Goal: Task Accomplishment & Management: Manage account settings

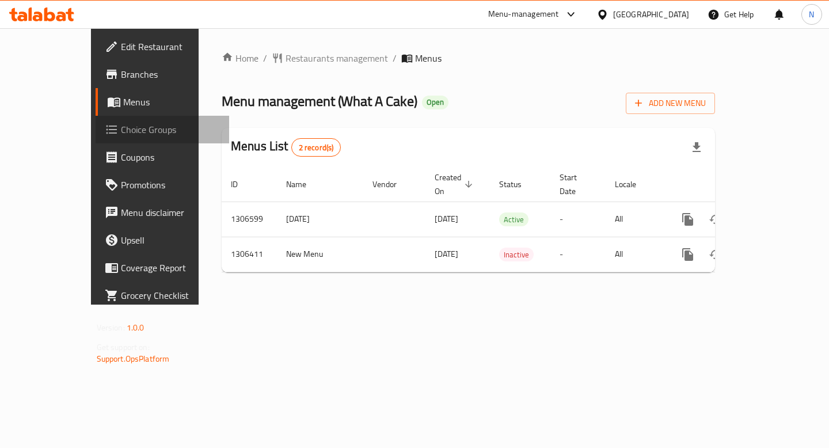
click at [121, 127] on span "Choice Groups" at bounding box center [170, 130] width 99 height 14
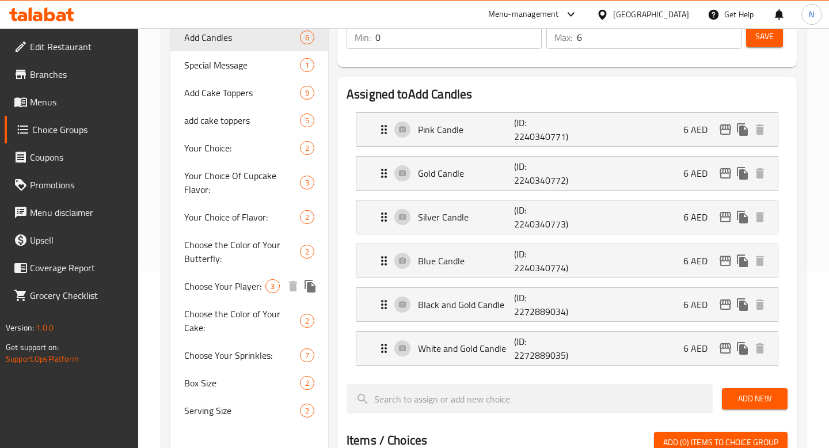
scroll to position [178, 0]
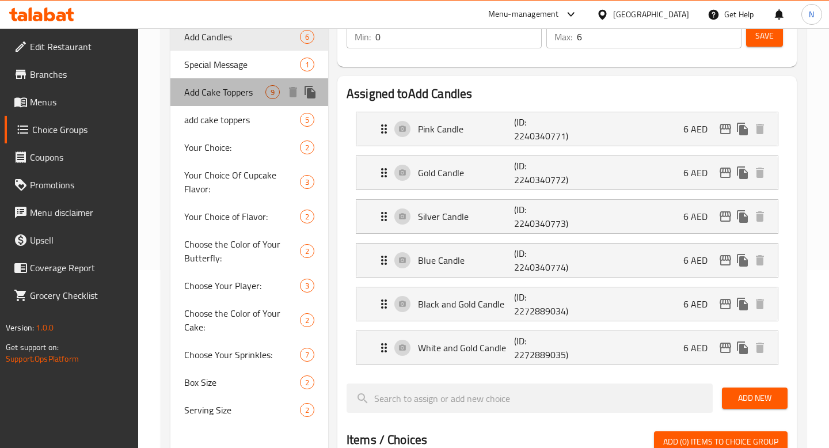
click at [227, 89] on span "Add Cake Toppers" at bounding box center [224, 92] width 81 height 14
type input "Add Cake Toppers"
type input "اضافات الكيك"
type input "9"
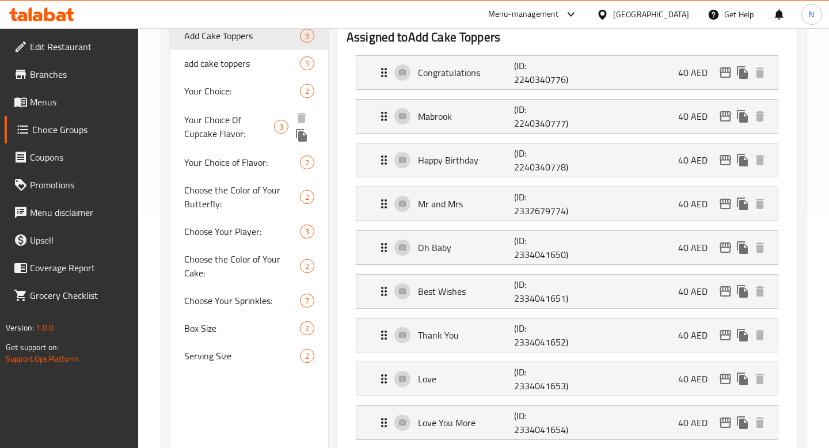
scroll to position [0, 0]
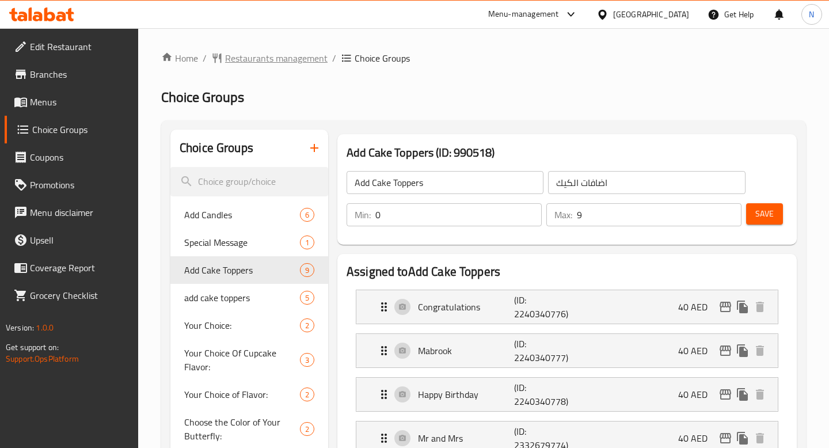
click at [299, 58] on span "Restaurants management" at bounding box center [276, 58] width 102 height 14
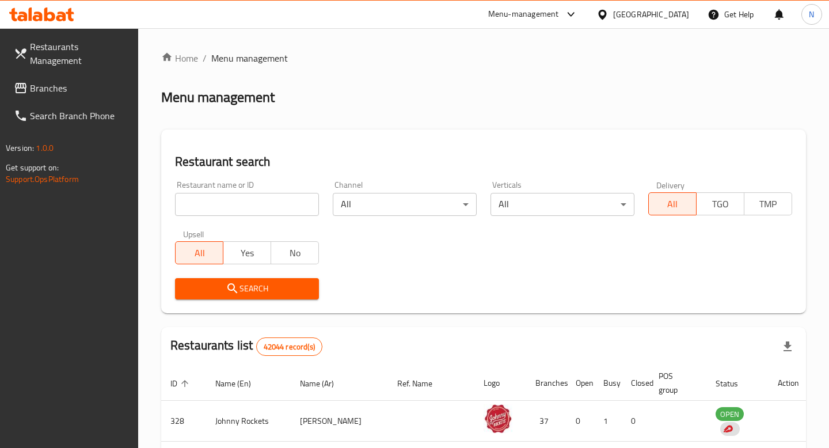
click at [280, 206] on input "search" at bounding box center [247, 204] width 144 height 23
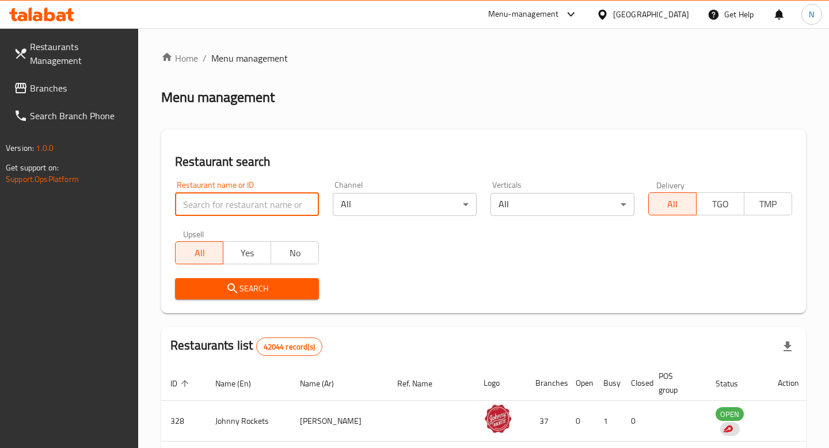
click at [204, 202] on input "search" at bounding box center [247, 204] width 144 height 23
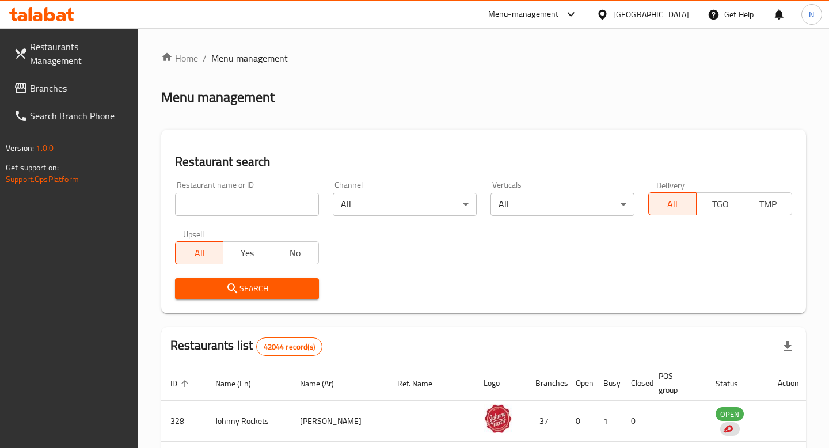
click at [257, 169] on h2 "Restaurant search" at bounding box center [483, 161] width 617 height 17
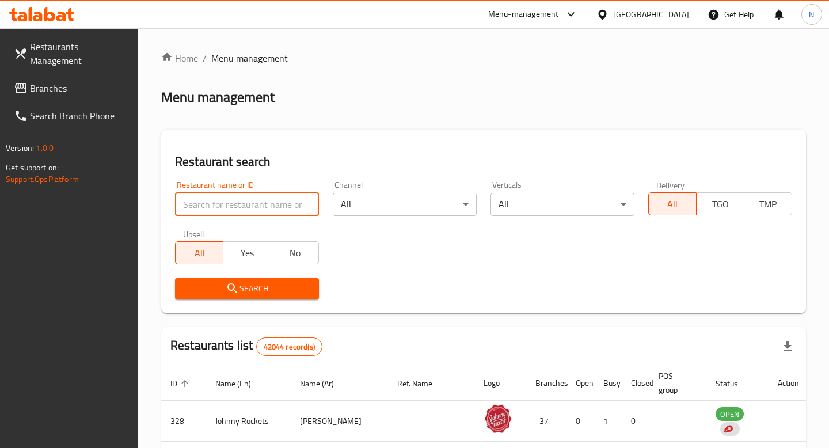
click at [256, 198] on input "search" at bounding box center [247, 204] width 144 height 23
type input "[PERSON_NAME]'s Swedish Restaurant"
click at [271, 283] on span "Search" at bounding box center [247, 289] width 126 height 14
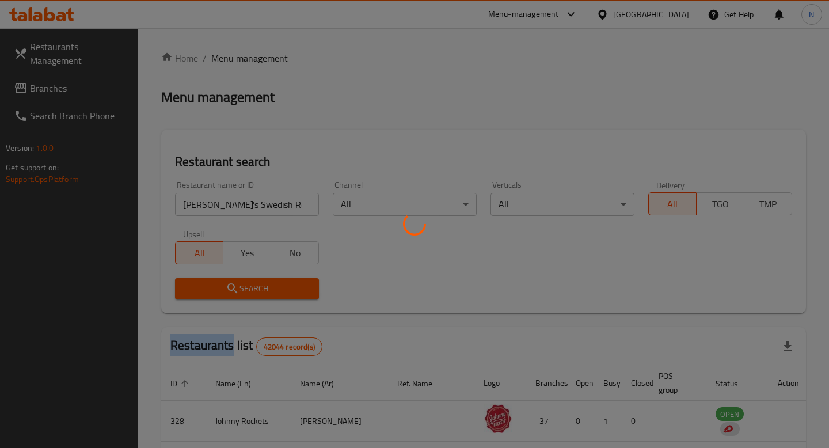
click at [271, 283] on div at bounding box center [414, 224] width 829 height 448
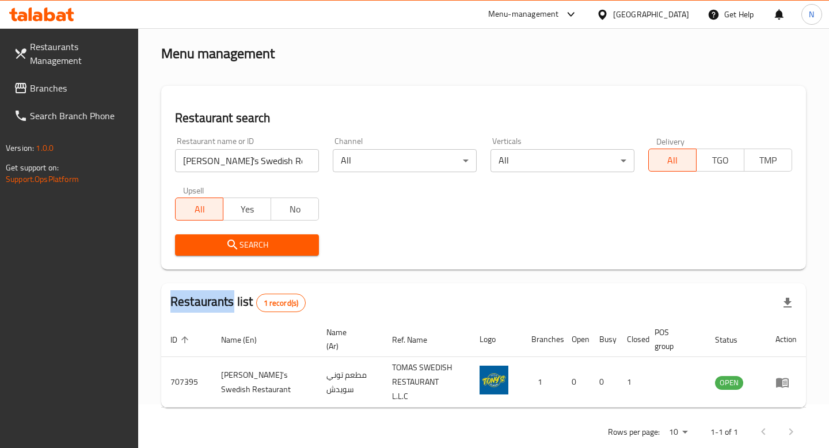
scroll to position [56, 0]
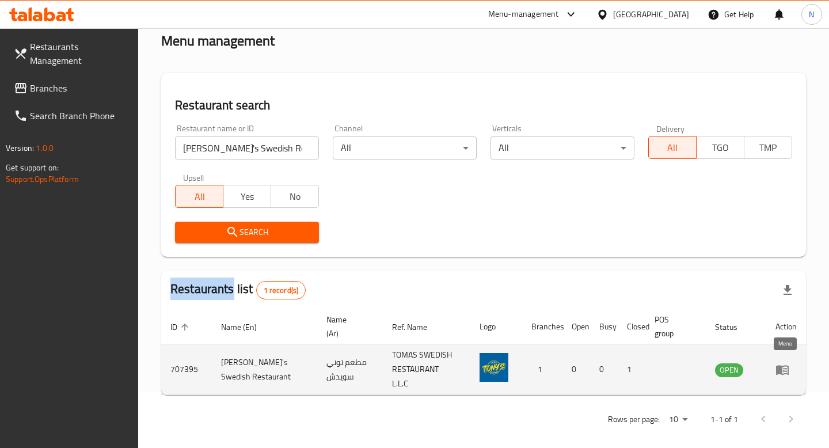
click at [779, 368] on icon "enhanced table" at bounding box center [782, 370] width 13 height 10
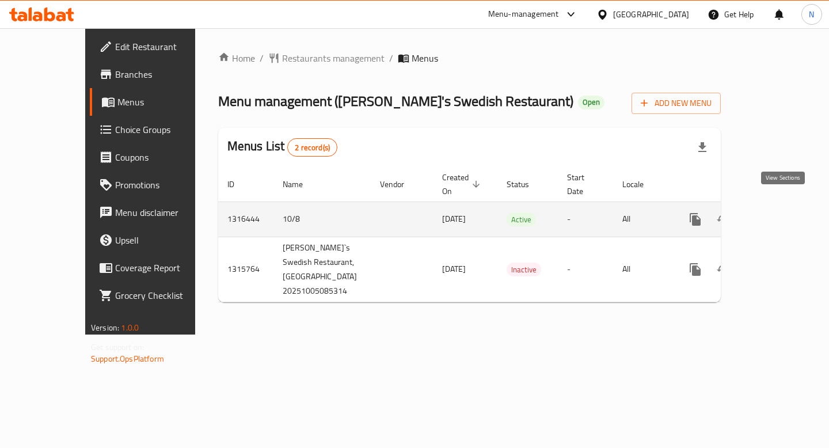
click at [779, 212] on icon "enhanced table" at bounding box center [778, 219] width 14 height 14
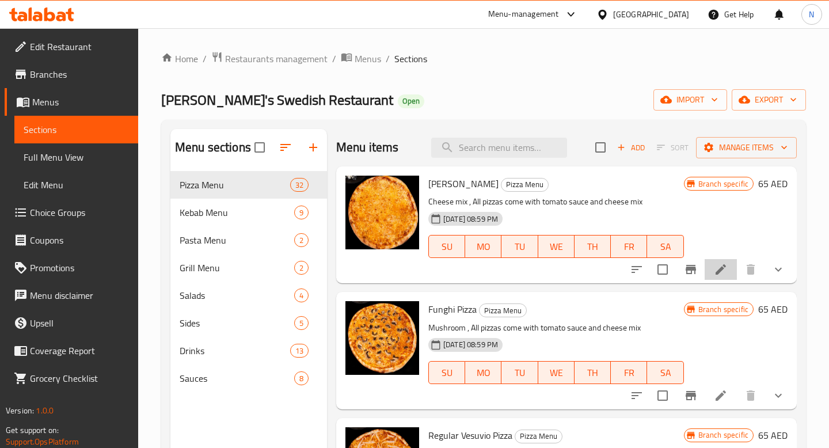
click at [722, 277] on li at bounding box center [721, 269] width 32 height 21
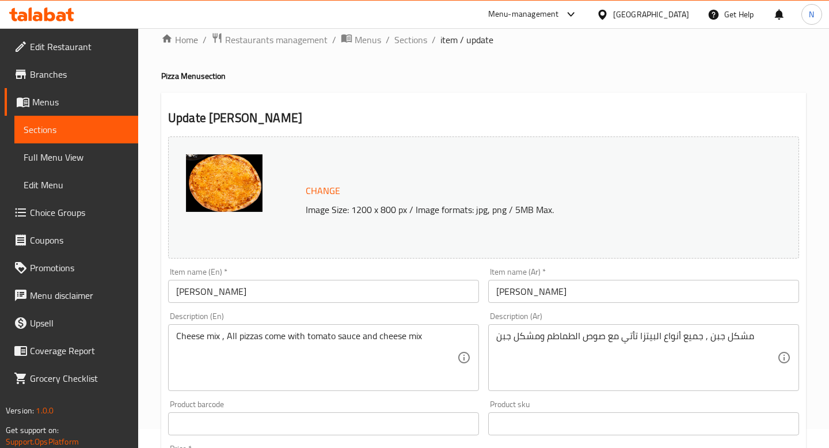
scroll to position [401, 0]
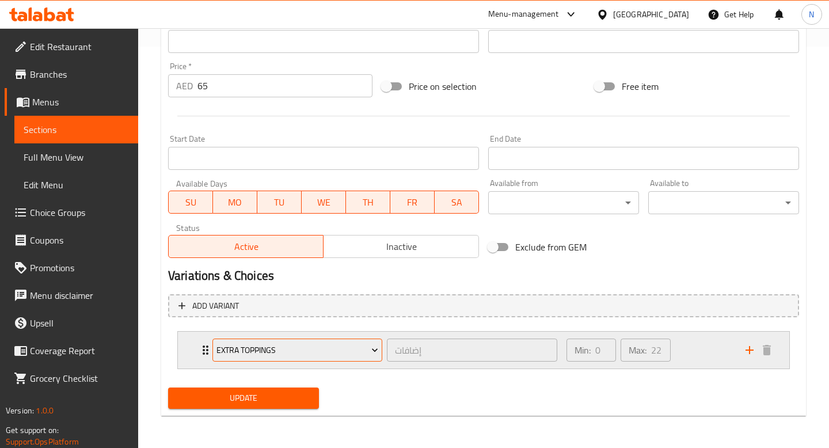
click at [356, 345] on span "Extra Toppings" at bounding box center [297, 350] width 162 height 14
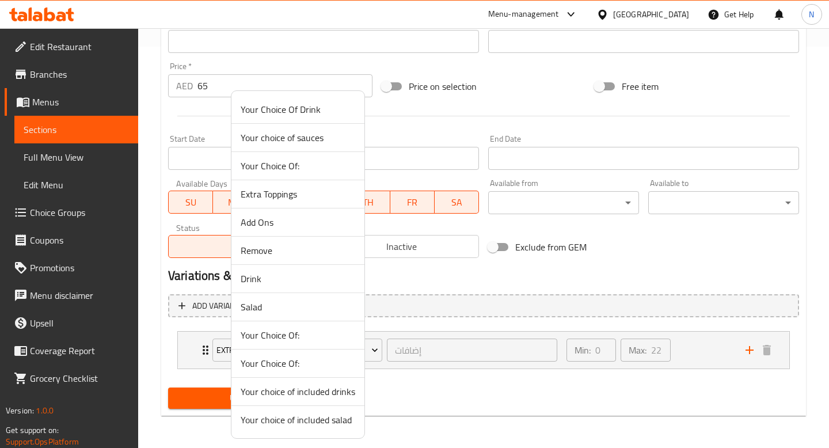
click at [427, 394] on div at bounding box center [414, 224] width 829 height 448
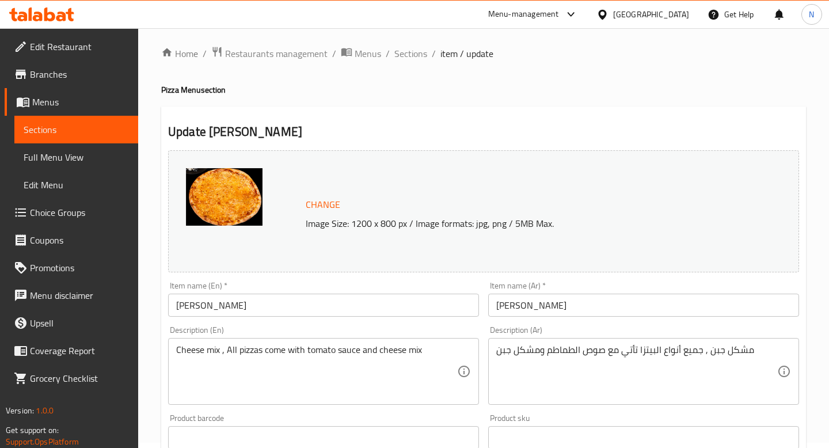
scroll to position [0, 0]
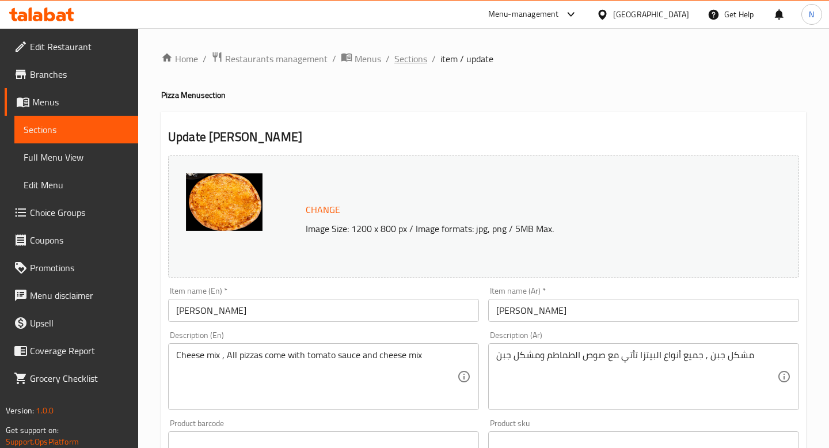
click at [402, 61] on span "Sections" at bounding box center [410, 59] width 33 height 14
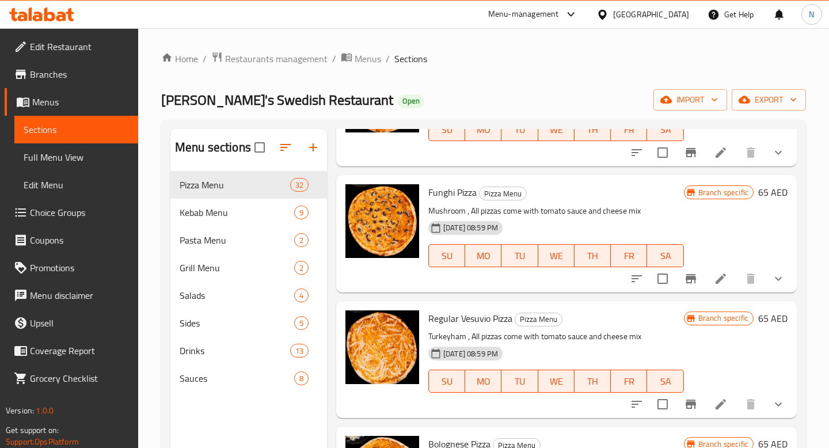
scroll to position [215, 0]
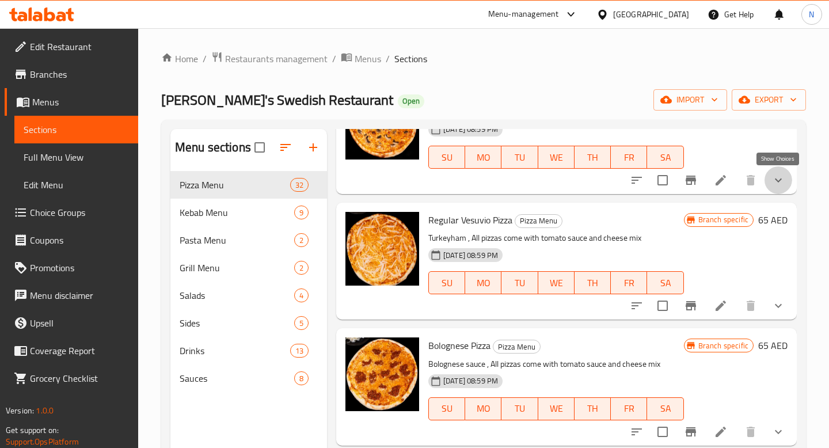
click at [783, 180] on icon "show more" at bounding box center [778, 180] width 14 height 14
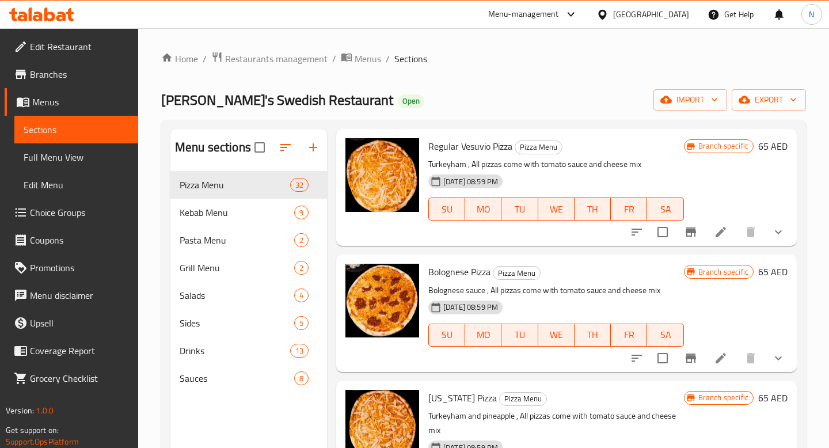
scroll to position [653, 0]
click at [781, 235] on icon "show more" at bounding box center [778, 232] width 14 height 14
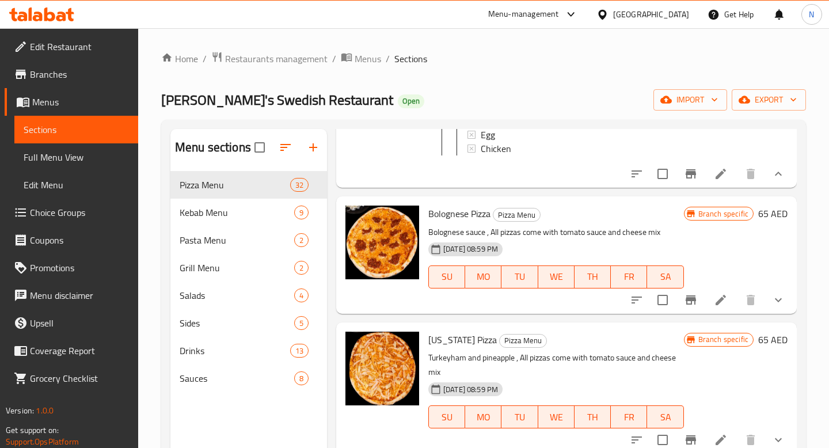
scroll to position [1092, 0]
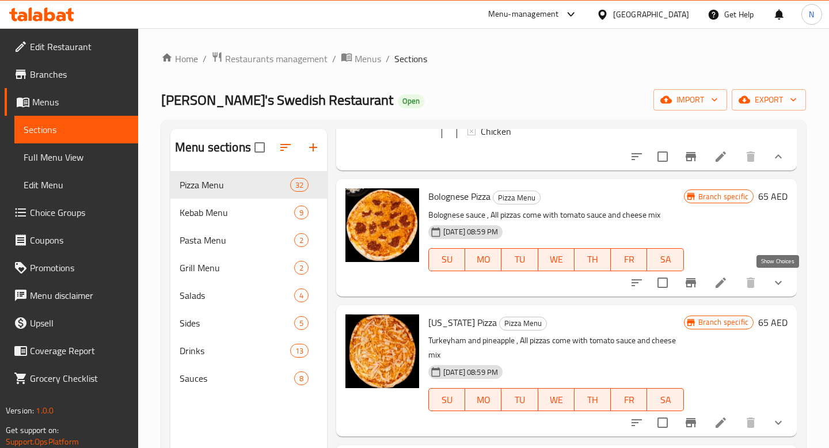
click at [775, 279] on icon "show more" at bounding box center [778, 283] width 14 height 14
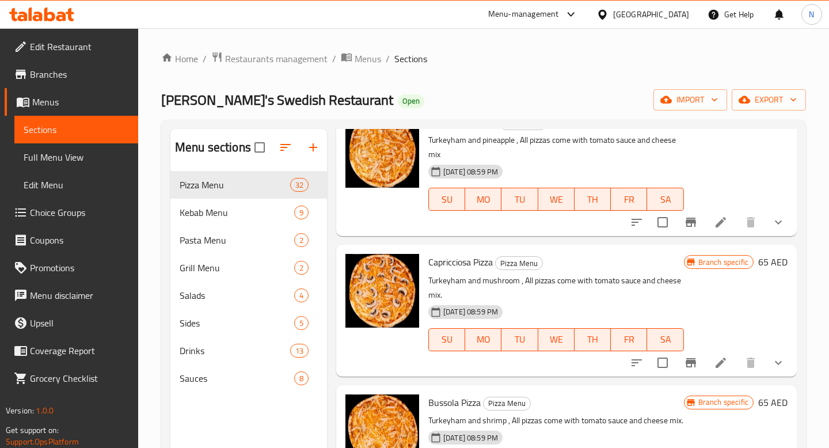
scroll to position [1676, 0]
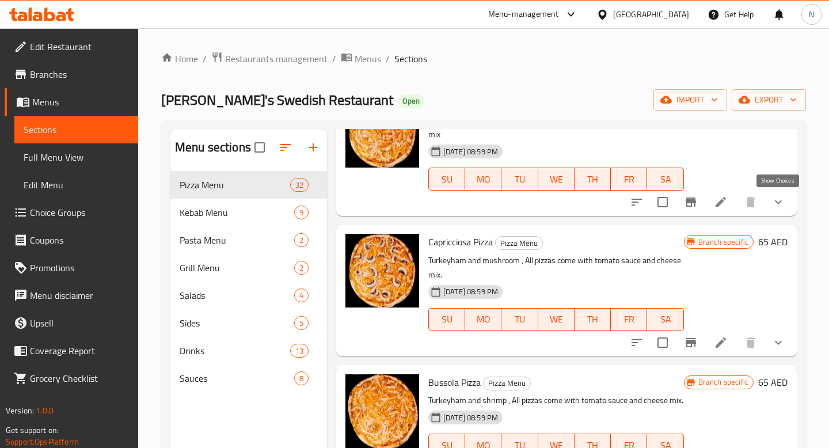
click at [783, 201] on icon "show more" at bounding box center [778, 202] width 14 height 14
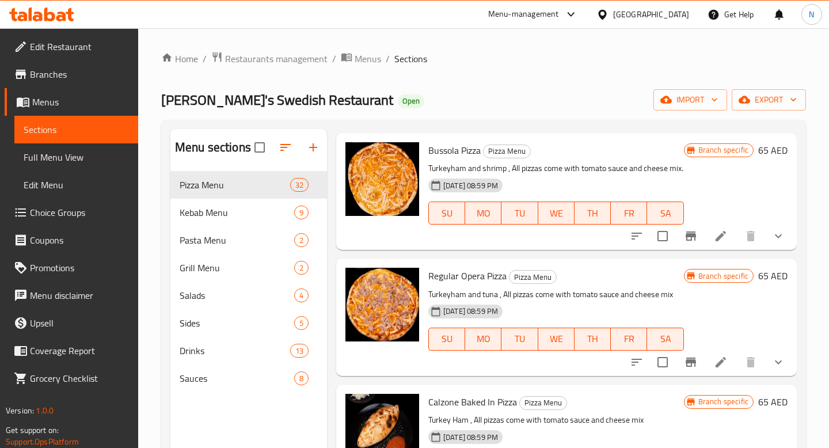
scroll to position [2223, 0]
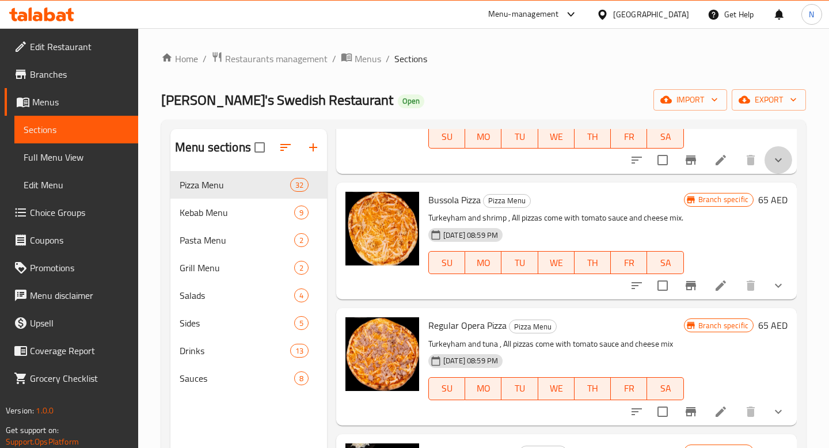
click at [779, 161] on icon "show more" at bounding box center [778, 160] width 7 height 4
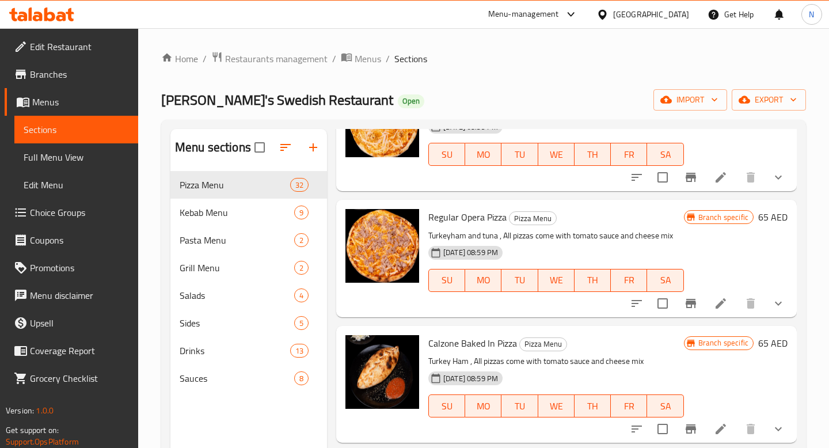
scroll to position [2701, 0]
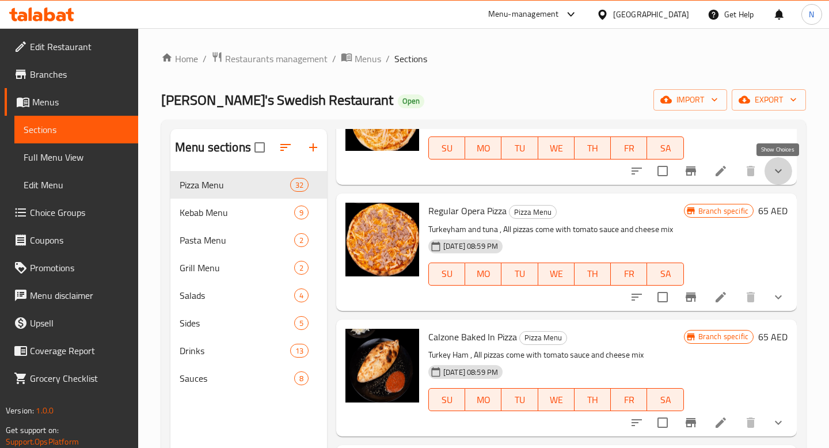
click at [778, 177] on icon "show more" at bounding box center [778, 171] width 14 height 14
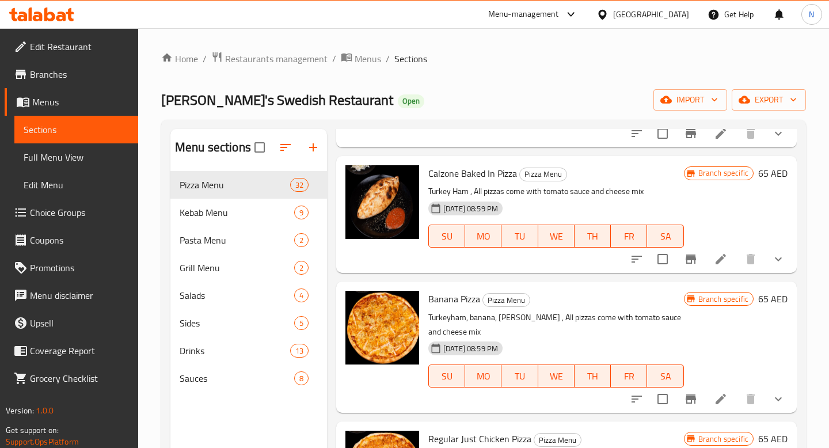
scroll to position [3196, 0]
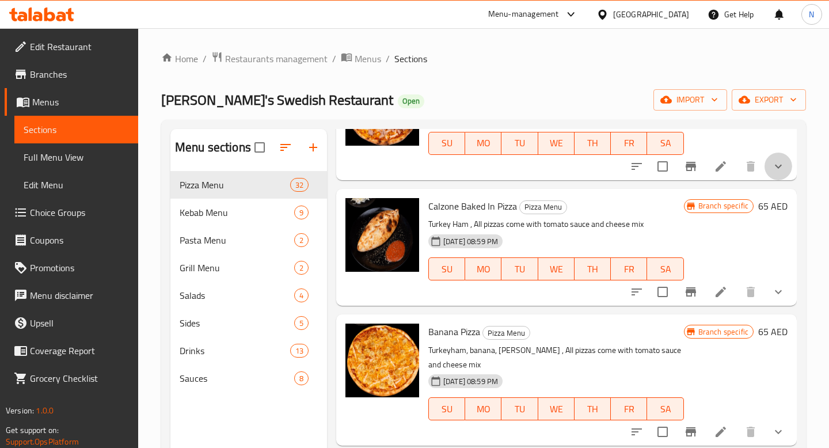
click at [780, 174] on button "show more" at bounding box center [779, 167] width 28 height 28
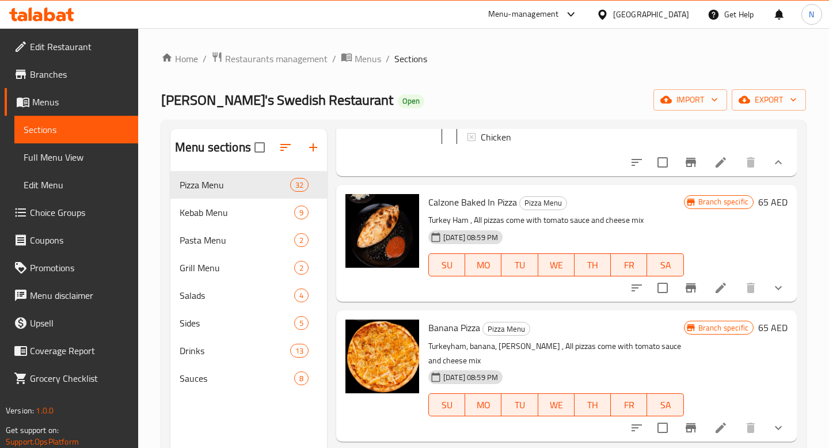
scroll to position [3565, 0]
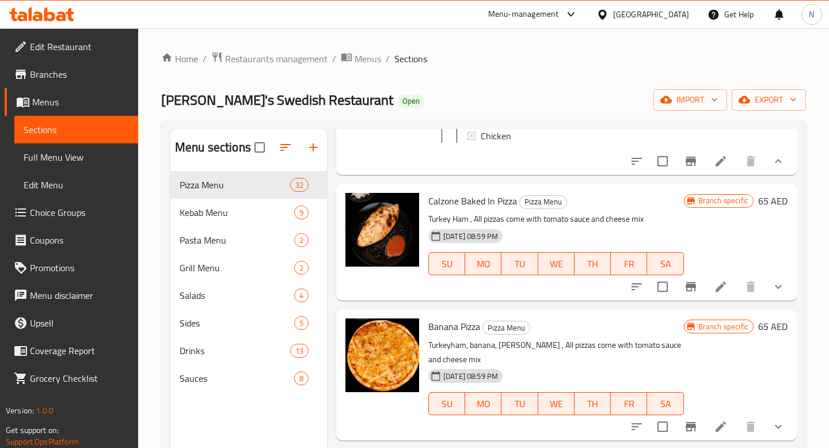
click at [781, 283] on icon "show more" at bounding box center [778, 287] width 14 height 14
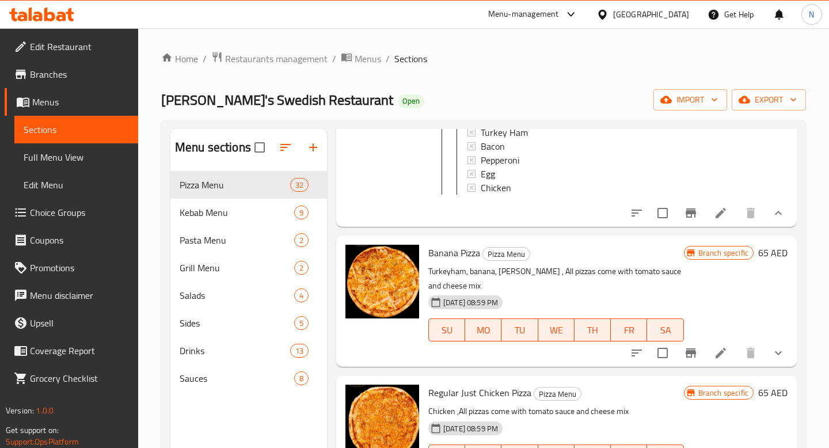
scroll to position [4013, 0]
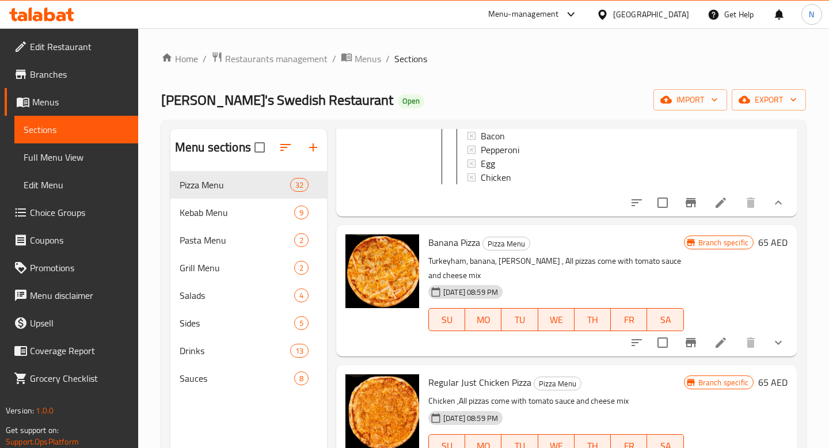
click at [779, 339] on icon "show more" at bounding box center [778, 343] width 14 height 14
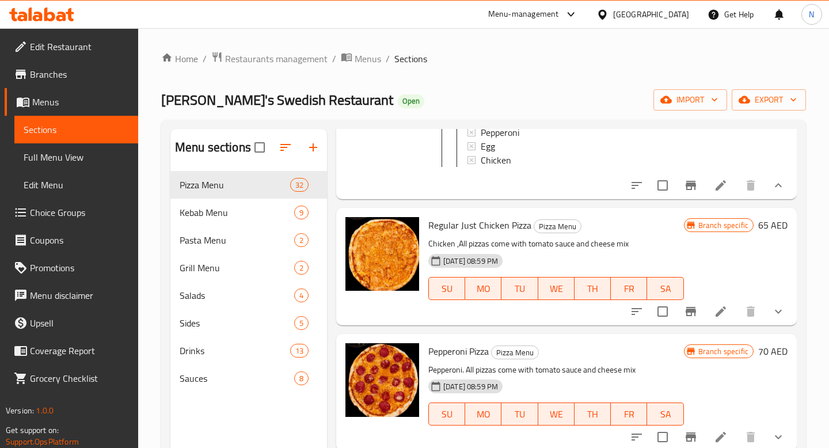
scroll to position [4548, 0]
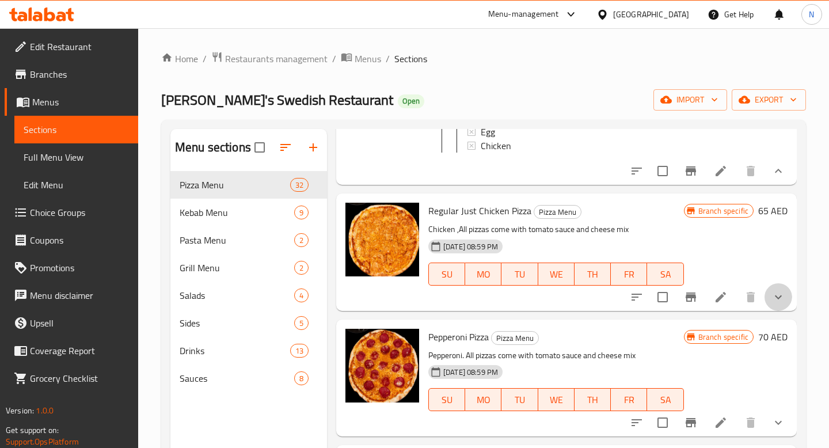
click at [781, 304] on button "show more" at bounding box center [779, 297] width 28 height 28
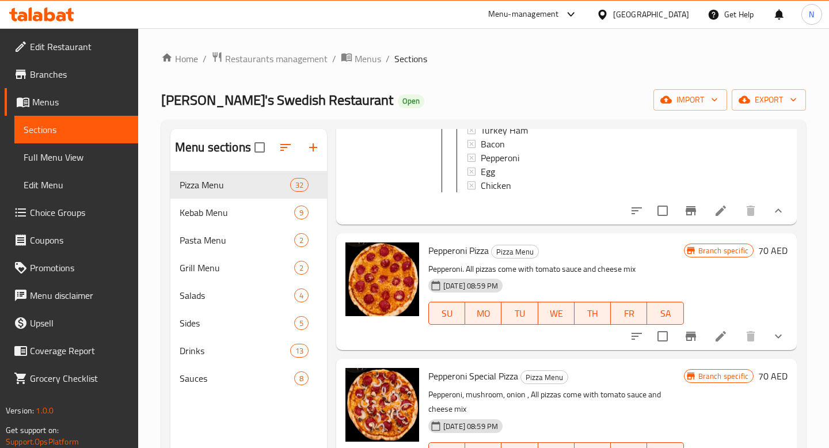
scroll to position [5017, 0]
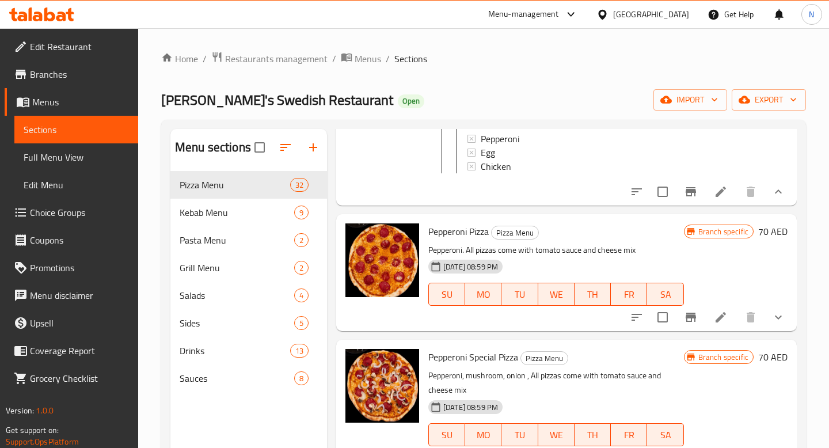
click at [785, 320] on icon "show more" at bounding box center [778, 317] width 14 height 14
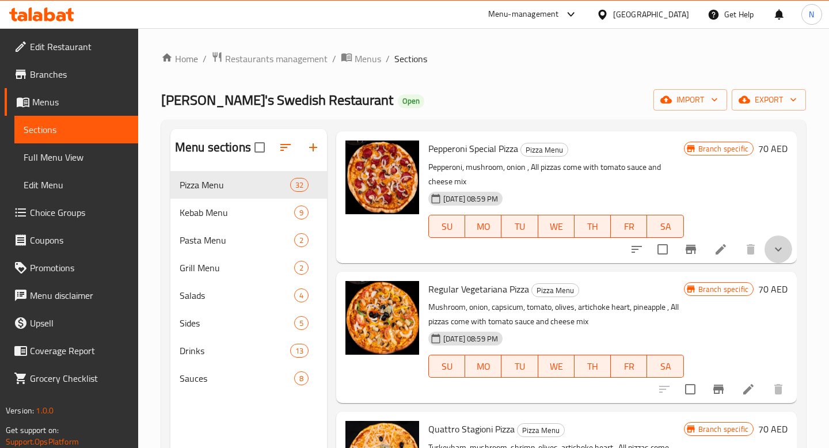
click at [783, 255] on icon "show more" at bounding box center [778, 249] width 14 height 14
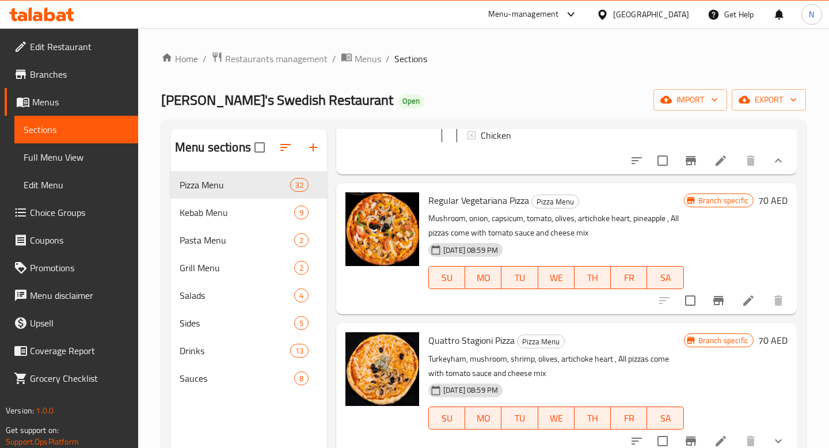
scroll to position [6060, 0]
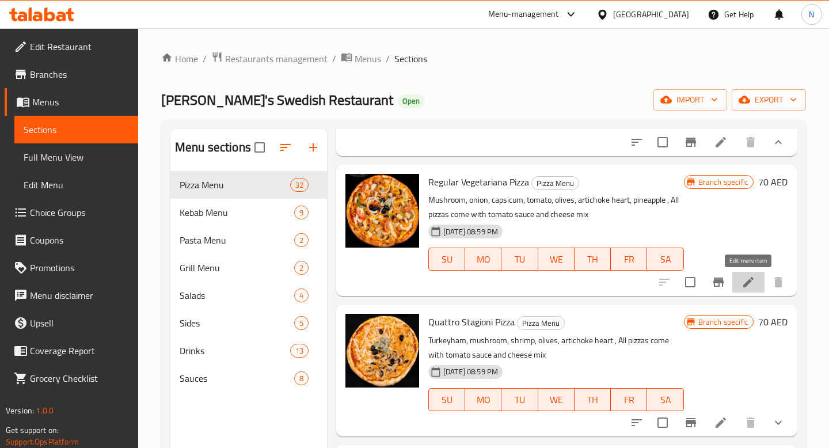
click at [742, 280] on icon at bounding box center [749, 282] width 14 height 14
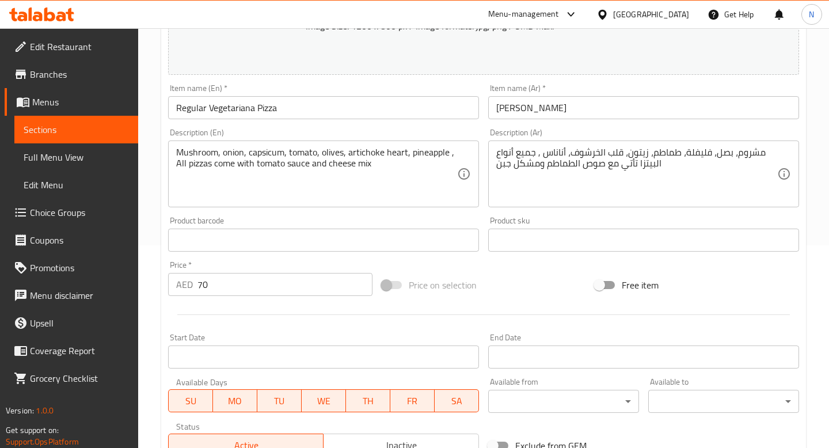
scroll to position [382, 0]
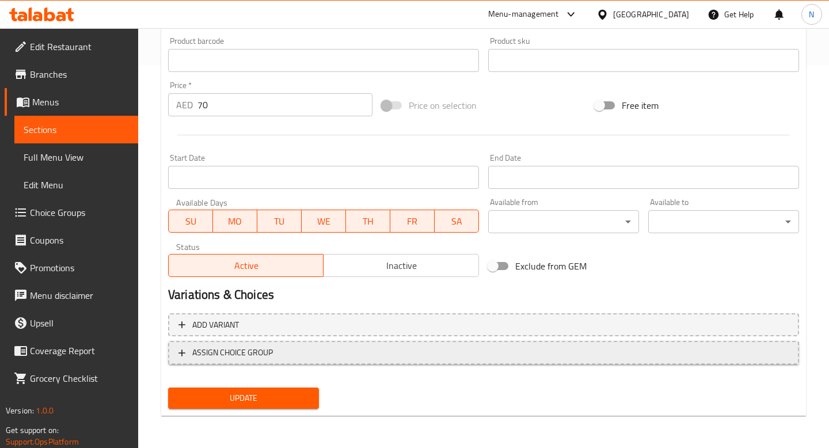
click at [202, 348] on span "ASSIGN CHOICE GROUP" at bounding box center [232, 352] width 81 height 14
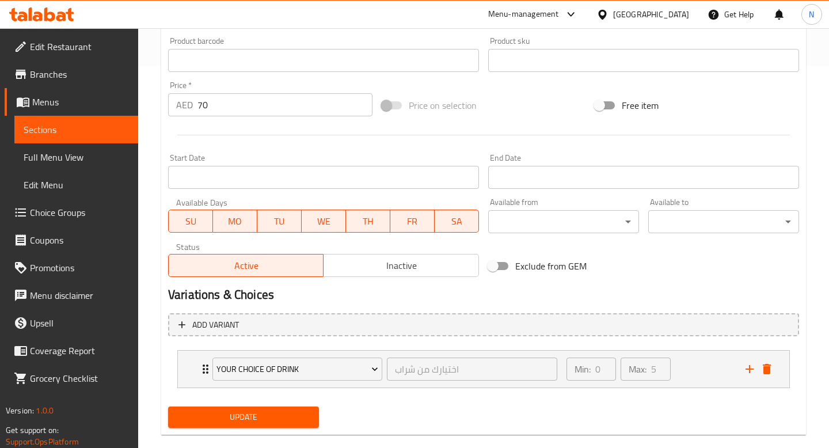
scroll to position [386, 0]
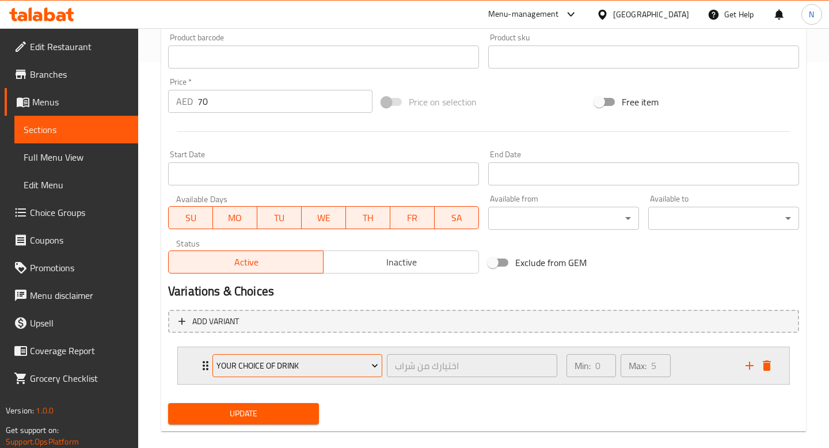
click at [285, 361] on span "Your Choice Of Drink" at bounding box center [297, 366] width 162 height 14
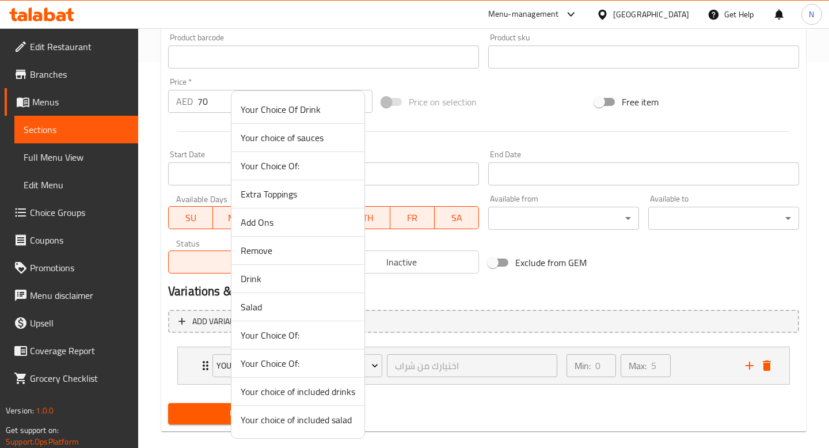
click at [287, 189] on span "Extra Toppings" at bounding box center [298, 194] width 115 height 14
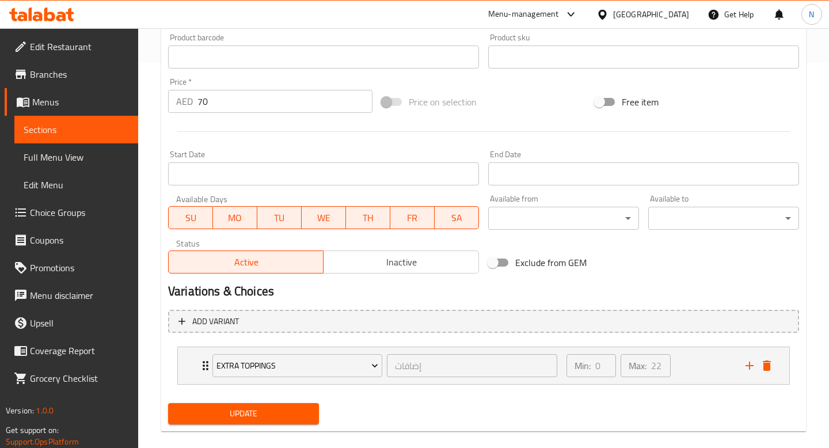
click at [288, 415] on span "Update" at bounding box center [243, 413] width 132 height 14
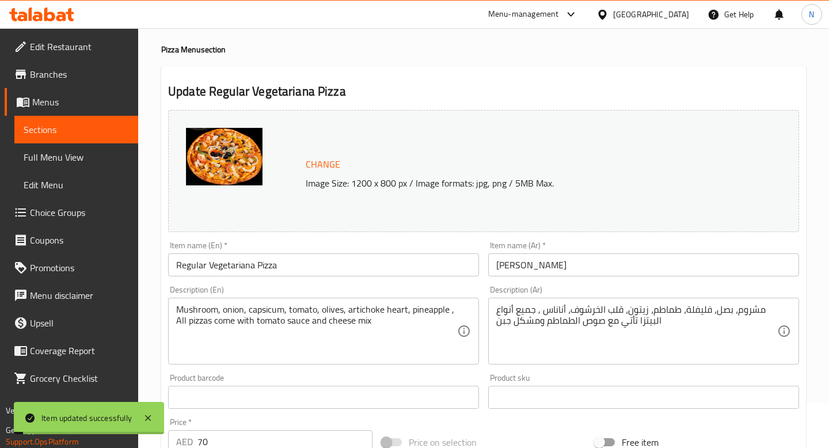
scroll to position [0, 0]
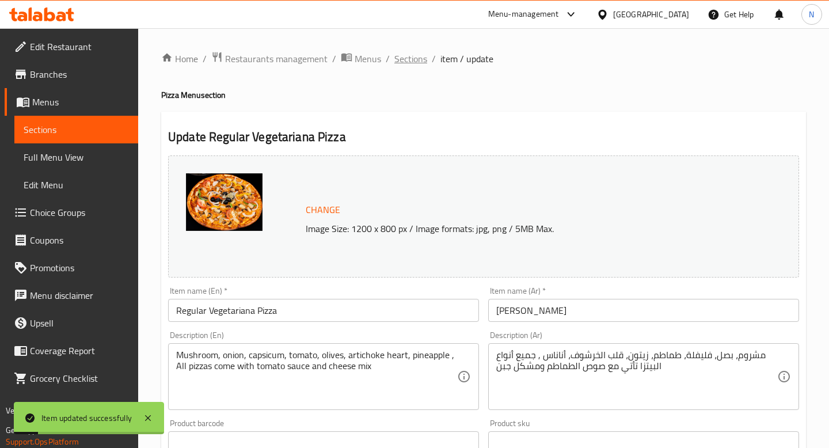
click at [412, 60] on span "Sections" at bounding box center [410, 59] width 33 height 14
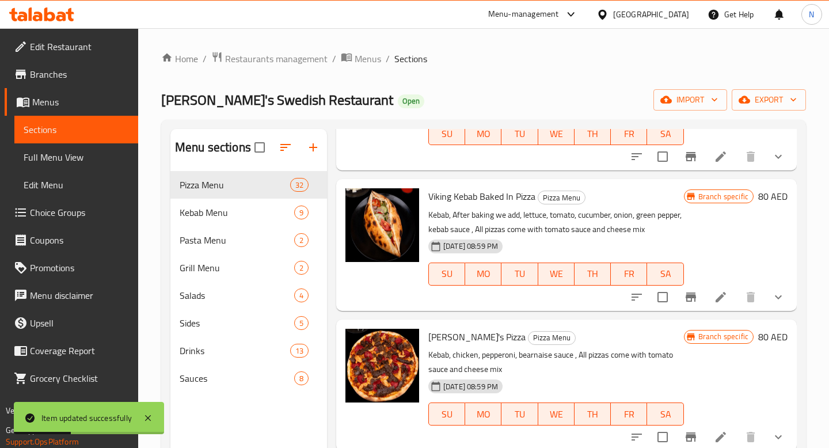
scroll to position [161, 0]
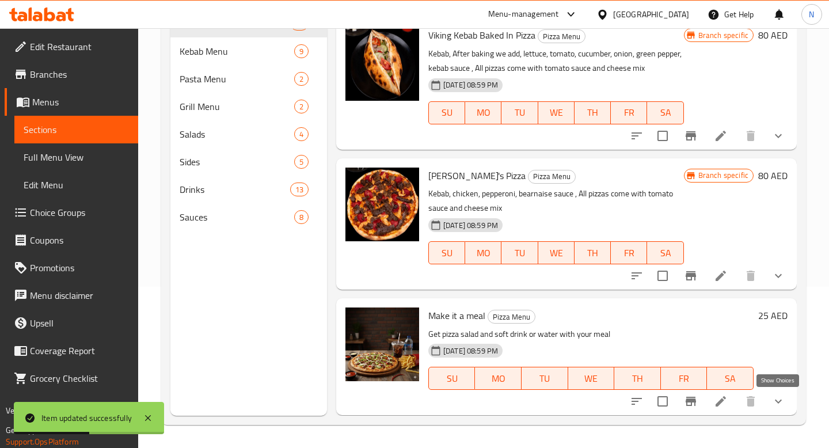
click at [781, 404] on icon "show more" at bounding box center [778, 401] width 14 height 14
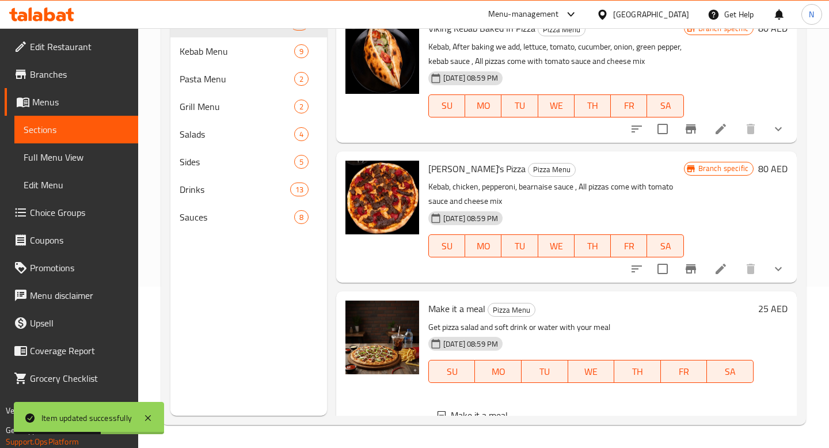
scroll to position [3945, 0]
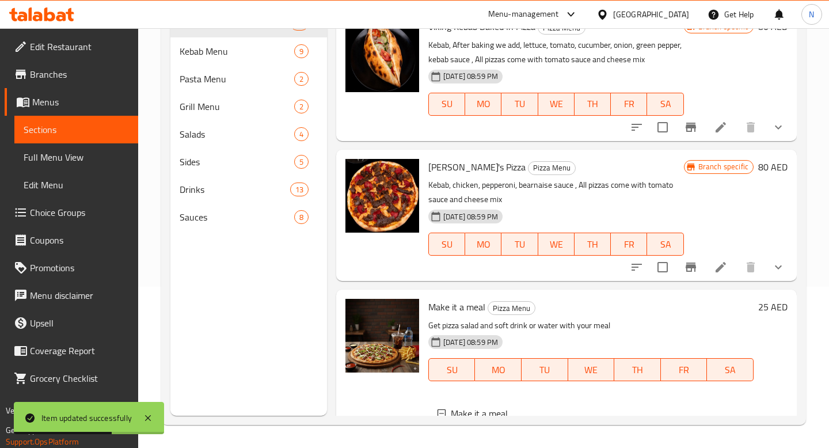
click at [782, 262] on icon "show more" at bounding box center [778, 267] width 14 height 14
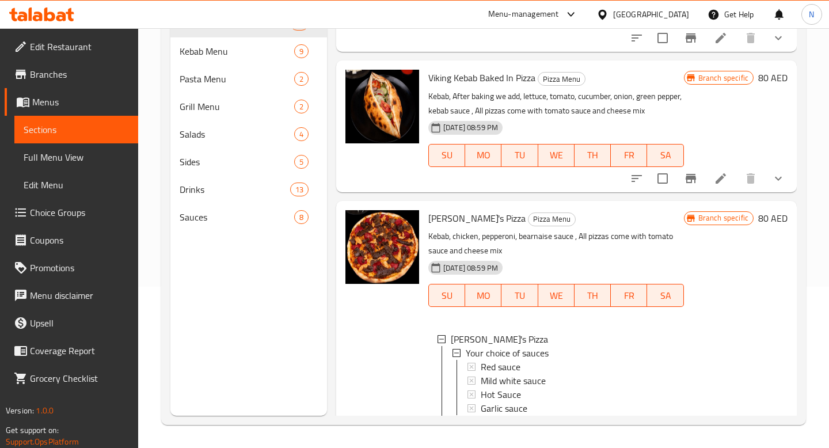
scroll to position [3865, 0]
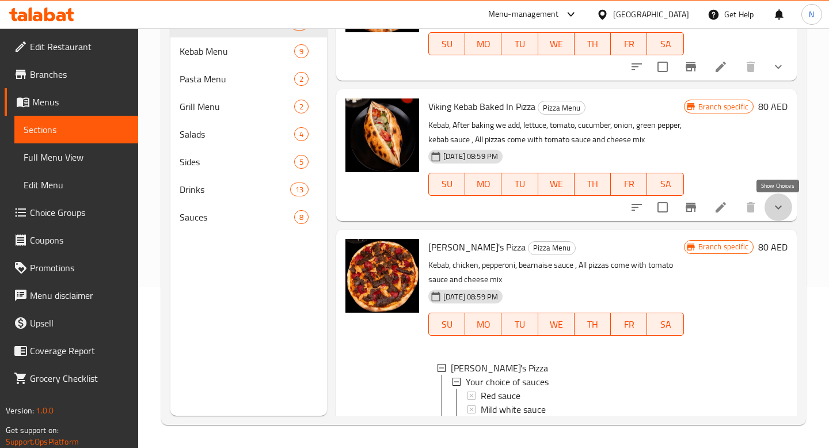
click at [781, 204] on icon "show more" at bounding box center [778, 207] width 14 height 14
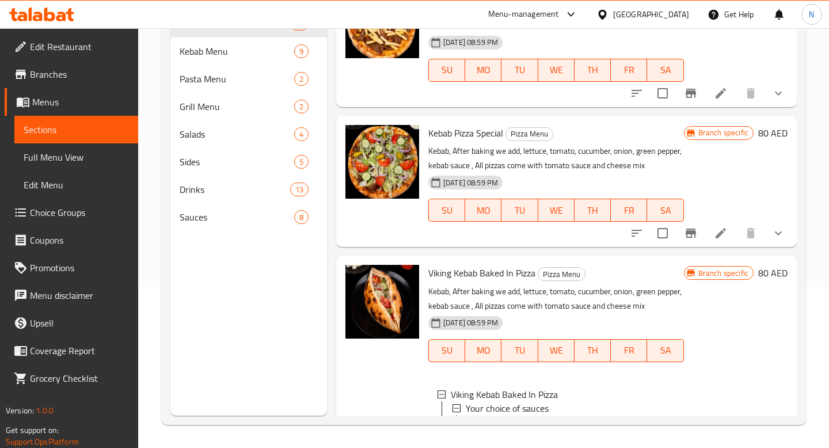
scroll to position [3691, 0]
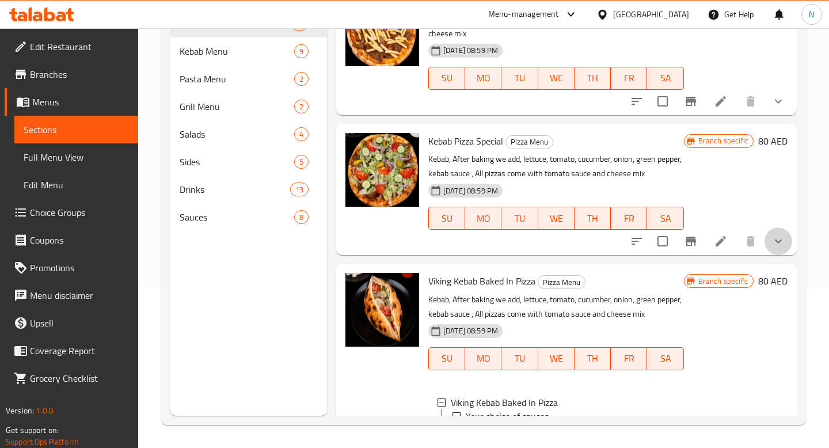
click at [781, 234] on button "show more" at bounding box center [779, 241] width 28 height 28
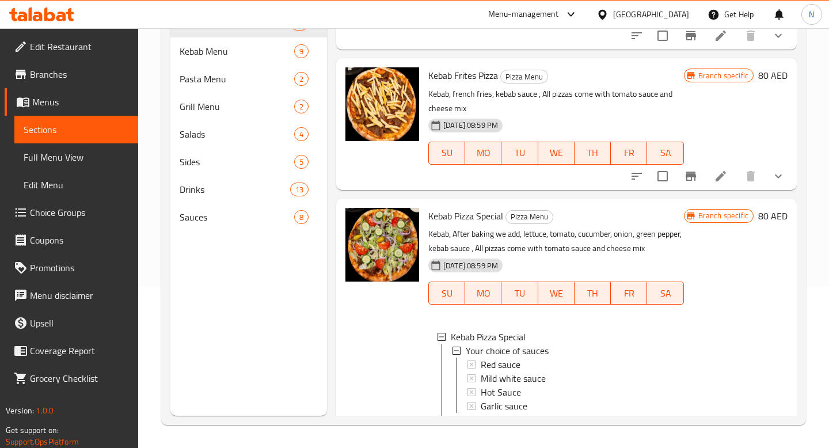
scroll to position [3599, 0]
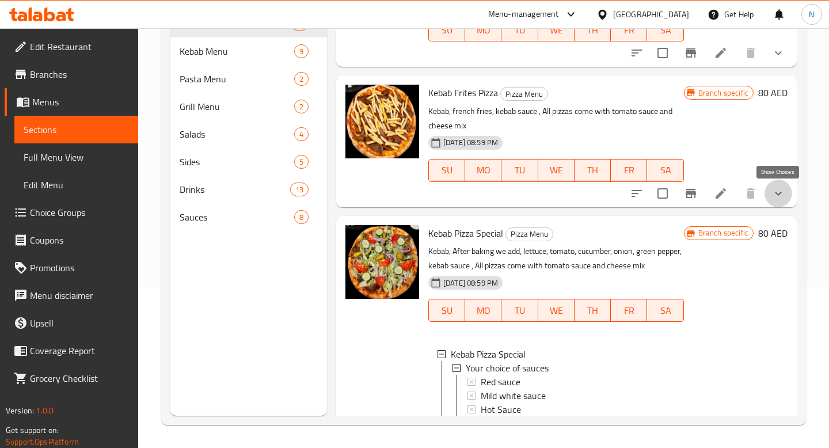
click at [781, 191] on icon "show more" at bounding box center [778, 194] width 14 height 14
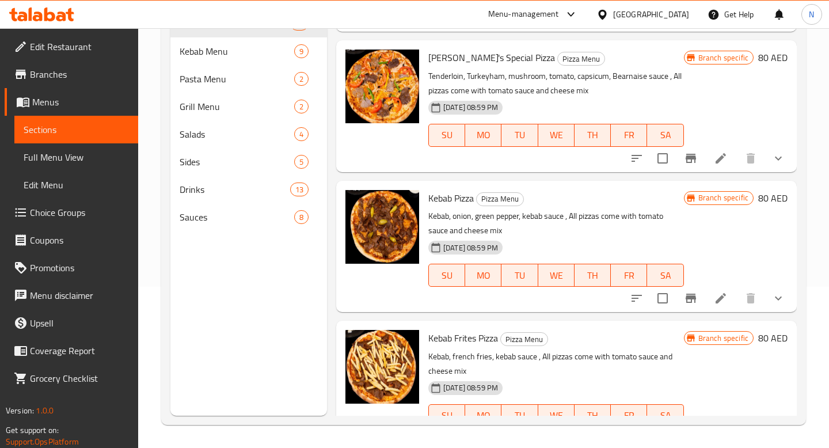
scroll to position [3344, 0]
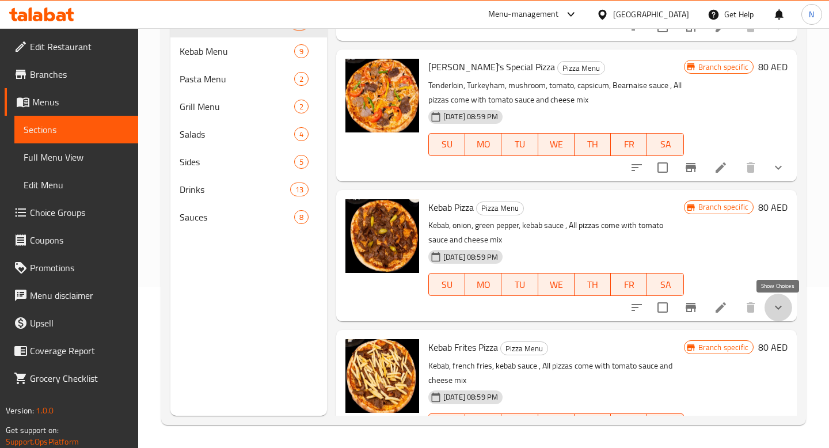
click at [778, 313] on icon "show more" at bounding box center [778, 308] width 14 height 14
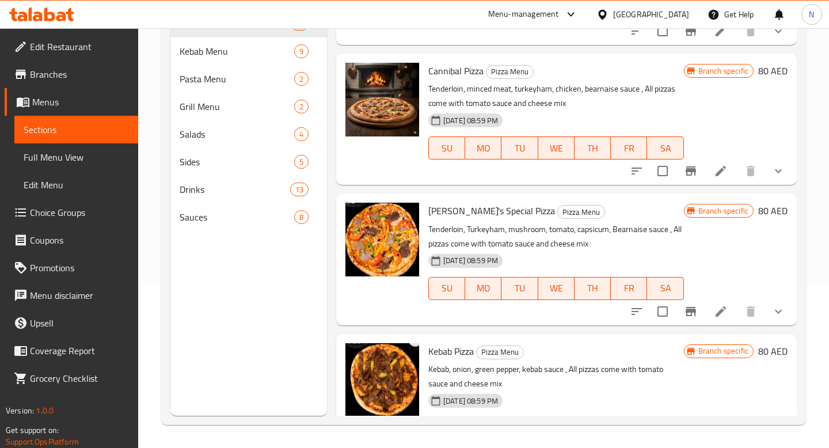
scroll to position [3197, 0]
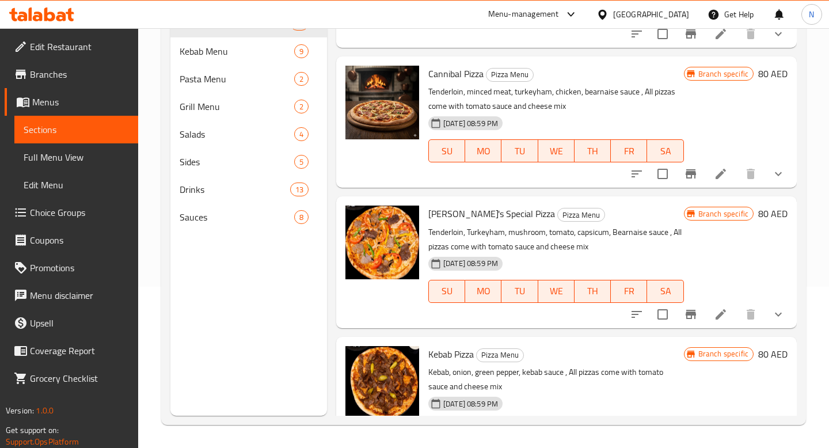
click at [781, 321] on button "show more" at bounding box center [779, 315] width 28 height 28
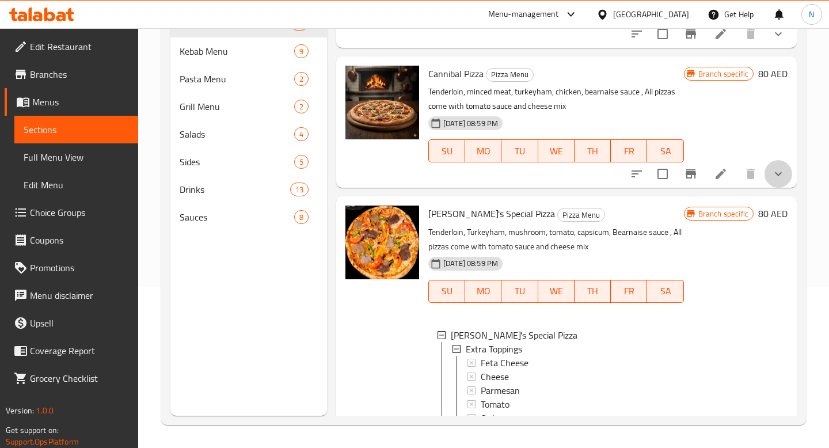
click at [777, 166] on button "show more" at bounding box center [779, 174] width 28 height 28
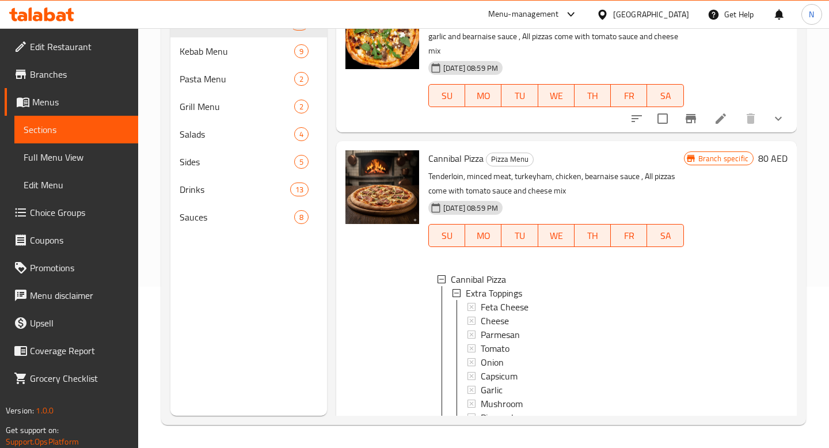
scroll to position [3079, 0]
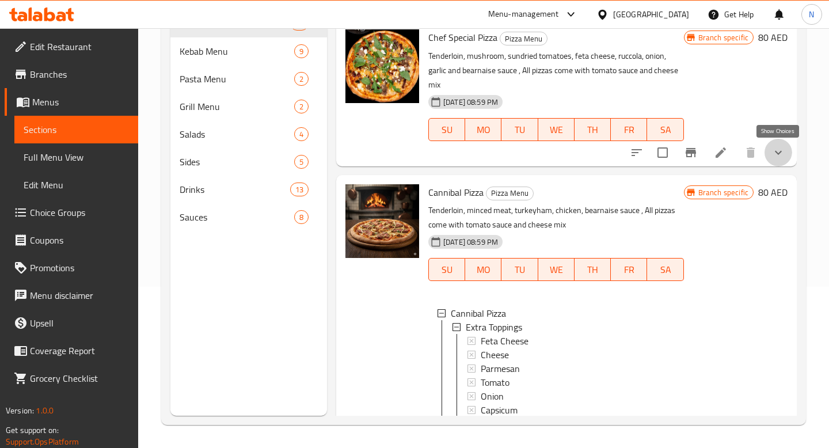
click at [778, 149] on icon "show more" at bounding box center [778, 153] width 14 height 14
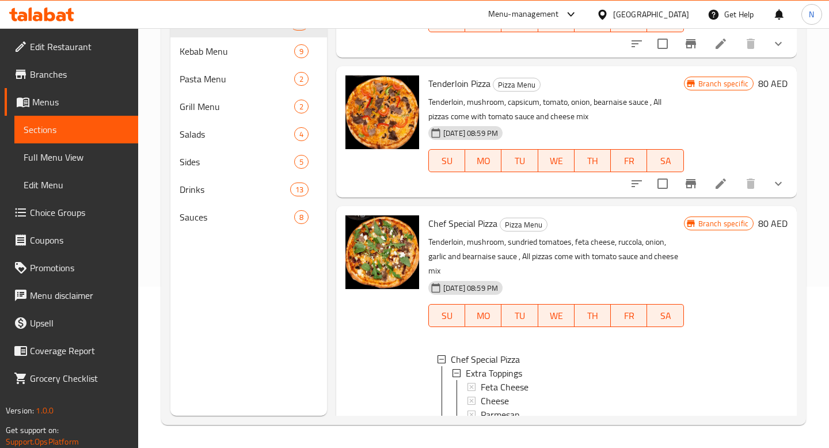
scroll to position [2805, 0]
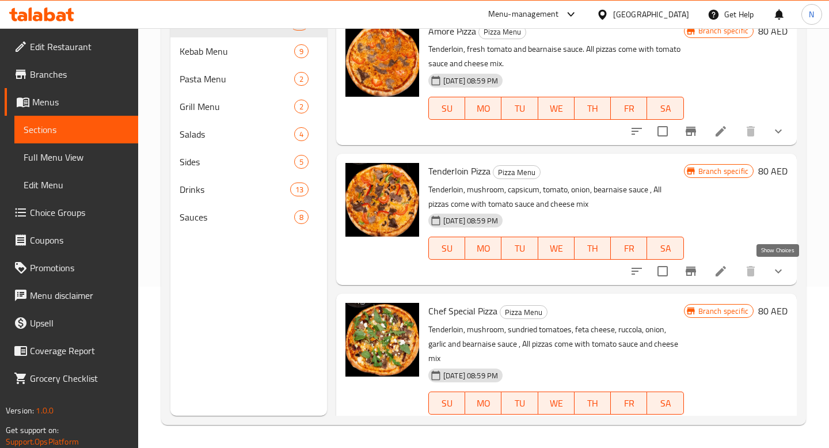
click at [777, 277] on icon "show more" at bounding box center [778, 271] width 14 height 14
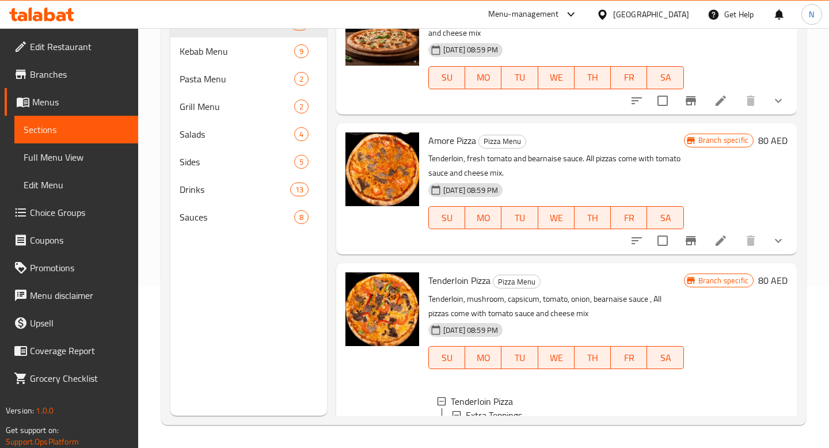
scroll to position [2685, 0]
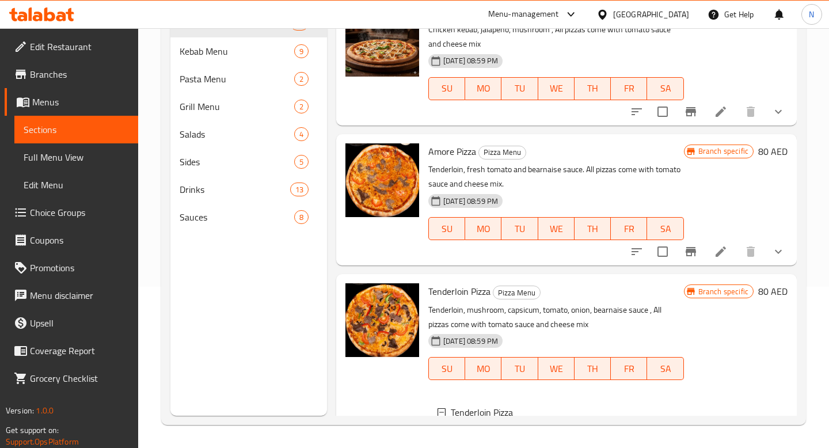
click at [781, 246] on icon "show more" at bounding box center [778, 252] width 14 height 14
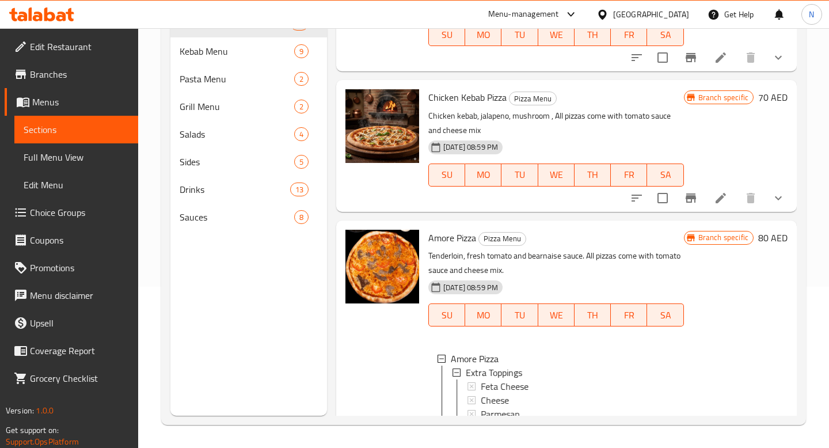
scroll to position [2576, 0]
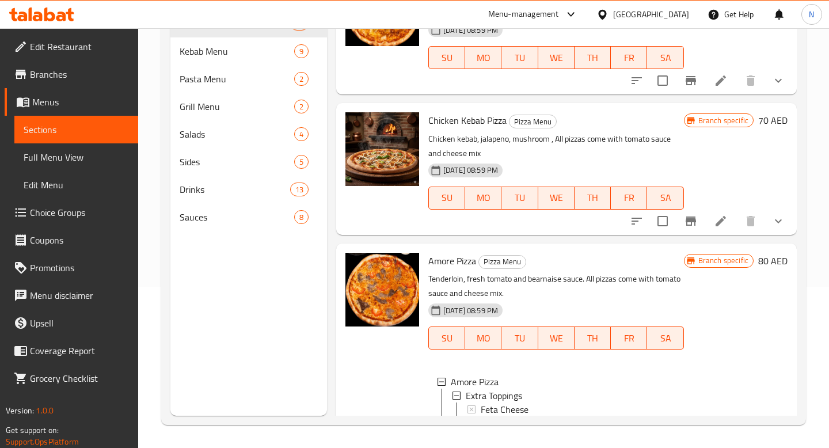
click at [779, 225] on icon "show more" at bounding box center [778, 221] width 14 height 14
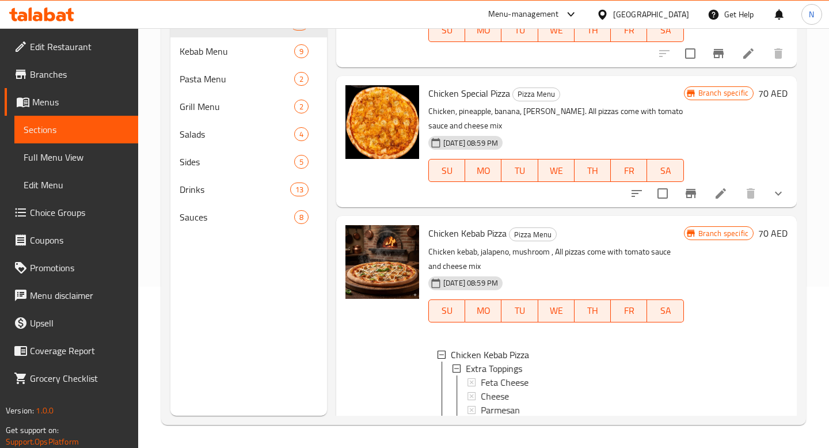
scroll to position [2440, 0]
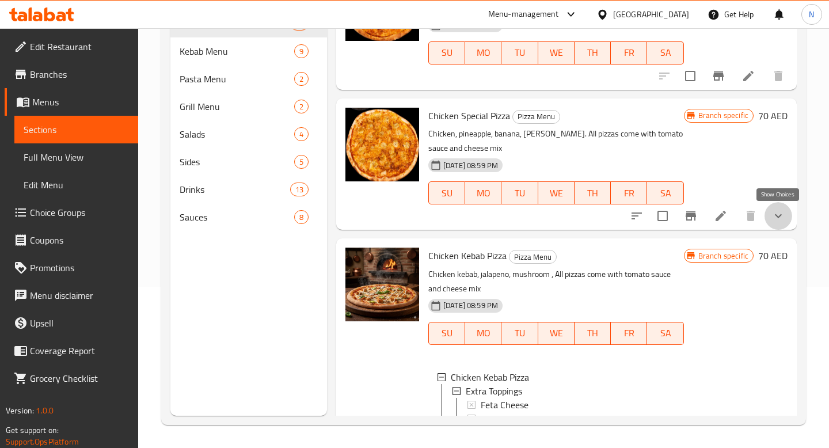
click at [778, 219] on icon "show more" at bounding box center [778, 216] width 14 height 14
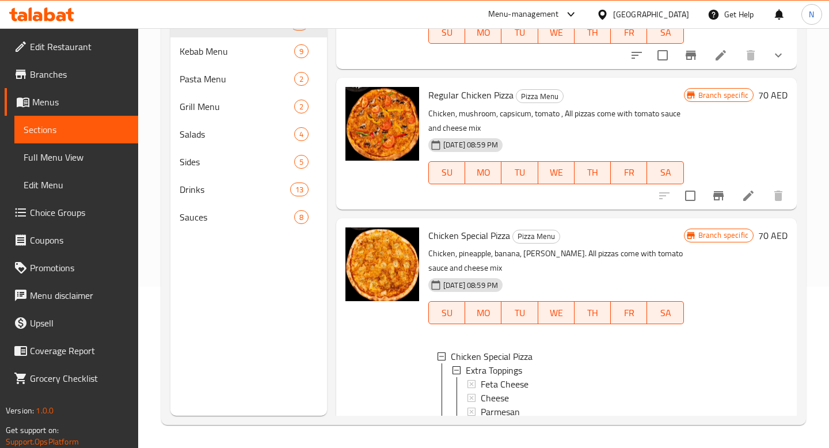
scroll to position [2294, 0]
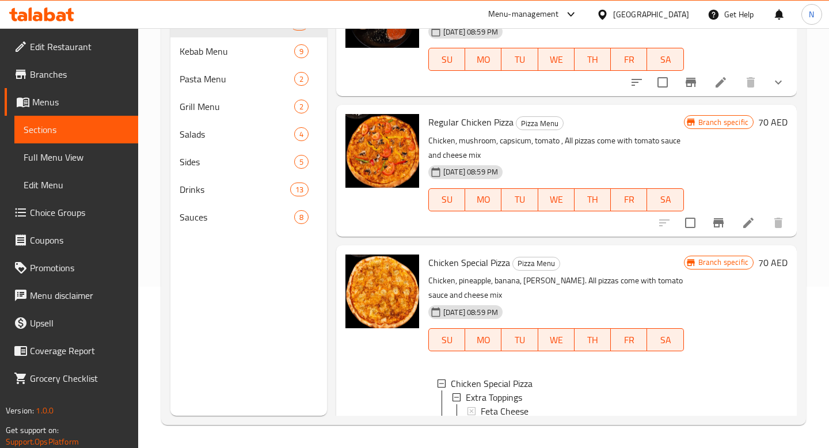
click at [758, 226] on li at bounding box center [748, 222] width 32 height 21
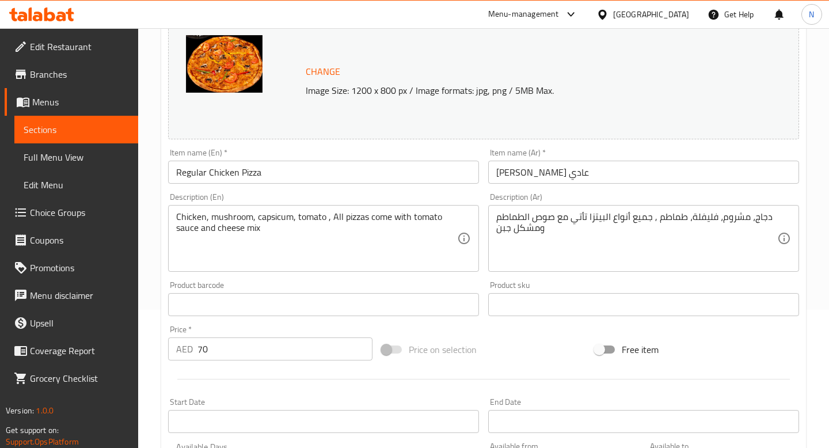
scroll to position [382, 0]
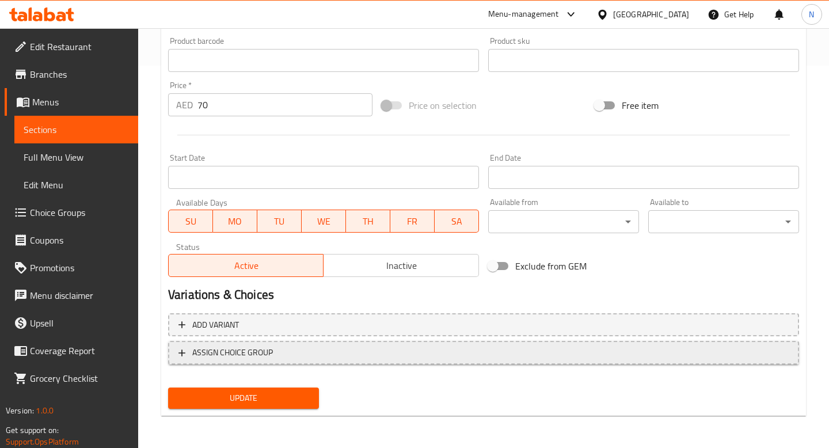
click at [337, 352] on span "ASSIGN CHOICE GROUP" at bounding box center [483, 352] width 610 height 14
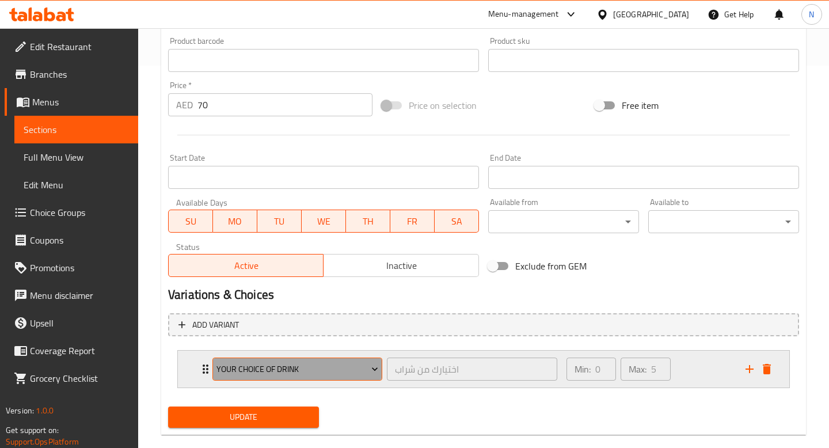
click at [345, 370] on span "Your Choice Of Drink" at bounding box center [297, 369] width 162 height 14
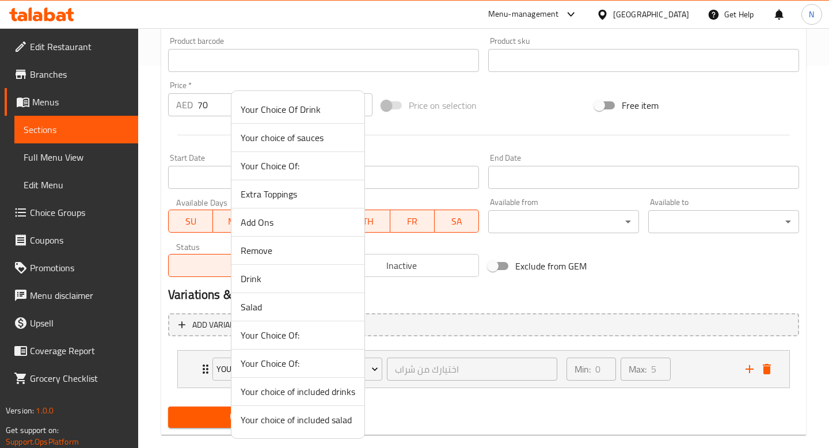
click at [292, 194] on span "Extra Toppings" at bounding box center [298, 194] width 115 height 14
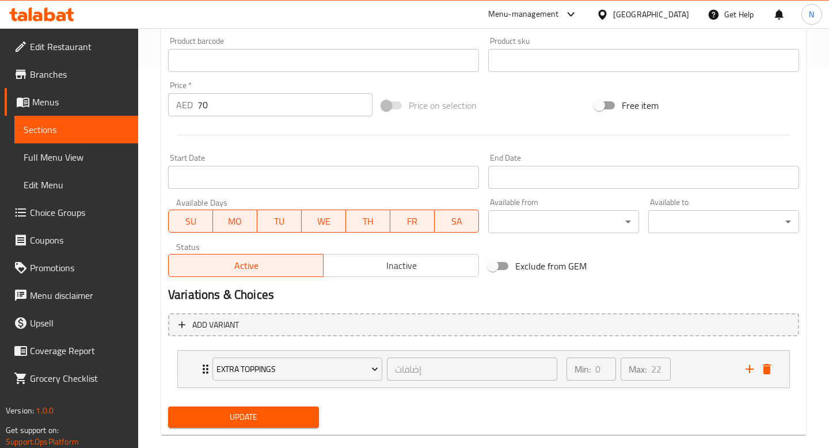
click at [273, 417] on span "Update" at bounding box center [243, 417] width 132 height 14
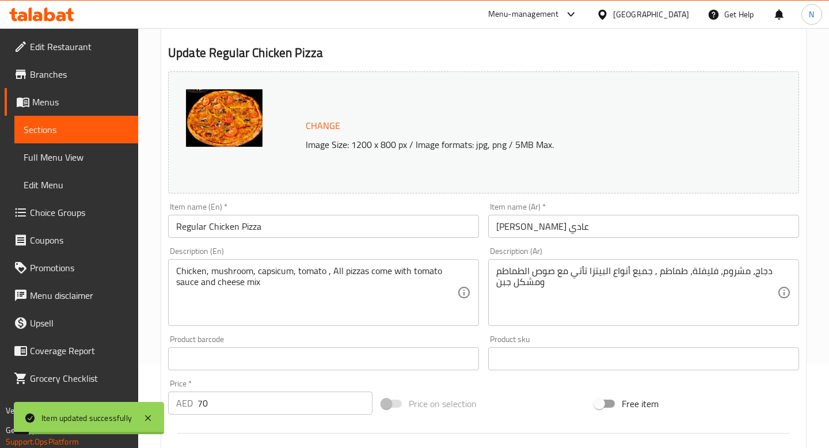
scroll to position [0, 0]
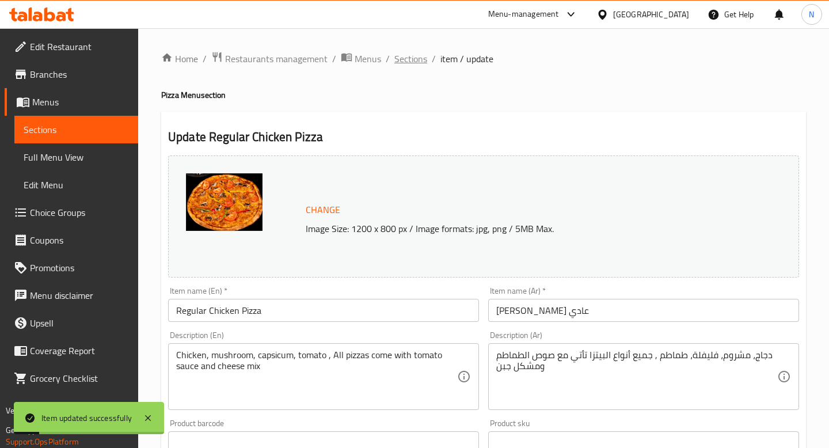
click at [413, 58] on span "Sections" at bounding box center [410, 59] width 33 height 14
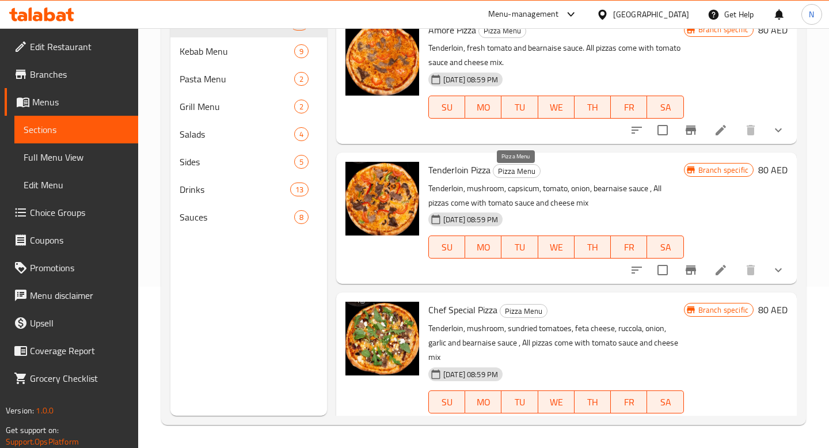
scroll to position [2800, 0]
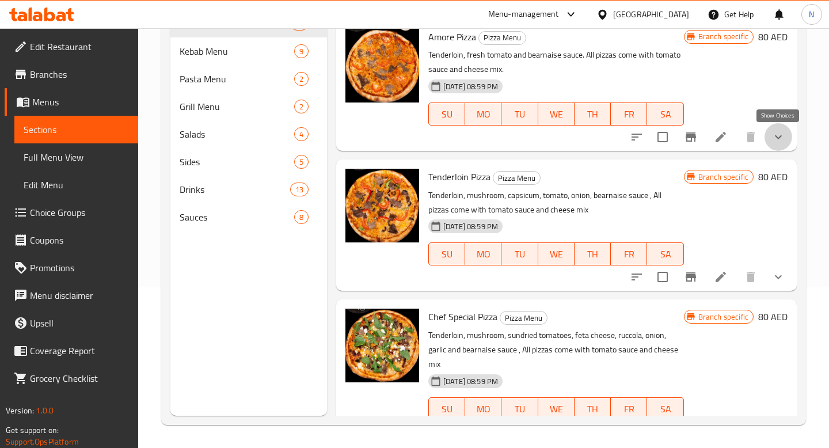
click at [777, 135] on icon "show more" at bounding box center [778, 137] width 14 height 14
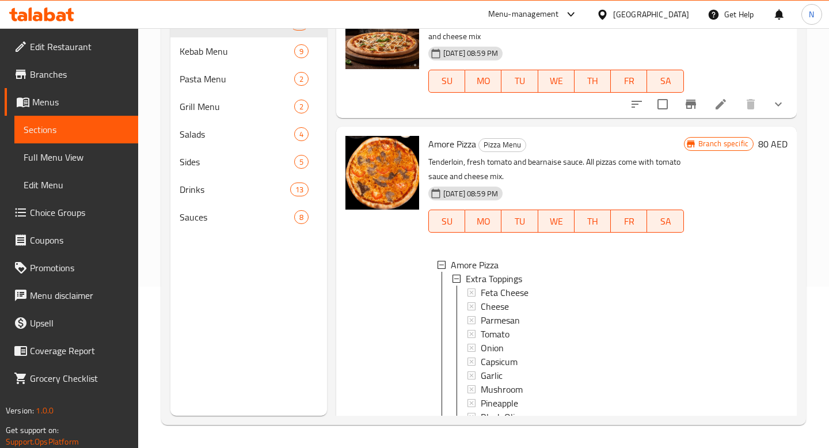
scroll to position [2638, 0]
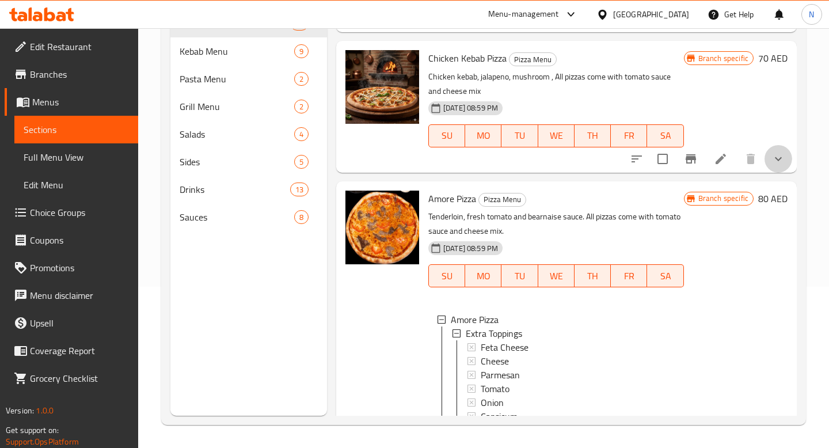
click at [782, 168] on button "show more" at bounding box center [779, 159] width 28 height 28
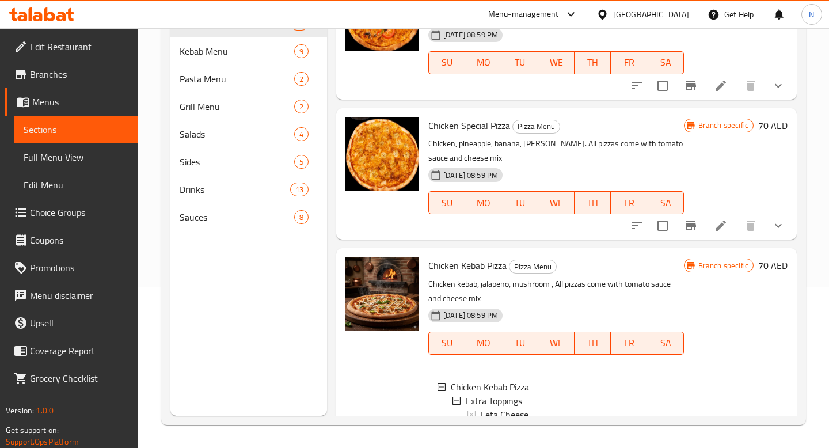
scroll to position [2410, 0]
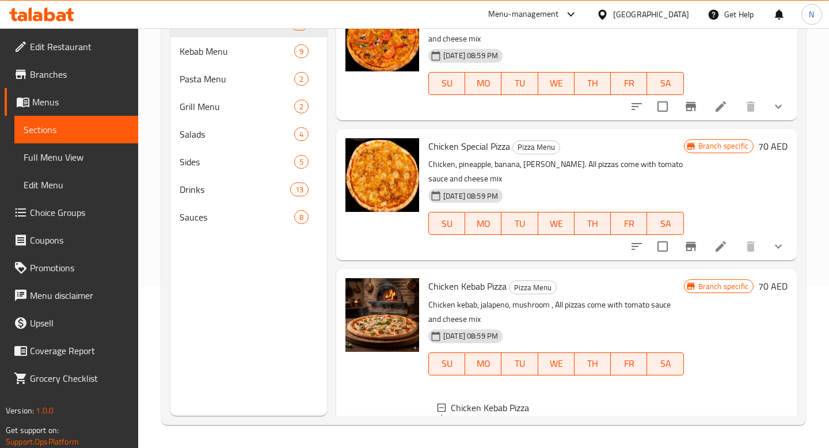
click at [781, 246] on icon "show more" at bounding box center [778, 246] width 14 height 14
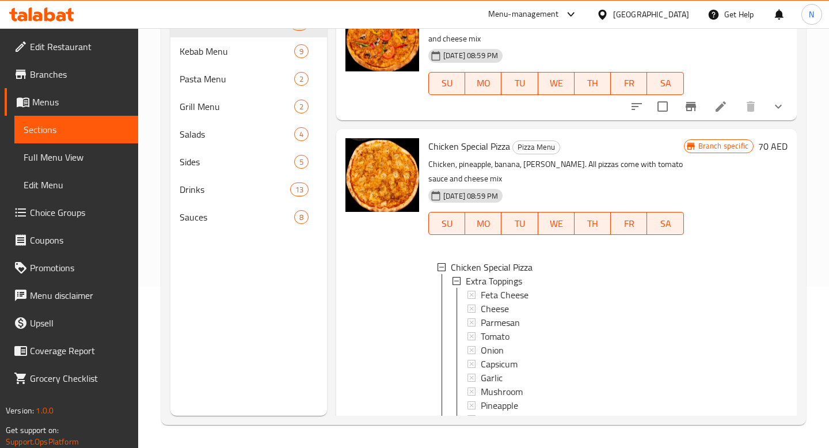
scroll to position [2285, 0]
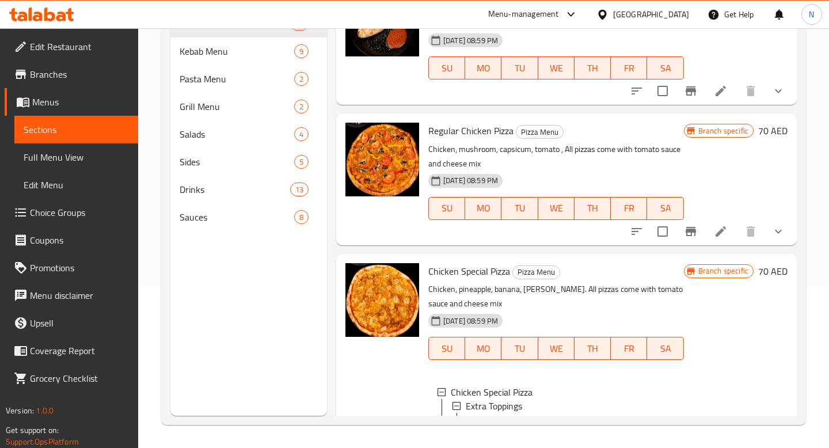
click at [775, 231] on icon "show more" at bounding box center [778, 232] width 14 height 14
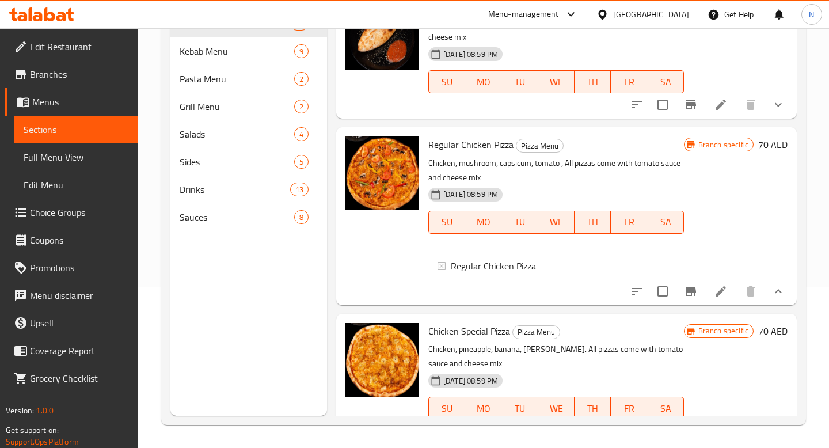
scroll to position [2270, 0]
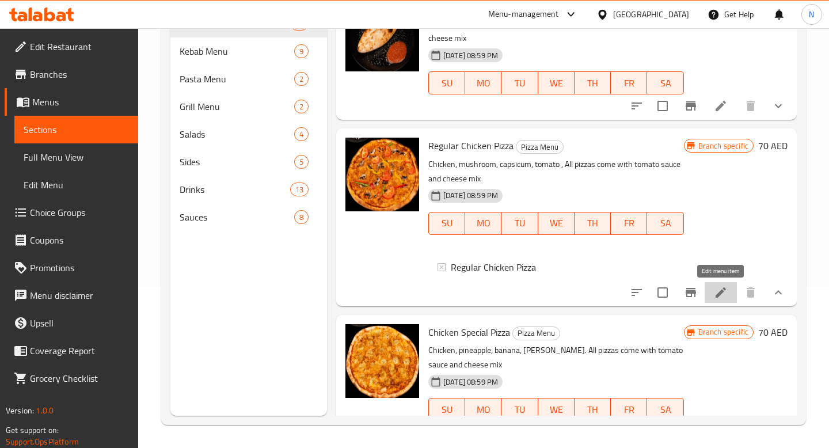
click at [721, 290] on icon at bounding box center [721, 292] width 10 height 10
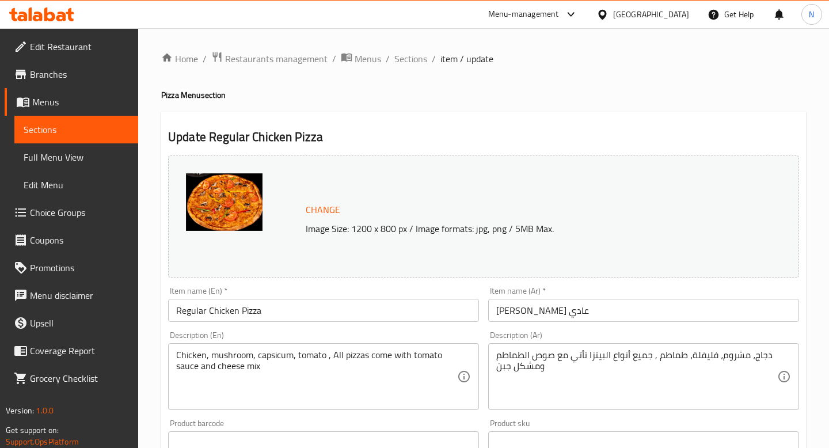
scroll to position [401, 0]
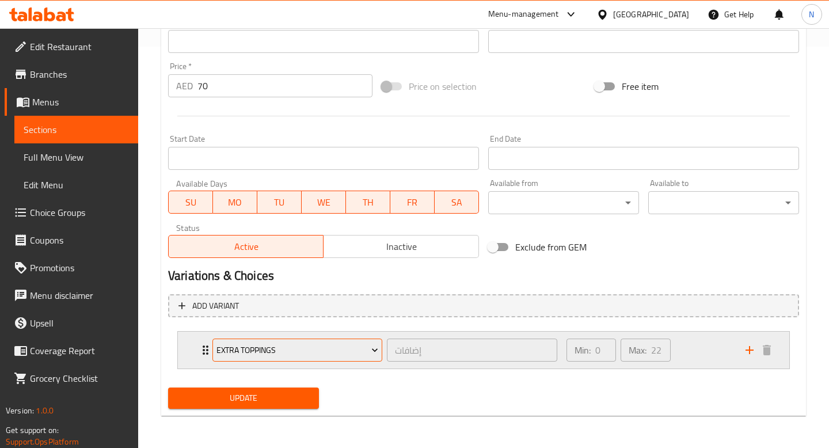
click at [369, 346] on icon "Expand" at bounding box center [375, 350] width 12 height 12
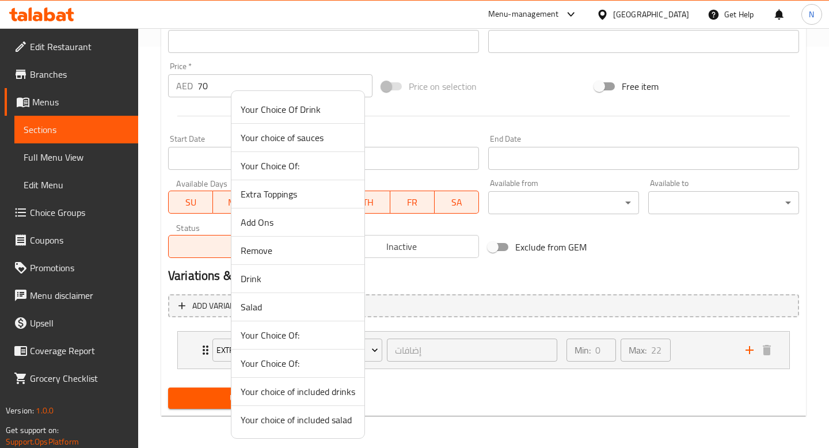
click at [438, 402] on div at bounding box center [414, 224] width 829 height 448
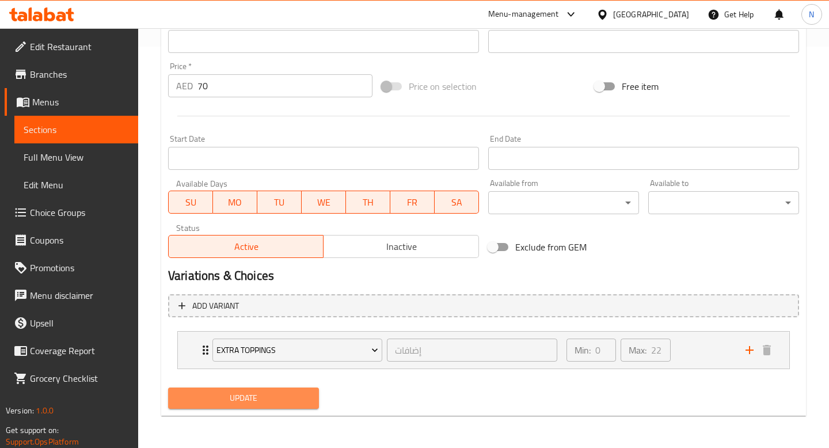
click at [274, 402] on span "Update" at bounding box center [243, 398] width 132 height 14
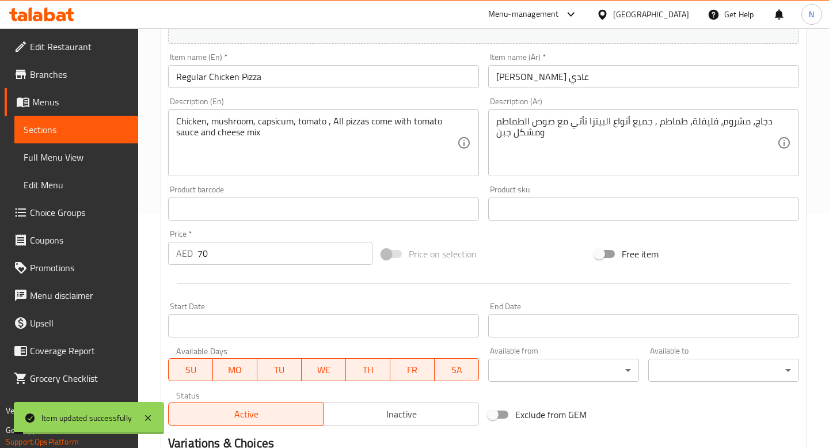
scroll to position [0, 0]
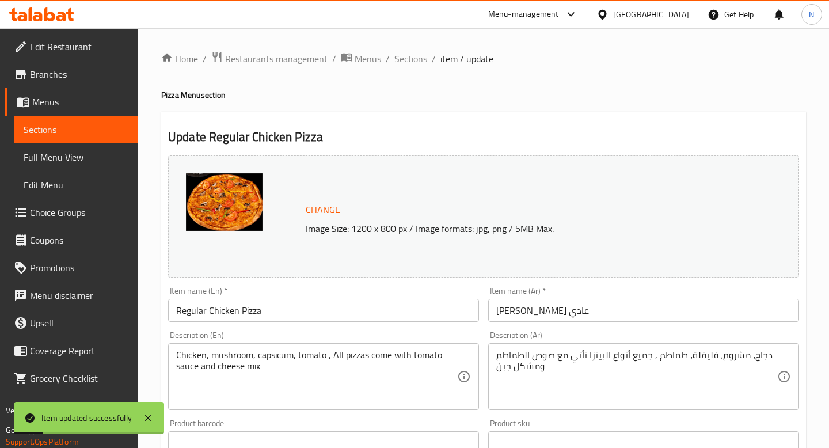
click at [412, 60] on span "Sections" at bounding box center [410, 59] width 33 height 14
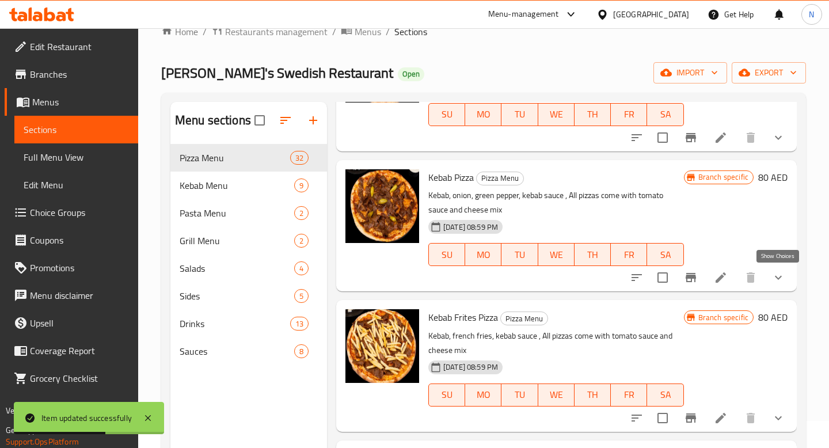
click at [779, 275] on icon "show more" at bounding box center [778, 278] width 14 height 14
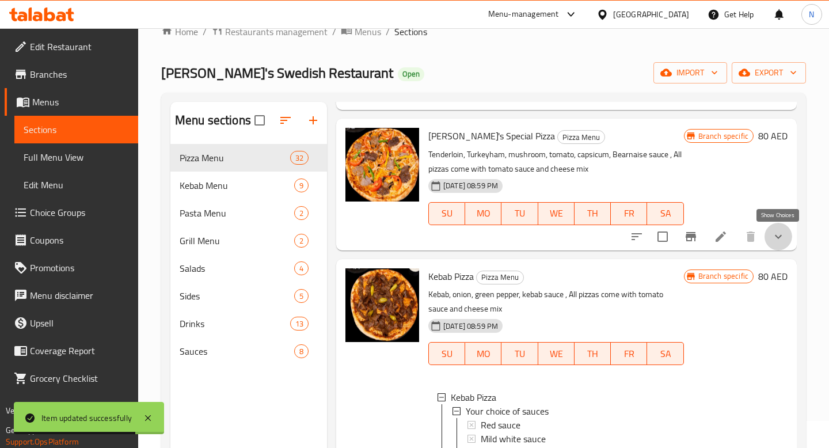
click at [782, 236] on icon "show more" at bounding box center [778, 237] width 14 height 14
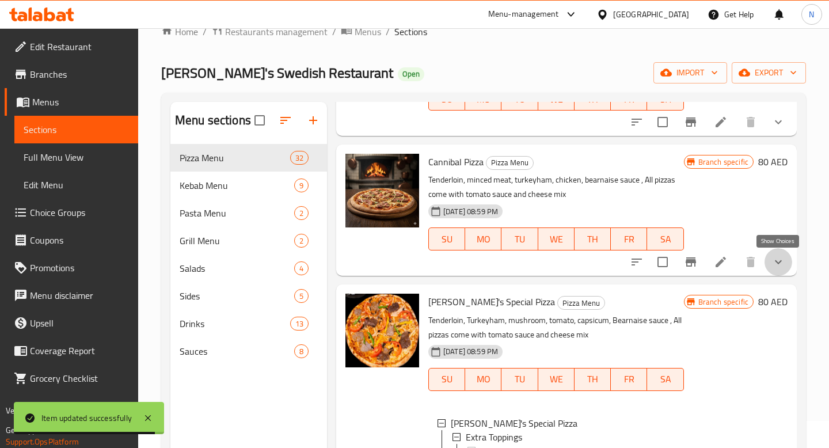
click at [775, 268] on icon "show more" at bounding box center [778, 262] width 14 height 14
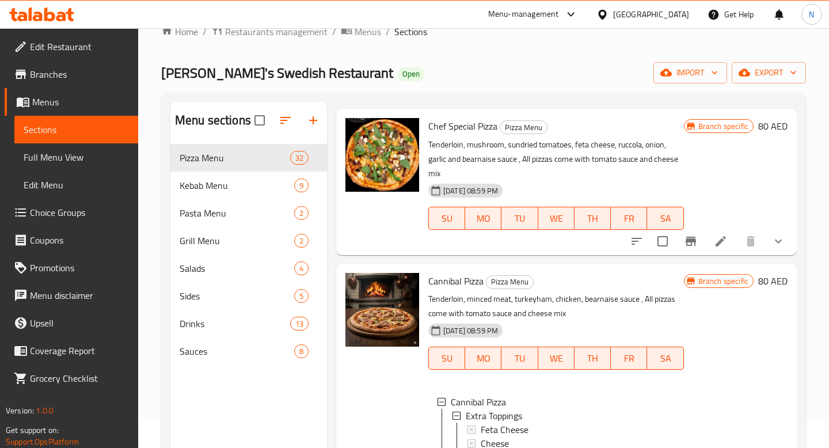
click at [776, 246] on icon "show more" at bounding box center [778, 241] width 14 height 14
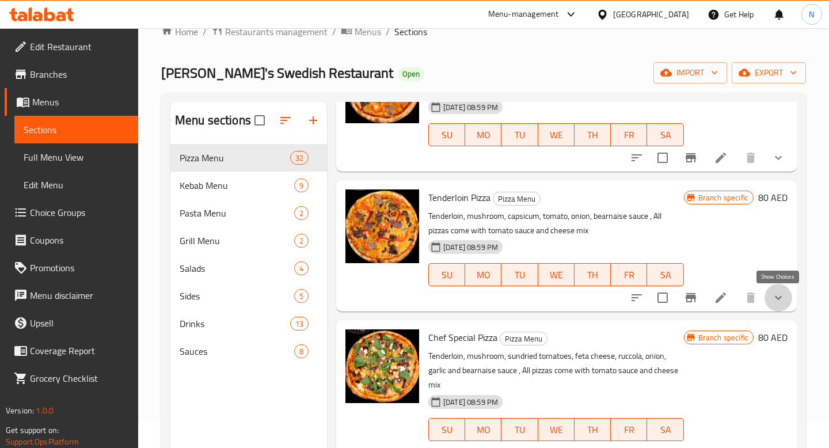
click at [782, 294] on icon "show more" at bounding box center [778, 298] width 14 height 14
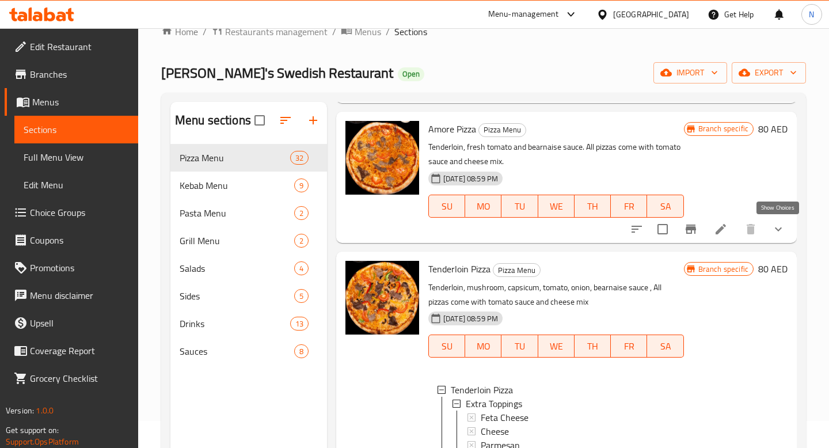
click at [778, 234] on icon "show more" at bounding box center [778, 229] width 14 height 14
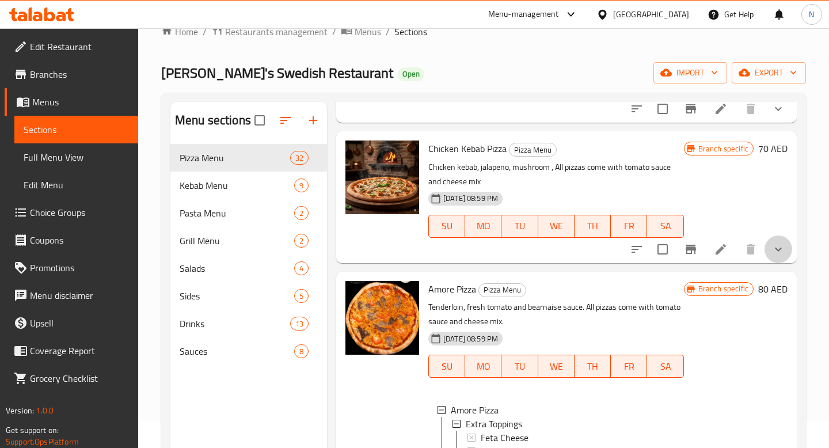
click at [780, 249] on icon "show more" at bounding box center [778, 249] width 7 height 4
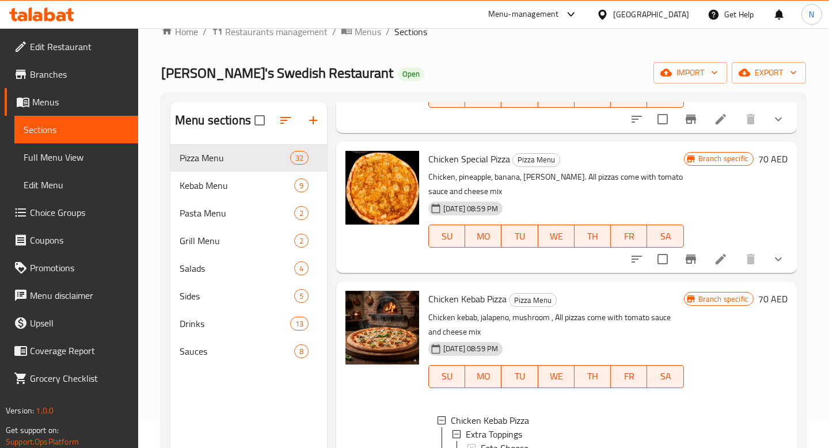
click at [777, 256] on icon "show more" at bounding box center [778, 259] width 14 height 14
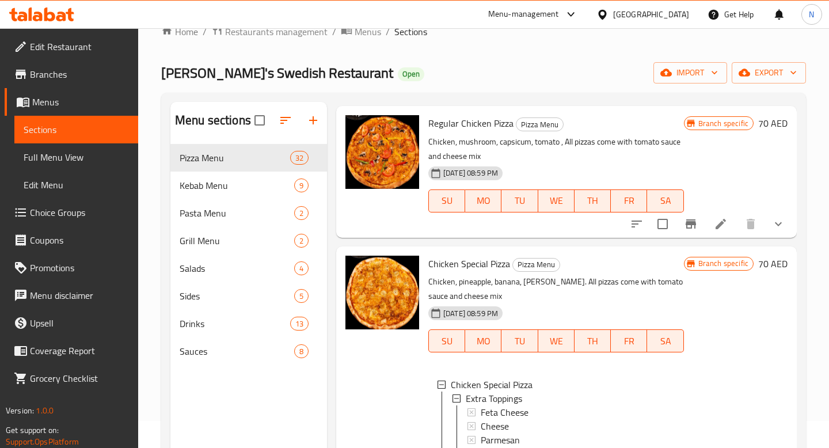
click at [775, 230] on icon "show more" at bounding box center [778, 224] width 14 height 14
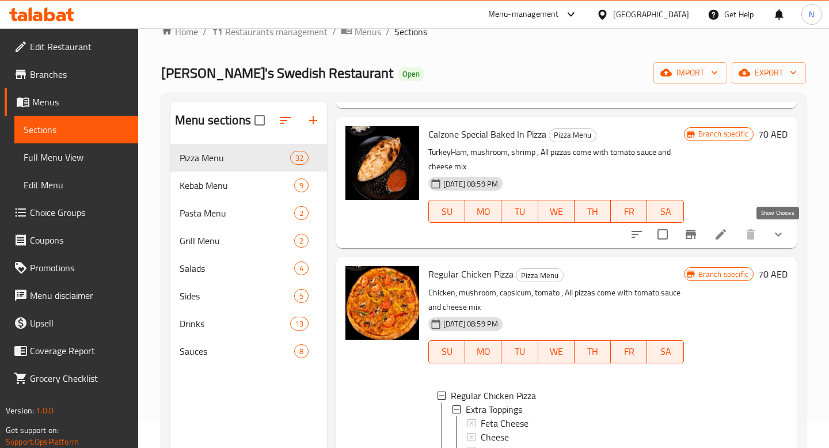
click at [775, 230] on icon "show more" at bounding box center [778, 234] width 14 height 14
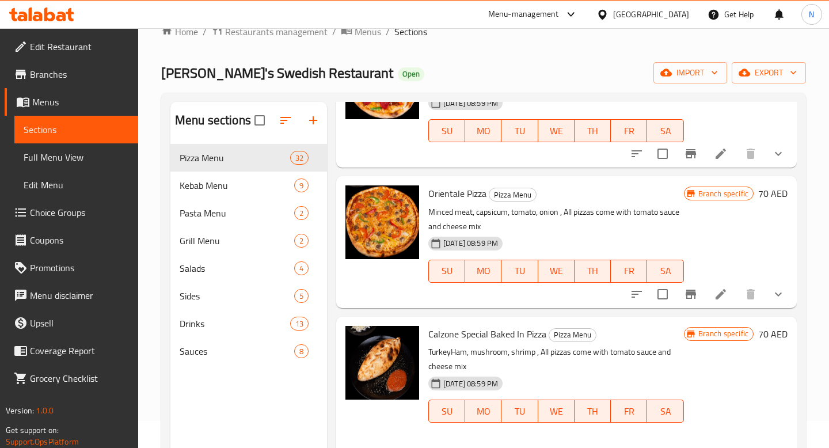
click at [774, 285] on button "show more" at bounding box center [779, 294] width 28 height 28
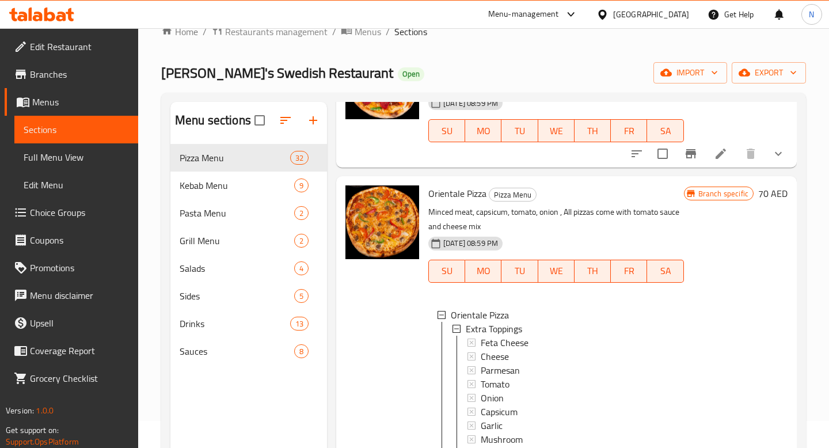
click at [770, 162] on button "show more" at bounding box center [779, 154] width 28 height 28
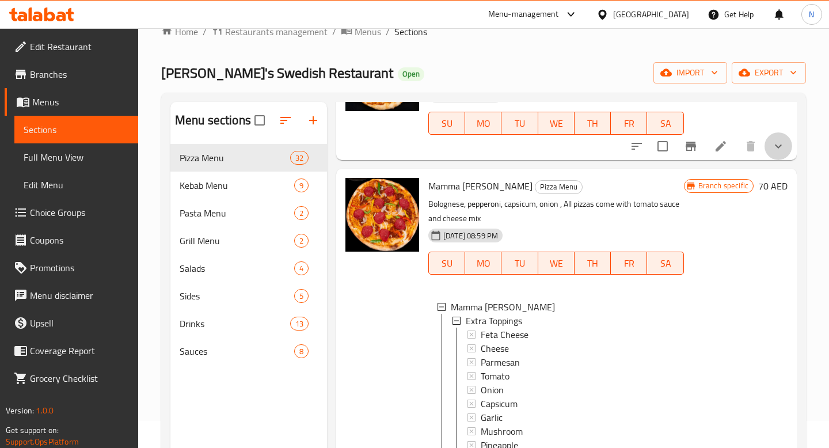
click at [769, 139] on button "show more" at bounding box center [779, 146] width 28 height 28
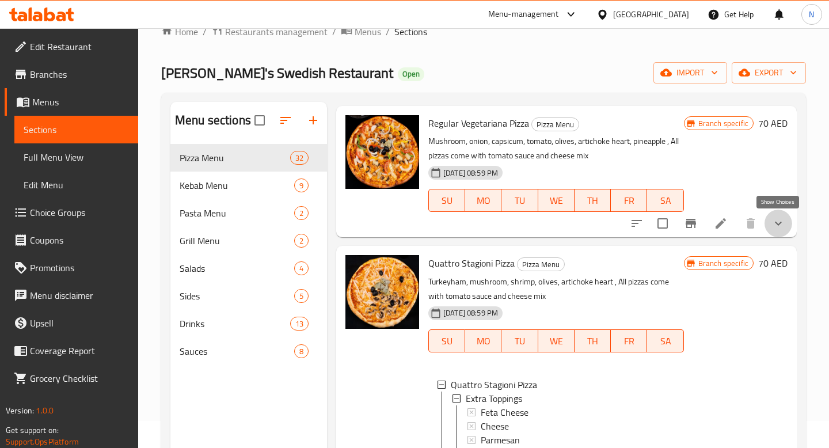
click at [776, 227] on icon "show more" at bounding box center [778, 223] width 14 height 14
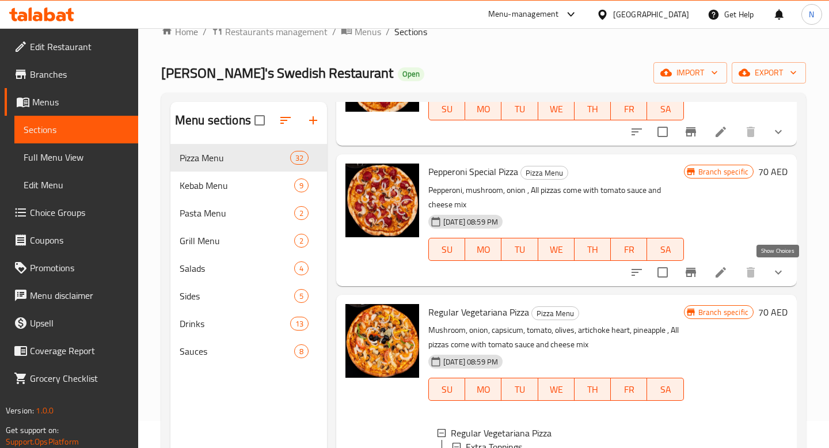
click at [781, 268] on icon "show more" at bounding box center [778, 272] width 14 height 14
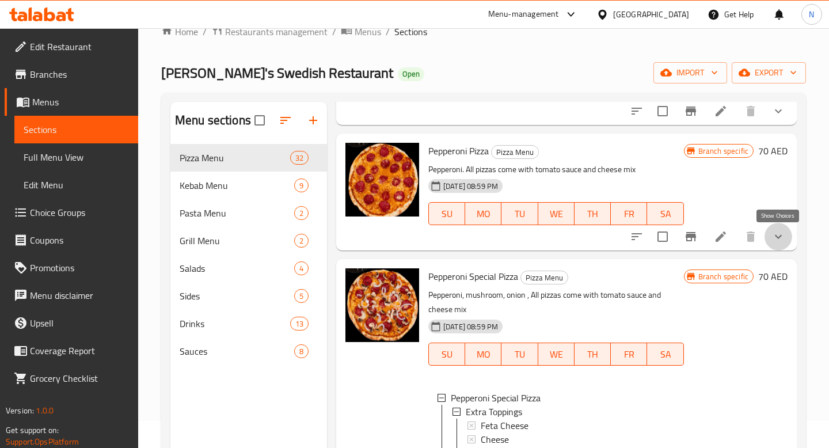
click at [778, 239] on icon "show more" at bounding box center [778, 237] width 14 height 14
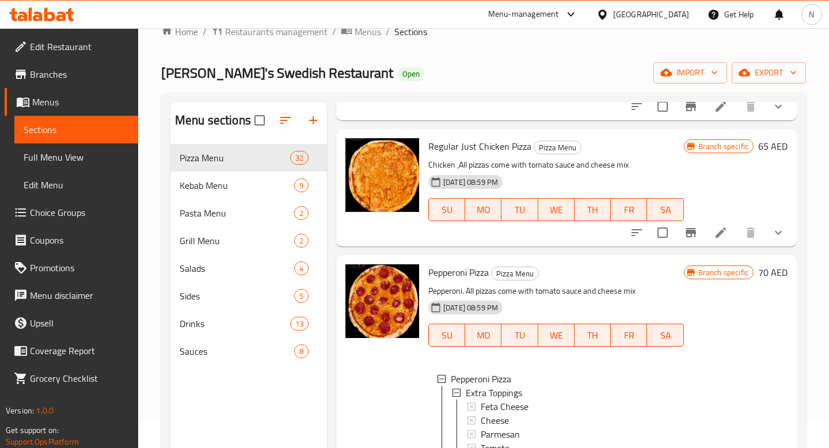
click at [778, 239] on button "show more" at bounding box center [779, 233] width 28 height 28
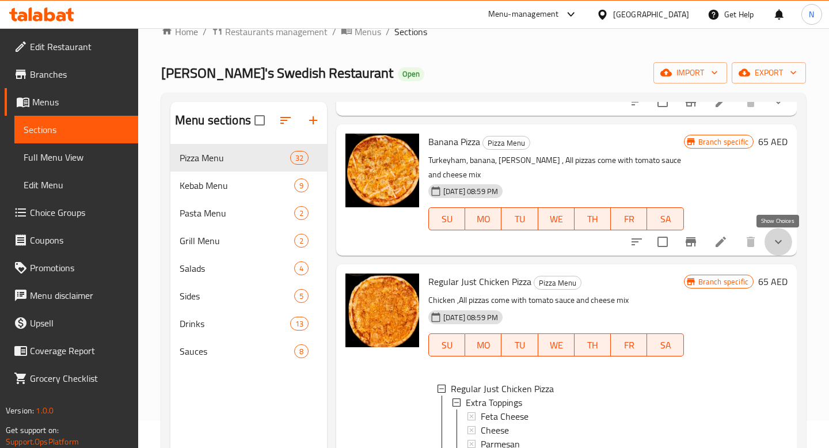
click at [778, 242] on icon "show more" at bounding box center [778, 242] width 7 height 4
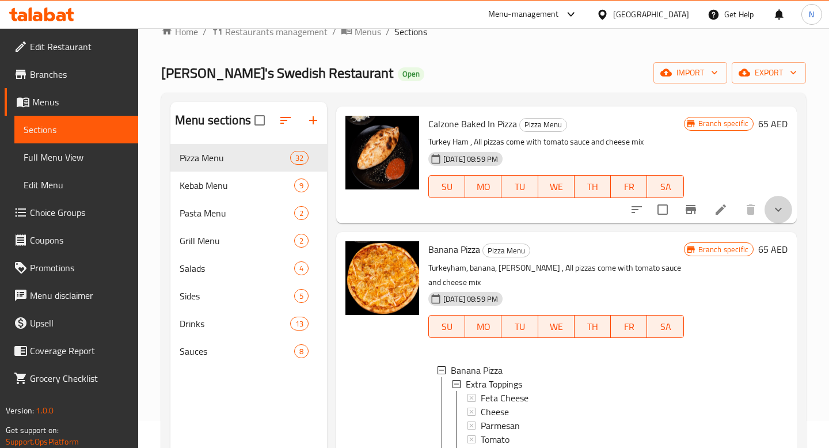
click at [779, 199] on button "show more" at bounding box center [779, 210] width 28 height 28
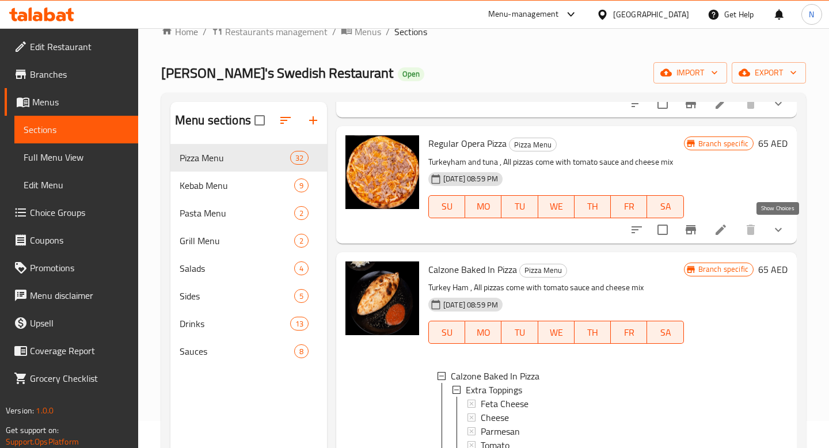
click at [782, 233] on icon "show more" at bounding box center [778, 230] width 14 height 14
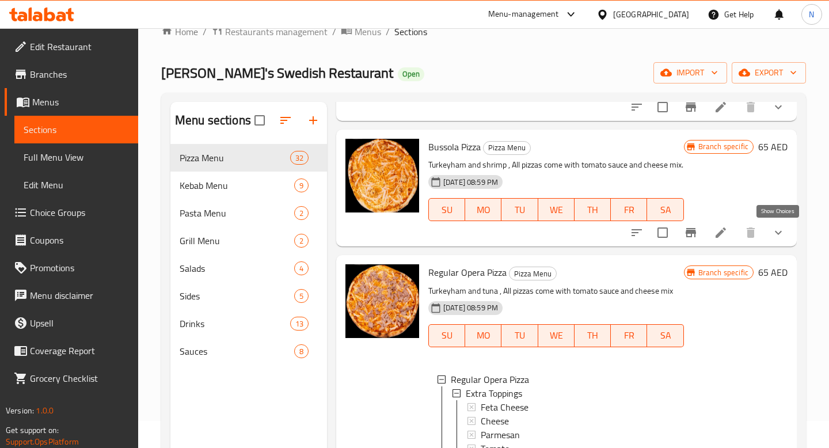
click at [782, 238] on icon "show more" at bounding box center [778, 233] width 14 height 14
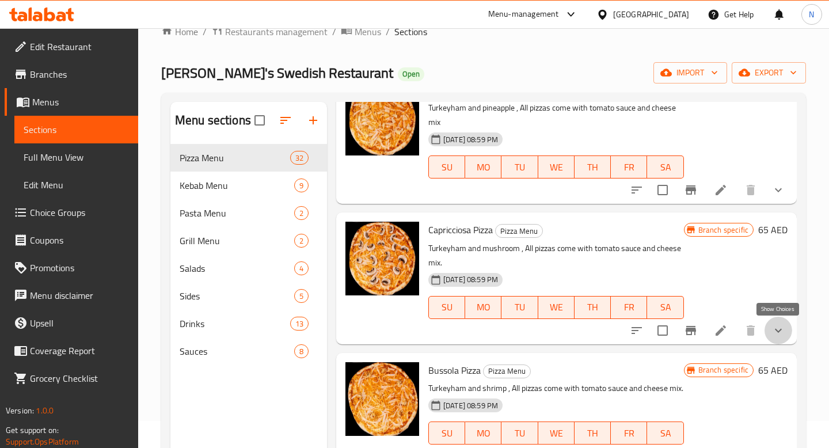
click at [779, 336] on icon "show more" at bounding box center [778, 331] width 14 height 14
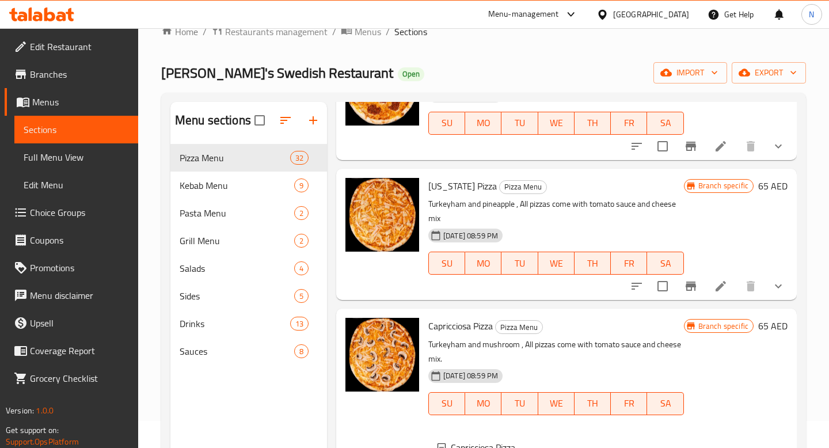
click at [773, 292] on icon "show more" at bounding box center [778, 286] width 14 height 14
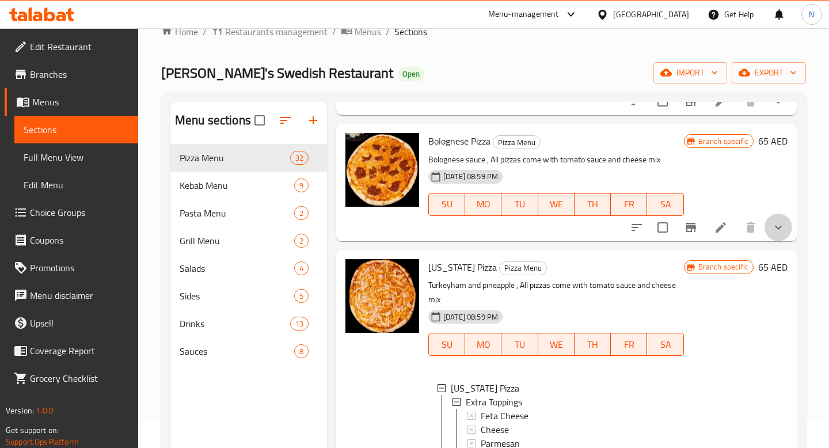
click at [767, 231] on button "show more" at bounding box center [779, 228] width 28 height 28
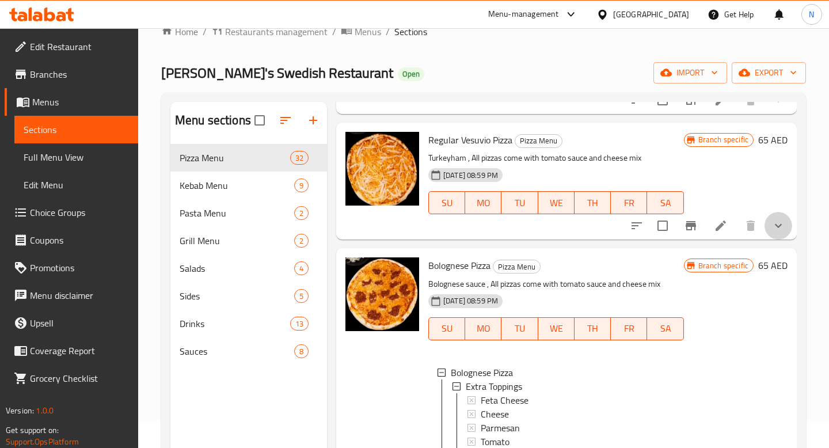
click at [784, 226] on icon "show more" at bounding box center [778, 226] width 14 height 14
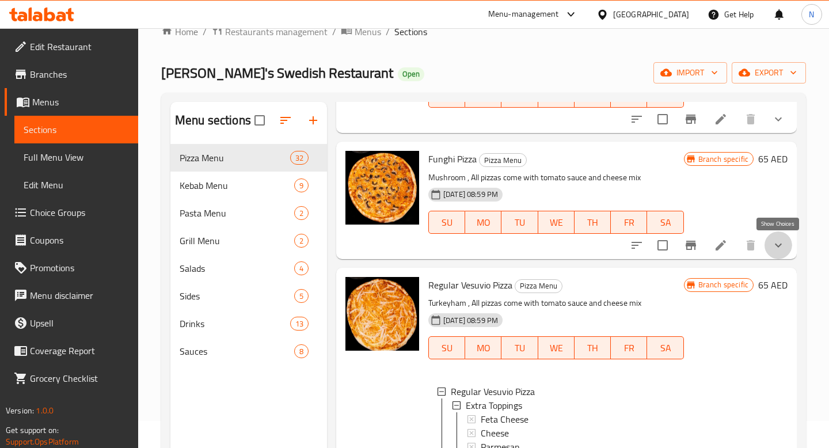
click at [774, 252] on icon "show more" at bounding box center [778, 245] width 14 height 14
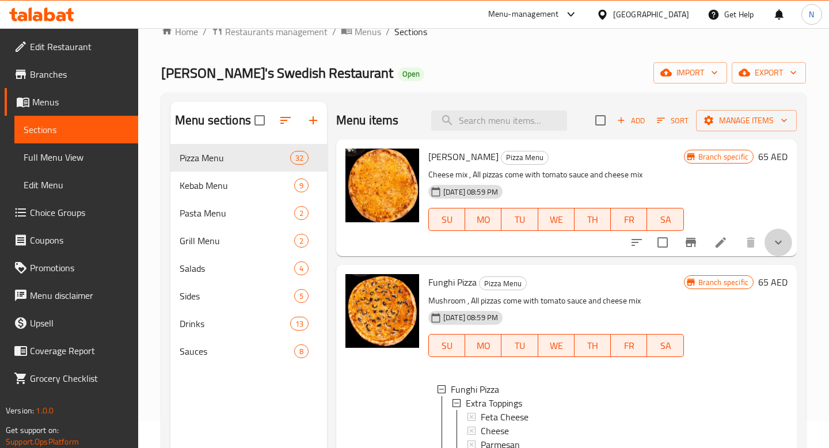
click at [771, 238] on icon "show more" at bounding box center [778, 242] width 14 height 14
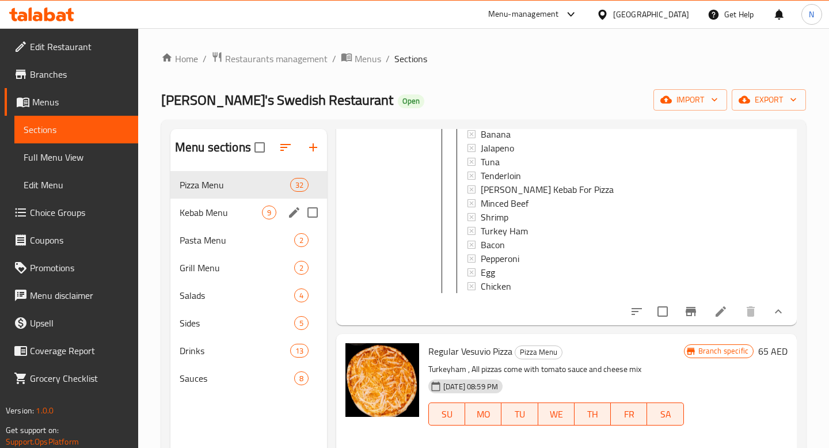
click at [245, 220] on div "Kebab Menu 9" at bounding box center [248, 213] width 157 height 28
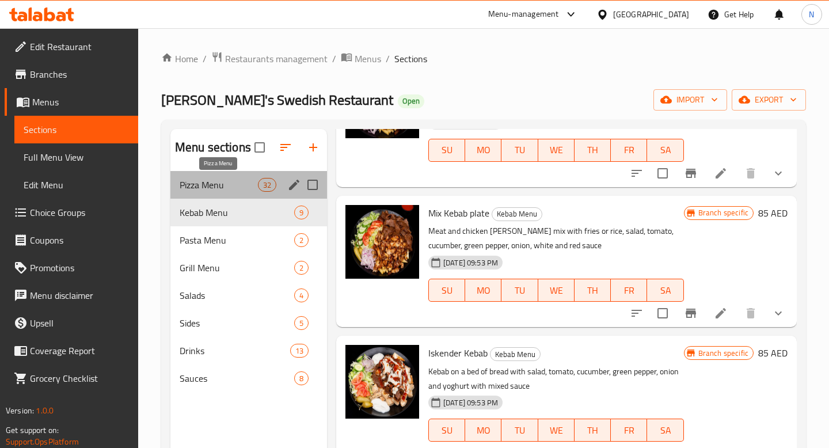
click at [233, 188] on span "Pizza Menu" at bounding box center [219, 185] width 78 height 14
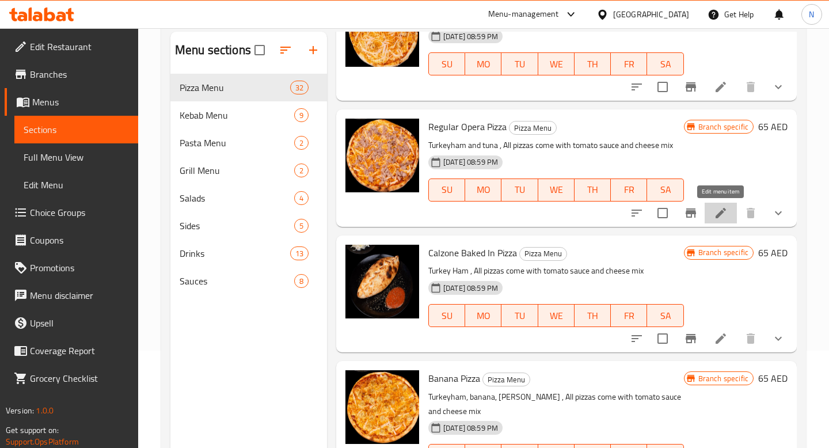
click at [721, 214] on icon at bounding box center [721, 213] width 10 height 10
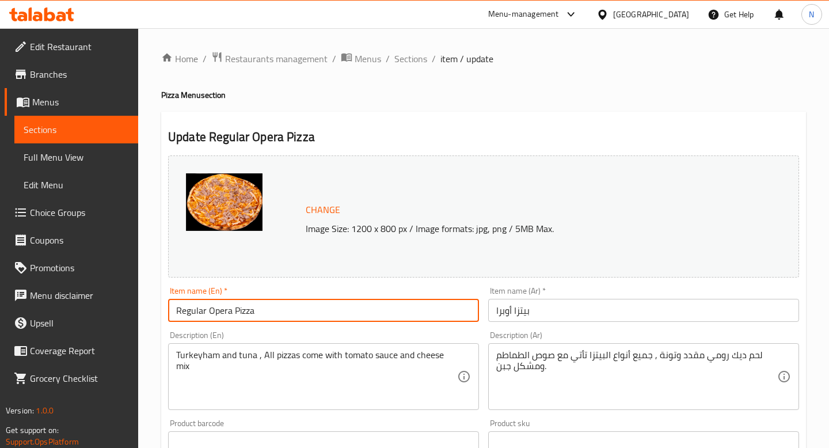
drag, startPoint x: 207, startPoint y: 311, endPoint x: 143, endPoint y: 308, distance: 64.5
click at [142, 309] on div "Home / Restaurants management / Menus / Sections / item / update Pizza Menu sec…" at bounding box center [483, 438] width 691 height 821
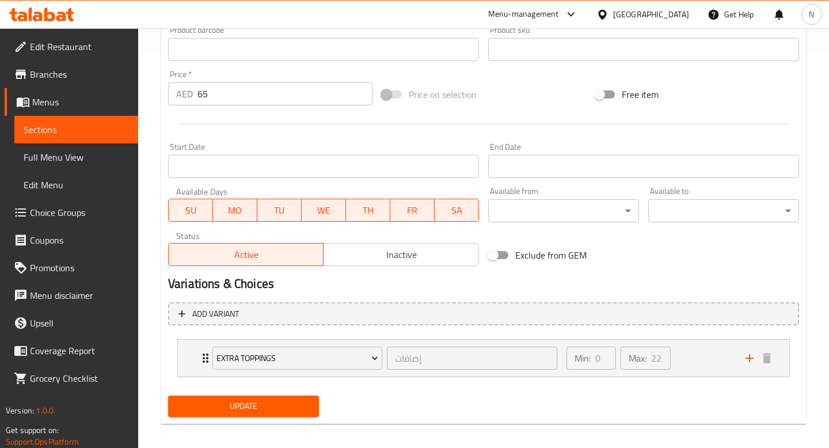
type input "Opera Pizza"
click at [261, 406] on span "Update" at bounding box center [243, 406] width 132 height 14
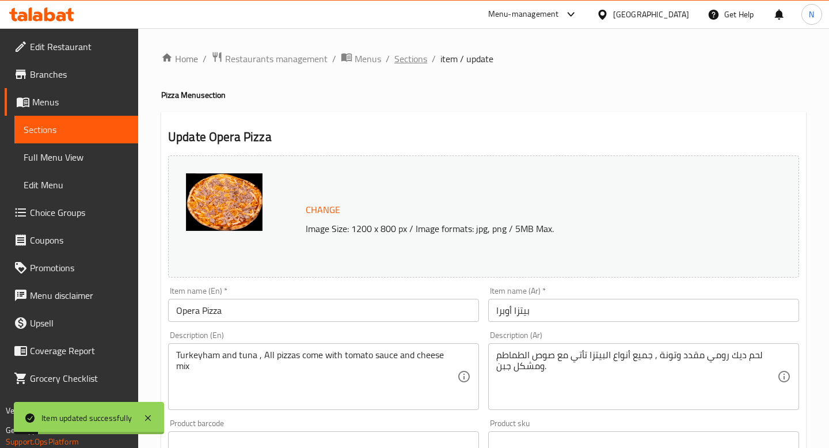
click at [411, 62] on span "Sections" at bounding box center [410, 59] width 33 height 14
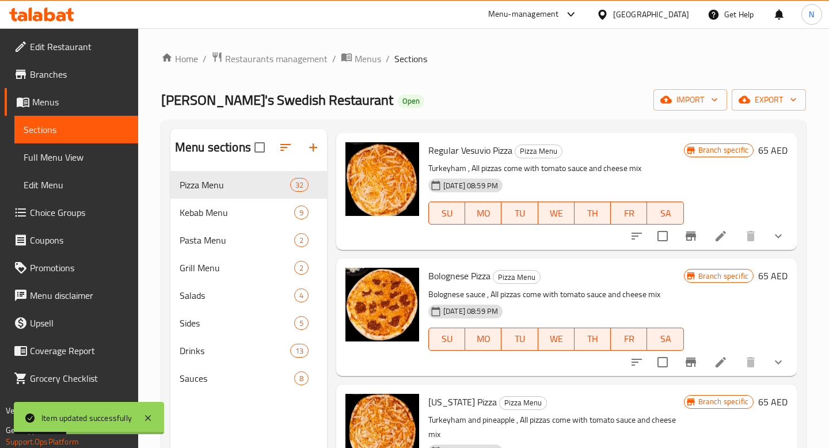
scroll to position [262, 0]
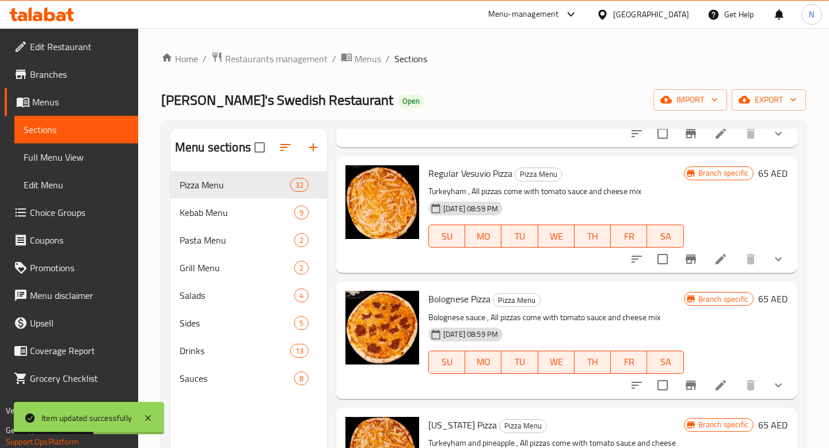
click at [717, 265] on icon at bounding box center [721, 259] width 14 height 14
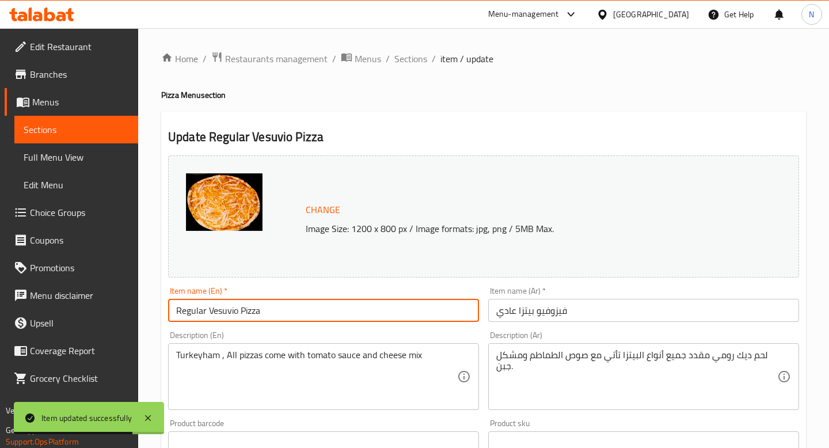
drag, startPoint x: 207, startPoint y: 311, endPoint x: 147, endPoint y: 310, distance: 59.9
click at [146, 310] on div "Home / Restaurants management / Menus / Sections / item / update Pizza Menu sec…" at bounding box center [483, 438] width 691 height 821
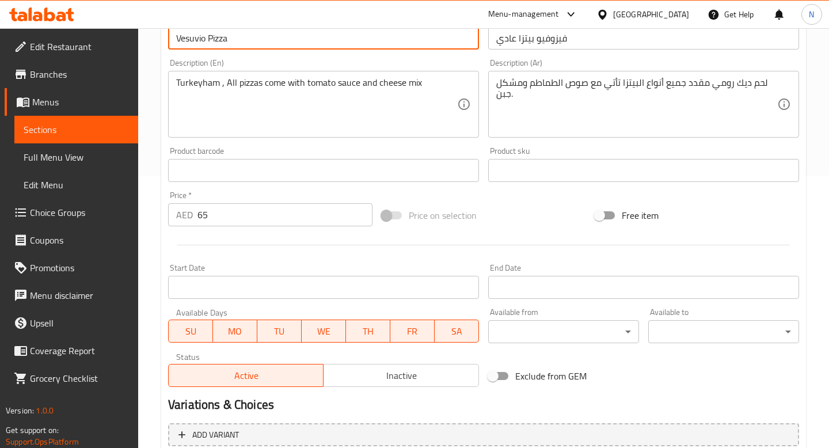
scroll to position [401, 0]
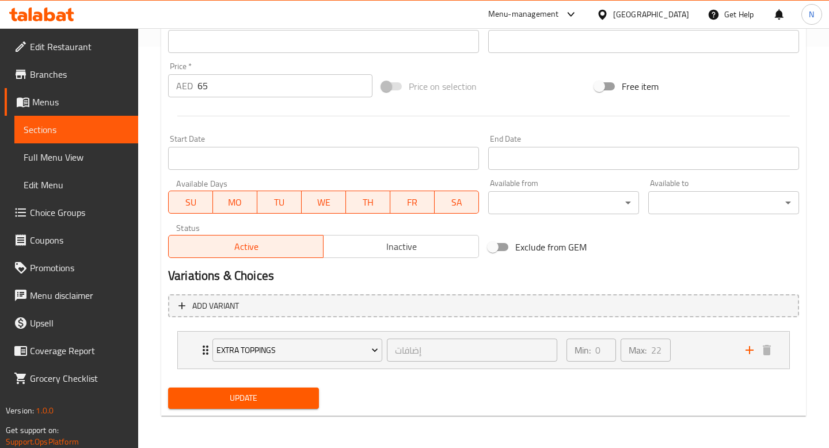
type input "Vesuvio Pizza"
click at [250, 401] on span "Update" at bounding box center [243, 398] width 132 height 14
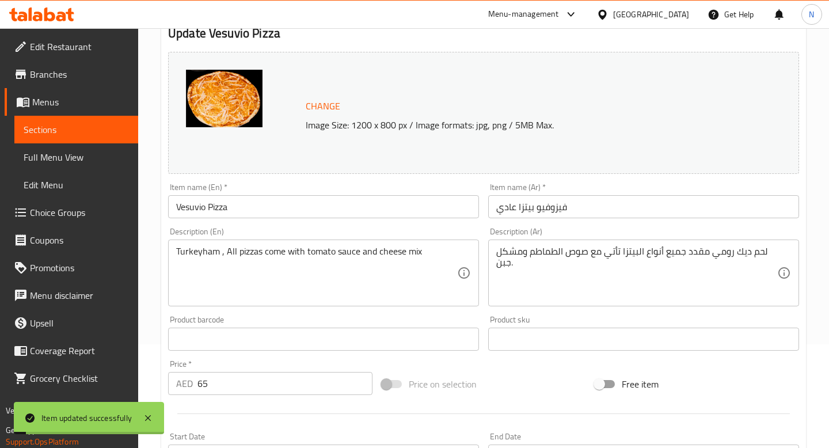
scroll to position [0, 0]
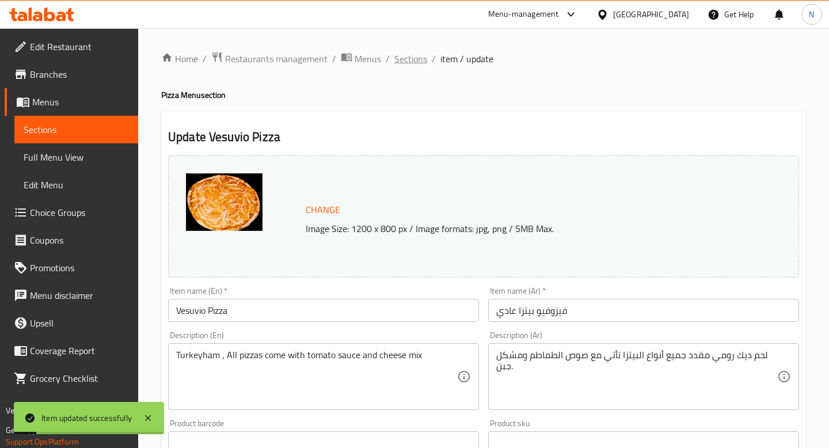
click at [414, 57] on span "Sections" at bounding box center [410, 59] width 33 height 14
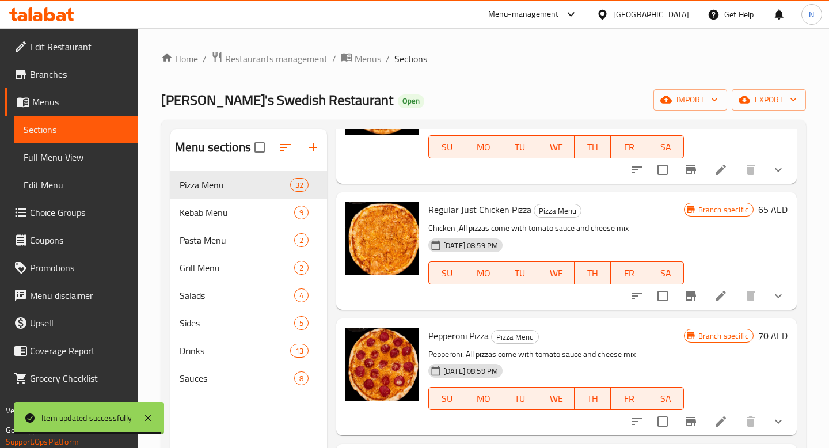
scroll to position [1301, 0]
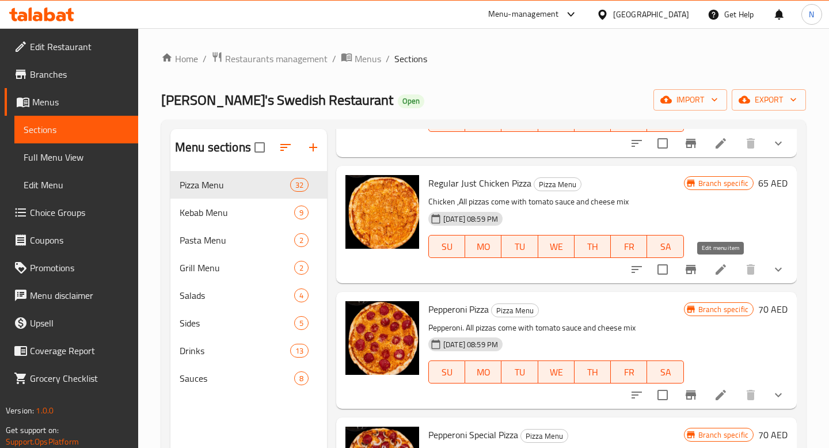
click at [717, 271] on icon at bounding box center [721, 269] width 10 height 10
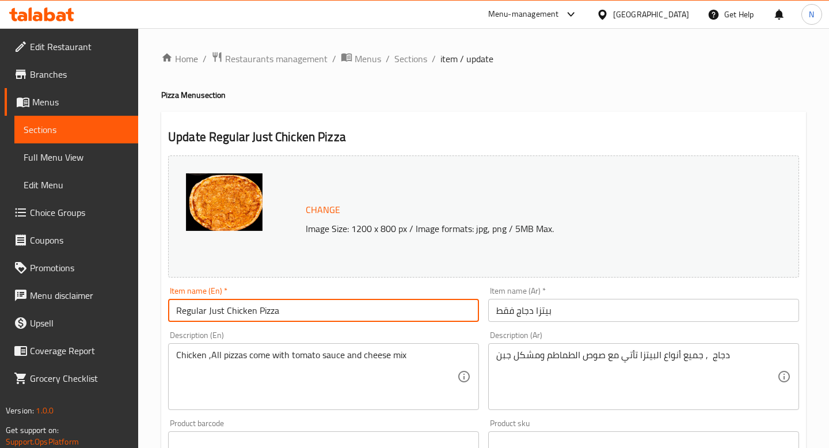
drag, startPoint x: 208, startPoint y: 313, endPoint x: 142, endPoint y: 310, distance: 66.3
click at [142, 310] on div "Home / Restaurants management / Menus / Sections / item / update Pizza Menu sec…" at bounding box center [483, 438] width 691 height 821
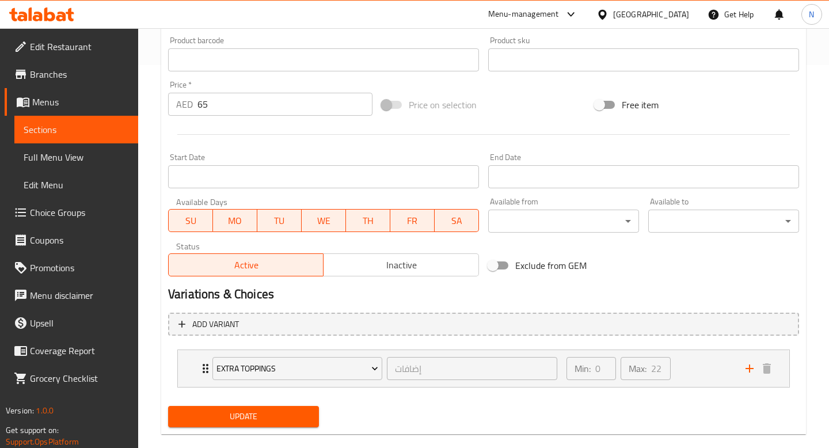
scroll to position [401, 0]
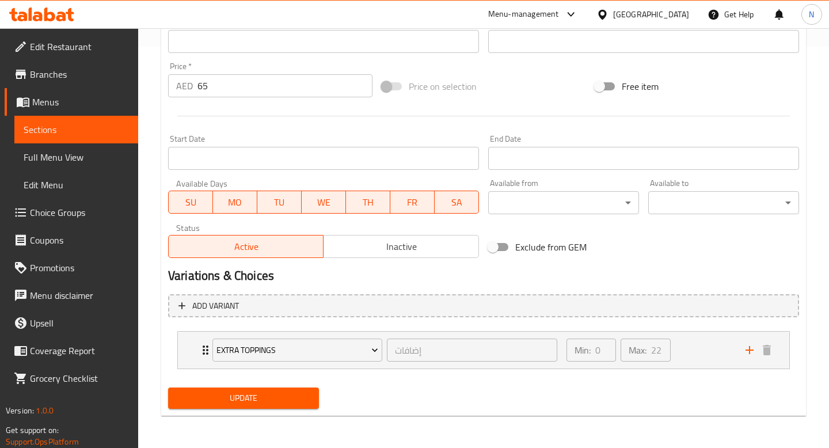
type input "Just Chicken Pizza"
click at [274, 394] on span "Update" at bounding box center [243, 398] width 132 height 14
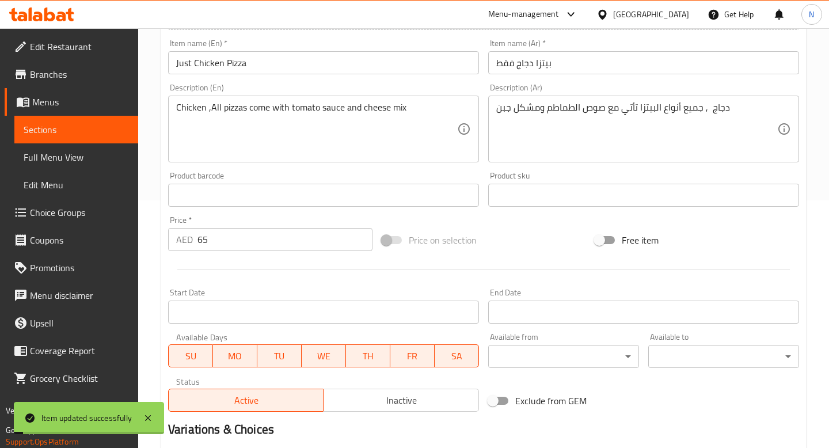
scroll to position [0, 0]
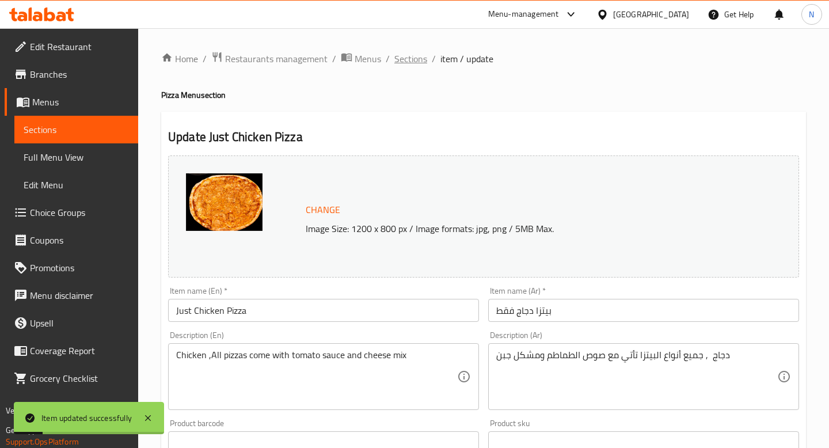
click at [409, 59] on span "Sections" at bounding box center [410, 59] width 33 height 14
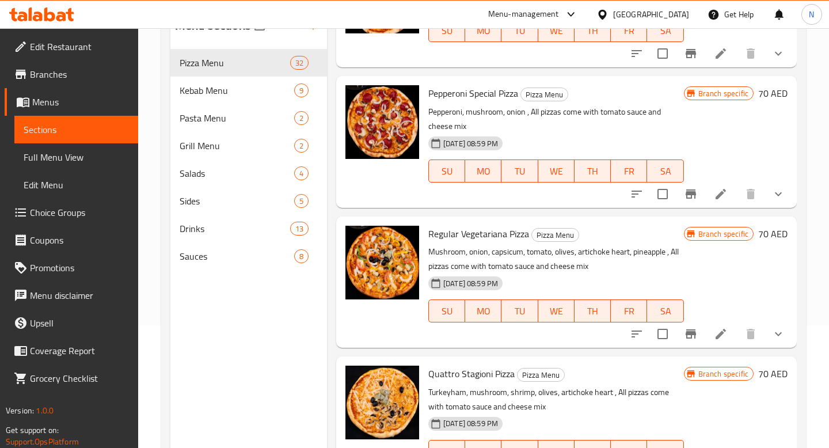
scroll to position [1550, 0]
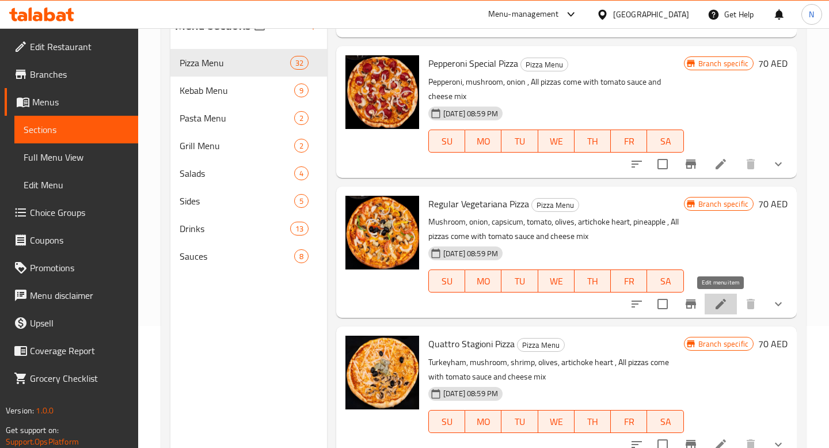
click at [719, 303] on icon at bounding box center [721, 304] width 10 height 10
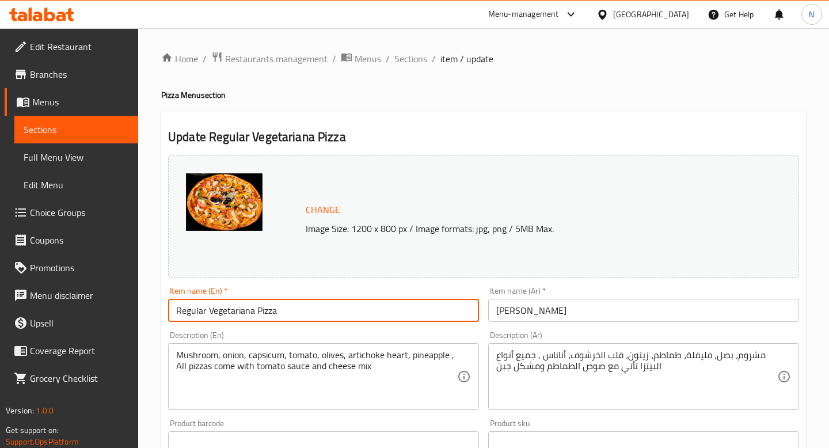
drag, startPoint x: 208, startPoint y: 313, endPoint x: 137, endPoint y: 310, distance: 71.4
click at [137, 311] on div "Edit Restaurant Branches Menus Sections Full Menu View Edit Menu Choice Groups …" at bounding box center [414, 438] width 829 height 821
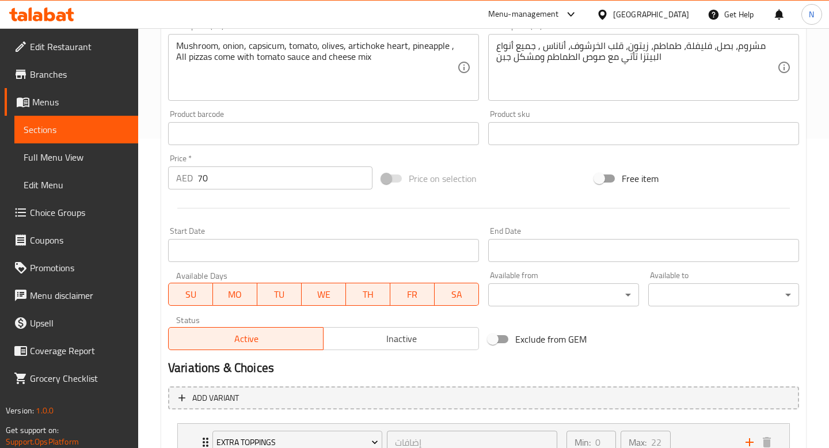
scroll to position [401, 0]
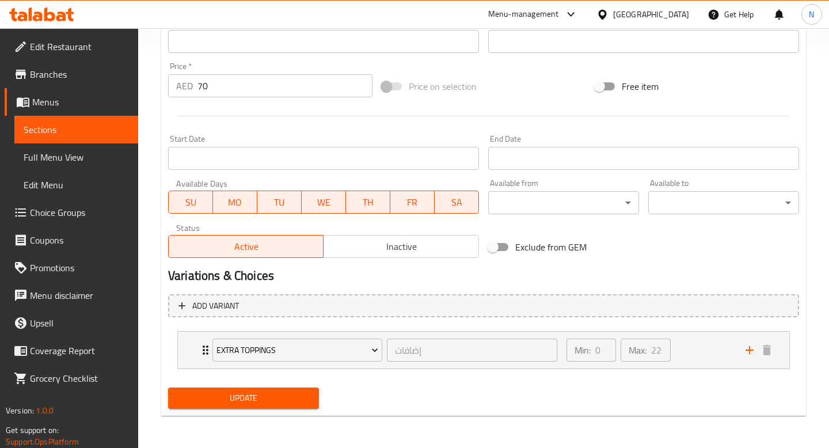
type input "Vegetariana Pizza"
click at [273, 399] on span "Update" at bounding box center [243, 398] width 132 height 14
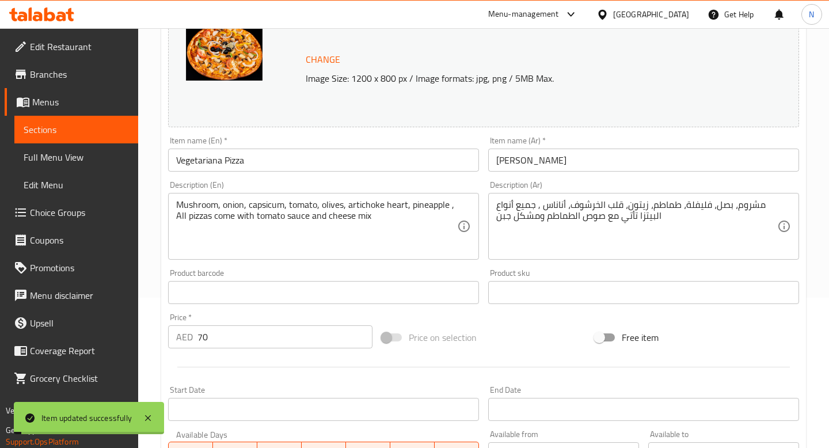
scroll to position [0, 0]
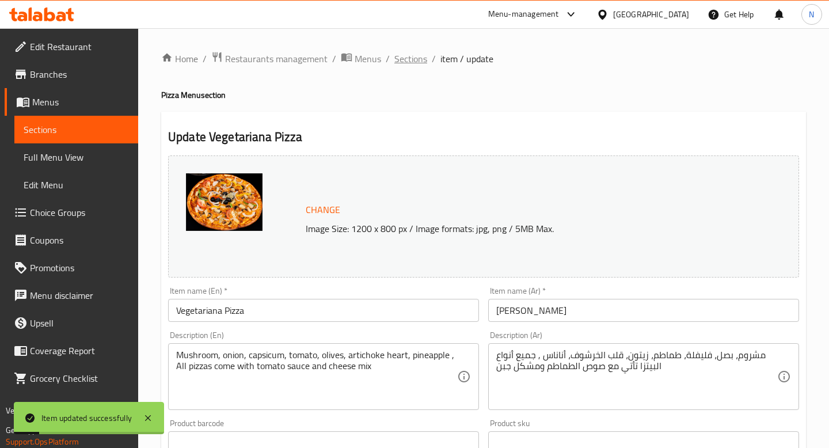
click at [420, 63] on span "Sections" at bounding box center [410, 59] width 33 height 14
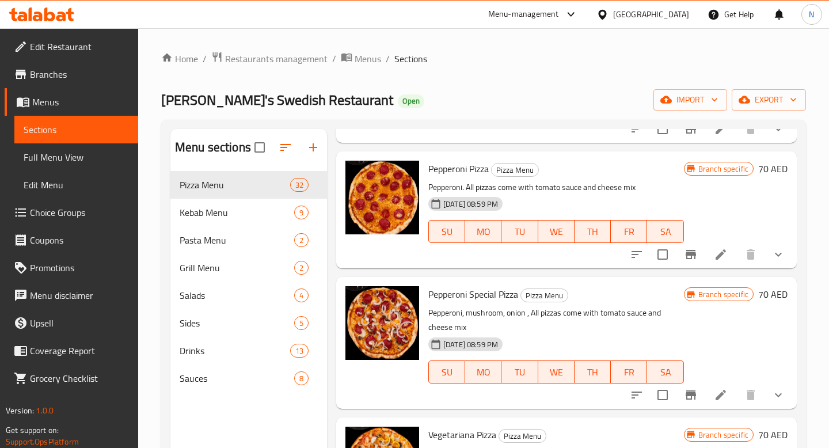
scroll to position [1440, 0]
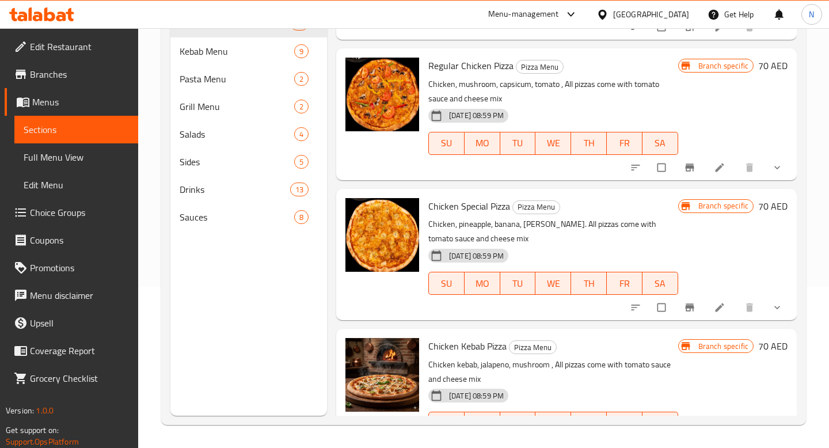
scroll to position [2351, 0]
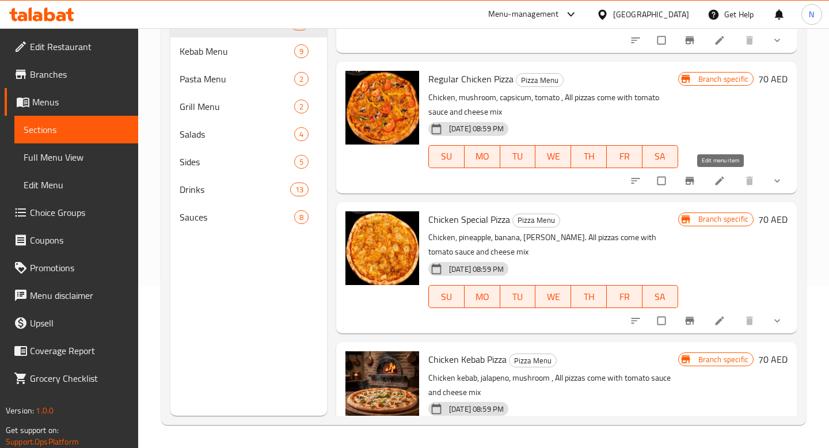
click at [720, 184] on icon at bounding box center [720, 181] width 12 height 12
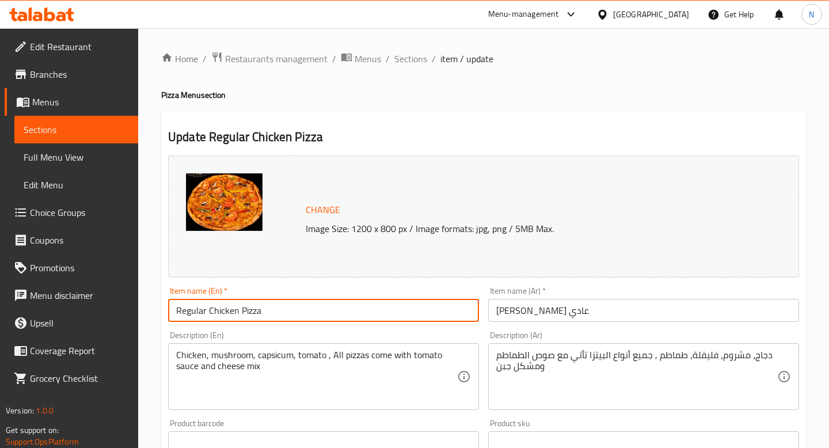
drag, startPoint x: 208, startPoint y: 311, endPoint x: 119, endPoint y: 309, distance: 88.7
click at [119, 309] on div "Edit Restaurant Branches Menus Sections Full Menu View Edit Menu Choice Groups …" at bounding box center [414, 438] width 829 height 821
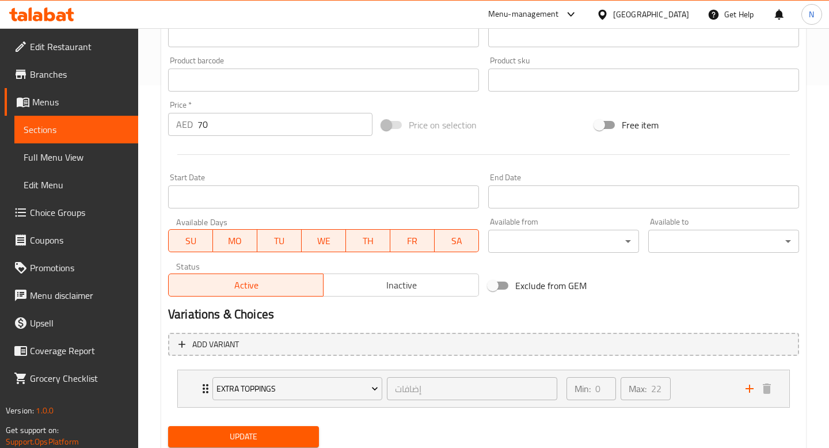
scroll to position [401, 0]
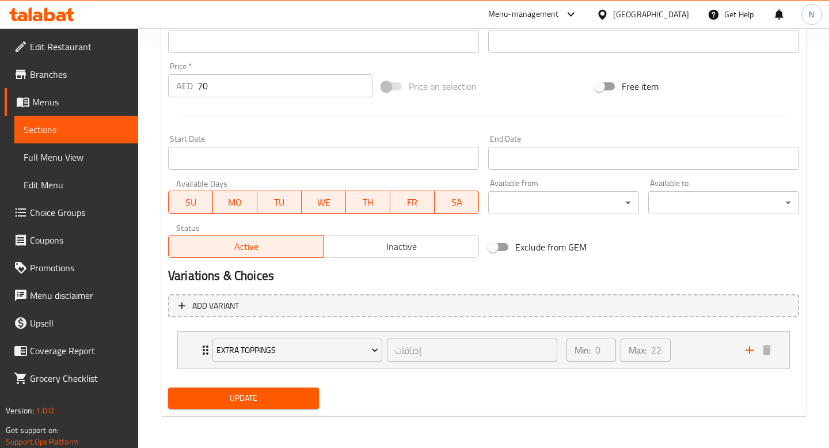
type input "Chicken Pizza"
click at [262, 393] on span "Update" at bounding box center [243, 398] width 132 height 14
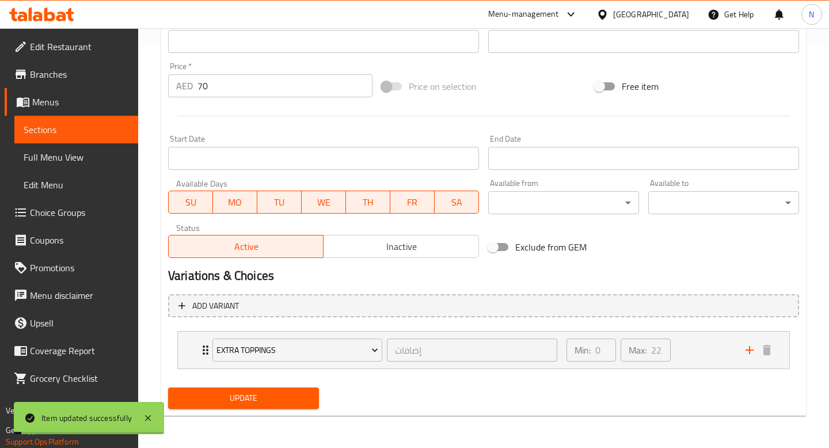
scroll to position [0, 0]
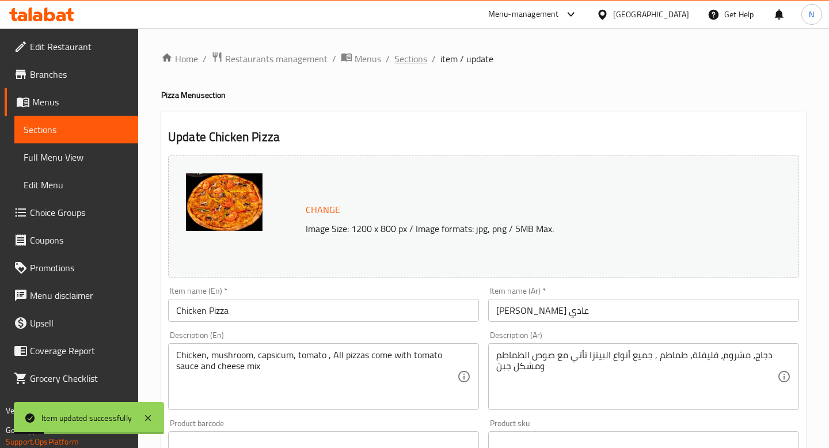
click at [419, 60] on span "Sections" at bounding box center [410, 59] width 33 height 14
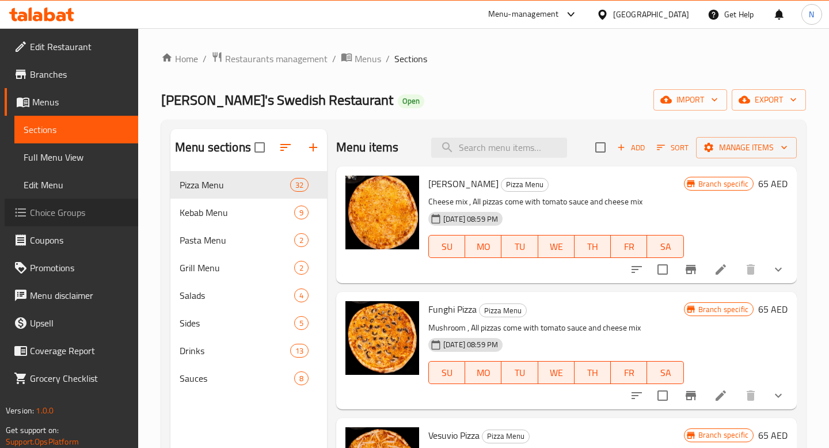
click at [70, 214] on span "Choice Groups" at bounding box center [79, 213] width 99 height 14
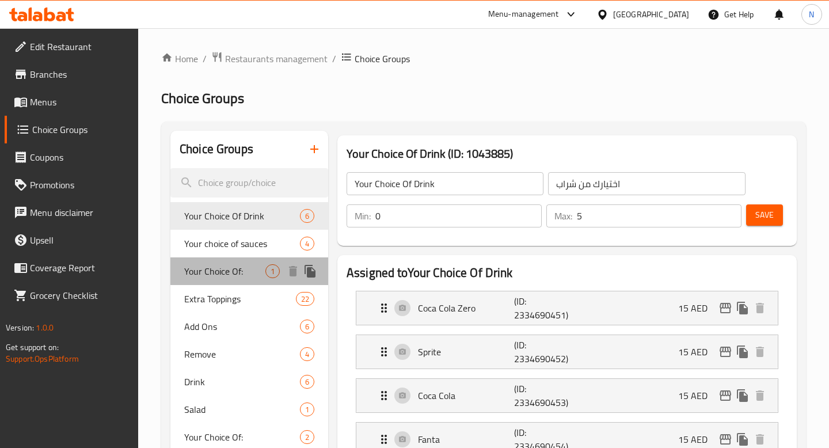
click at [244, 269] on span "Your Choice Of:" at bounding box center [224, 271] width 81 height 14
type input "Your Choice Of:"
type input "إختيارك من:"
type input "1"
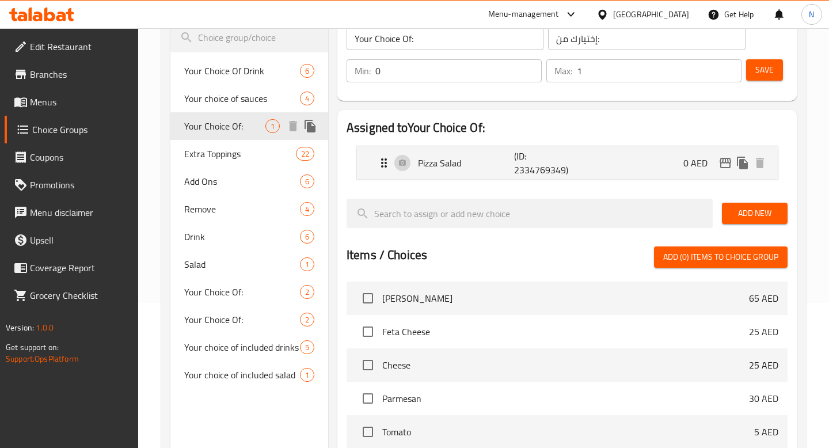
scroll to position [146, 0]
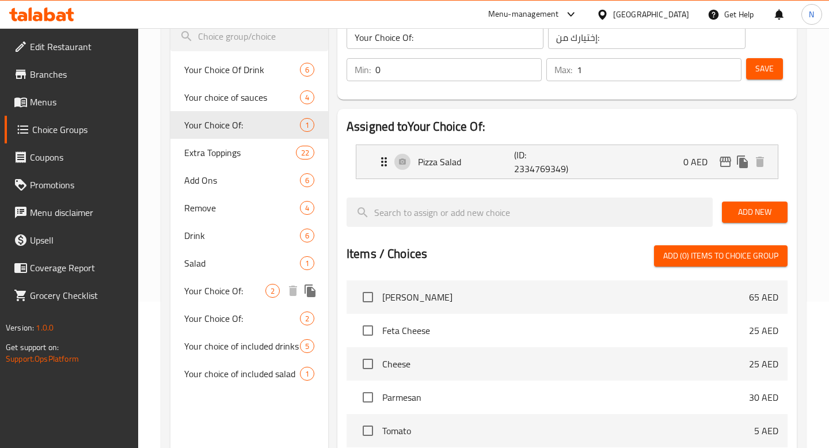
click at [242, 296] on span "Your Choice Of:" at bounding box center [224, 291] width 81 height 14
type input "1"
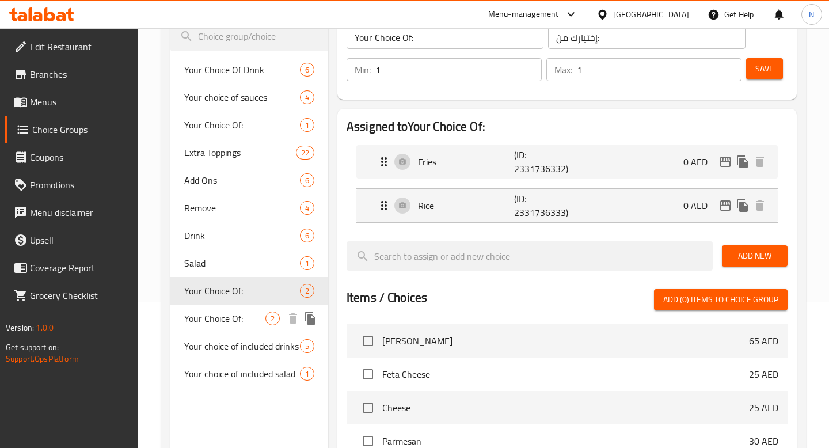
click at [239, 314] on span "Your Choice Of:" at bounding box center [224, 318] width 81 height 14
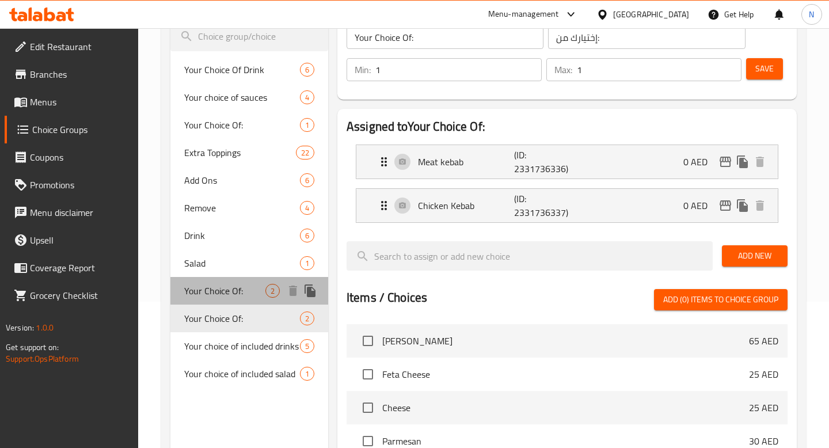
click at [239, 295] on span "Your Choice Of:" at bounding box center [224, 291] width 81 height 14
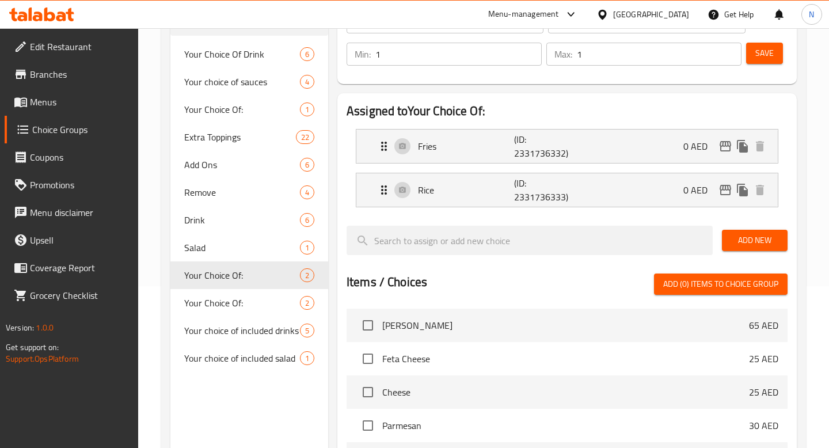
scroll to position [116, 0]
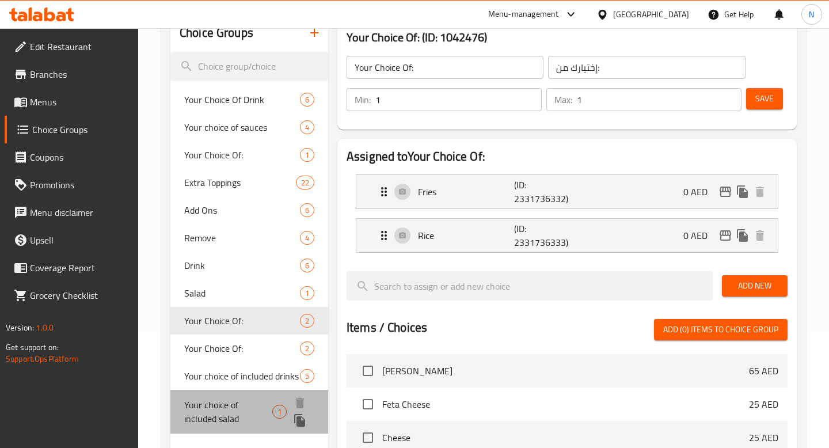
click at [255, 415] on span "Your choice of included salad" at bounding box center [228, 412] width 88 height 28
type input "Your choice of included salad"
type input "اختيارك من السلطة المضمنة"
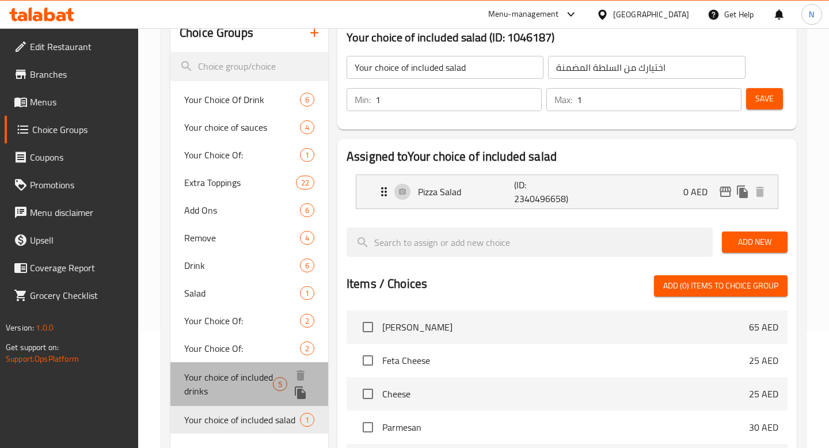
click at [254, 385] on span "Your choice of included drinks" at bounding box center [228, 384] width 89 height 28
type input "Your choice of included drinks"
type input "اختيارك من المشروبات المضمنة"
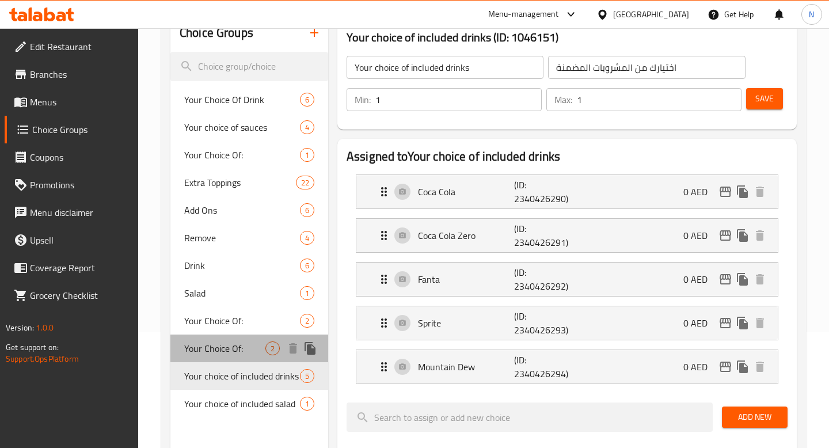
click at [246, 344] on span "Your Choice Of:" at bounding box center [224, 348] width 81 height 14
type input "Your Choice Of:"
type input "إختيارك من:"
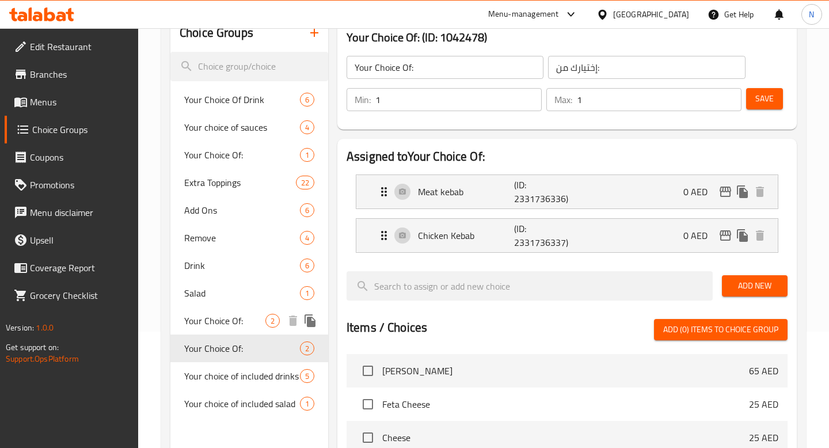
click at [245, 325] on span "Your Choice Of:" at bounding box center [224, 321] width 81 height 14
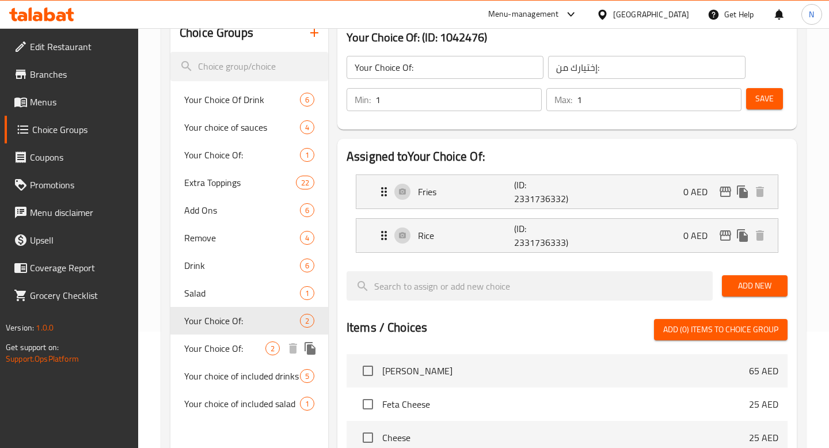
click at [247, 345] on span "Your Choice Of:" at bounding box center [224, 348] width 81 height 14
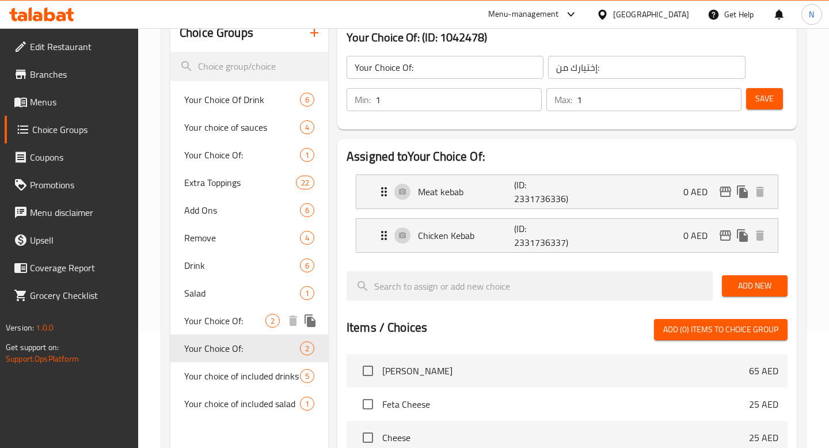
click at [246, 320] on span "Your Choice Of:" at bounding box center [224, 321] width 81 height 14
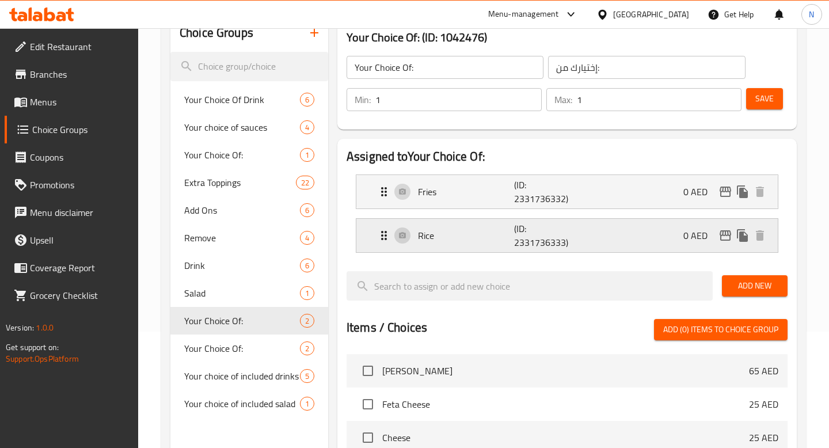
click at [469, 231] on p "Rice" at bounding box center [466, 236] width 96 height 14
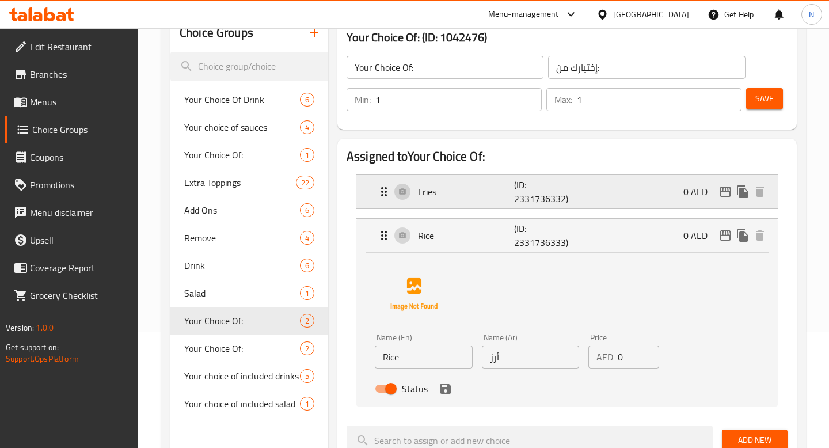
click at [465, 202] on div "Fries (ID: 2331736332) 0 AED" at bounding box center [570, 191] width 387 height 33
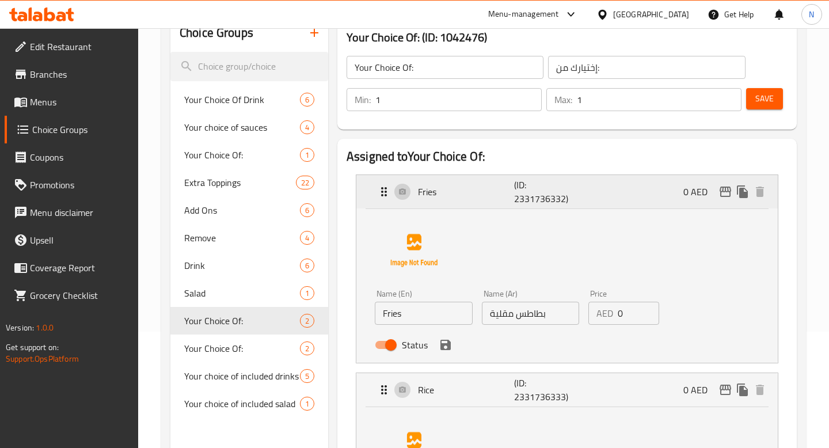
click at [465, 201] on div "Fries (ID: 2331736332) 0 AED" at bounding box center [570, 191] width 387 height 33
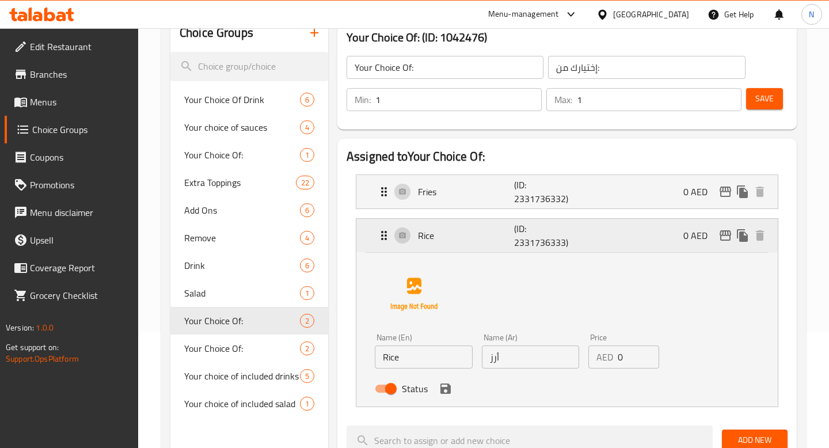
click at [464, 237] on p "Rice" at bounding box center [466, 236] width 96 height 14
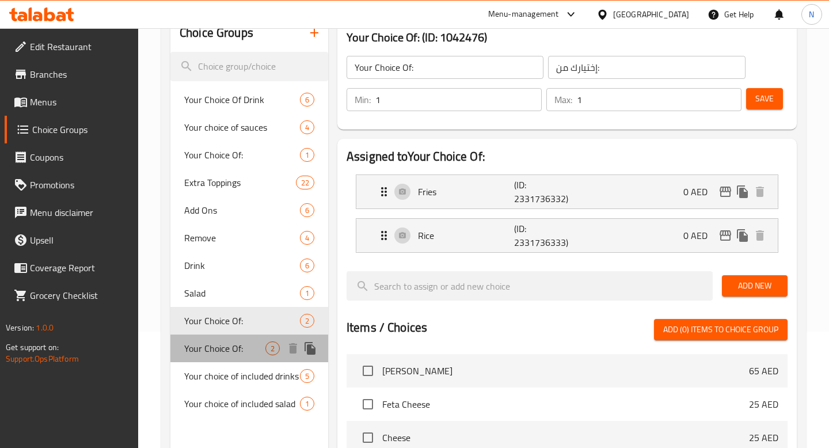
click at [255, 348] on span "Your Choice Of:" at bounding box center [224, 348] width 81 height 14
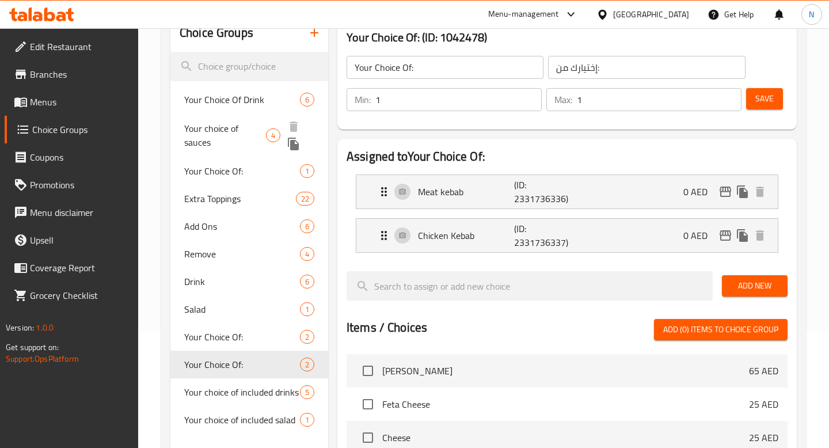
click at [244, 127] on span "Your choice of sauces" at bounding box center [225, 135] width 82 height 28
type input "Your choice of sauces"
type input "اختيارك من الصلصات"
type input "0"
type input "2"
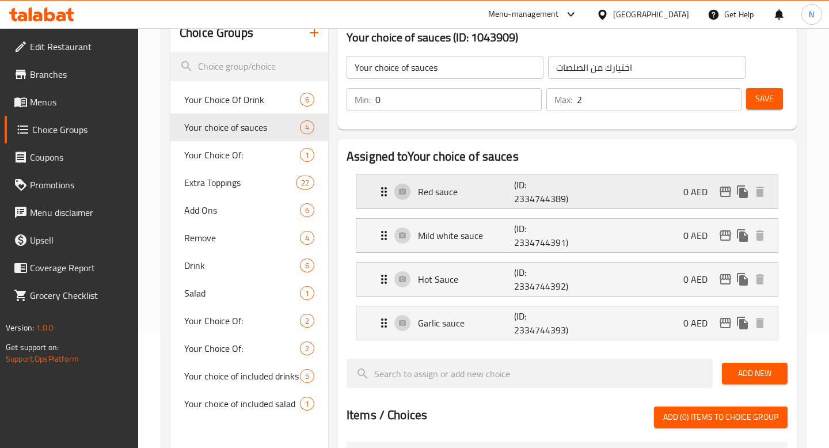
click at [421, 195] on p "Red sauce" at bounding box center [466, 192] width 96 height 14
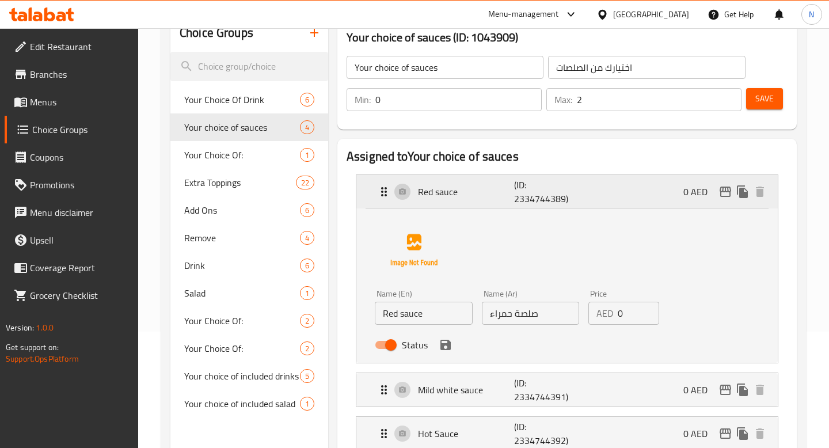
click at [421, 195] on p "Red sauce" at bounding box center [466, 192] width 96 height 14
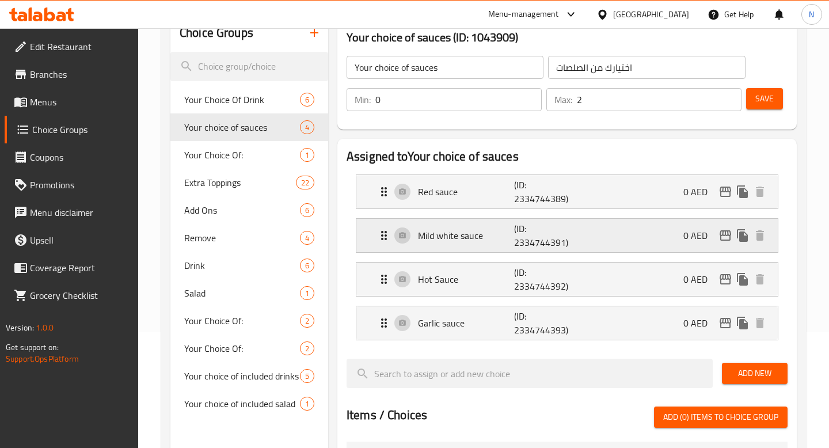
click at [447, 248] on div "Mild white sauce (ID: 2334744391) 0 AED" at bounding box center [570, 235] width 387 height 33
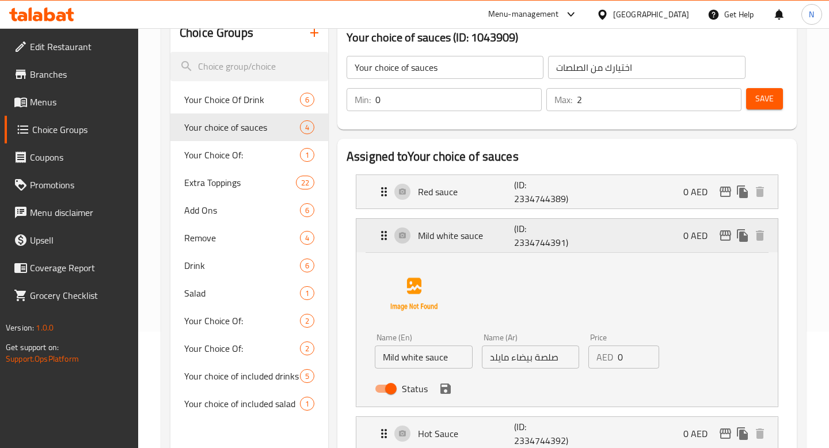
click at [447, 248] on div "Mild white sauce (ID: 2334744391) 0 AED" at bounding box center [570, 235] width 387 height 33
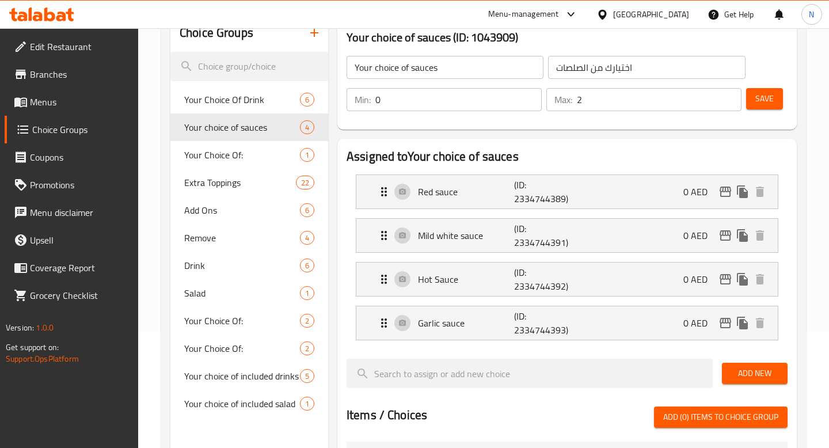
click at [447, 298] on li "Hot Sauce (ID: 2334744392) 0 AED Name (En) Hot Sauce Name (En) Name (Ar) صلصة ح…" at bounding box center [567, 279] width 441 height 44
click at [447, 284] on p "Hot Sauce" at bounding box center [466, 279] width 96 height 14
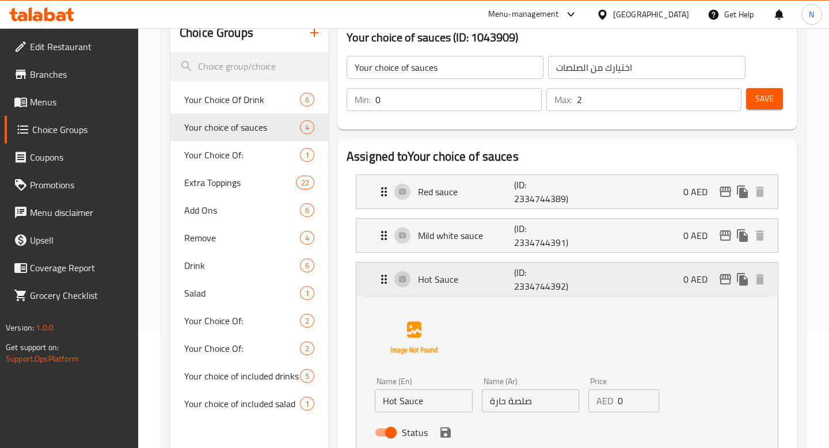
click at [447, 284] on p "Hot Sauce" at bounding box center [466, 279] width 96 height 14
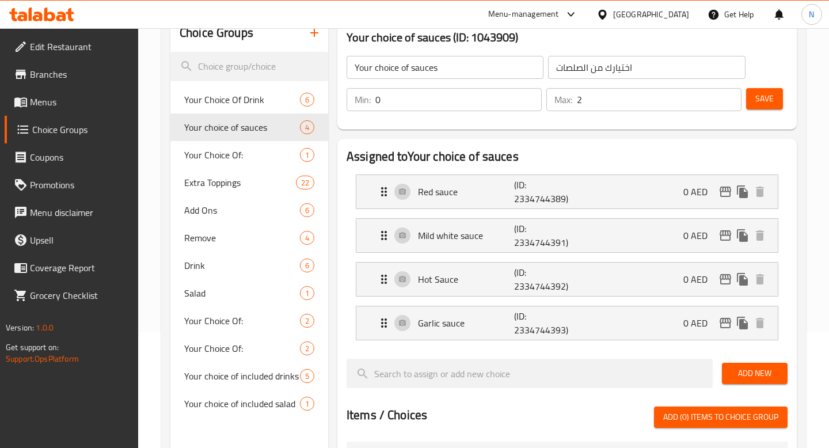
click at [446, 346] on nav "Red sauce (ID: 2334744389) 0 AED Name (En) Red sauce Name (En) Name (Ar) صلصة ح…" at bounding box center [567, 257] width 441 height 184
click at [446, 332] on div "Garlic sauce (ID: 2334744393) 0 AED" at bounding box center [570, 322] width 387 height 33
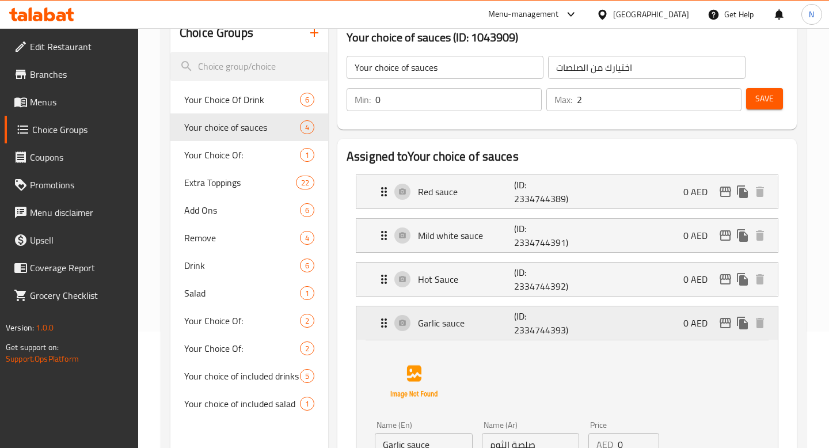
click at [446, 332] on div "Garlic sauce (ID: 2334744393) 0 AED" at bounding box center [570, 322] width 387 height 33
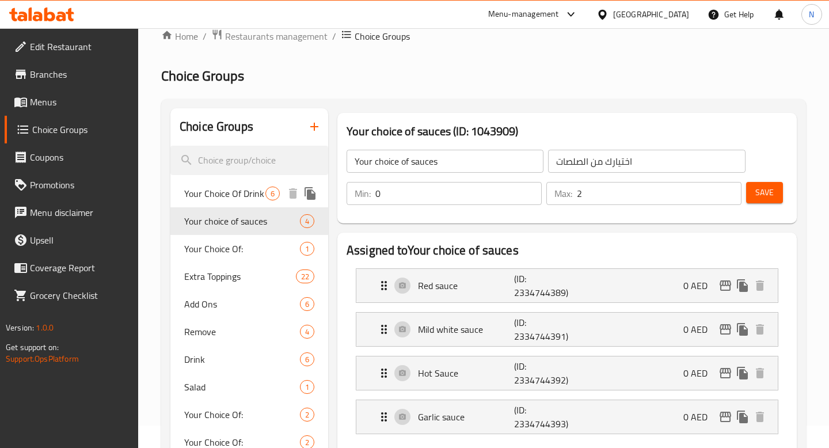
scroll to position [0, 0]
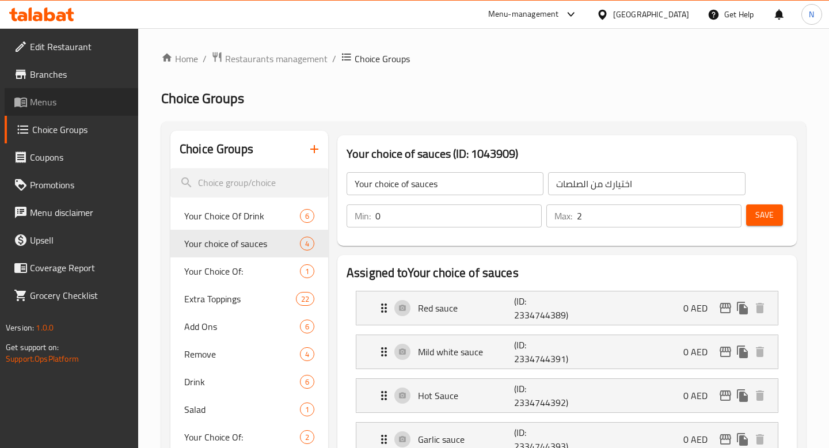
click at [92, 101] on span "Menus" at bounding box center [79, 102] width 99 height 14
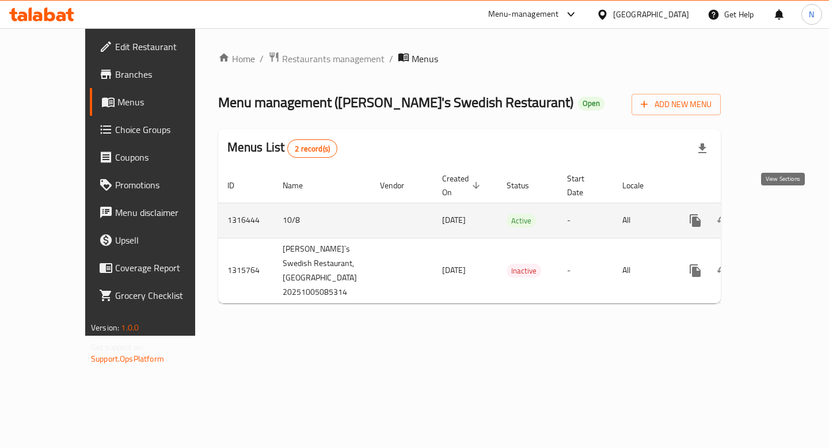
click at [779, 214] on icon "enhanced table" at bounding box center [778, 221] width 14 height 14
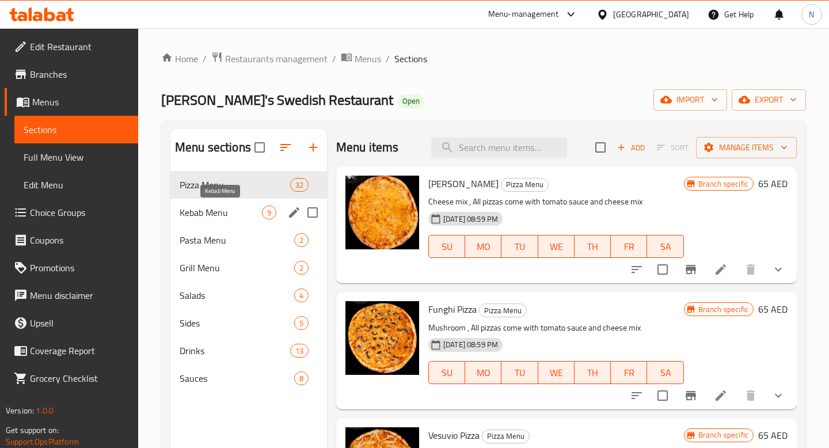
click at [232, 208] on span "Kebab Menu" at bounding box center [221, 213] width 82 height 14
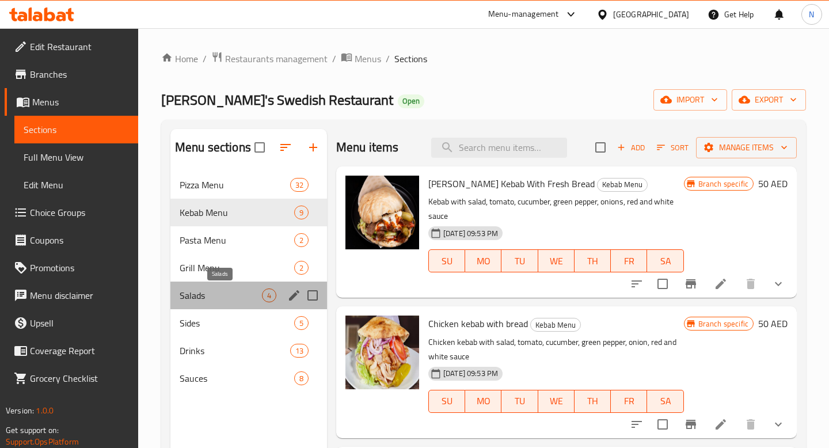
click at [234, 298] on span "Salads" at bounding box center [221, 295] width 82 height 14
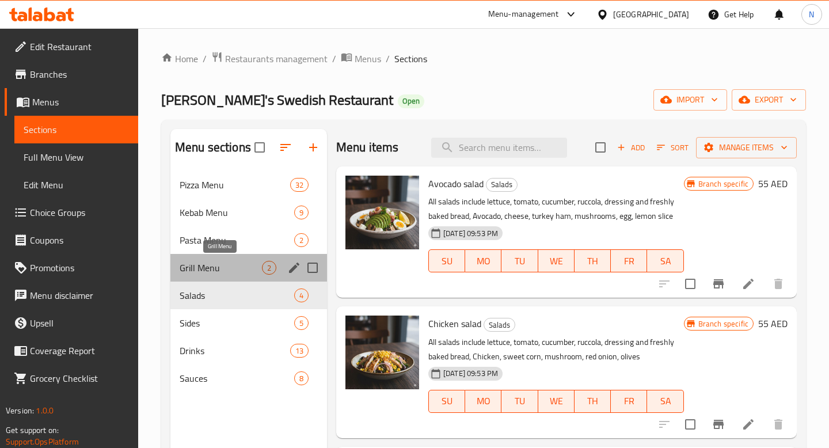
click at [240, 266] on span "Grill Menu" at bounding box center [221, 268] width 82 height 14
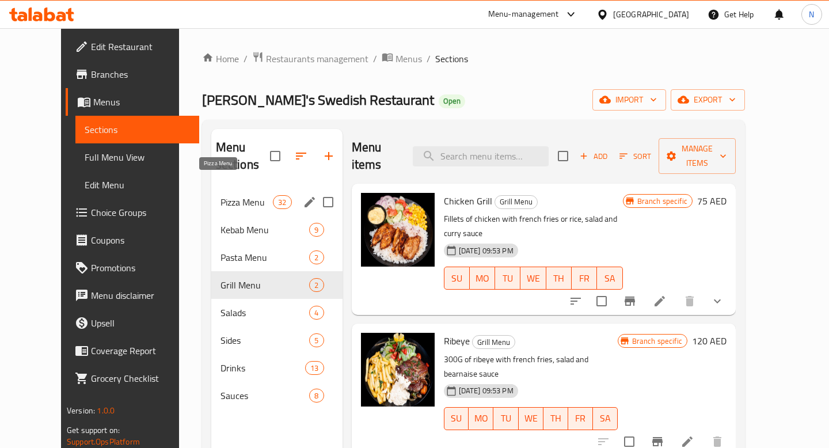
click at [241, 195] on span "Pizza Menu" at bounding box center [246, 202] width 52 height 14
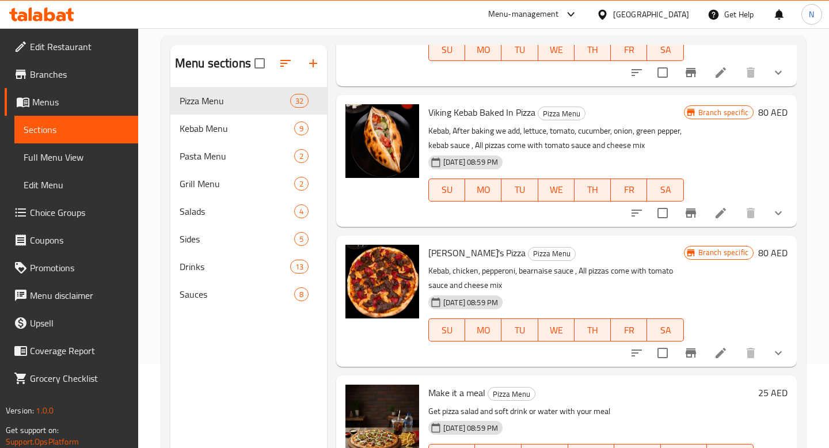
scroll to position [161, 0]
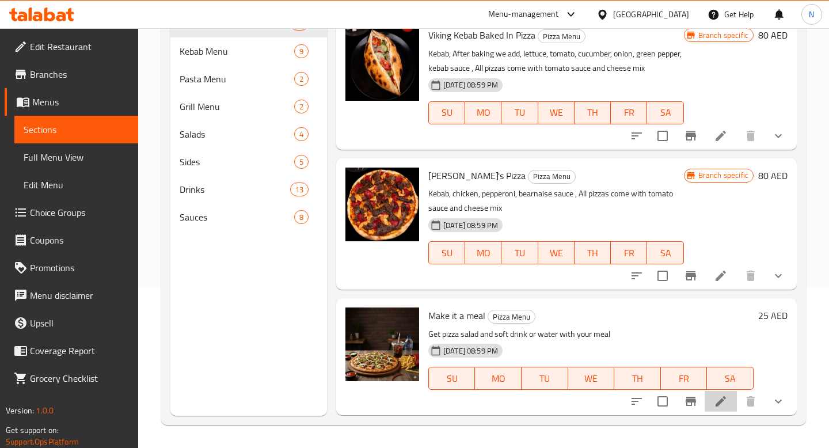
click at [716, 398] on icon at bounding box center [721, 401] width 14 height 14
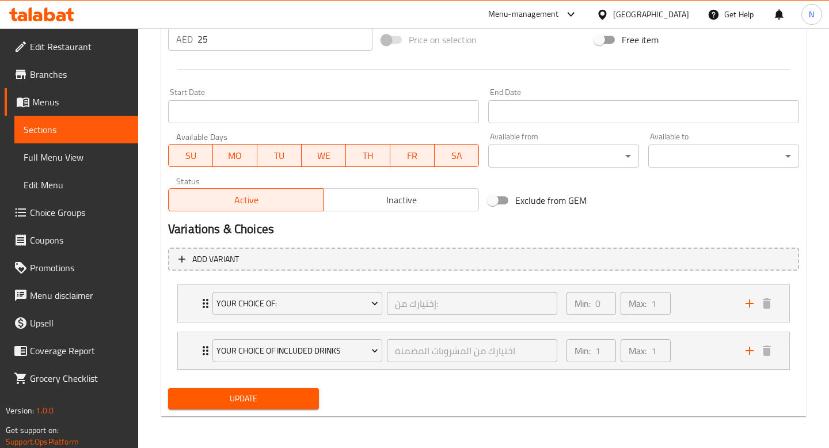
scroll to position [448, 0]
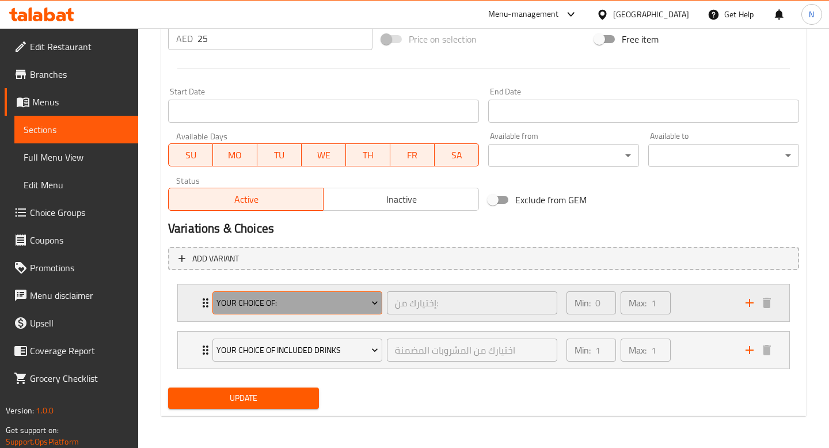
click at [349, 302] on span "Your Choice Of:" at bounding box center [297, 303] width 162 height 14
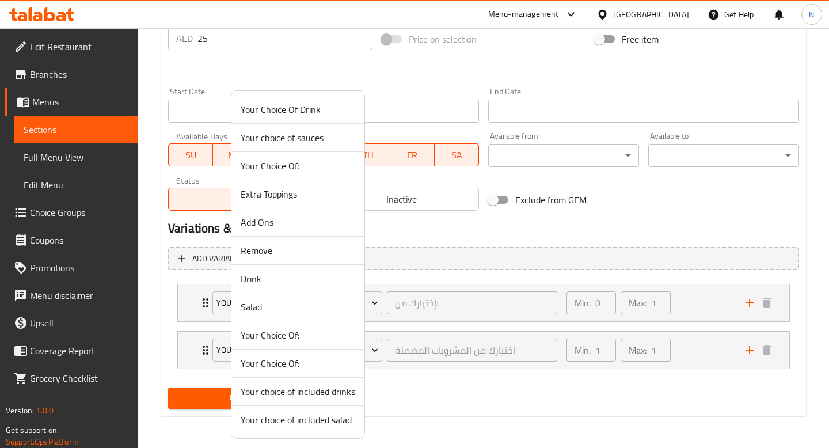
click at [409, 244] on div at bounding box center [414, 224] width 829 height 448
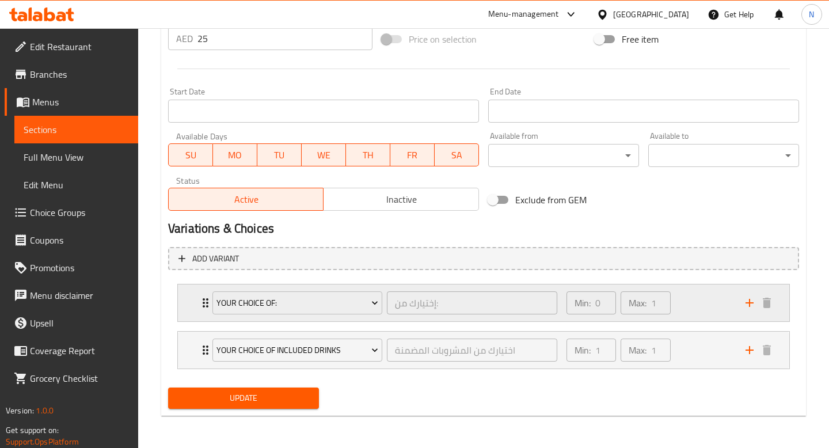
click at [691, 298] on div "Min: 0 ​ Max: 1 ​" at bounding box center [649, 302] width 179 height 37
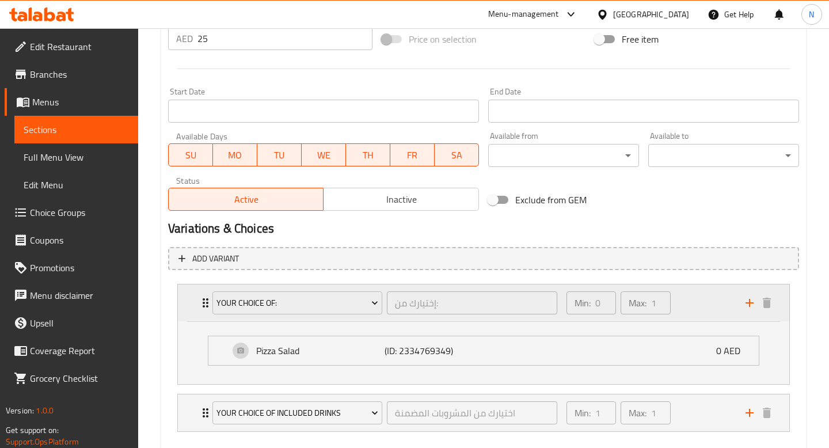
click at [691, 297] on div "Min: 0 ​ Max: 1 ​" at bounding box center [649, 302] width 179 height 37
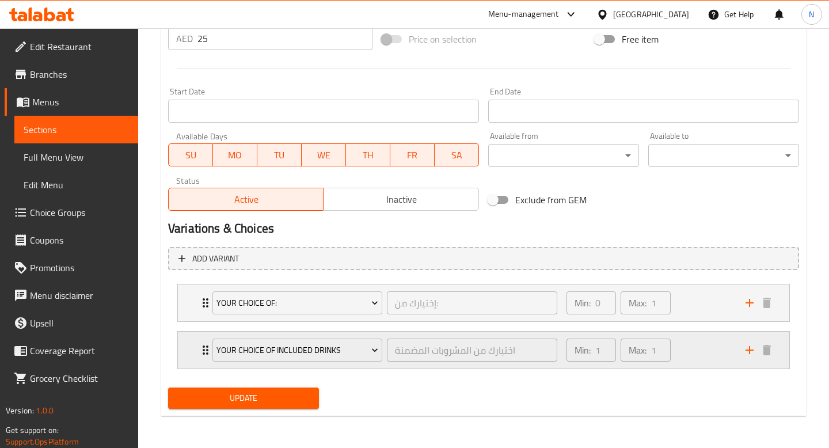
click at [702, 345] on div "Min: 1 ​ Max: 1 ​" at bounding box center [649, 350] width 179 height 37
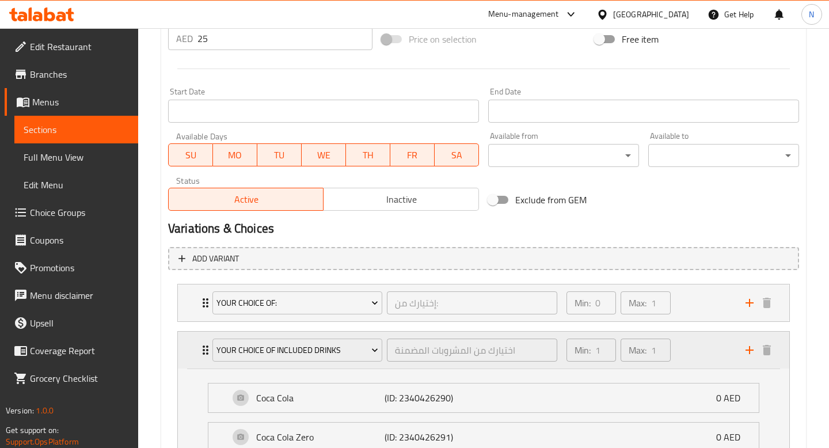
click at [702, 350] on div "Min: 1 ​ Max: 1 ​" at bounding box center [649, 350] width 179 height 37
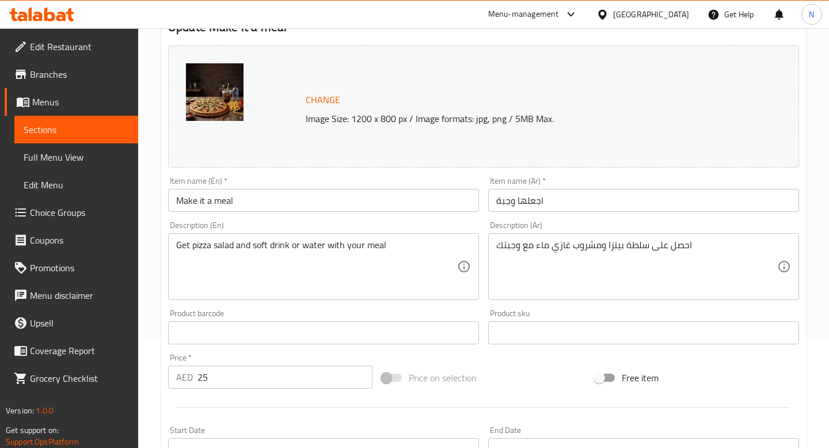
scroll to position [0, 0]
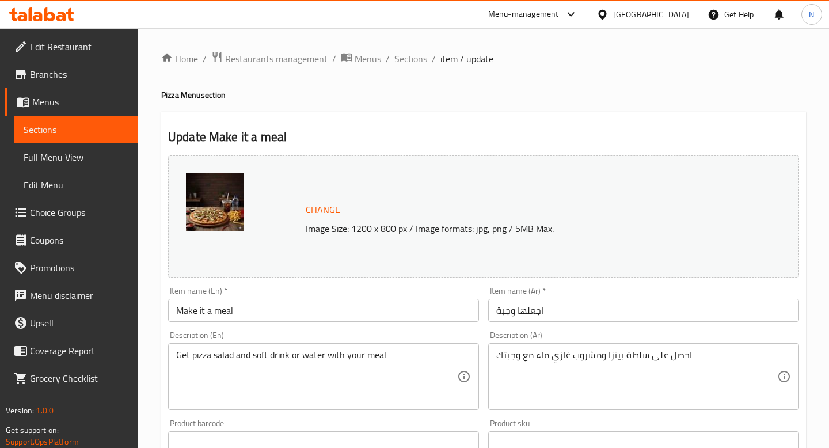
click at [407, 59] on span "Sections" at bounding box center [410, 59] width 33 height 14
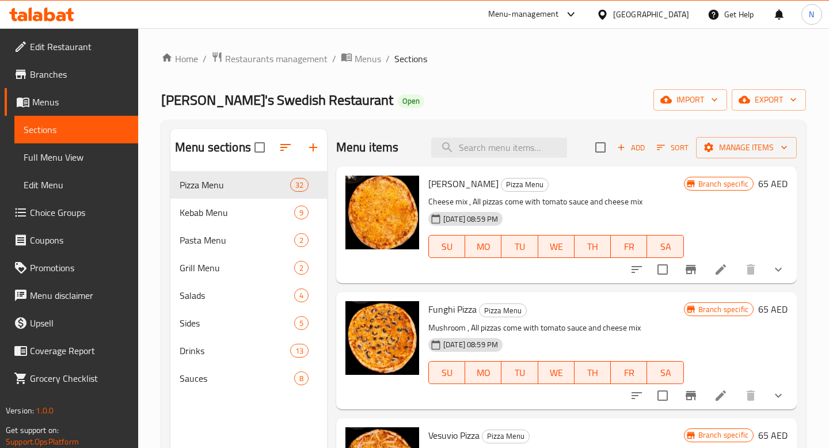
click at [728, 271] on li at bounding box center [721, 269] width 32 height 21
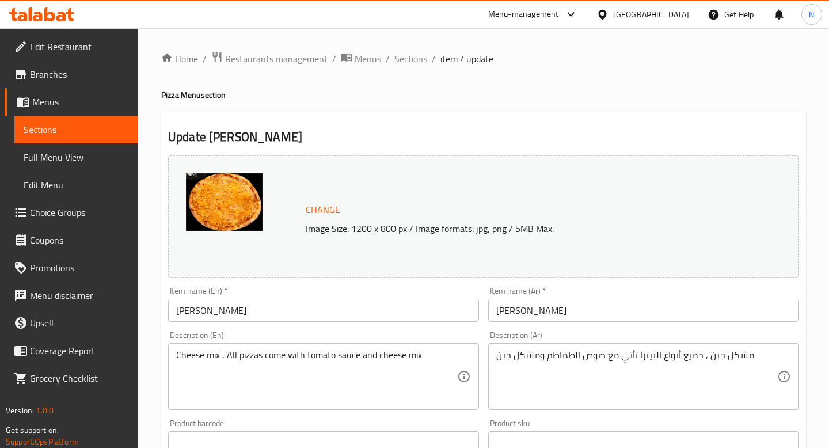
scroll to position [401, 0]
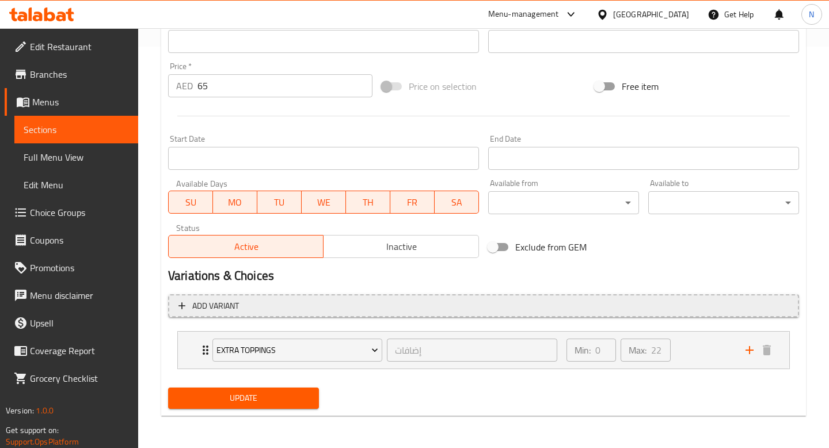
click at [199, 299] on span "Add variant" at bounding box center [215, 306] width 47 height 14
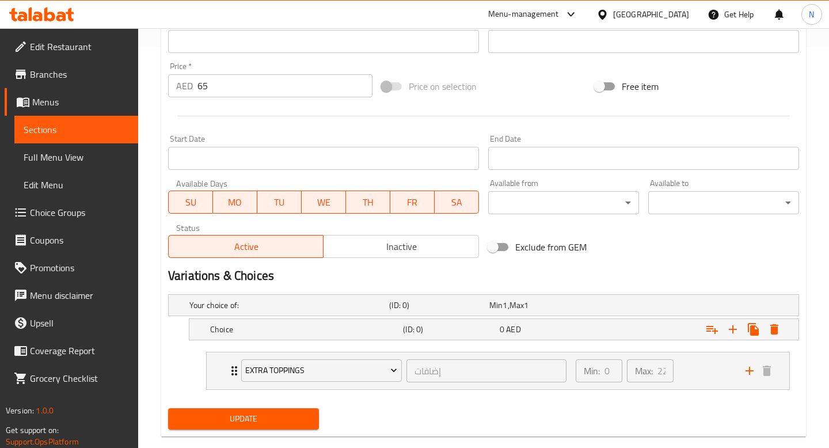
scroll to position [421, 0]
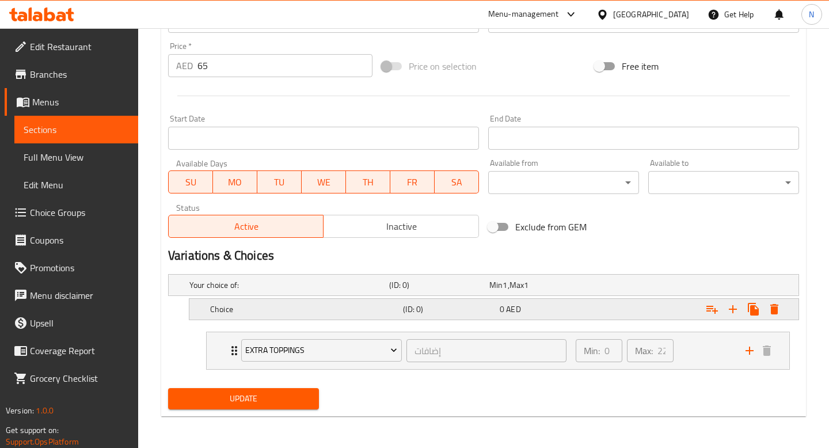
click at [306, 303] on h5 "Choice" at bounding box center [304, 309] width 188 height 12
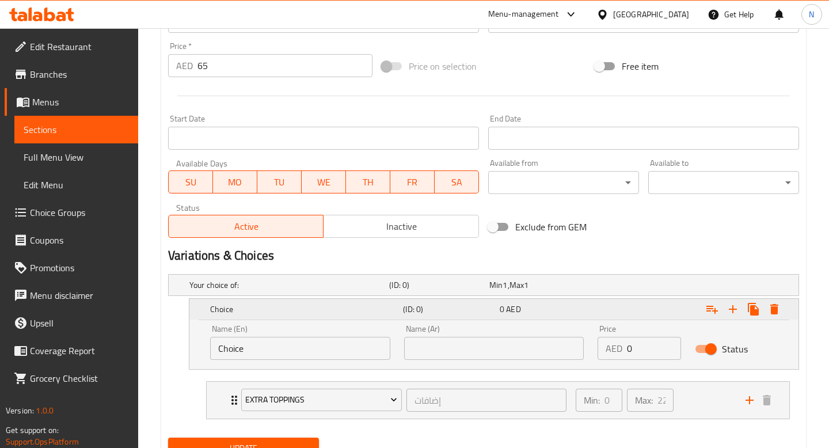
scroll to position [471, 0]
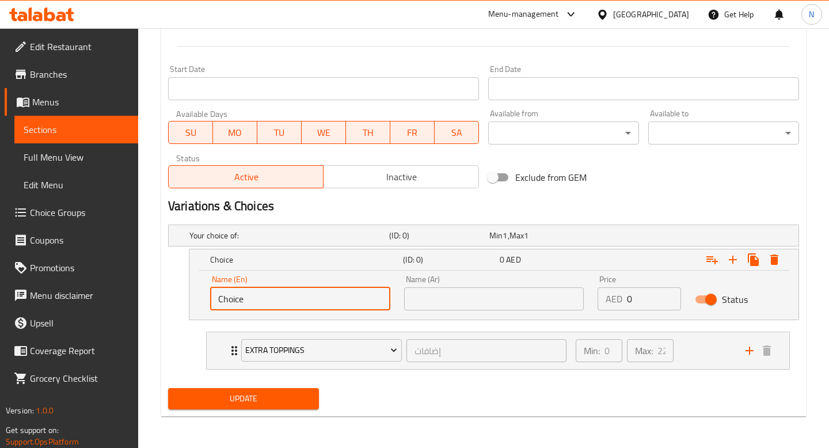
click at [297, 300] on input "Choice" at bounding box center [300, 298] width 180 height 23
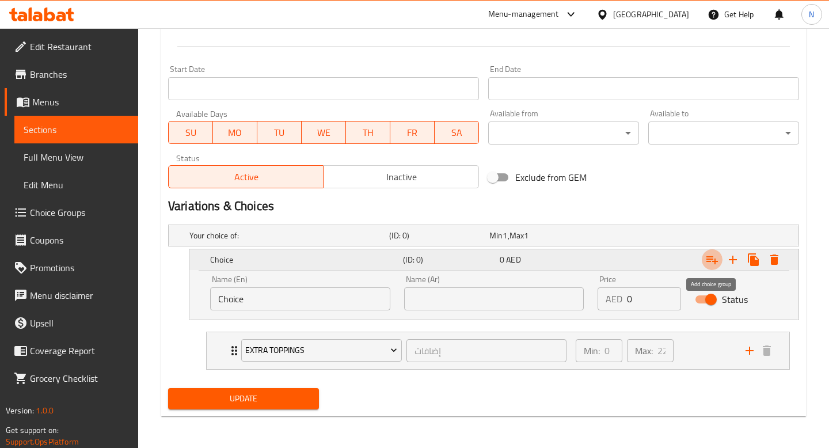
click at [716, 258] on icon "Expand" at bounding box center [712, 260] width 14 height 14
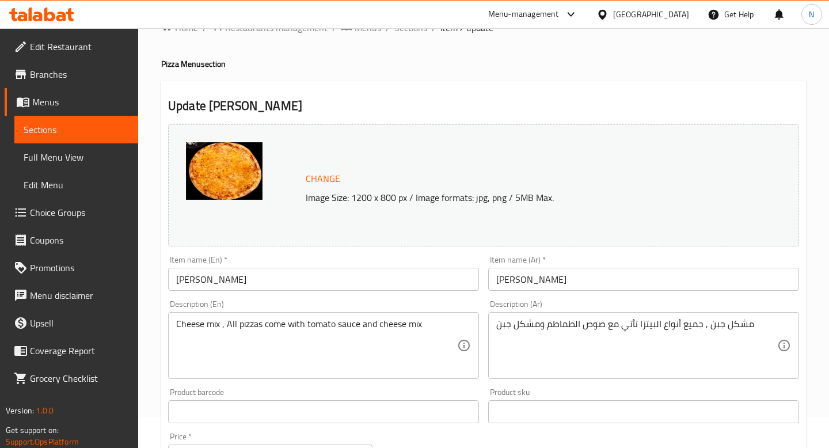
scroll to position [0, 0]
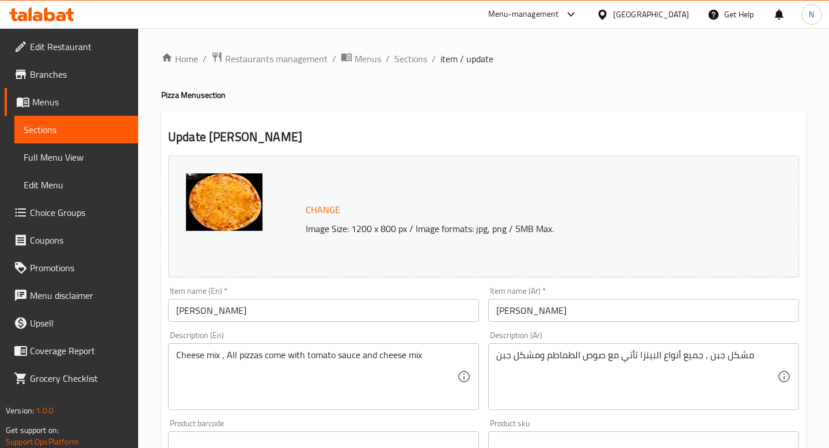
click at [409, 59] on span "Sections" at bounding box center [410, 59] width 33 height 14
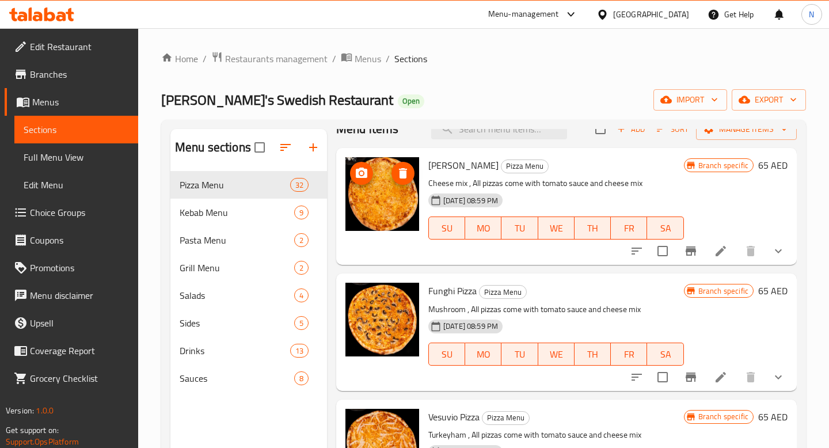
scroll to position [20, 0]
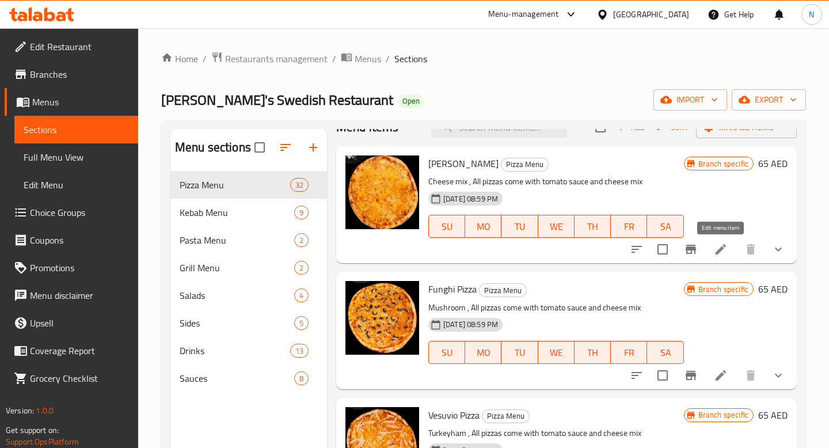
click at [718, 246] on icon at bounding box center [721, 249] width 14 height 14
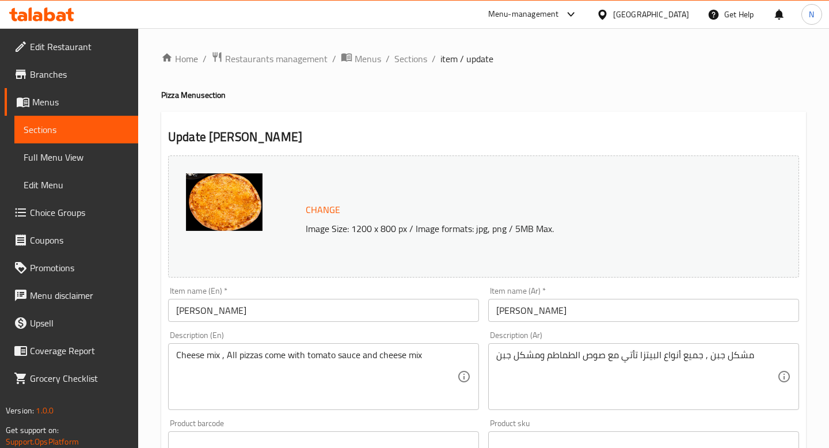
scroll to position [401, 0]
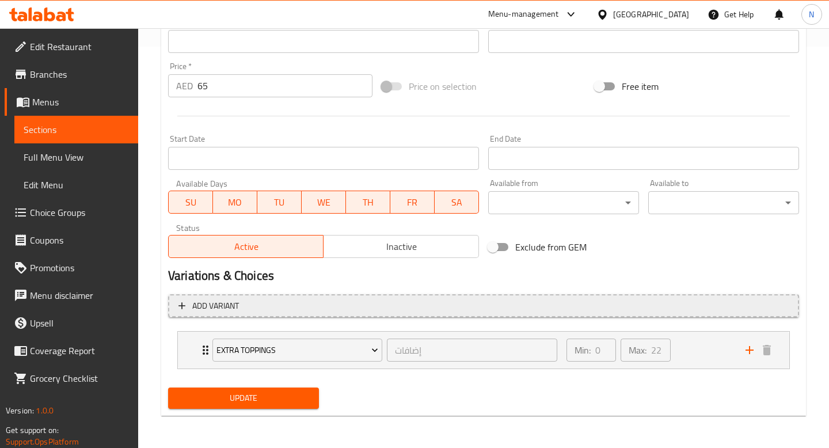
click at [264, 302] on span "Add variant" at bounding box center [483, 306] width 610 height 14
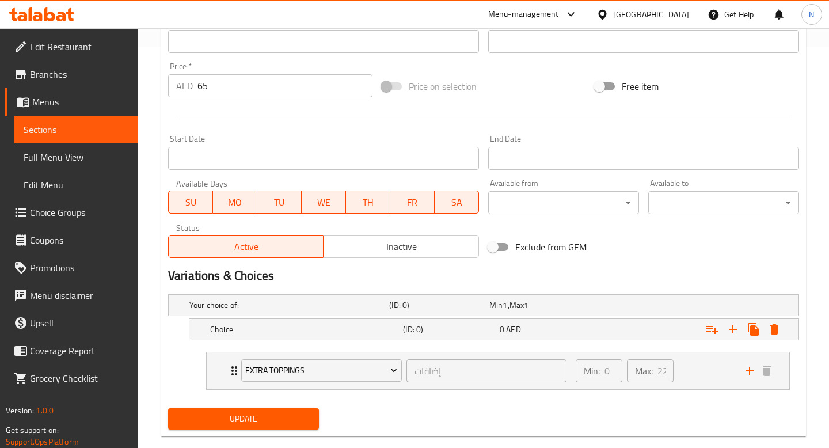
scroll to position [421, 0]
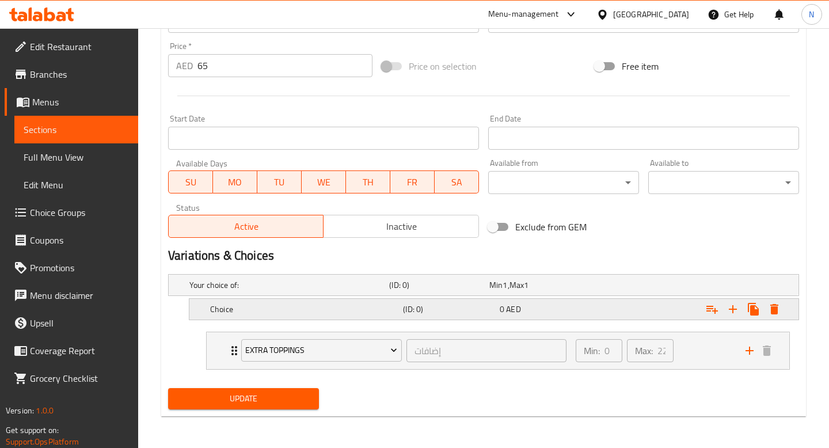
click at [280, 303] on h5 "Choice" at bounding box center [304, 309] width 188 height 12
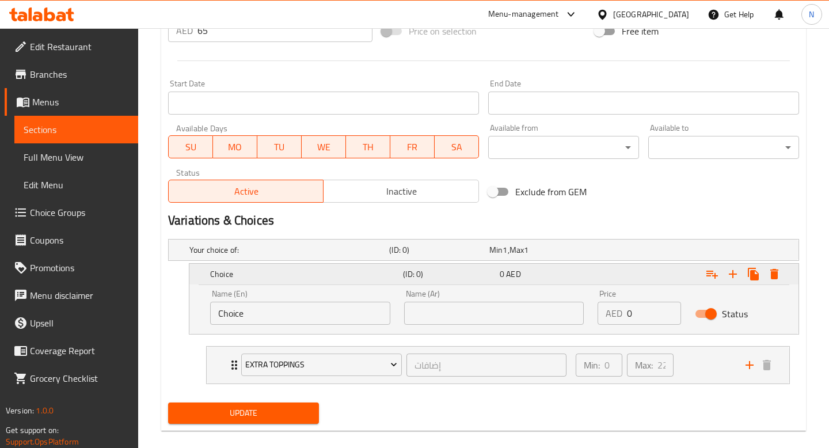
scroll to position [471, 0]
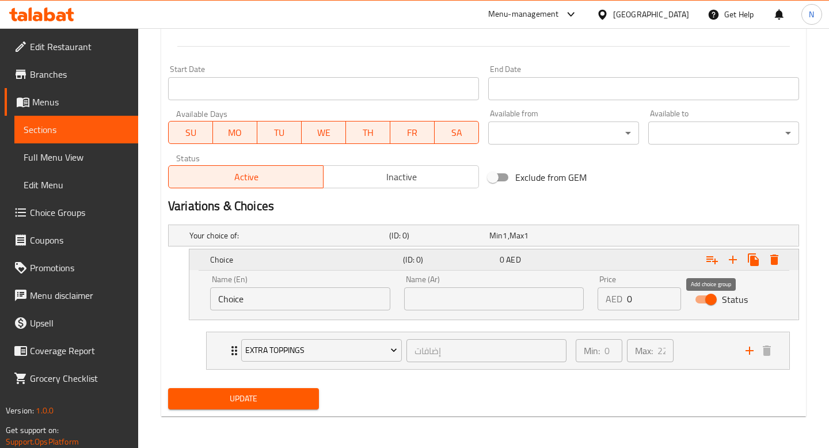
click at [715, 258] on icon "Expand" at bounding box center [712, 260] width 12 height 8
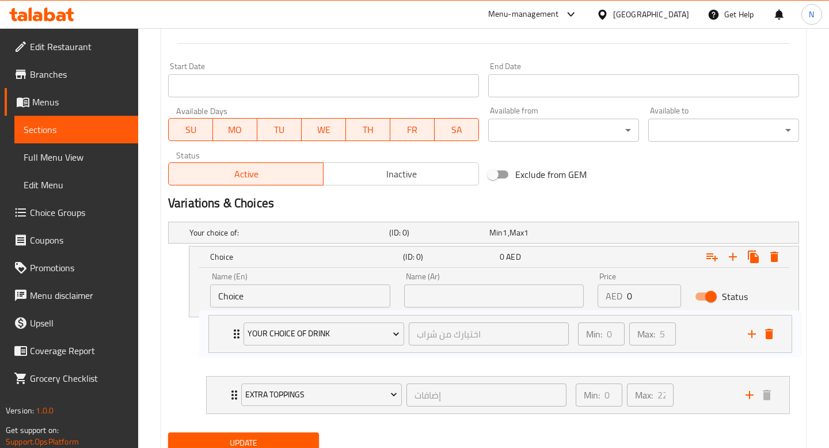
scroll to position [477, 0]
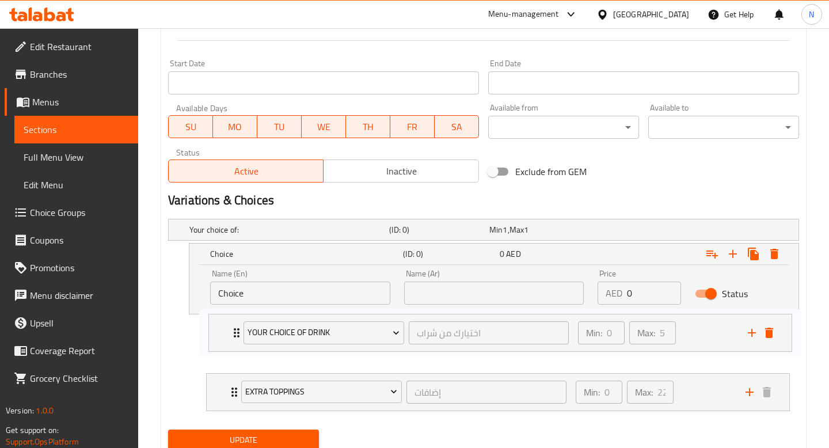
drag, startPoint x: 232, startPoint y: 393, endPoint x: 234, endPoint y: 324, distance: 69.7
click at [234, 324] on div "Extra Toppings إضافات ​ Min: 0 ​ Max: 22 ​ Feta Cheese (ID: 2338970654) 25 AED …" at bounding box center [498, 368] width 602 height 94
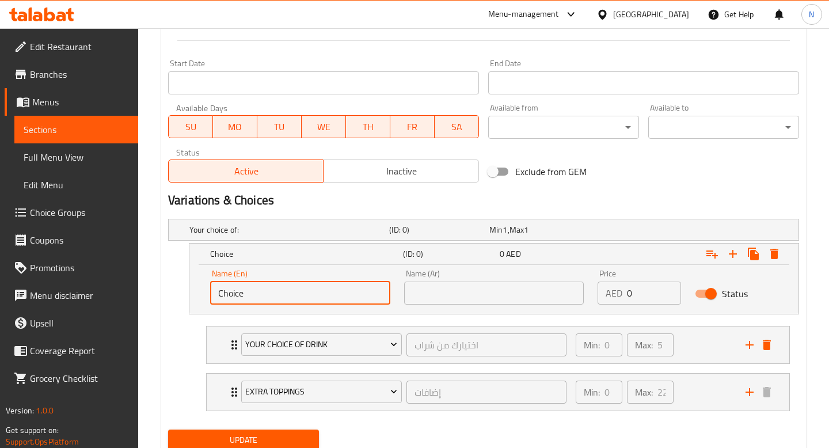
click at [296, 289] on input "Choice" at bounding box center [300, 293] width 180 height 23
click at [766, 341] on icon "delete" at bounding box center [767, 345] width 14 height 14
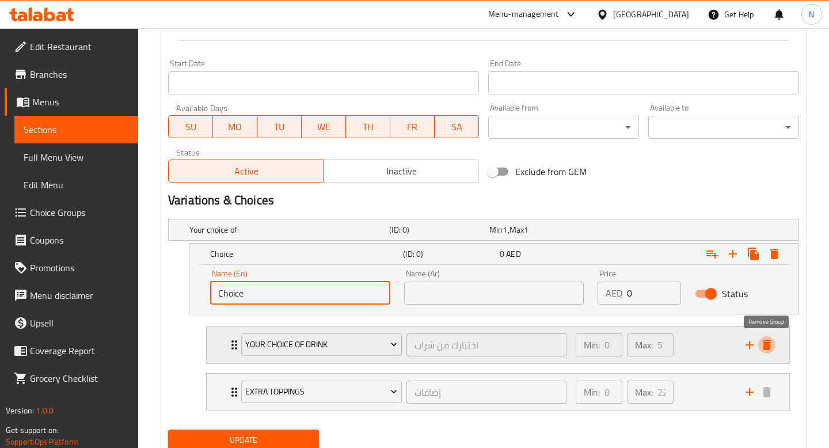
scroll to position [471, 0]
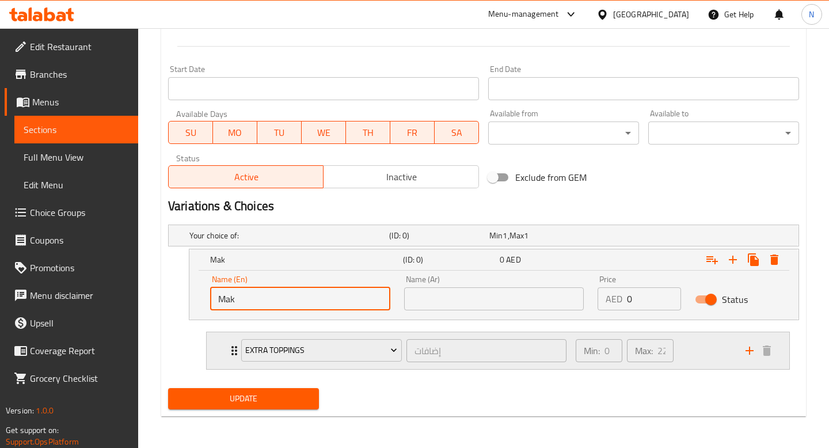
type input "Make it a meal"
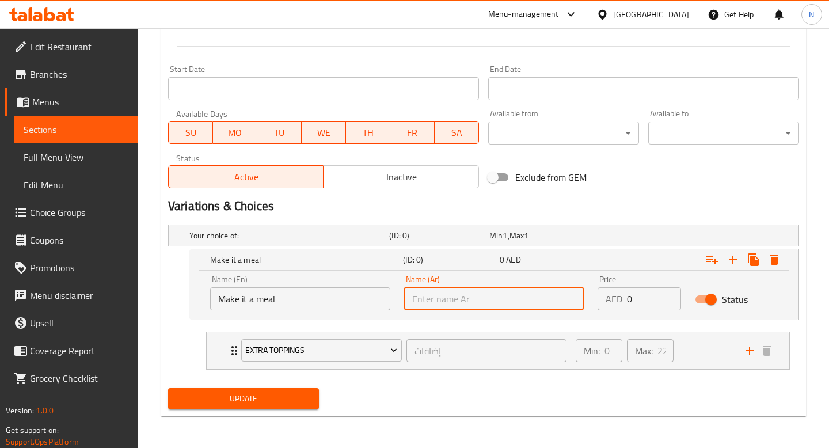
click at [495, 290] on input "text" at bounding box center [494, 298] width 180 height 23
click at [518, 303] on input "text" at bounding box center [494, 298] width 180 height 23
click at [294, 305] on input "Make it a meal" at bounding box center [300, 298] width 180 height 23
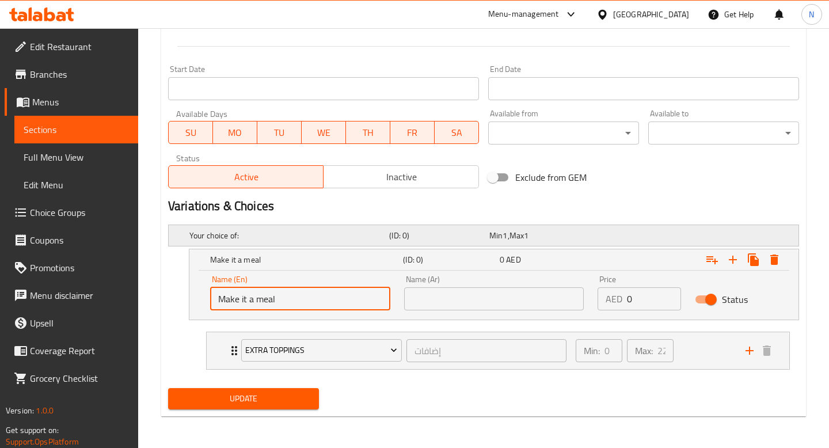
click at [642, 237] on div "Your choice of: (ID: 0) Min 1 , Max 1" at bounding box center [487, 235] width 600 height 25
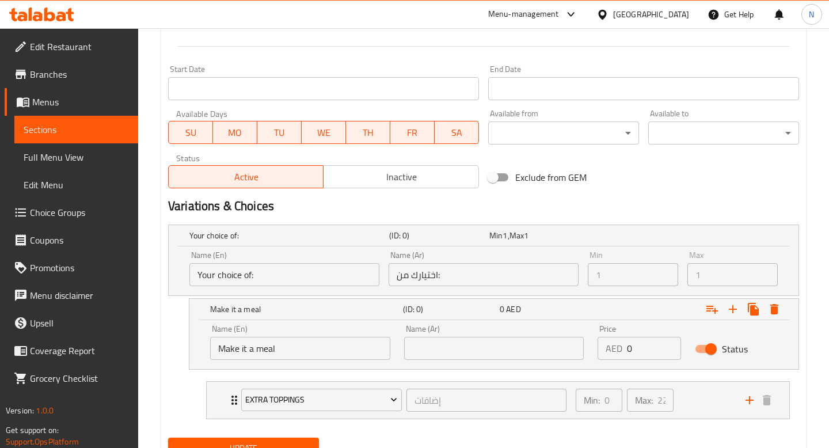
click at [274, 264] on input "Your choice of:" at bounding box center [284, 274] width 190 height 23
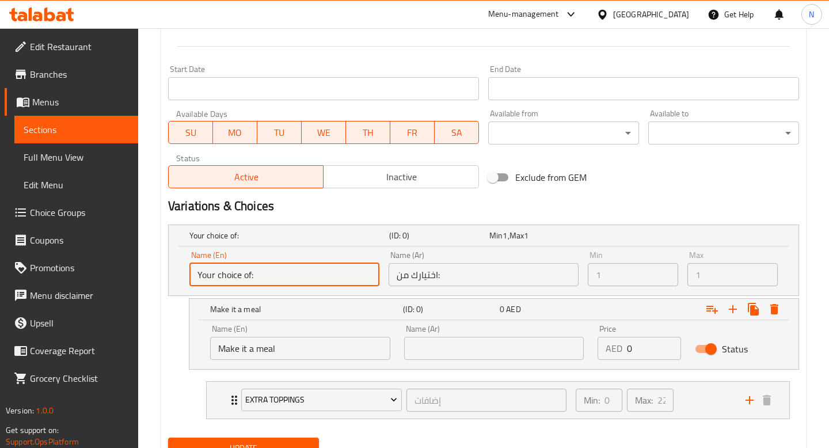
click at [263, 273] on input "Your choice of:" at bounding box center [284, 274] width 190 height 23
click at [330, 265] on input "Your choice of:" at bounding box center [284, 274] width 190 height 23
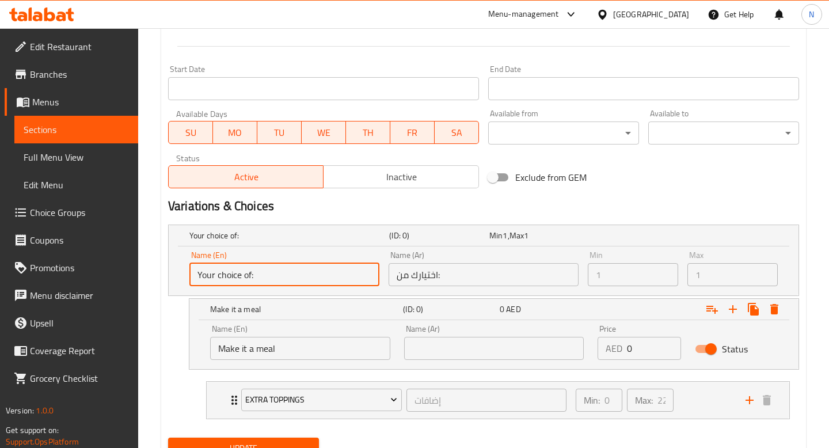
click at [322, 271] on input "Your choice of:" at bounding box center [284, 274] width 190 height 23
click at [474, 276] on input "اختيارك من:" at bounding box center [484, 274] width 190 height 23
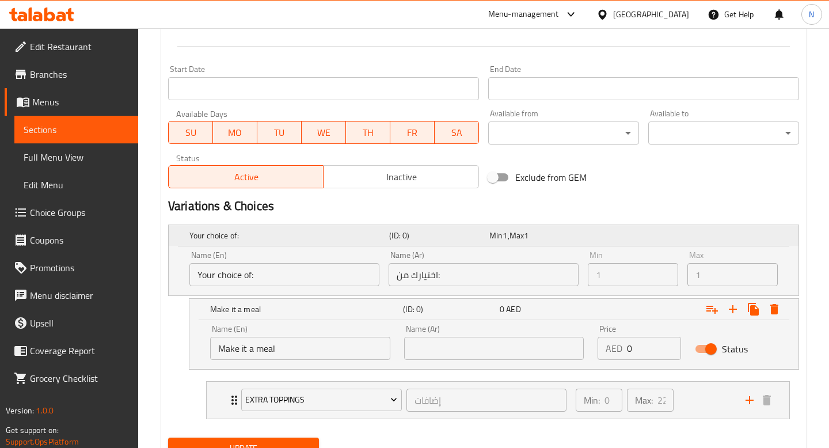
click at [587, 235] on div "Expand" at bounding box center [687, 235] width 200 height 5
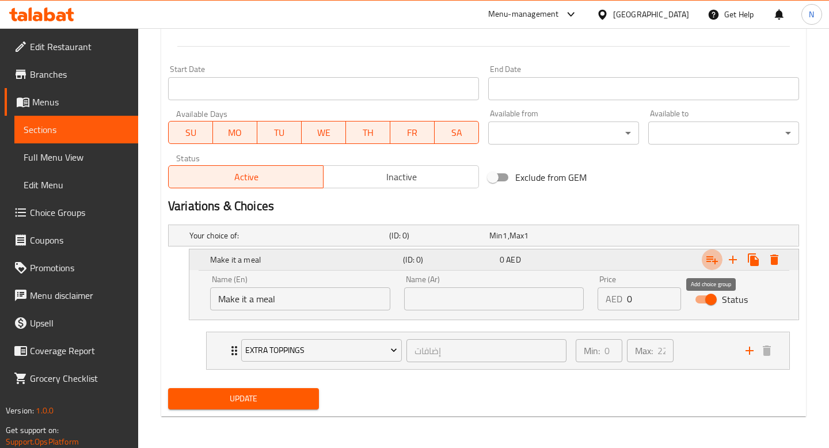
click at [712, 256] on icon "Expand" at bounding box center [712, 260] width 14 height 14
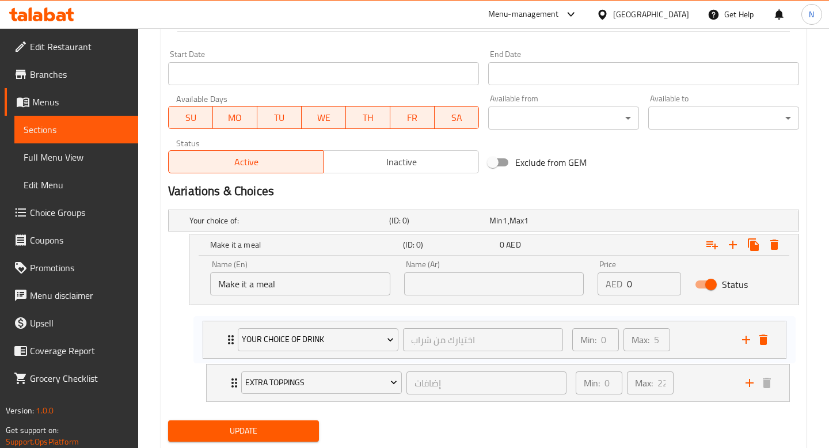
drag, startPoint x: 225, startPoint y: 396, endPoint x: 221, endPoint y: 333, distance: 62.8
click at [221, 333] on div "Extra Toppings إضافات ​ Min: 0 ​ Max: 22 ​ Feta Cheese (ID: 2338970654) 25 AED …" at bounding box center [498, 359] width 602 height 94
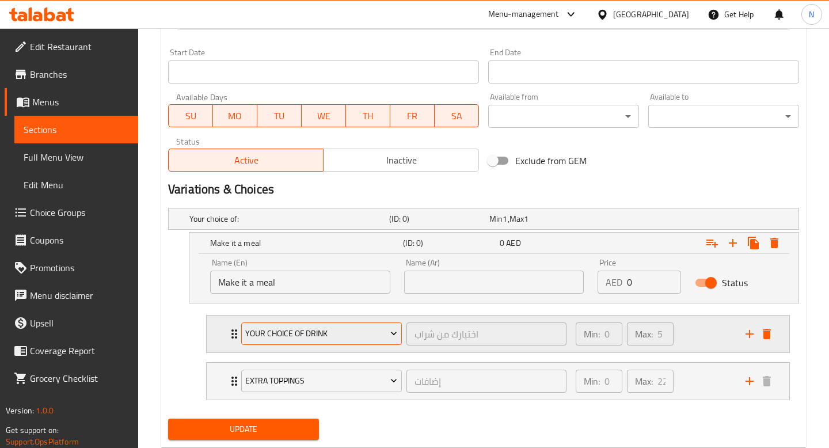
click at [352, 337] on span "Your Choice Of Drink" at bounding box center [321, 333] width 152 height 14
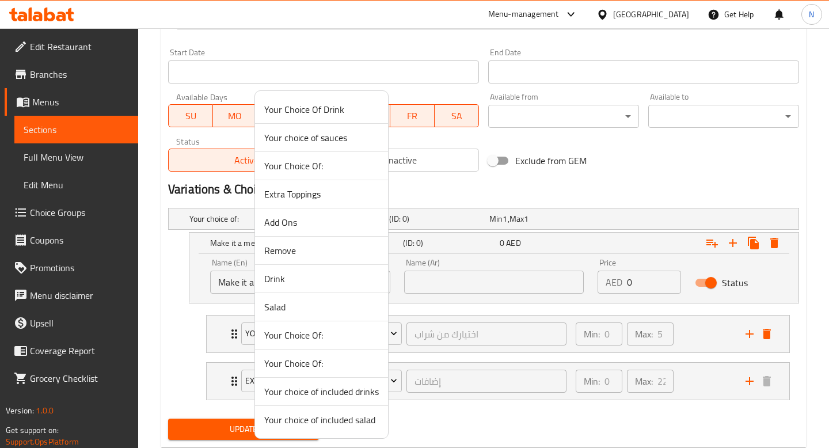
click at [421, 311] on div at bounding box center [414, 224] width 829 height 448
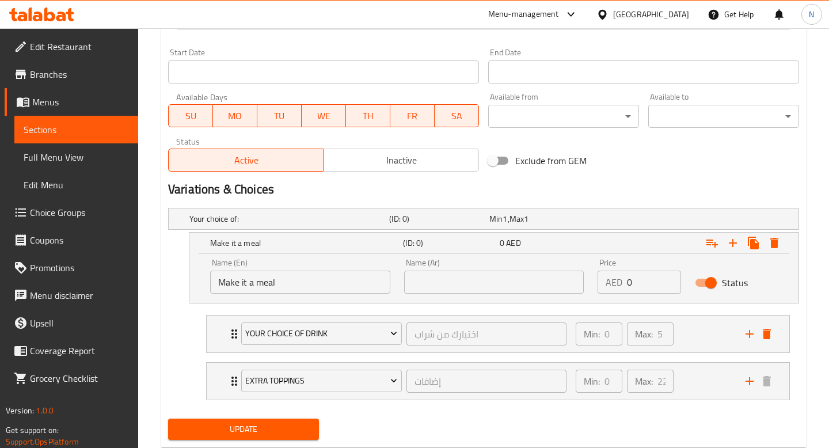
click at [643, 282] on input "0" at bounding box center [654, 282] width 54 height 23
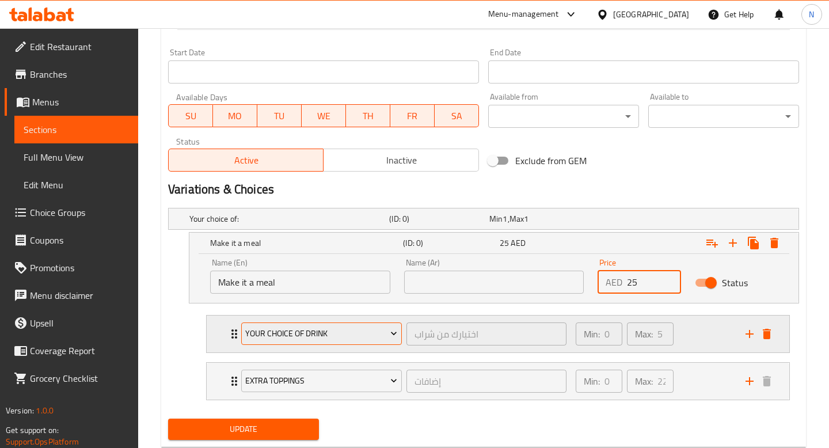
type input "25"
click at [353, 326] on span "Your Choice Of Drink" at bounding box center [321, 333] width 152 height 14
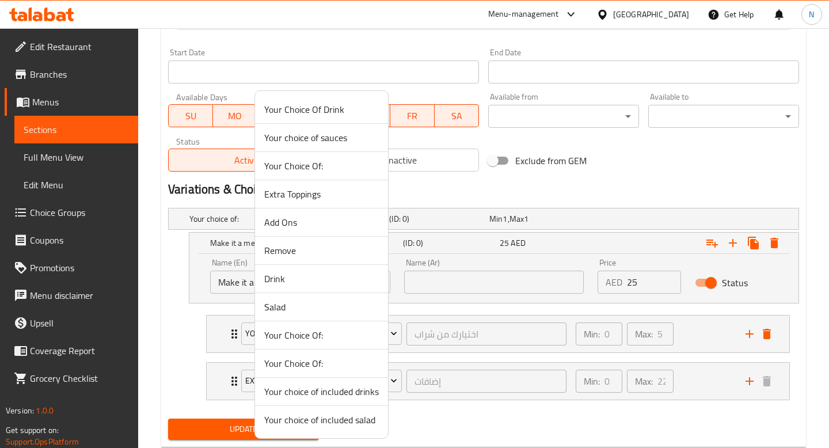
click at [357, 390] on span "Your choice of included drinks" at bounding box center [321, 392] width 115 height 14
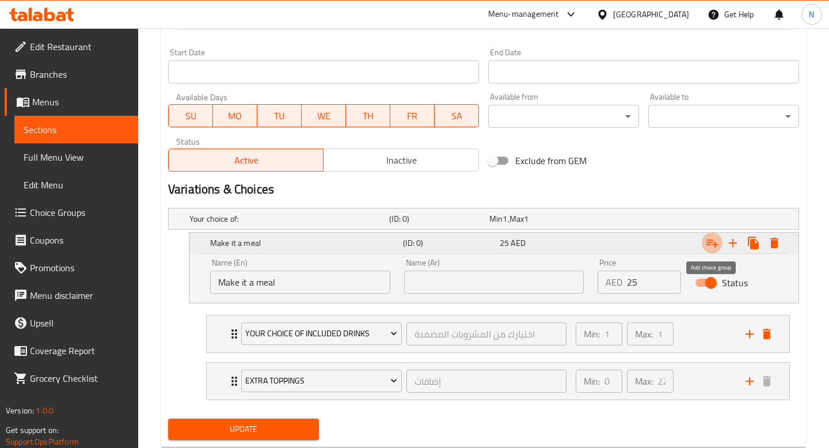
click at [711, 244] on icon "Expand" at bounding box center [712, 243] width 14 height 14
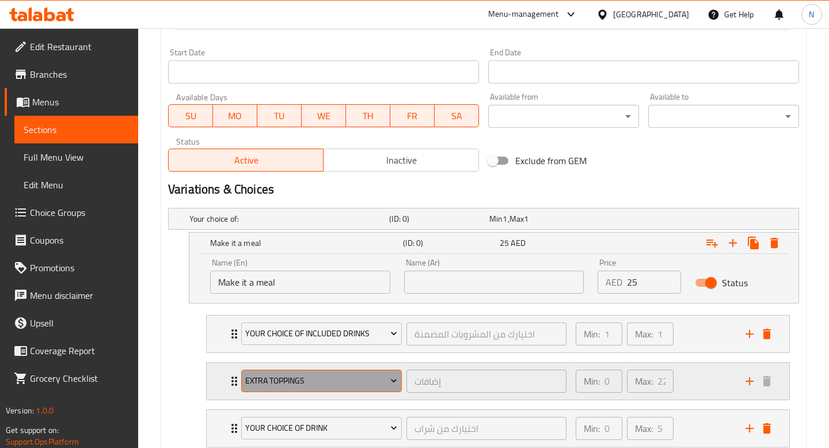
click at [340, 379] on span "Extra Toppings" at bounding box center [321, 381] width 152 height 14
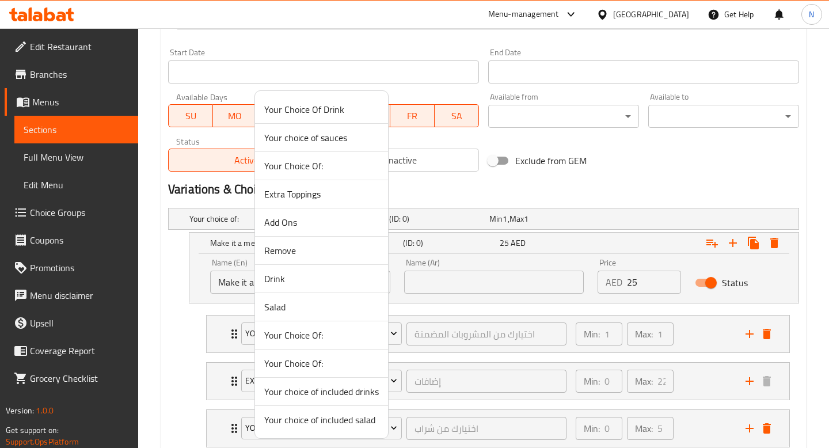
click at [345, 419] on span "Your choice of included salad" at bounding box center [321, 420] width 115 height 14
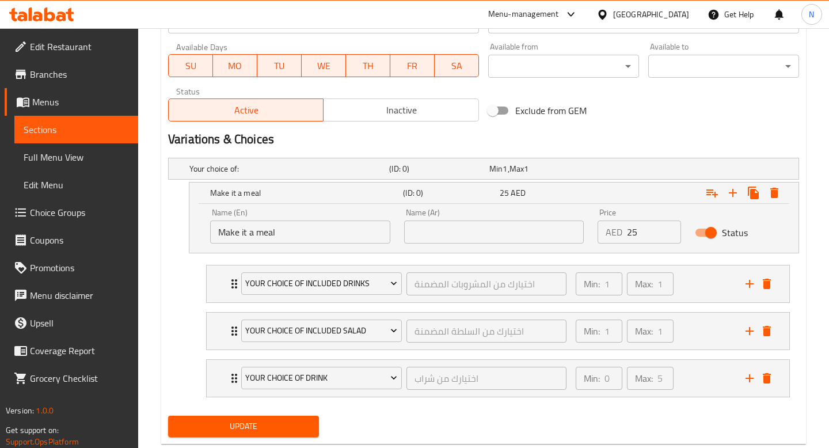
scroll to position [565, 0]
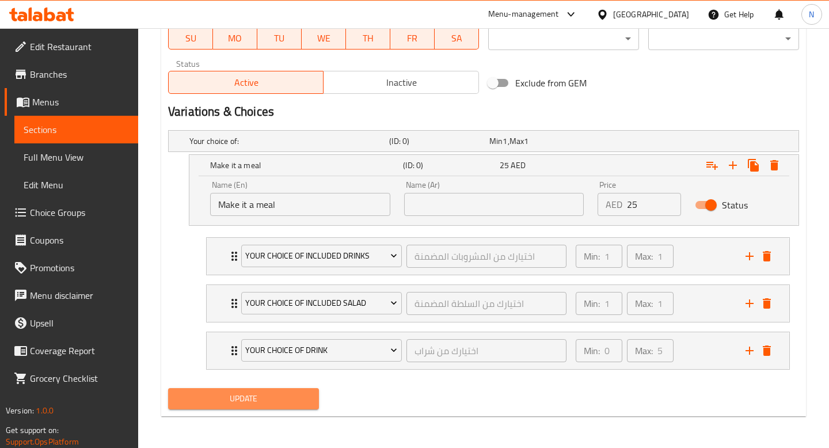
click at [273, 400] on span "Update" at bounding box center [243, 398] width 132 height 14
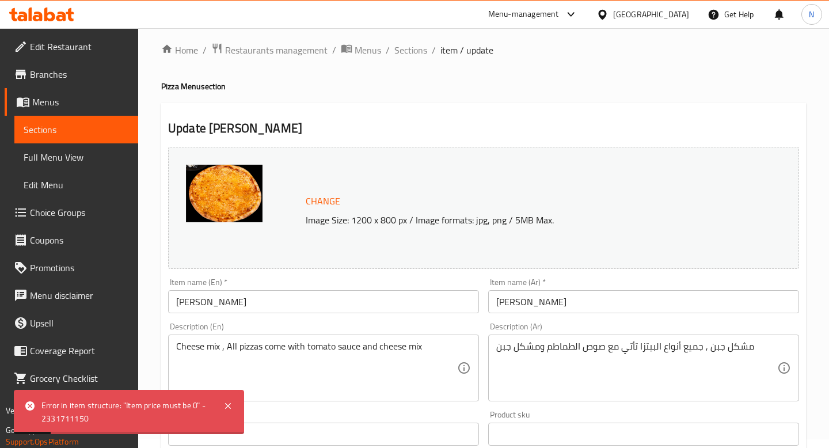
scroll to position [0, 0]
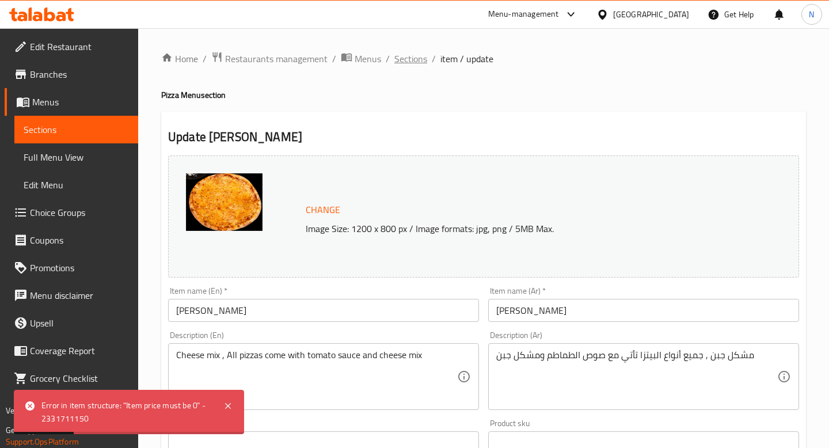
click at [415, 57] on span "Sections" at bounding box center [410, 59] width 33 height 14
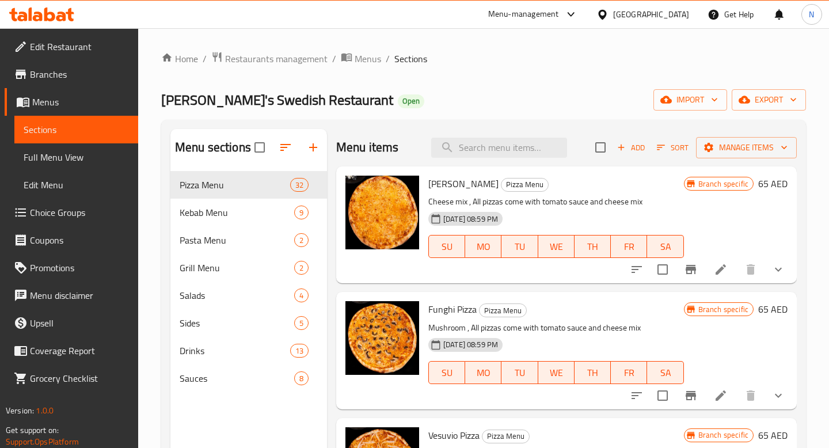
click at [720, 262] on li at bounding box center [721, 269] width 32 height 21
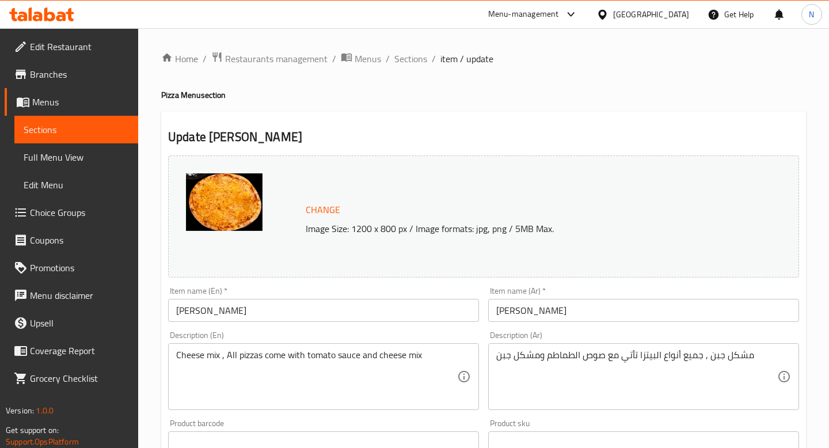
click at [78, 210] on span "Choice Groups" at bounding box center [79, 213] width 99 height 14
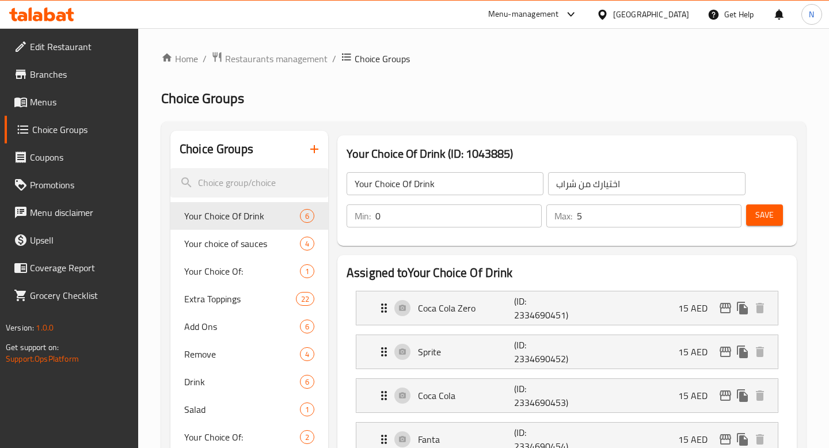
scroll to position [8, 0]
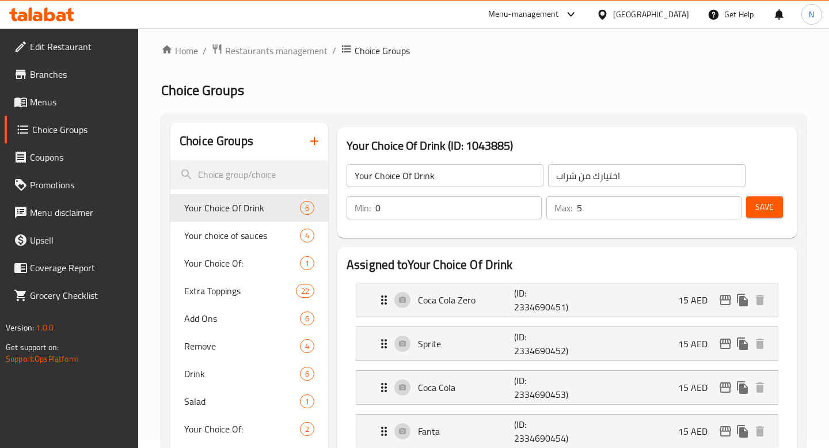
click at [313, 145] on icon "button" at bounding box center [314, 141] width 14 height 14
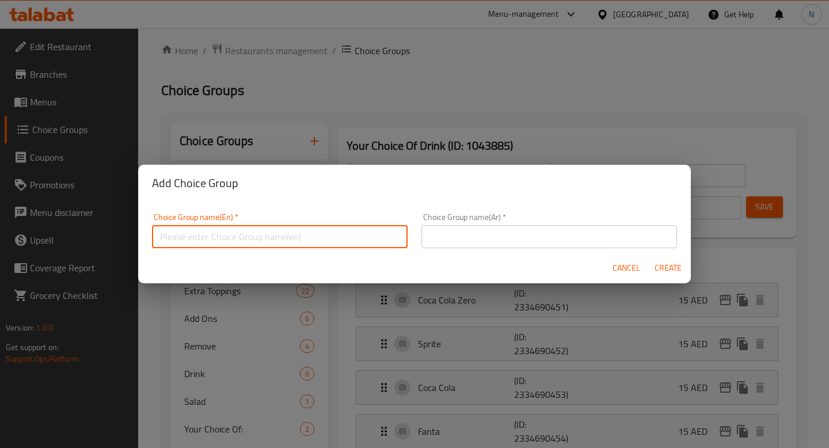
click at [277, 231] on input "text" at bounding box center [280, 236] width 256 height 23
click at [315, 241] on input "Make it a meal" at bounding box center [280, 236] width 256 height 23
type input "Make it a meal"
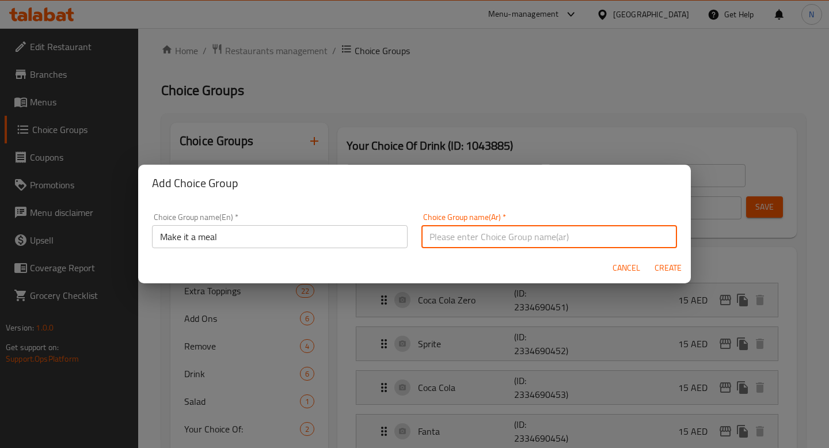
click at [545, 231] on input "text" at bounding box center [549, 236] width 256 height 23
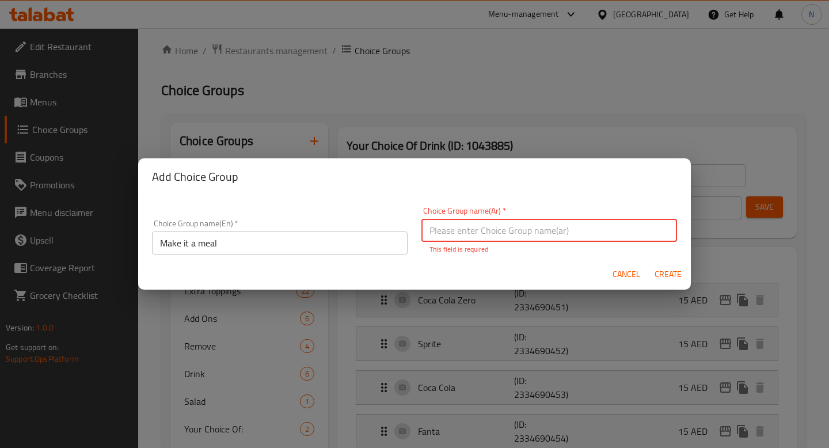
click at [545, 231] on input "text" at bounding box center [549, 230] width 256 height 23
paste input "اجعلها وجبة"
type input "اجعلها وجبة"
click at [663, 271] on span "Create" at bounding box center [668, 274] width 28 height 14
type input "Make it a meal"
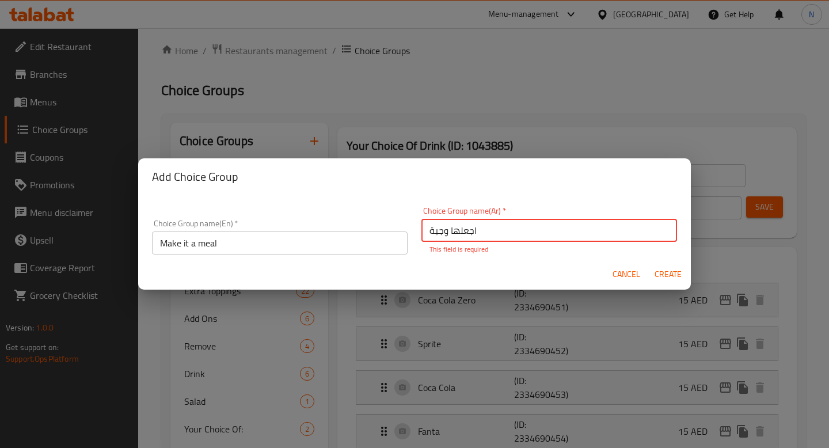
type input "اجعلها وجبة"
type input "0"
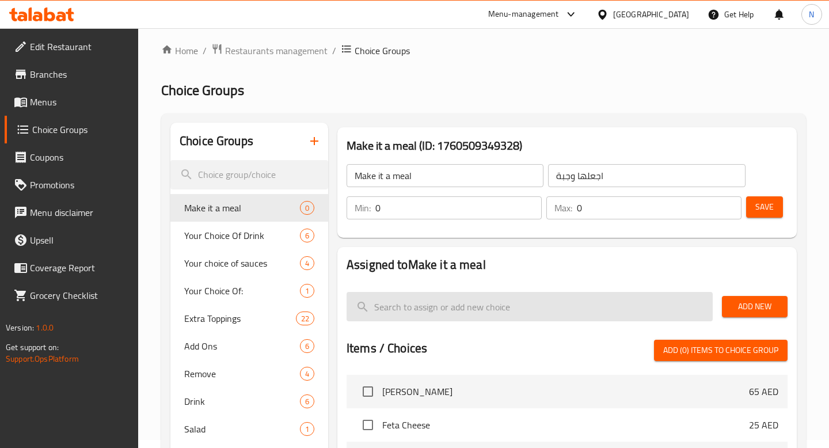
click at [474, 306] on input "search" at bounding box center [530, 306] width 366 height 29
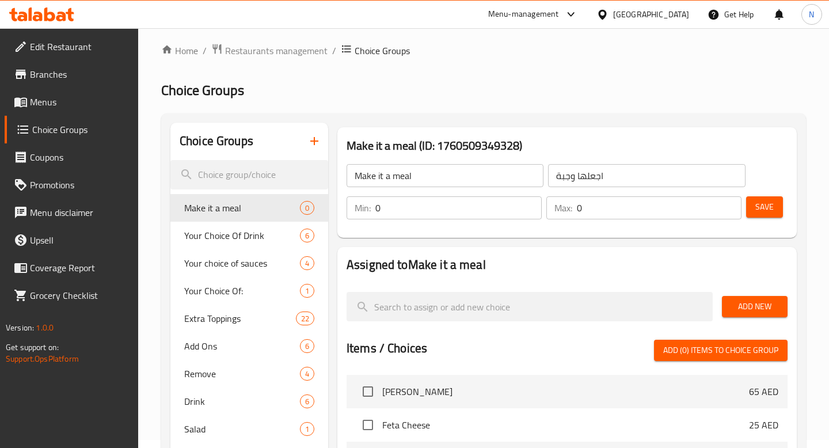
paste input "salad"
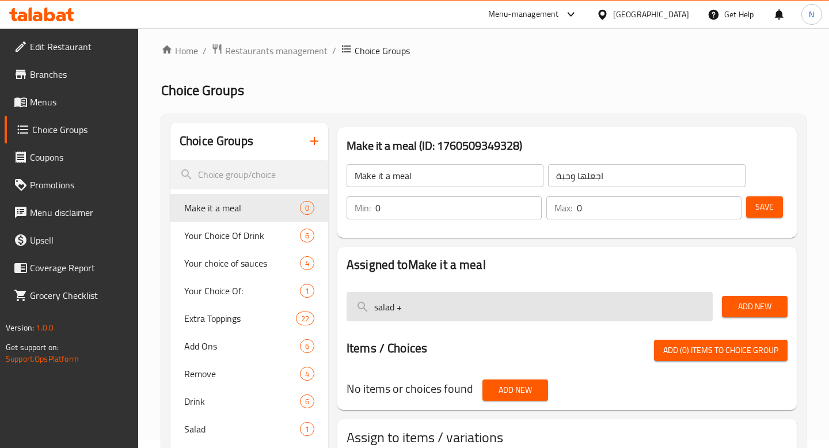
click at [378, 308] on input "salad +" at bounding box center [530, 306] width 366 height 29
click at [432, 298] on input "Salad +" at bounding box center [530, 306] width 366 height 29
click at [515, 307] on input "Salad + Coca Cola" at bounding box center [530, 306] width 366 height 29
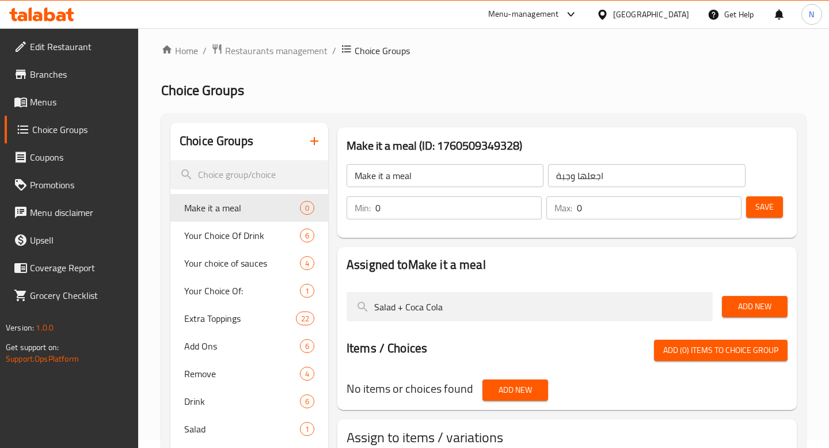
type input "Salad + Coca Cola"
click at [735, 305] on span "Add New" at bounding box center [754, 306] width 47 height 14
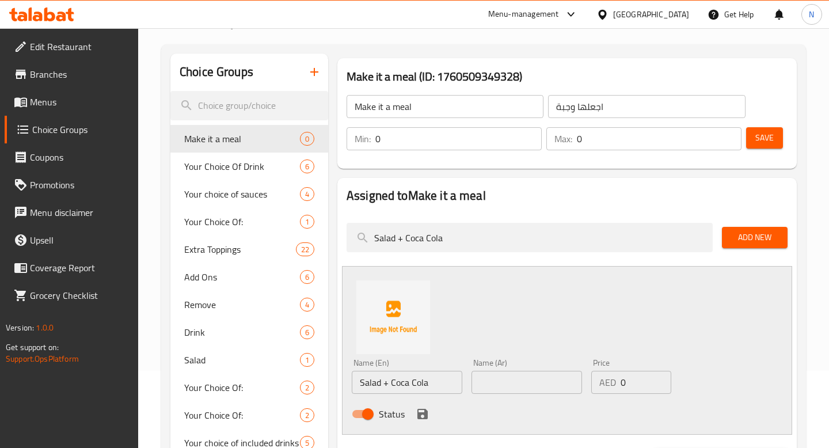
scroll to position [136, 0]
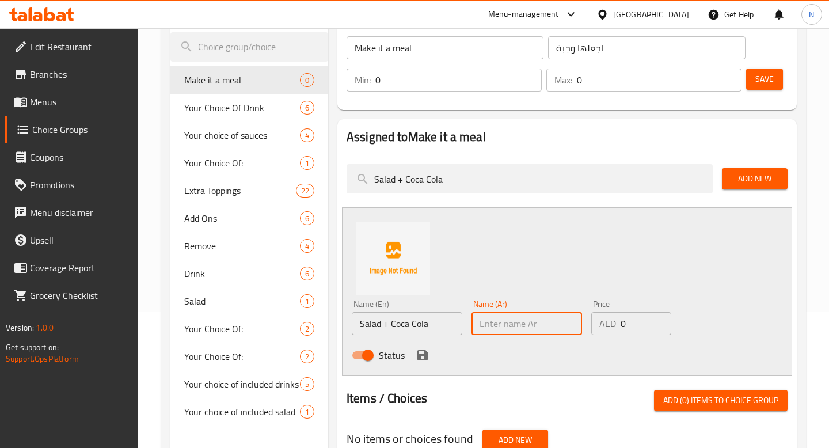
click at [523, 314] on input "text" at bounding box center [526, 323] width 111 height 23
paste input "سلطة + [PERSON_NAME]"
type input "سلطة + [PERSON_NAME]"
click at [628, 322] on input "0" at bounding box center [646, 323] width 51 height 23
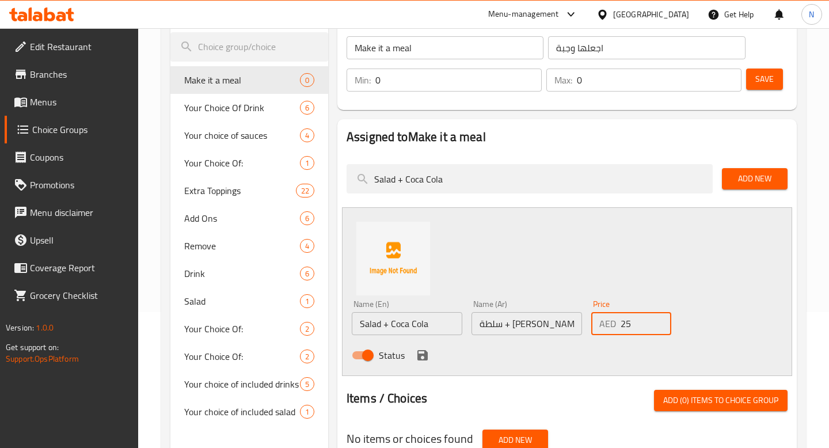
type input "25"
click at [419, 356] on icon "save" at bounding box center [422, 355] width 10 height 10
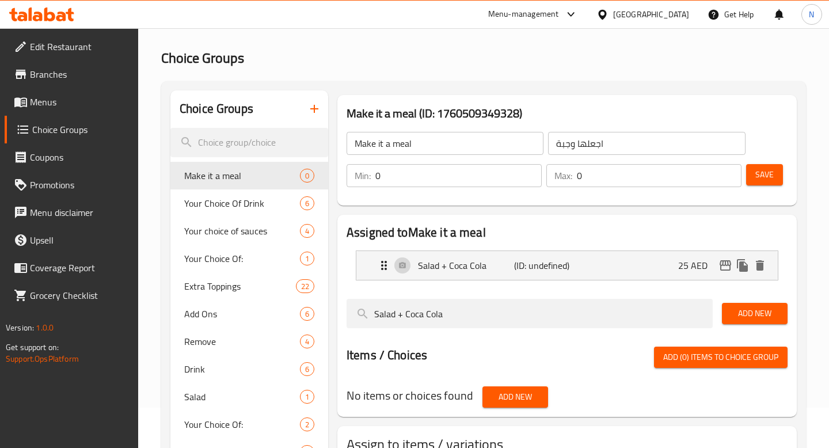
scroll to position [40, 0]
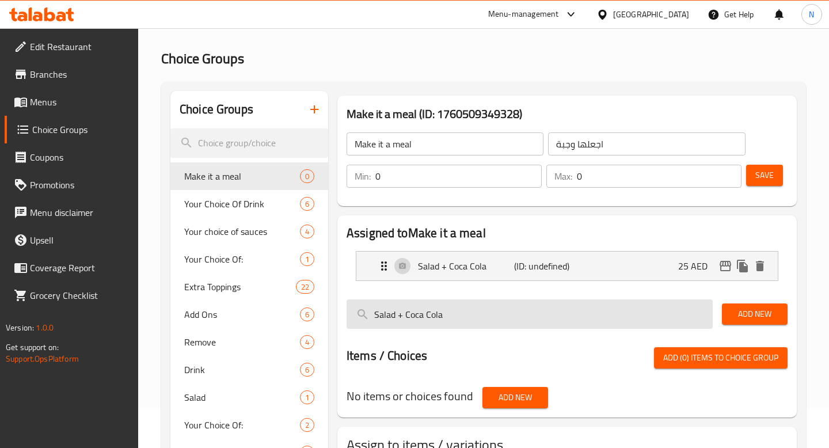
click at [470, 317] on input "Salad + Coca Cola" at bounding box center [530, 313] width 366 height 29
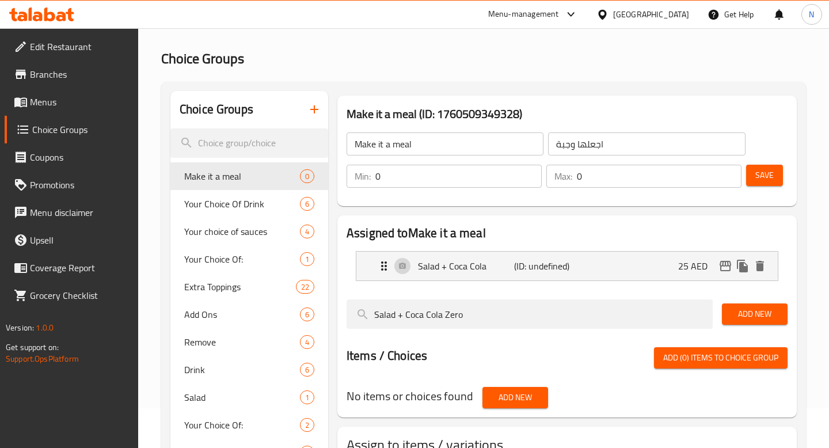
type input "Salad + Coca Cola Zero"
click at [775, 313] on span "Add New" at bounding box center [754, 314] width 47 height 14
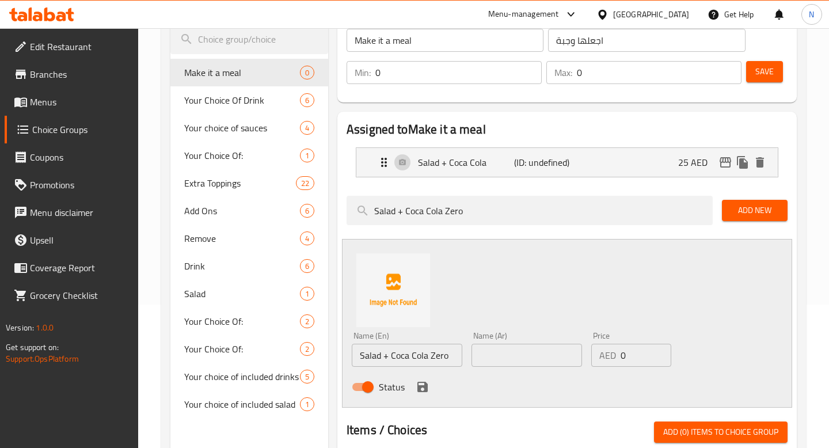
scroll to position [169, 0]
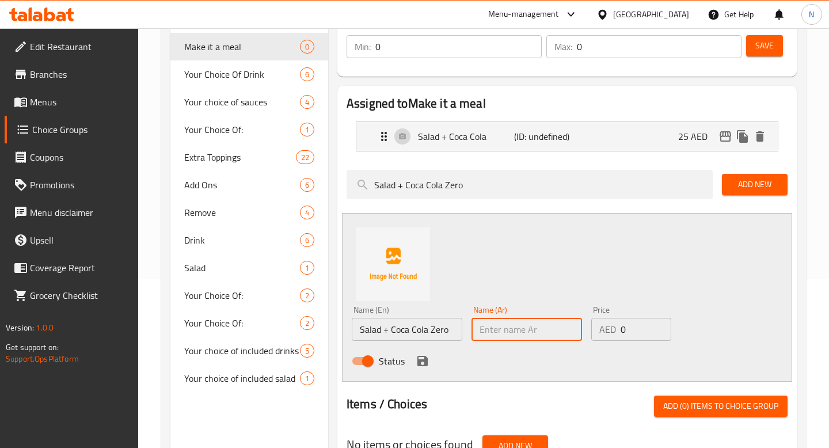
click at [520, 336] on input "text" at bounding box center [526, 329] width 111 height 23
paste input "سلطة + كوكا [PERSON_NAME]"
type input "سلطة + كوكا [PERSON_NAME]"
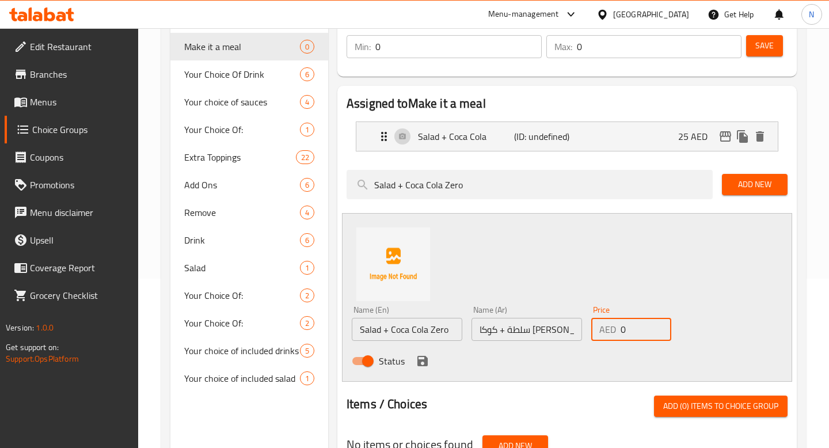
click at [642, 327] on input "0" at bounding box center [646, 329] width 51 height 23
type input "25"
click at [422, 362] on icon "save" at bounding box center [423, 361] width 14 height 14
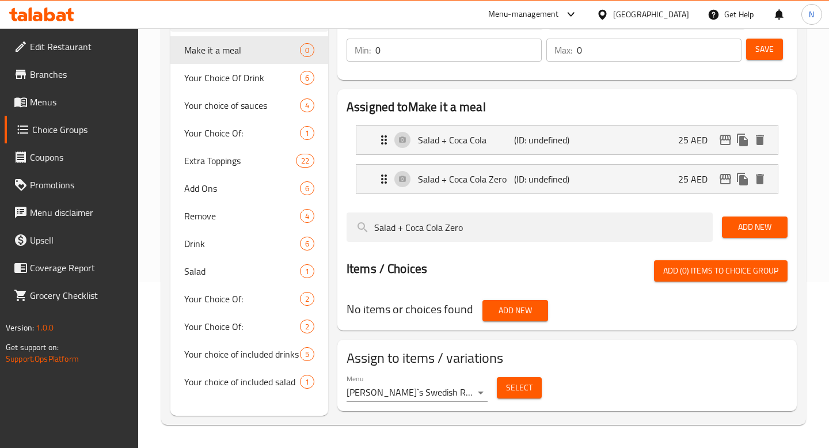
scroll to position [166, 0]
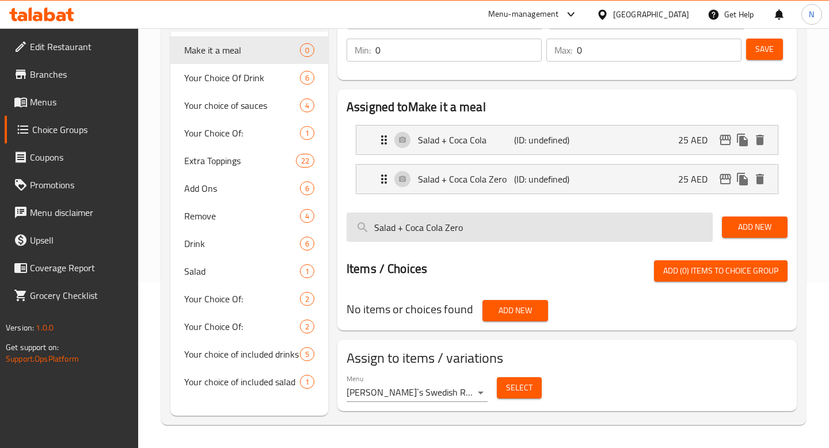
click at [439, 225] on input "Salad + Coca Cola Zero" at bounding box center [530, 226] width 366 height 29
paste input "Sprite"
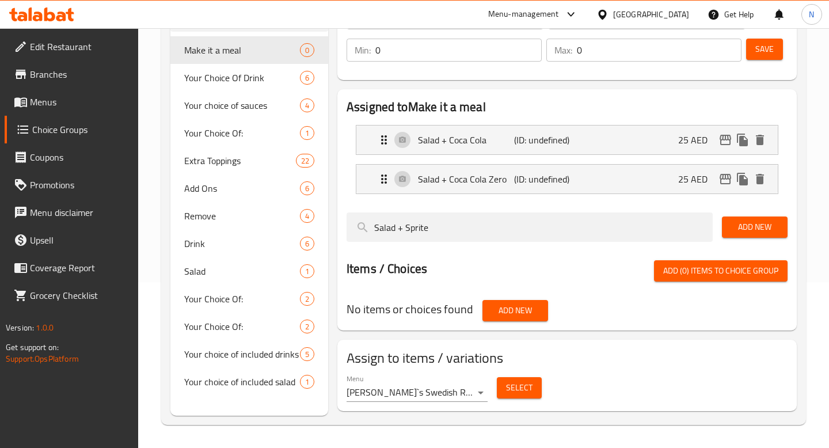
type input "Salad + Sprite"
click at [756, 227] on span "Add New" at bounding box center [754, 227] width 47 height 14
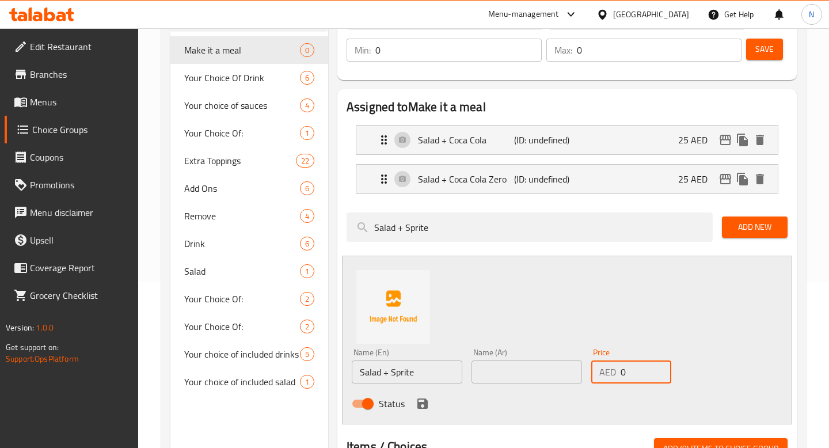
click at [634, 374] on input "0" at bounding box center [646, 371] width 51 height 23
type input "25"
click at [504, 363] on input "text" at bounding box center [526, 371] width 111 height 23
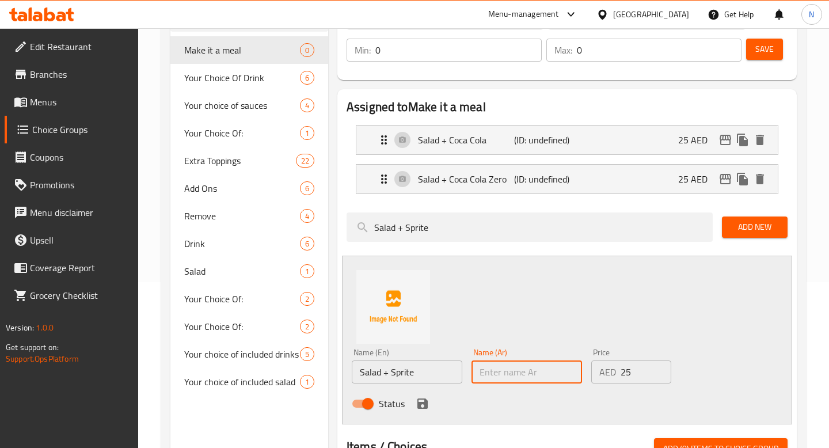
paste input "سلطة + سبرايت"
type input "سلطة + سبرايت"
click at [417, 406] on icon "save" at bounding box center [422, 403] width 10 height 10
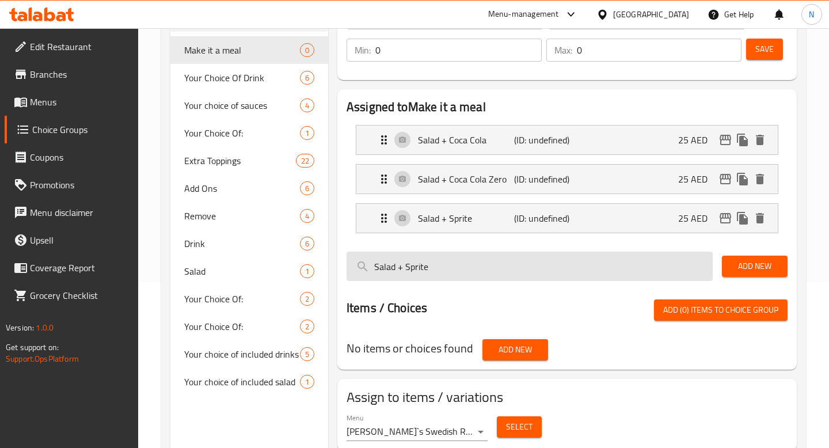
click at [484, 270] on input "Salad + Sprite" at bounding box center [530, 266] width 366 height 29
paste input "Fanta"
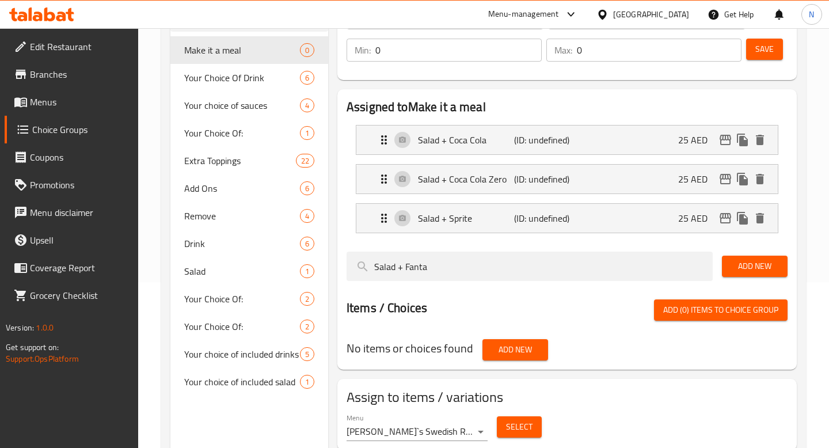
type input "Salad + Fanta"
click at [754, 269] on span "Add New" at bounding box center [754, 266] width 47 height 14
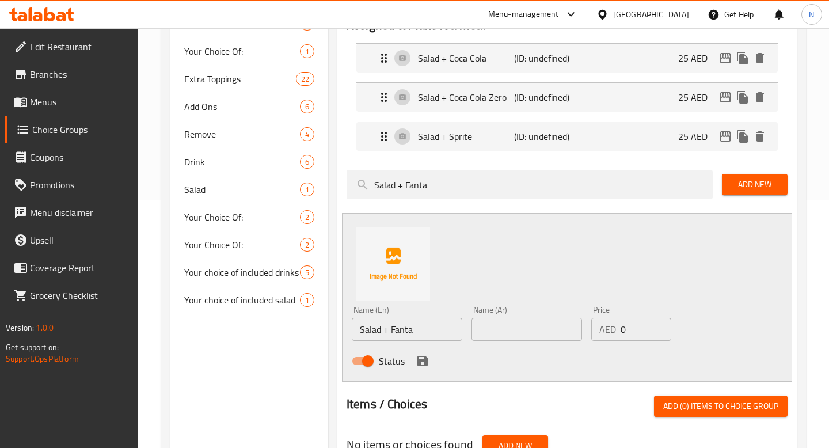
scroll to position [253, 0]
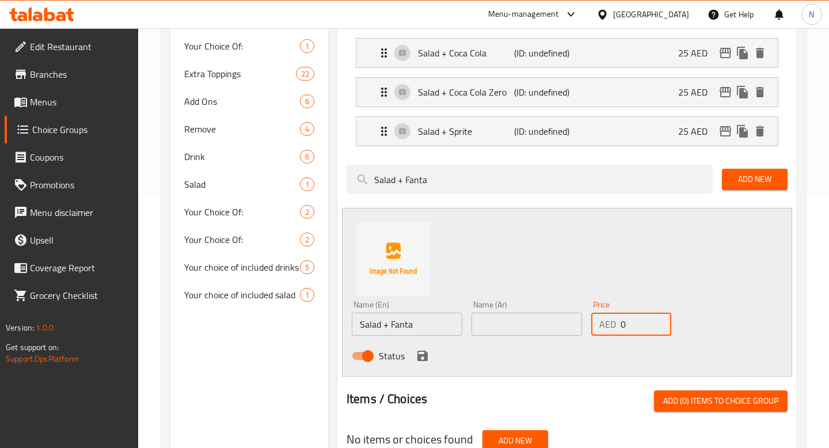
click at [621, 325] on input "0" at bounding box center [646, 324] width 51 height 23
click at [626, 325] on input "0" at bounding box center [646, 324] width 51 height 23
type input "25"
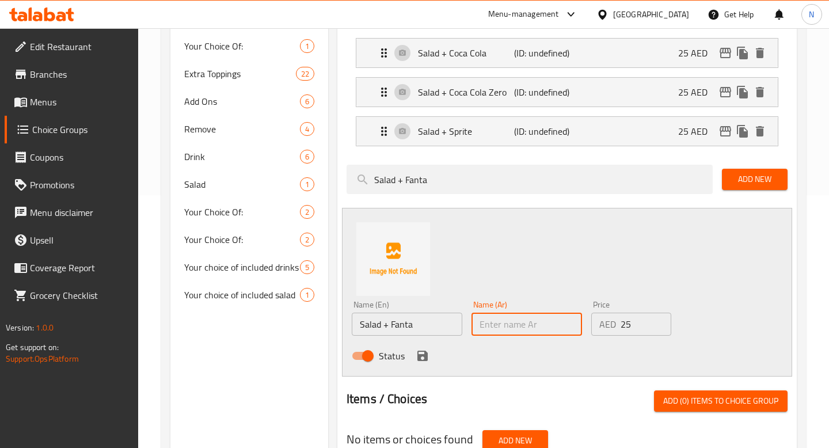
click at [496, 323] on input "text" at bounding box center [526, 324] width 111 height 23
paste input "سلطة + فانتا"
type input "سلطة + فانتا"
click at [418, 353] on icon "save" at bounding box center [423, 356] width 14 height 14
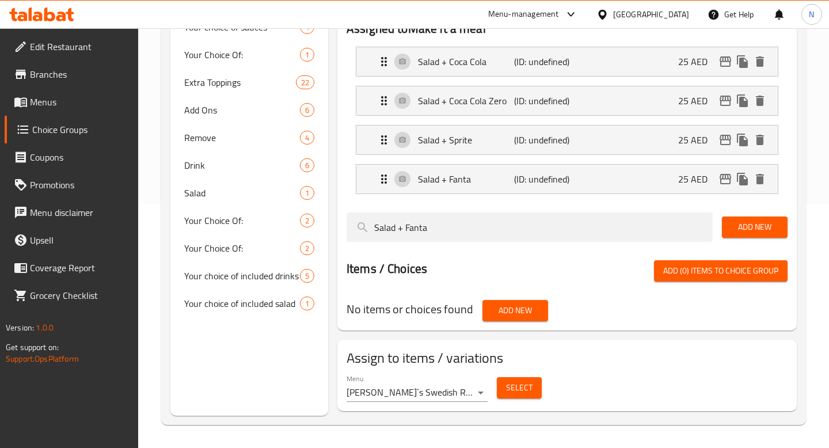
scroll to position [244, 0]
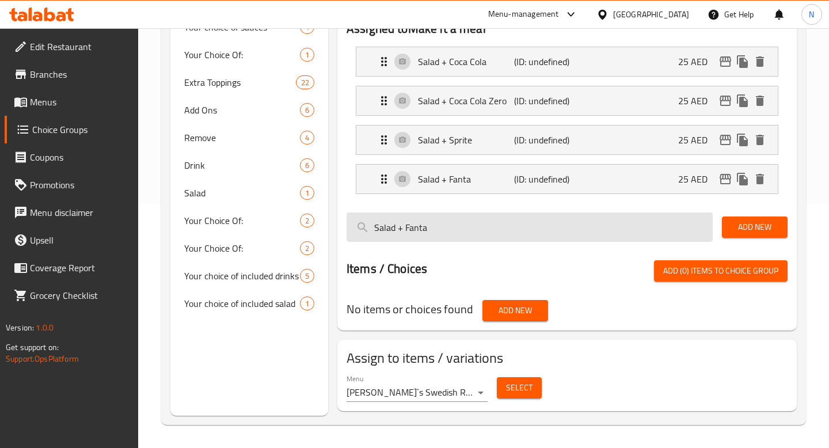
click at [514, 215] on input "Salad + Fanta" at bounding box center [530, 226] width 366 height 29
paste input "Mountain Dew"
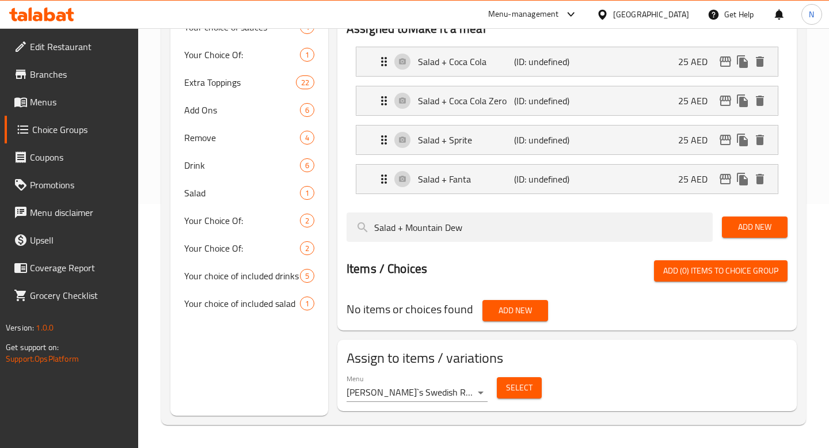
type input "Salad + Mountain Dew"
click at [767, 227] on span "Add New" at bounding box center [754, 227] width 47 height 14
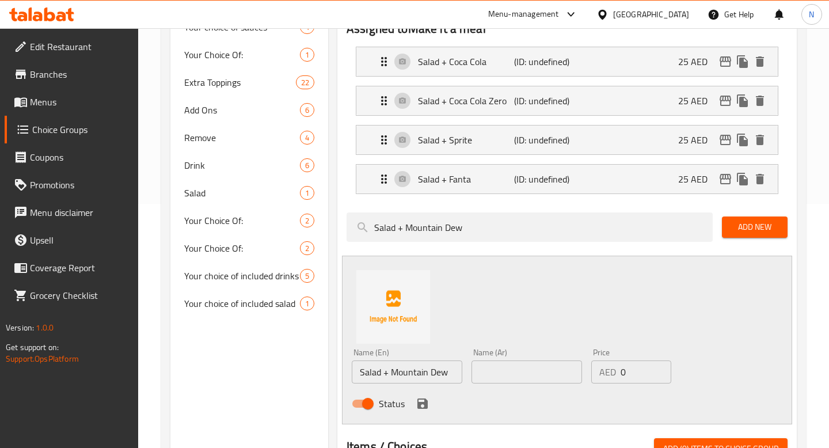
click at [508, 372] on input "text" at bounding box center [526, 371] width 111 height 23
click at [525, 365] on input "text" at bounding box center [526, 371] width 111 height 23
click at [519, 311] on div "Name (En) Salad + Mountain Dew Name (En) Name (Ar) Name (Ar) Price AED 0 Price …" at bounding box center [567, 340] width 450 height 169
click at [519, 372] on input "text" at bounding box center [526, 371] width 111 height 23
paste input "سلطة + ماونتن ديو"
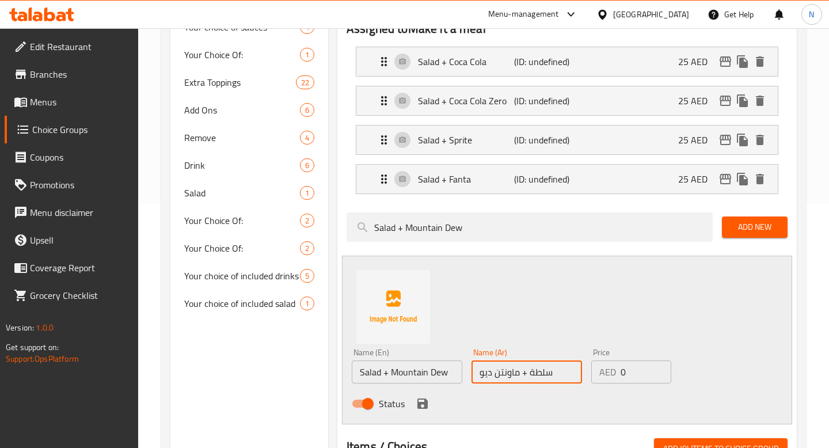
type input "سلطة + ماونتن ديو"
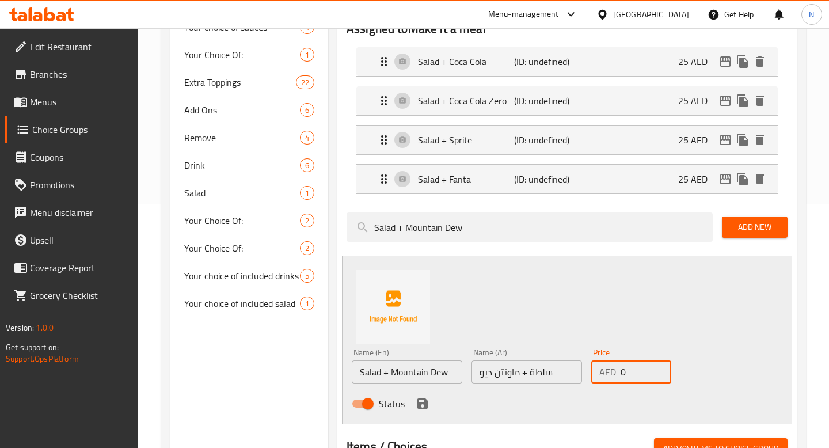
click at [637, 371] on input "0" at bounding box center [646, 371] width 51 height 23
type input "25"
click at [427, 400] on icon "save" at bounding box center [423, 404] width 14 height 14
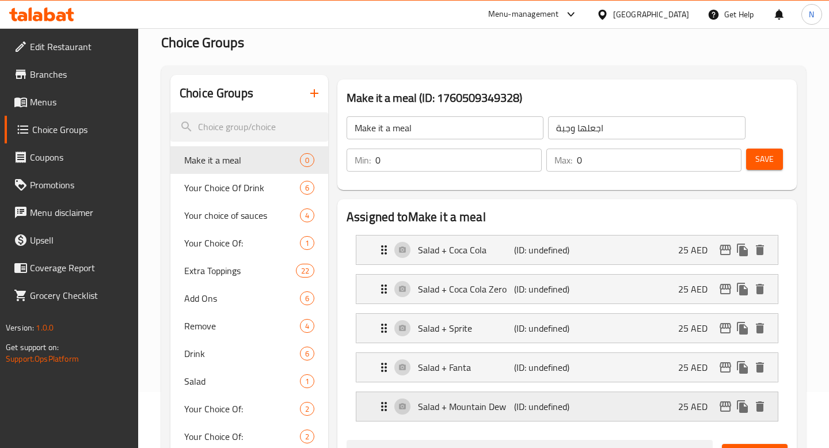
scroll to position [50, 0]
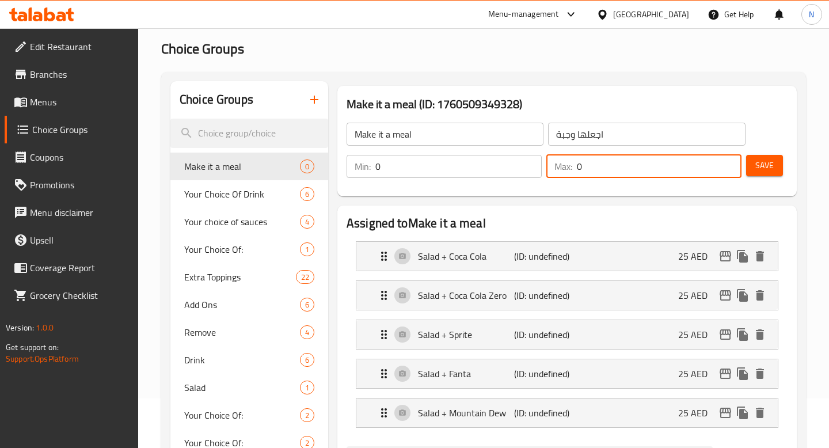
click at [608, 170] on input "0" at bounding box center [659, 166] width 165 height 23
type input "1"
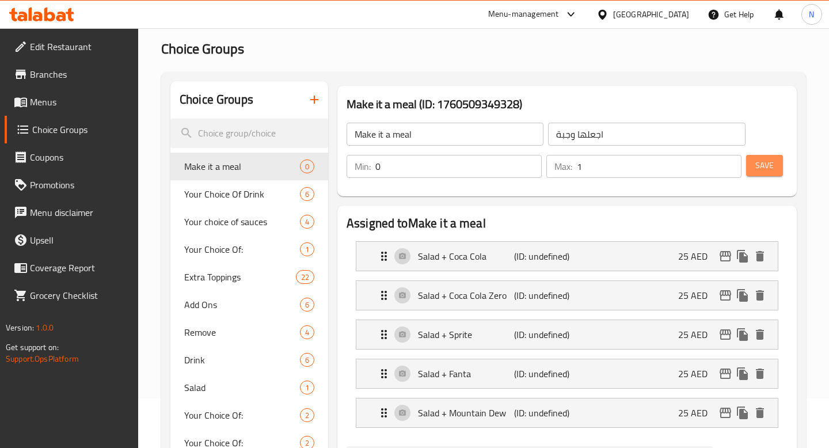
click at [775, 170] on button "Save" at bounding box center [764, 165] width 37 height 21
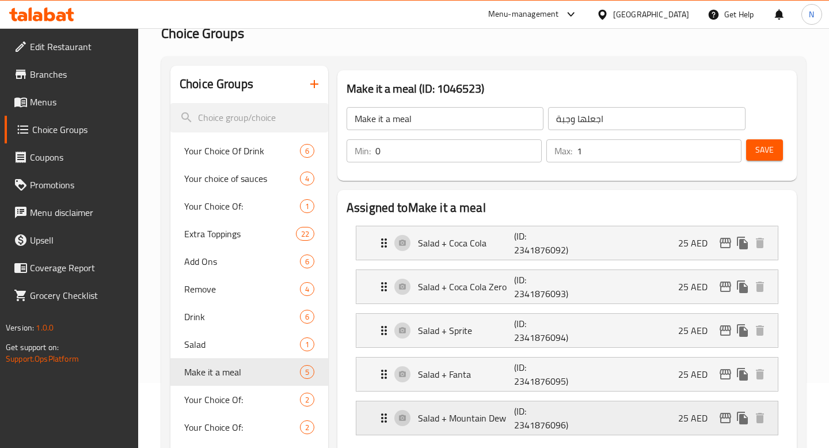
scroll to position [0, 0]
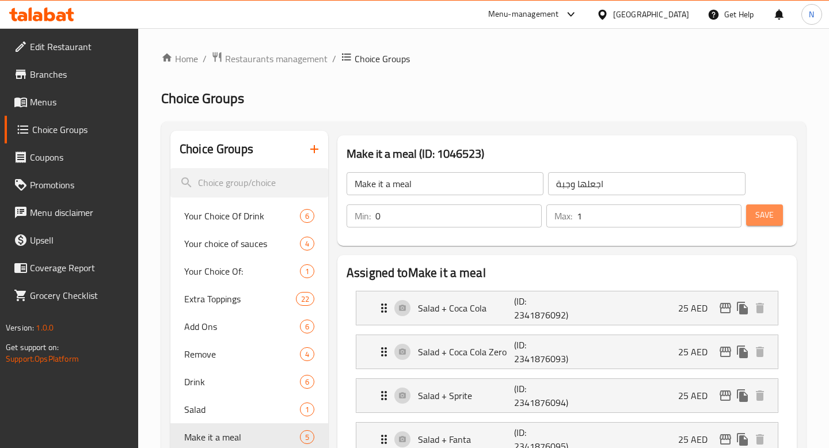
click at [763, 214] on span "Save" at bounding box center [764, 215] width 18 height 14
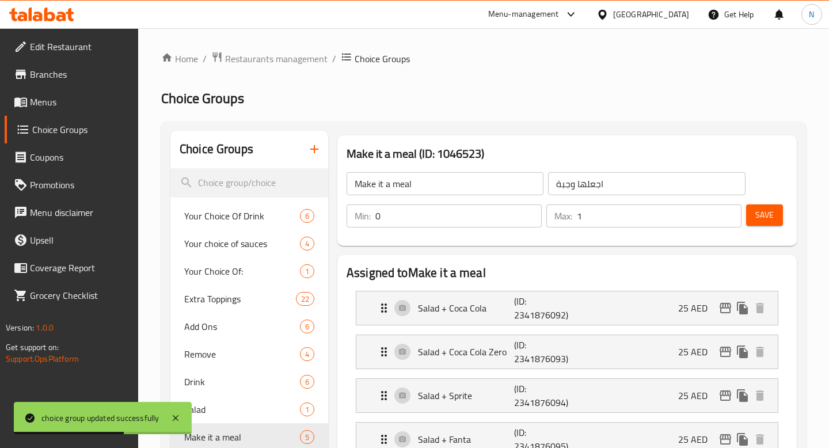
click at [77, 102] on span "Menus" at bounding box center [79, 102] width 99 height 14
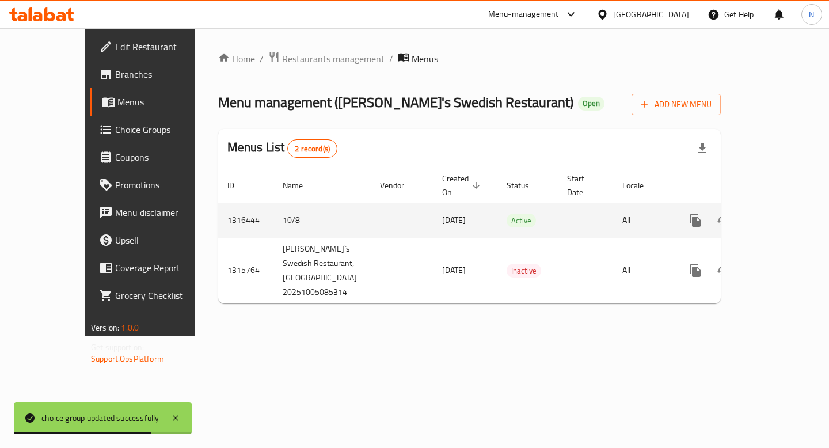
click at [769, 215] on div "enhanced table" at bounding box center [737, 221] width 111 height 28
click at [779, 214] on icon "enhanced table" at bounding box center [778, 221] width 14 height 14
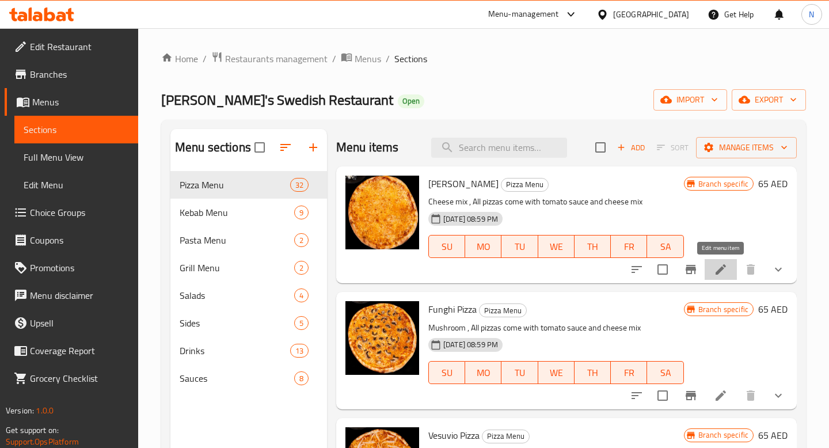
click at [723, 264] on icon at bounding box center [721, 270] width 14 height 14
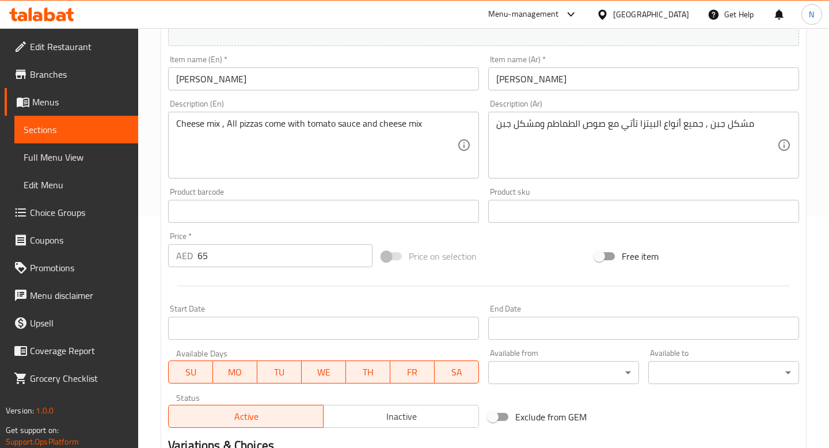
scroll to position [401, 0]
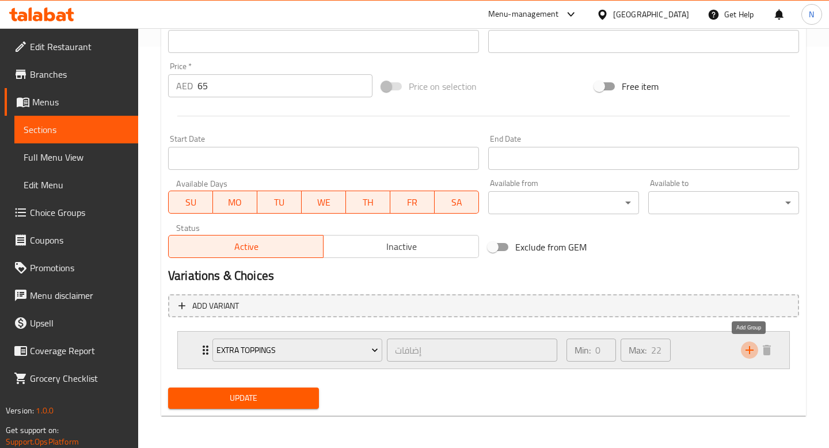
click at [753, 353] on icon "add" at bounding box center [750, 350] width 14 height 14
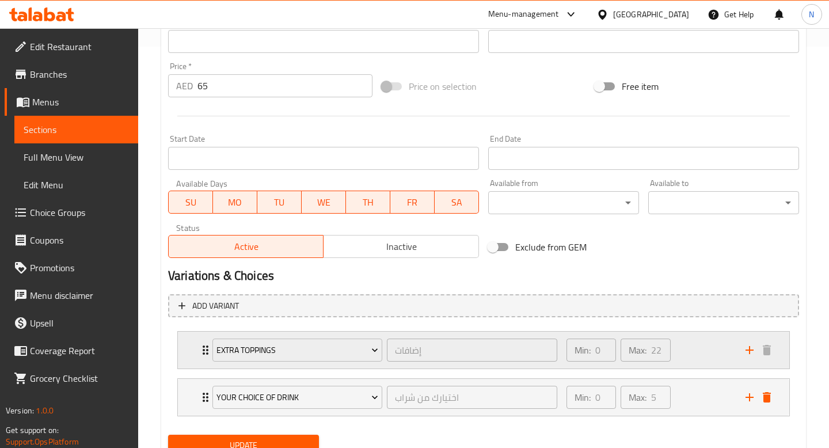
scroll to position [448, 0]
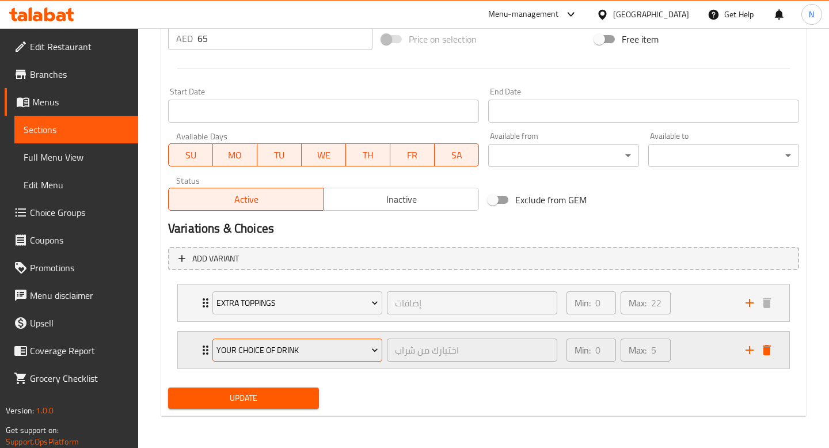
click at [334, 349] on span "Your Choice Of Drink" at bounding box center [297, 350] width 162 height 14
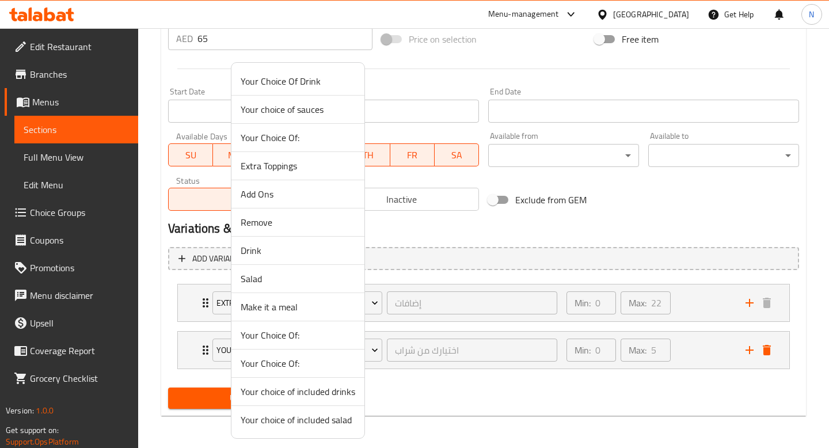
click at [301, 308] on span "Make it a meal" at bounding box center [298, 307] width 115 height 14
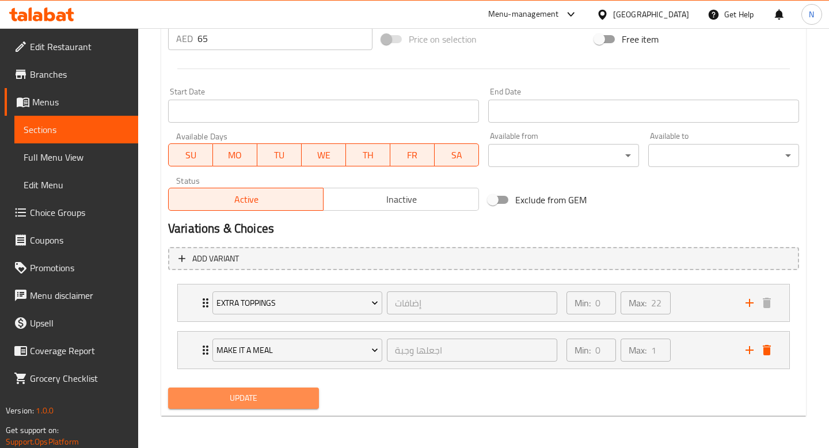
click at [242, 403] on span "Update" at bounding box center [243, 398] width 132 height 14
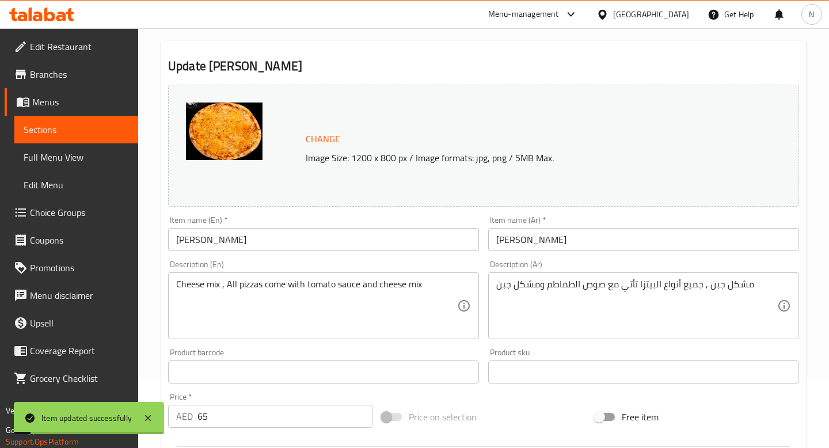
scroll to position [0, 0]
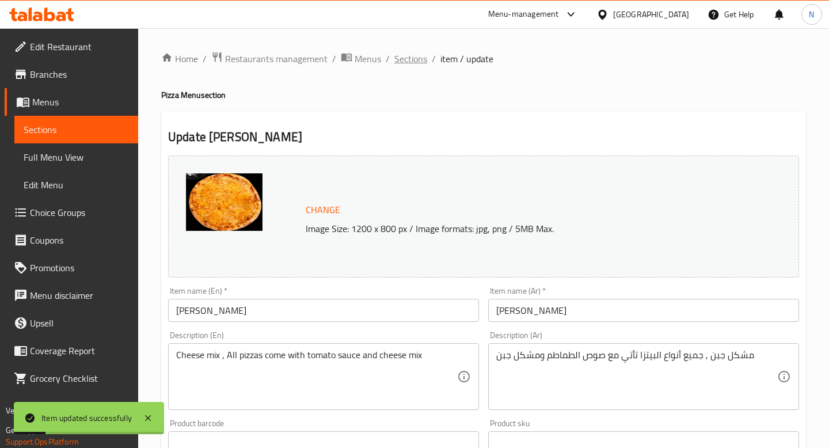
click at [416, 54] on span "Sections" at bounding box center [410, 59] width 33 height 14
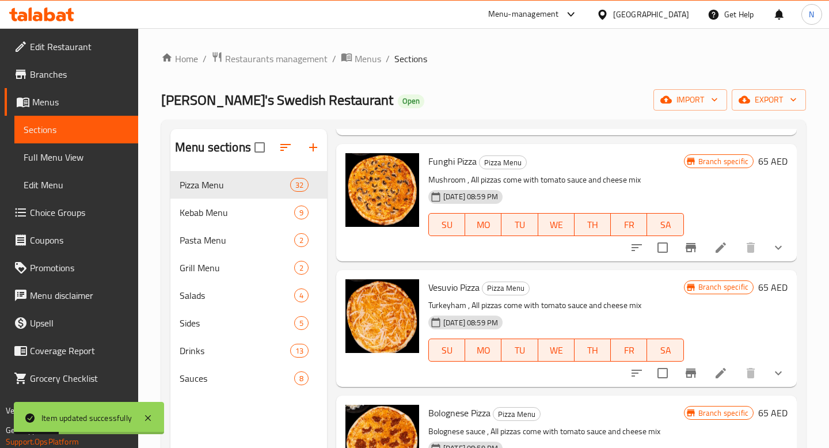
scroll to position [161, 0]
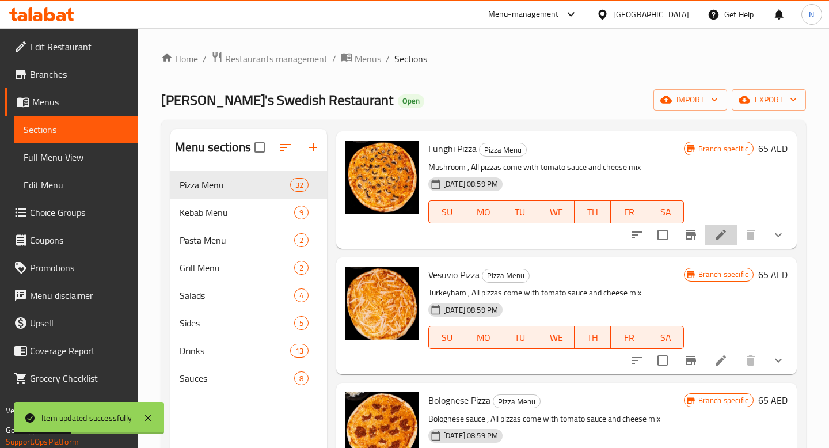
click at [721, 231] on icon at bounding box center [721, 235] width 10 height 10
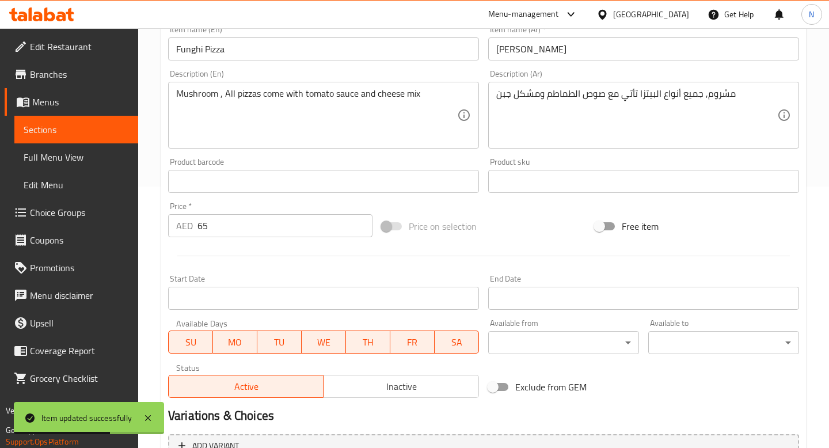
scroll to position [401, 0]
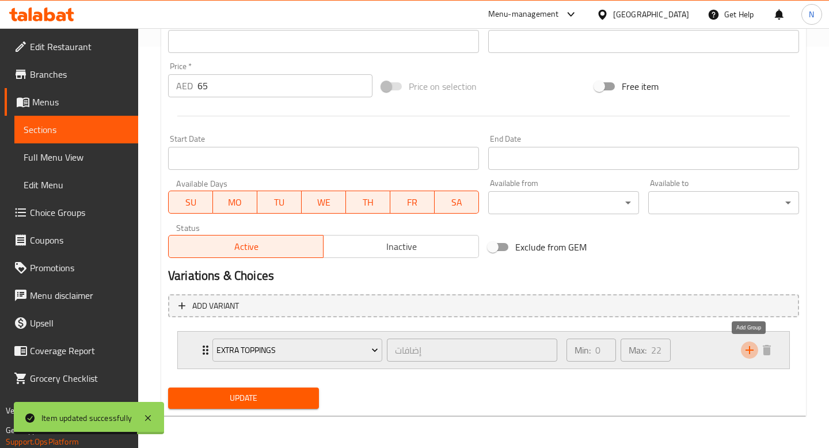
click at [749, 349] on icon "add" at bounding box center [750, 350] width 8 height 8
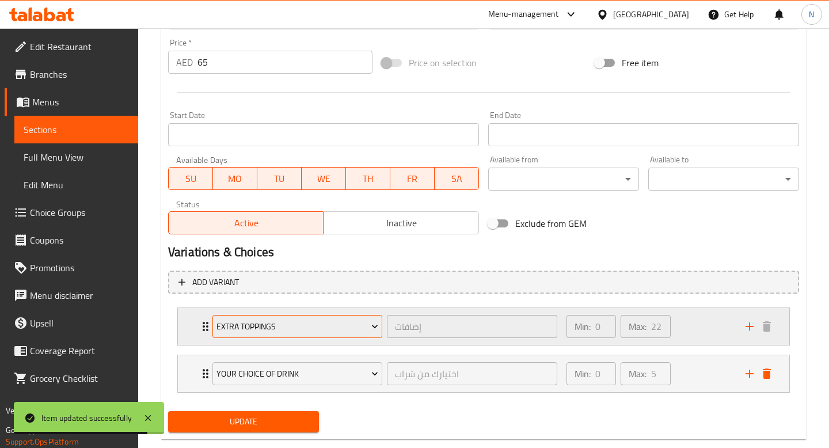
scroll to position [441, 0]
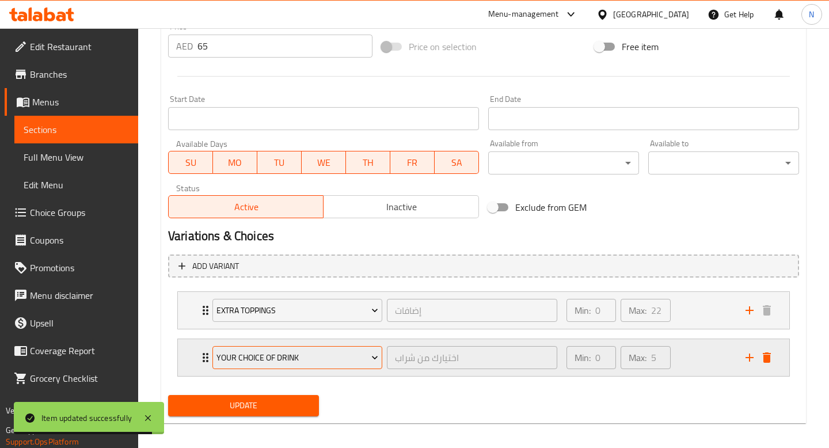
click at [330, 360] on span "Your Choice Of Drink" at bounding box center [297, 358] width 162 height 14
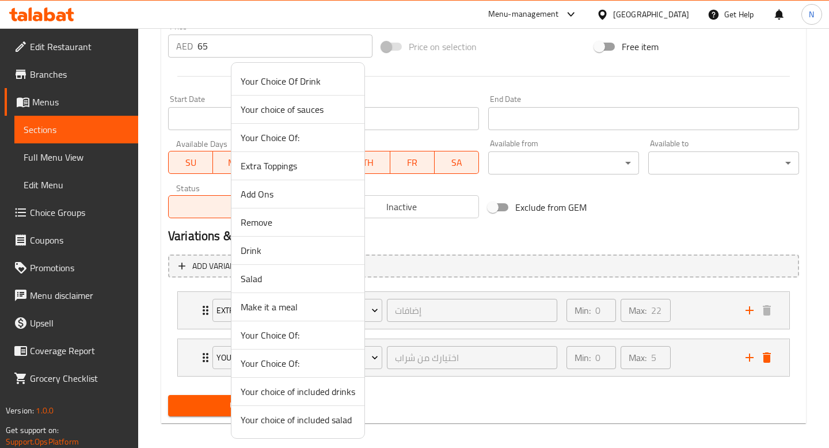
click at [321, 307] on span "Make it a meal" at bounding box center [298, 307] width 115 height 14
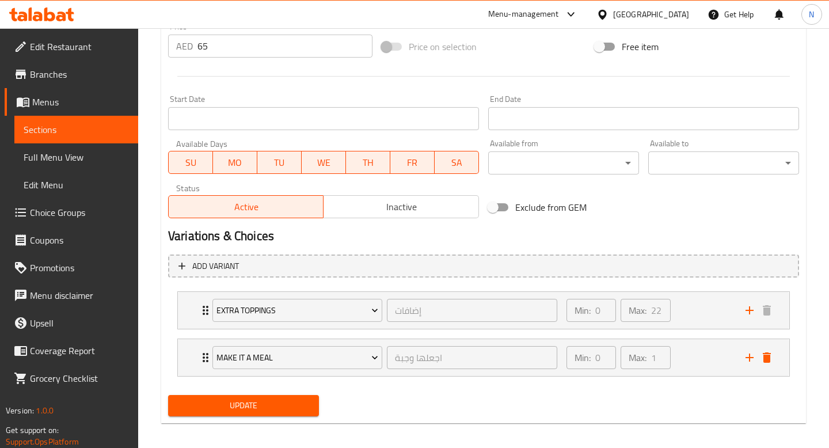
click at [288, 403] on span "Update" at bounding box center [243, 405] width 132 height 14
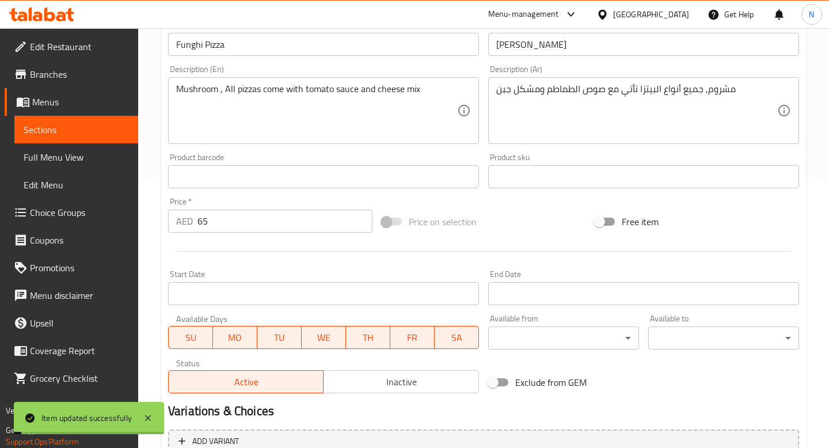
scroll to position [0, 0]
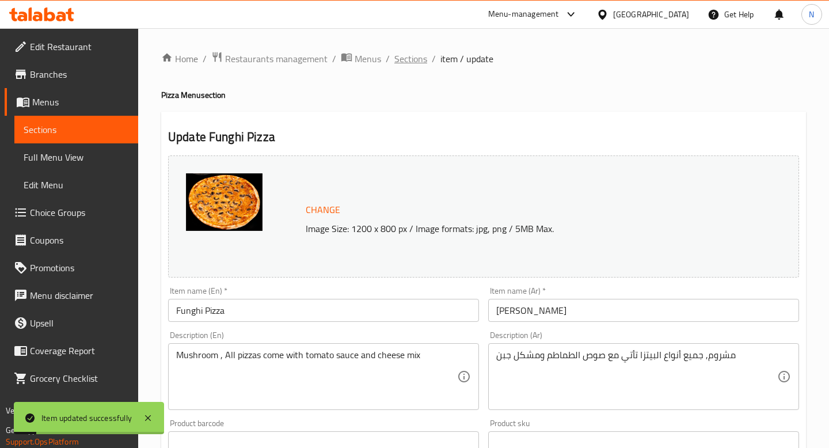
click at [417, 60] on span "Sections" at bounding box center [410, 59] width 33 height 14
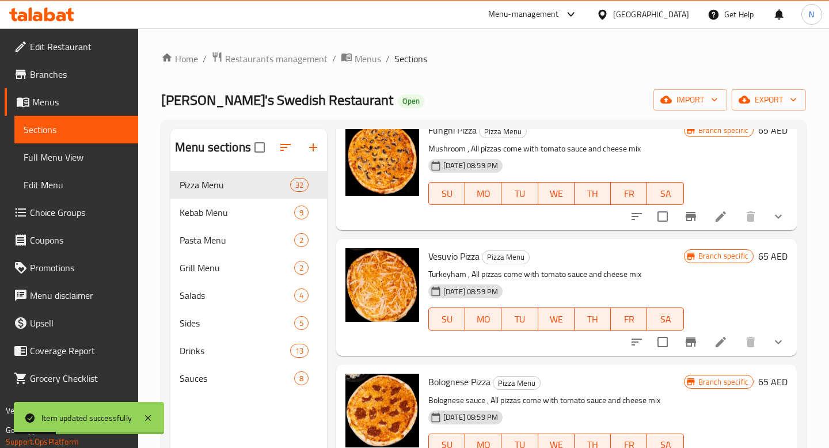
scroll to position [192, 0]
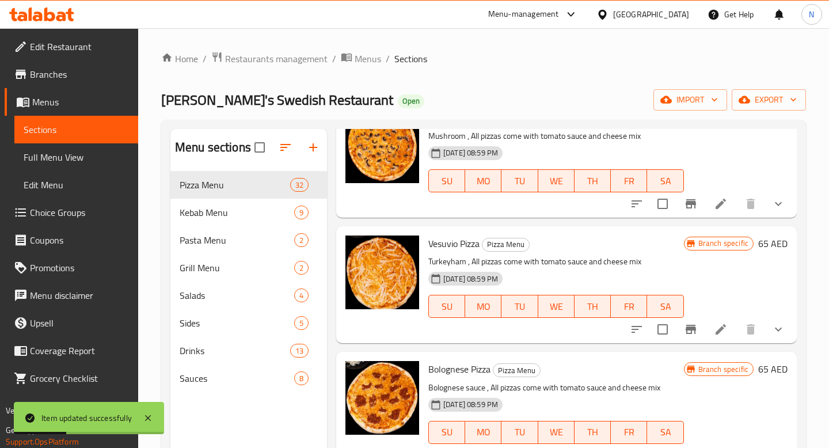
click at [724, 328] on icon at bounding box center [721, 329] width 10 height 10
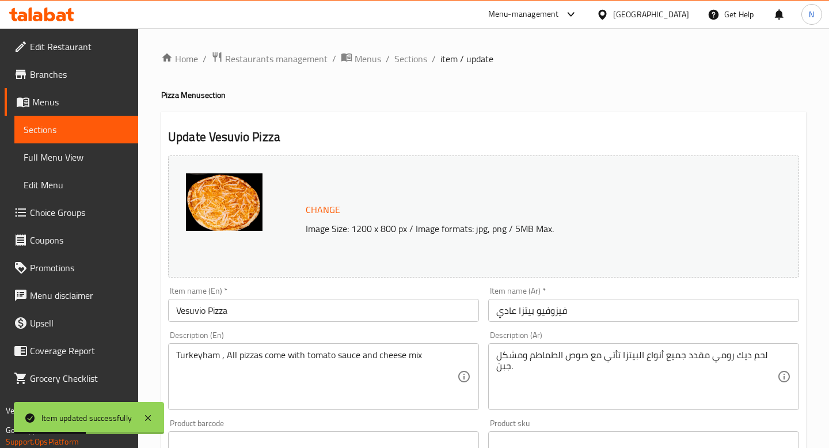
scroll to position [401, 0]
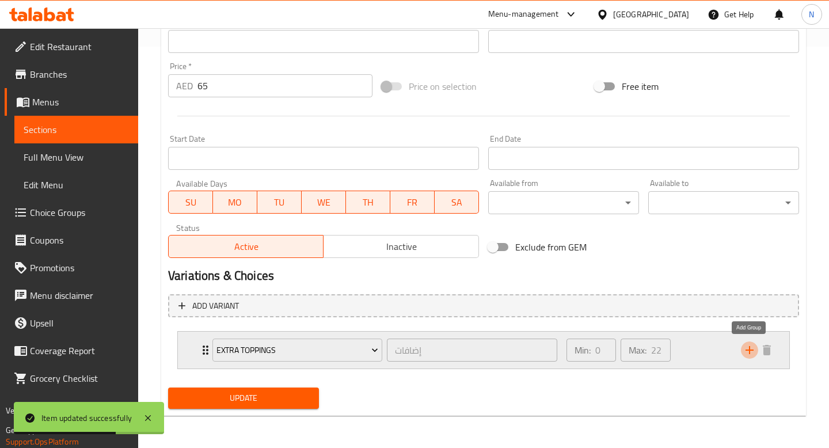
click at [745, 348] on icon "add" at bounding box center [750, 350] width 14 height 14
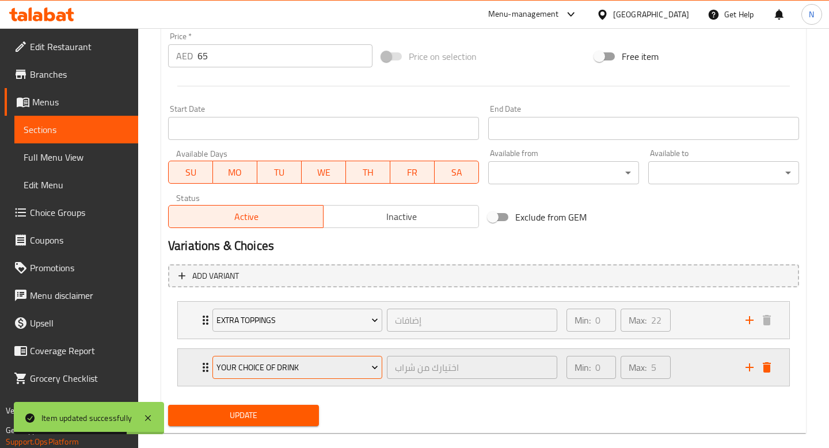
scroll to position [448, 0]
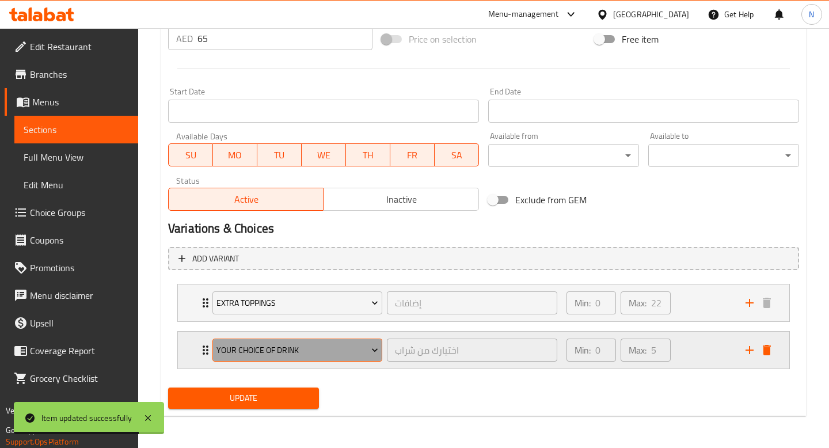
click at [313, 359] on button "Your Choice Of Drink" at bounding box center [297, 350] width 170 height 23
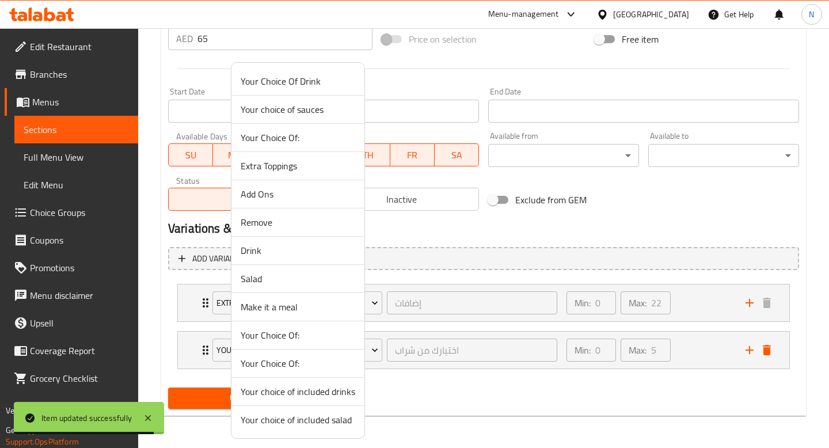
click at [299, 307] on span "Make it a meal" at bounding box center [298, 307] width 115 height 14
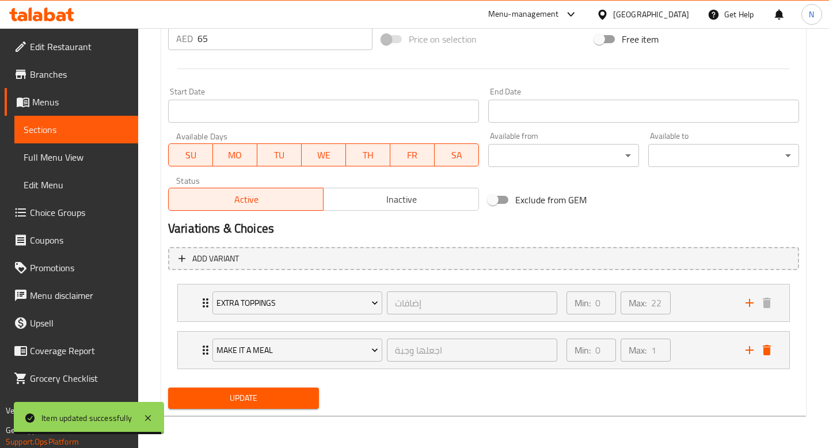
click at [283, 400] on span "Update" at bounding box center [243, 398] width 132 height 14
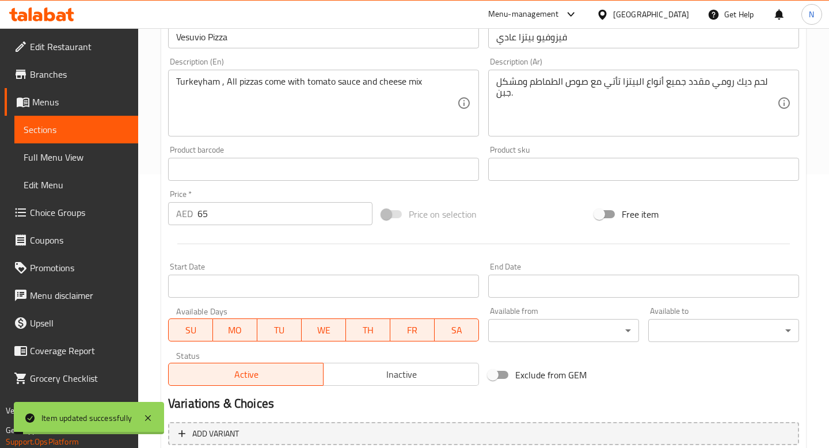
scroll to position [0, 0]
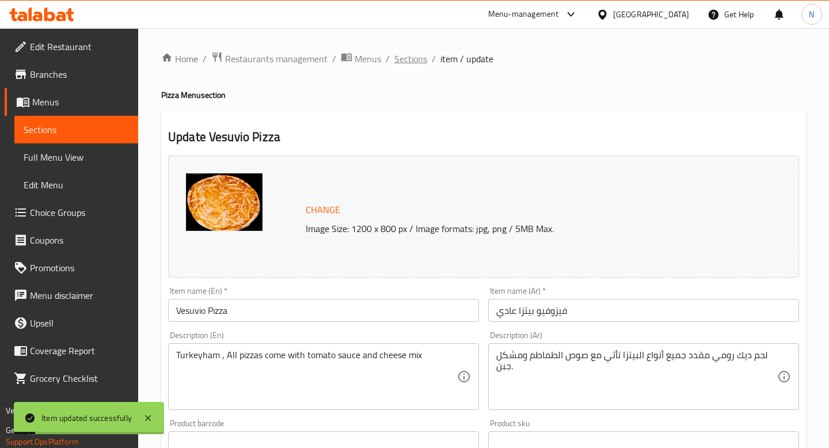
click at [405, 63] on span "Sections" at bounding box center [410, 59] width 33 height 14
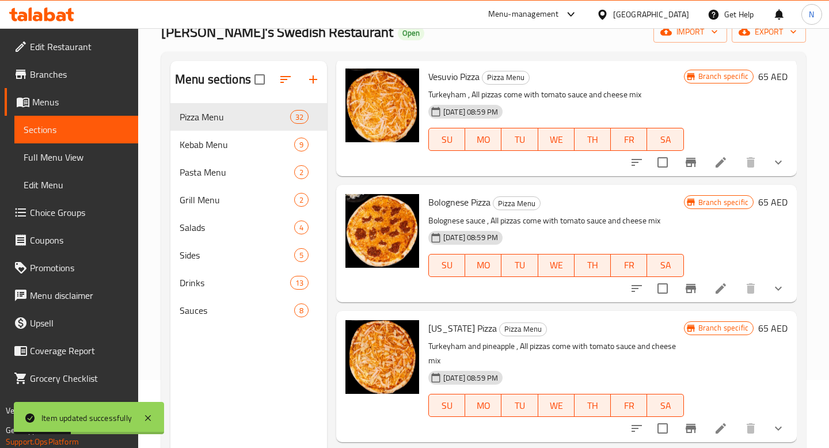
scroll to position [82, 0]
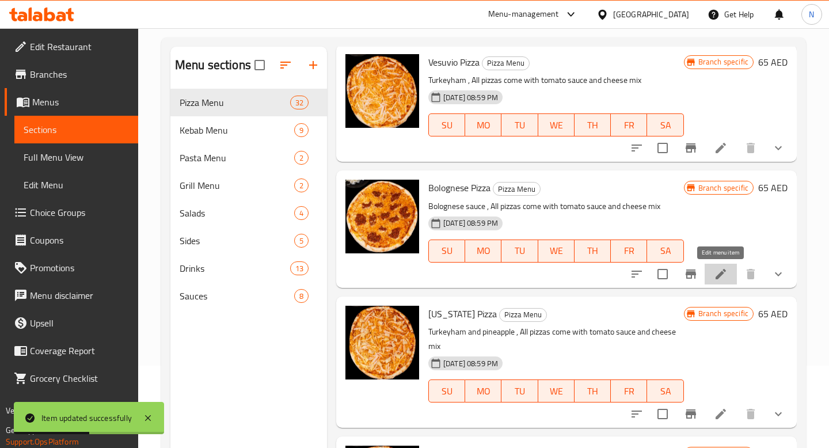
click at [727, 269] on icon at bounding box center [721, 274] width 14 height 14
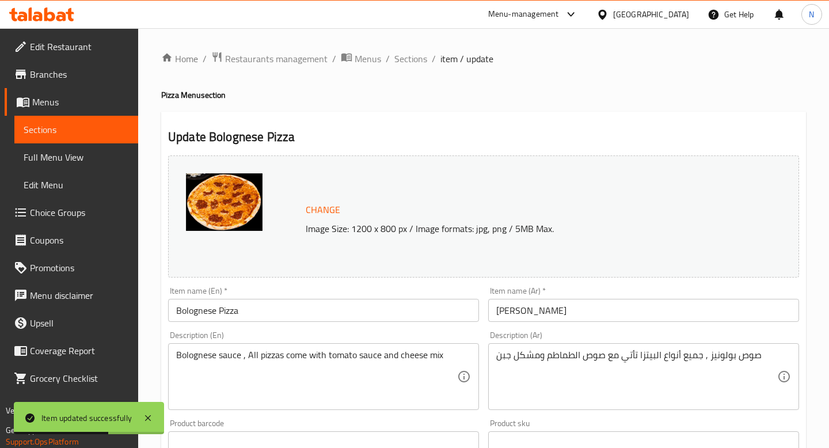
scroll to position [401, 0]
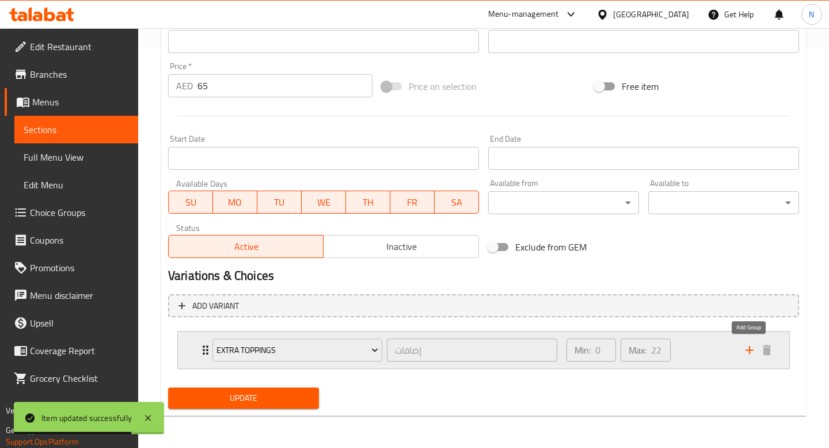
click at [755, 356] on icon "add" at bounding box center [750, 350] width 14 height 14
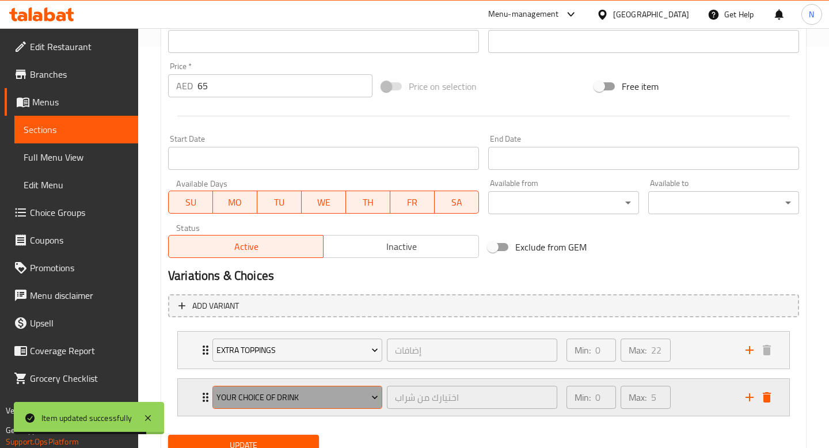
click at [340, 397] on span "Your Choice Of Drink" at bounding box center [297, 397] width 162 height 14
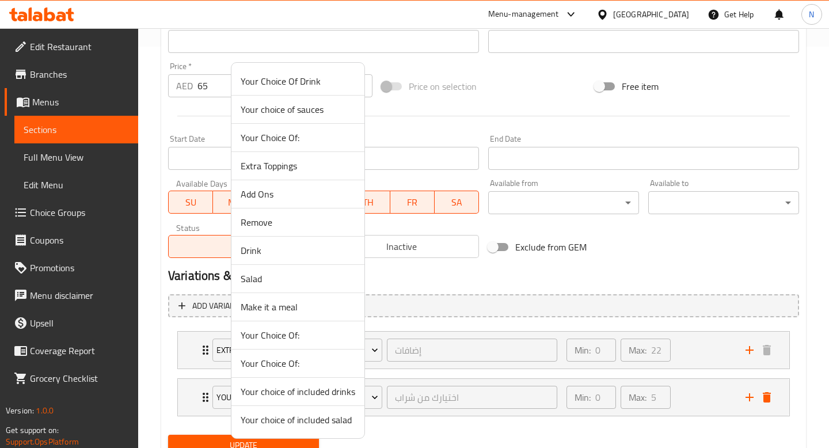
click at [314, 311] on span "Make it a meal" at bounding box center [298, 307] width 115 height 14
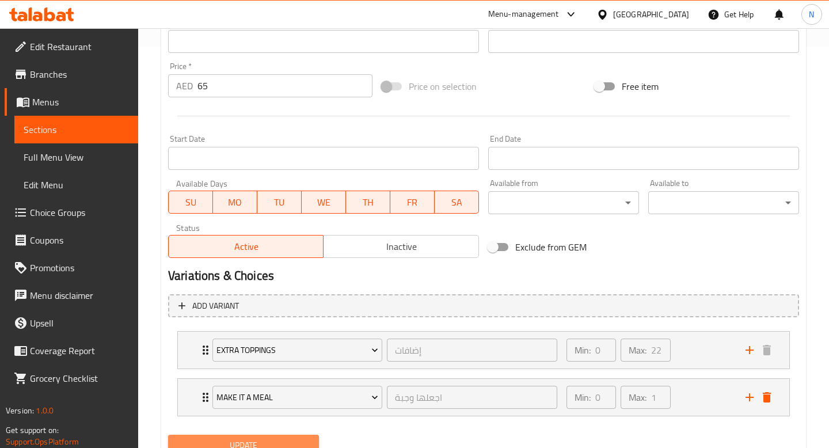
click at [292, 435] on button "Update" at bounding box center [243, 445] width 151 height 21
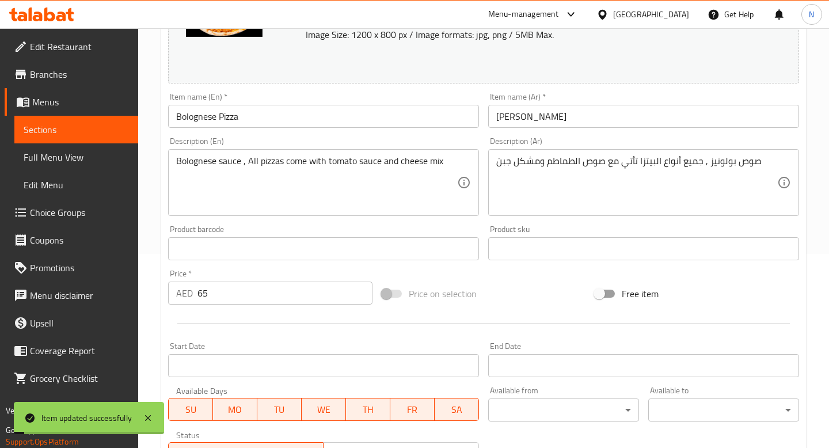
scroll to position [0, 0]
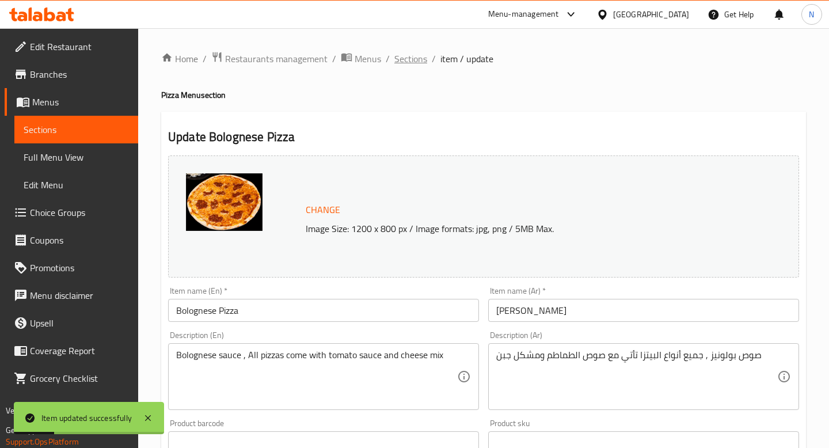
click at [413, 54] on span "Sections" at bounding box center [410, 59] width 33 height 14
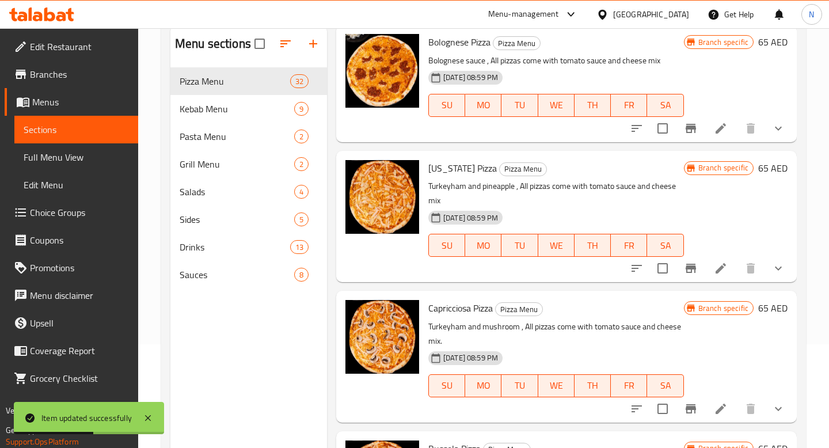
scroll to position [431, 0]
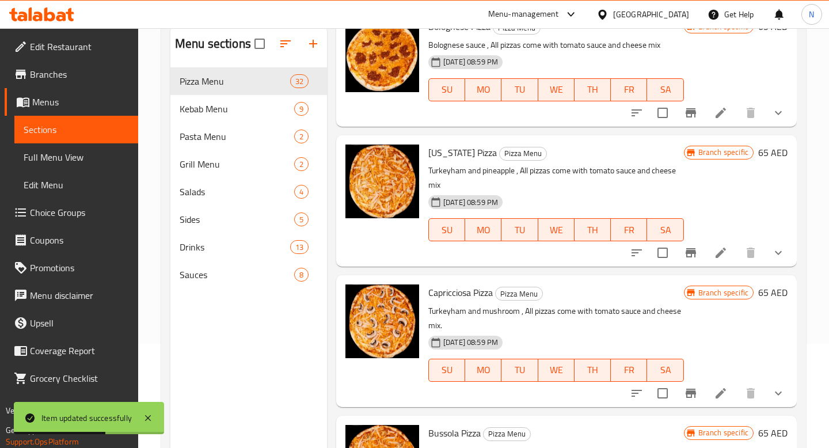
click at [718, 249] on icon at bounding box center [721, 253] width 14 height 14
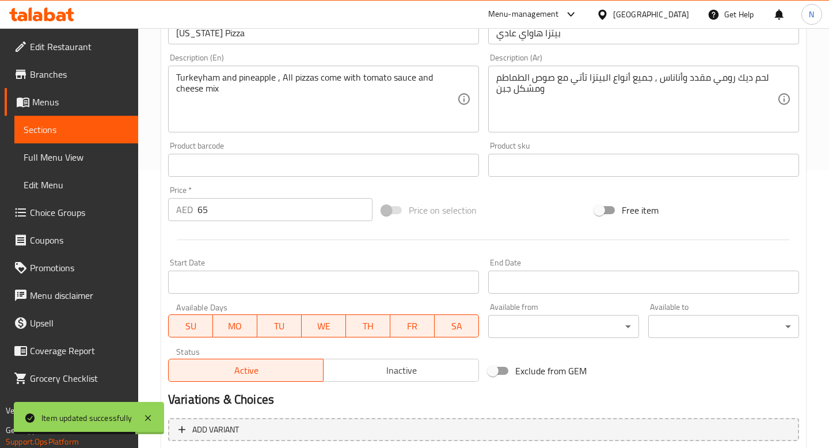
scroll to position [401, 0]
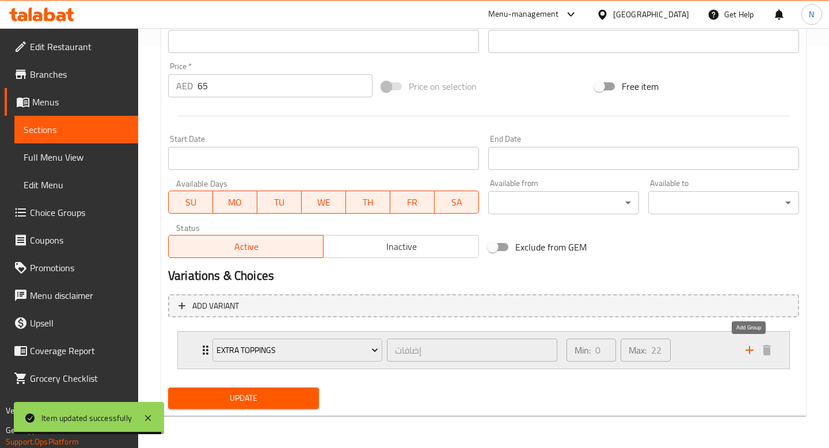
click at [743, 349] on icon "add" at bounding box center [750, 350] width 14 height 14
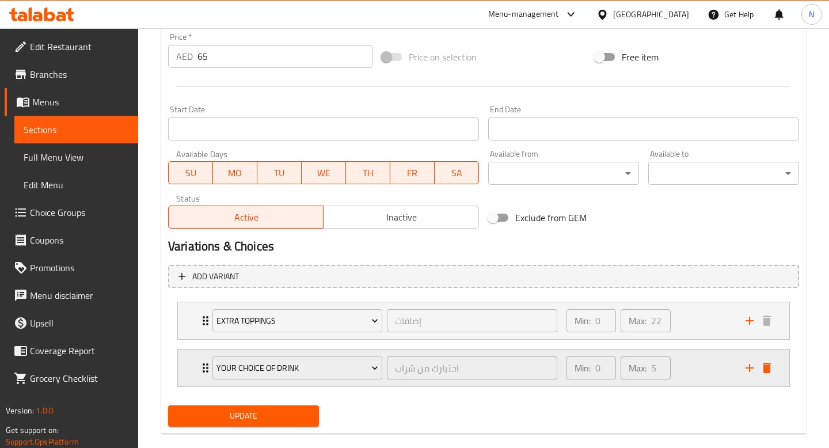
scroll to position [448, 0]
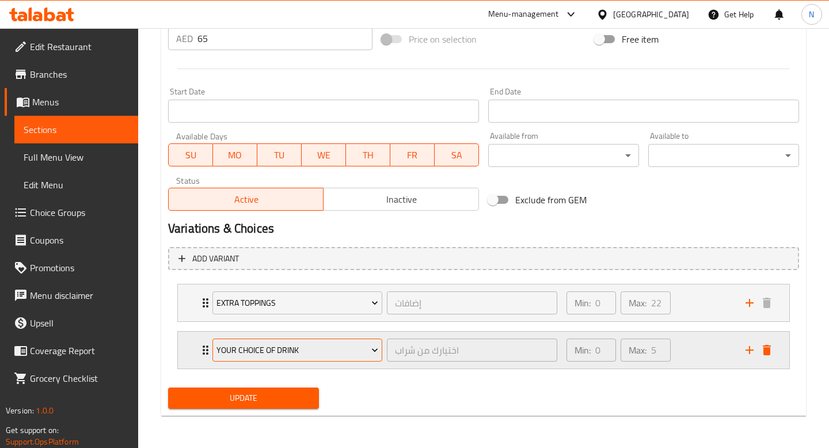
click at [336, 349] on span "Your Choice Of Drink" at bounding box center [297, 350] width 162 height 14
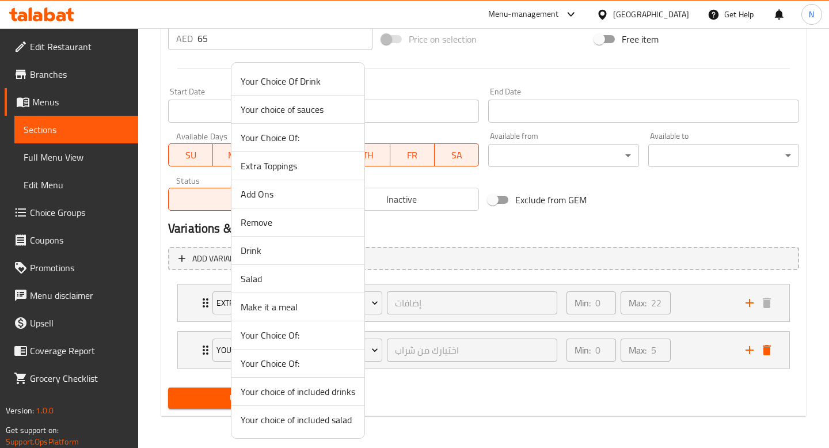
click at [307, 304] on span "Make it a meal" at bounding box center [298, 307] width 115 height 14
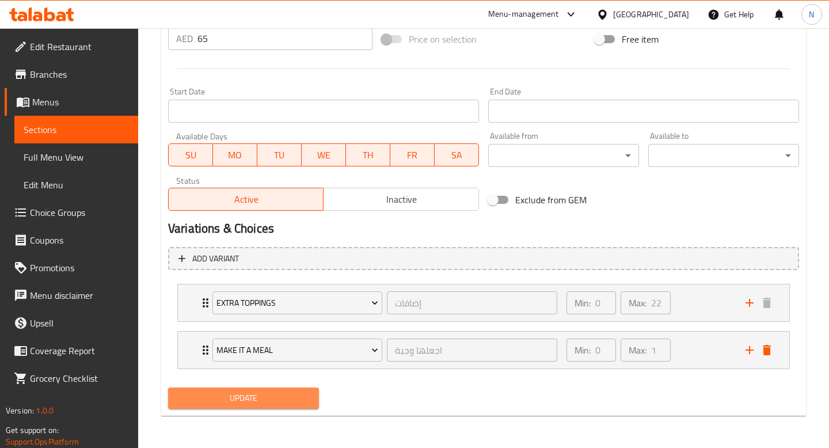
click at [272, 401] on span "Update" at bounding box center [243, 398] width 132 height 14
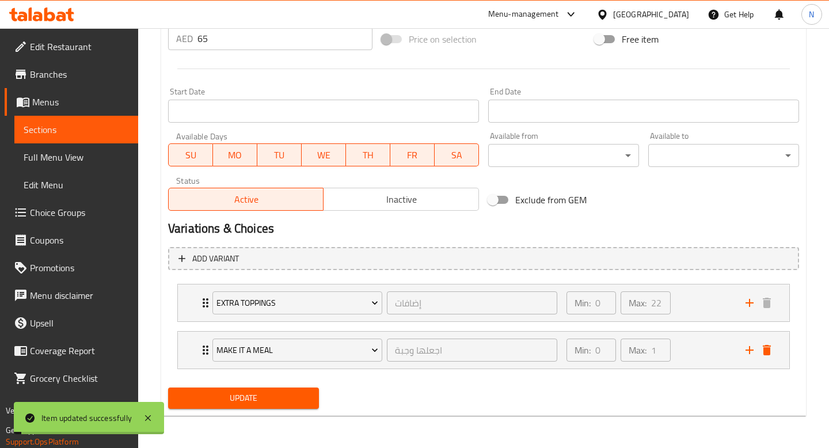
scroll to position [0, 0]
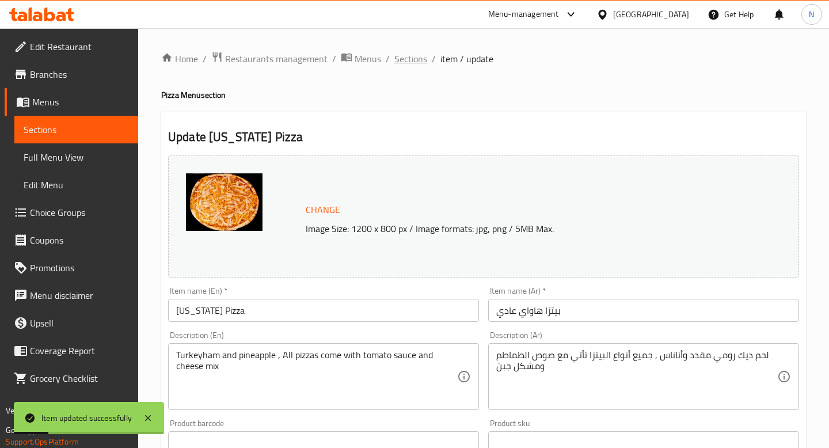
click at [408, 57] on span "Sections" at bounding box center [410, 59] width 33 height 14
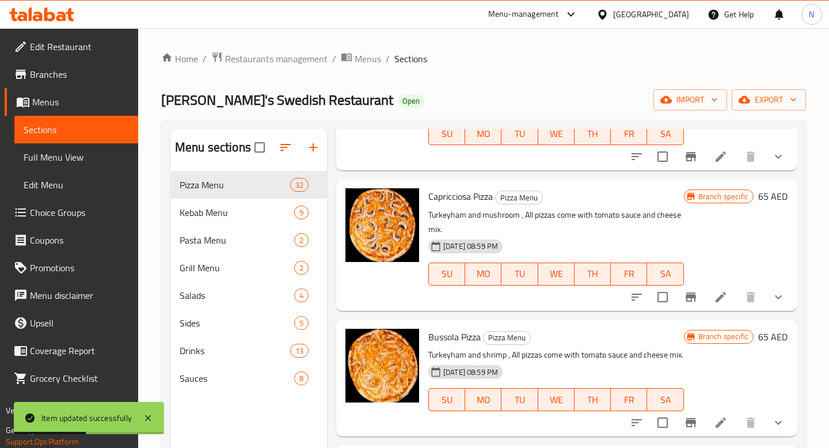
scroll to position [632, 0]
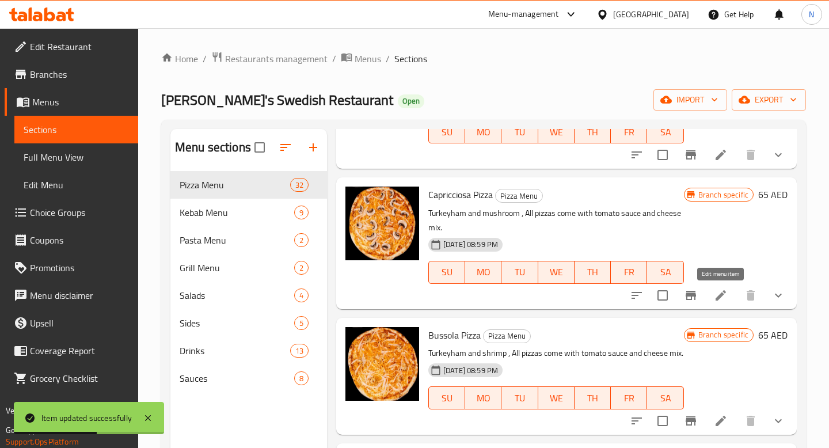
click at [725, 300] on icon at bounding box center [721, 295] width 14 height 14
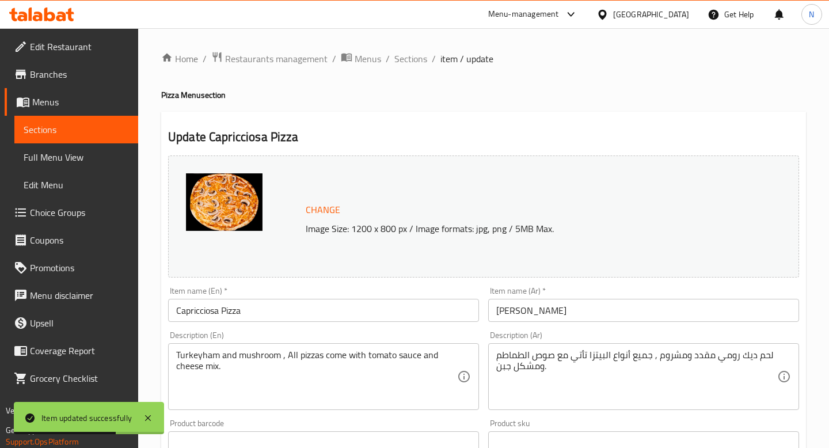
scroll to position [401, 0]
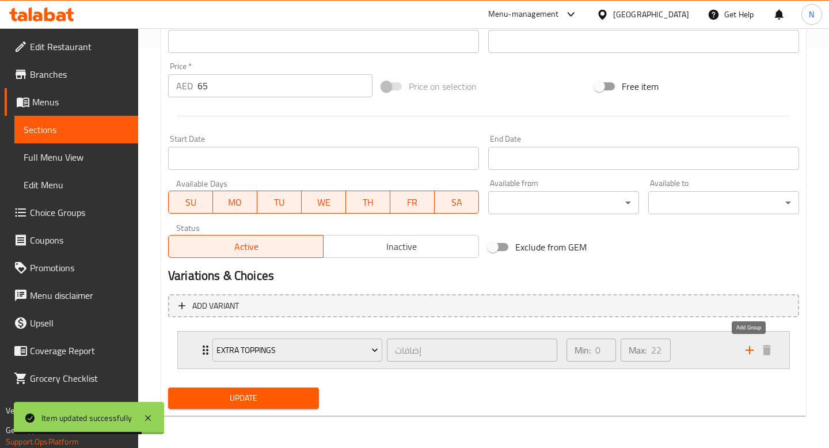
click at [753, 354] on icon "add" at bounding box center [750, 350] width 14 height 14
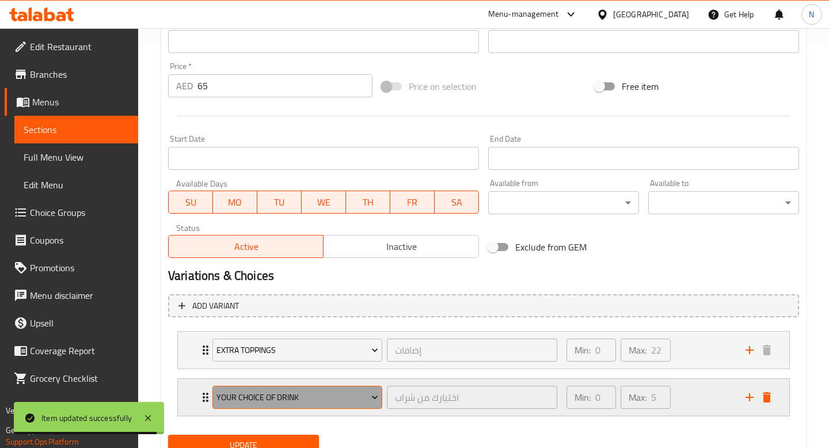
click at [358, 393] on span "Your Choice Of Drink" at bounding box center [297, 397] width 162 height 14
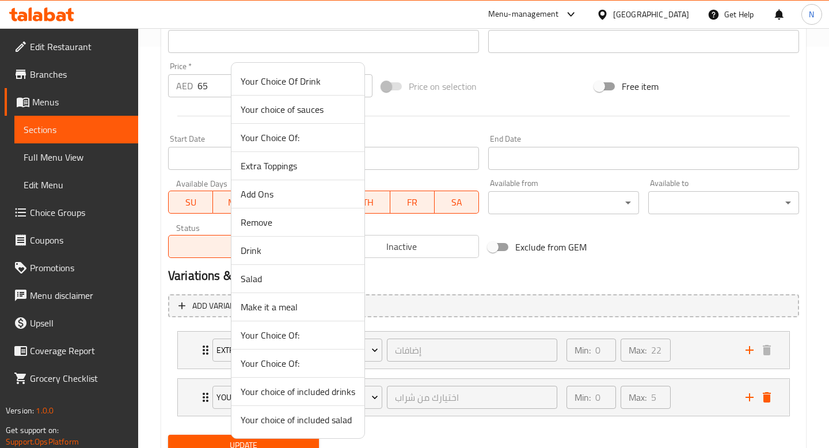
click at [322, 305] on span "Make it a meal" at bounding box center [298, 307] width 115 height 14
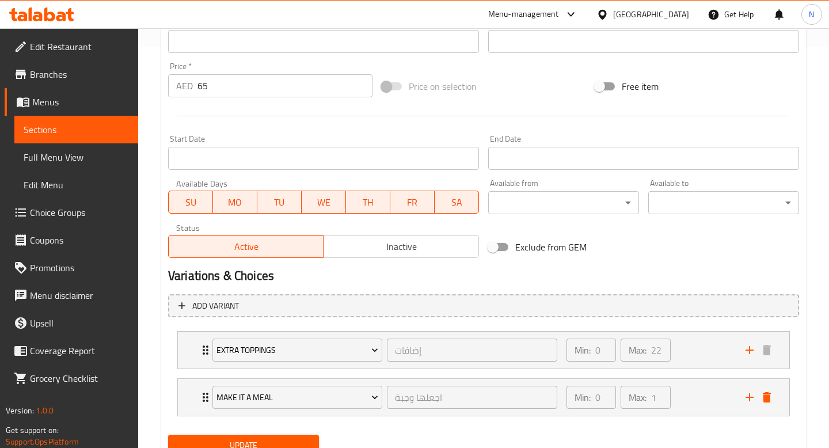
click at [294, 443] on span "Update" at bounding box center [243, 445] width 132 height 14
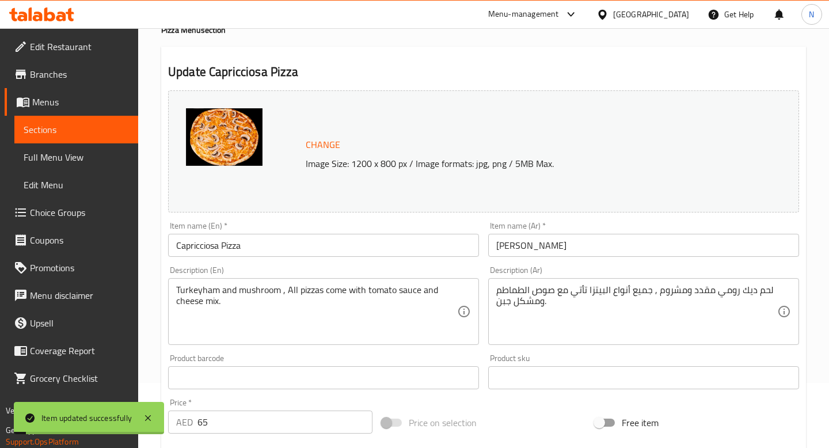
scroll to position [0, 0]
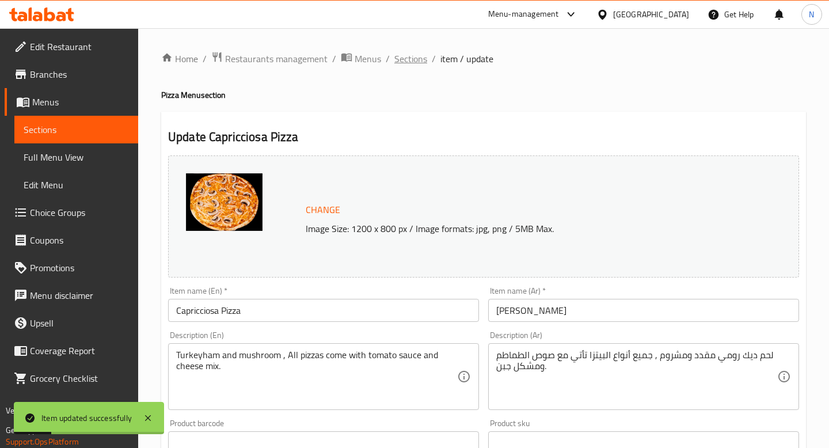
click at [412, 62] on span "Sections" at bounding box center [410, 59] width 33 height 14
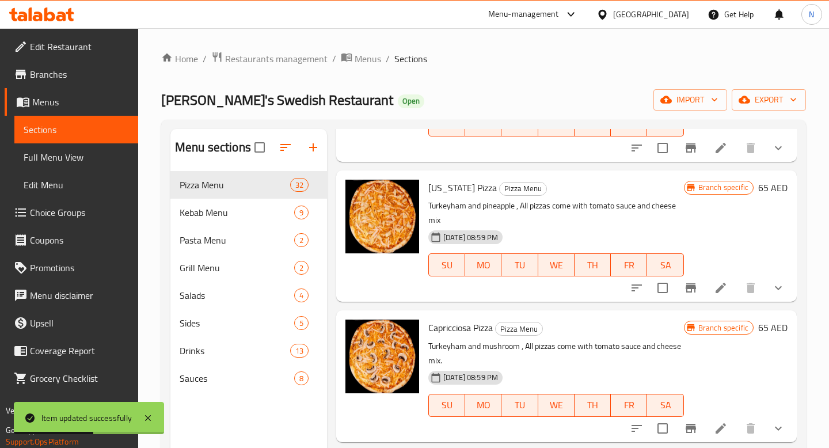
scroll to position [734, 0]
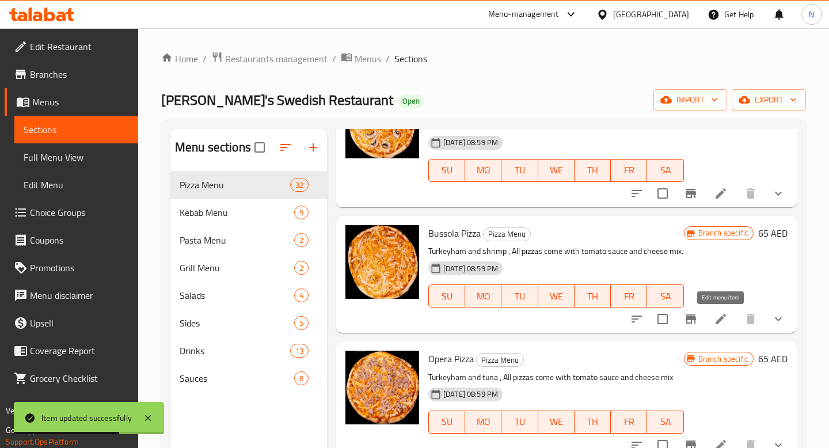
click at [720, 320] on icon at bounding box center [721, 319] width 10 height 10
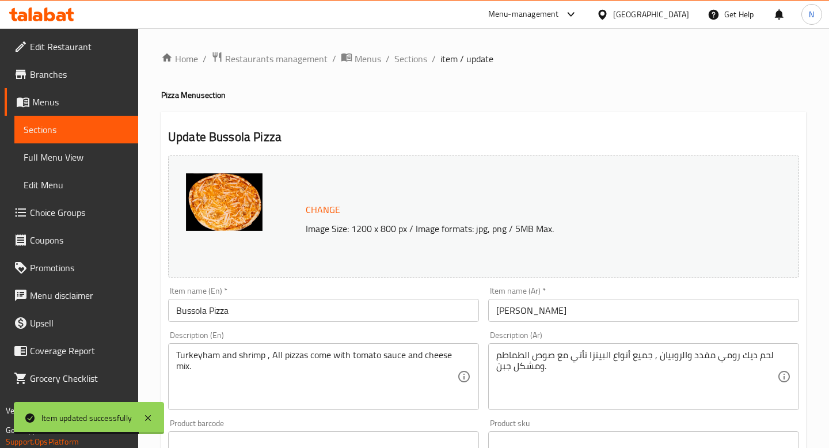
scroll to position [401, 0]
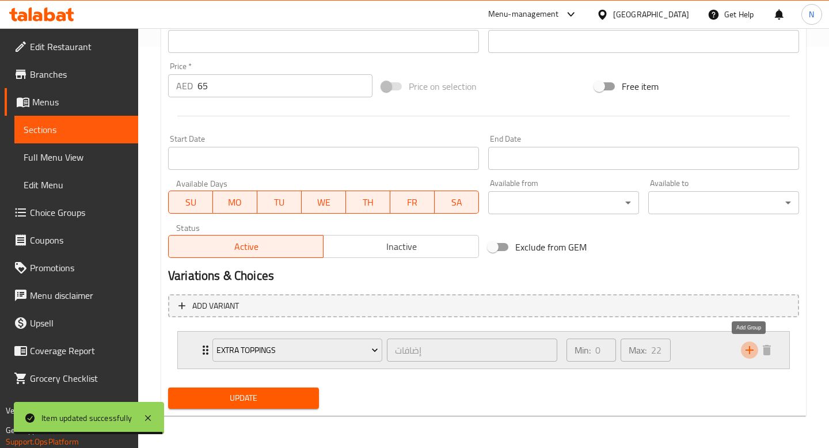
click at [750, 349] on icon "add" at bounding box center [750, 350] width 8 height 8
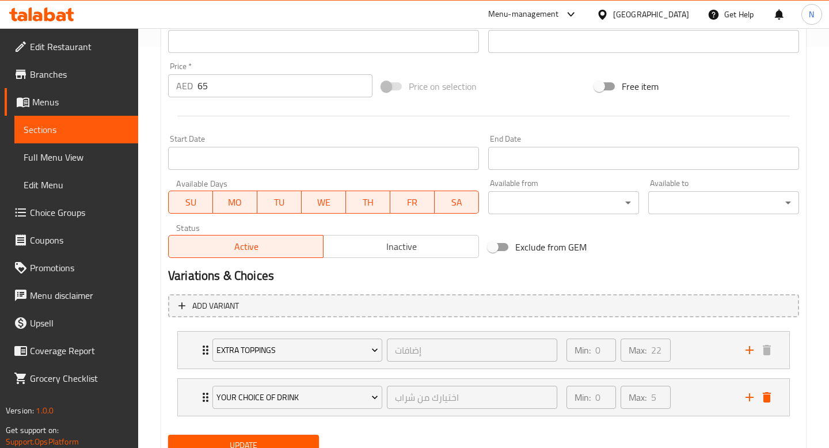
scroll to position [408, 0]
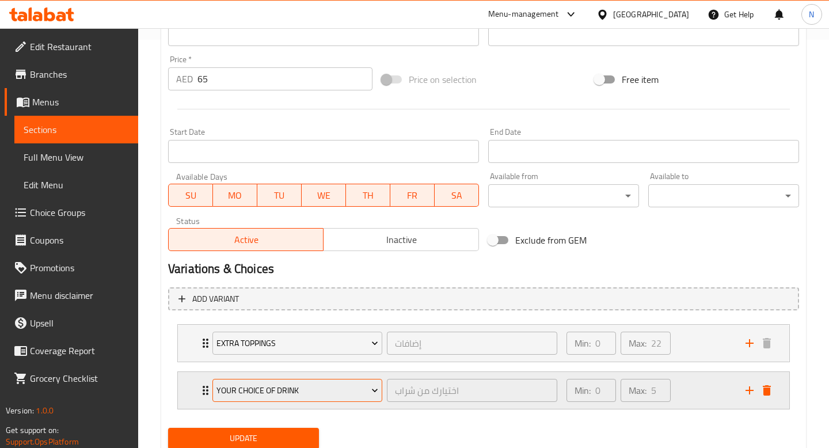
click at [309, 391] on span "Your Choice Of Drink" at bounding box center [297, 390] width 162 height 14
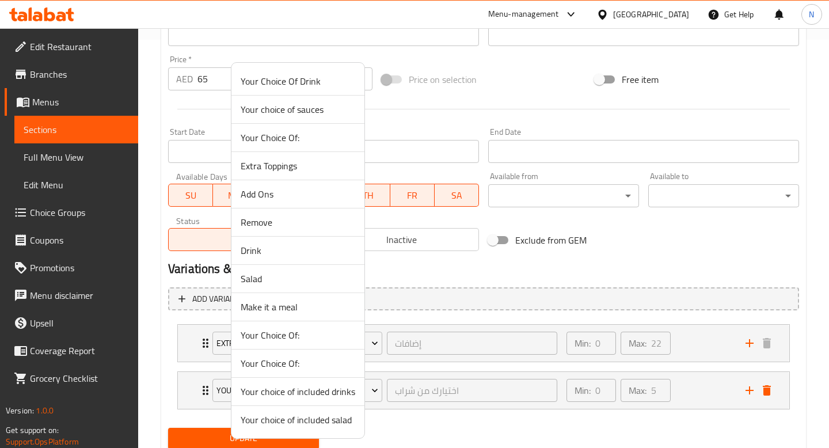
click at [290, 306] on span "Make it a meal" at bounding box center [298, 307] width 115 height 14
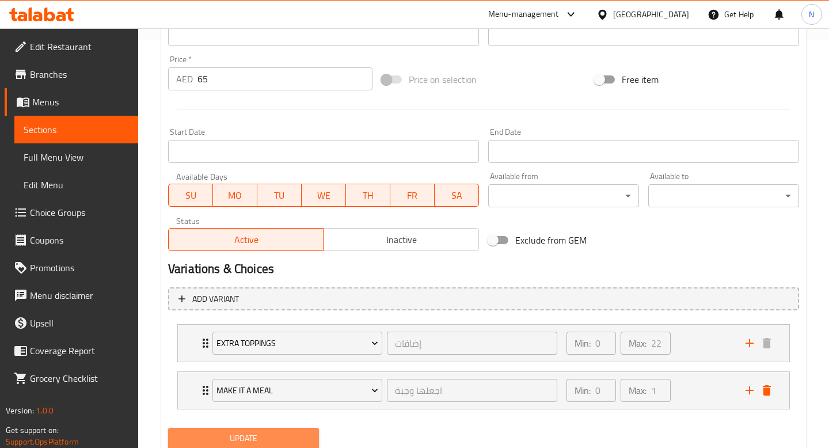
click at [277, 436] on span "Update" at bounding box center [243, 438] width 132 height 14
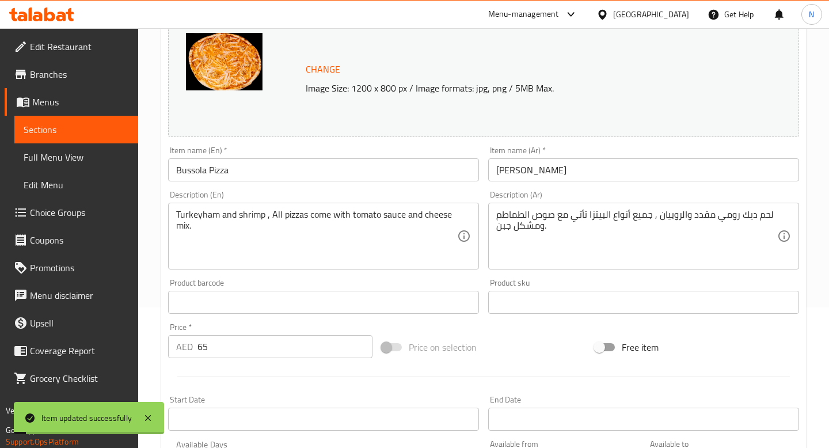
scroll to position [0, 0]
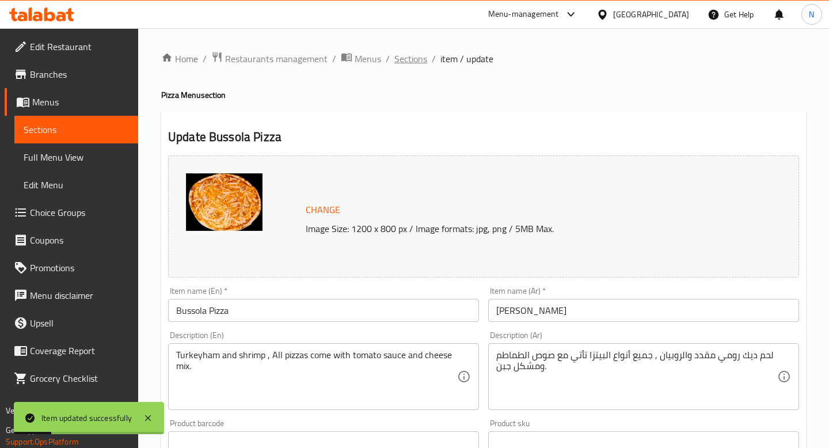
click at [416, 55] on span "Sections" at bounding box center [410, 59] width 33 height 14
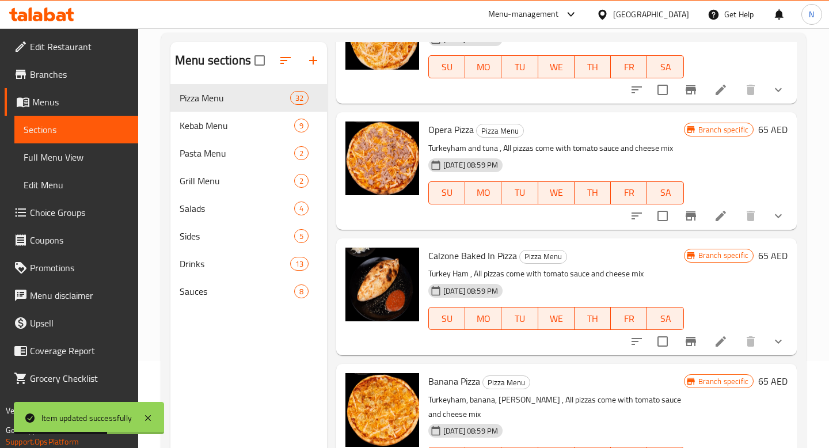
scroll to position [93, 0]
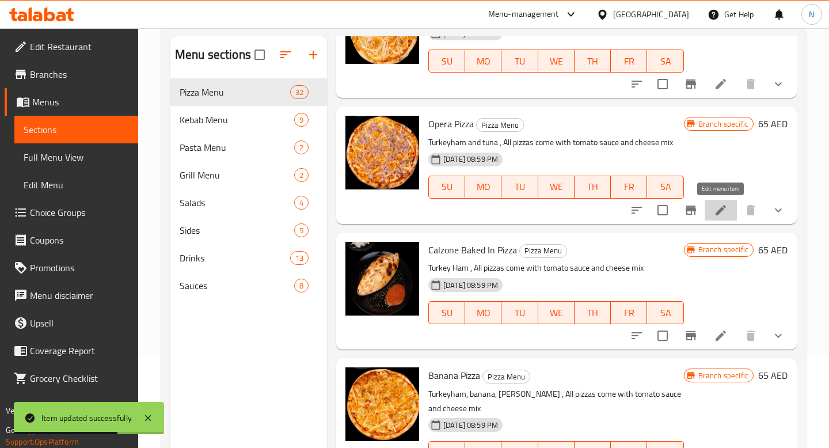
click at [720, 210] on icon at bounding box center [721, 210] width 10 height 10
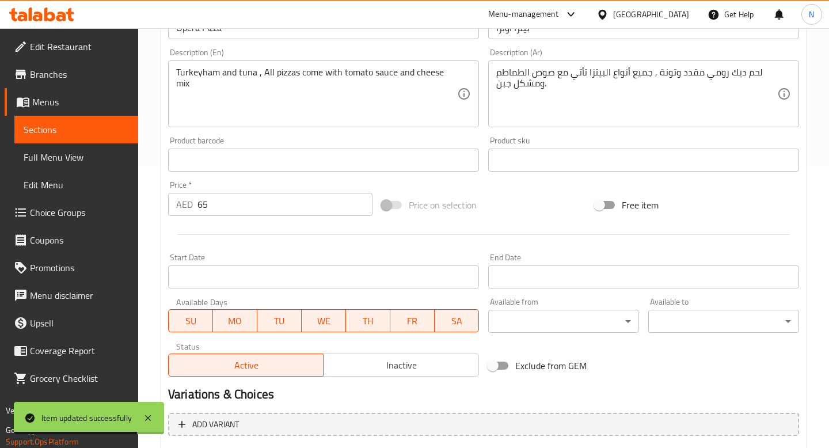
scroll to position [401, 0]
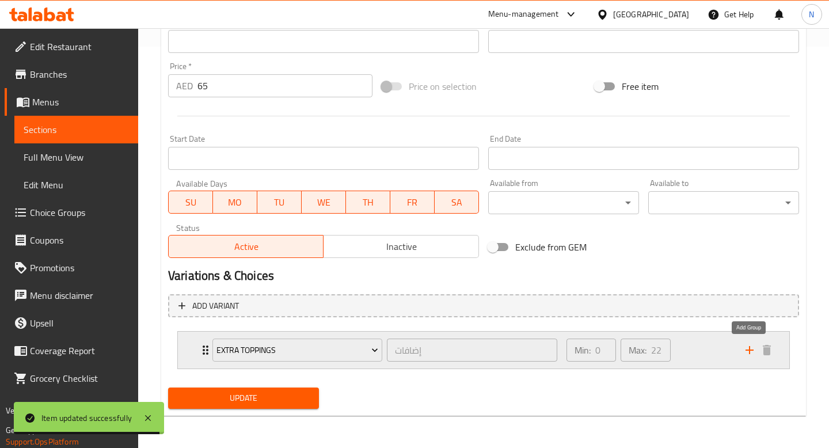
click at [754, 349] on icon "add" at bounding box center [750, 350] width 14 height 14
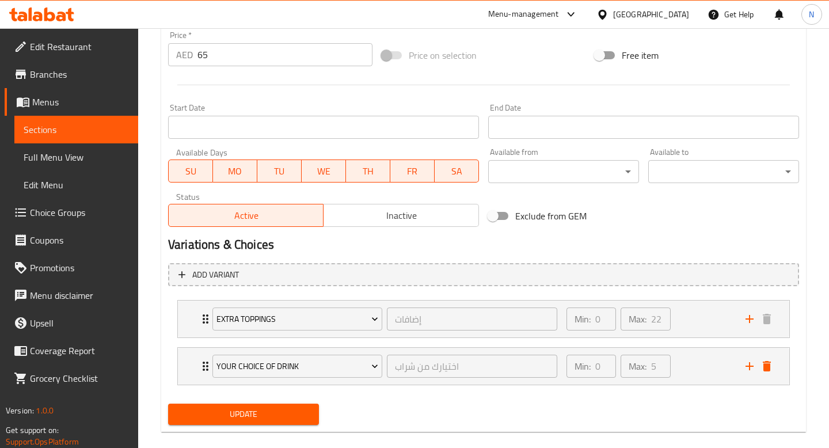
scroll to position [448, 0]
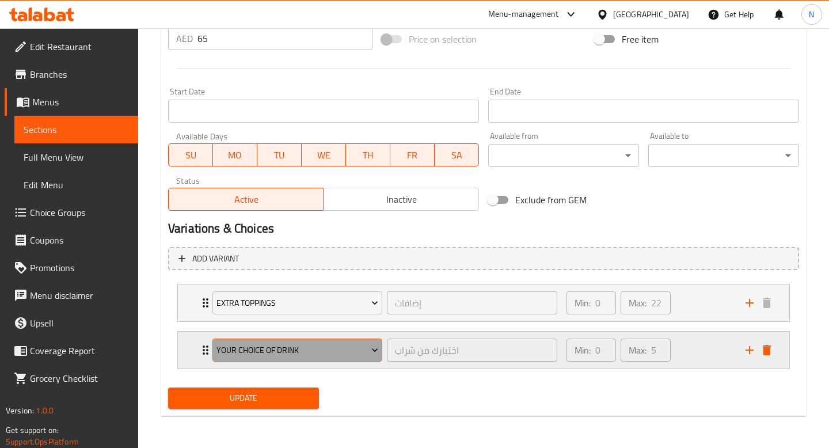
click at [340, 360] on button "Your Choice Of Drink" at bounding box center [297, 350] width 170 height 23
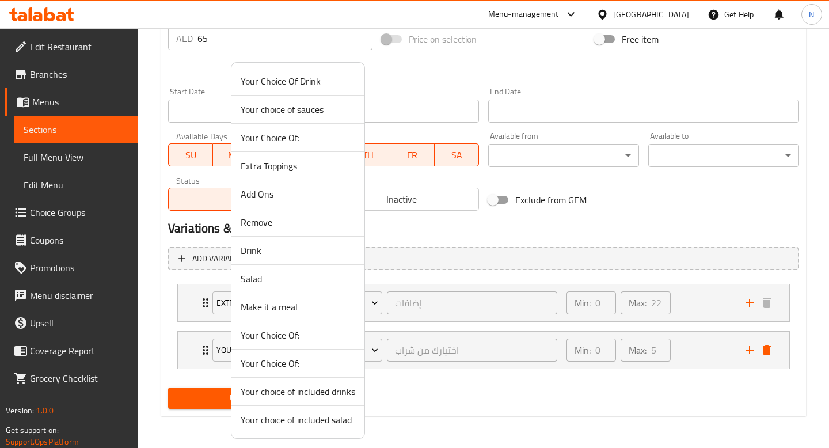
click at [311, 305] on span "Make it a meal" at bounding box center [298, 307] width 115 height 14
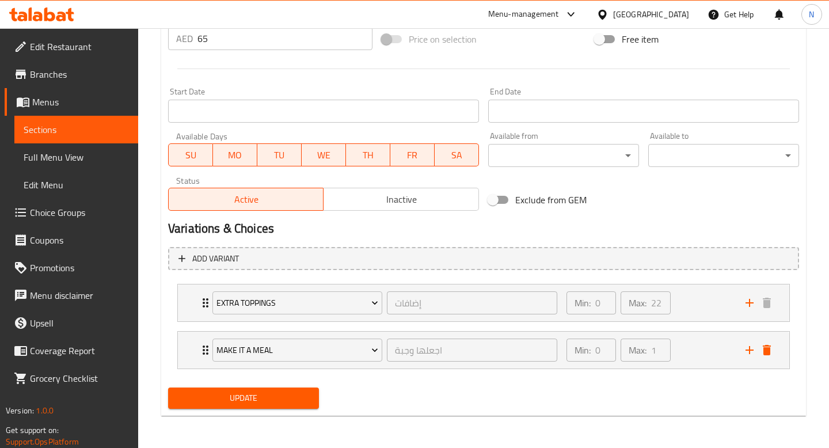
click at [298, 393] on span "Update" at bounding box center [243, 398] width 132 height 14
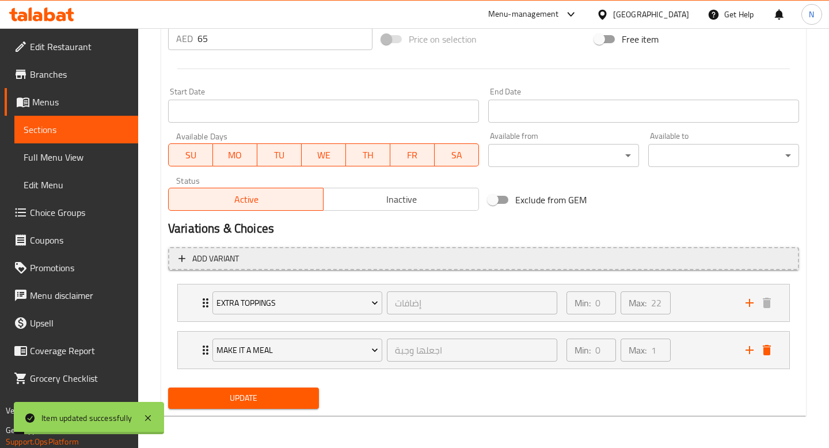
scroll to position [0, 0]
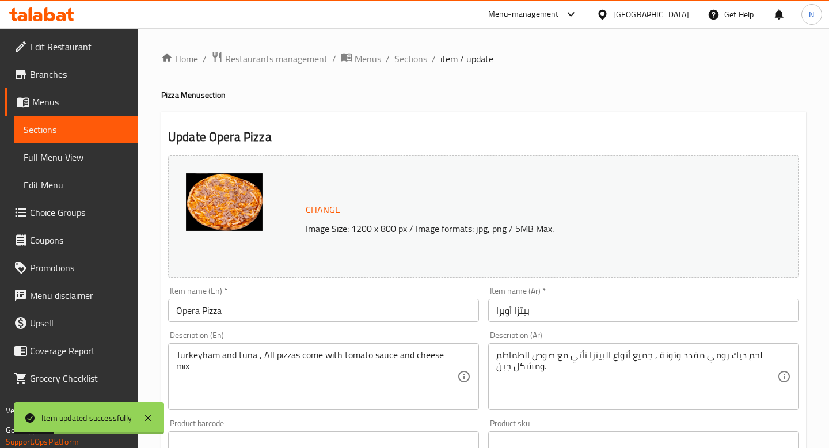
click at [420, 57] on span "Sections" at bounding box center [410, 59] width 33 height 14
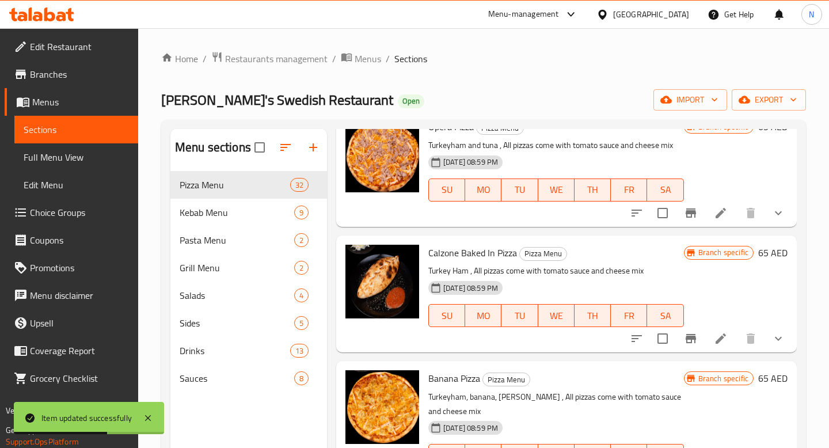
scroll to position [990, 0]
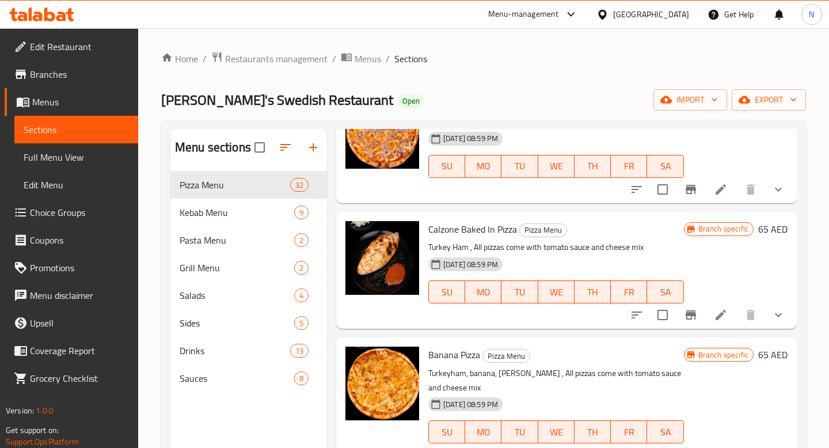
click at [728, 312] on li at bounding box center [721, 315] width 32 height 21
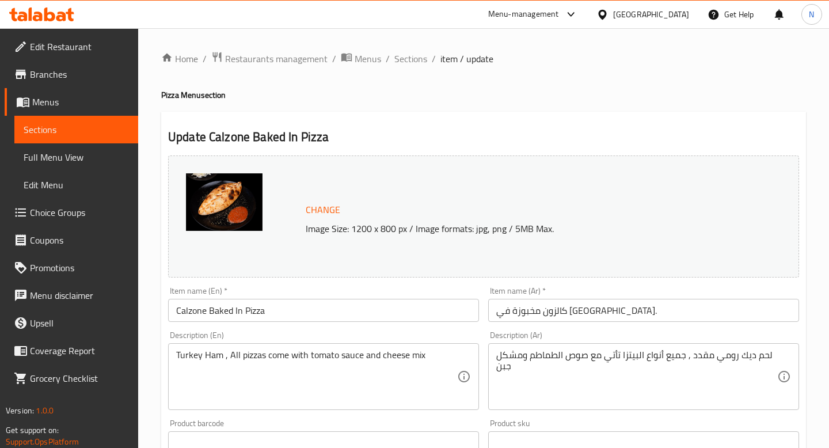
scroll to position [401, 0]
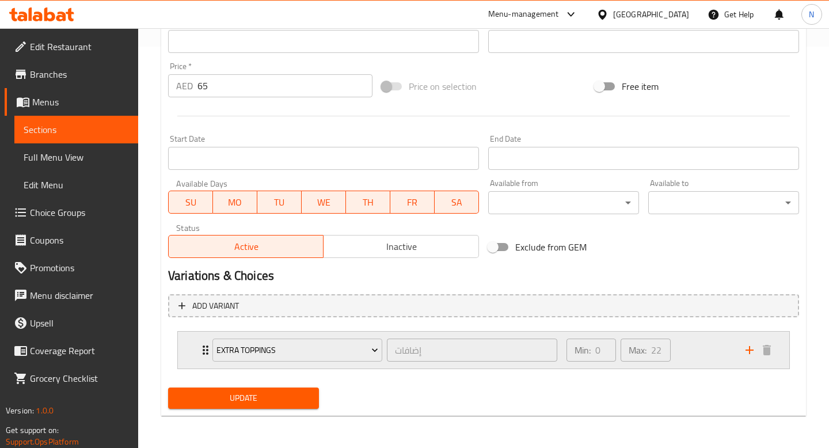
click at [749, 354] on icon "add" at bounding box center [750, 350] width 14 height 14
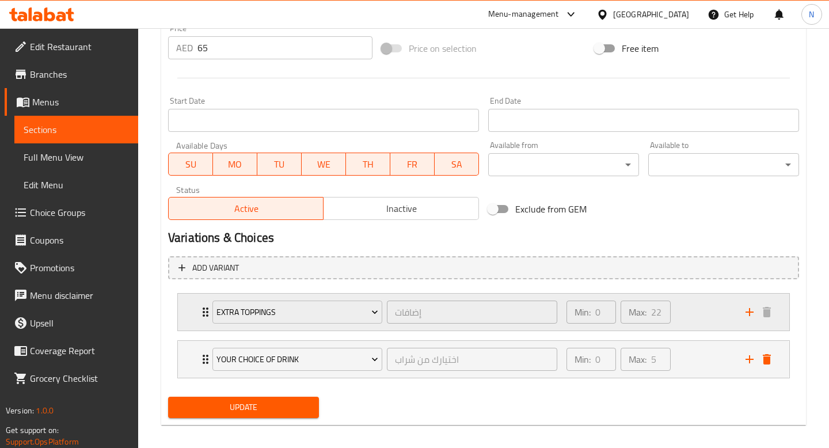
scroll to position [448, 0]
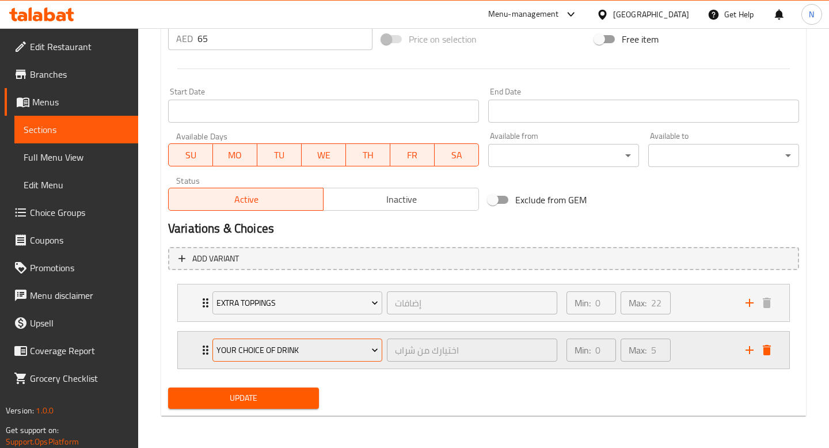
click at [340, 346] on span "Your Choice Of Drink" at bounding box center [297, 350] width 162 height 14
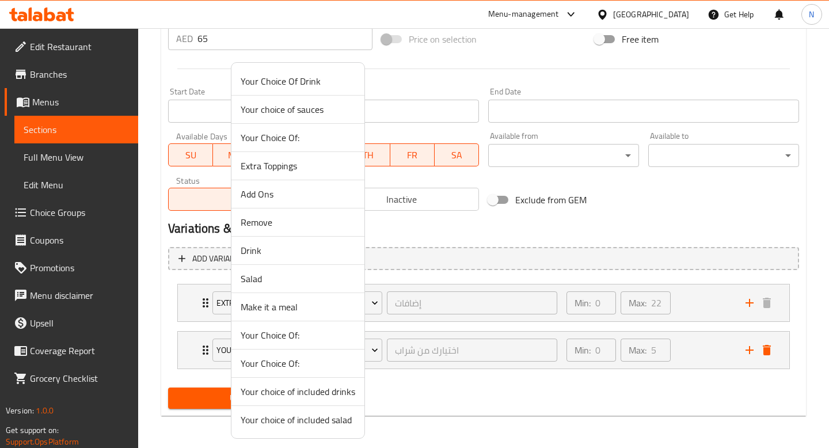
click at [310, 315] on li "Make it a meal" at bounding box center [297, 307] width 133 height 28
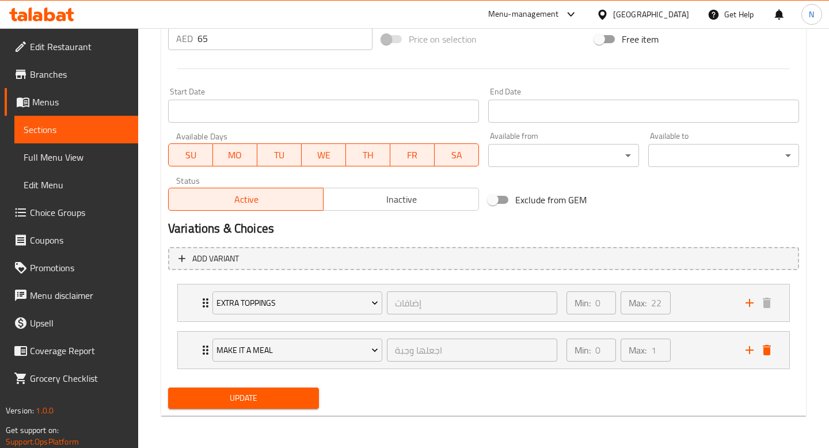
click at [294, 398] on span "Update" at bounding box center [243, 398] width 132 height 14
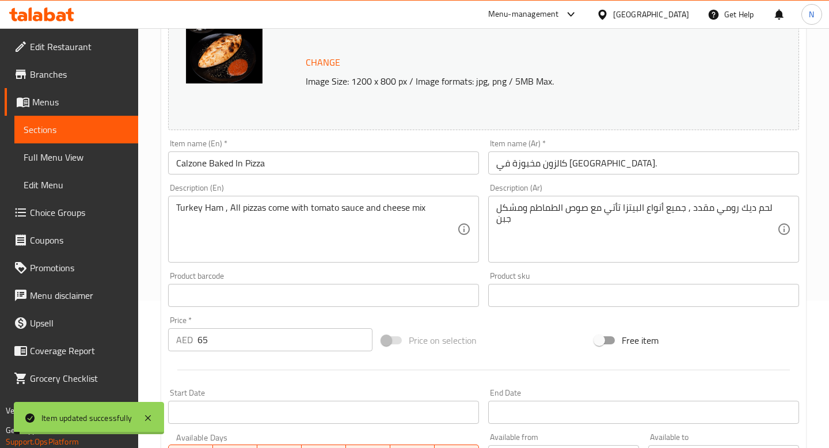
scroll to position [0, 0]
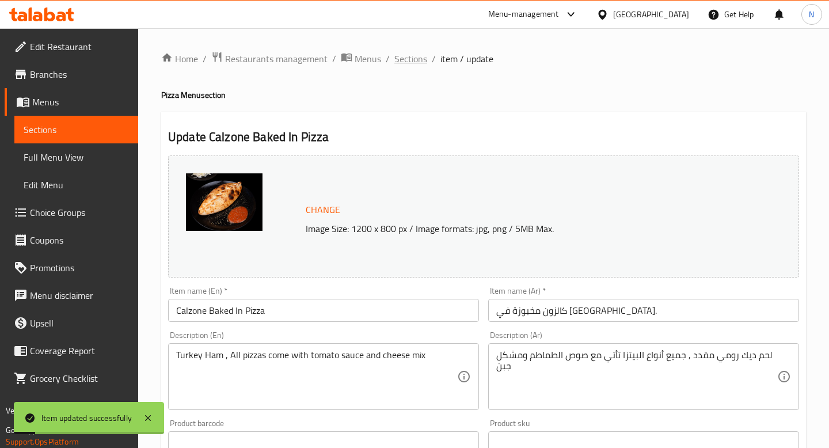
click at [411, 60] on span "Sections" at bounding box center [410, 59] width 33 height 14
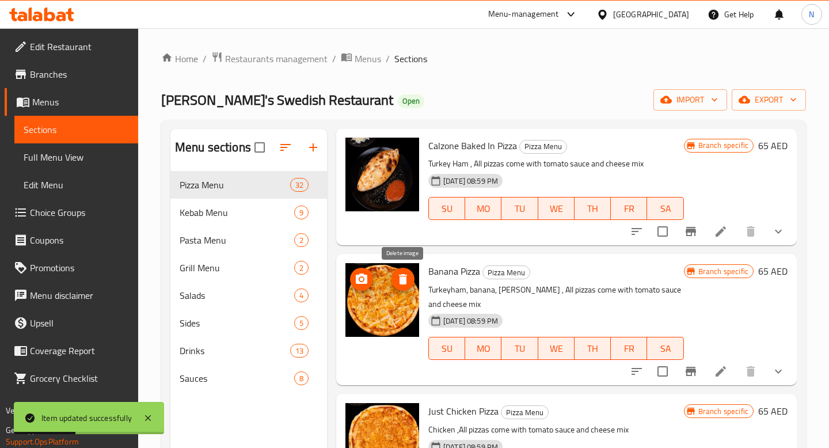
scroll to position [1129, 0]
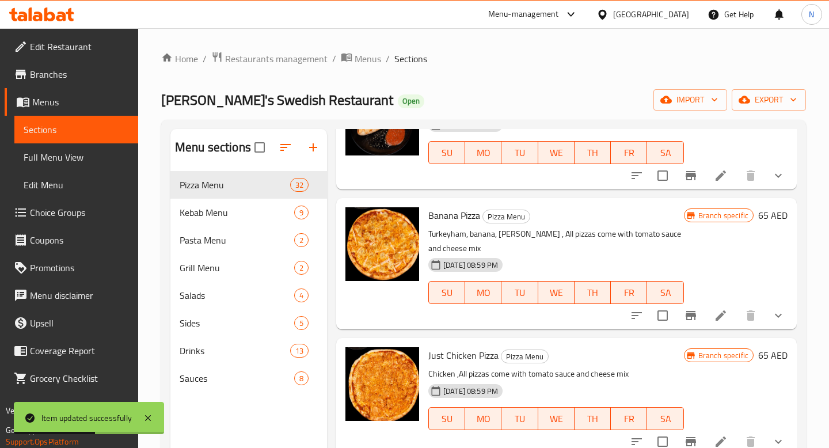
click at [732, 319] on li at bounding box center [721, 315] width 32 height 21
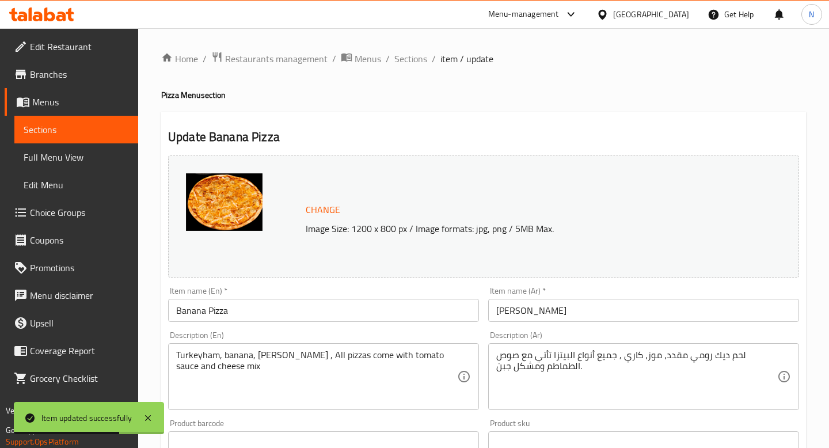
scroll to position [401, 0]
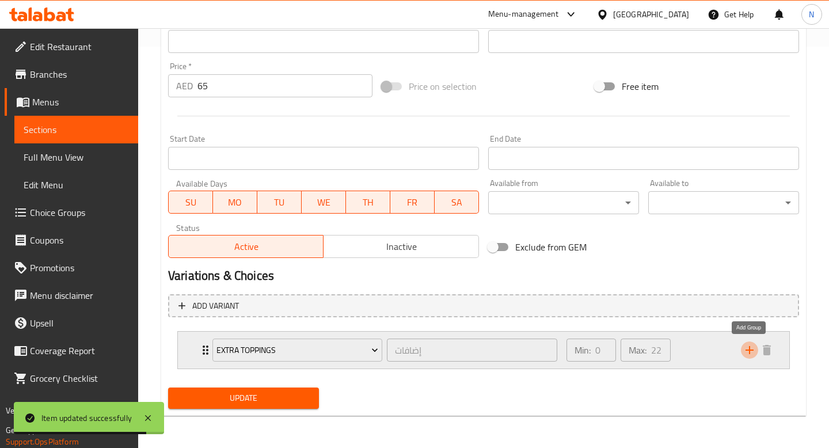
click at [751, 353] on icon "add" at bounding box center [750, 350] width 14 height 14
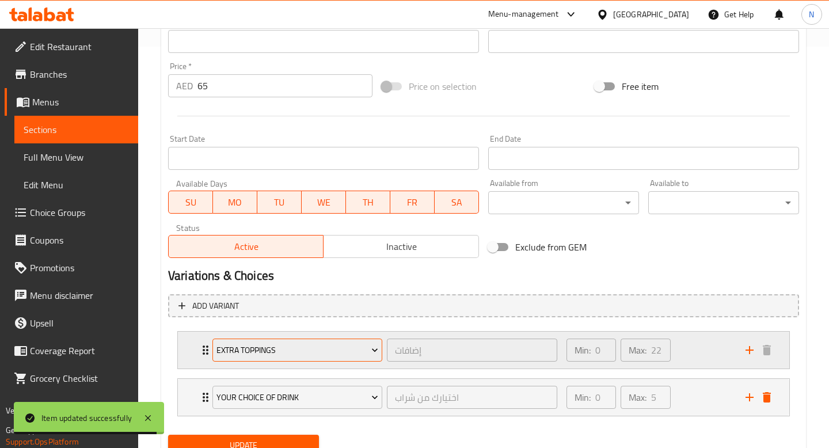
scroll to position [448, 0]
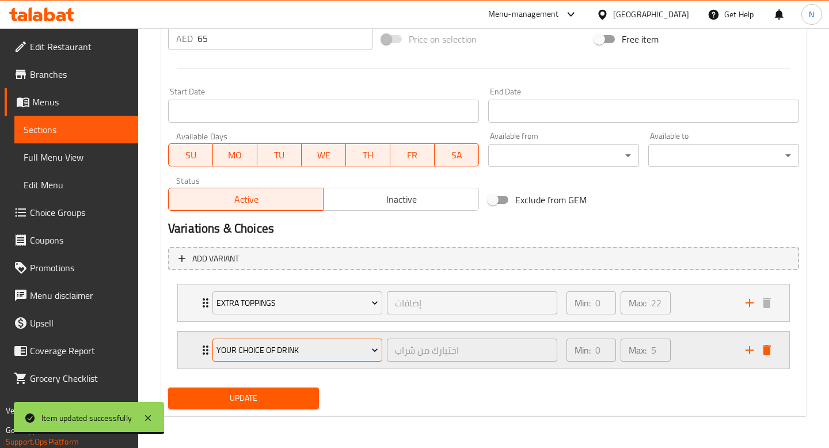
click at [306, 348] on span "Your Choice Of Drink" at bounding box center [297, 350] width 162 height 14
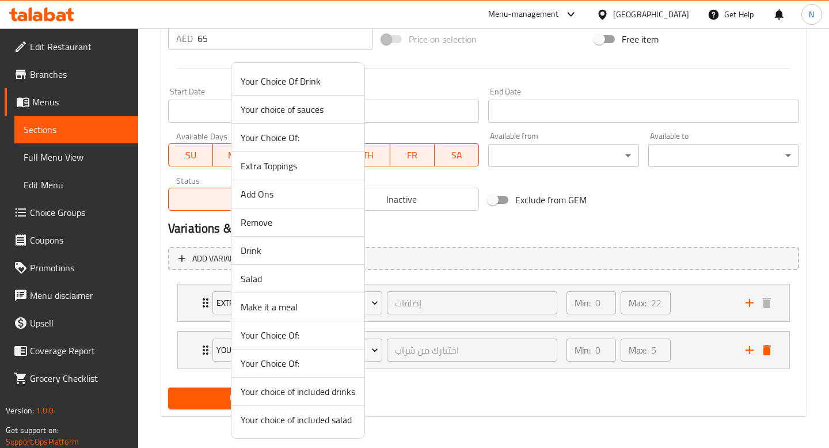
click at [282, 307] on span "Make it a meal" at bounding box center [298, 307] width 115 height 14
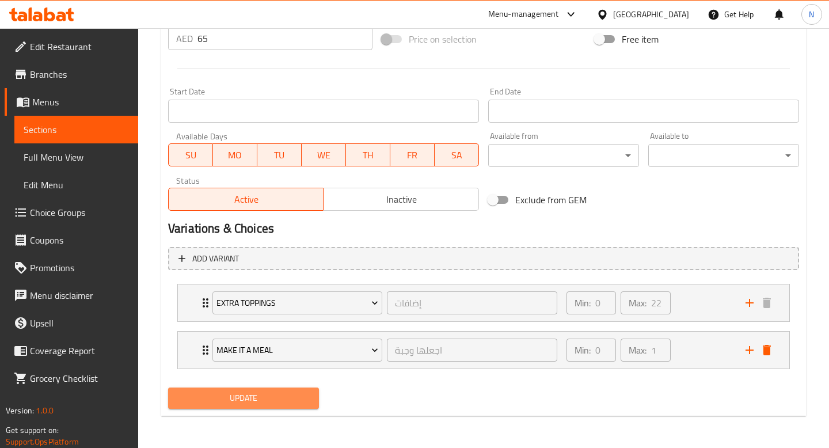
click at [277, 393] on span "Update" at bounding box center [243, 398] width 132 height 14
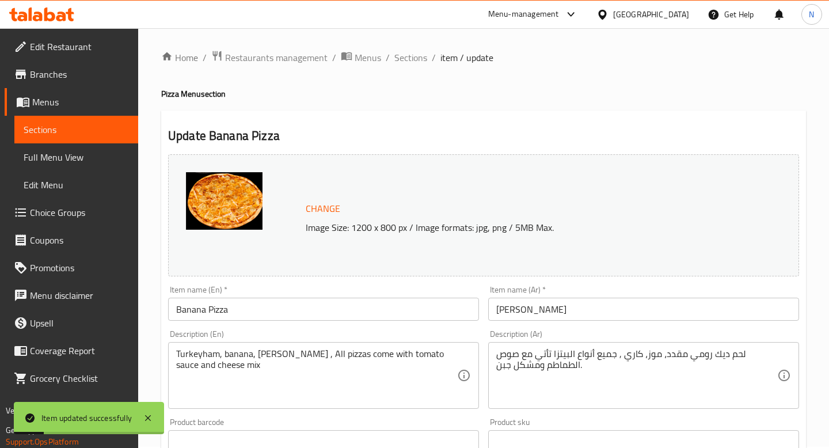
scroll to position [0, 0]
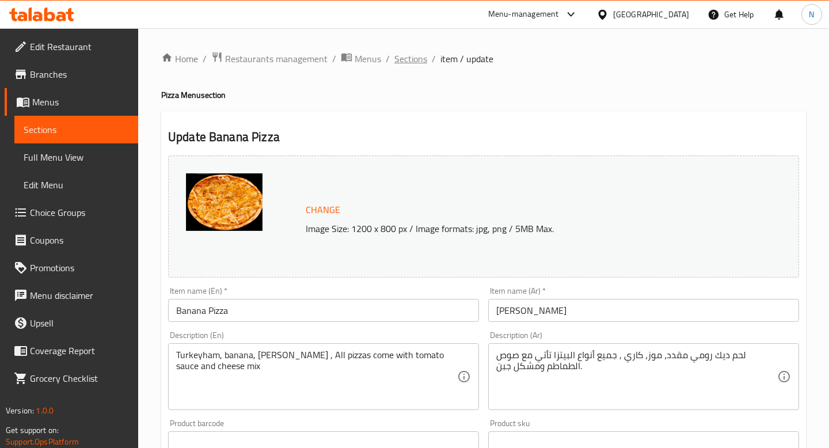
click at [417, 54] on span "Sections" at bounding box center [410, 59] width 33 height 14
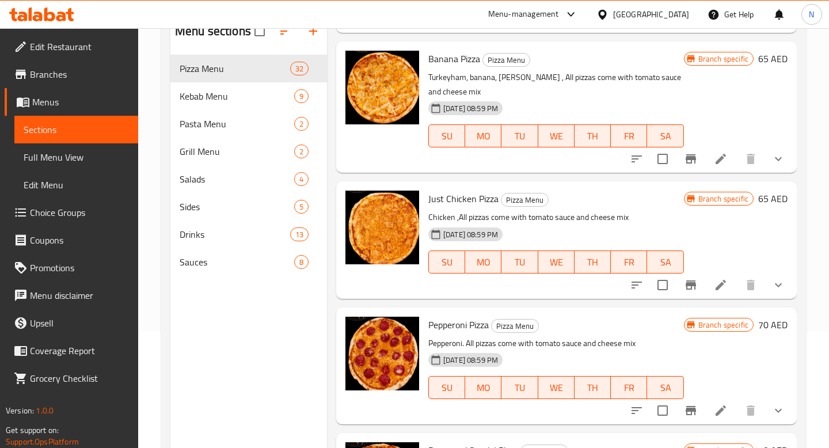
scroll to position [1180, 0]
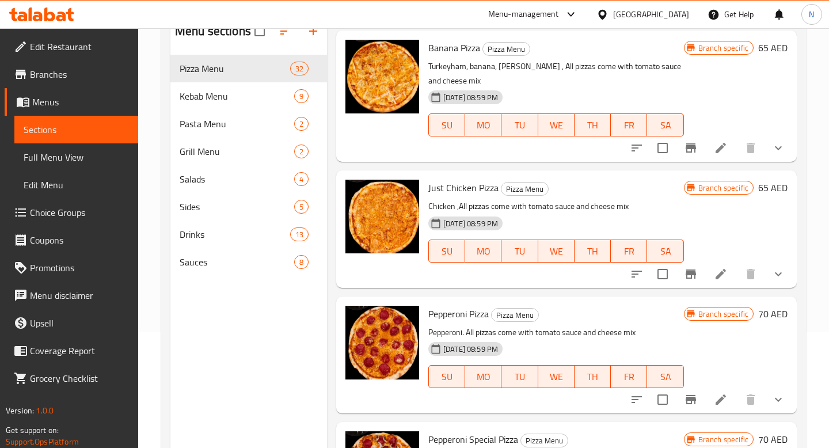
click at [730, 271] on li at bounding box center [721, 274] width 32 height 21
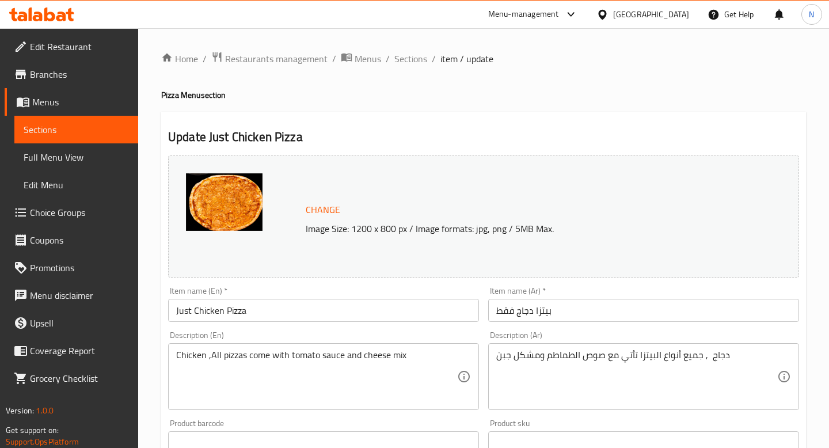
scroll to position [401, 0]
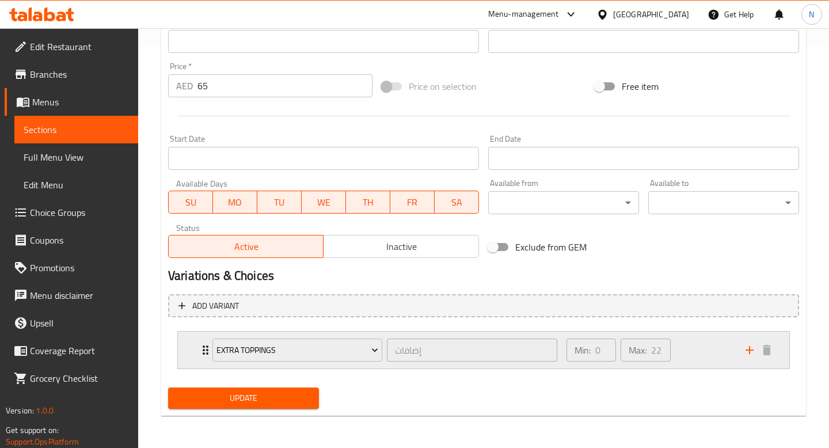
click at [743, 349] on icon "add" at bounding box center [750, 350] width 14 height 14
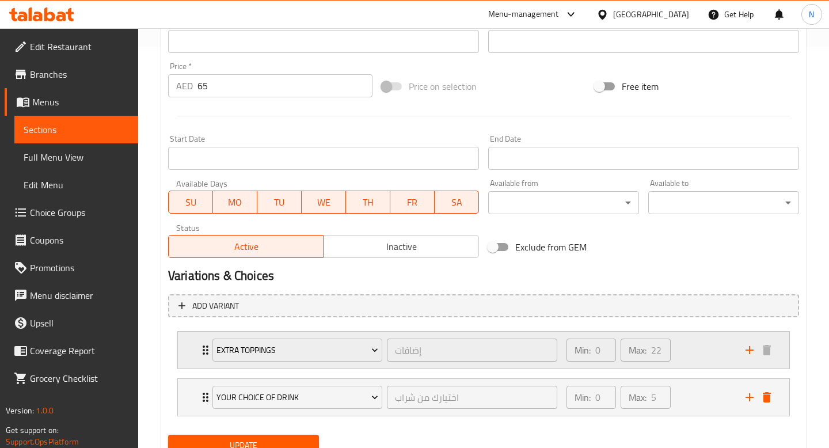
scroll to position [448, 0]
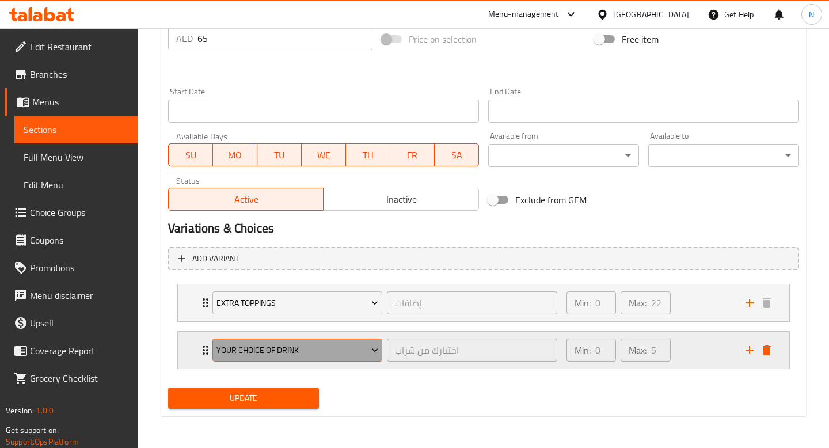
click at [366, 345] on span "Your Choice Of Drink" at bounding box center [297, 350] width 162 height 14
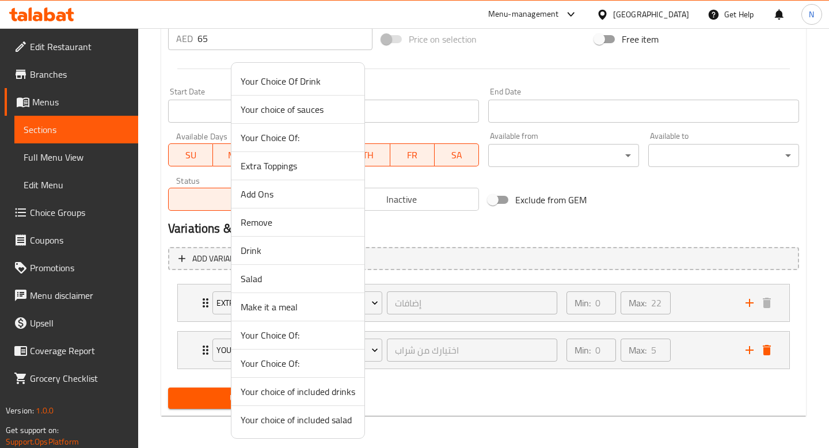
click at [305, 307] on span "Make it a meal" at bounding box center [298, 307] width 115 height 14
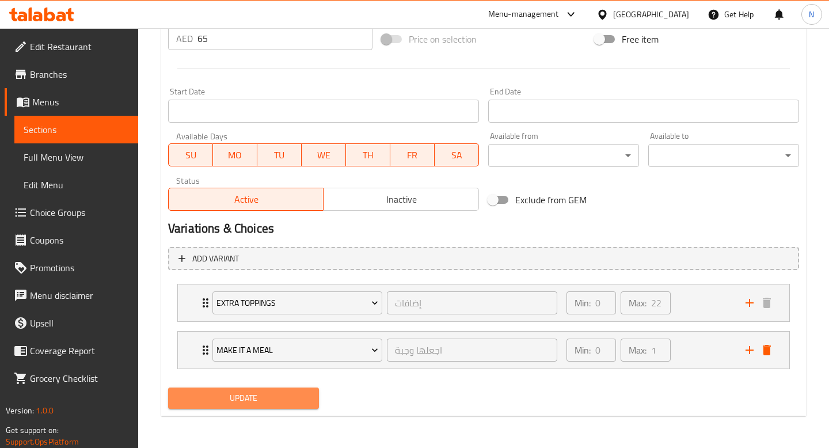
click at [271, 393] on span "Update" at bounding box center [243, 398] width 132 height 14
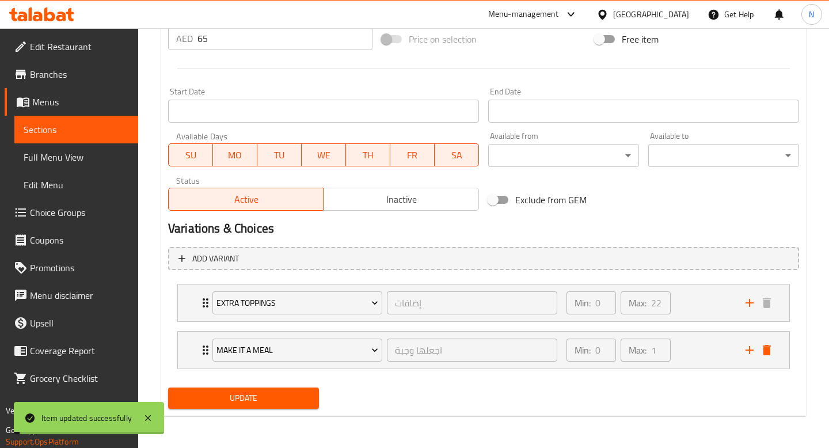
scroll to position [0, 0]
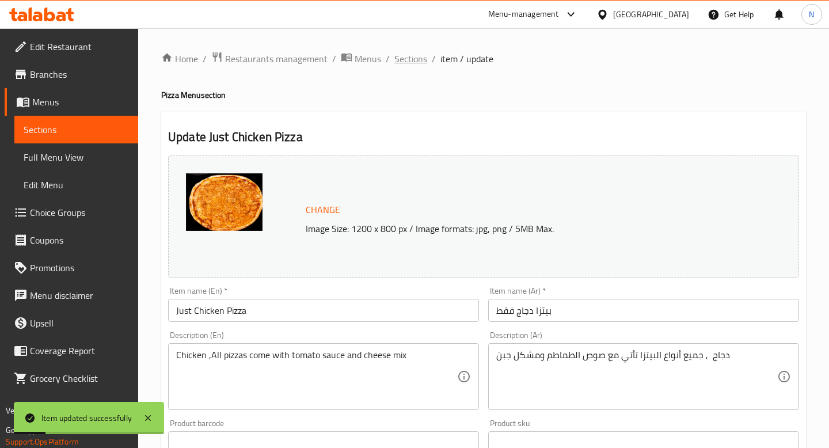
click at [416, 61] on span "Sections" at bounding box center [410, 59] width 33 height 14
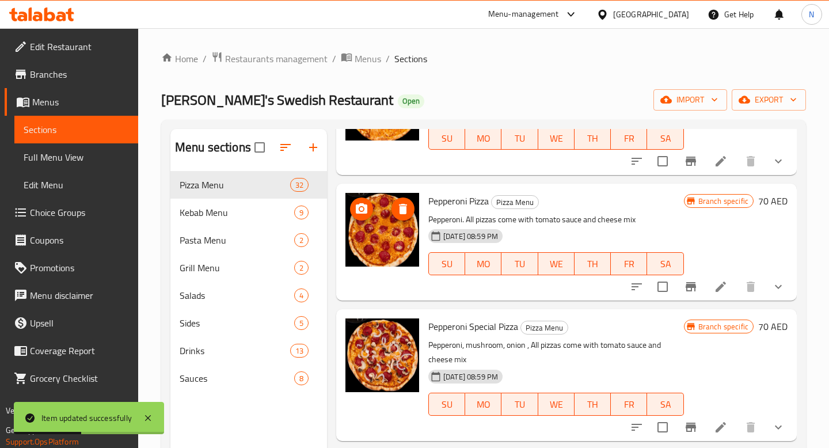
scroll to position [1463, 0]
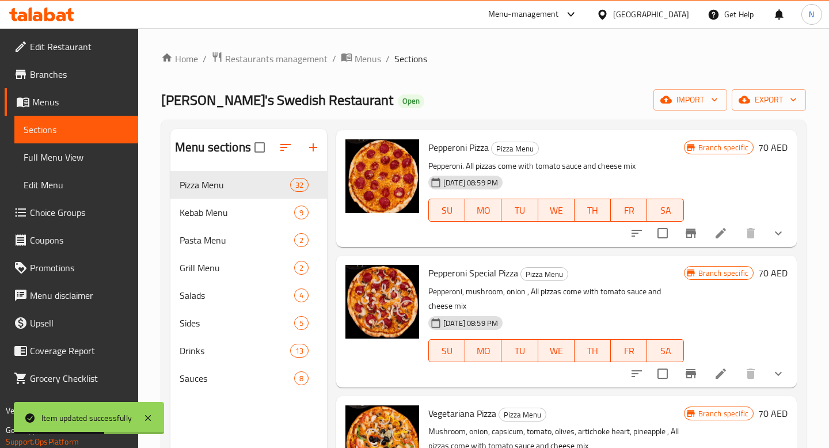
click at [728, 229] on li at bounding box center [721, 233] width 32 height 21
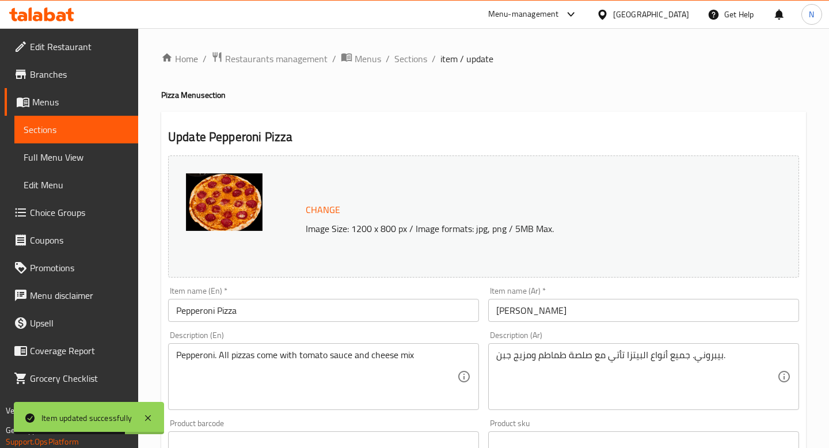
scroll to position [401, 0]
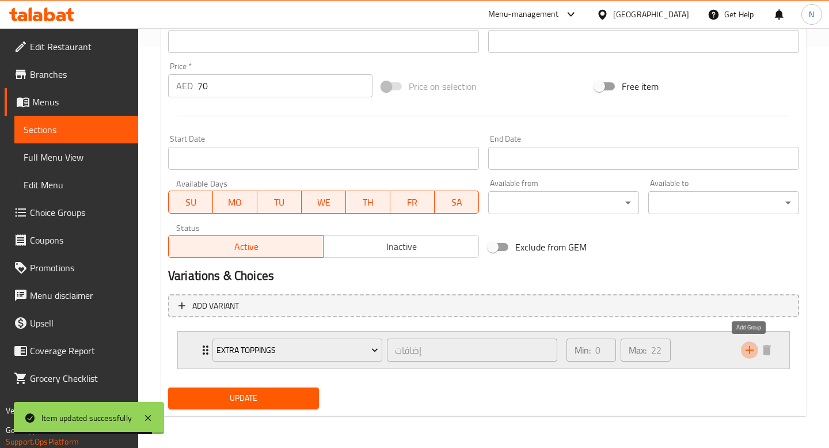
click at [754, 355] on icon "add" at bounding box center [750, 350] width 14 height 14
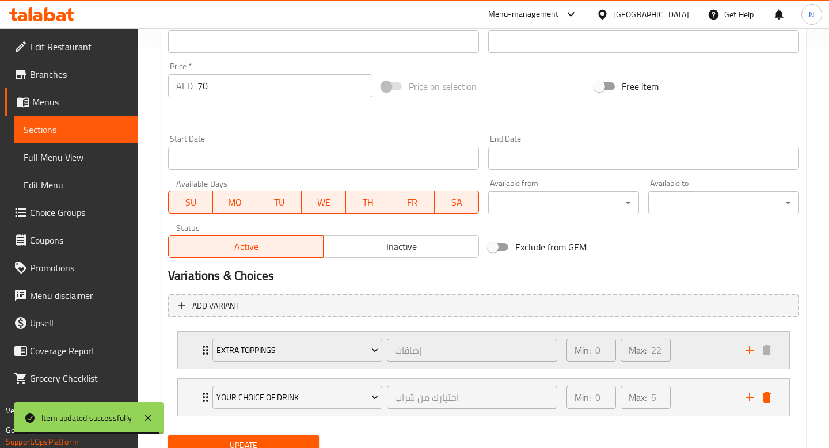
scroll to position [448, 0]
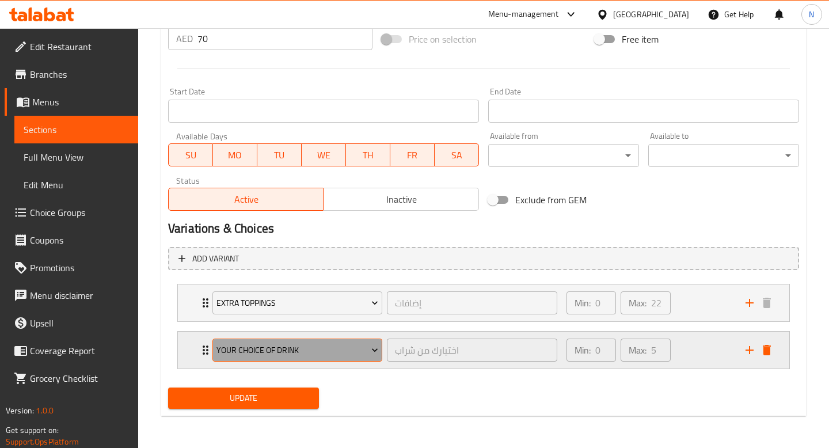
click at [336, 347] on span "Your Choice Of Drink" at bounding box center [297, 350] width 162 height 14
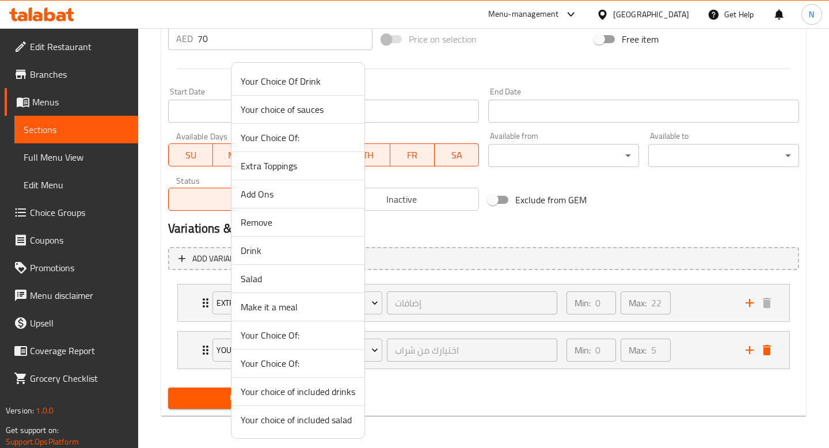
click at [302, 310] on span "Make it a meal" at bounding box center [298, 307] width 115 height 14
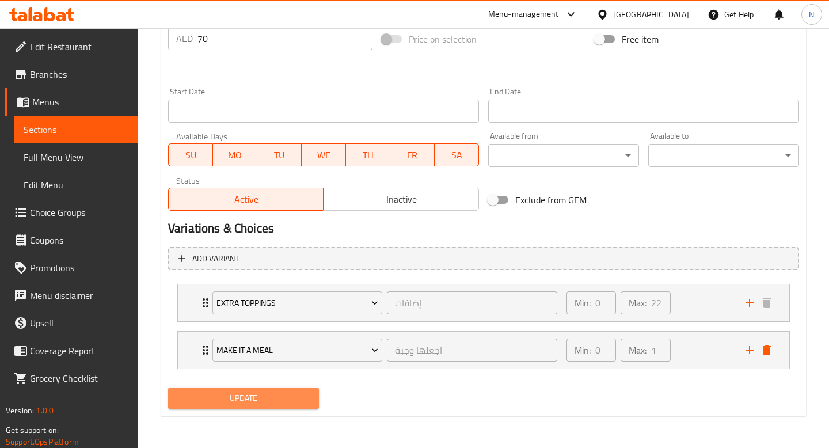
click at [277, 404] on span "Update" at bounding box center [243, 398] width 132 height 14
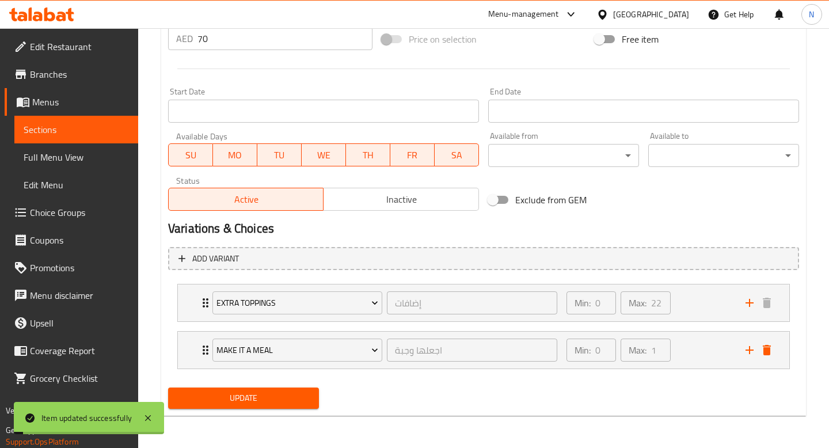
scroll to position [0, 0]
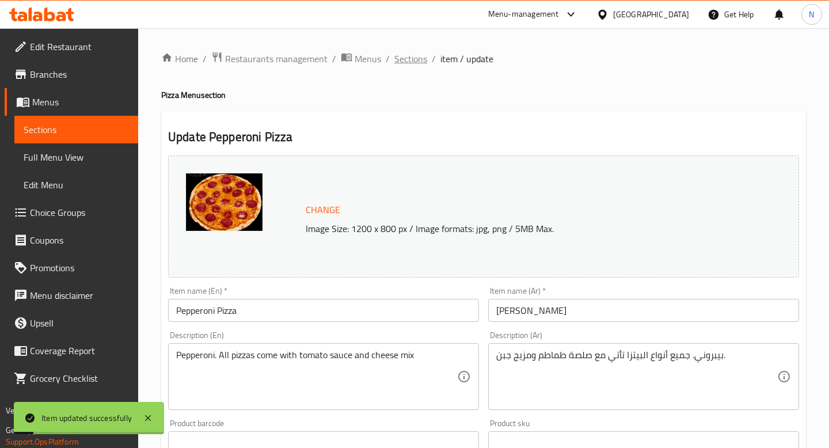
click at [420, 55] on span "Sections" at bounding box center [410, 59] width 33 height 14
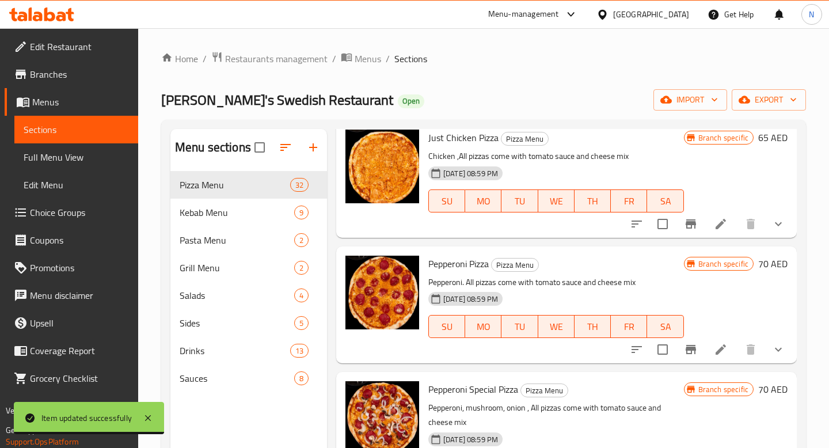
scroll to position [1351, 0]
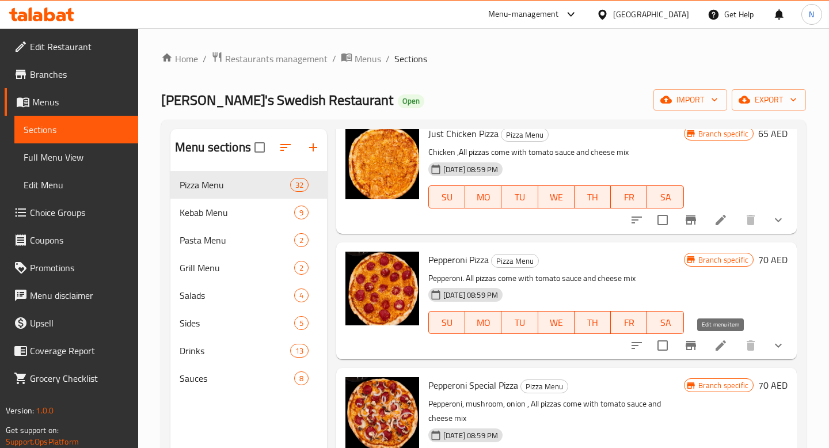
click at [718, 346] on icon at bounding box center [721, 345] width 10 height 10
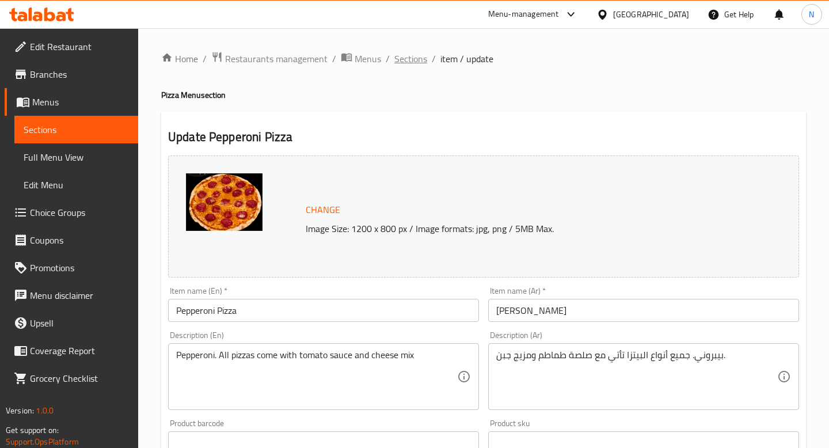
click at [406, 57] on span "Sections" at bounding box center [410, 59] width 33 height 14
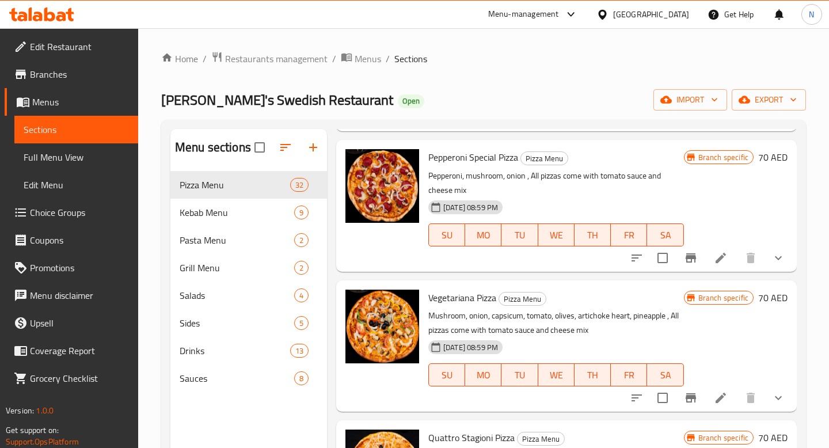
scroll to position [1585, 0]
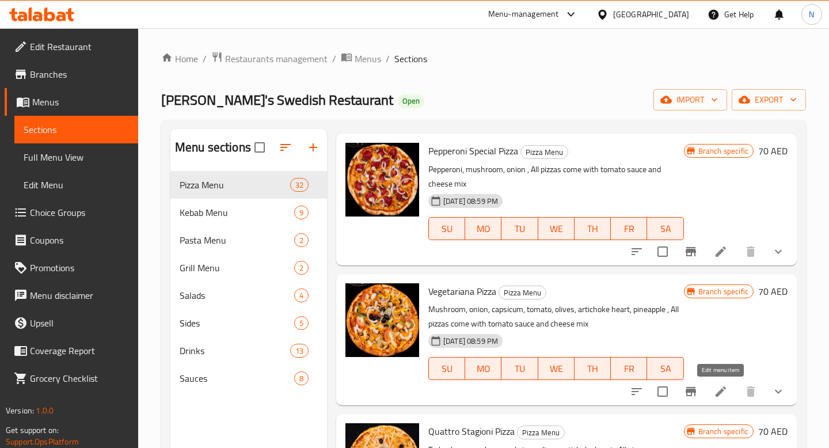
click at [724, 390] on icon at bounding box center [721, 391] width 10 height 10
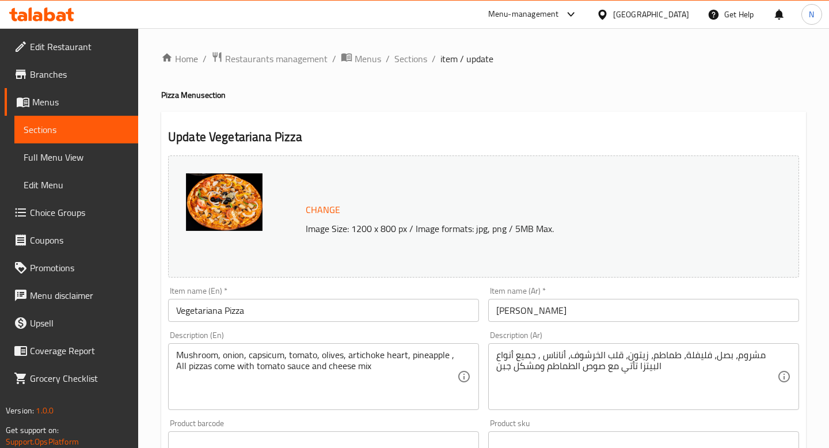
scroll to position [401, 0]
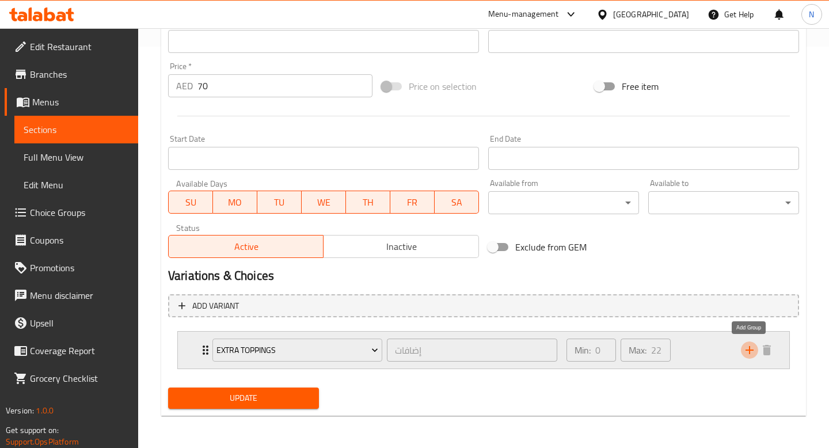
click at [749, 350] on icon "add" at bounding box center [750, 350] width 8 height 8
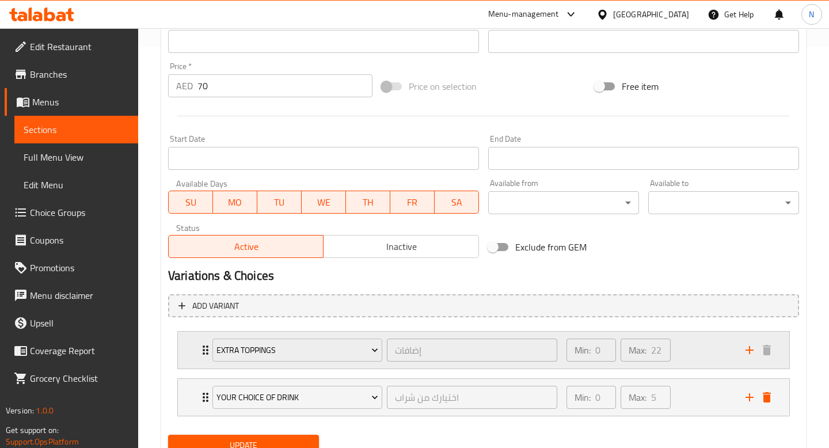
scroll to position [448, 0]
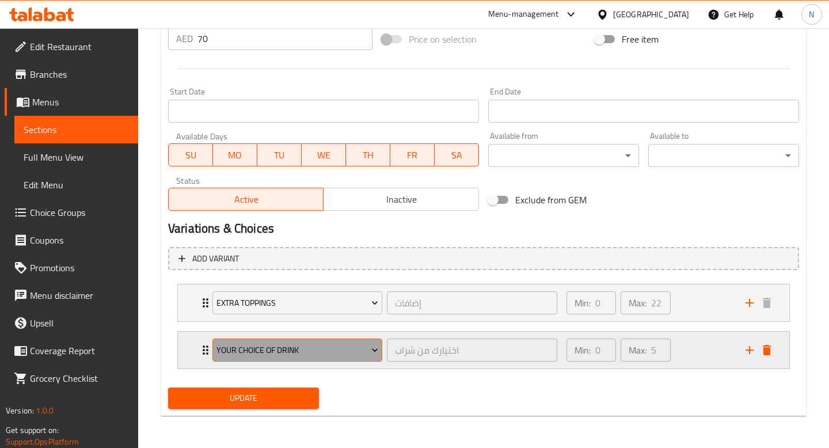
click at [341, 350] on span "Your Choice Of Drink" at bounding box center [297, 350] width 162 height 14
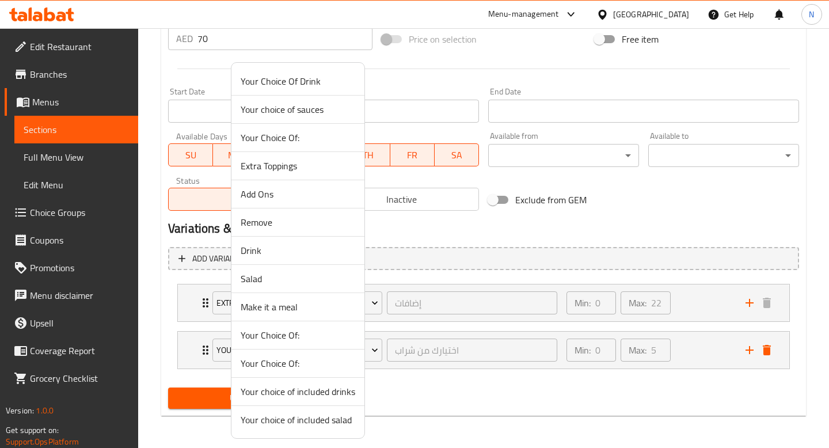
click at [313, 302] on span "Make it a meal" at bounding box center [298, 307] width 115 height 14
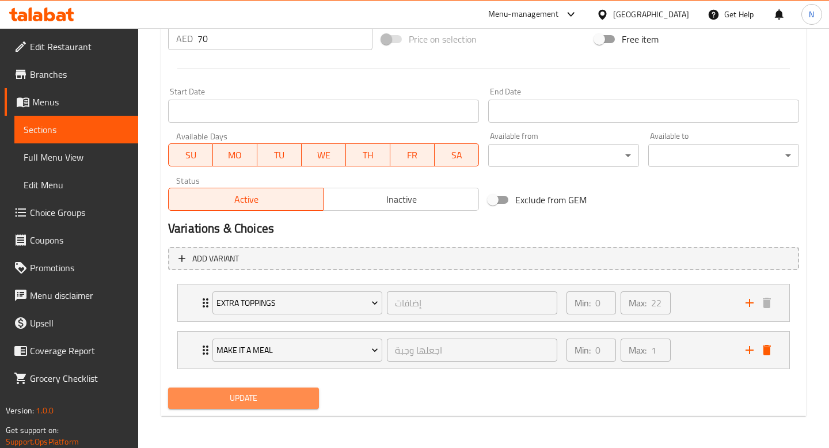
click at [277, 397] on span "Update" at bounding box center [243, 398] width 132 height 14
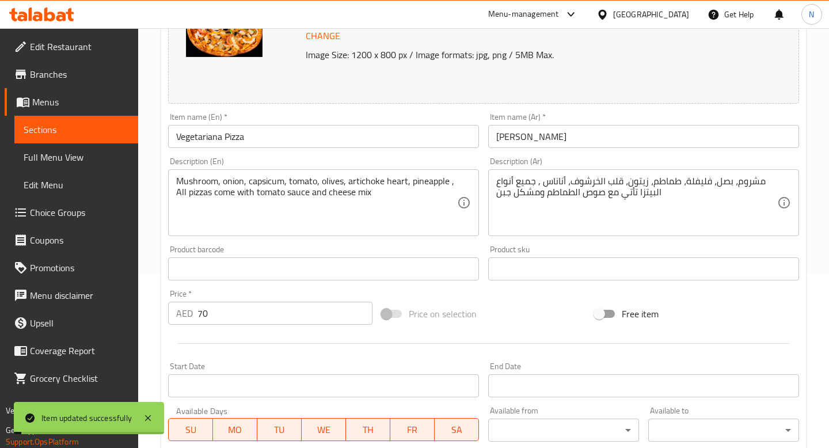
scroll to position [0, 0]
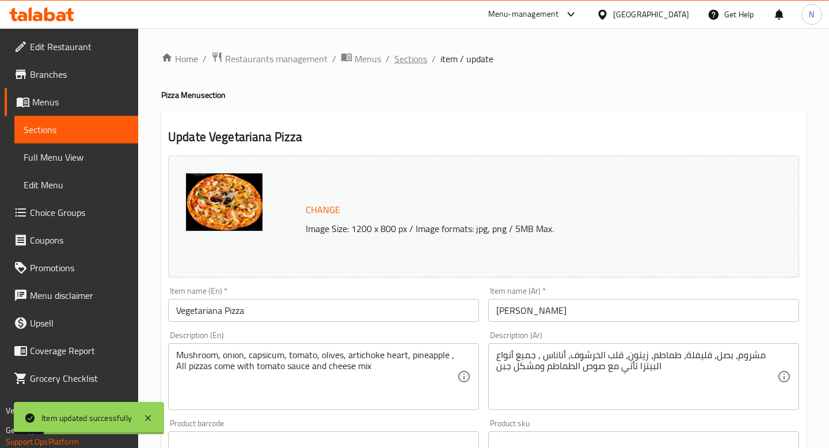
click at [410, 58] on span "Sections" at bounding box center [410, 59] width 33 height 14
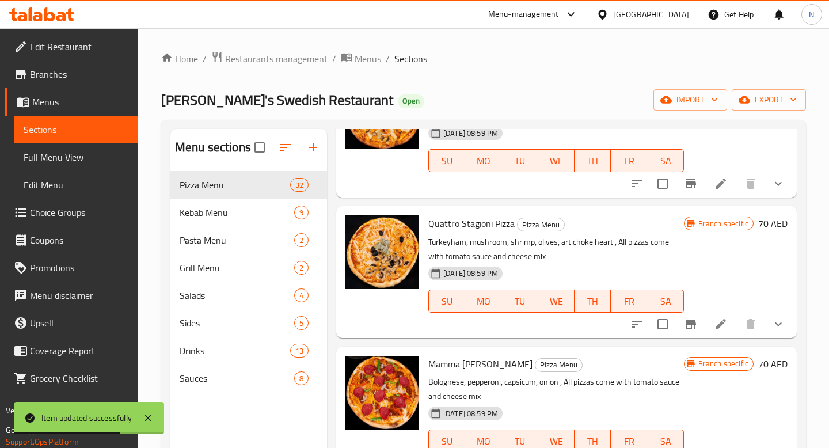
scroll to position [1824, 0]
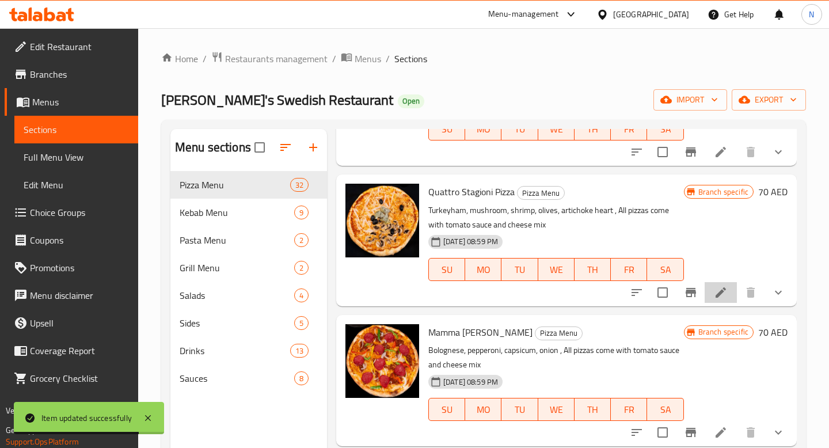
click at [729, 294] on li at bounding box center [721, 292] width 32 height 21
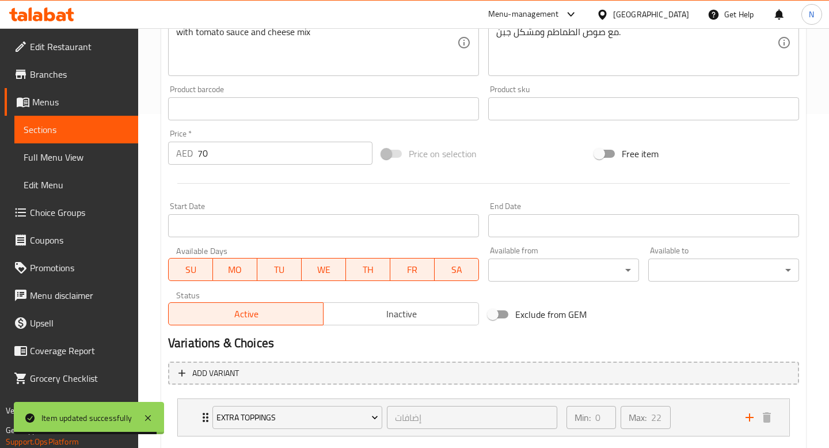
scroll to position [401, 0]
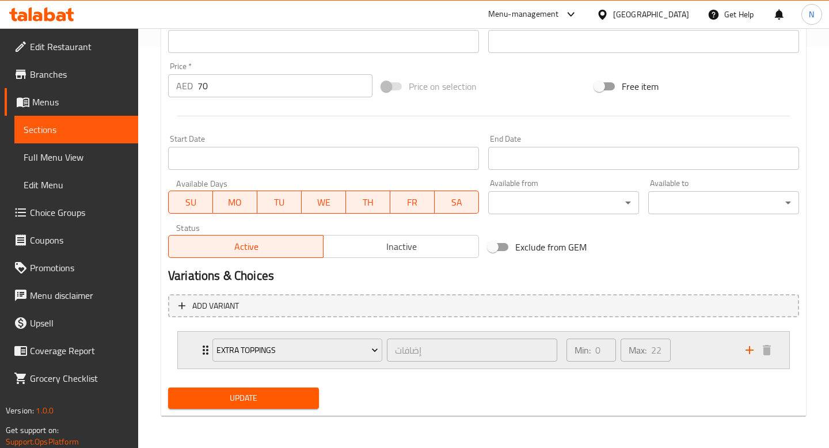
click at [755, 352] on icon "add" at bounding box center [750, 350] width 14 height 14
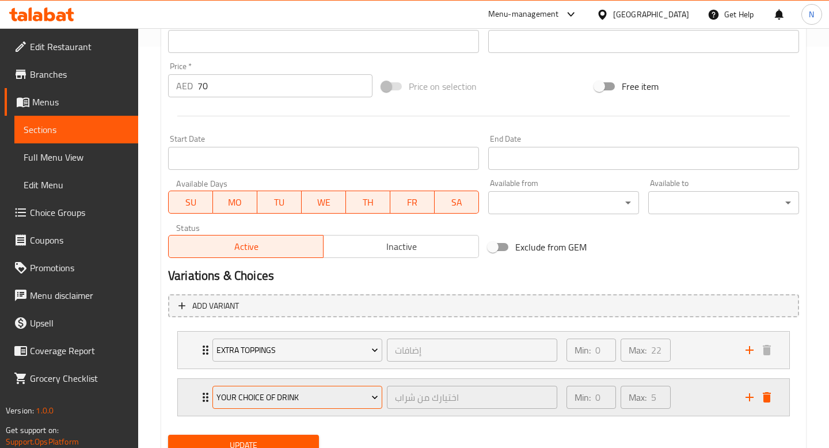
click at [330, 397] on span "Your Choice Of Drink" at bounding box center [297, 397] width 162 height 14
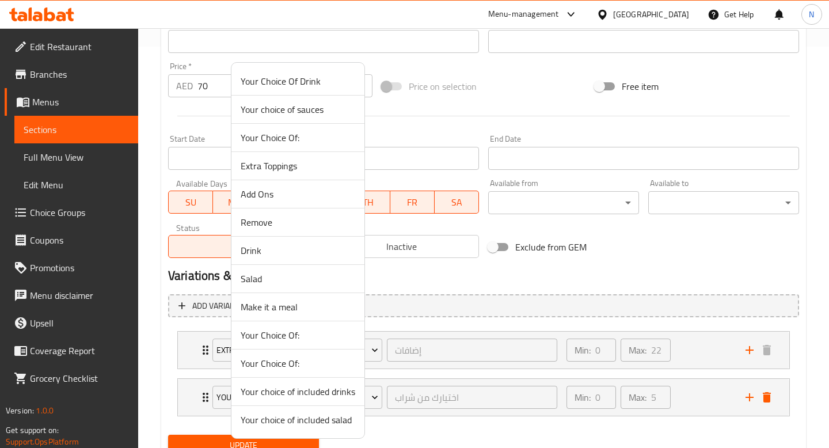
click at [289, 310] on span "Make it a meal" at bounding box center [298, 307] width 115 height 14
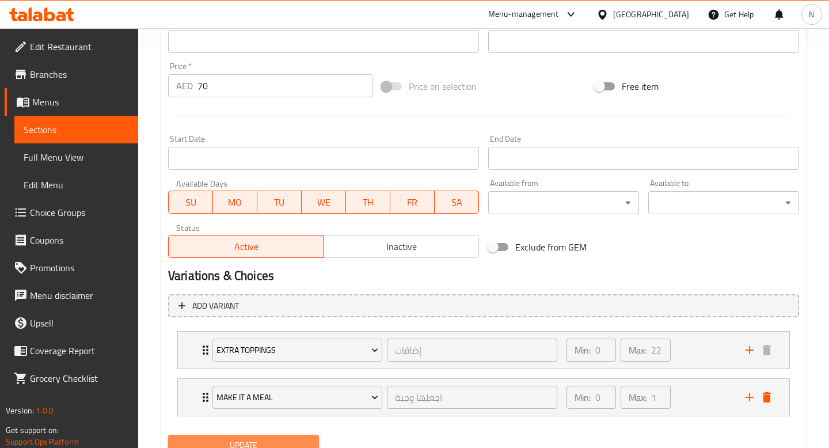
click at [291, 440] on span "Update" at bounding box center [243, 445] width 132 height 14
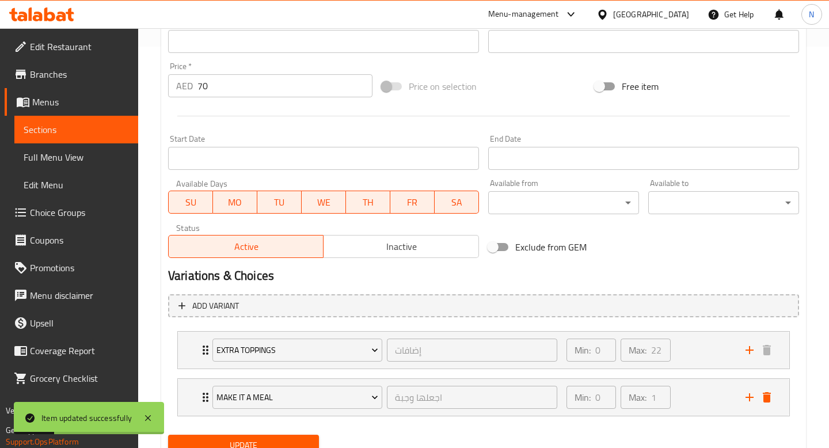
scroll to position [0, 0]
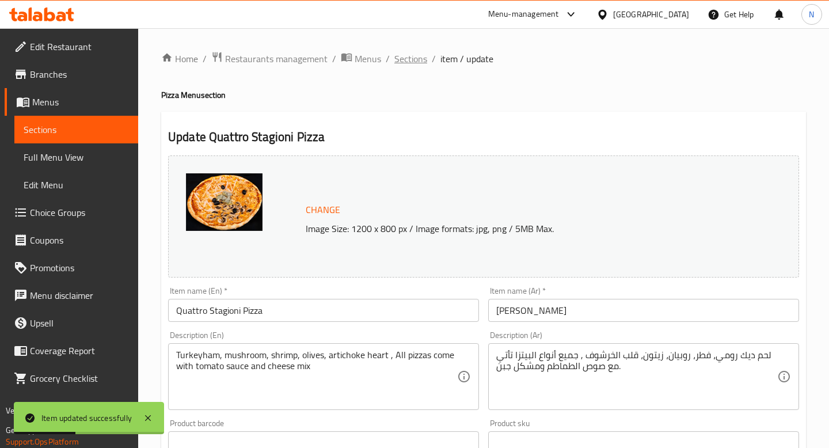
click at [413, 56] on span "Sections" at bounding box center [410, 59] width 33 height 14
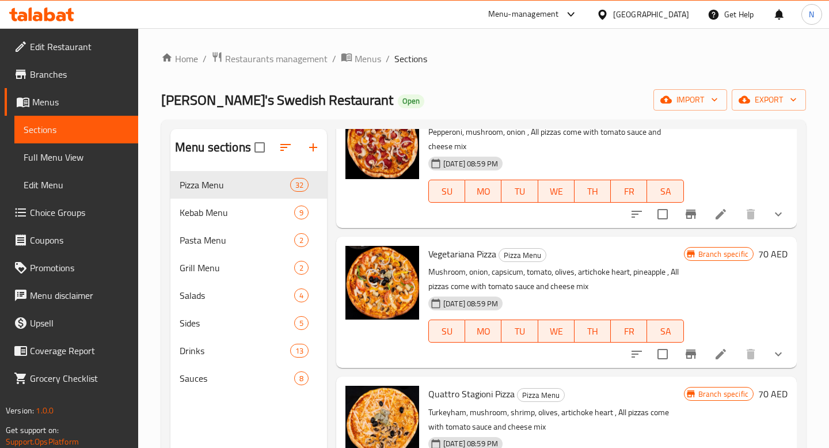
scroll to position [1476, 0]
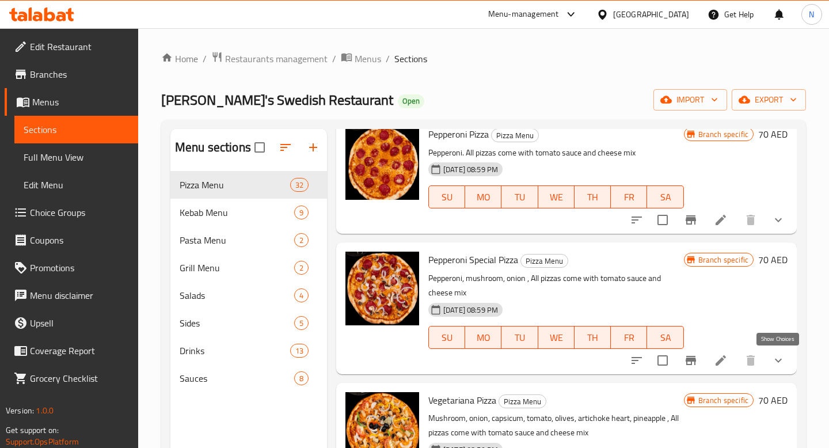
click at [782, 362] on icon "show more" at bounding box center [778, 360] width 14 height 14
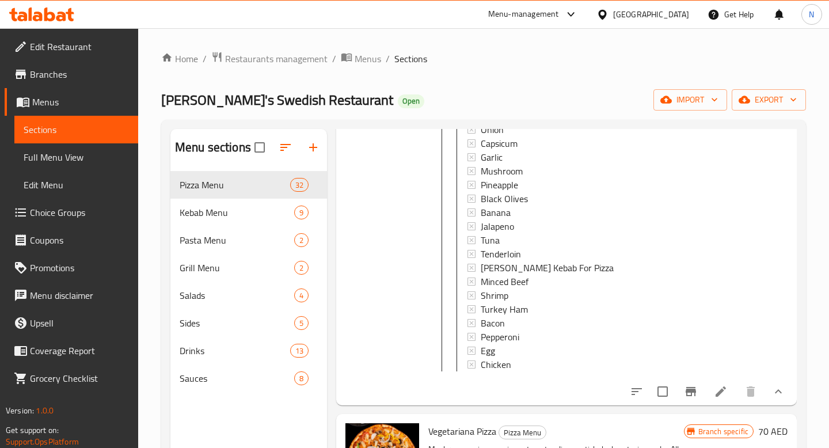
scroll to position [1811, 0]
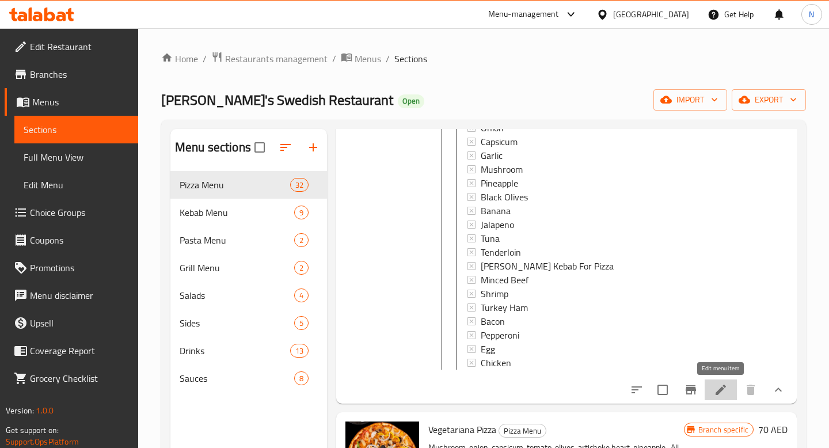
click at [722, 391] on icon at bounding box center [721, 390] width 14 height 14
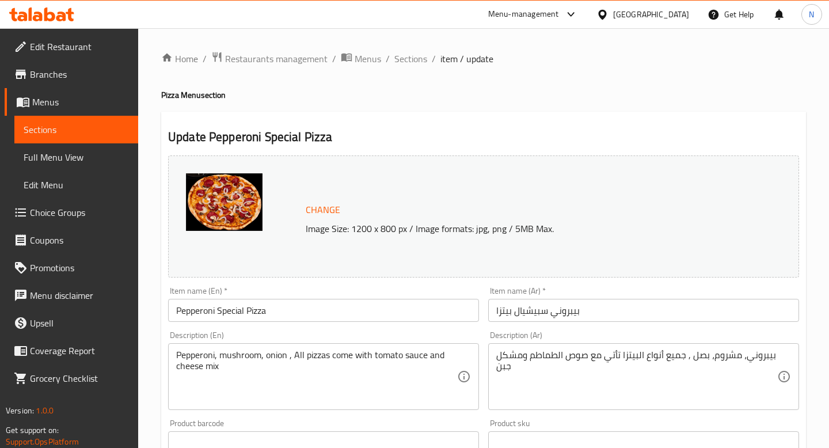
scroll to position [401, 0]
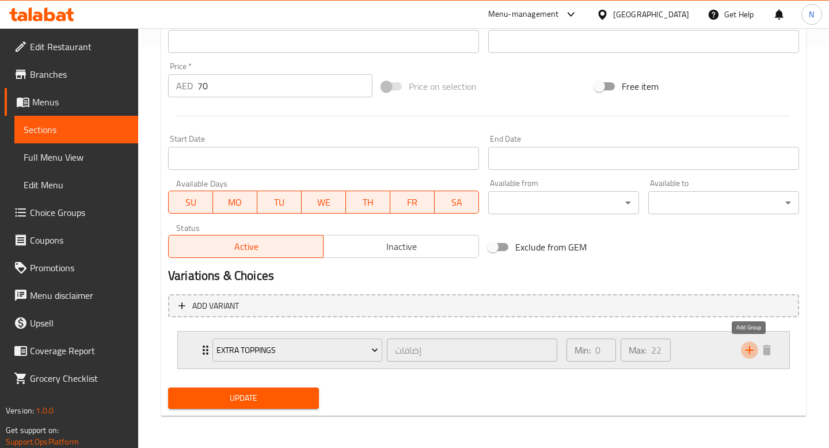
click at [746, 358] on button "add" at bounding box center [749, 349] width 17 height 17
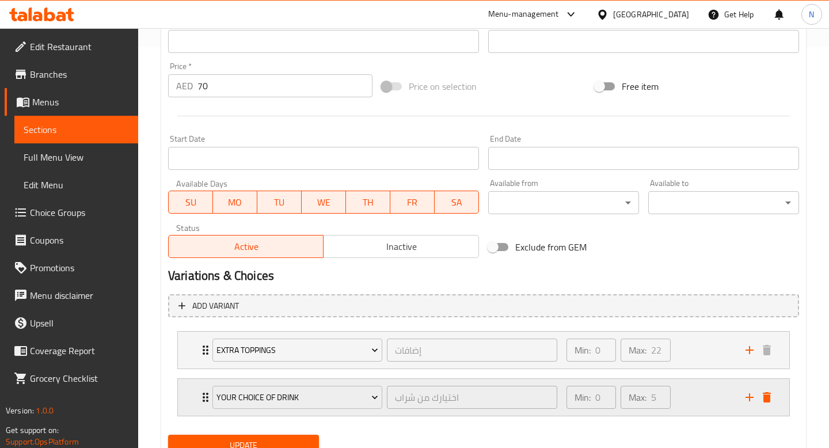
scroll to position [448, 0]
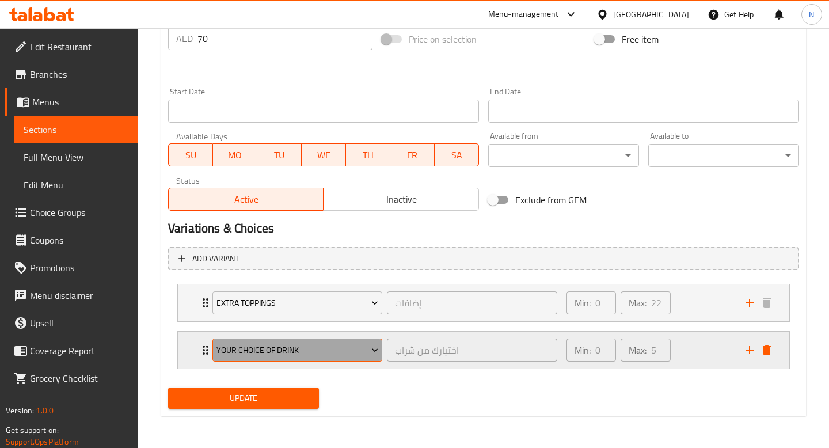
click at [331, 352] on span "Your Choice Of Drink" at bounding box center [297, 350] width 162 height 14
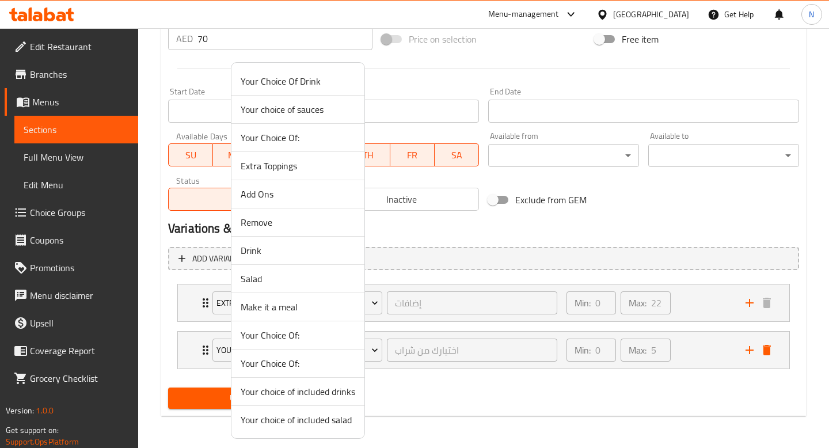
click at [307, 311] on span "Make it a meal" at bounding box center [298, 307] width 115 height 14
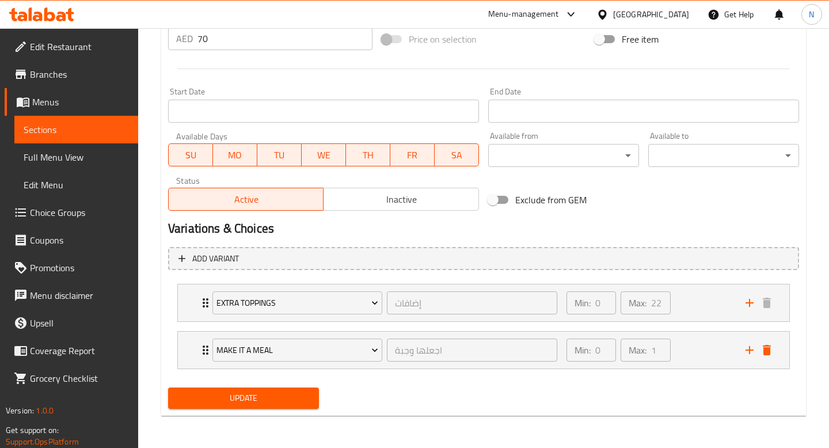
click at [273, 384] on div "Update" at bounding box center [243, 398] width 160 height 31
click at [273, 400] on span "Update" at bounding box center [243, 398] width 132 height 14
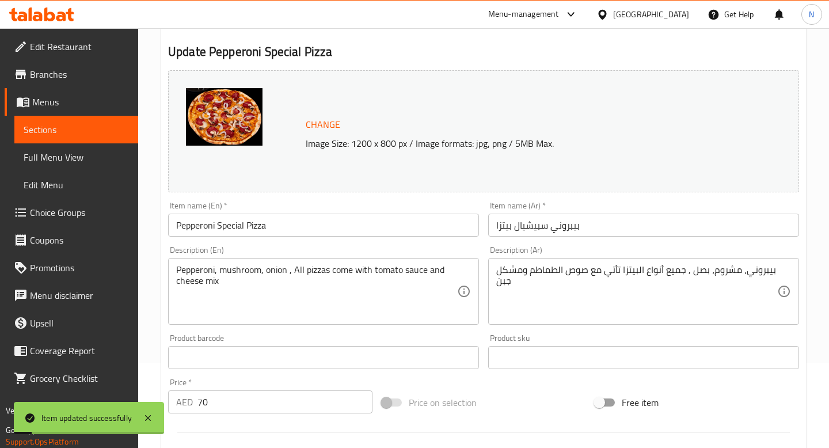
scroll to position [0, 0]
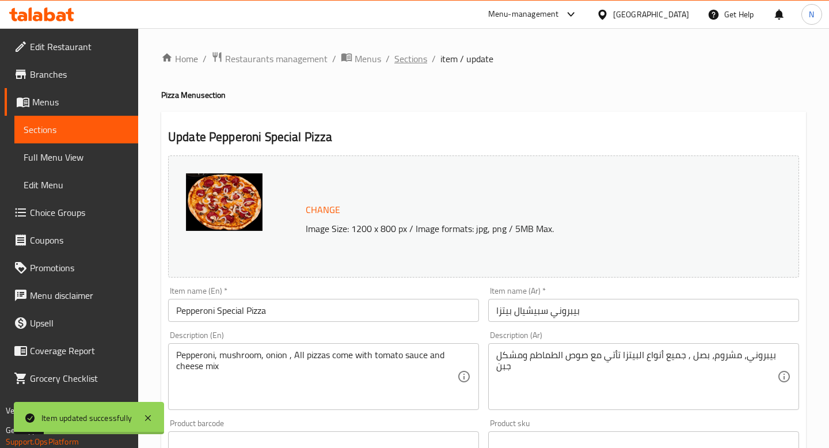
click at [419, 59] on span "Sections" at bounding box center [410, 59] width 33 height 14
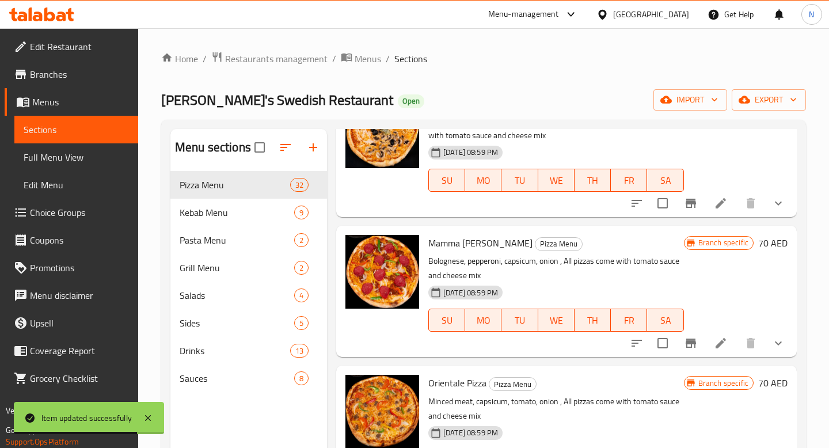
scroll to position [1929, 0]
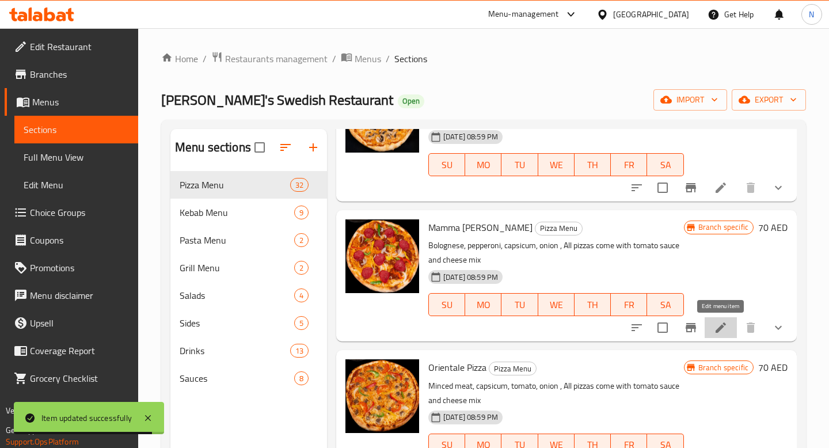
click at [725, 328] on icon at bounding box center [721, 328] width 14 height 14
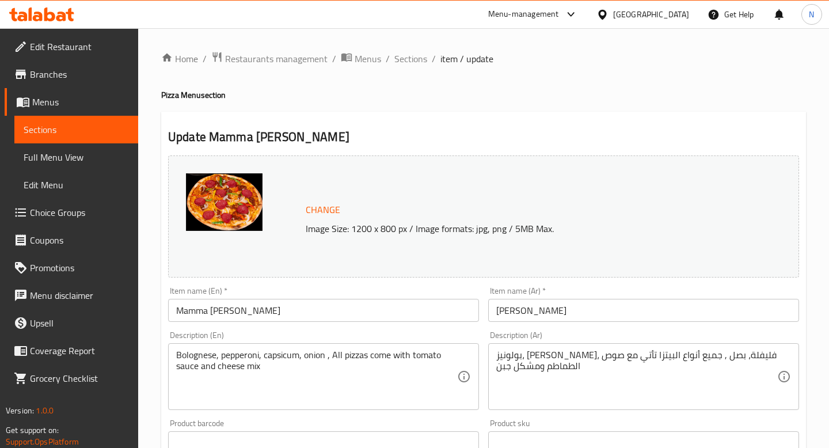
scroll to position [401, 0]
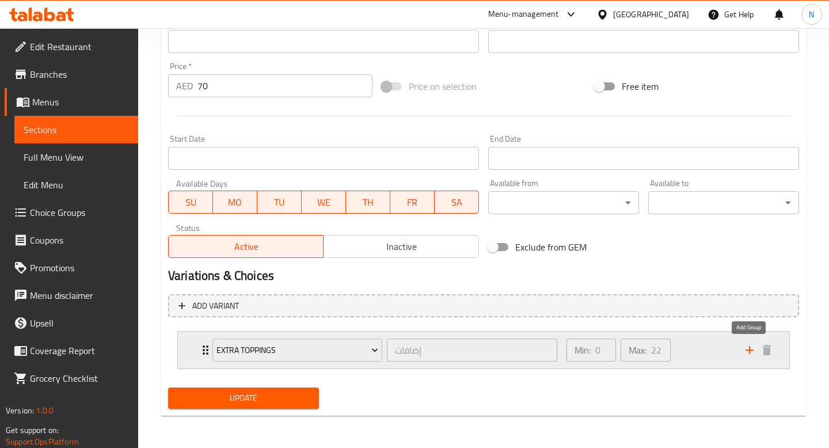
click at [748, 351] on icon "add" at bounding box center [750, 350] width 14 height 14
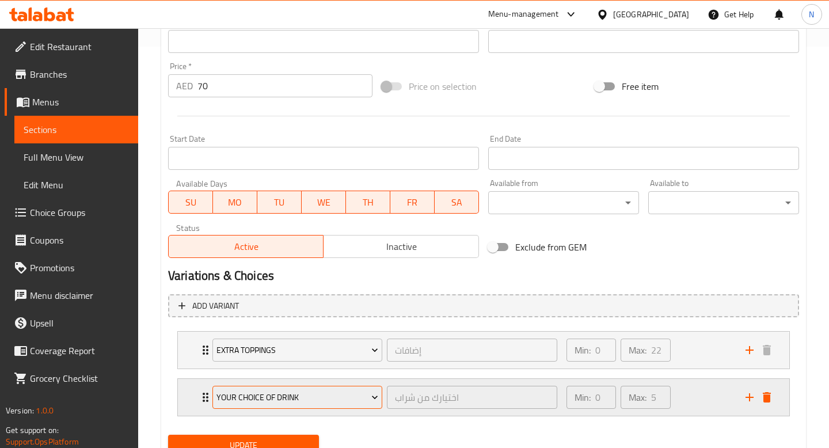
click at [358, 404] on span "Your Choice Of Drink" at bounding box center [297, 397] width 162 height 14
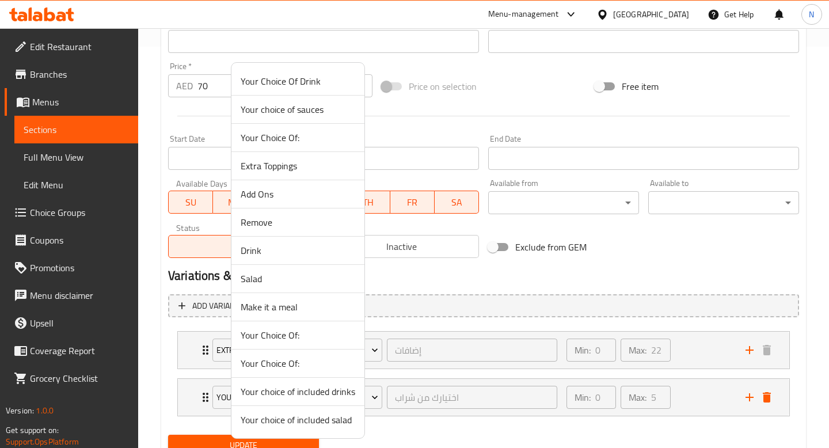
click at [321, 308] on span "Make it a meal" at bounding box center [298, 307] width 115 height 14
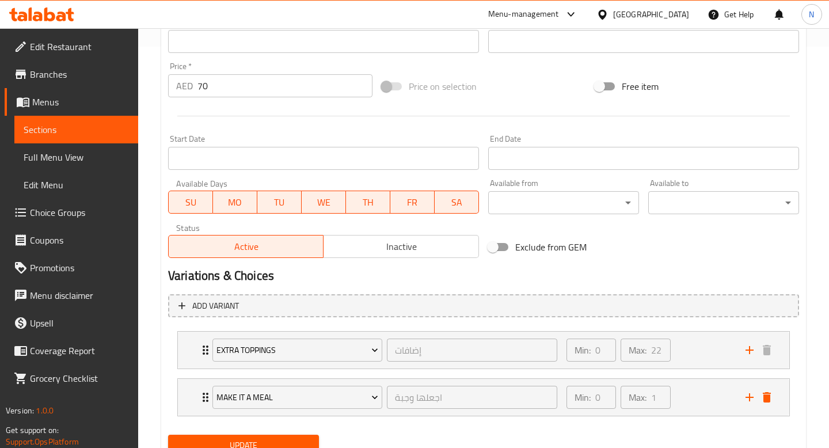
click at [292, 434] on div "Update" at bounding box center [243, 445] width 160 height 31
click at [292, 440] on span "Update" at bounding box center [243, 445] width 132 height 14
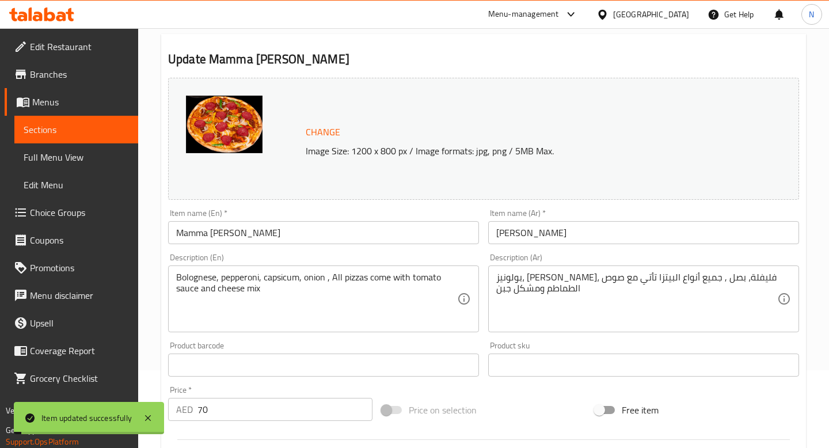
scroll to position [0, 0]
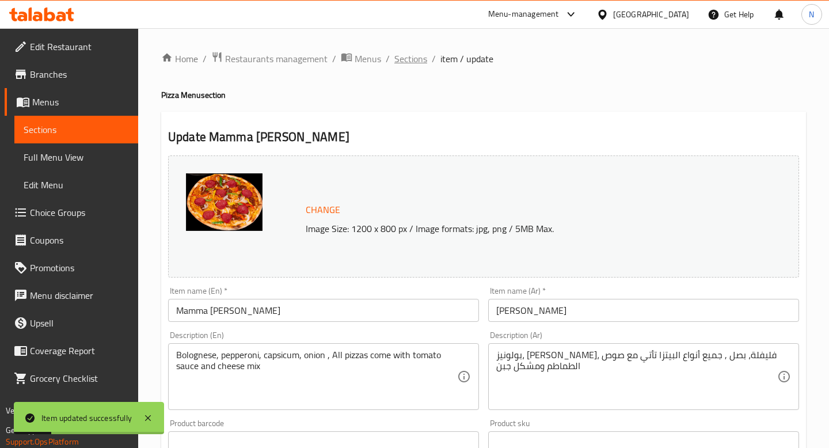
click at [408, 58] on span "Sections" at bounding box center [410, 59] width 33 height 14
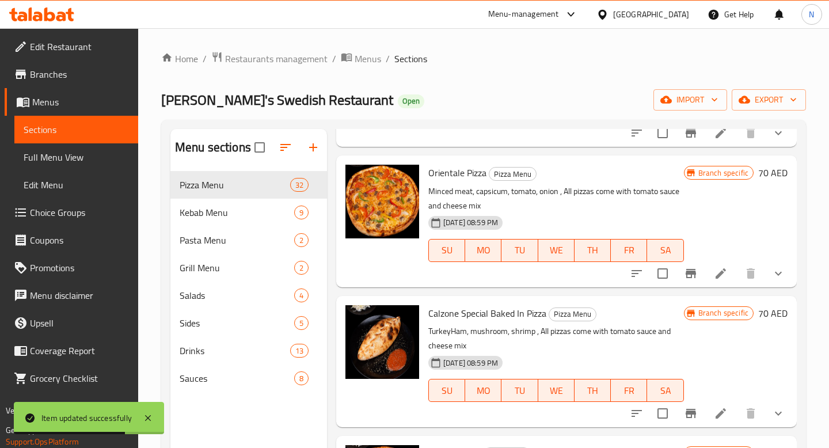
scroll to position [2165, 0]
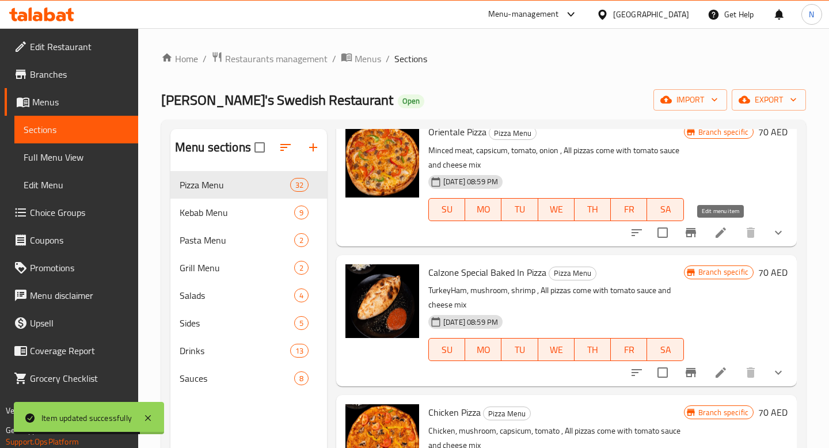
click at [725, 236] on icon at bounding box center [721, 233] width 14 height 14
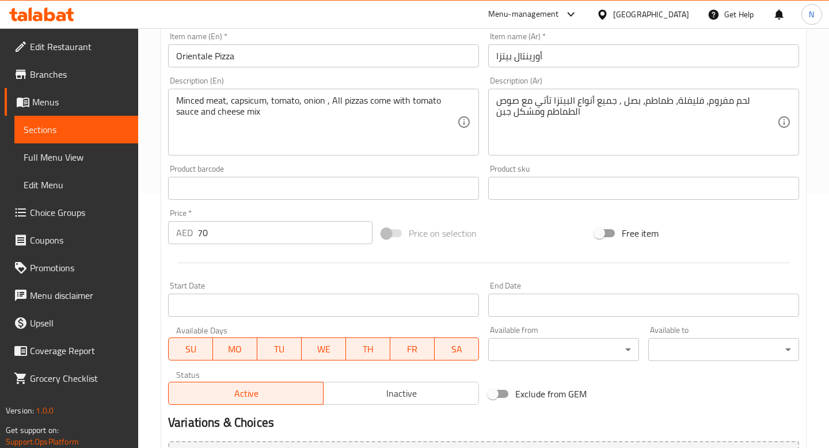
scroll to position [401, 0]
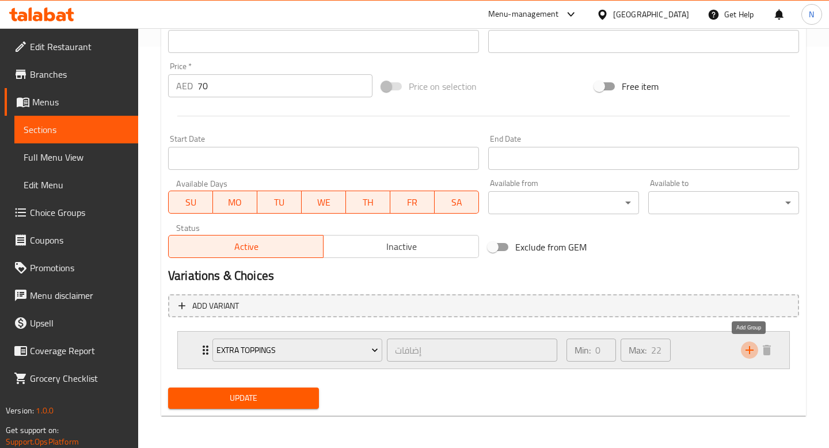
click at [752, 351] on icon "add" at bounding box center [750, 350] width 14 height 14
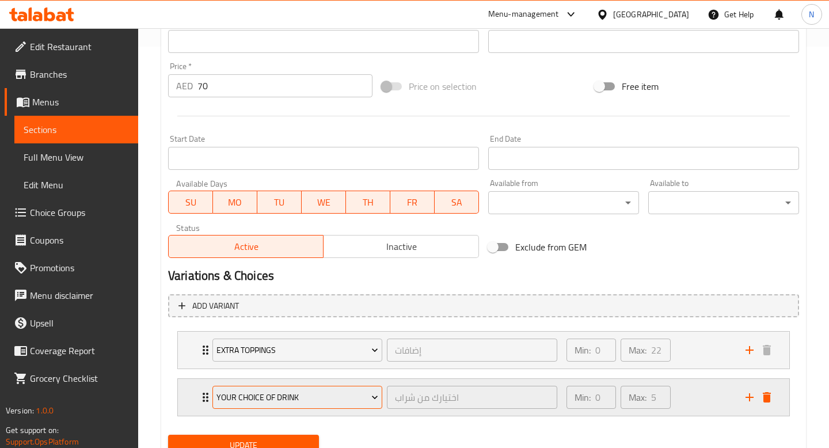
click at [339, 394] on span "Your Choice Of Drink" at bounding box center [297, 397] width 162 height 14
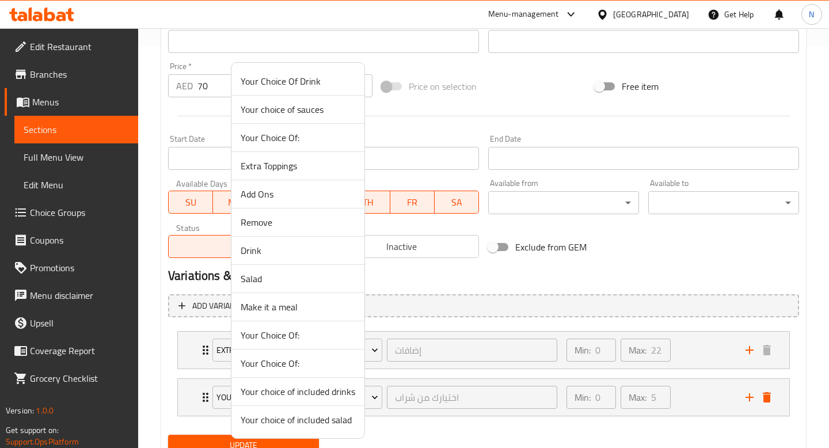
click at [303, 306] on span "Make it a meal" at bounding box center [298, 307] width 115 height 14
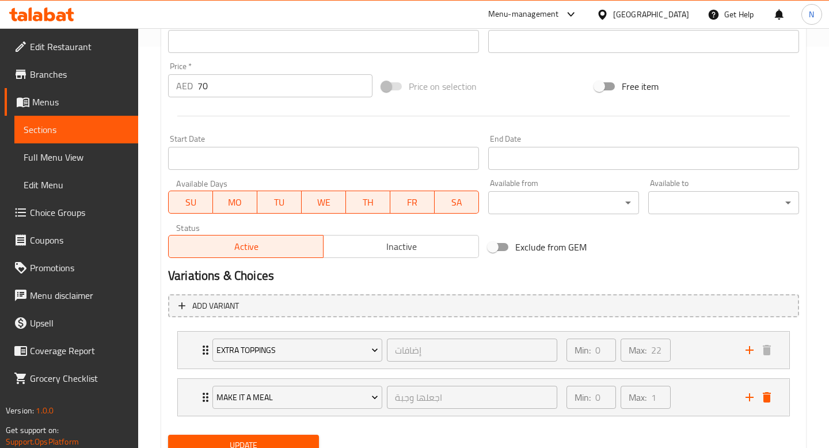
click at [284, 436] on button "Update" at bounding box center [243, 445] width 151 height 21
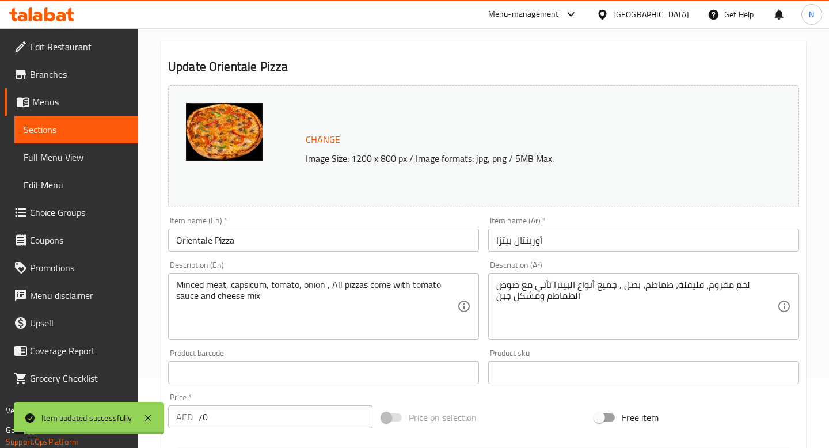
scroll to position [0, 0]
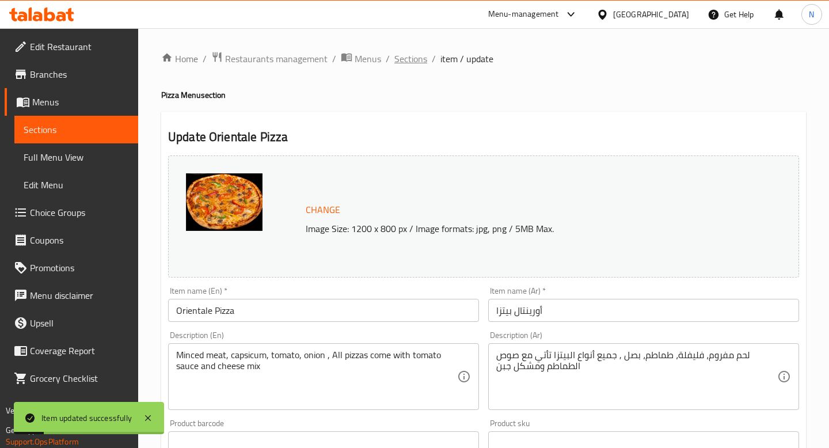
click at [401, 55] on span "Sections" at bounding box center [410, 59] width 33 height 14
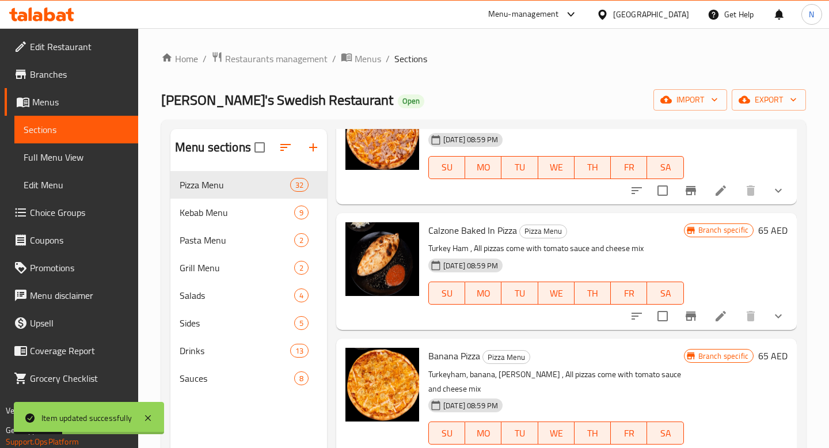
scroll to position [1088, 0]
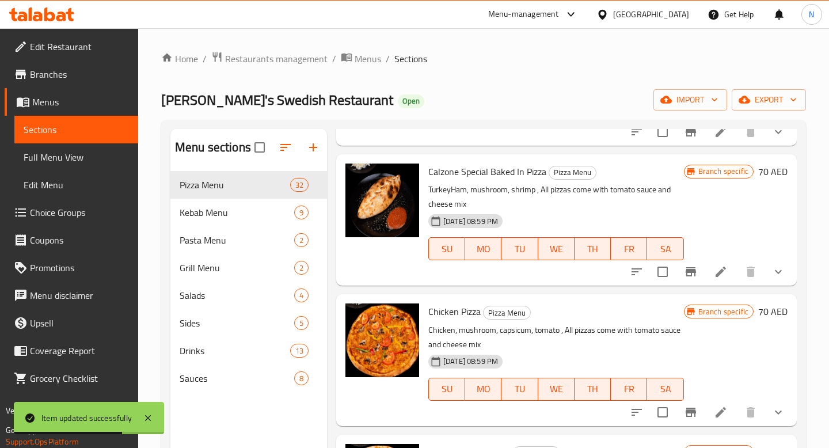
scroll to position [2266, 0]
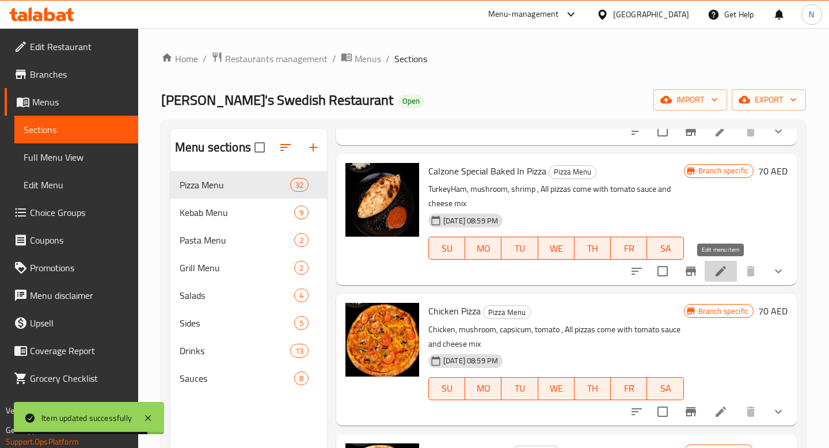
click at [714, 274] on icon at bounding box center [721, 271] width 14 height 14
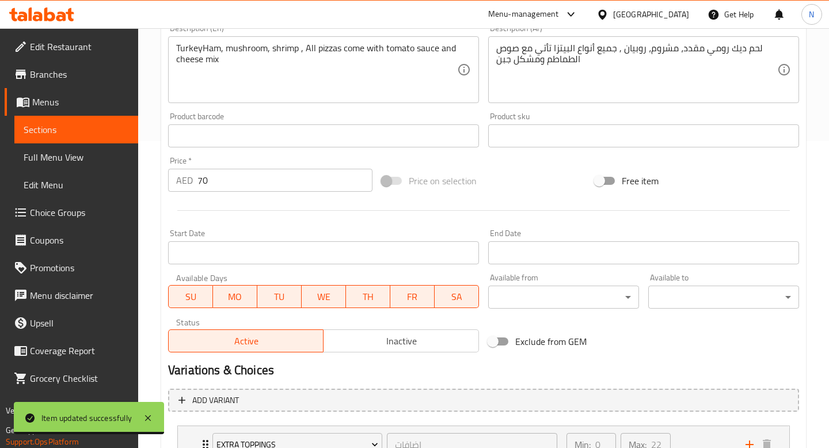
scroll to position [401, 0]
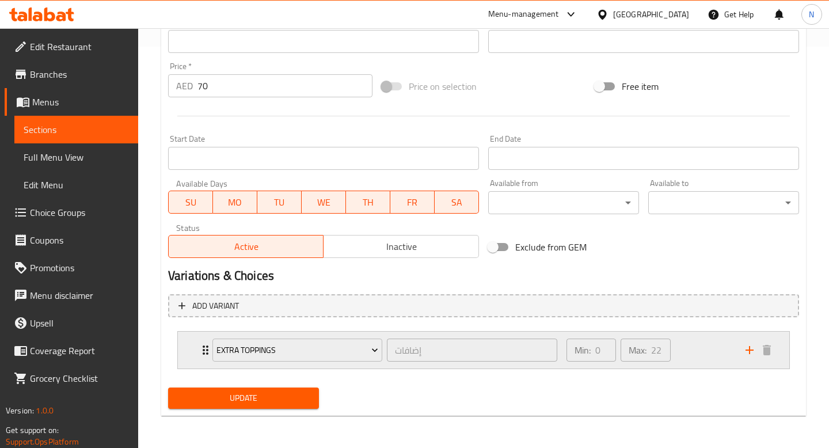
click at [738, 361] on div "Min: 0 ​ Max: 22 ​" at bounding box center [649, 350] width 179 height 37
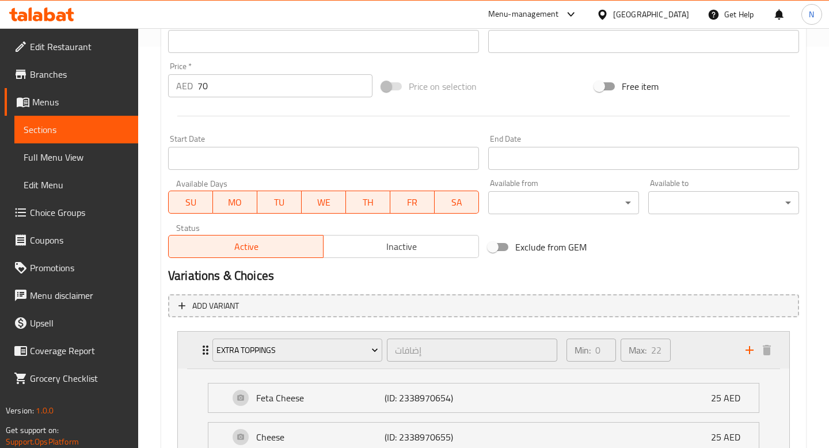
click at [719, 356] on div "Min: 0 ​ Max: 22 ​" at bounding box center [649, 350] width 179 height 37
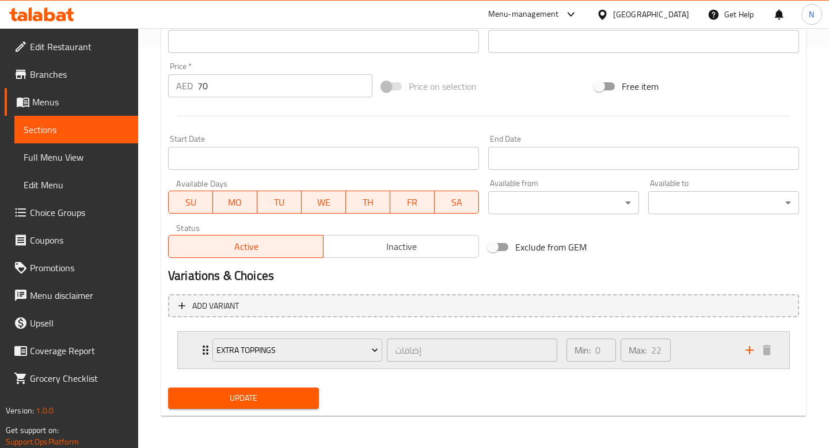
click at [710, 345] on div "Min: 0 ​ Max: 22 ​" at bounding box center [649, 350] width 179 height 37
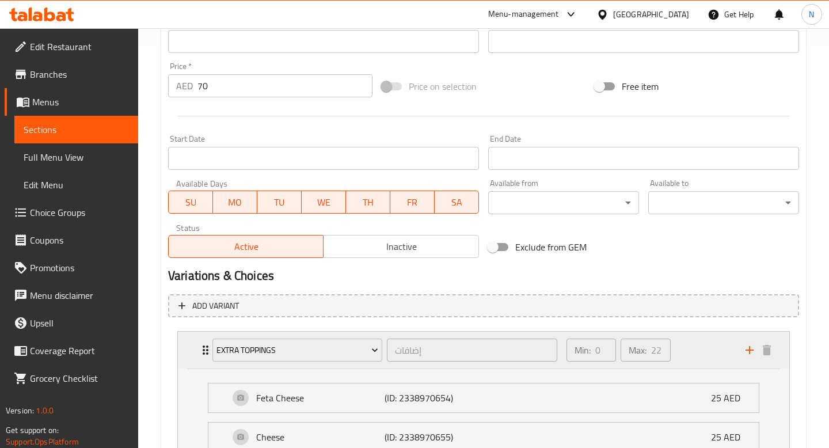
click at [720, 346] on div "Min: 0 ​ Max: 22 ​" at bounding box center [649, 350] width 179 height 37
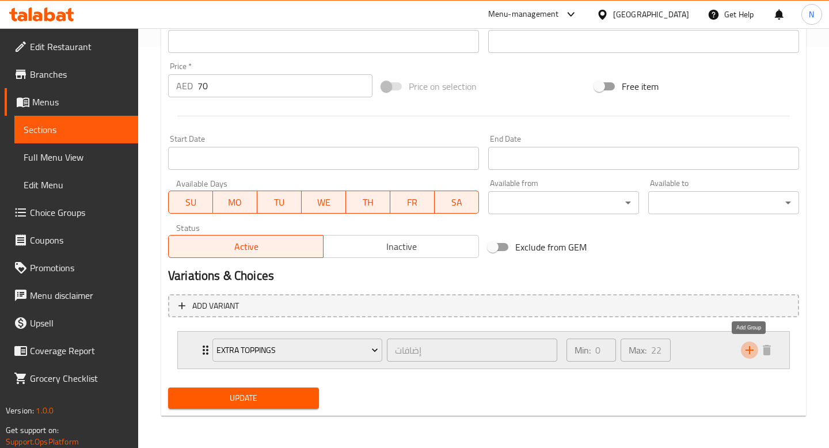
click at [751, 349] on icon "add" at bounding box center [750, 350] width 14 height 14
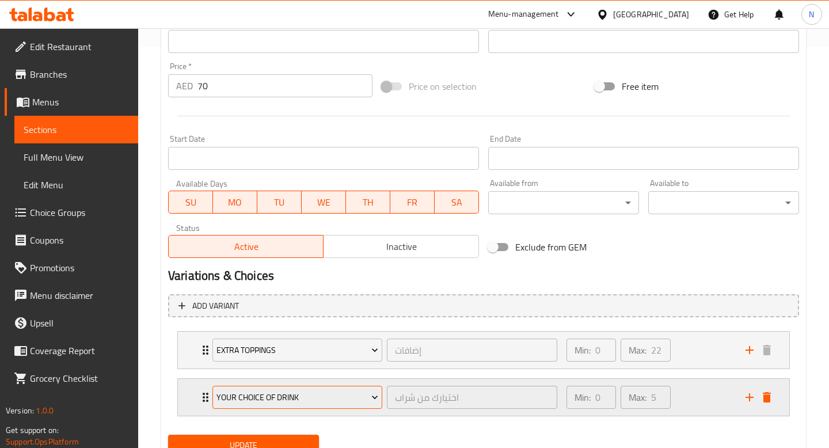
click at [363, 396] on span "Your Choice Of Drink" at bounding box center [297, 397] width 162 height 14
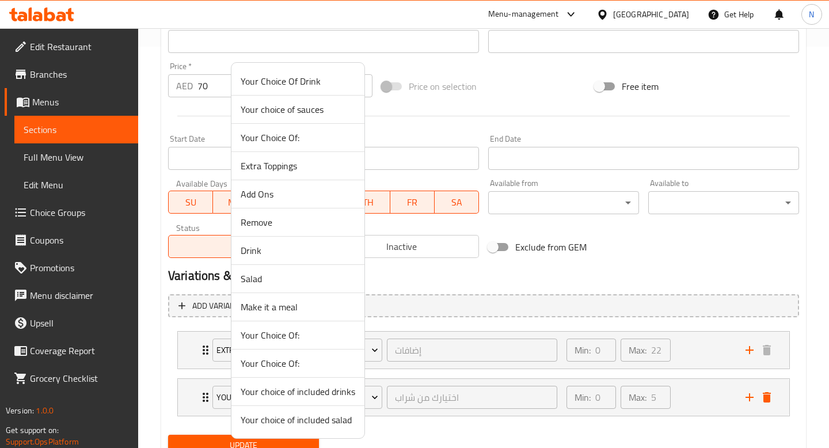
click at [305, 311] on span "Make it a meal" at bounding box center [298, 307] width 115 height 14
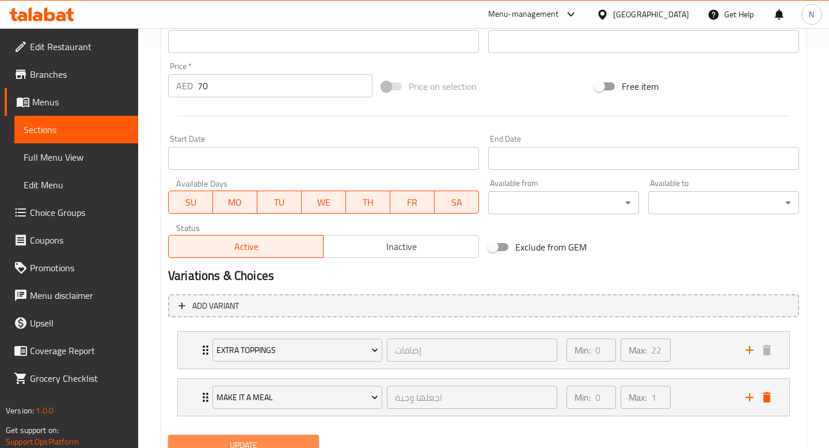
click at [295, 443] on span "Update" at bounding box center [243, 445] width 132 height 14
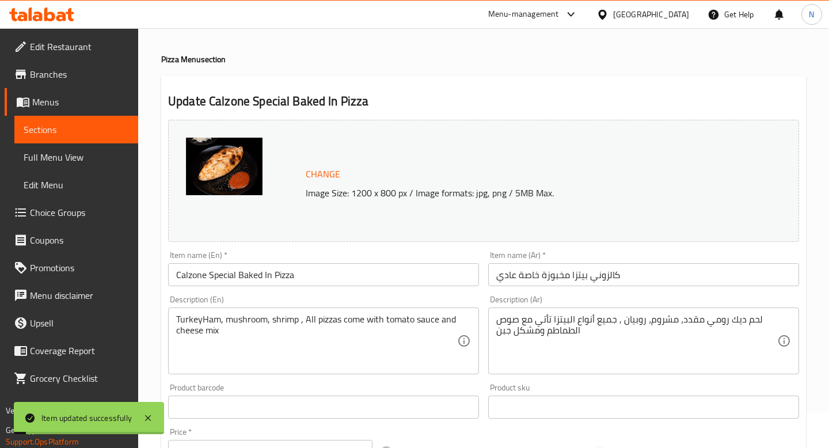
scroll to position [0, 0]
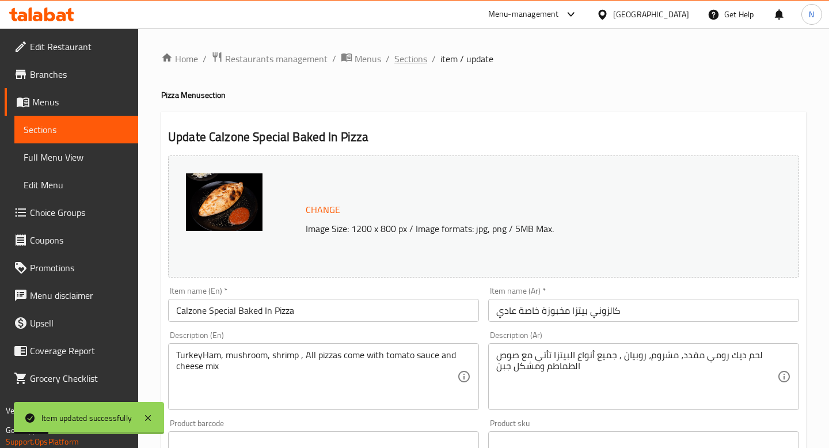
click at [421, 57] on span "Sections" at bounding box center [410, 59] width 33 height 14
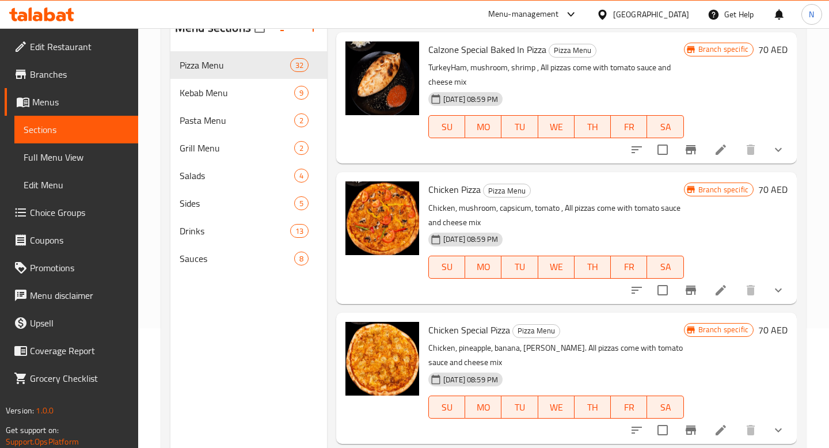
scroll to position [2293, 0]
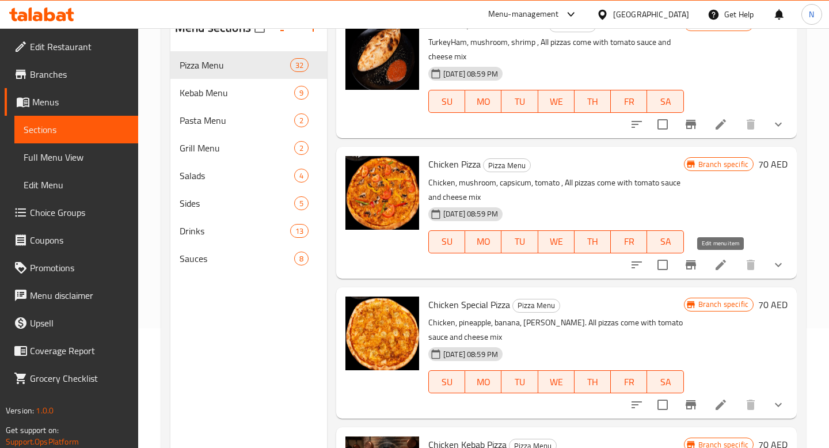
click at [721, 265] on icon at bounding box center [721, 265] width 10 height 10
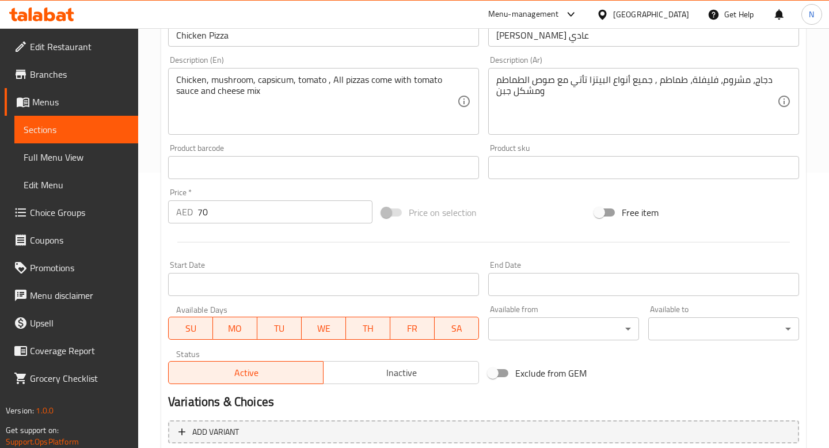
scroll to position [401, 0]
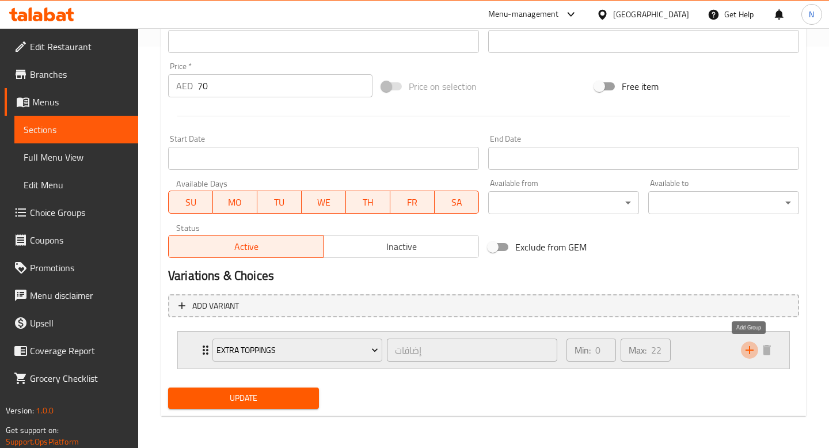
click at [747, 344] on icon "add" at bounding box center [750, 350] width 14 height 14
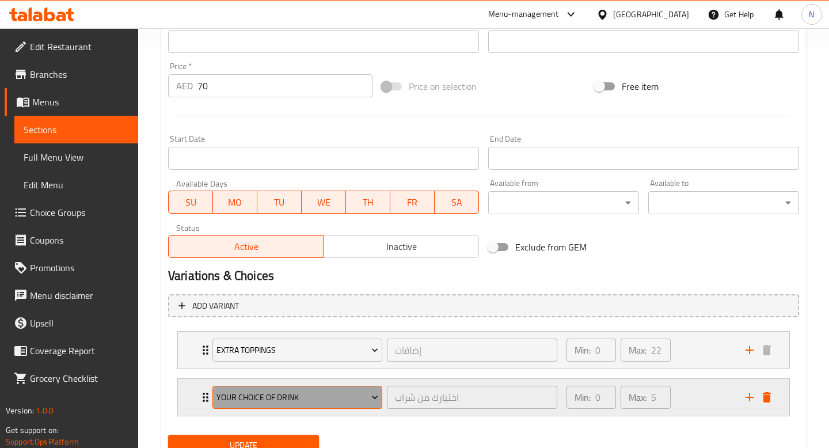
click at [306, 396] on span "Your Choice Of Drink" at bounding box center [297, 397] width 162 height 14
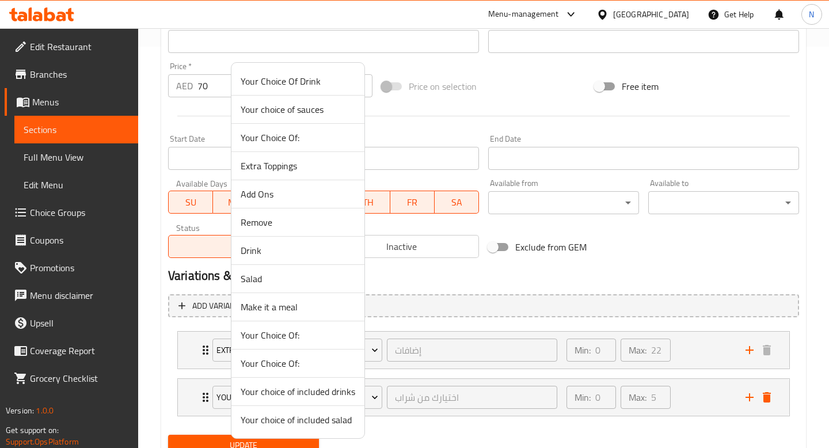
click at [288, 314] on span "Make it a meal" at bounding box center [298, 307] width 115 height 14
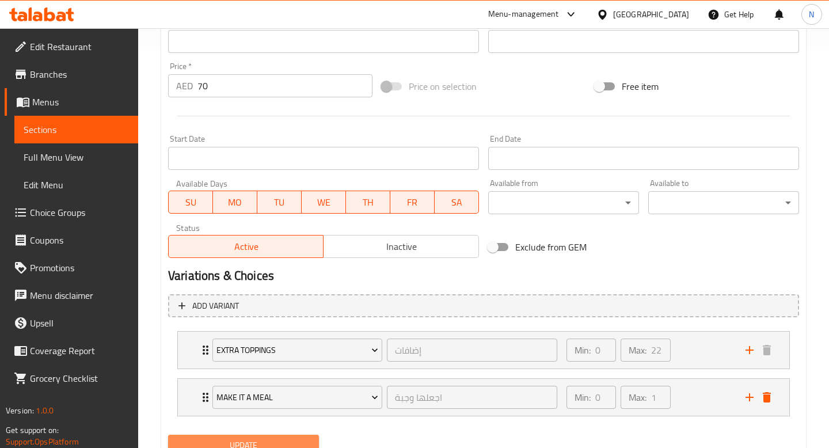
click at [279, 438] on span "Update" at bounding box center [243, 445] width 132 height 14
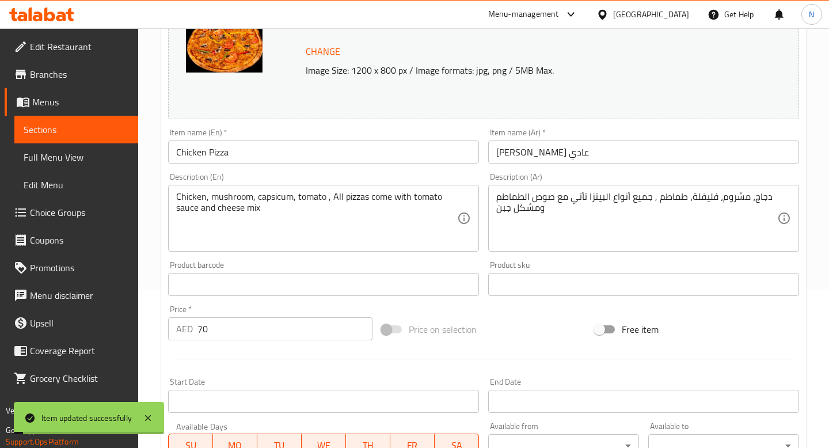
scroll to position [0, 0]
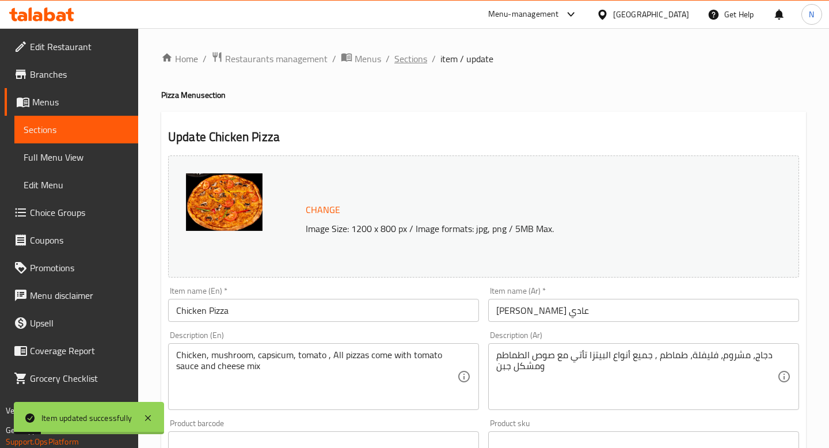
click at [420, 59] on span "Sections" at bounding box center [410, 59] width 33 height 14
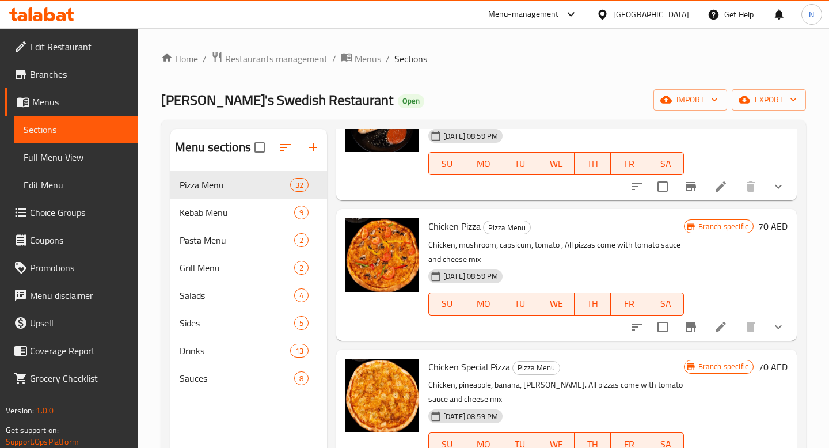
scroll to position [2361, 0]
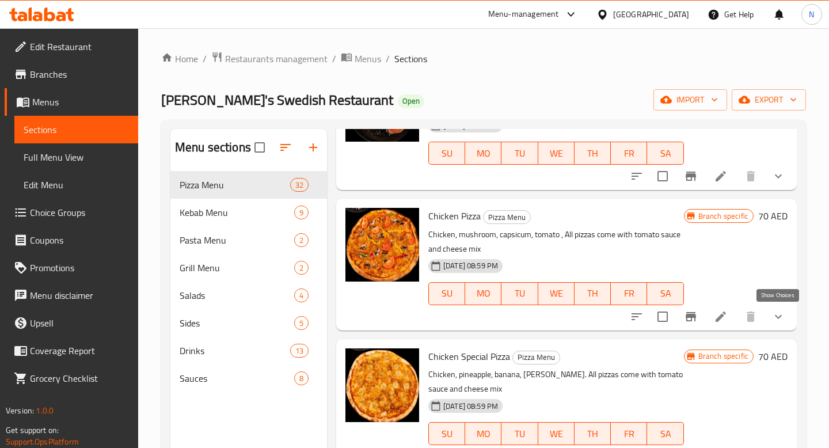
click at [774, 315] on icon "show more" at bounding box center [778, 317] width 14 height 14
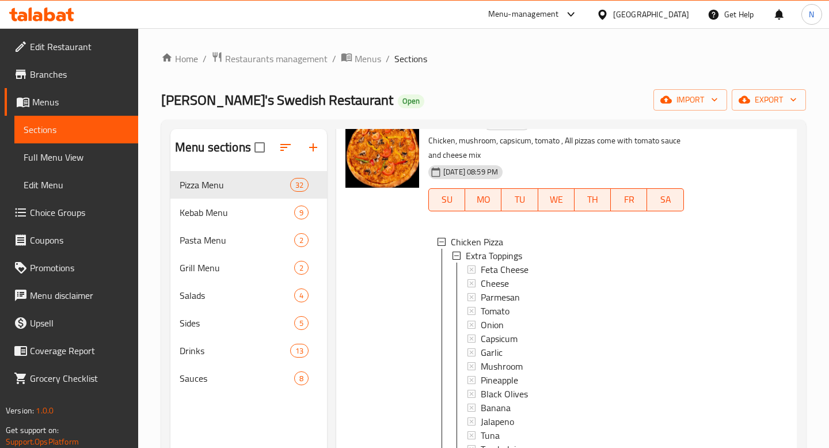
scroll to position [2253, 0]
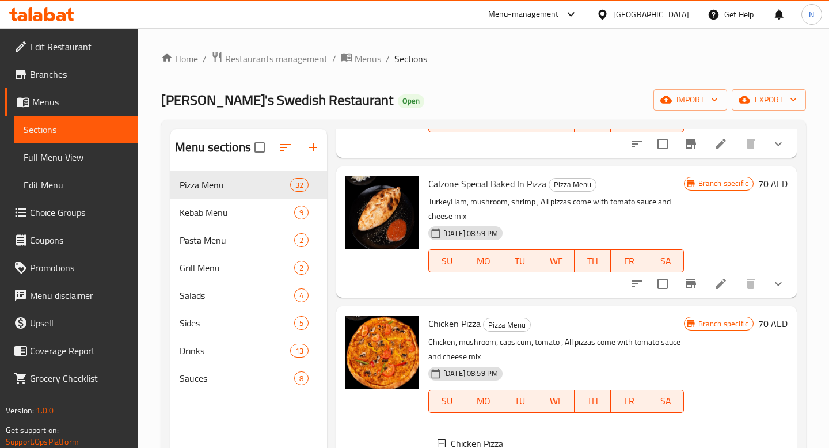
click at [785, 291] on button "show more" at bounding box center [779, 284] width 28 height 28
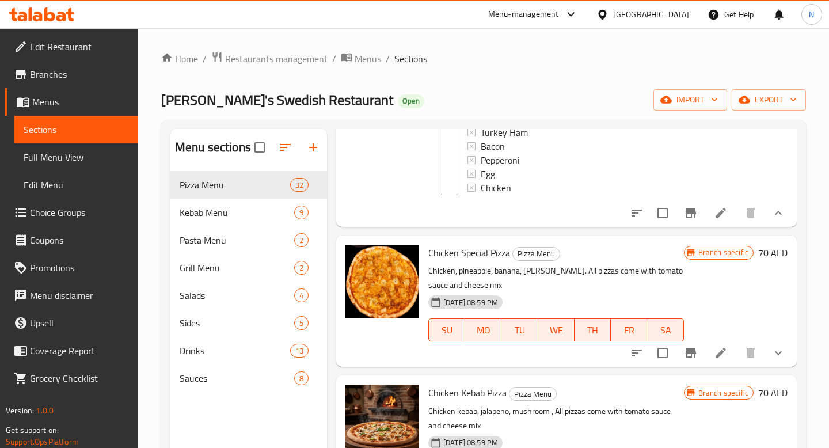
scroll to position [3290, 0]
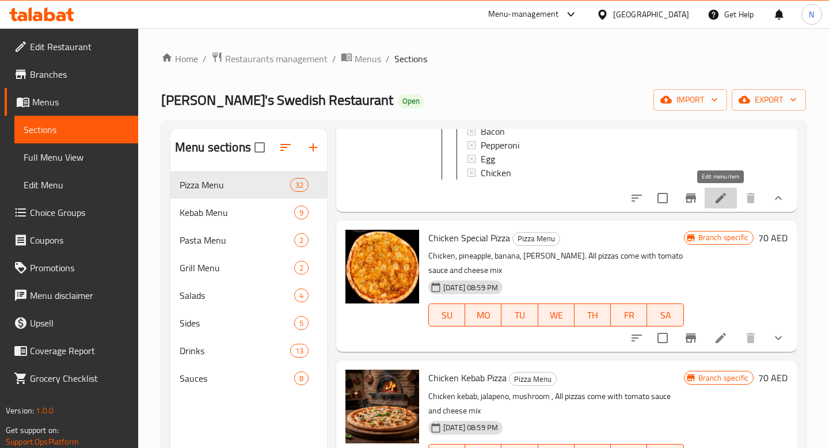
click at [714, 203] on icon at bounding box center [721, 198] width 14 height 14
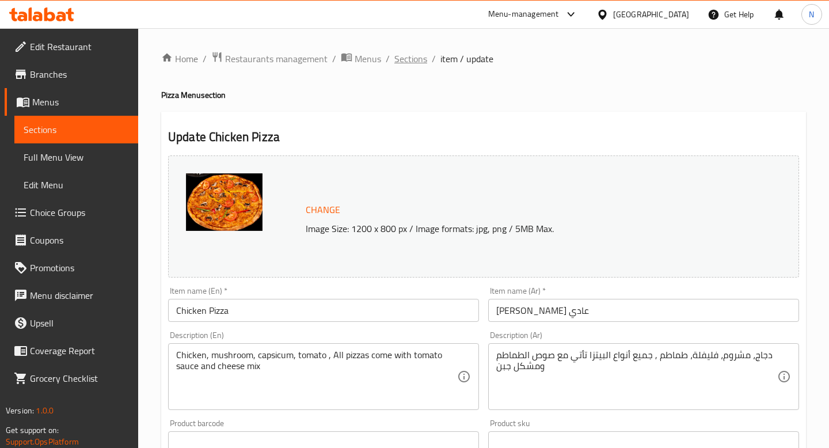
click at [410, 58] on span "Sections" at bounding box center [410, 59] width 33 height 14
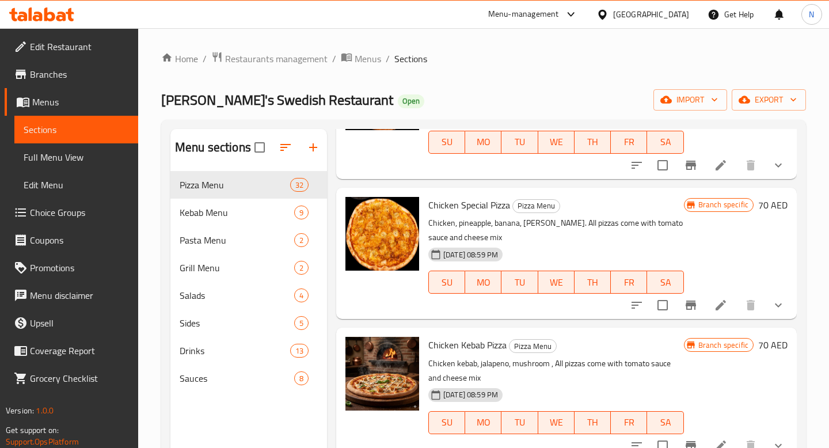
scroll to position [2514, 0]
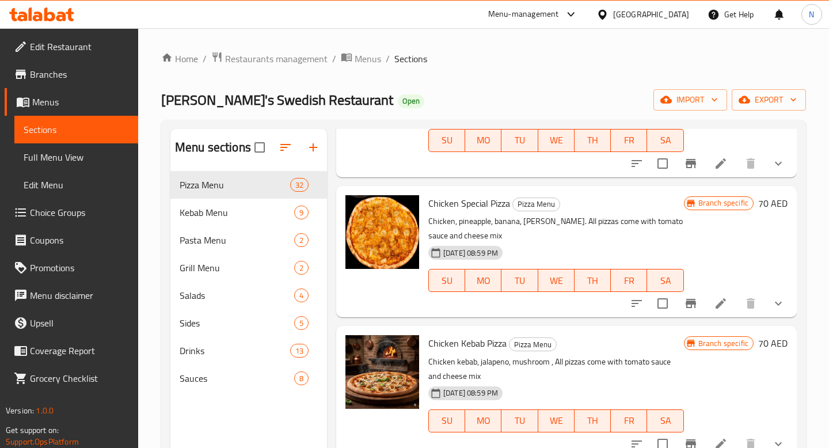
click at [719, 311] on li at bounding box center [721, 303] width 32 height 21
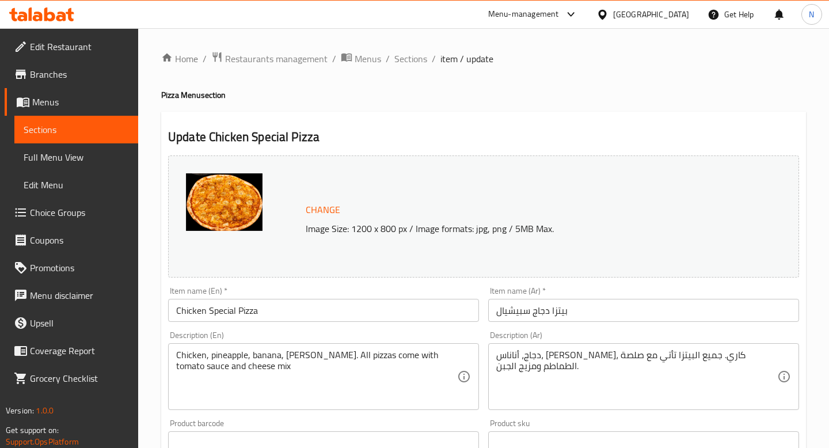
scroll to position [401, 0]
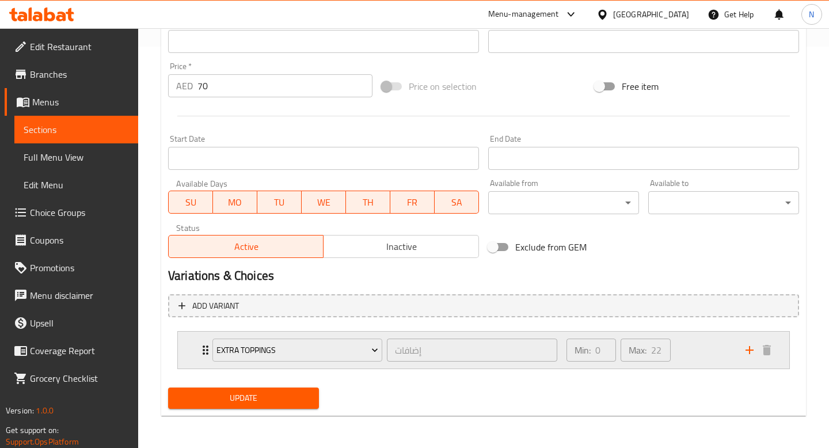
click at [742, 349] on button "add" at bounding box center [749, 349] width 17 height 17
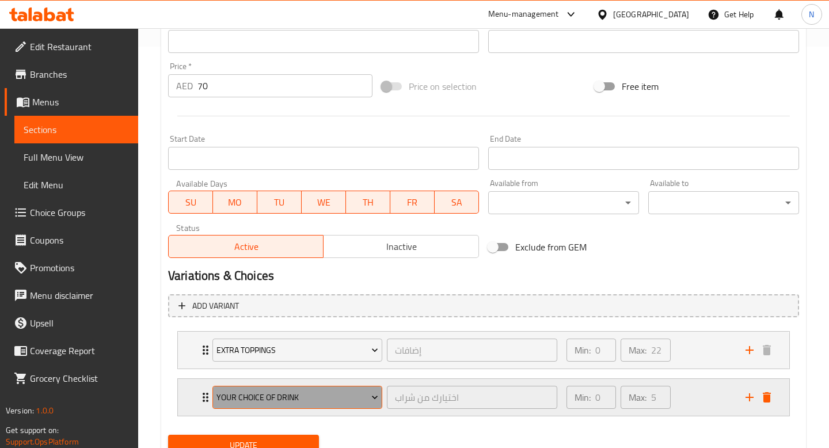
click at [249, 398] on span "Your Choice Of Drink" at bounding box center [297, 397] width 162 height 14
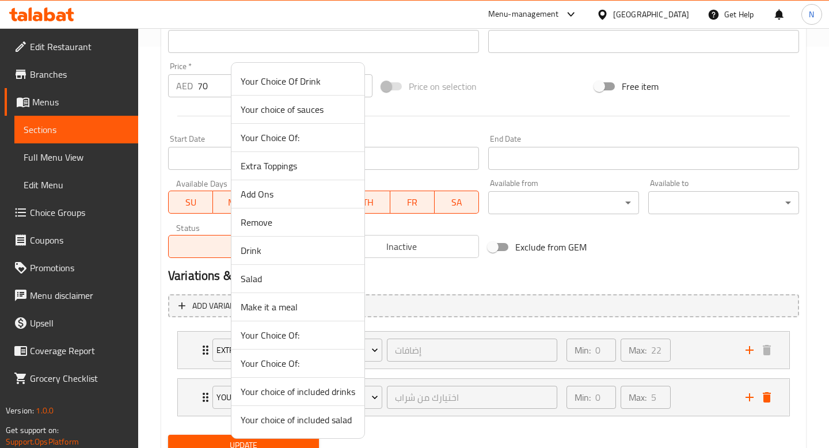
click at [256, 304] on span "Make it a meal" at bounding box center [298, 307] width 115 height 14
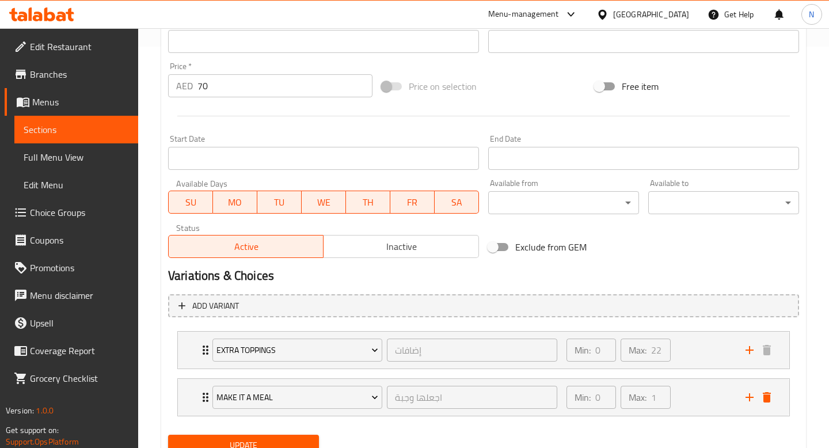
click at [258, 438] on span "Update" at bounding box center [243, 445] width 132 height 14
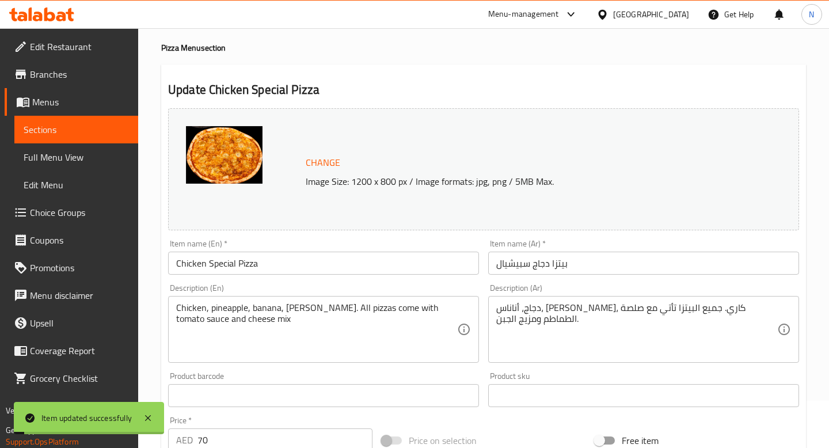
scroll to position [0, 0]
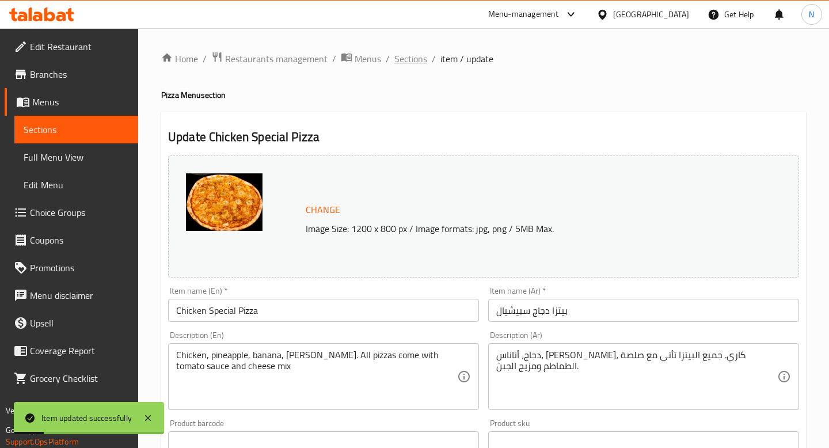
click at [412, 56] on span "Sections" at bounding box center [410, 59] width 33 height 14
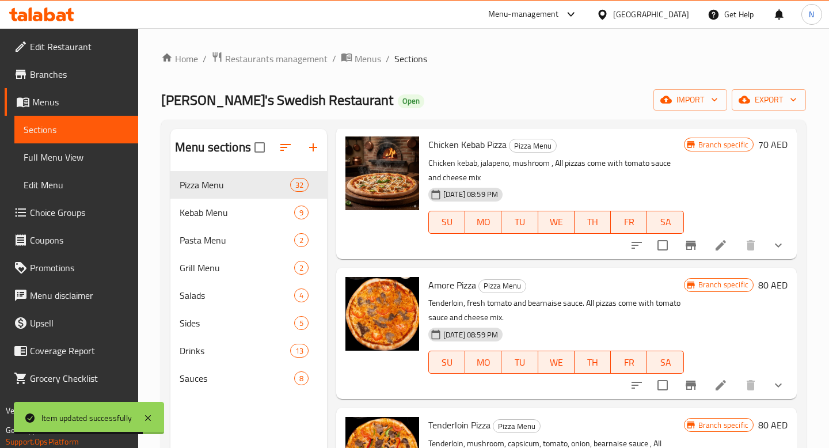
scroll to position [2724, 0]
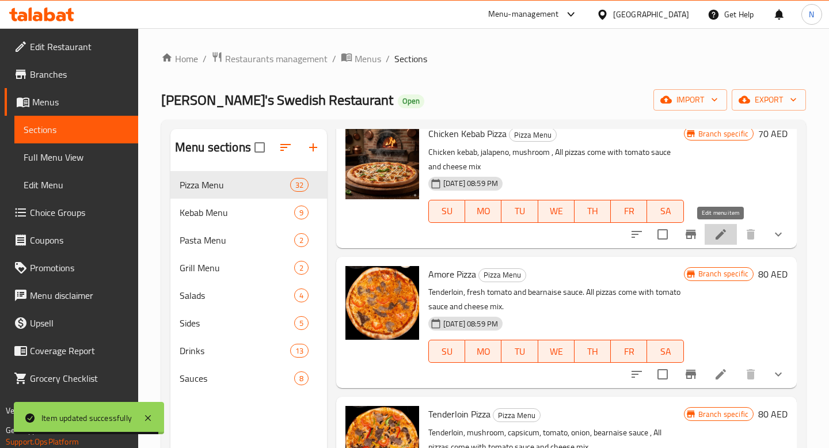
click at [719, 238] on icon at bounding box center [721, 234] width 14 height 14
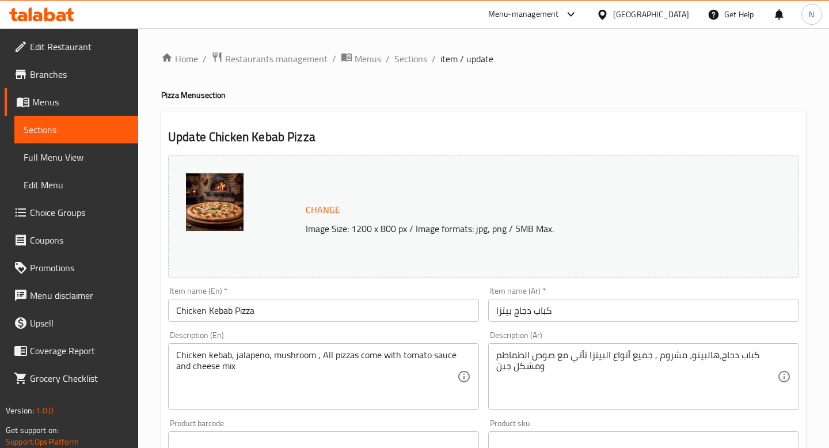
scroll to position [401, 0]
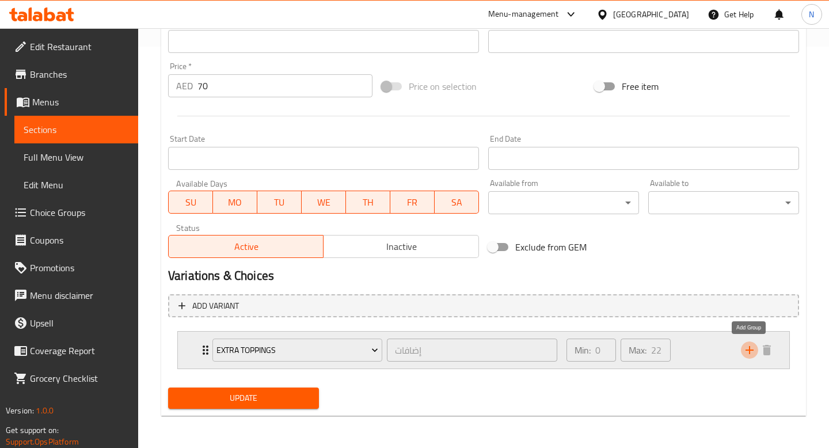
click at [750, 356] on icon "add" at bounding box center [750, 350] width 14 height 14
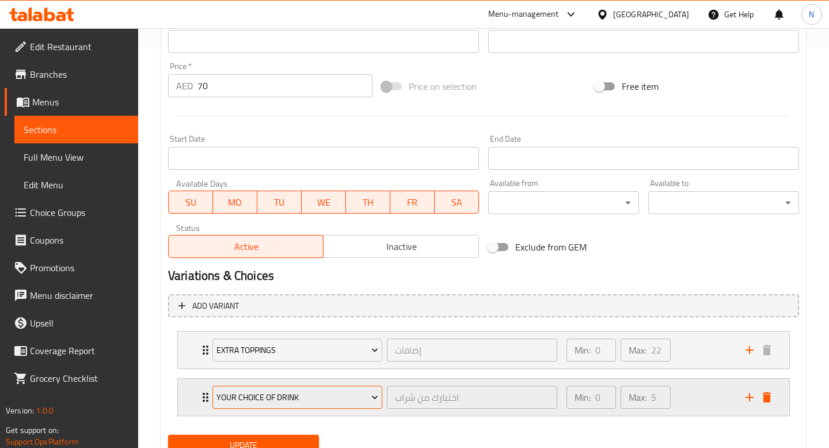
click at [355, 396] on span "Your Choice Of Drink" at bounding box center [297, 397] width 162 height 14
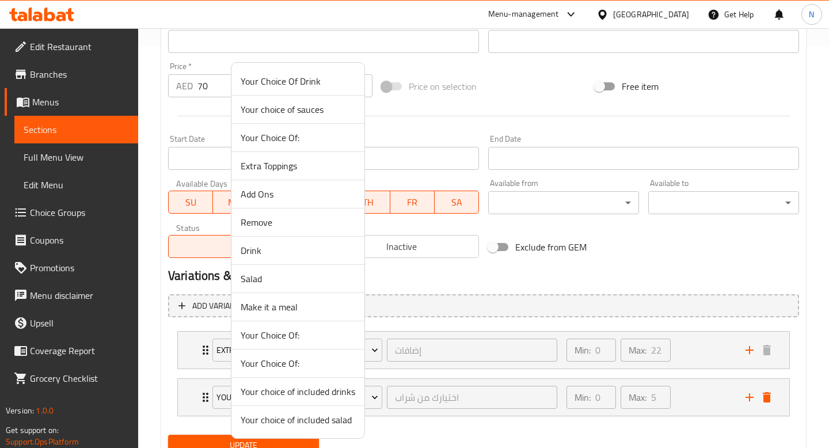
click at [318, 306] on span "Make it a meal" at bounding box center [298, 307] width 115 height 14
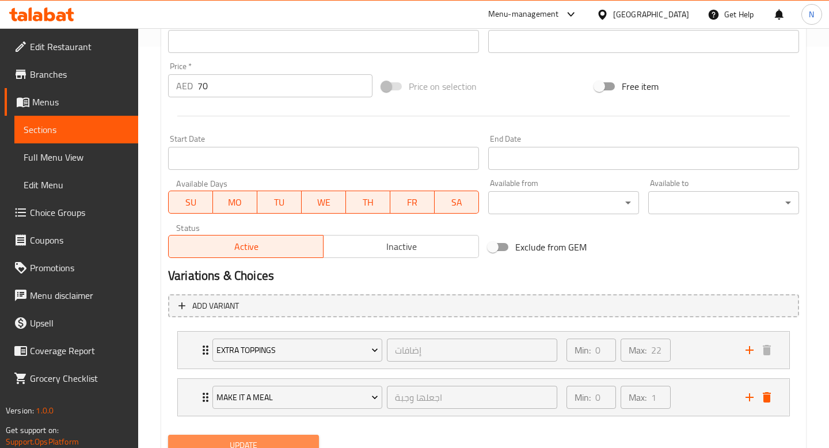
click at [261, 446] on span "Update" at bounding box center [243, 445] width 132 height 14
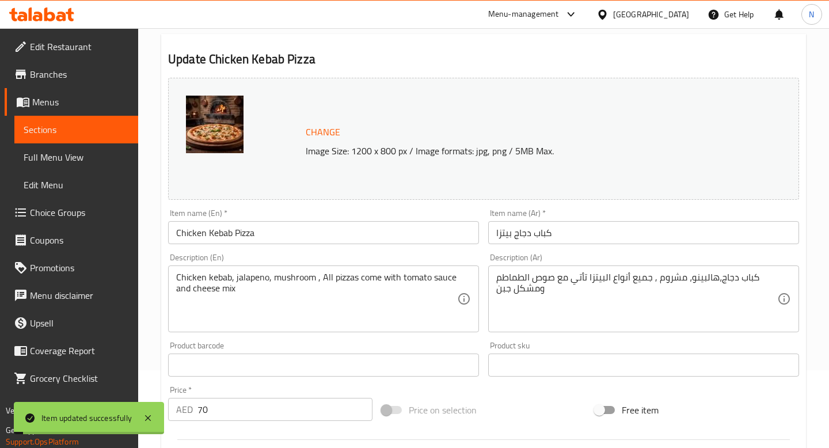
scroll to position [0, 0]
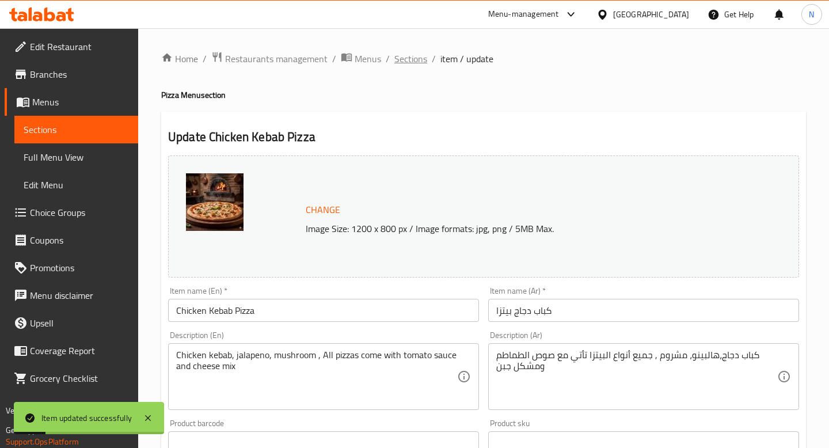
click at [422, 61] on span "Sections" at bounding box center [410, 59] width 33 height 14
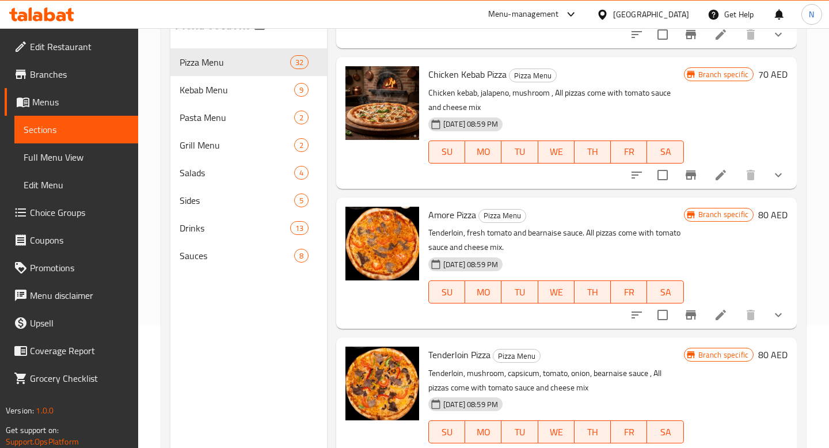
scroll to position [2724, 0]
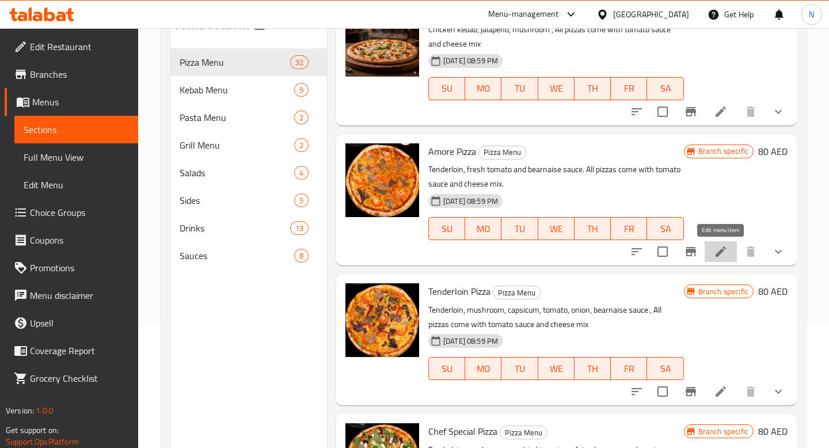
click at [724, 252] on icon at bounding box center [721, 252] width 14 height 14
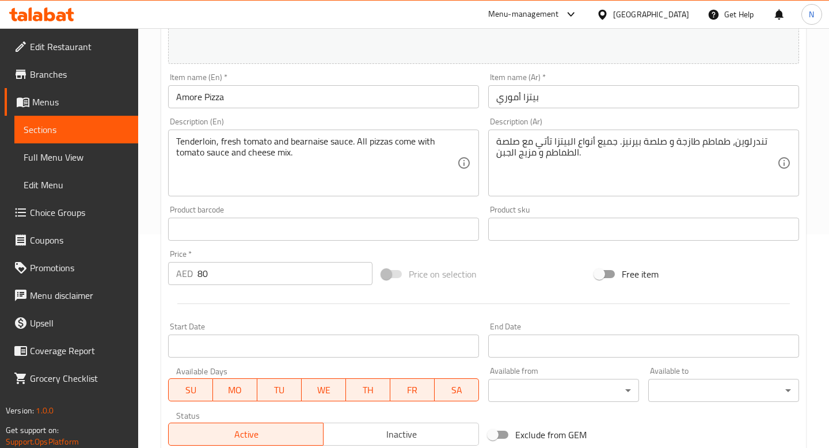
scroll to position [401, 0]
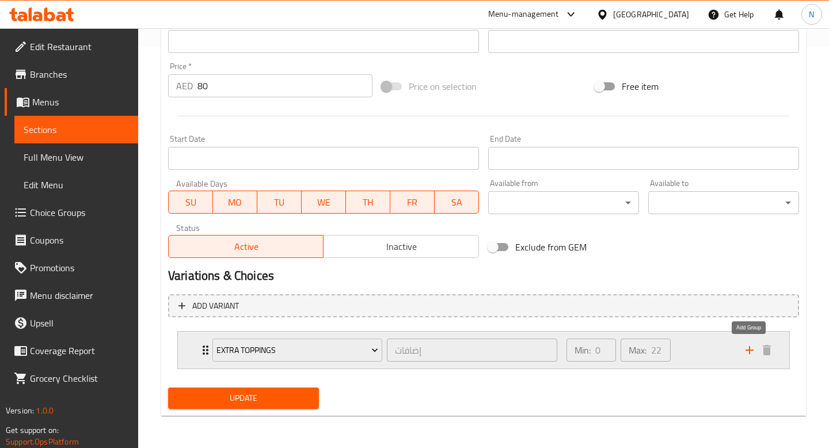
click at [750, 355] on icon "add" at bounding box center [750, 350] width 14 height 14
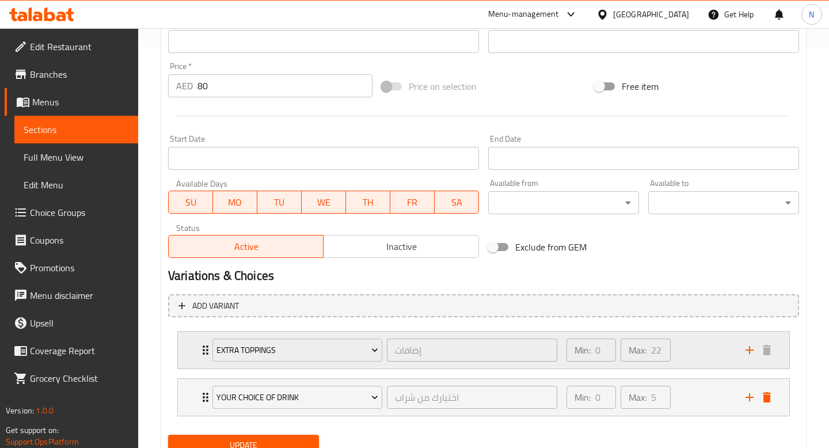
scroll to position [448, 0]
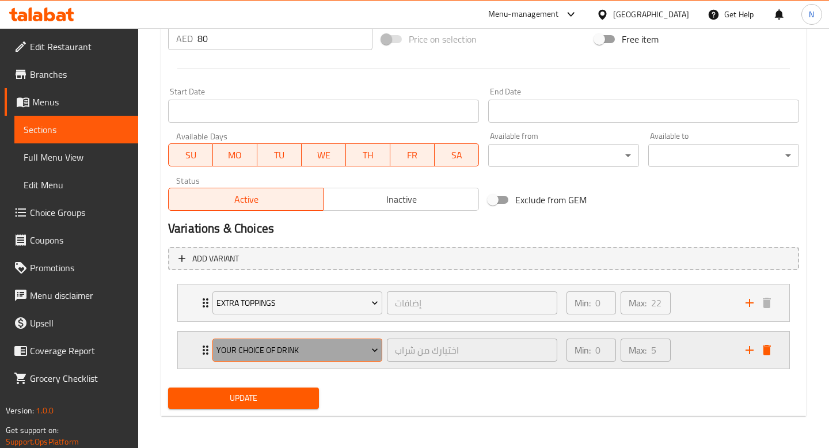
click at [315, 348] on span "Your Choice Of Drink" at bounding box center [297, 350] width 162 height 14
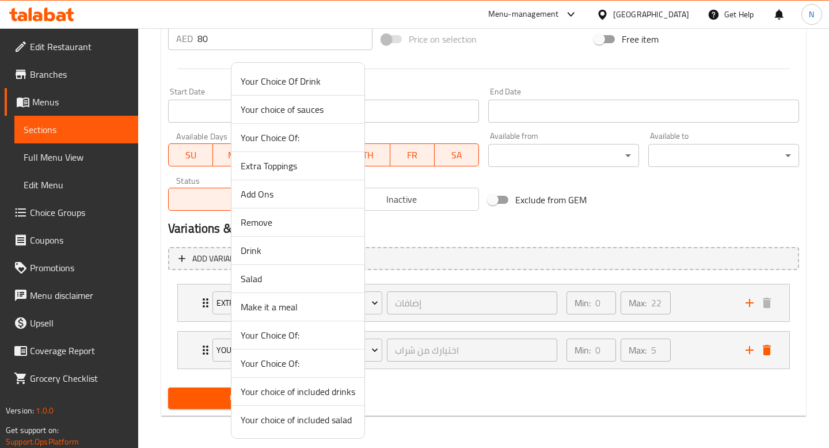
click at [285, 307] on span "Make it a meal" at bounding box center [298, 307] width 115 height 14
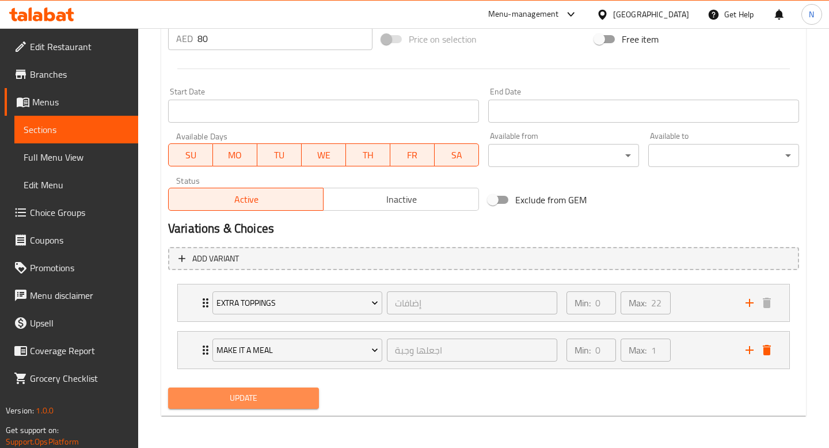
click at [272, 404] on span "Update" at bounding box center [243, 398] width 132 height 14
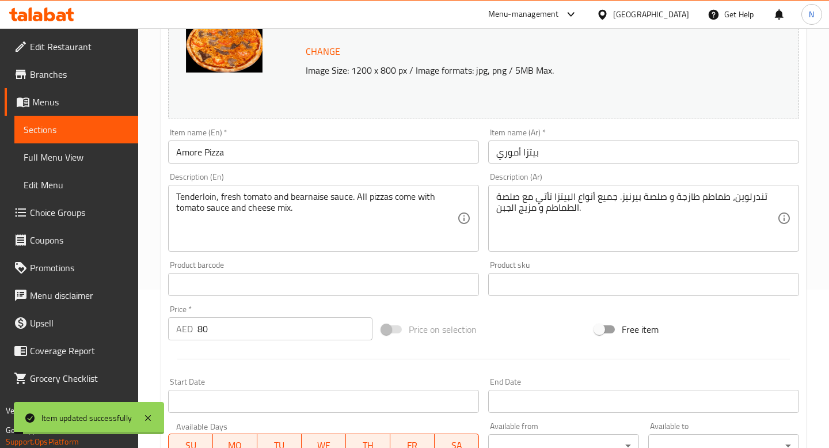
scroll to position [0, 0]
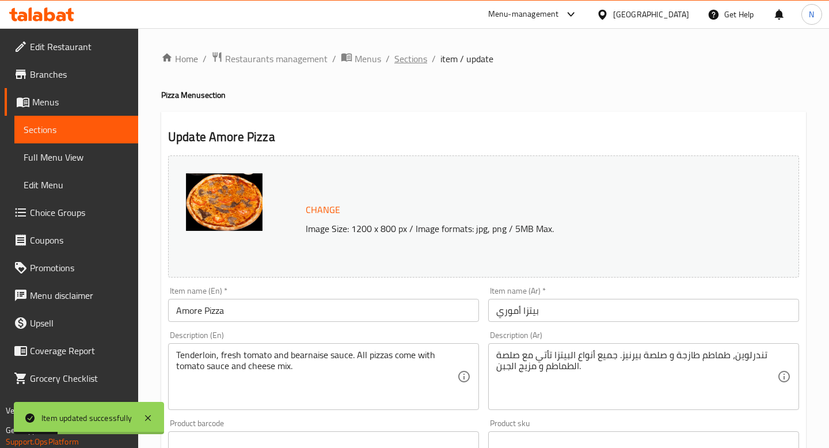
click at [422, 58] on span "Sections" at bounding box center [410, 59] width 33 height 14
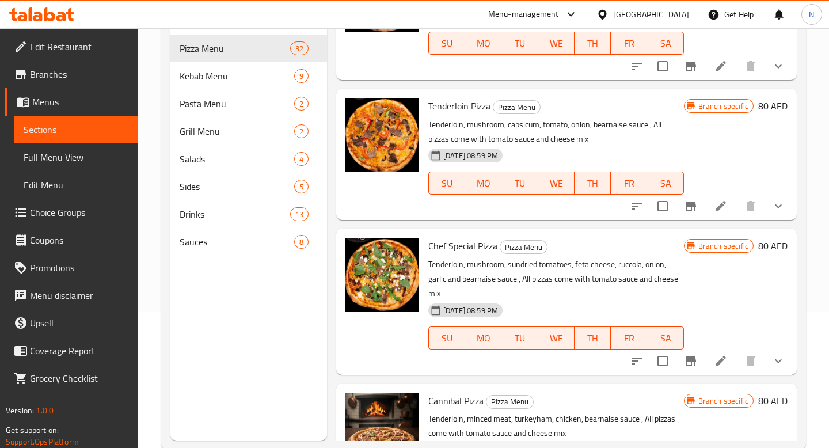
scroll to position [157, 0]
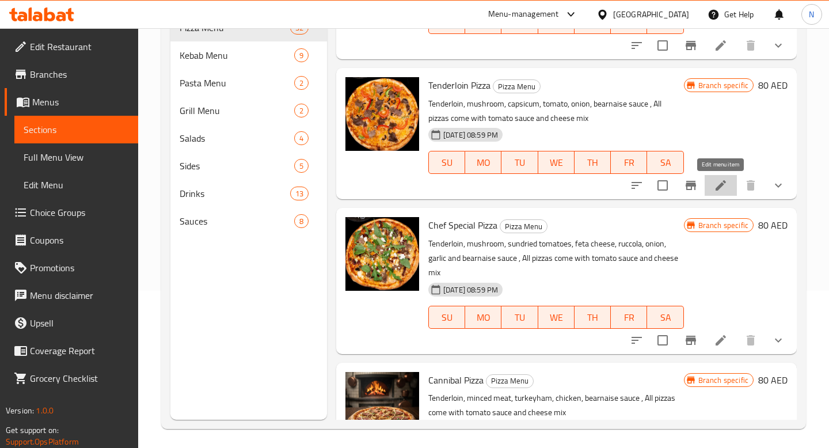
click at [720, 184] on icon at bounding box center [721, 185] width 14 height 14
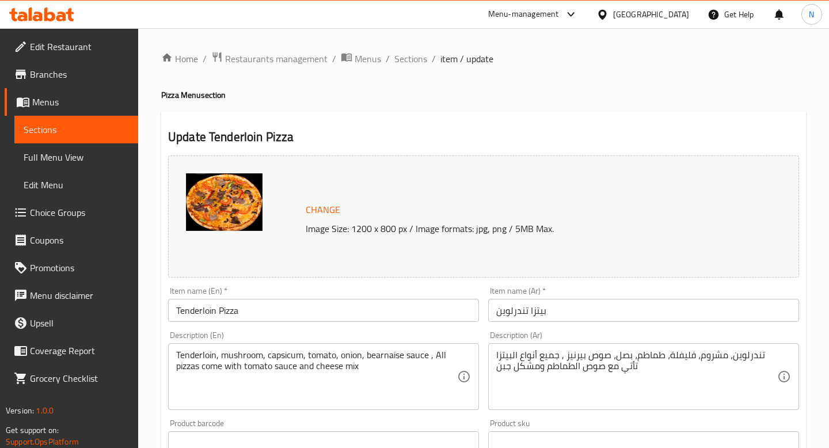
scroll to position [401, 0]
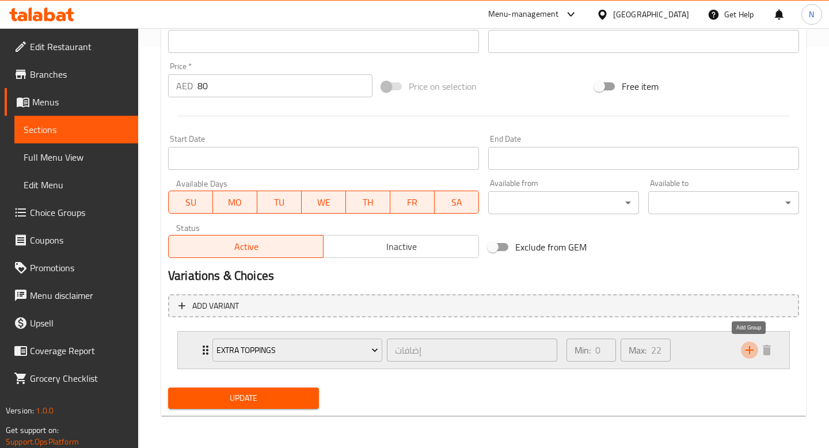
drag, startPoint x: 747, startPoint y: 348, endPoint x: 711, endPoint y: 352, distance: 36.5
click at [747, 348] on icon "add" at bounding box center [750, 350] width 14 height 14
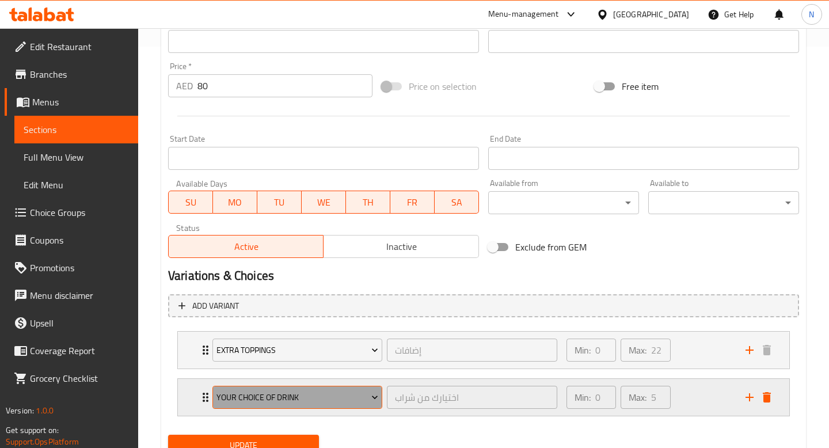
click at [324, 404] on button "Your Choice Of Drink" at bounding box center [297, 397] width 170 height 23
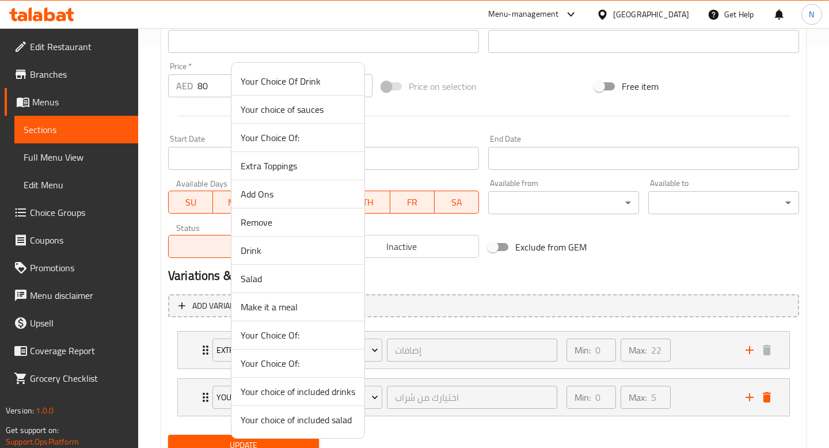
click at [298, 306] on span "Make it a meal" at bounding box center [298, 307] width 115 height 14
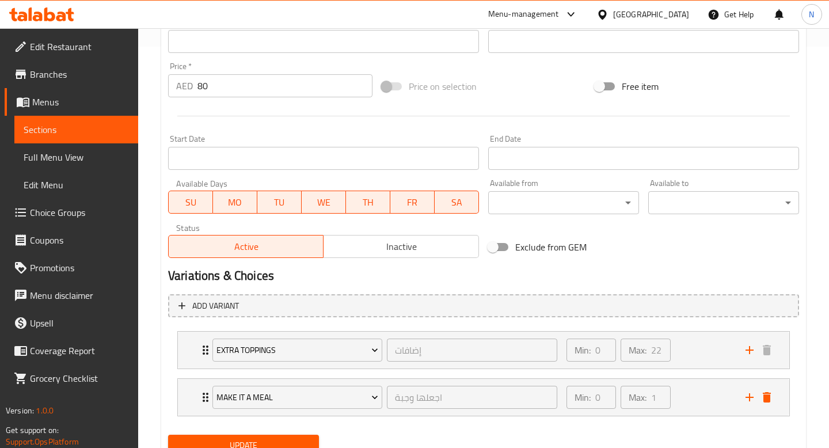
click at [291, 431] on div "Update" at bounding box center [243, 445] width 160 height 31
click at [292, 439] on span "Update" at bounding box center [243, 445] width 132 height 14
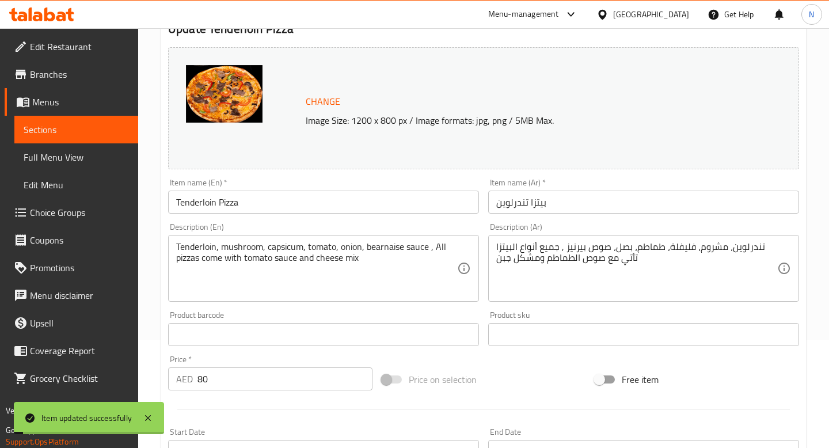
scroll to position [0, 0]
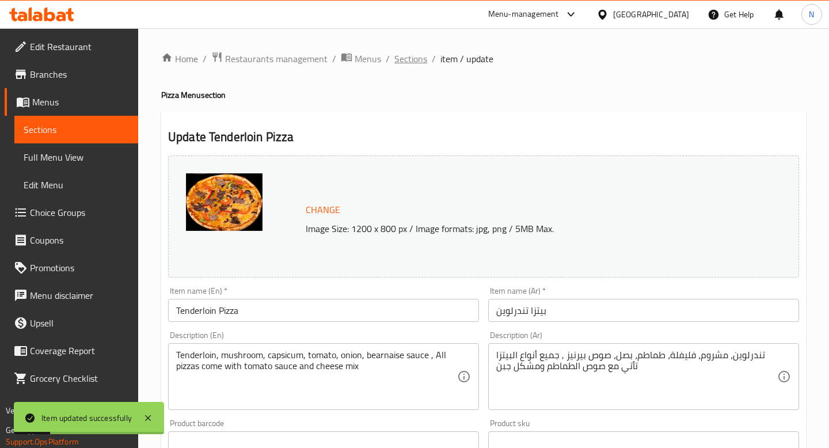
click at [410, 55] on span "Sections" at bounding box center [410, 59] width 33 height 14
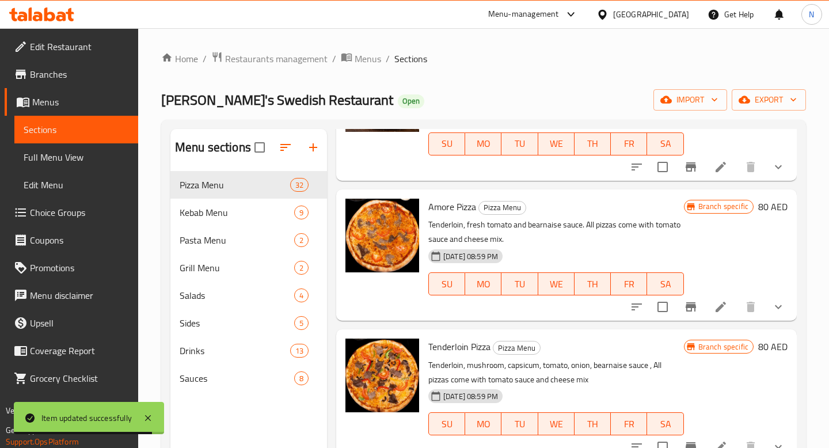
scroll to position [2820, 0]
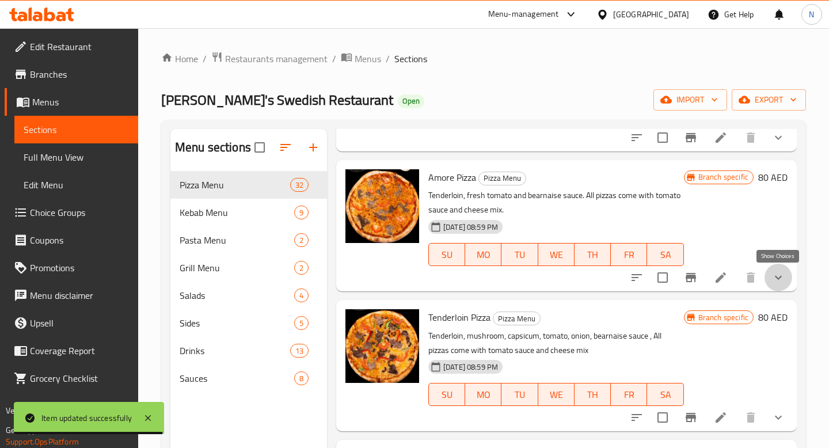
click at [784, 283] on icon "show more" at bounding box center [778, 278] width 14 height 14
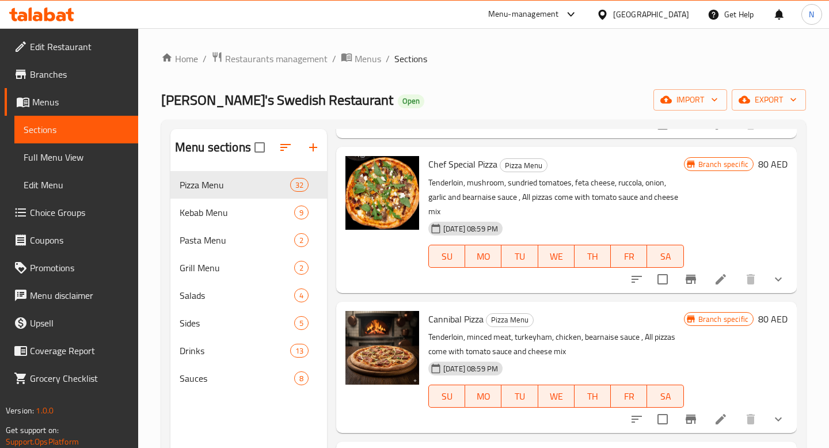
scroll to position [3575, 0]
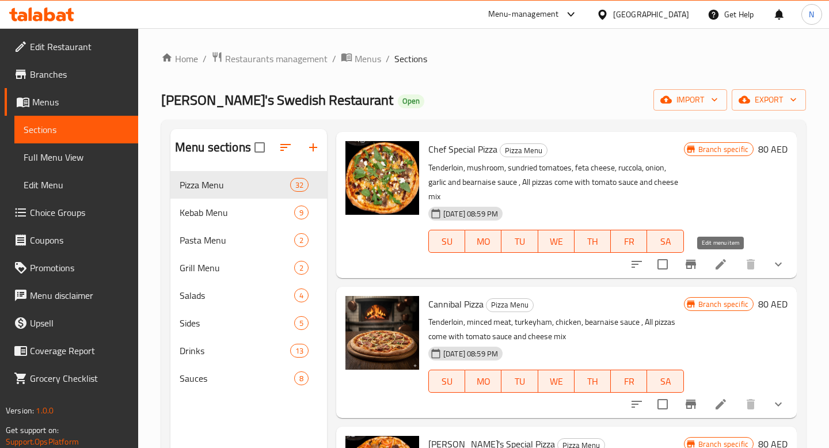
click at [717, 267] on icon at bounding box center [721, 264] width 10 height 10
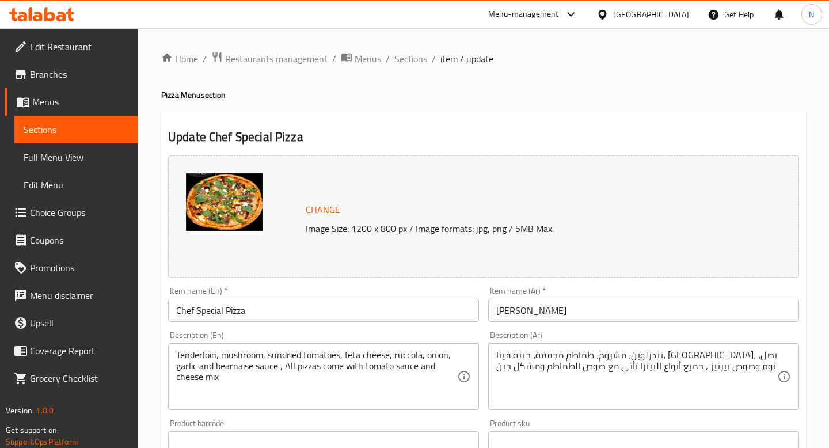
scroll to position [401, 0]
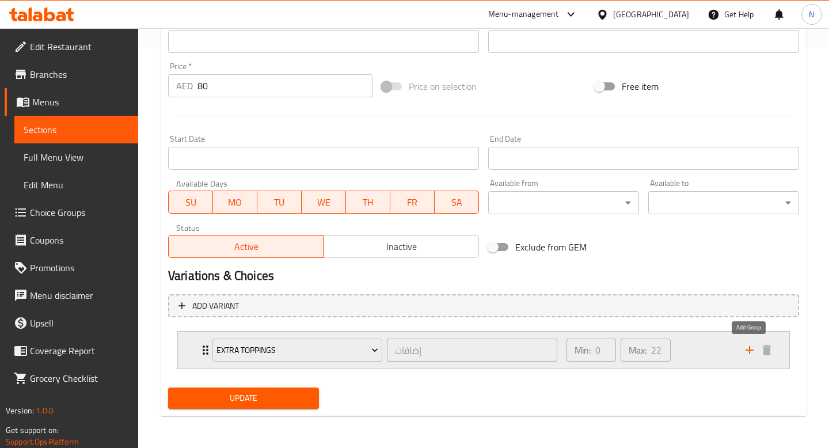
click at [750, 348] on icon "add" at bounding box center [750, 350] width 8 height 8
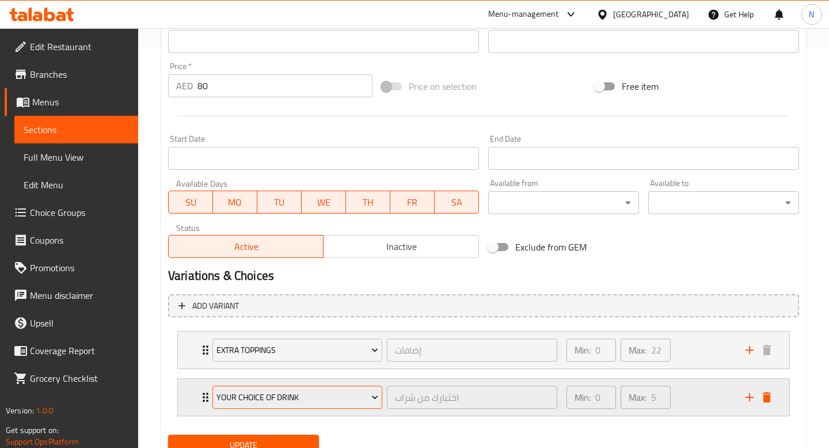
click at [320, 402] on span "Your Choice Of Drink" at bounding box center [297, 397] width 162 height 14
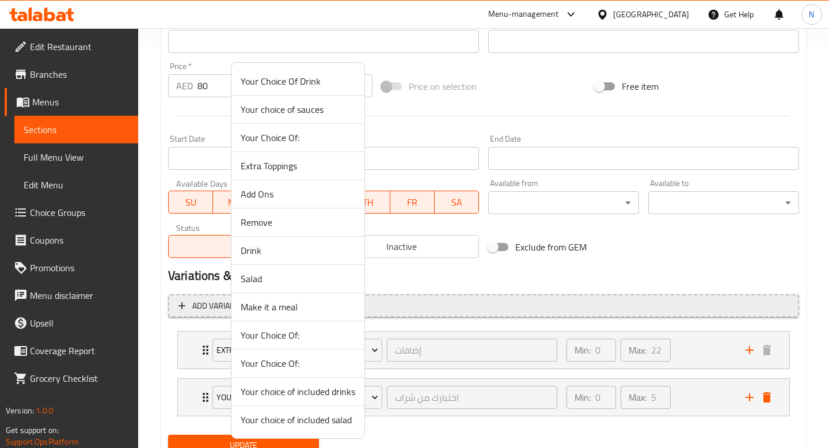
click at [311, 302] on span "Make it a meal" at bounding box center [298, 307] width 115 height 14
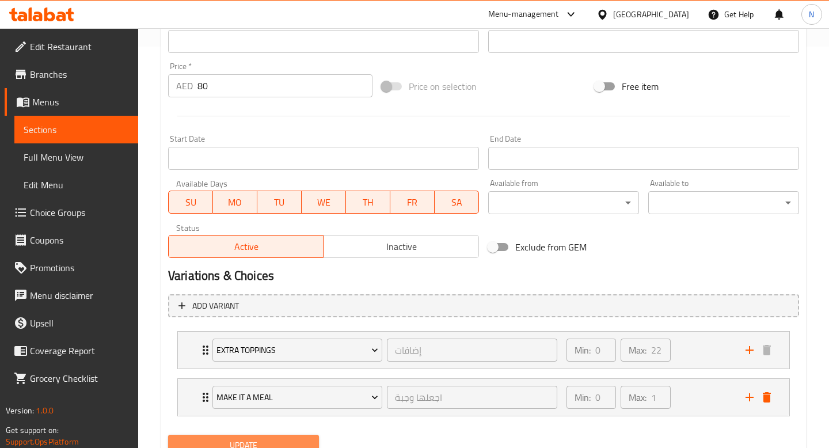
click at [291, 444] on span "Update" at bounding box center [243, 445] width 132 height 14
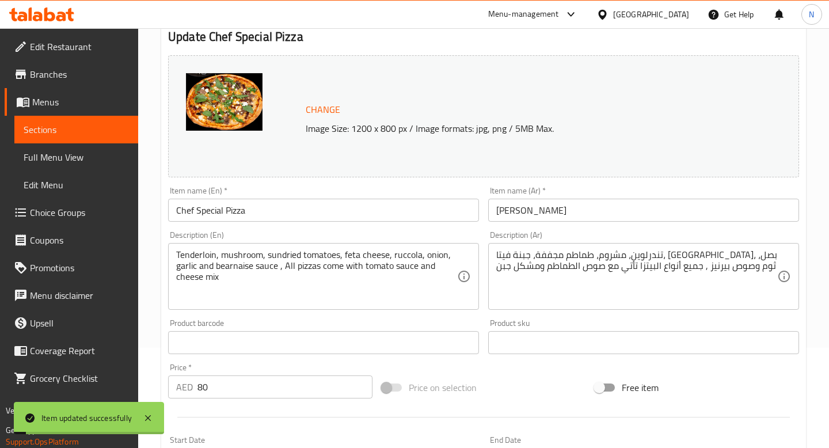
scroll to position [0, 0]
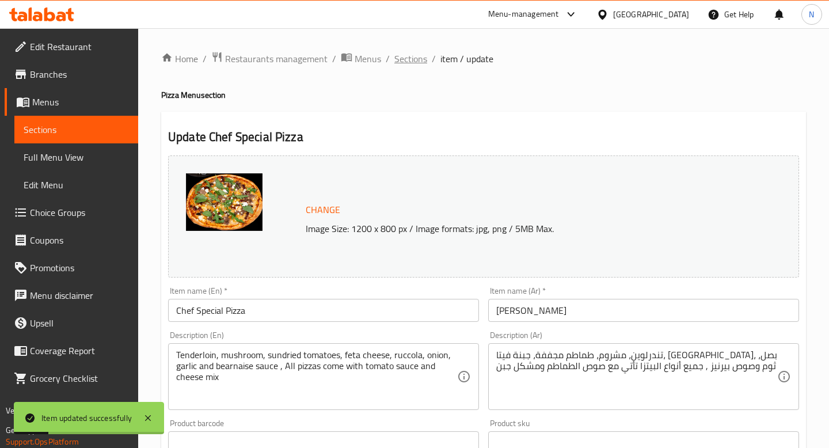
click at [423, 57] on span "Sections" at bounding box center [410, 59] width 33 height 14
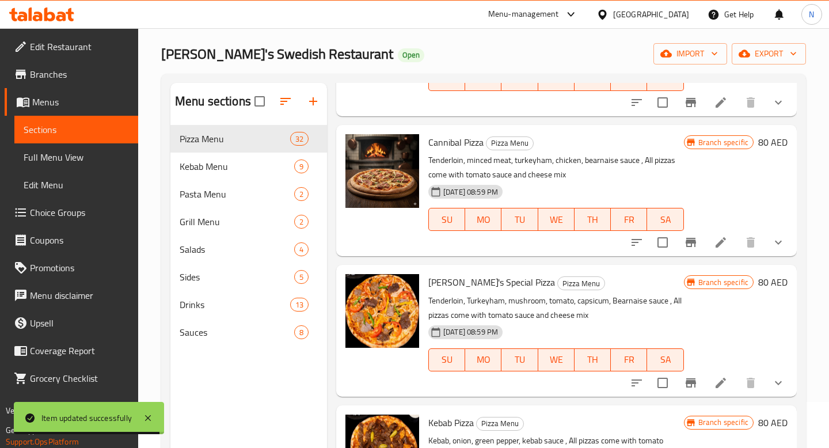
scroll to position [113, 0]
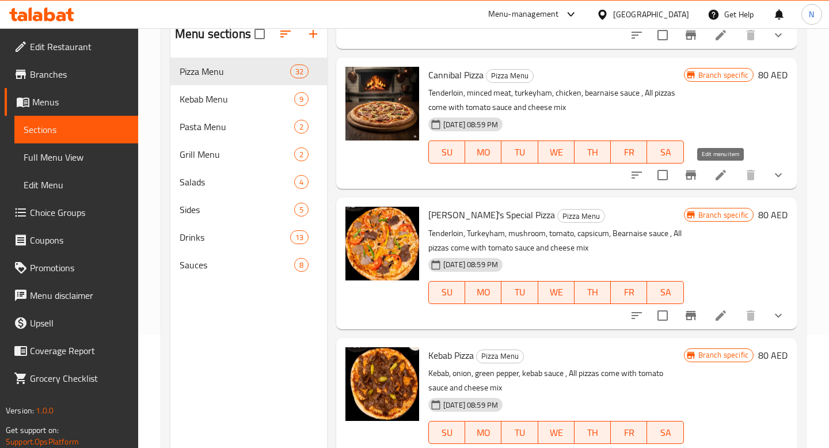
click at [714, 177] on icon at bounding box center [721, 175] width 14 height 14
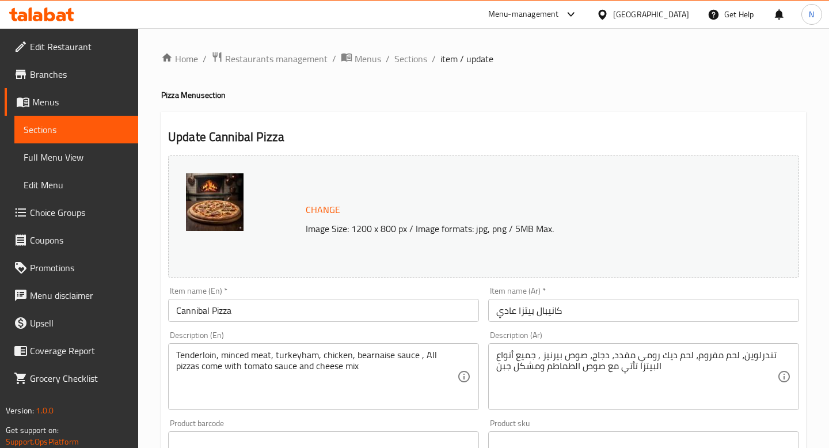
scroll to position [401, 0]
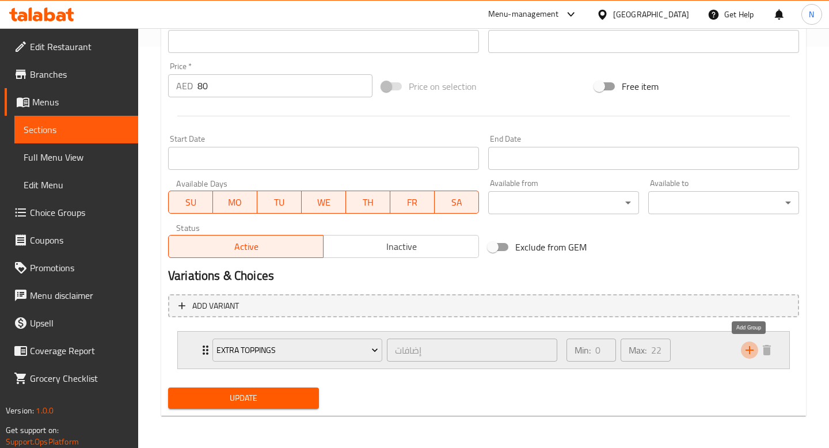
click at [744, 348] on icon "add" at bounding box center [750, 350] width 14 height 14
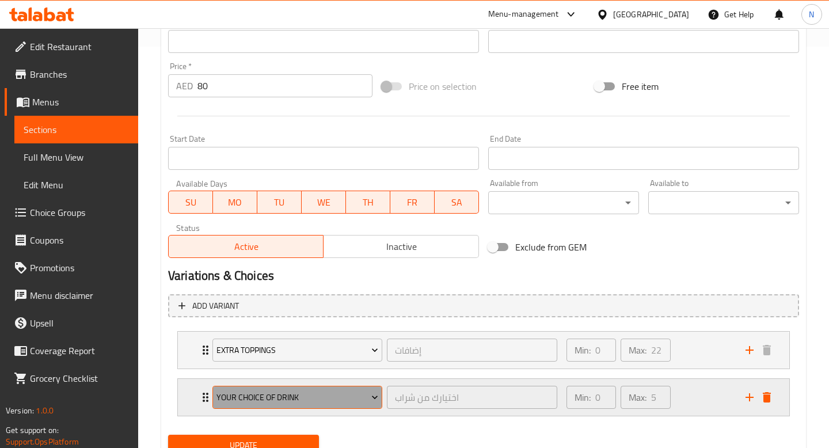
click at [333, 402] on span "Your Choice Of Drink" at bounding box center [297, 397] width 162 height 14
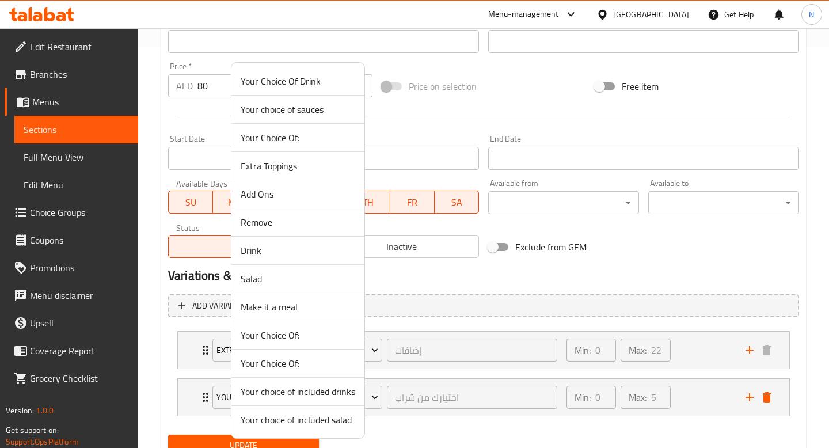
click at [313, 302] on span "Make it a meal" at bounding box center [298, 307] width 115 height 14
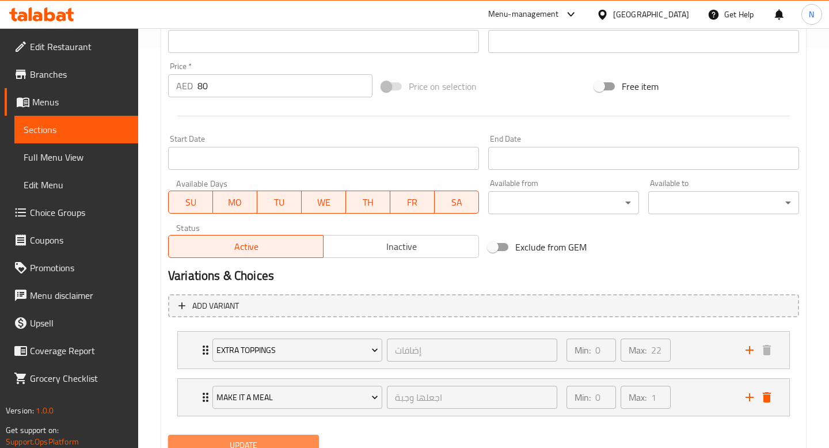
click at [298, 438] on span "Update" at bounding box center [243, 445] width 132 height 14
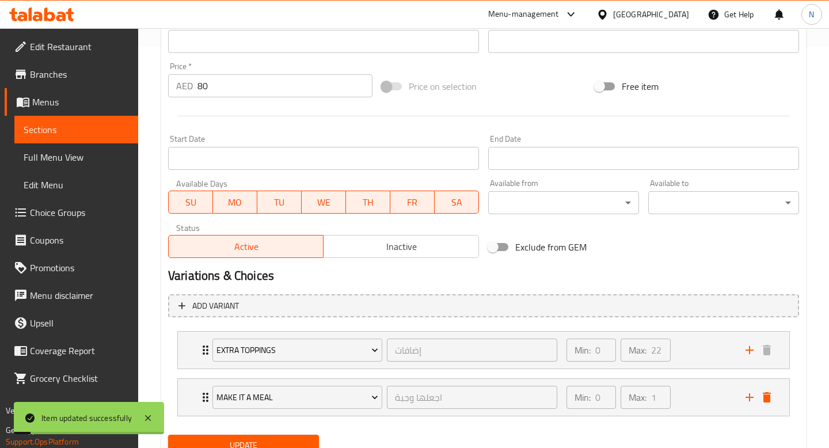
scroll to position [0, 0]
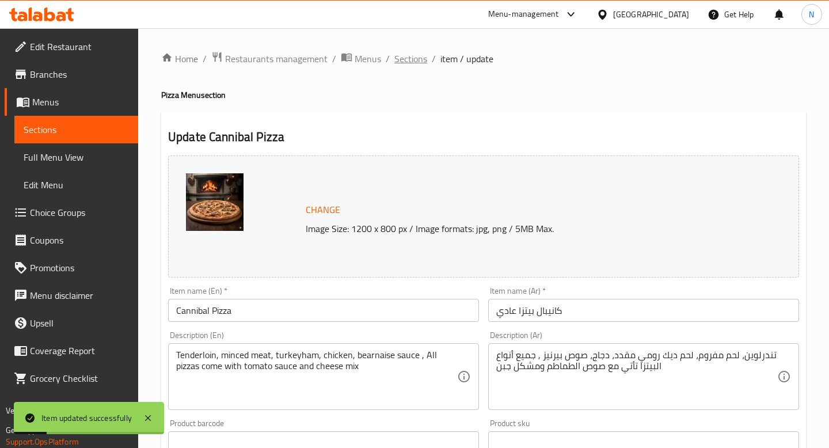
click at [412, 55] on span "Sections" at bounding box center [410, 59] width 33 height 14
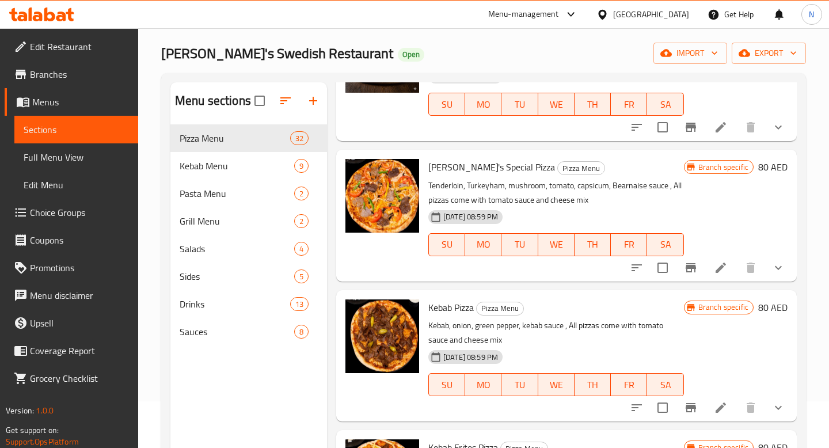
scroll to position [3364, 0]
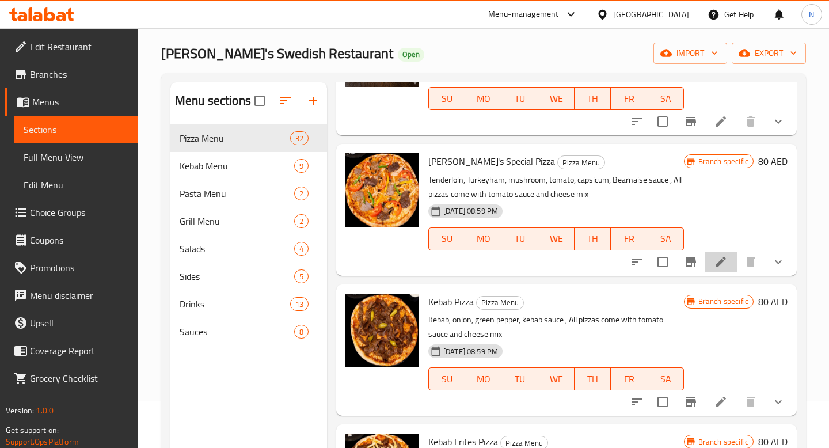
click at [721, 269] on li at bounding box center [721, 262] width 32 height 21
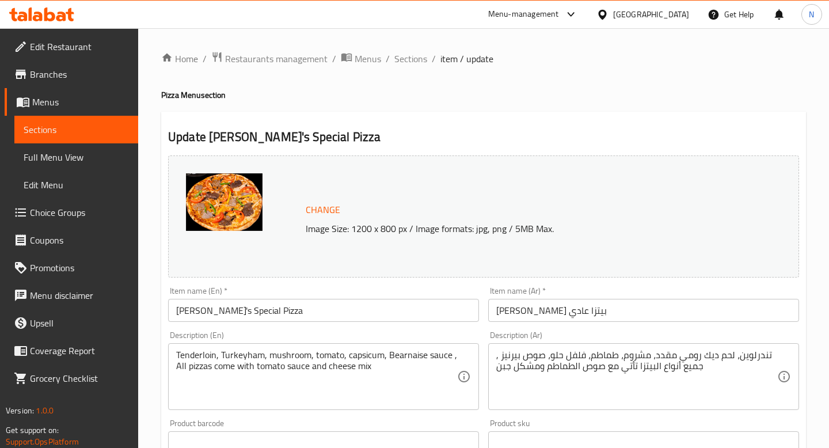
scroll to position [401, 0]
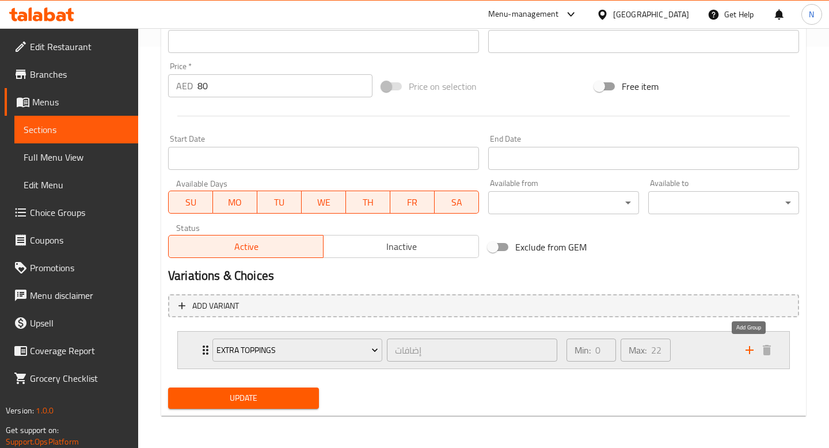
click at [754, 351] on icon "add" at bounding box center [750, 350] width 14 height 14
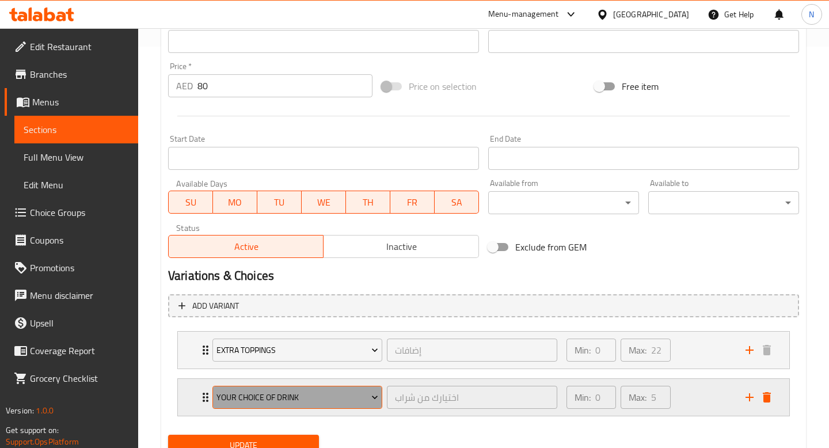
click at [336, 400] on span "Your Choice Of Drink" at bounding box center [297, 397] width 162 height 14
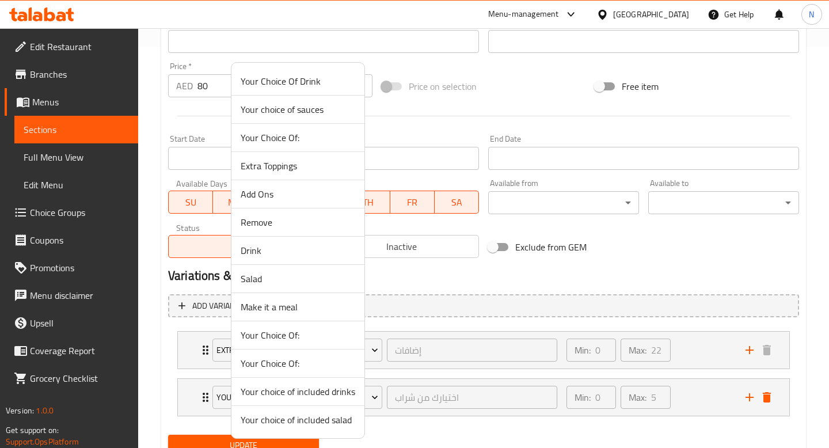
click at [302, 309] on span "Make it a meal" at bounding box center [298, 307] width 115 height 14
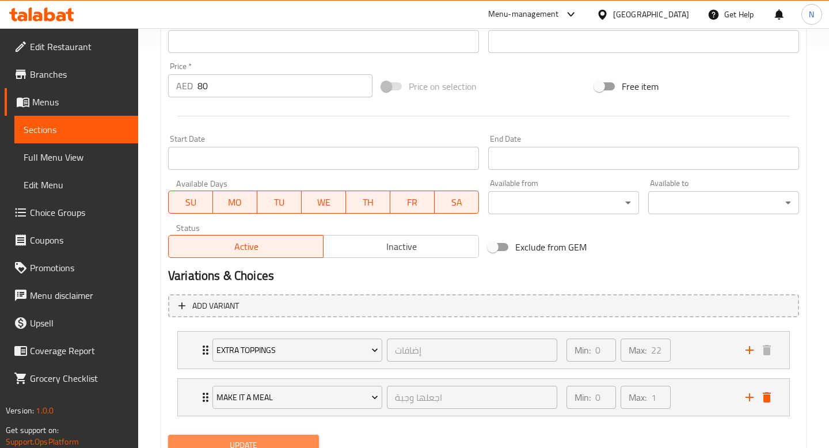
click at [281, 438] on span "Update" at bounding box center [243, 445] width 132 height 14
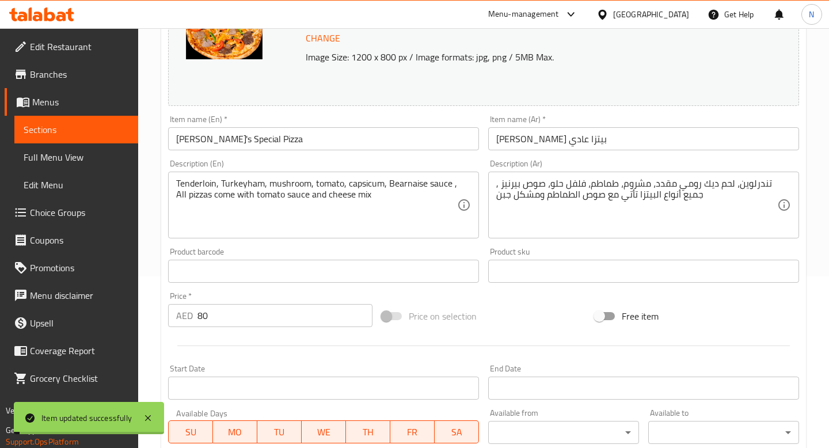
scroll to position [0, 0]
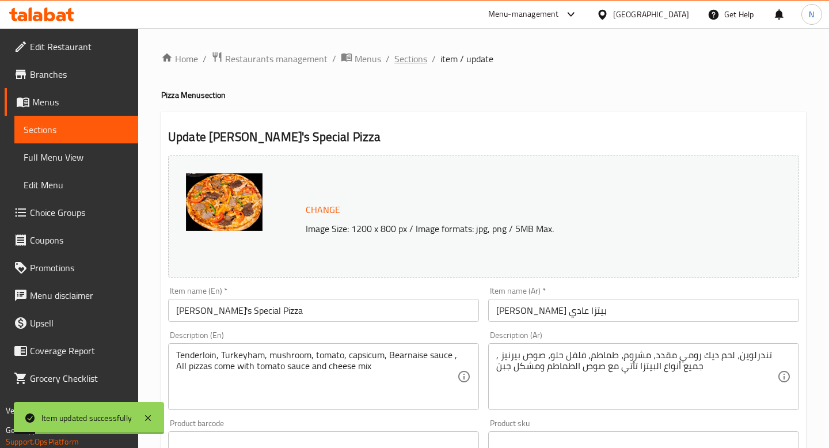
click at [413, 61] on span "Sections" at bounding box center [410, 59] width 33 height 14
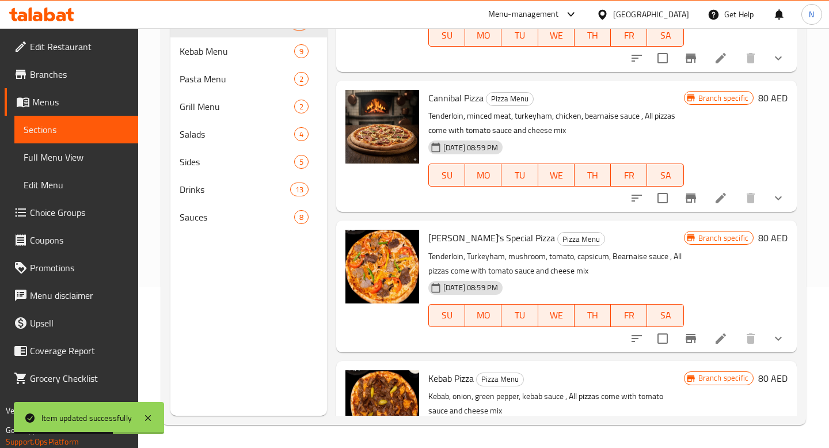
scroll to position [3171, 0]
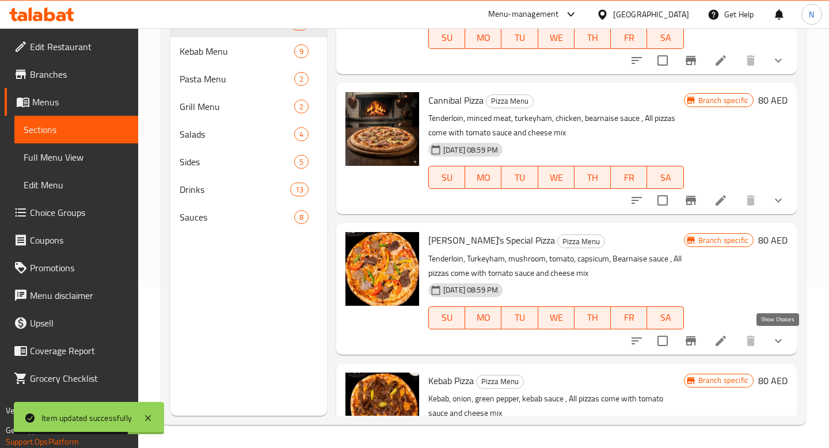
click at [779, 339] on icon "show more" at bounding box center [778, 341] width 14 height 14
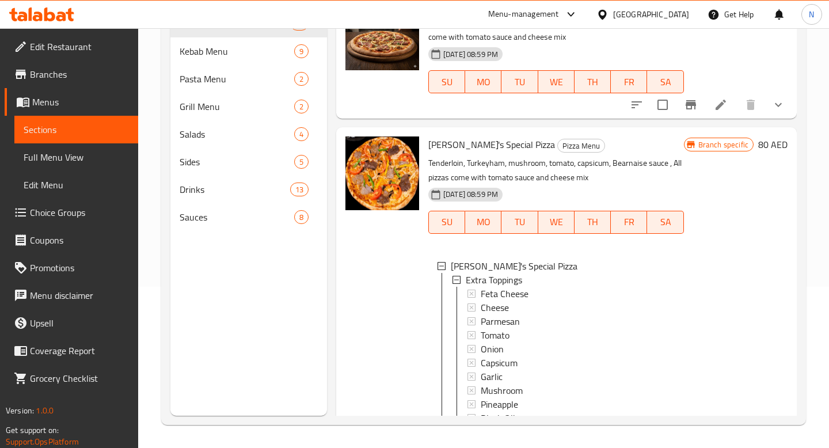
scroll to position [3264, 0]
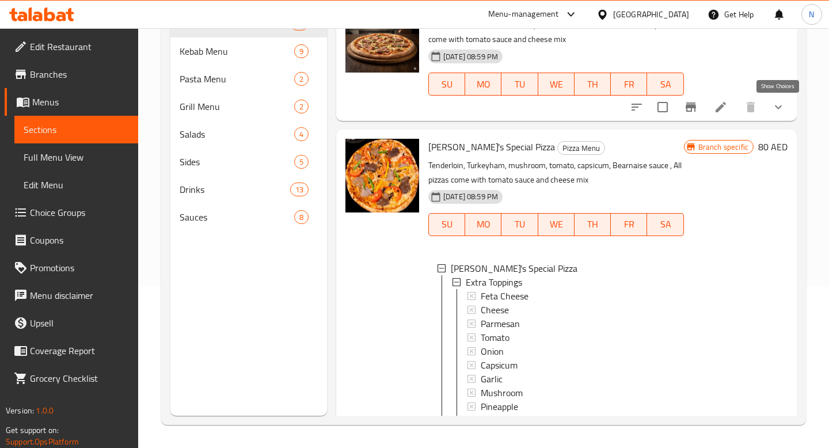
click at [778, 106] on icon "show more" at bounding box center [778, 107] width 14 height 14
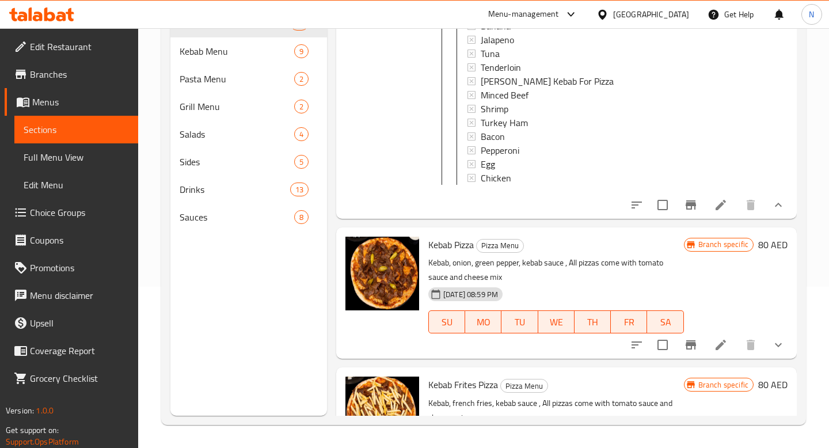
scroll to position [4200, 0]
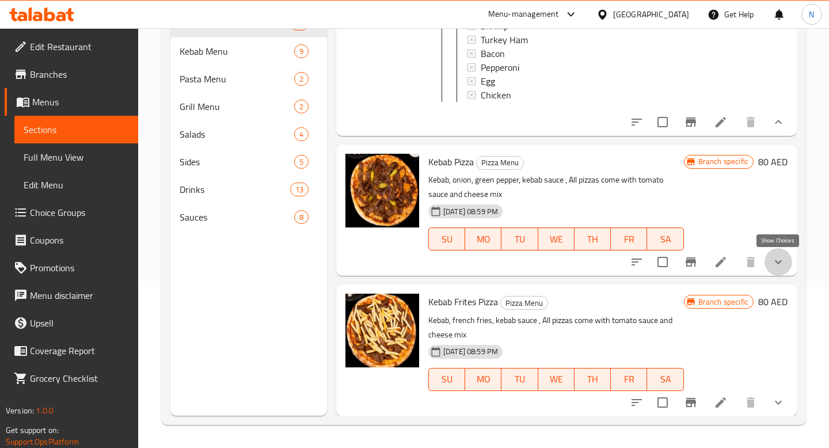
click at [777, 266] on icon "show more" at bounding box center [778, 262] width 14 height 14
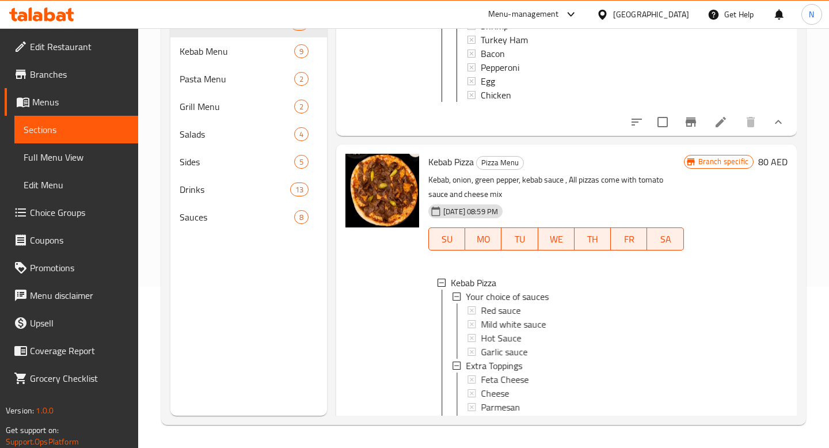
scroll to position [0, 0]
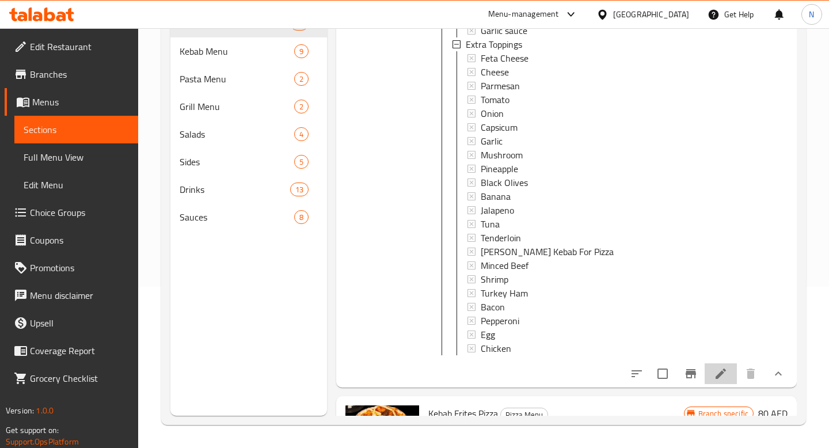
click at [721, 383] on li at bounding box center [721, 373] width 32 height 21
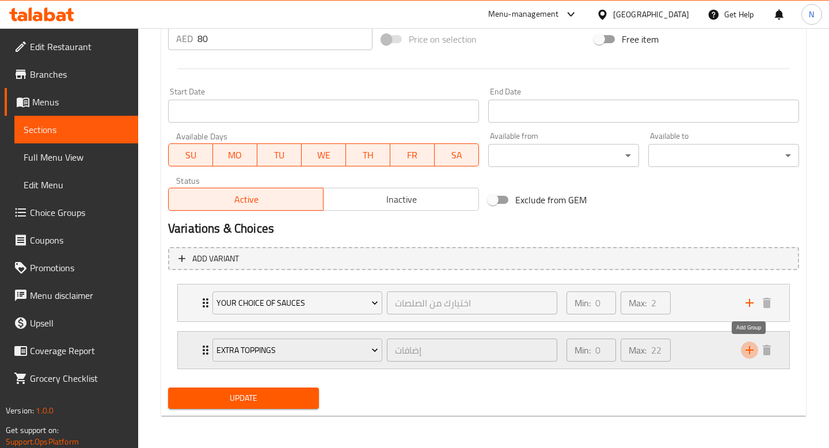
click at [751, 351] on icon "add" at bounding box center [750, 350] width 14 height 14
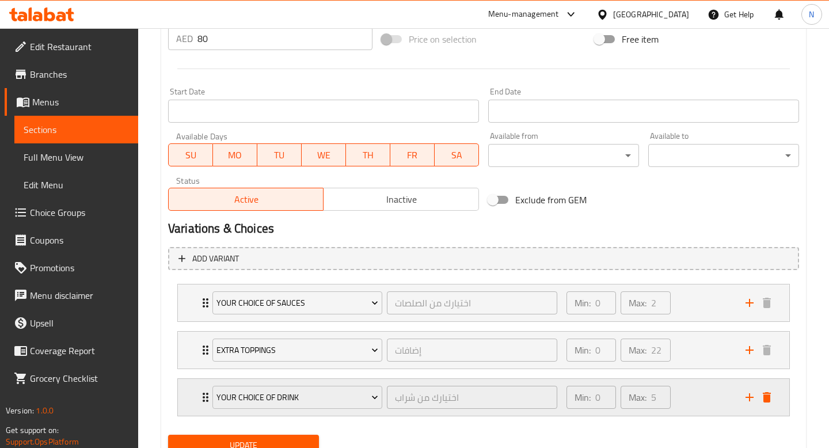
click at [331, 382] on div "Your Choice Of Drink اختيارك من شراب ​" at bounding box center [385, 397] width 359 height 37
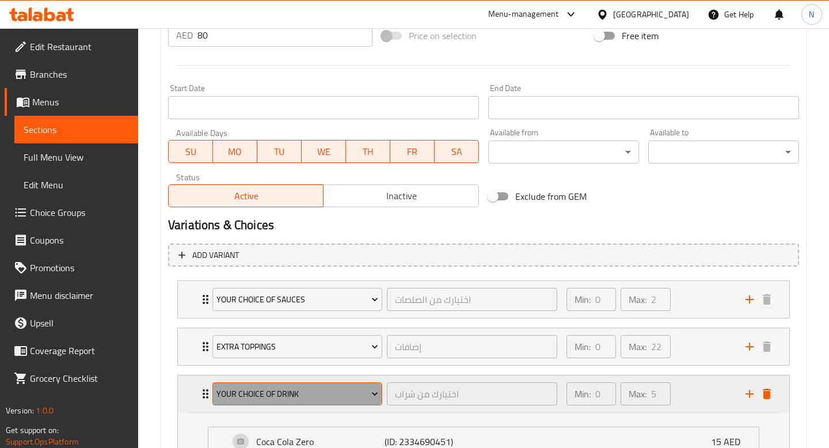
click at [332, 395] on span "Your Choice Of Drink" at bounding box center [297, 394] width 162 height 14
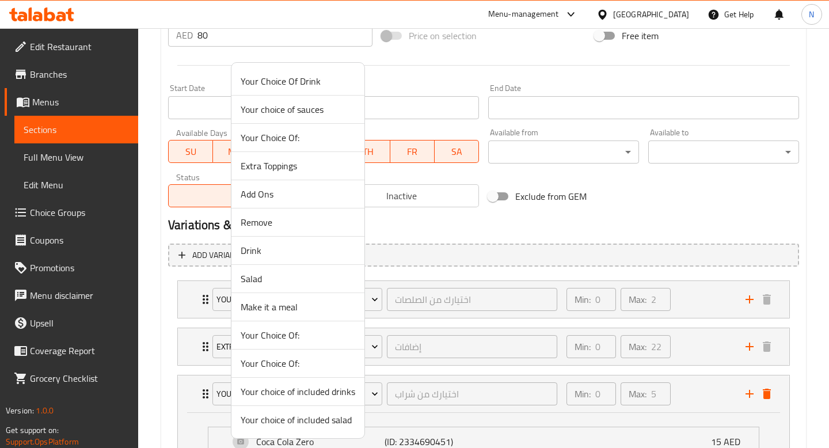
click at [303, 302] on span "Make it a meal" at bounding box center [298, 307] width 115 height 14
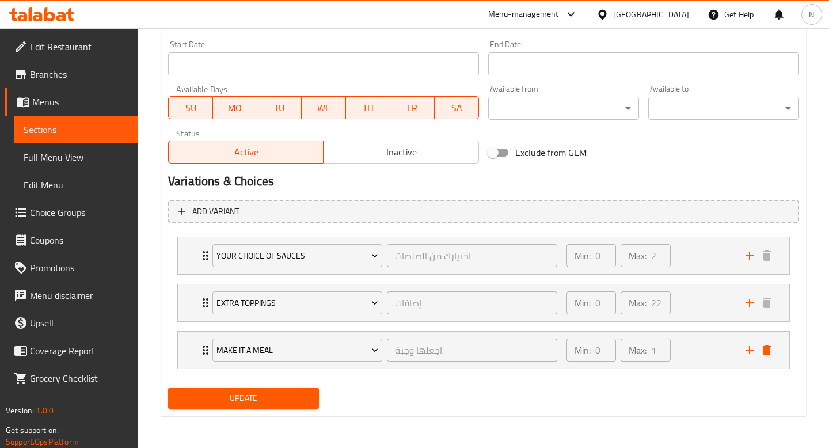
click at [289, 402] on span "Update" at bounding box center [243, 398] width 132 height 14
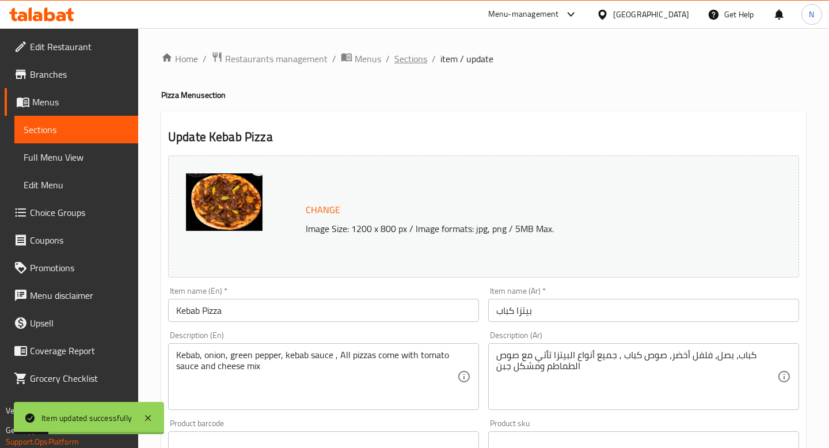
click at [419, 59] on span "Sections" at bounding box center [410, 59] width 33 height 14
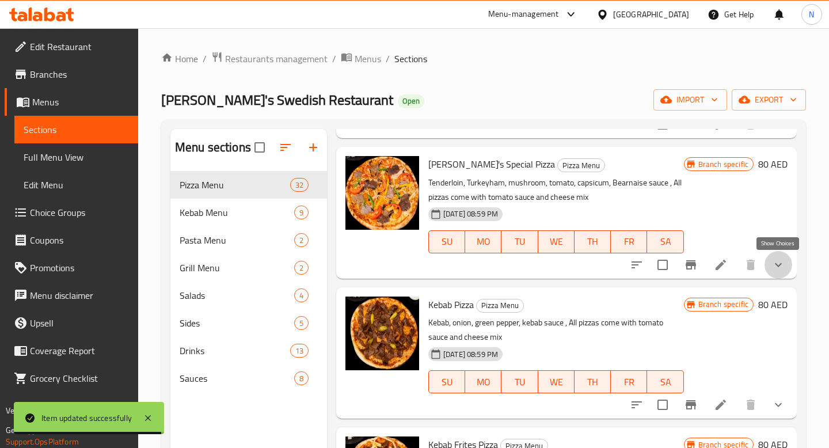
click at [784, 261] on icon "show more" at bounding box center [778, 265] width 14 height 14
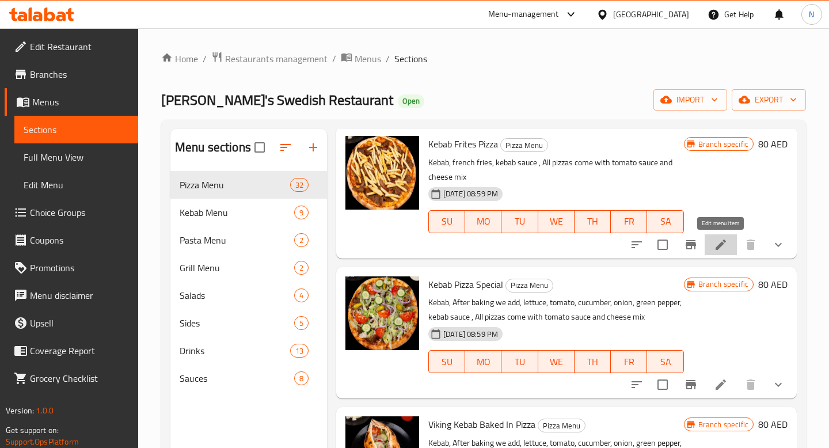
click at [724, 249] on icon at bounding box center [721, 245] width 14 height 14
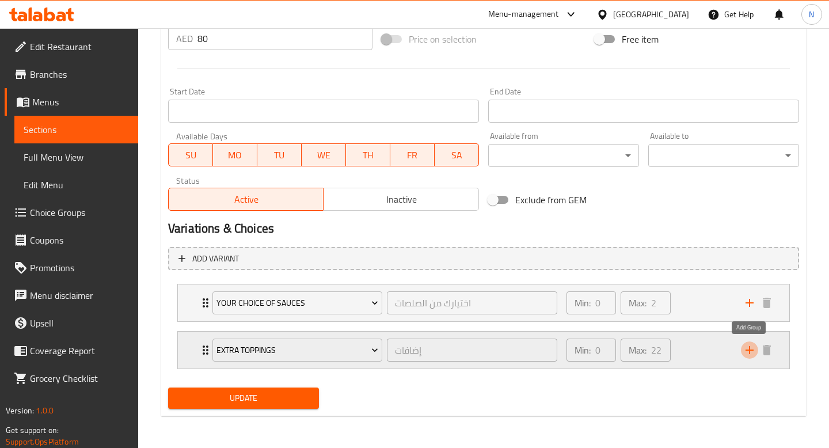
click at [746, 351] on icon "add" at bounding box center [750, 350] width 14 height 14
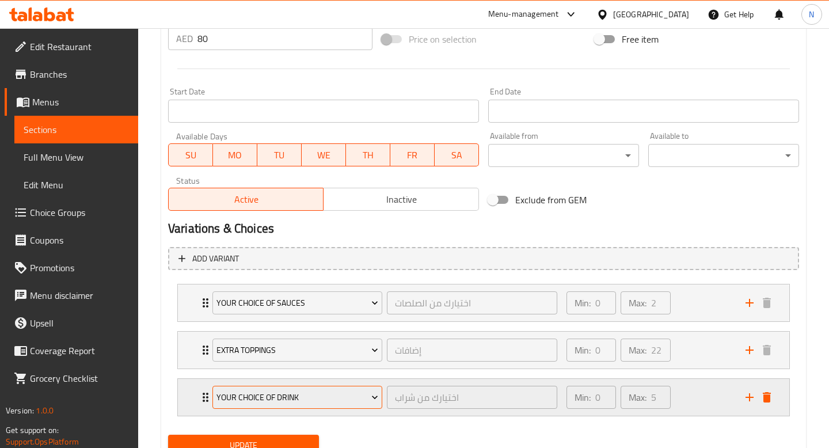
click at [334, 401] on span "Your Choice Of Drink" at bounding box center [297, 397] width 162 height 14
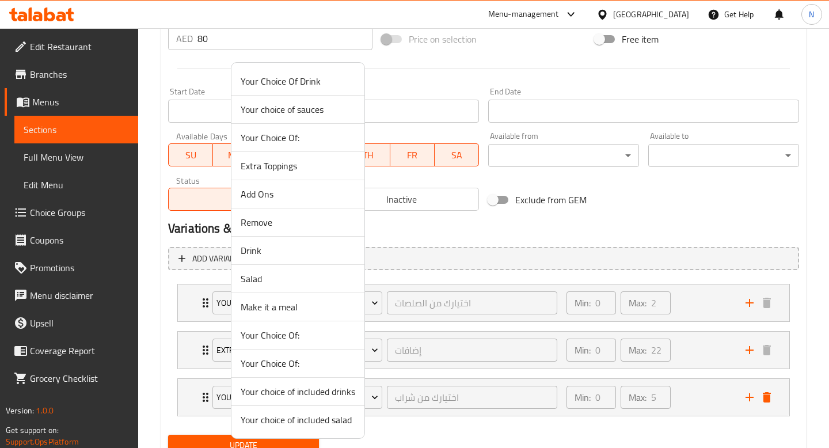
click at [307, 309] on span "Make it a meal" at bounding box center [298, 307] width 115 height 14
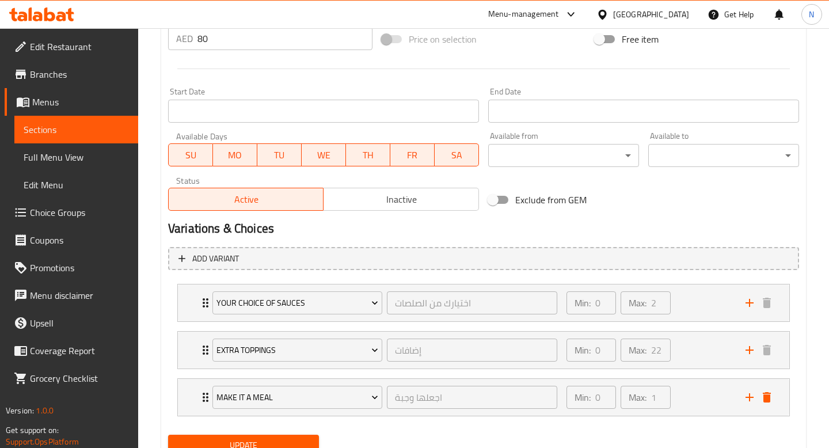
click at [290, 438] on span "Update" at bounding box center [243, 445] width 132 height 14
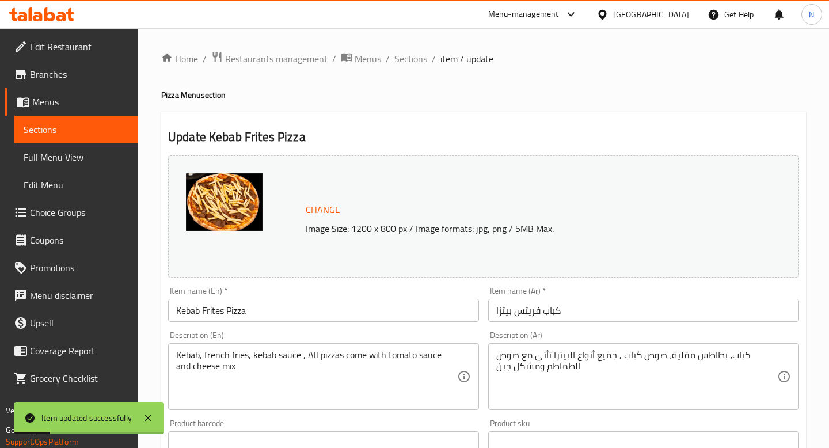
click at [408, 58] on span "Sections" at bounding box center [410, 59] width 33 height 14
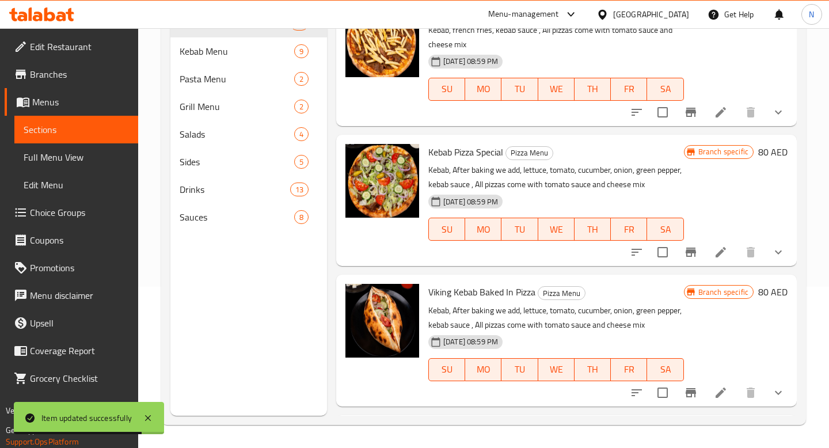
click at [719, 254] on icon at bounding box center [721, 252] width 10 height 10
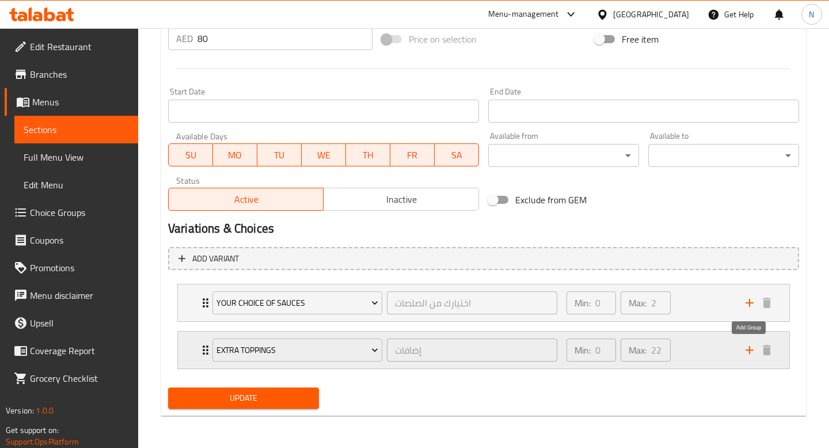
click at [748, 345] on icon "add" at bounding box center [750, 350] width 14 height 14
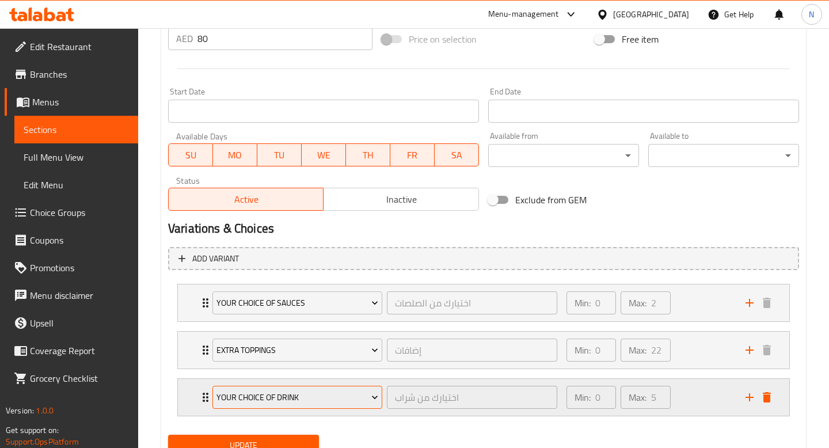
click at [273, 403] on span "Your Choice Of Drink" at bounding box center [297, 397] width 162 height 14
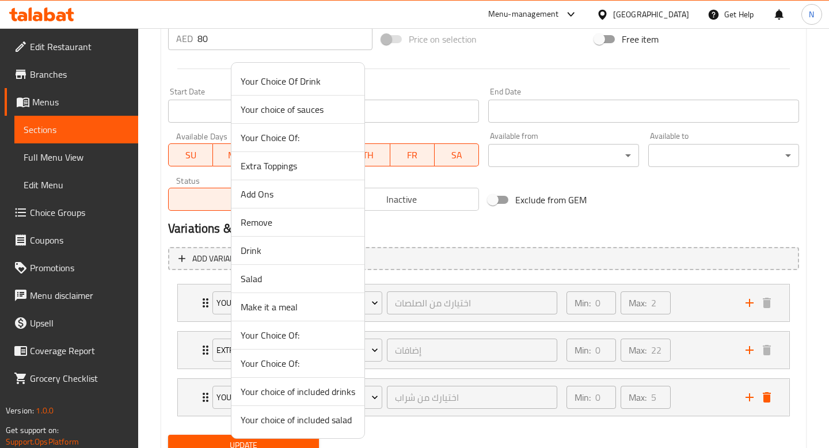
click at [263, 309] on span "Make it a meal" at bounding box center [298, 307] width 115 height 14
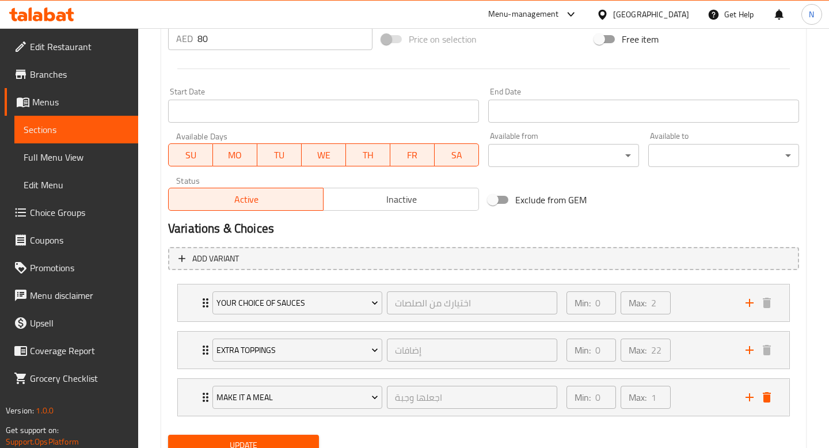
click at [258, 443] on span "Update" at bounding box center [243, 445] width 132 height 14
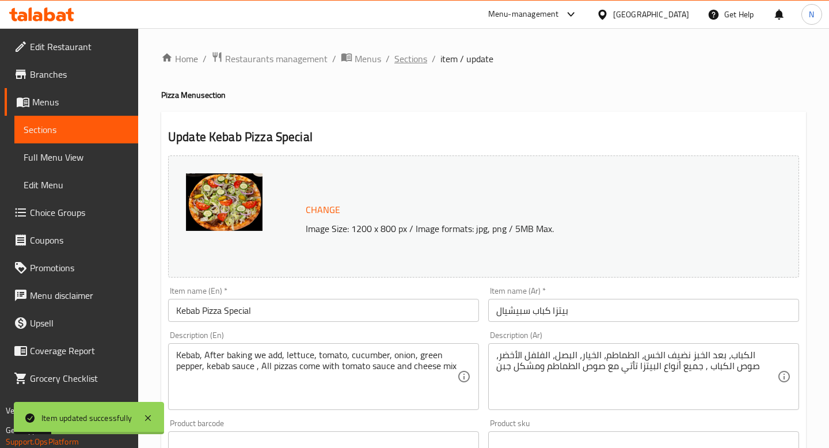
click at [415, 62] on span "Sections" at bounding box center [410, 59] width 33 height 14
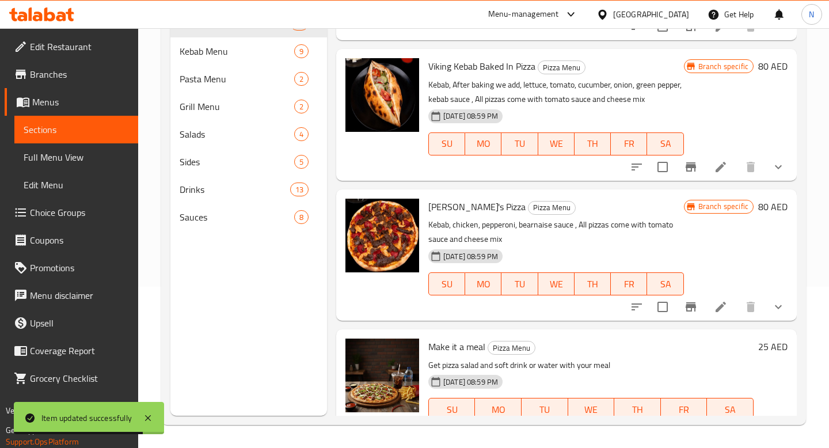
scroll to position [3908, 0]
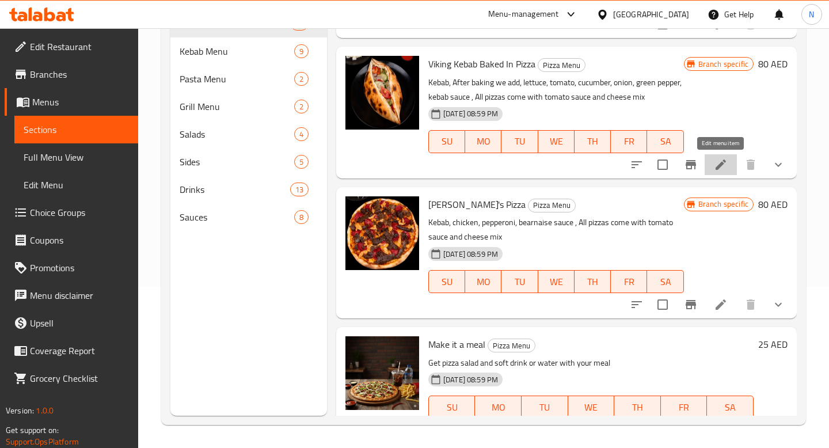
click at [718, 166] on icon at bounding box center [721, 164] width 10 height 10
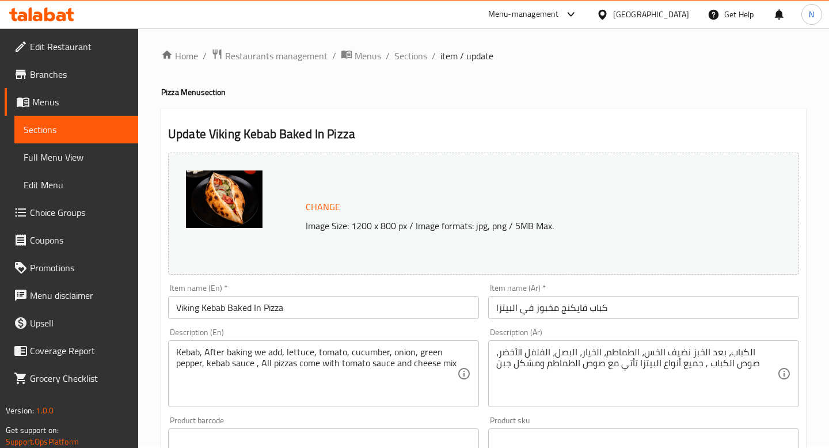
scroll to position [448, 0]
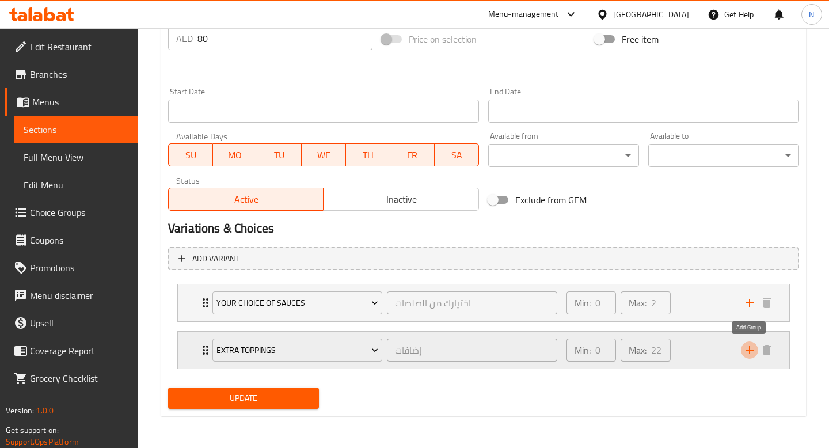
click at [748, 355] on icon "add" at bounding box center [750, 350] width 14 height 14
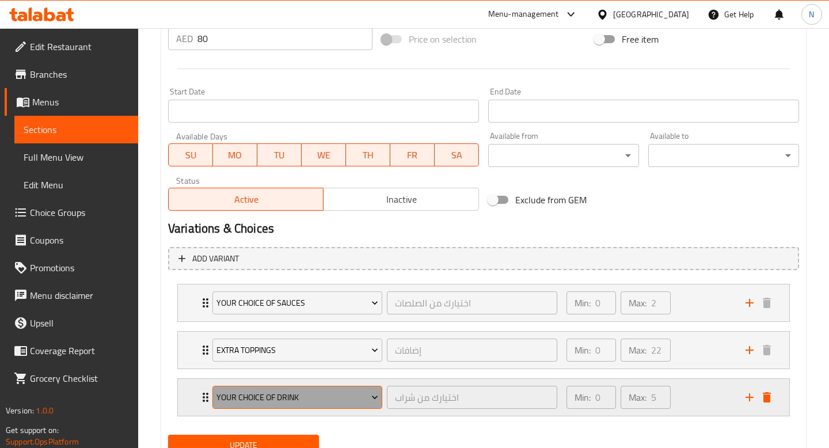
click at [371, 405] on button "Your Choice Of Drink" at bounding box center [297, 397] width 170 height 23
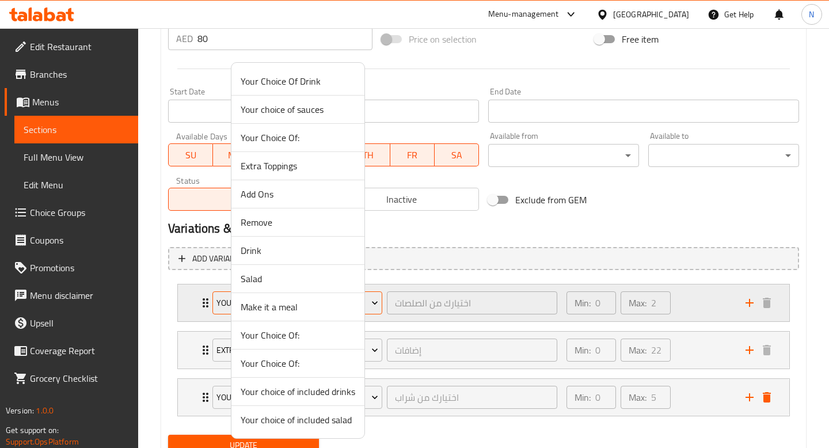
click at [311, 305] on span "Make it a meal" at bounding box center [298, 307] width 115 height 14
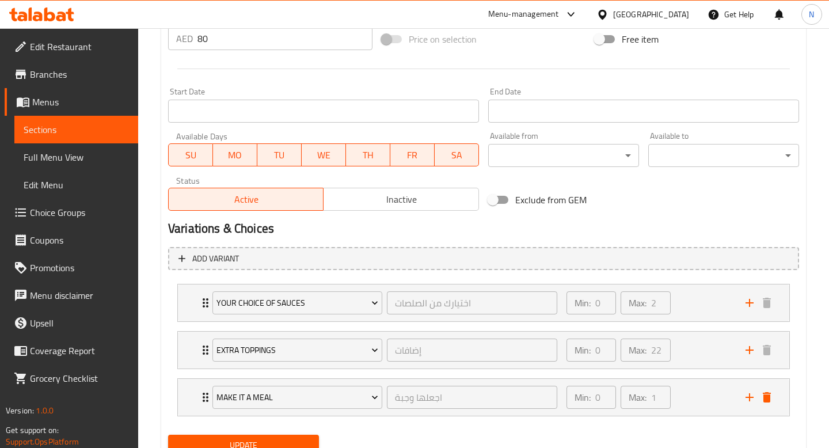
click at [284, 436] on button "Update" at bounding box center [243, 445] width 151 height 21
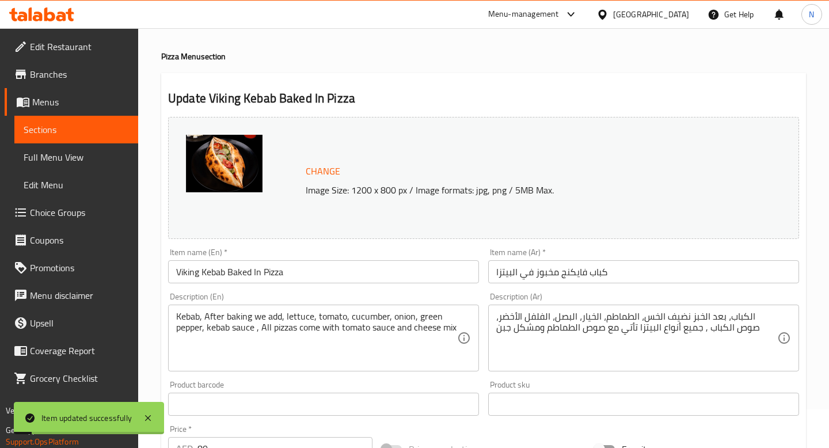
scroll to position [0, 0]
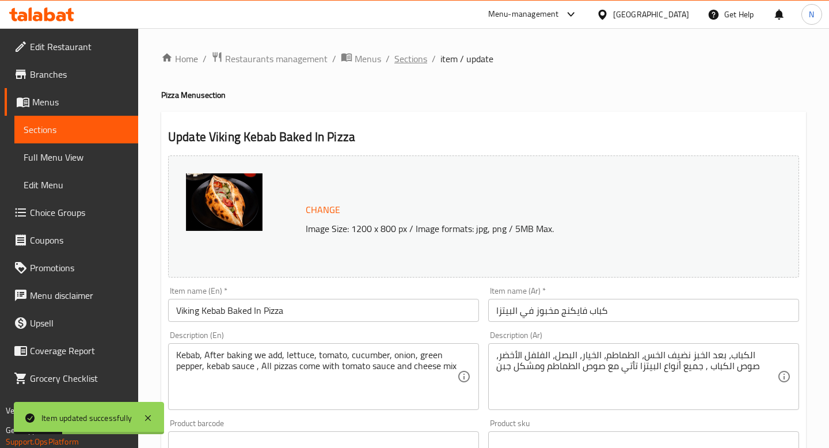
click at [405, 57] on span "Sections" at bounding box center [410, 59] width 33 height 14
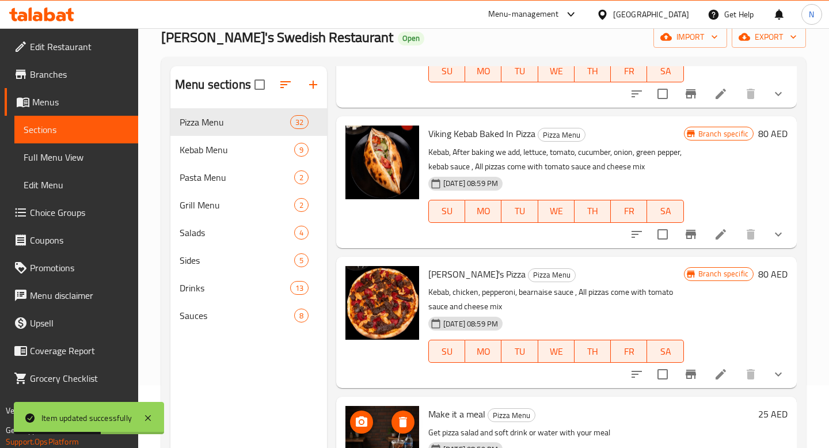
scroll to position [161, 0]
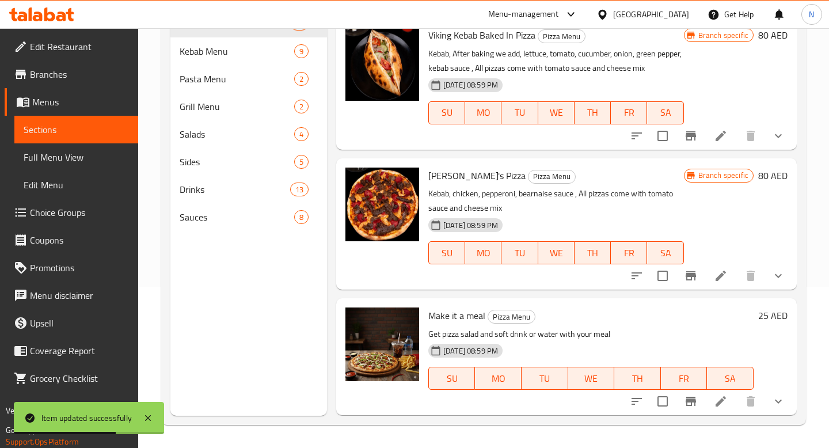
click at [723, 275] on icon at bounding box center [721, 276] width 10 height 10
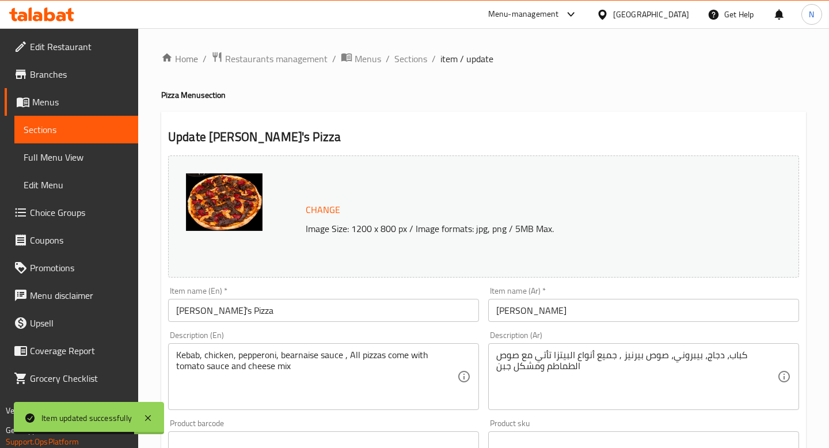
scroll to position [448, 0]
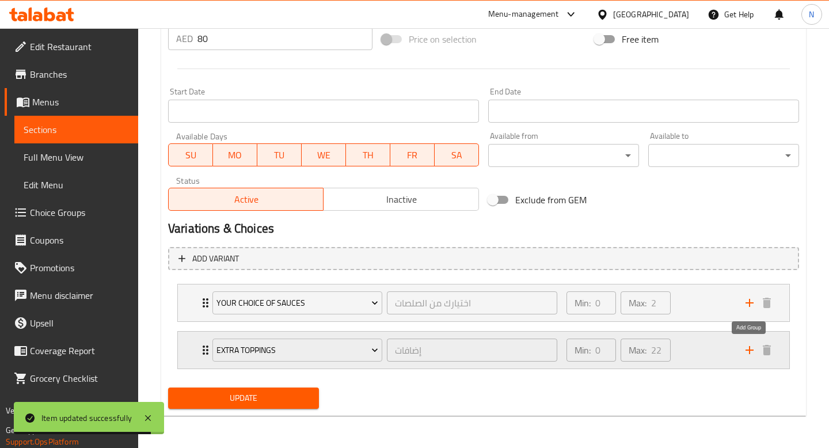
click at [751, 347] on icon "add" at bounding box center [750, 350] width 14 height 14
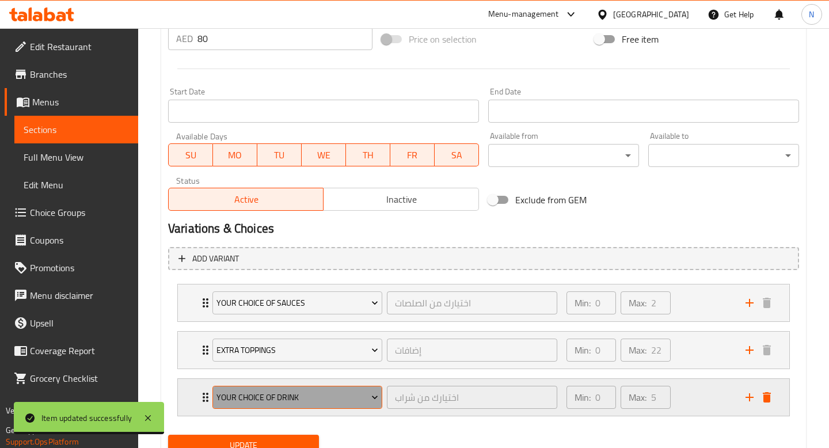
click at [356, 402] on span "Your Choice Of Drink" at bounding box center [297, 397] width 162 height 14
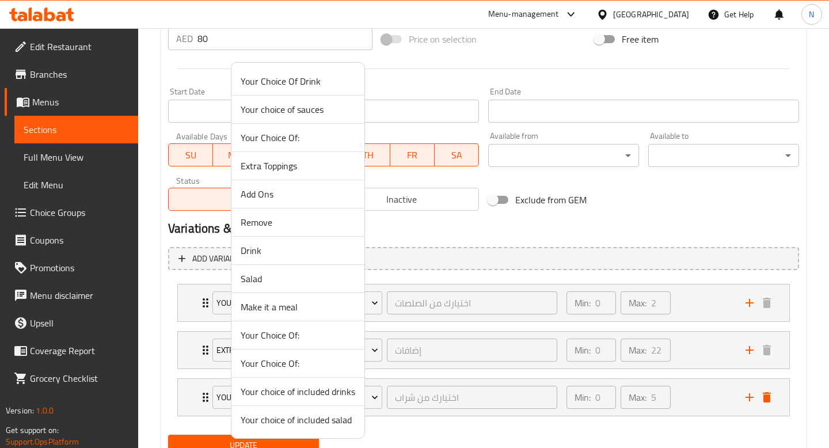
click at [321, 307] on span "Make it a meal" at bounding box center [298, 307] width 115 height 14
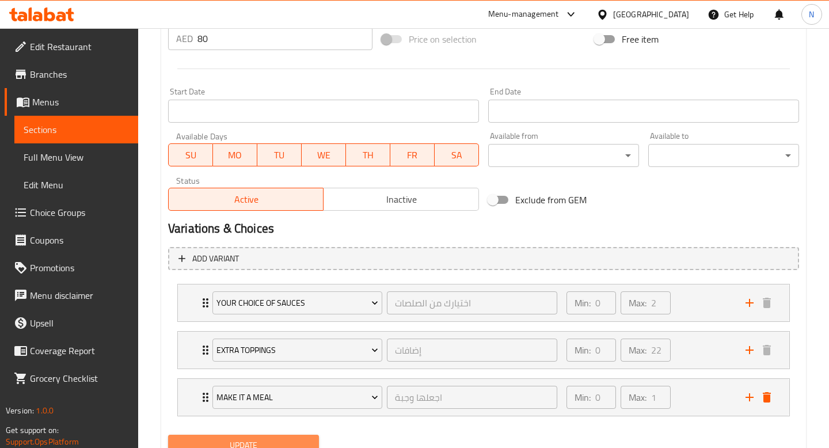
click at [296, 440] on span "Update" at bounding box center [243, 445] width 132 height 14
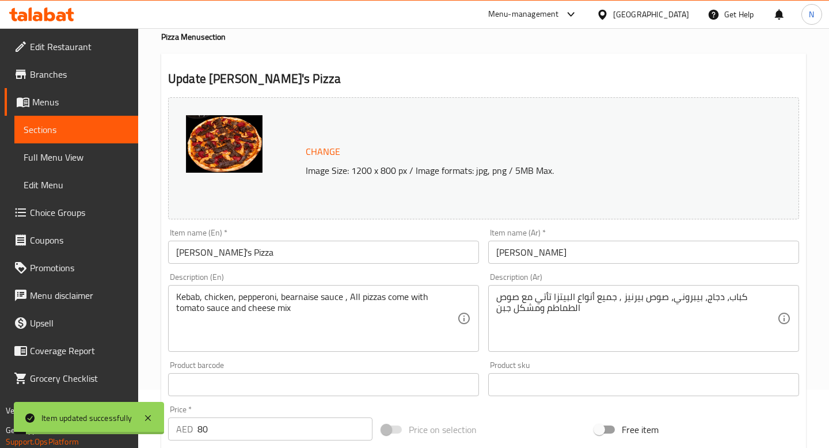
scroll to position [0, 0]
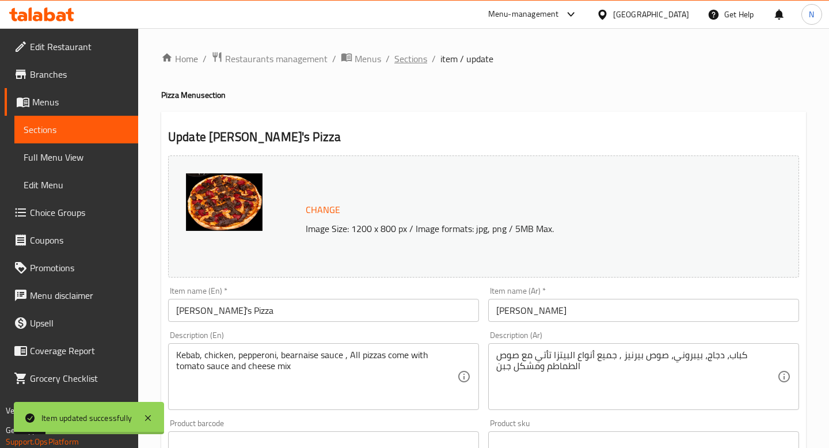
click at [410, 64] on span "Sections" at bounding box center [410, 59] width 33 height 14
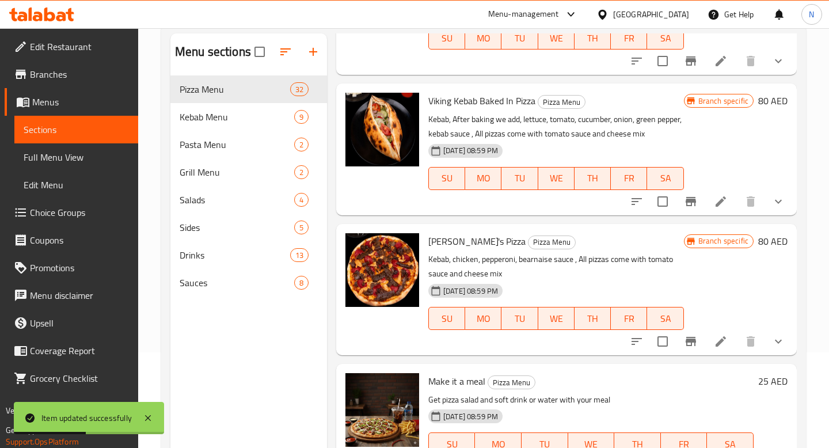
scroll to position [161, 0]
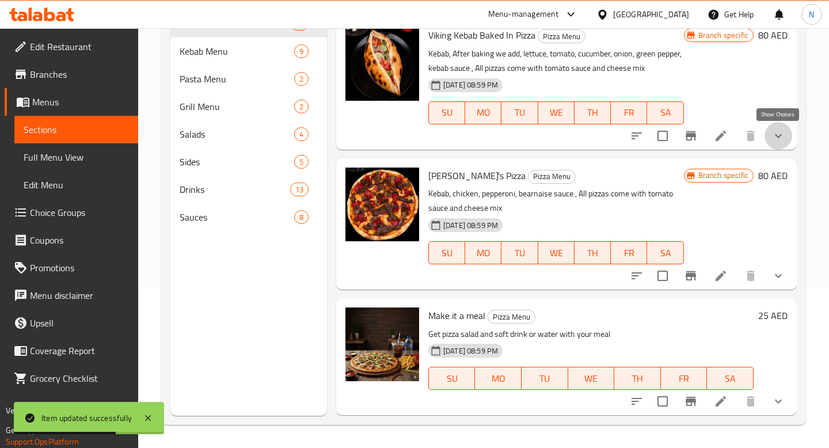
click at [784, 133] on icon "show more" at bounding box center [778, 136] width 14 height 14
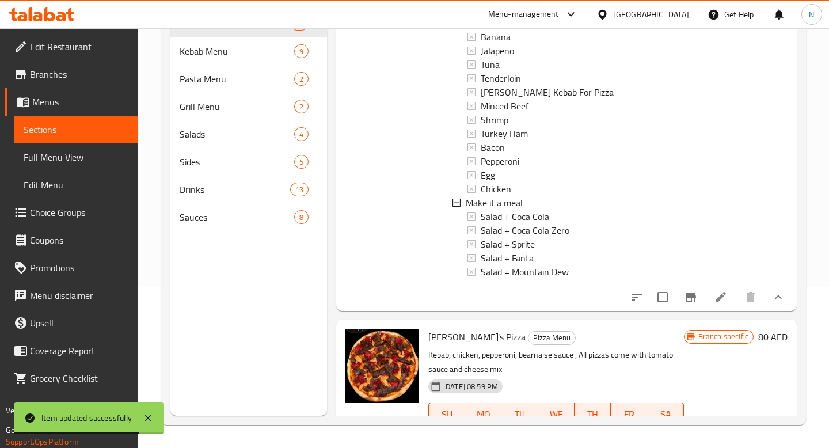
scroll to position [4452, 0]
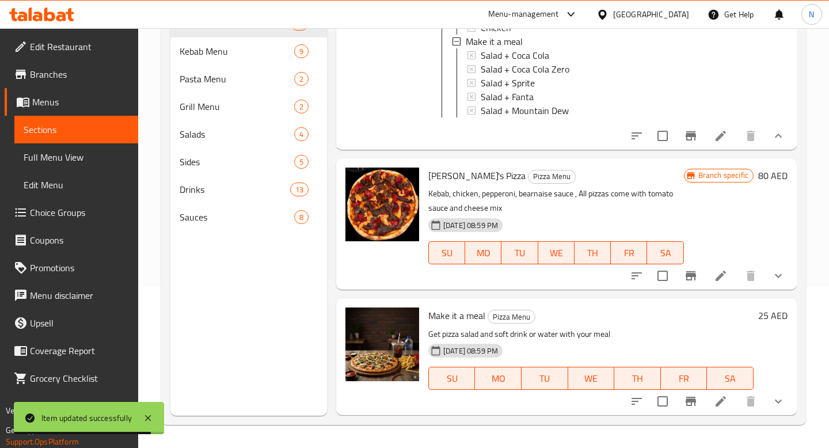
click at [778, 270] on icon "show more" at bounding box center [778, 276] width 14 height 14
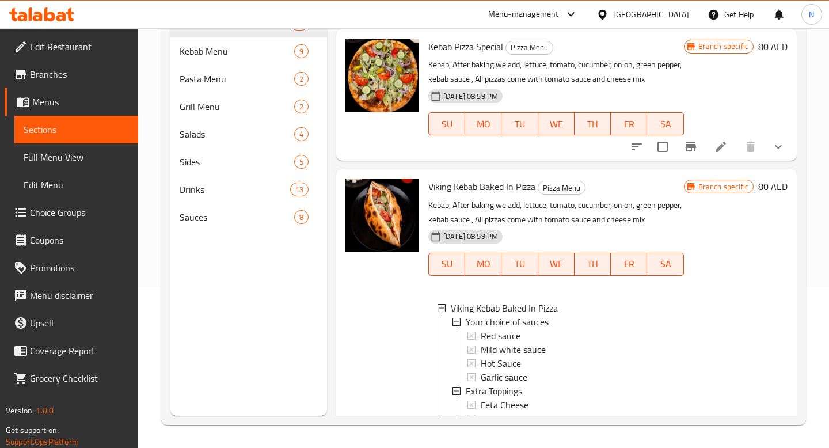
scroll to position [3742, 0]
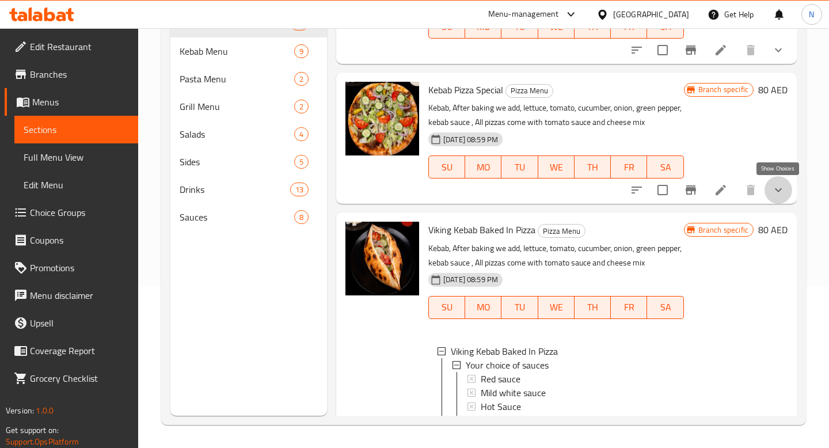
click at [778, 186] on icon "show more" at bounding box center [778, 190] width 14 height 14
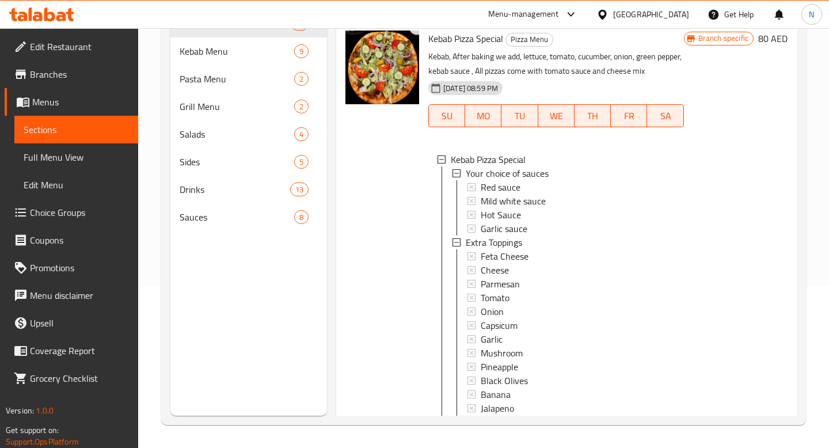
scroll to position [3699, 0]
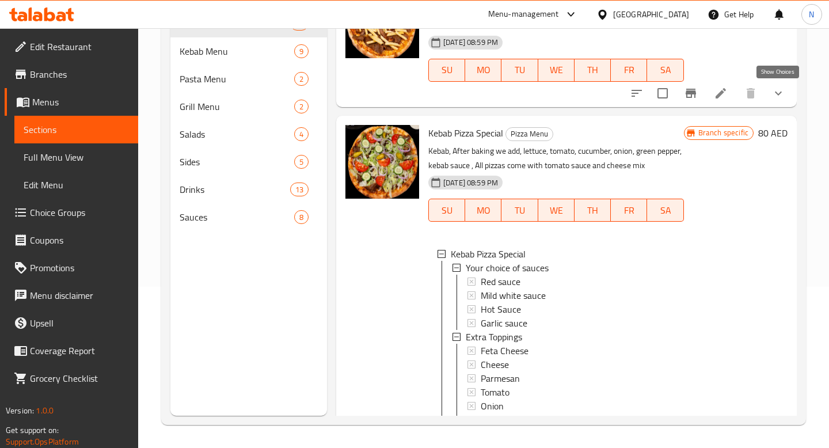
click at [779, 96] on icon "show more" at bounding box center [778, 93] width 14 height 14
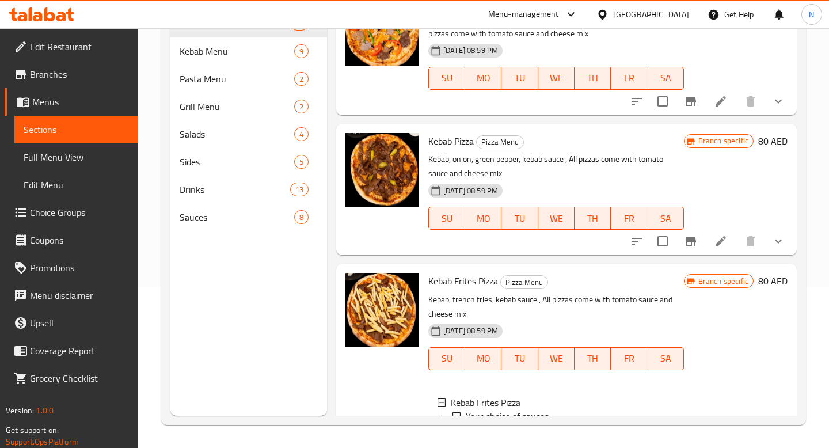
scroll to position [3404, 0]
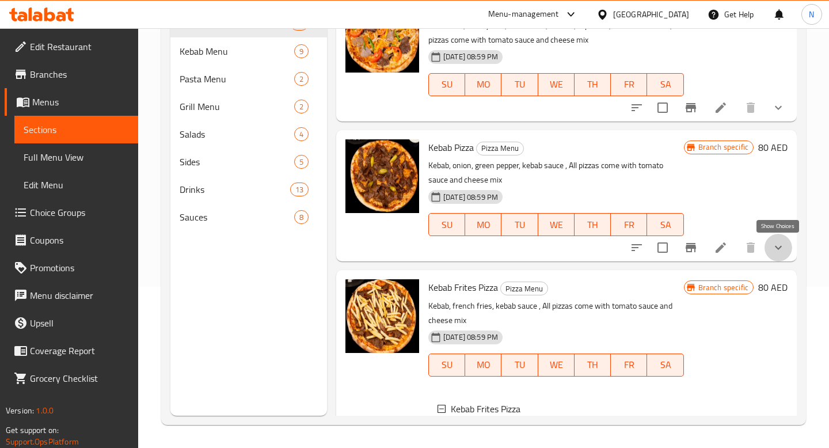
click at [780, 244] on icon "show more" at bounding box center [778, 248] width 14 height 14
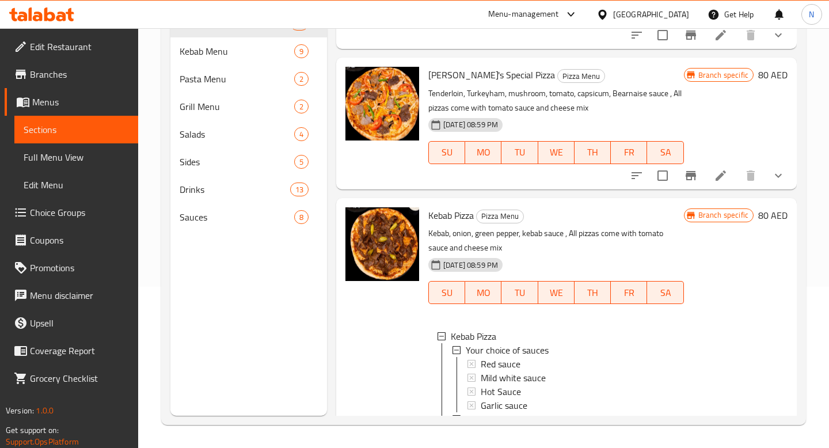
scroll to position [3311, 0]
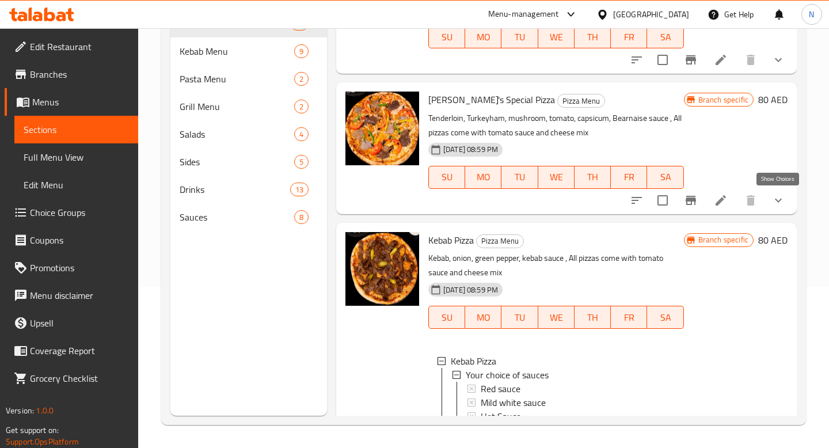
click at [779, 197] on icon "show more" at bounding box center [778, 200] width 14 height 14
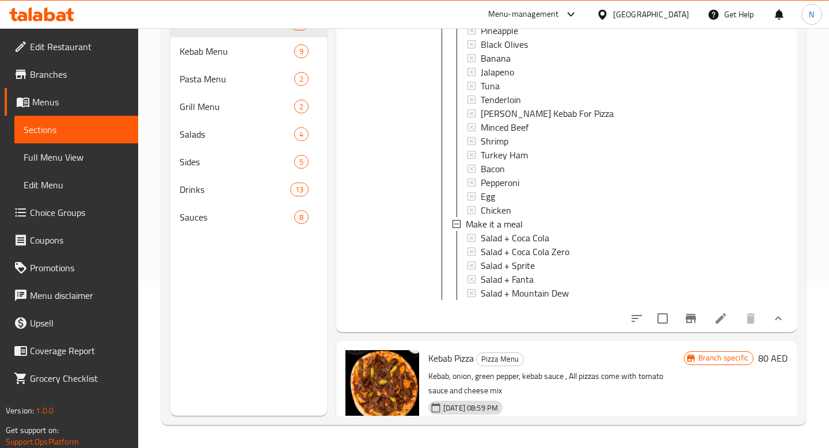
scroll to position [3165, 0]
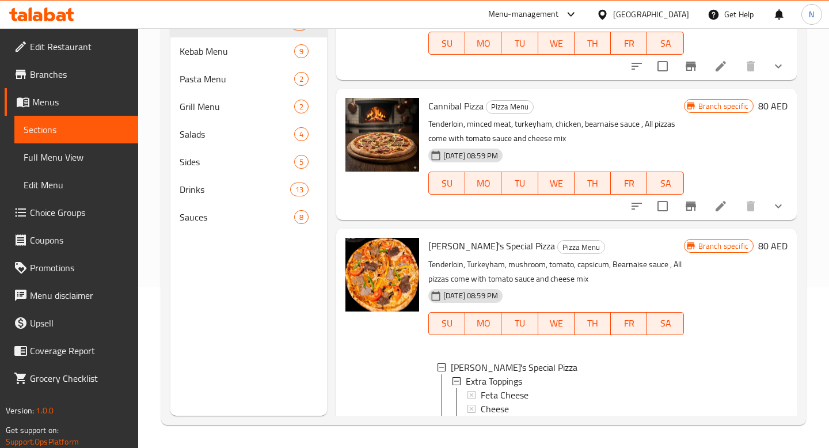
click at [778, 207] on icon "show more" at bounding box center [778, 206] width 7 height 4
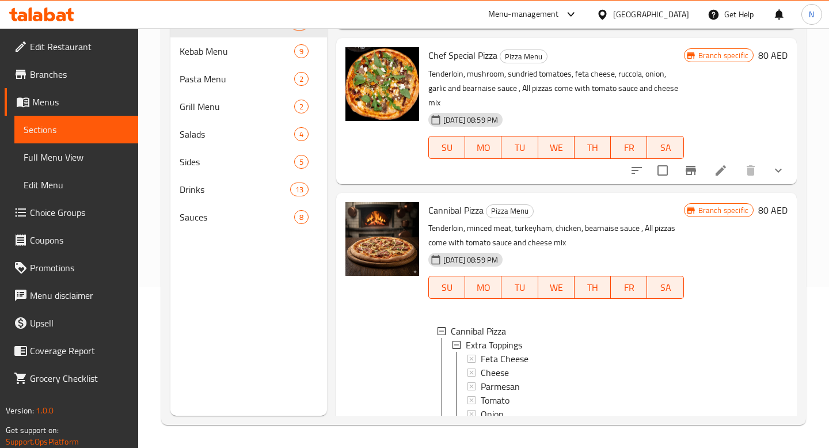
scroll to position [3030, 0]
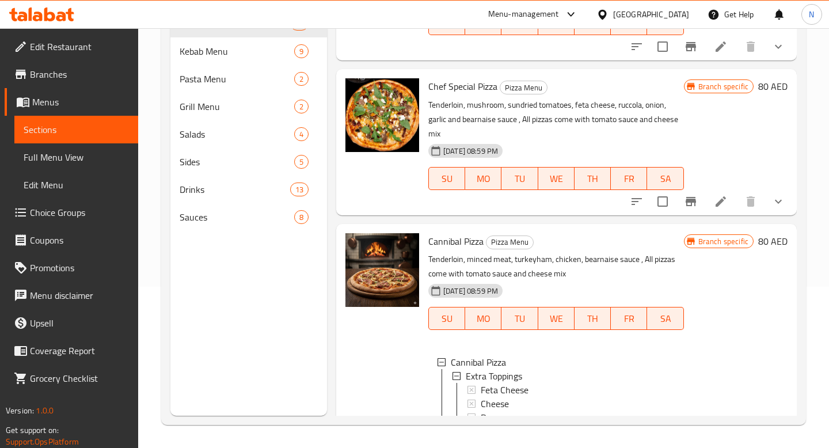
click at [776, 200] on icon "show more" at bounding box center [778, 202] width 14 height 14
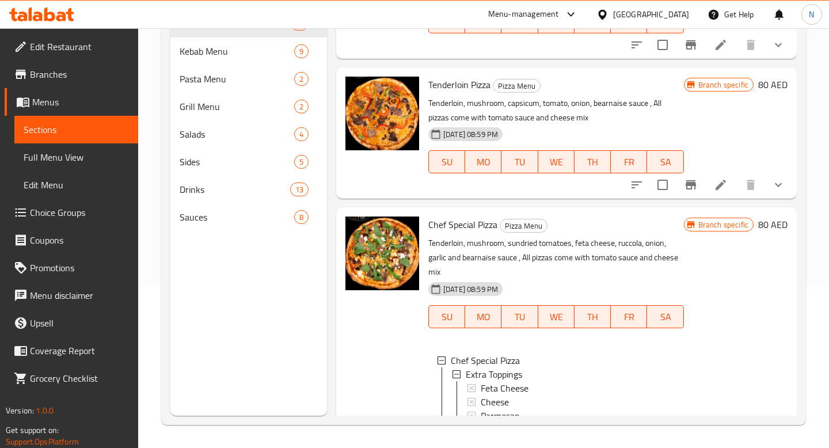
click at [777, 191] on icon "show more" at bounding box center [778, 185] width 14 height 14
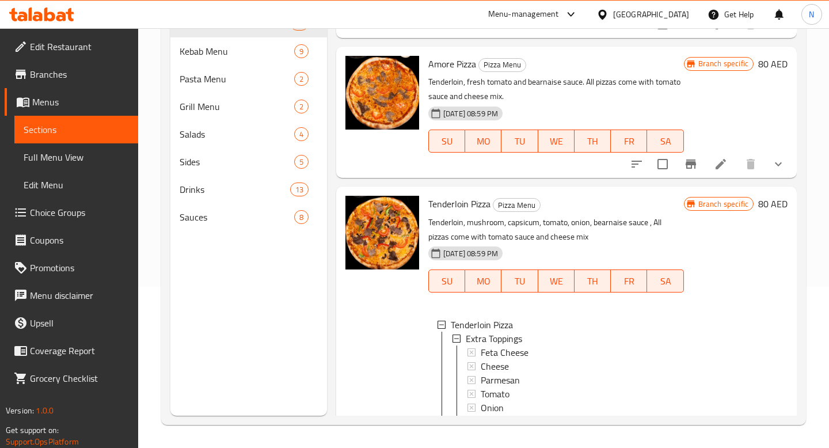
scroll to position [2746, 0]
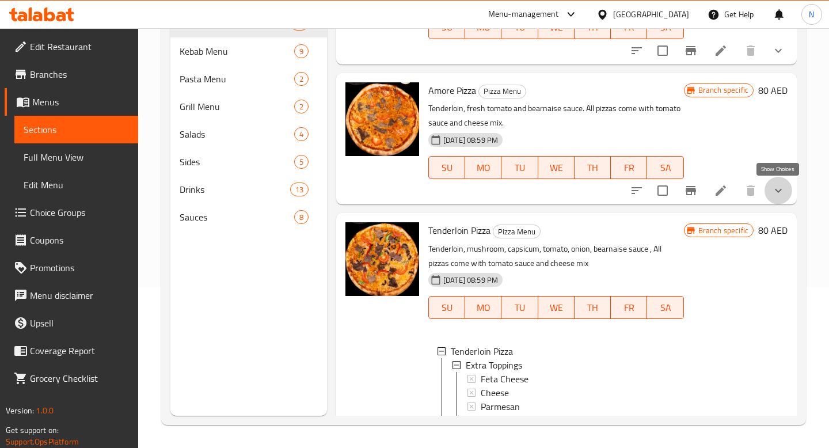
click at [771, 192] on icon "show more" at bounding box center [778, 191] width 14 height 14
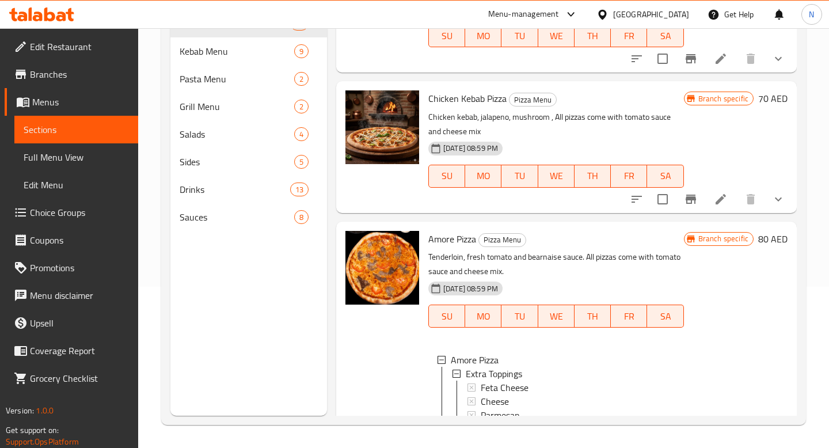
scroll to position [2585, 0]
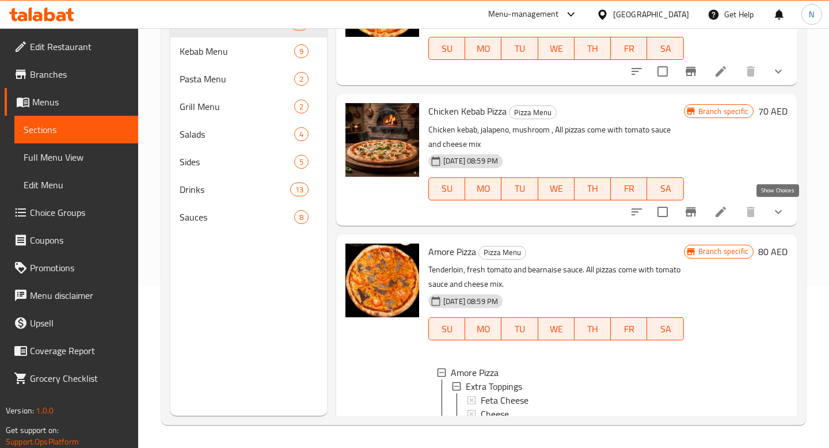
click at [775, 208] on icon "show more" at bounding box center [778, 212] width 14 height 14
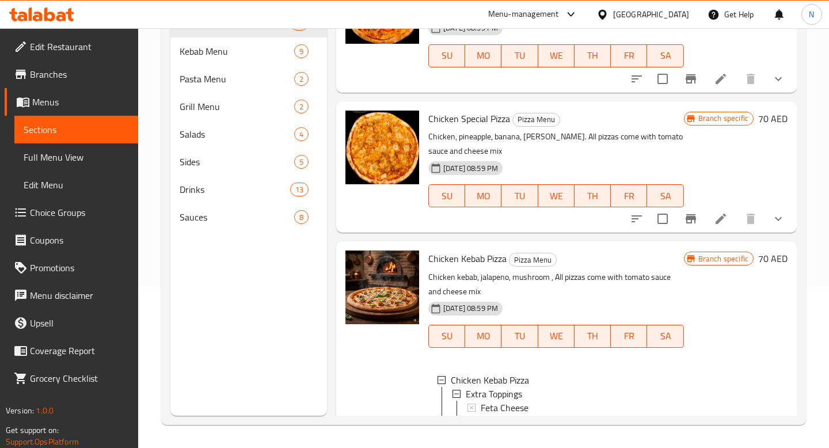
scroll to position [2375, 0]
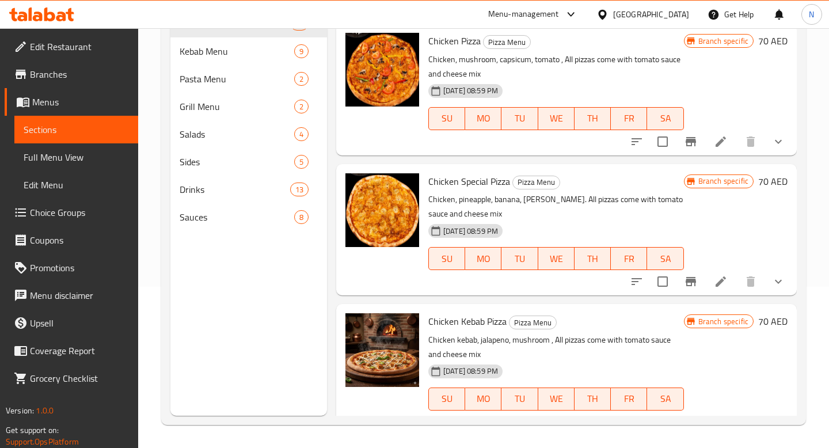
click at [779, 282] on icon "show more" at bounding box center [778, 282] width 7 height 4
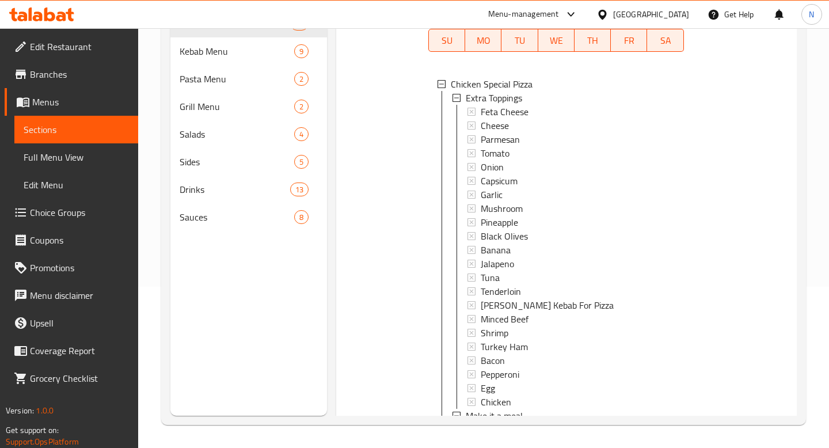
scroll to position [2280, 0]
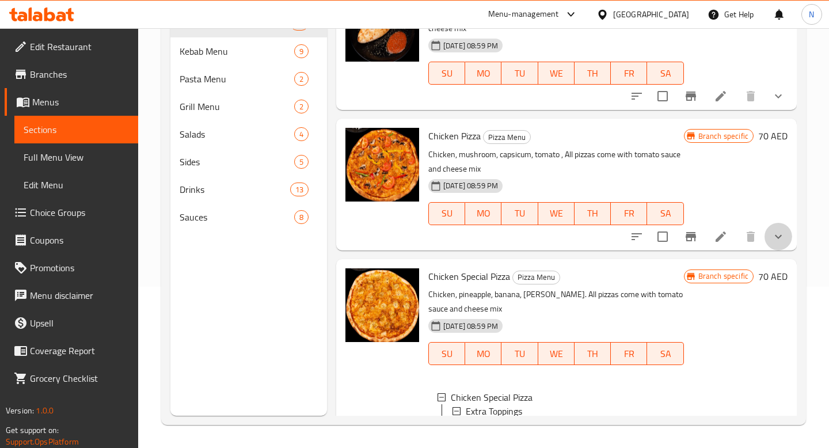
click at [782, 243] on button "show more" at bounding box center [779, 237] width 28 height 28
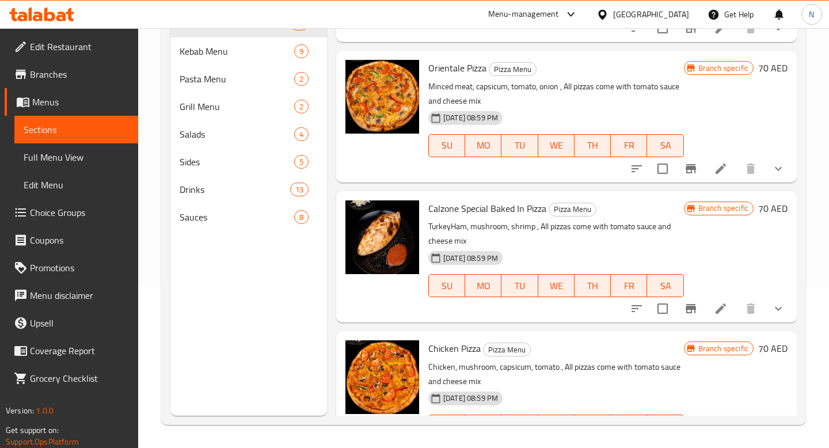
scroll to position [2063, 0]
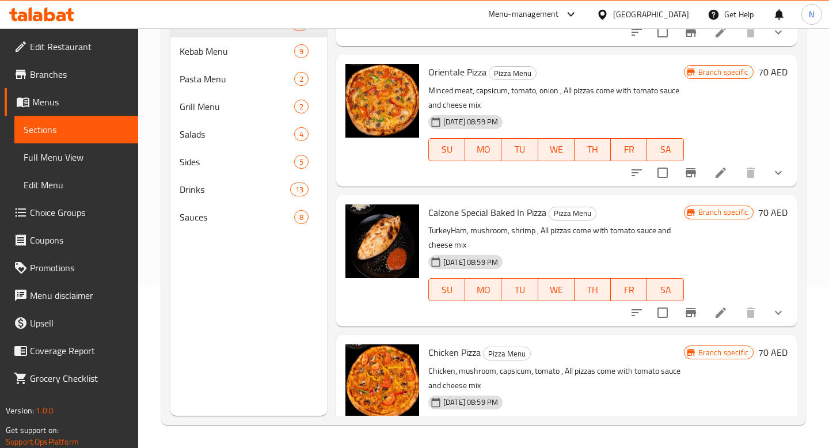
click at [773, 321] on button "show more" at bounding box center [779, 313] width 28 height 28
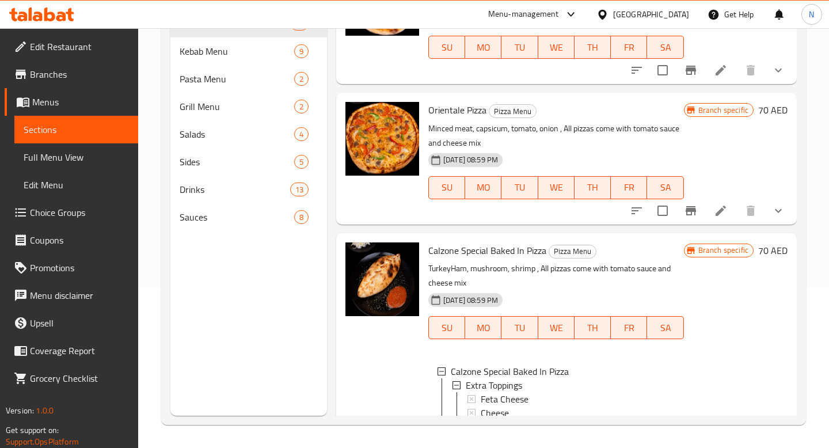
scroll to position [1992, 0]
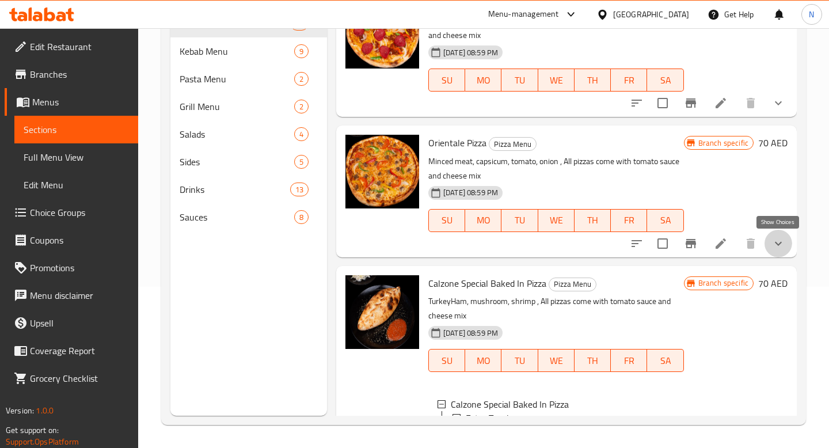
click at [777, 242] on icon "show more" at bounding box center [778, 244] width 14 height 14
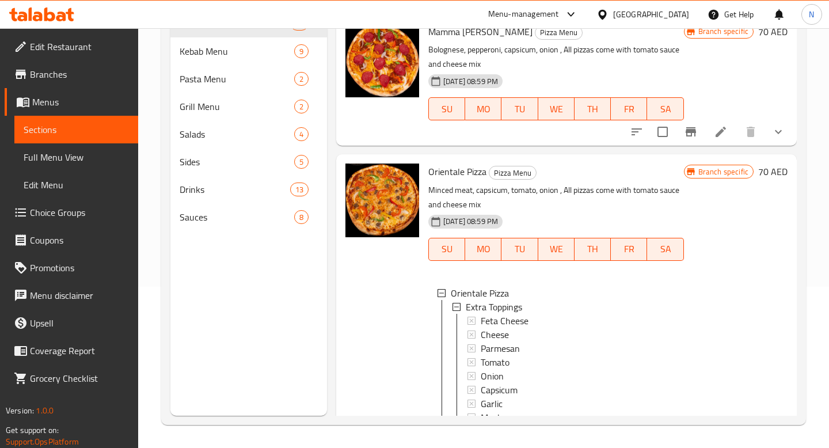
scroll to position [1912, 0]
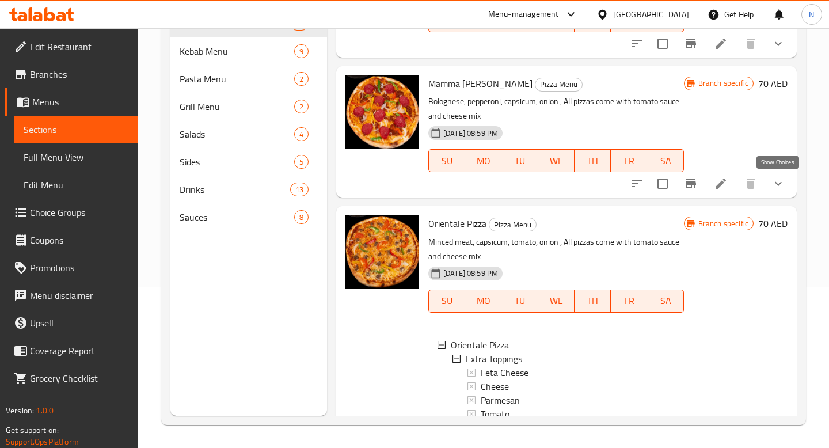
click at [781, 178] on icon "show more" at bounding box center [778, 184] width 14 height 14
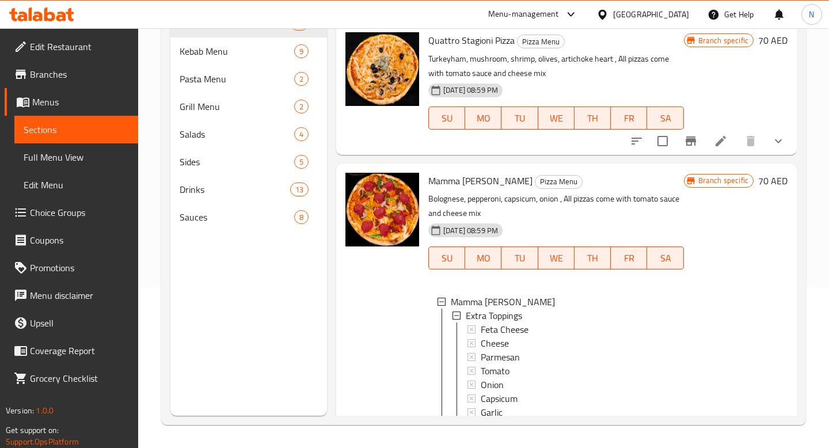
scroll to position [1732, 0]
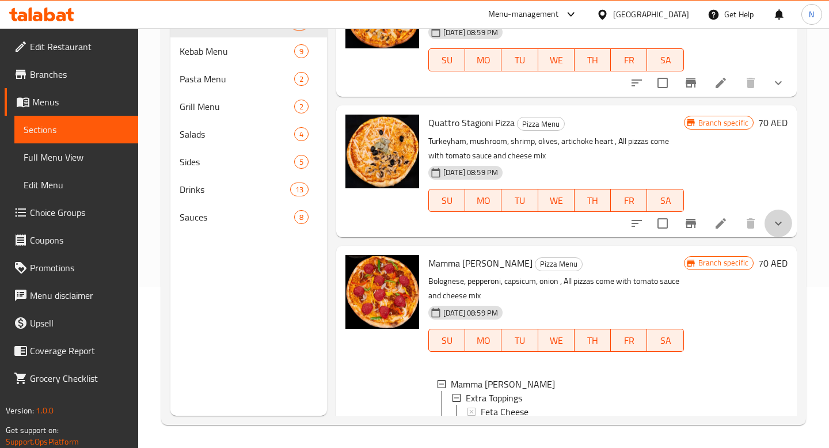
click at [776, 231] on button "show more" at bounding box center [779, 224] width 28 height 28
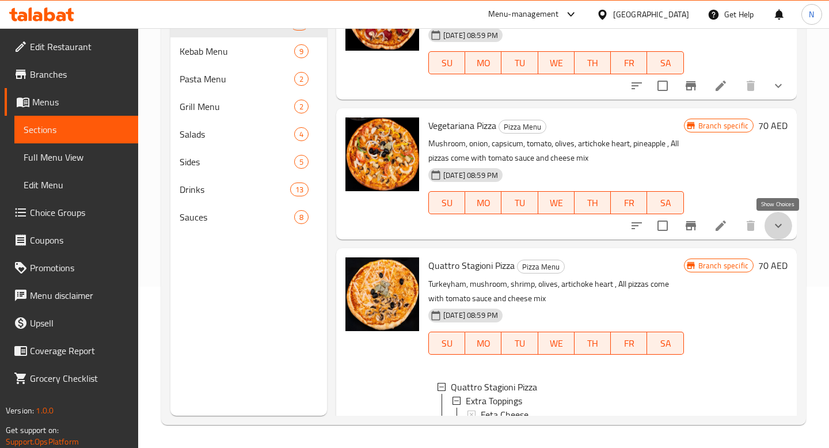
click at [775, 230] on icon "show more" at bounding box center [778, 226] width 14 height 14
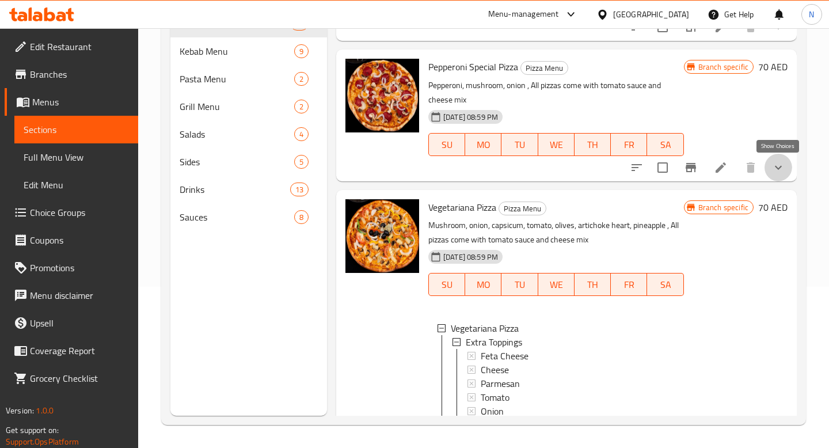
click at [783, 170] on icon "show more" at bounding box center [778, 168] width 14 height 14
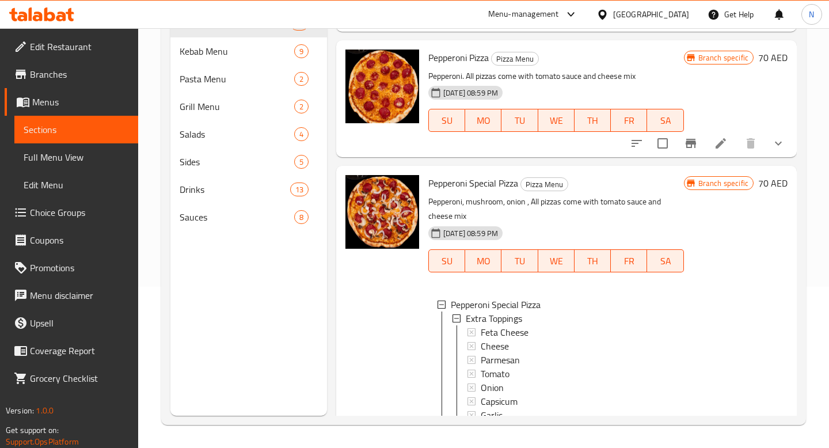
scroll to position [1382, 0]
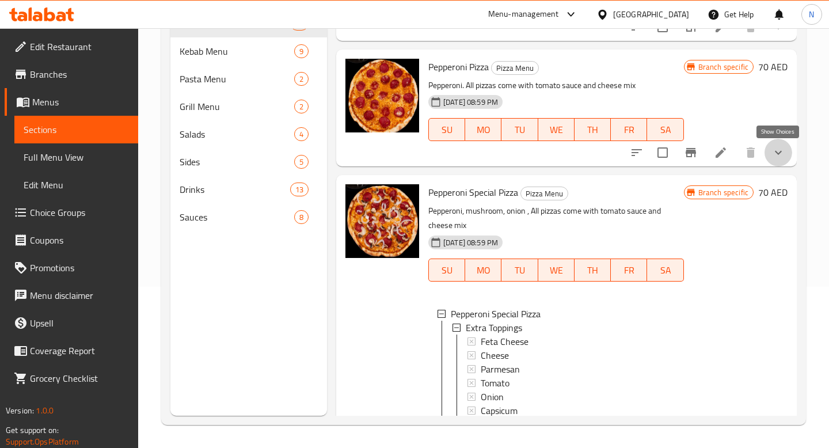
click at [781, 154] on icon "show more" at bounding box center [778, 153] width 14 height 14
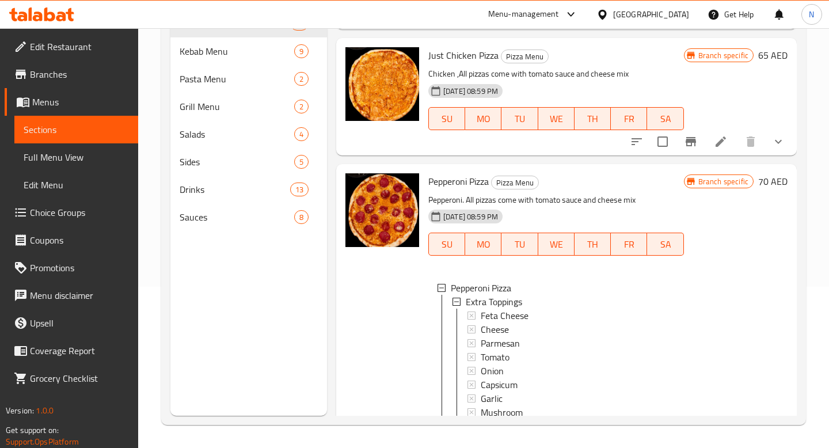
scroll to position [1189, 0]
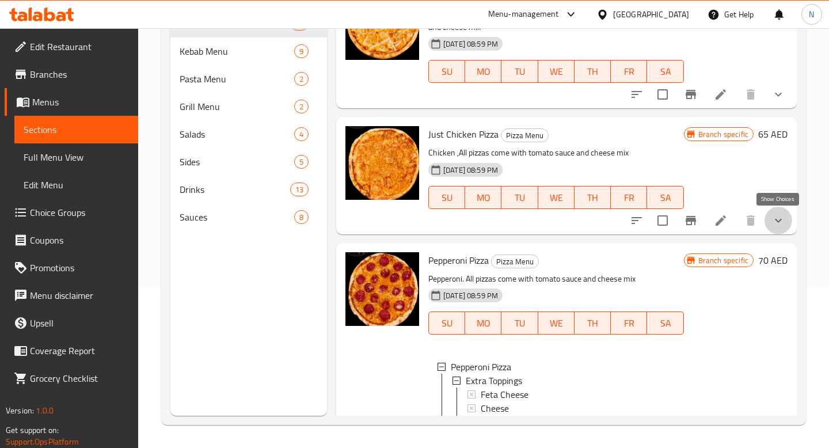
click at [775, 215] on icon "show more" at bounding box center [778, 221] width 14 height 14
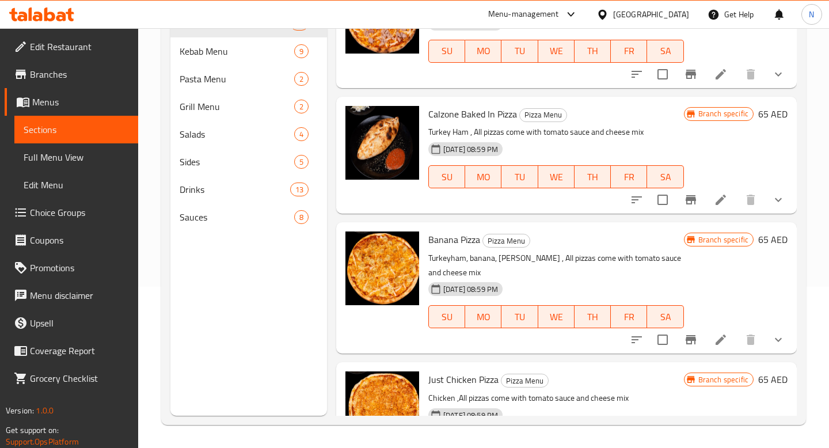
scroll to position [933, 0]
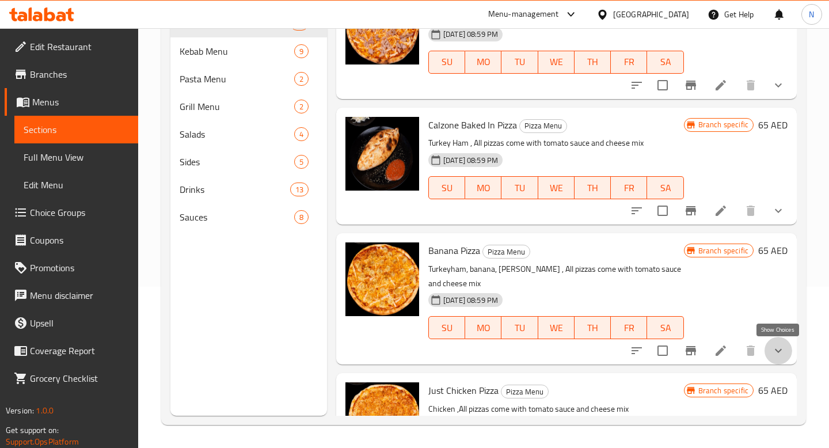
click at [775, 350] on icon "show more" at bounding box center [778, 351] width 7 height 4
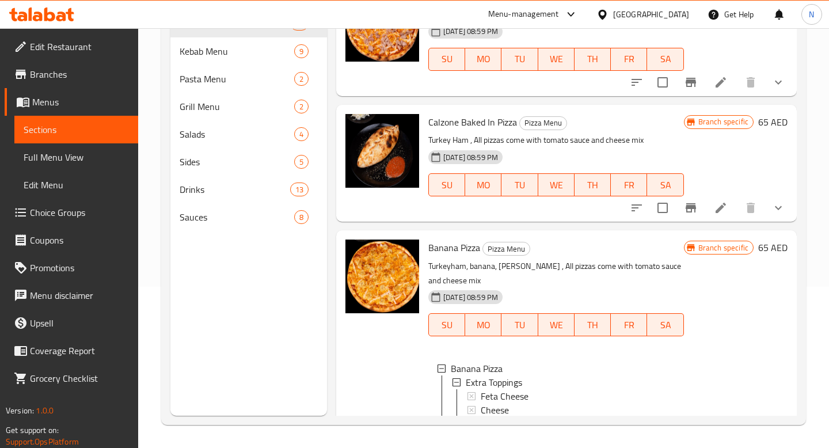
click at [778, 215] on button "show more" at bounding box center [779, 208] width 28 height 28
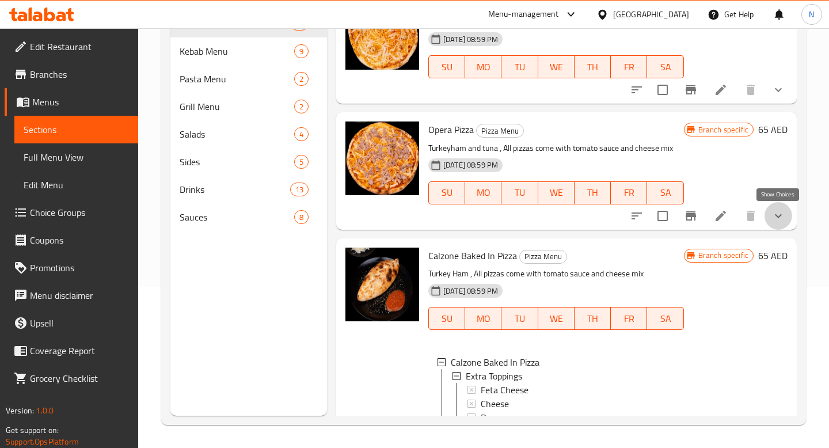
click at [778, 215] on icon "show more" at bounding box center [778, 216] width 14 height 14
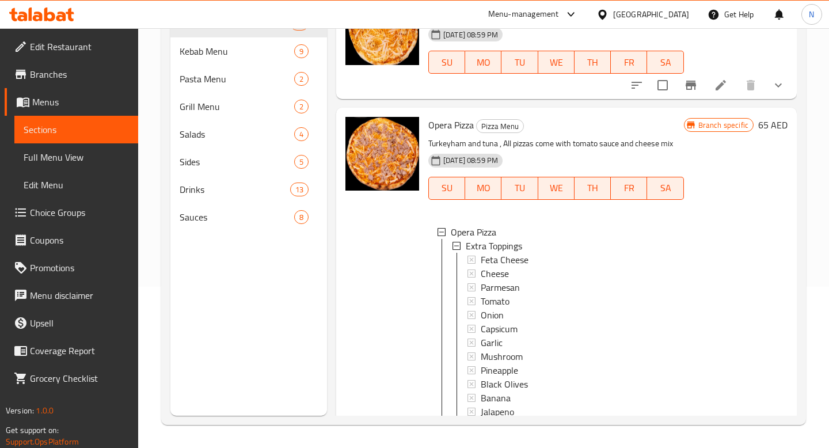
scroll to position [772, 0]
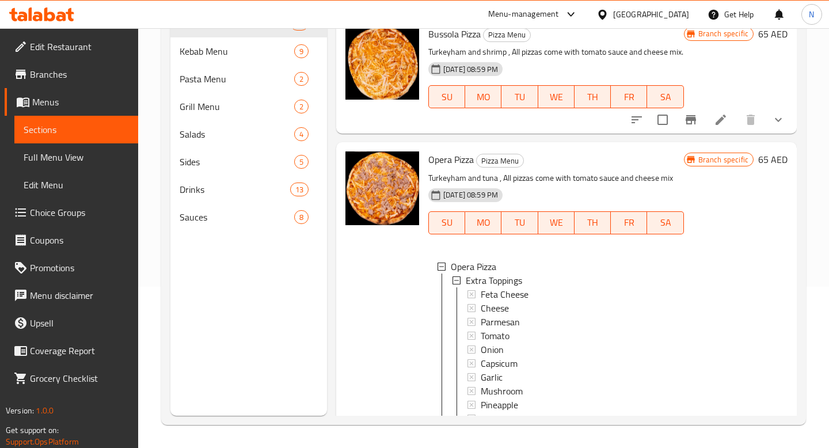
click at [778, 124] on icon "show more" at bounding box center [778, 120] width 14 height 14
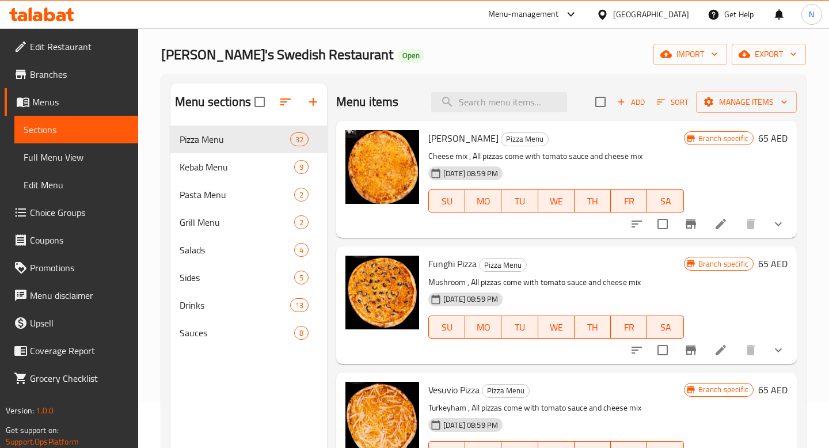
scroll to position [0, 0]
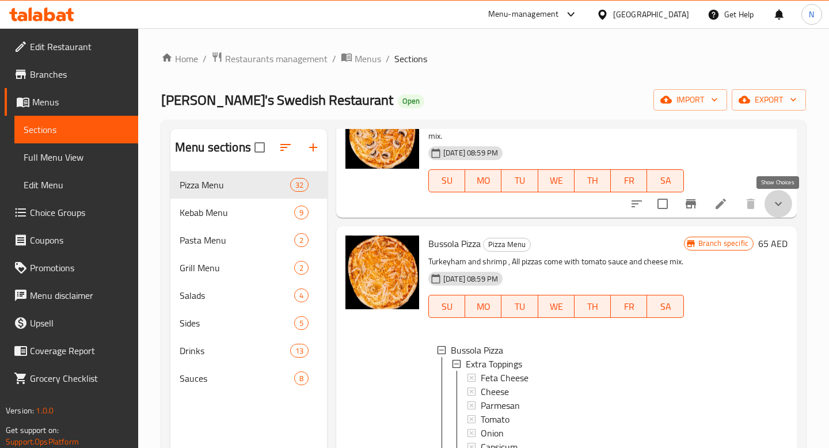
click at [779, 204] on icon "show more" at bounding box center [778, 203] width 7 height 4
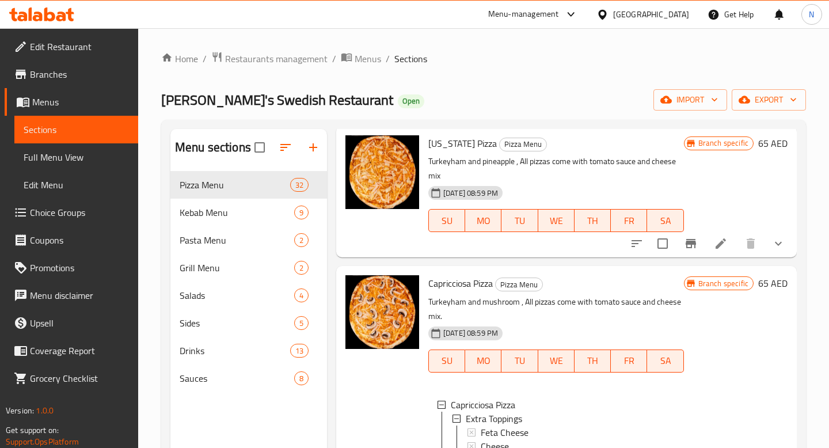
scroll to position [517, 0]
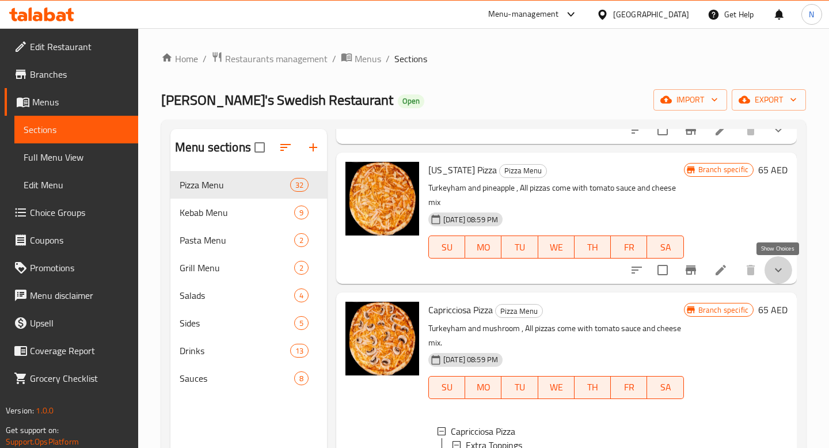
click at [778, 275] on icon "show more" at bounding box center [778, 270] width 14 height 14
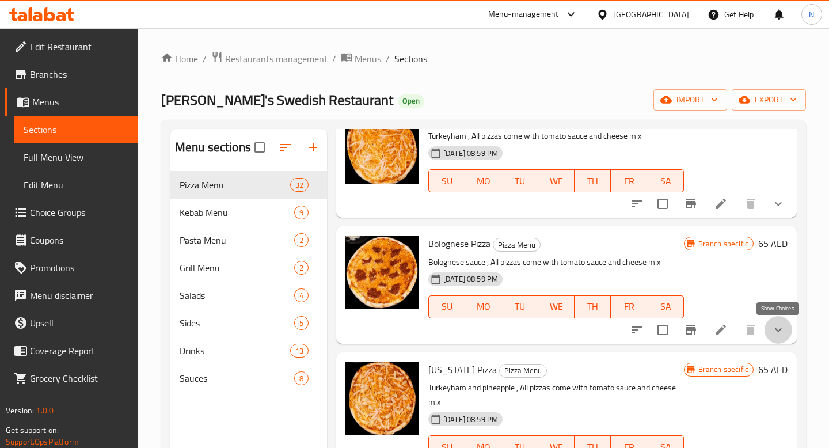
click at [777, 327] on icon "show more" at bounding box center [778, 330] width 14 height 14
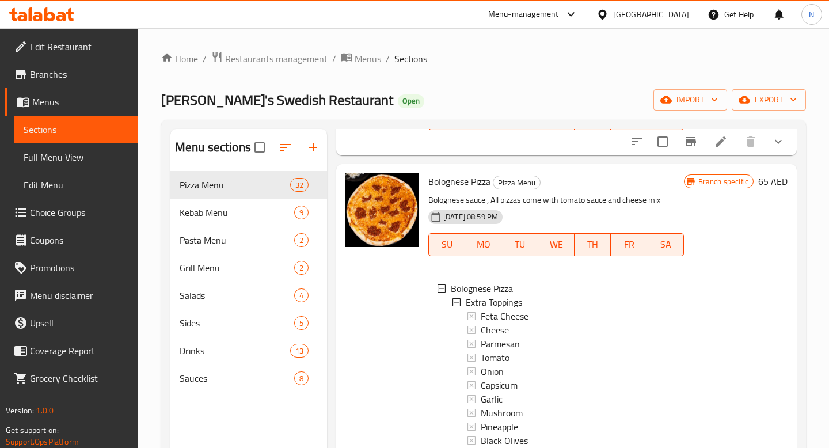
scroll to position [259, 0]
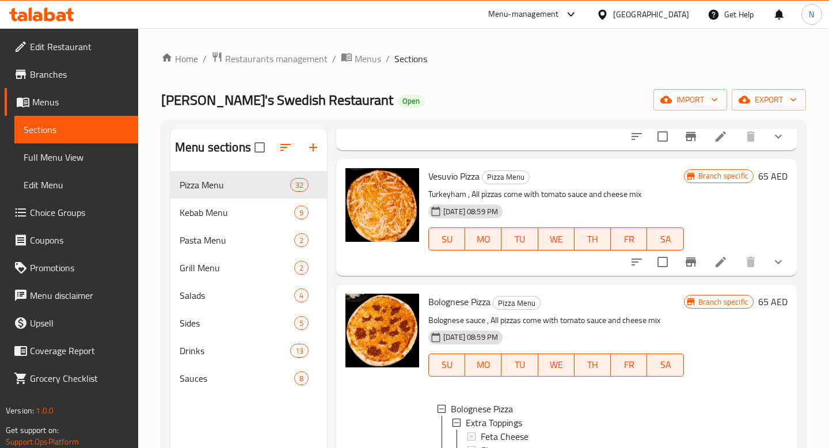
click at [775, 271] on button "show more" at bounding box center [779, 262] width 28 height 28
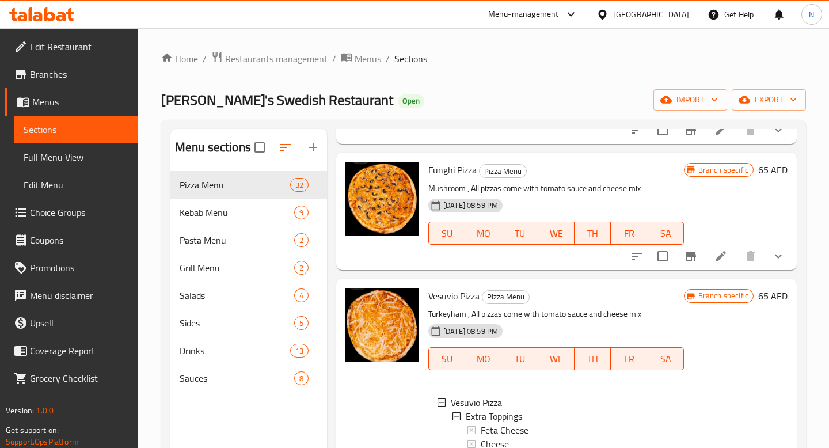
scroll to position [134, 0]
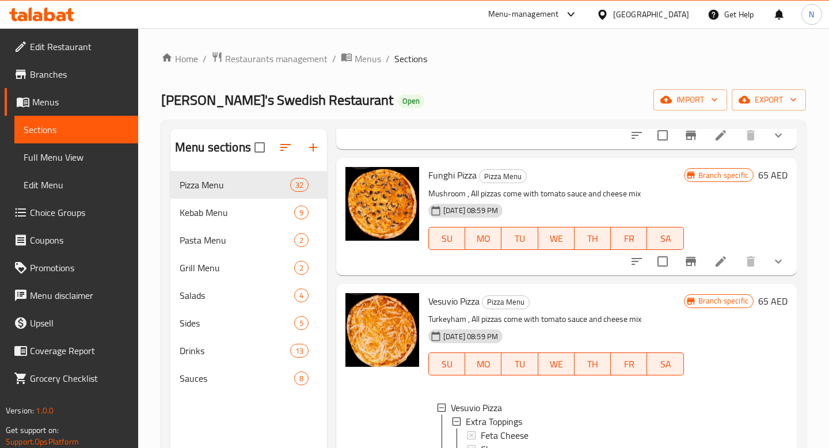
click at [777, 272] on button "show more" at bounding box center [779, 262] width 28 height 28
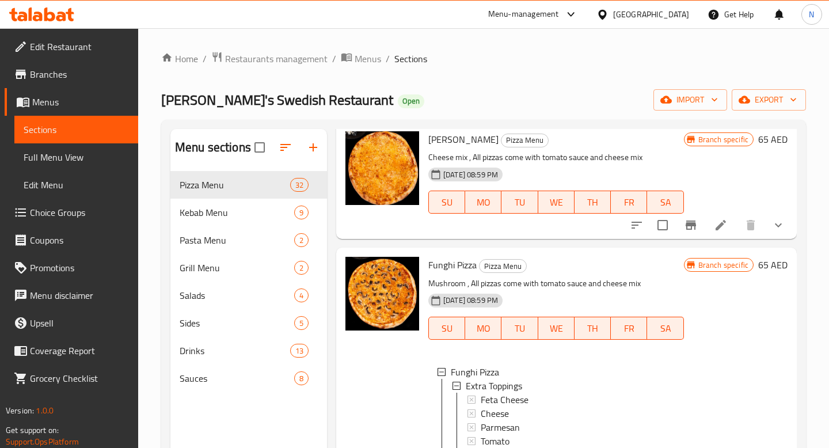
click at [774, 226] on icon "show more" at bounding box center [778, 225] width 14 height 14
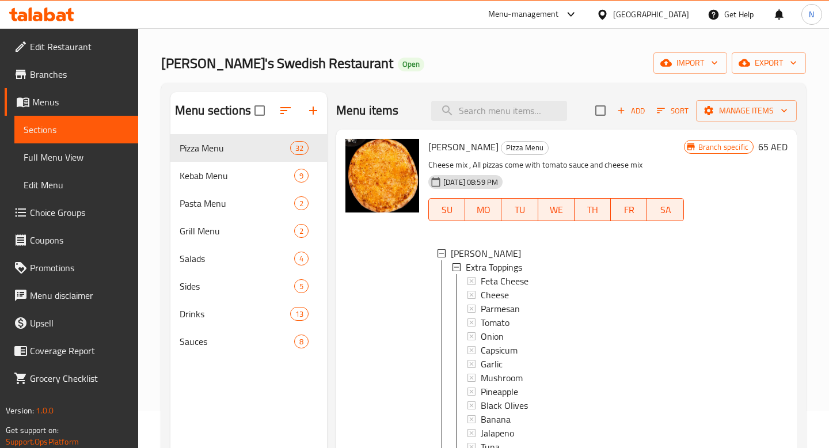
scroll to position [39, 0]
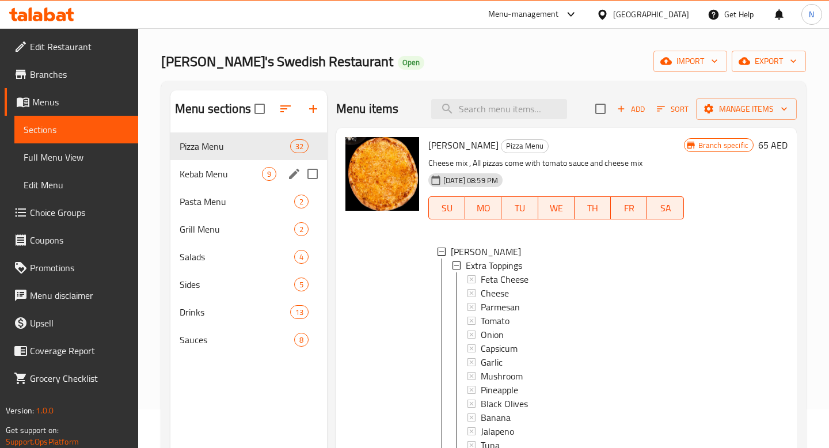
click at [245, 181] on div "Kebab Menu 9" at bounding box center [248, 174] width 157 height 28
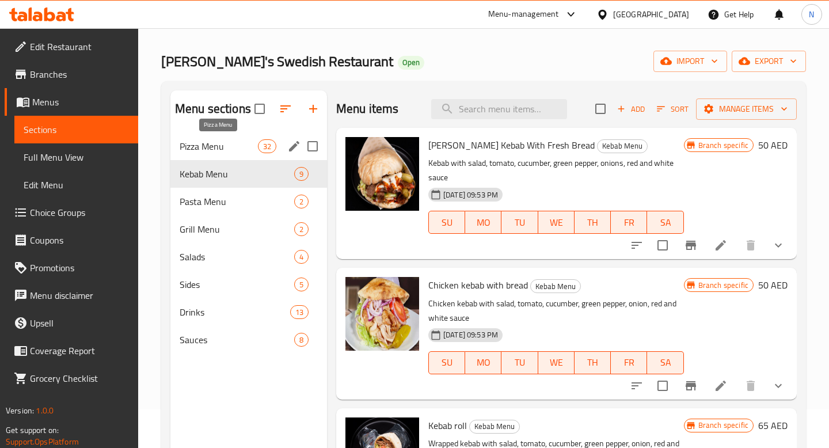
click at [237, 147] on span "Pizza Menu" at bounding box center [219, 146] width 78 height 14
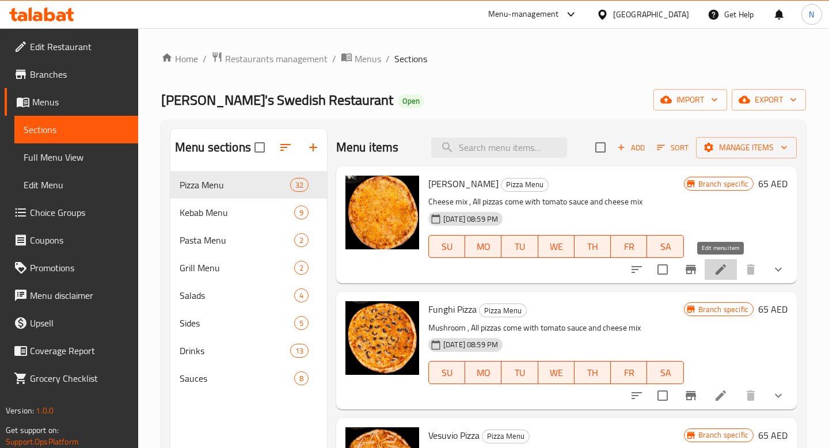
click at [718, 268] on icon at bounding box center [721, 270] width 14 height 14
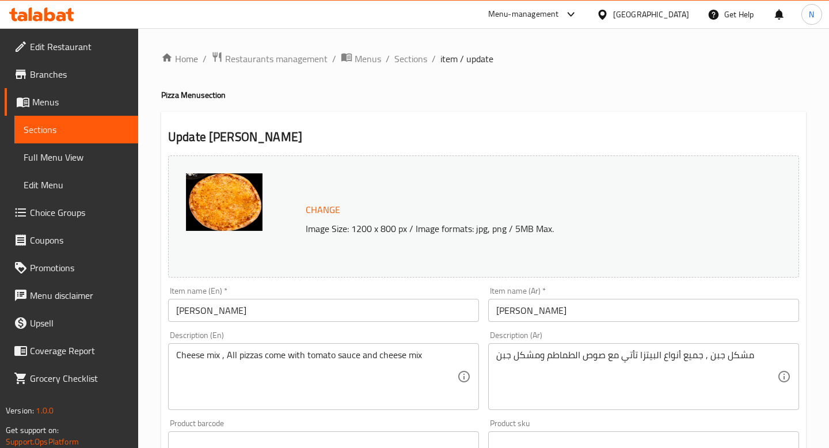
scroll to position [448, 0]
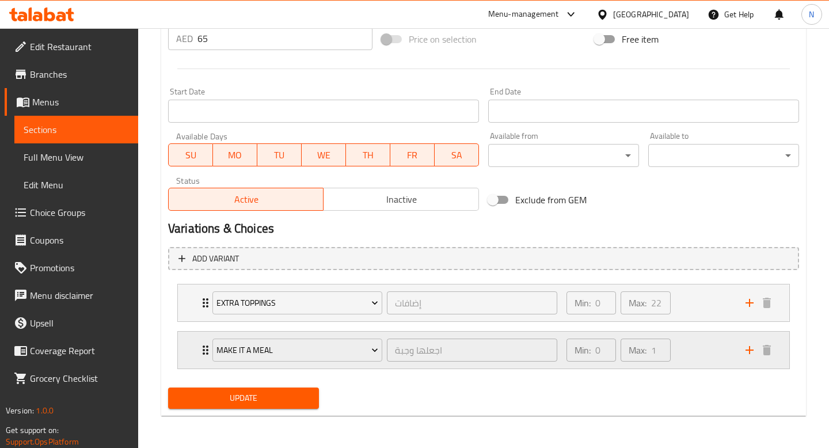
click at [694, 355] on div "Min: 0 ​ Max: 1 ​" at bounding box center [649, 350] width 179 height 37
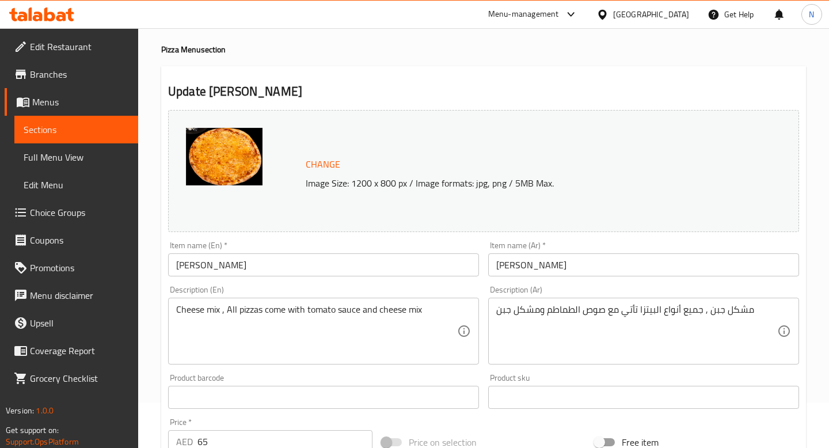
scroll to position [0, 0]
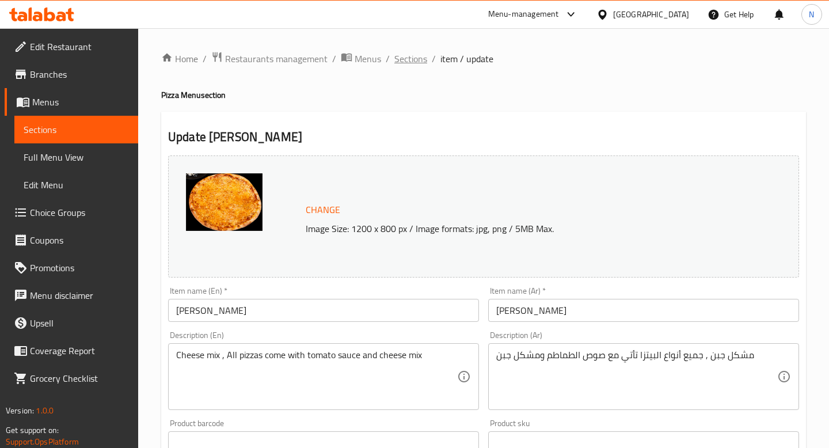
click at [414, 64] on span "Sections" at bounding box center [410, 59] width 33 height 14
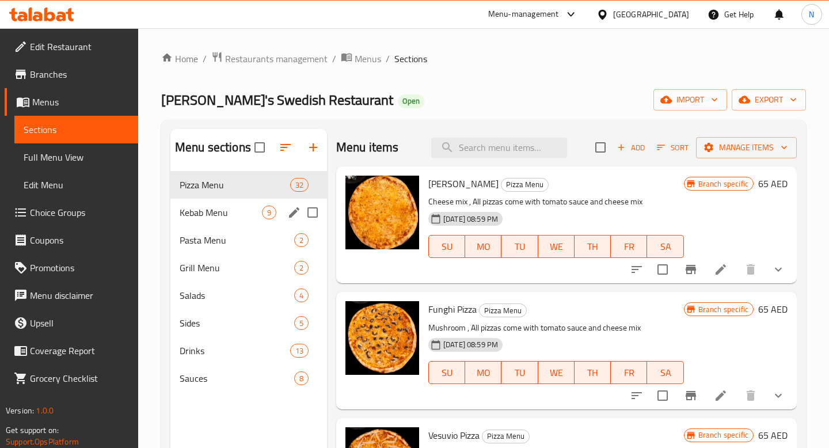
click at [250, 219] on div "Kebab Menu 9" at bounding box center [248, 213] width 157 height 28
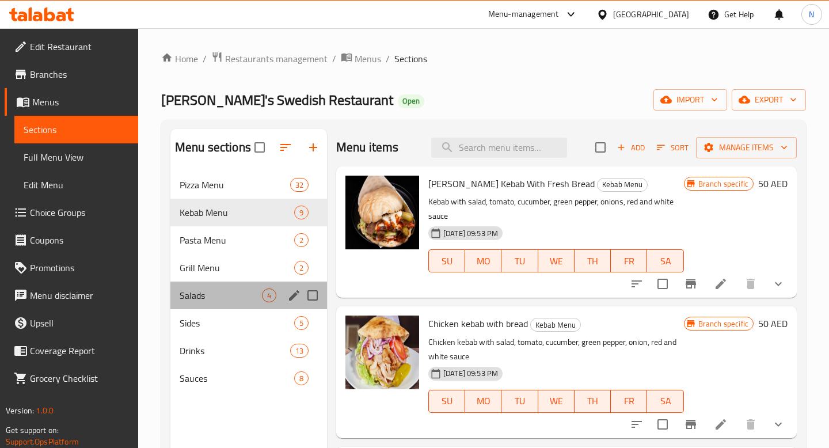
click at [254, 305] on div "Salads 4" at bounding box center [248, 296] width 157 height 28
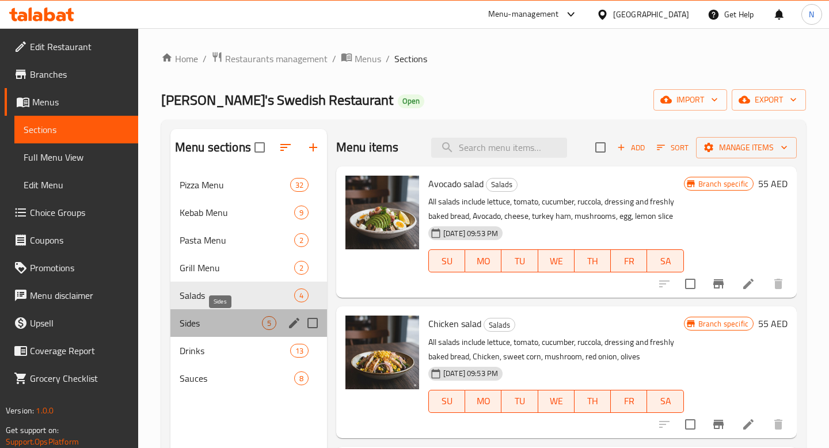
click at [257, 322] on span "Sides" at bounding box center [221, 323] width 82 height 14
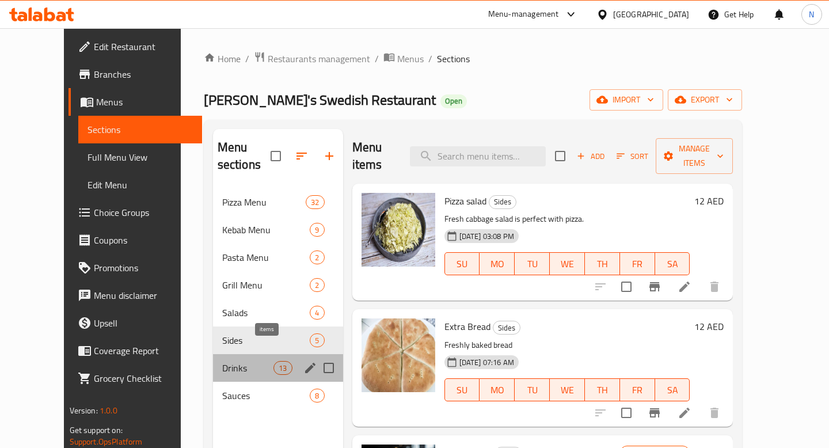
click at [274, 363] on span "13" at bounding box center [282, 368] width 17 height 11
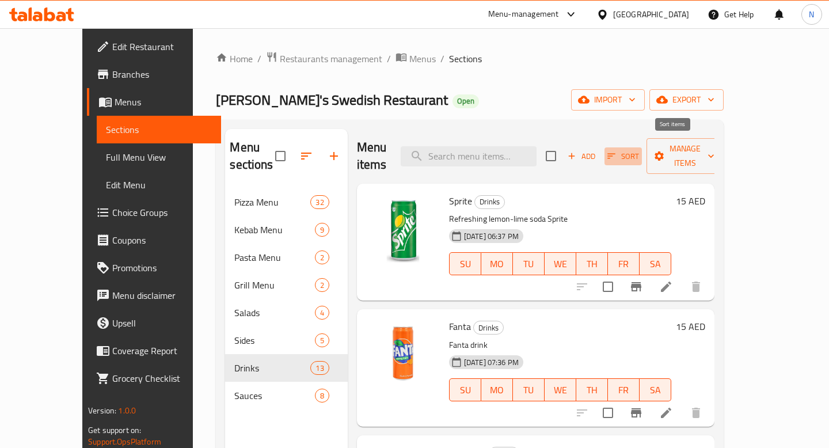
click at [639, 150] on span "Sort" at bounding box center [623, 156] width 32 height 13
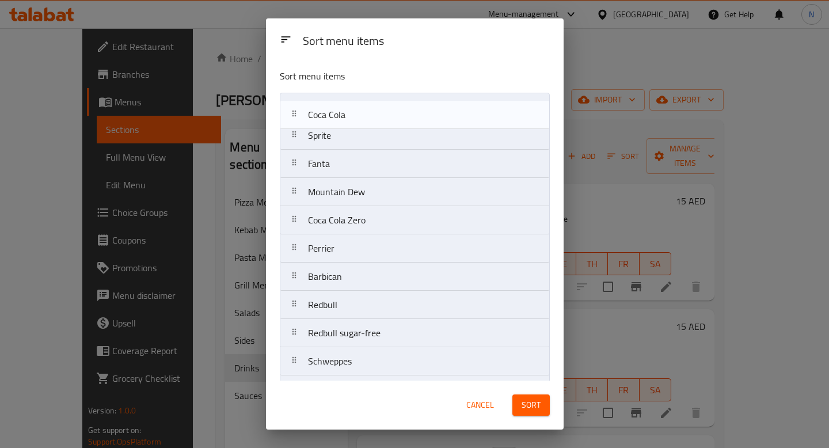
drag, startPoint x: 296, startPoint y: 167, endPoint x: 295, endPoint y: 103, distance: 63.9
click at [295, 103] on nav "Sprite Fanta Coca Cola Mountain Dew Coca Cola Zero Perrier Barbican Redbull Red…" at bounding box center [415, 277] width 270 height 368
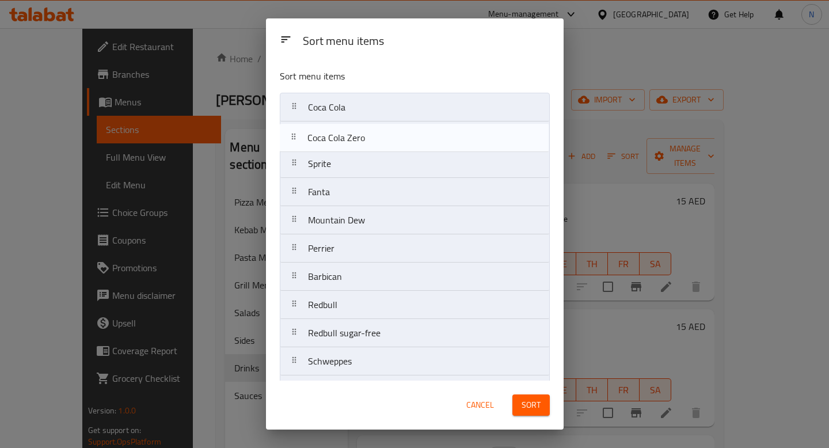
drag, startPoint x: 295, startPoint y: 223, endPoint x: 294, endPoint y: 131, distance: 92.1
click at [294, 131] on nav "Coca Cola Sprite Fanta Mountain Dew Coca Cola Zero Perrier Barbican Redbull Red…" at bounding box center [415, 277] width 270 height 368
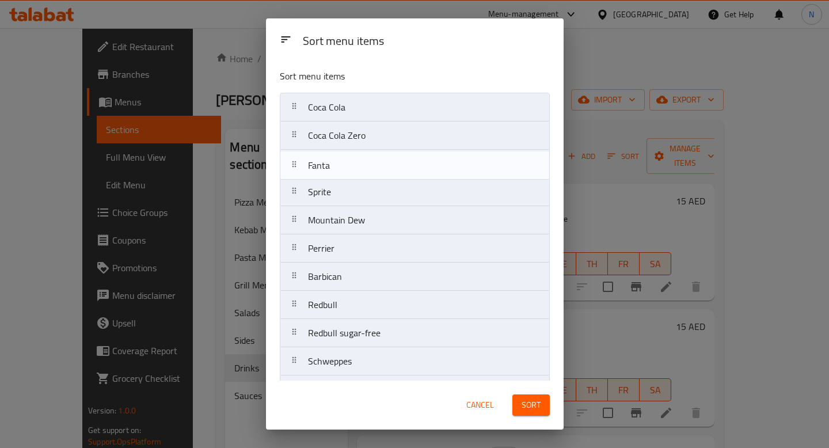
drag, startPoint x: 294, startPoint y: 193, endPoint x: 294, endPoint y: 163, distance: 29.9
click at [294, 163] on nav "Coca Cola Coca Cola Zero Sprite Fanta Mountain Dew Perrier Barbican Redbull Red…" at bounding box center [415, 277] width 270 height 368
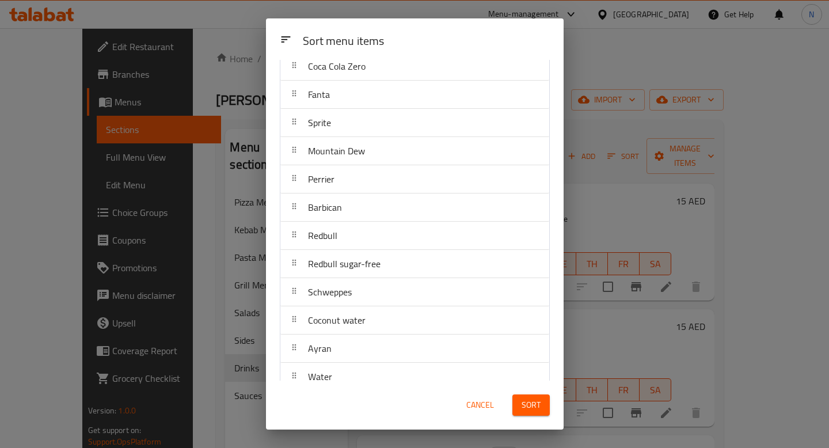
scroll to position [85, 0]
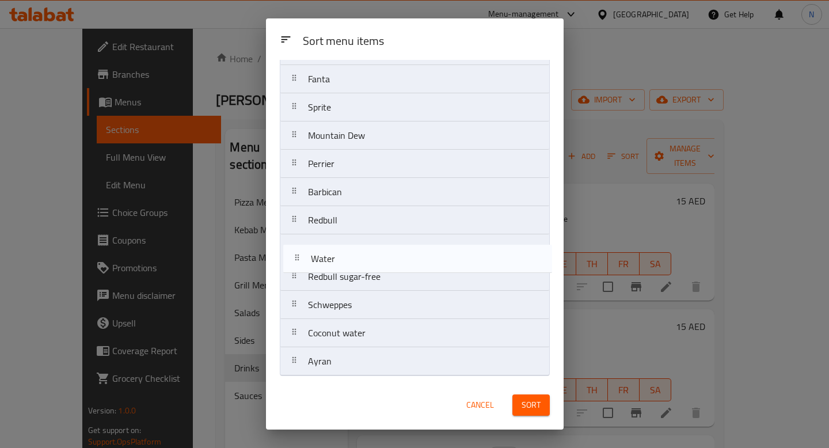
drag, startPoint x: 296, startPoint y: 367, endPoint x: 299, endPoint y: 262, distance: 105.4
click at [299, 262] on nav "Coca Cola Coca Cola Zero Fanta Sprite Mountain Dew Perrier Barbican Redbull Red…" at bounding box center [415, 192] width 270 height 368
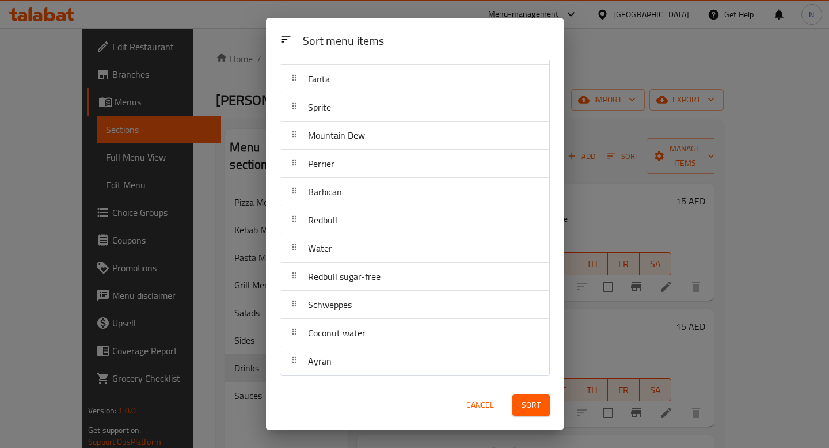
click at [525, 398] on span "Sort" at bounding box center [531, 405] width 19 height 14
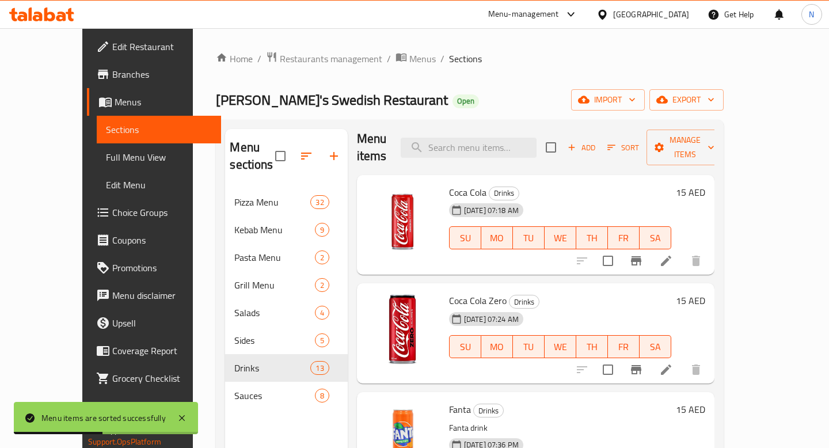
scroll to position [0, 0]
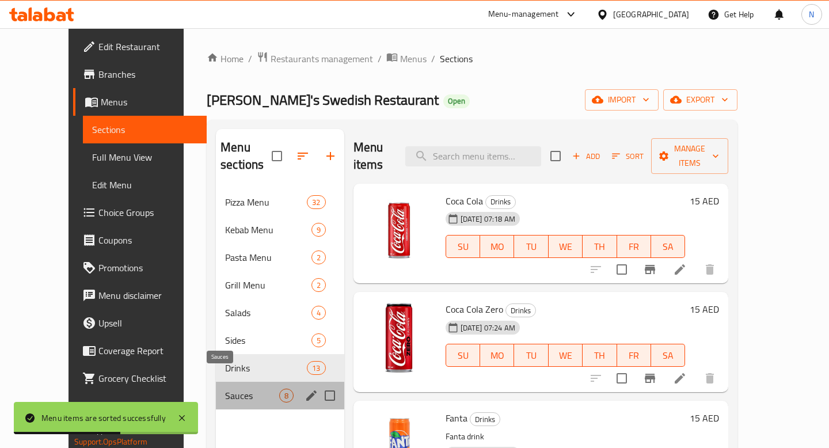
click at [252, 389] on span "Sauces" at bounding box center [252, 396] width 54 height 14
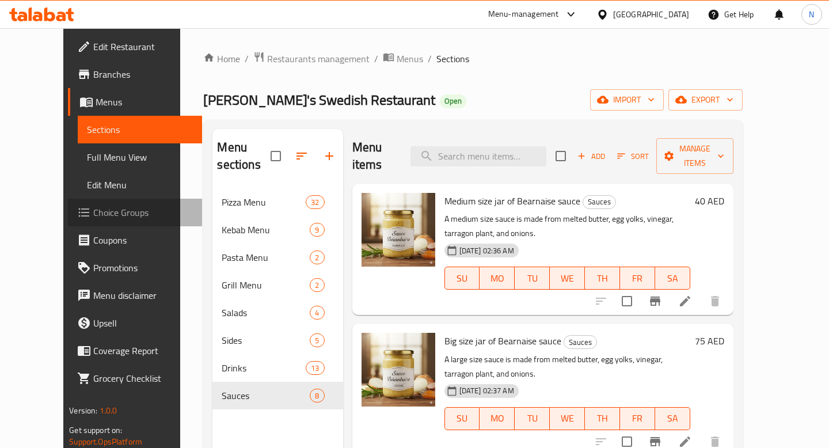
click at [106, 220] on link "Choice Groups" at bounding box center [135, 213] width 134 height 28
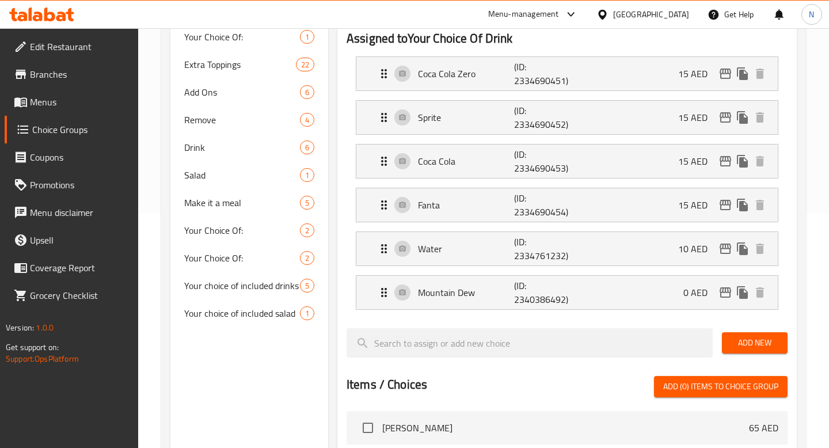
scroll to position [44, 0]
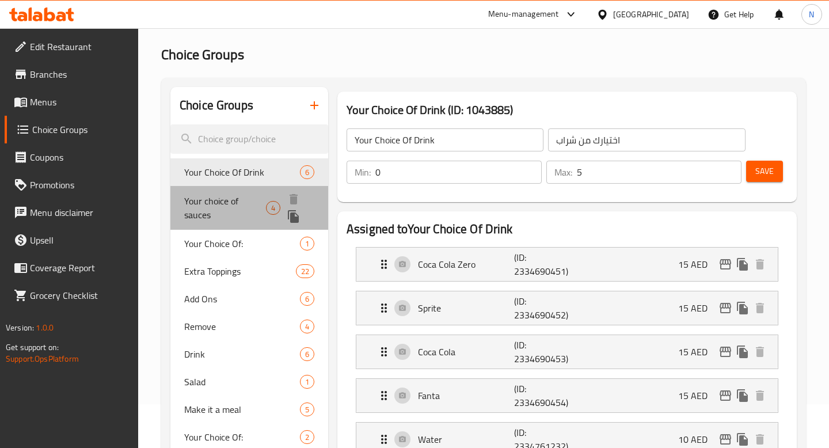
click at [238, 196] on span "Your choice of sauces" at bounding box center [225, 208] width 82 height 28
type input "Your choice of sauces"
type input "اختيارك من الصلصات"
type input "2"
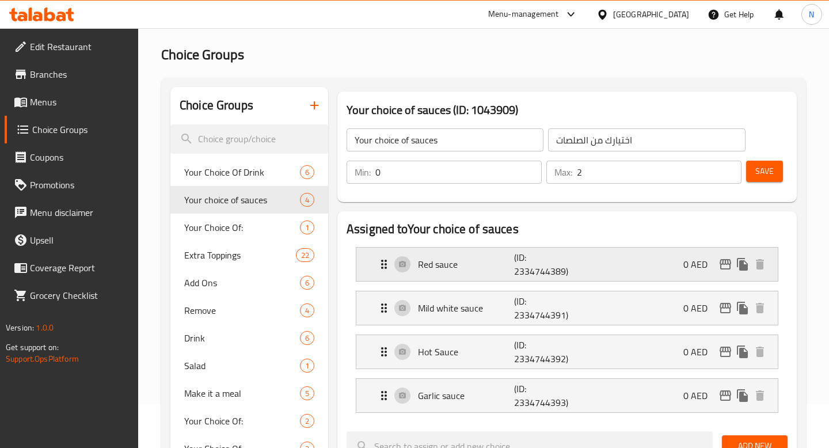
scroll to position [51, 0]
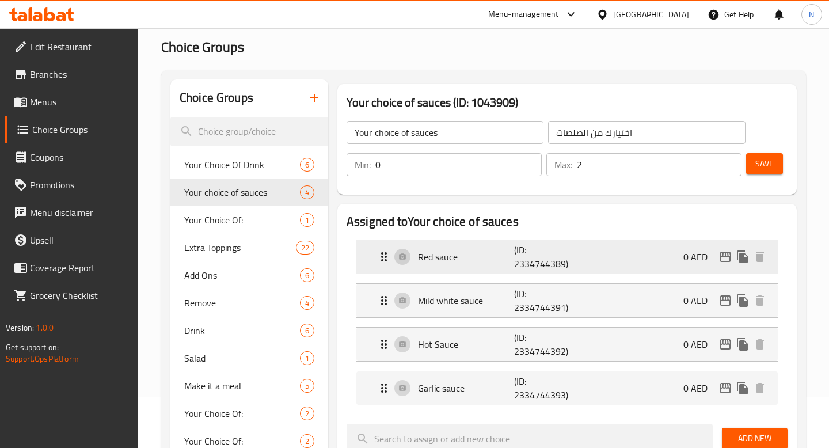
click at [474, 254] on p "Red sauce" at bounding box center [466, 257] width 96 height 14
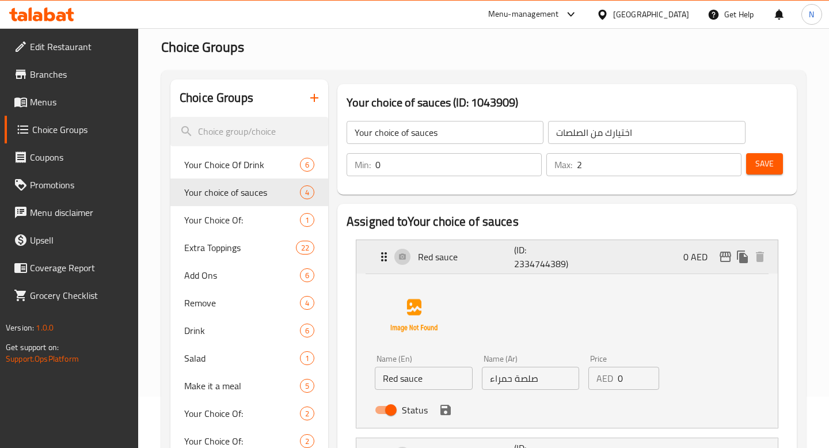
scroll to position [154, 0]
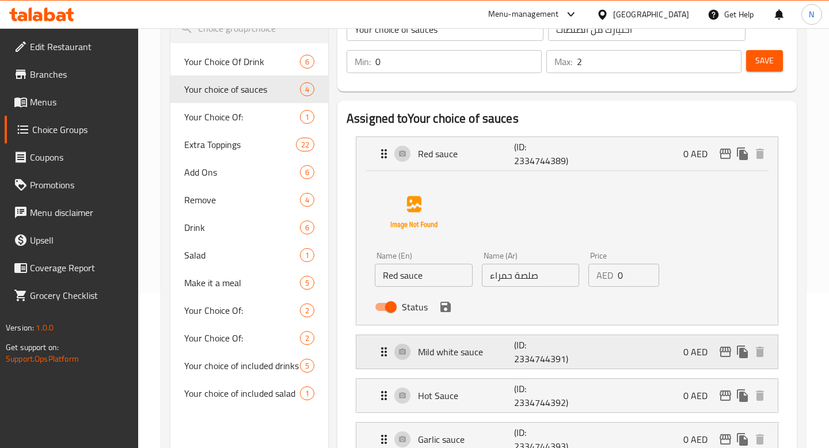
click at [478, 338] on div "Mild white sauce (ID: 2334744391) 0 AED" at bounding box center [570, 351] width 387 height 33
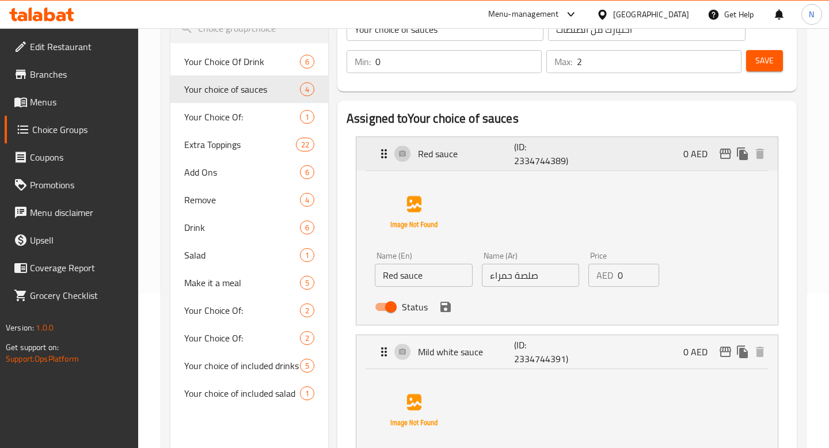
click at [522, 161] on p "(ID: 2334744389)" at bounding box center [546, 154] width 64 height 28
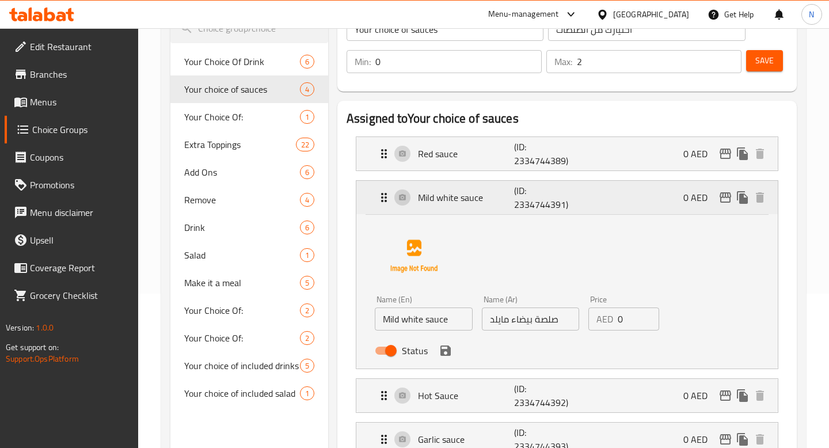
click at [509, 207] on div "Mild white sauce (ID: 2334744391) 0 AED" at bounding box center [570, 197] width 387 height 33
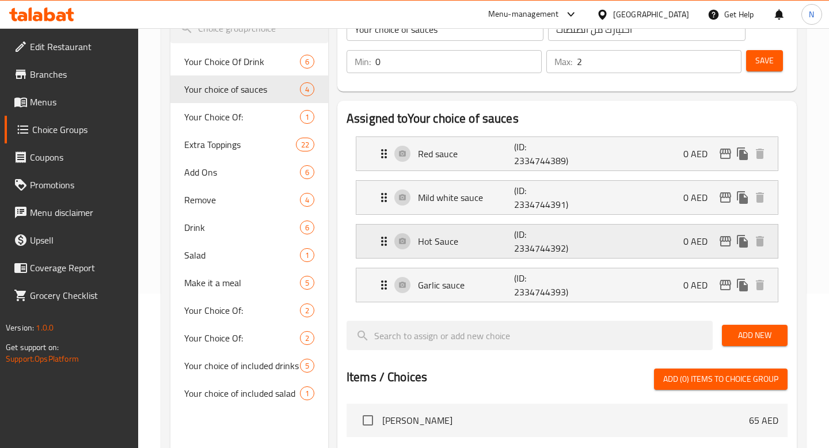
click at [505, 234] on p "Hot Sauce" at bounding box center [466, 241] width 96 height 14
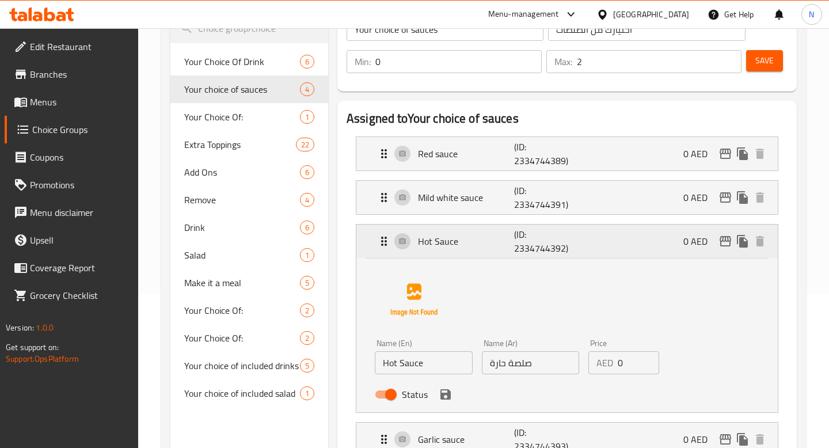
click at [505, 234] on p "Hot Sauce" at bounding box center [466, 241] width 96 height 14
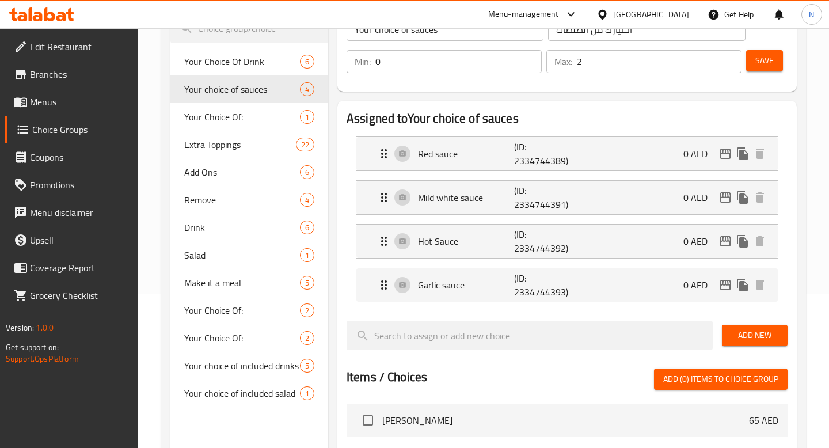
click at [508, 303] on li "Garlic sauce (ID: 2334744393) 0 AED Name (En) Garlic sauce Name (En) Name (Ar) …" at bounding box center [567, 285] width 441 height 44
click at [503, 288] on p "Garlic sauce" at bounding box center [466, 285] width 96 height 14
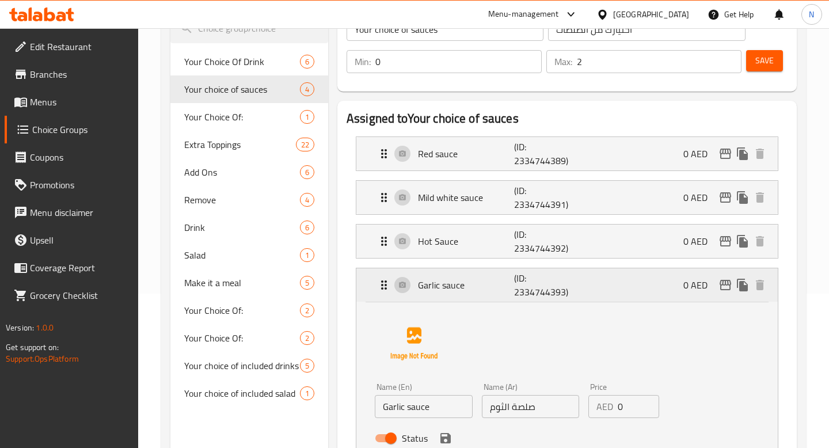
click at [503, 289] on p "Garlic sauce" at bounding box center [466, 285] width 96 height 14
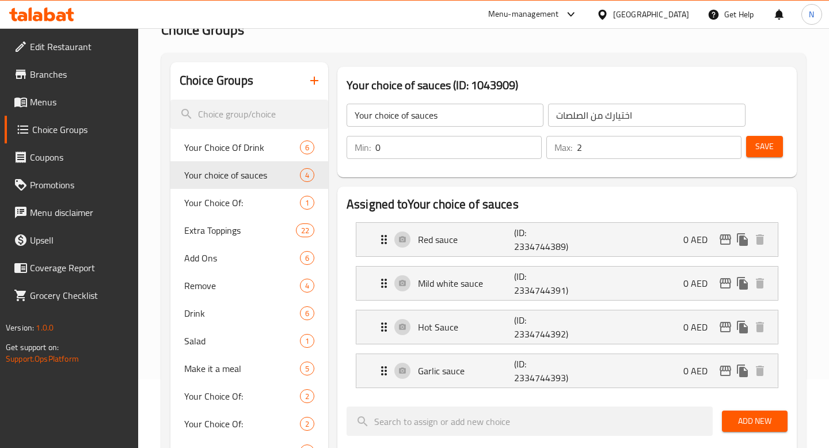
scroll to position [0, 0]
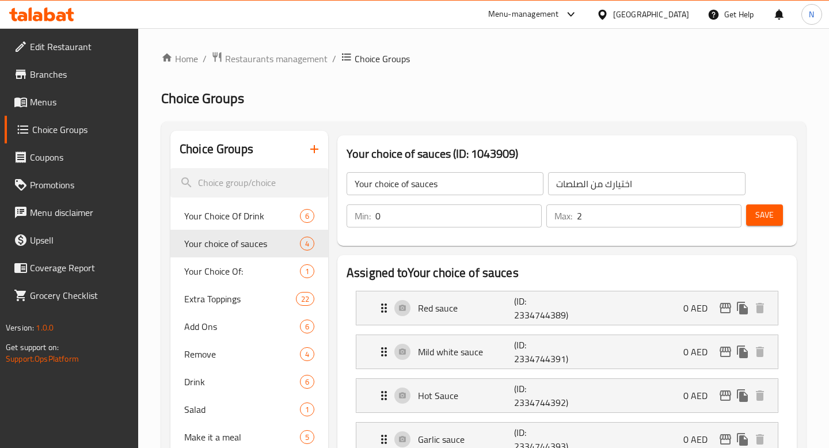
click at [66, 101] on span "Menus" at bounding box center [79, 102] width 99 height 14
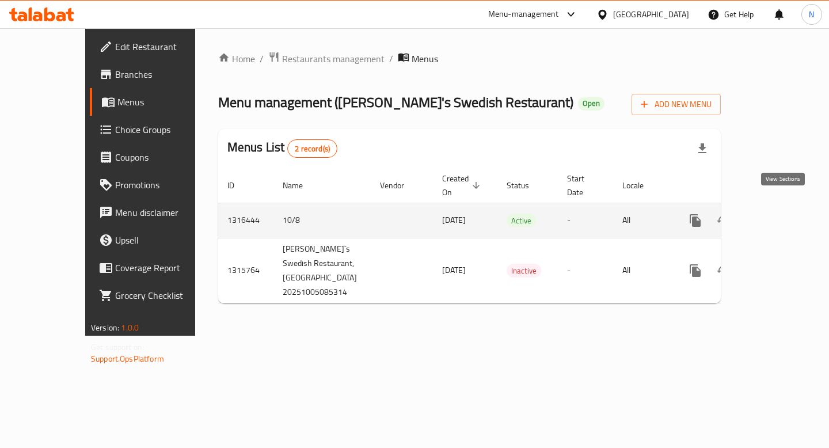
click at [785, 214] on icon "enhanced table" at bounding box center [778, 221] width 14 height 14
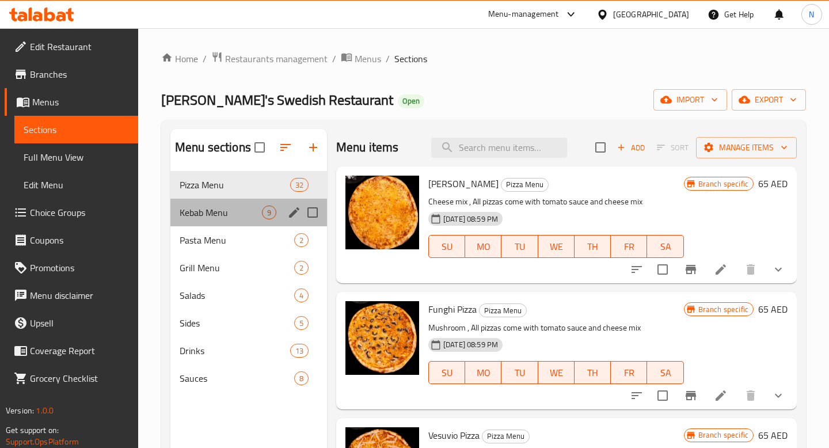
click at [242, 220] on div "Kebab Menu 9" at bounding box center [248, 213] width 157 height 28
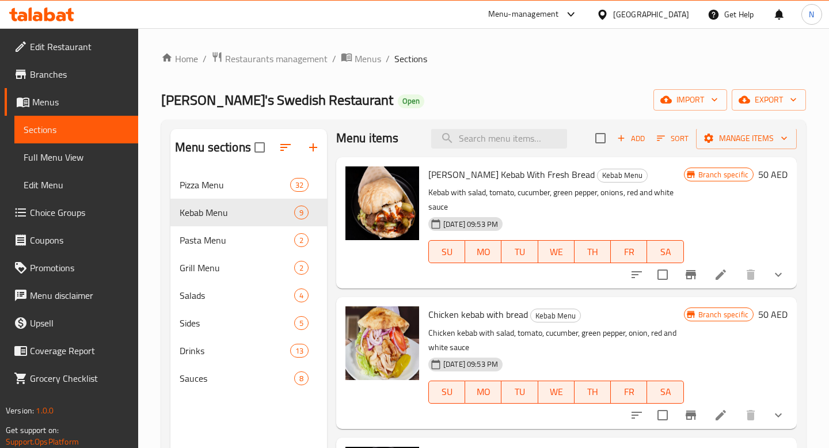
scroll to position [10, 0]
click at [714, 412] on icon at bounding box center [721, 415] width 14 height 14
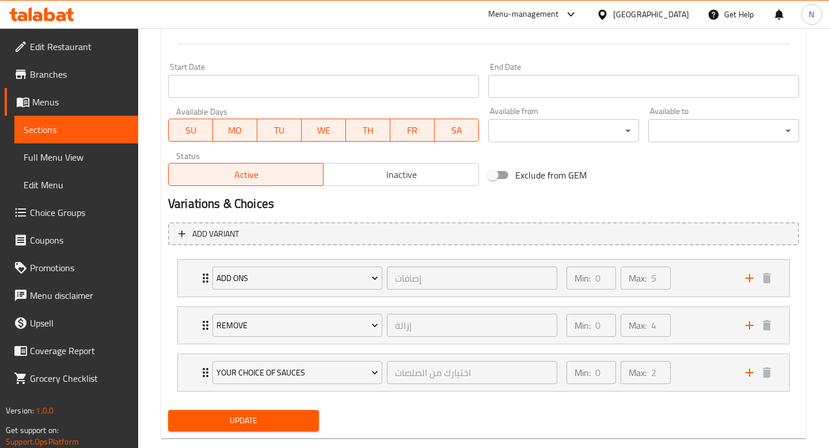
scroll to position [496, 0]
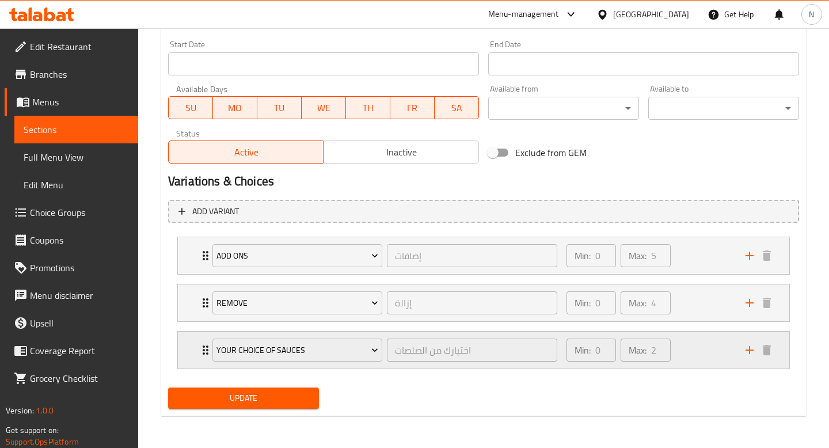
click at [456, 337] on div "اختيارك من الصلصات ​" at bounding box center [472, 350] width 174 height 28
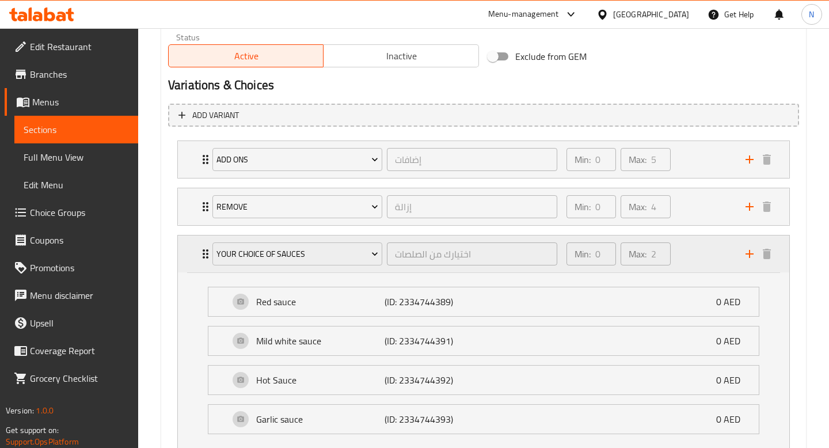
scroll to position [676, 0]
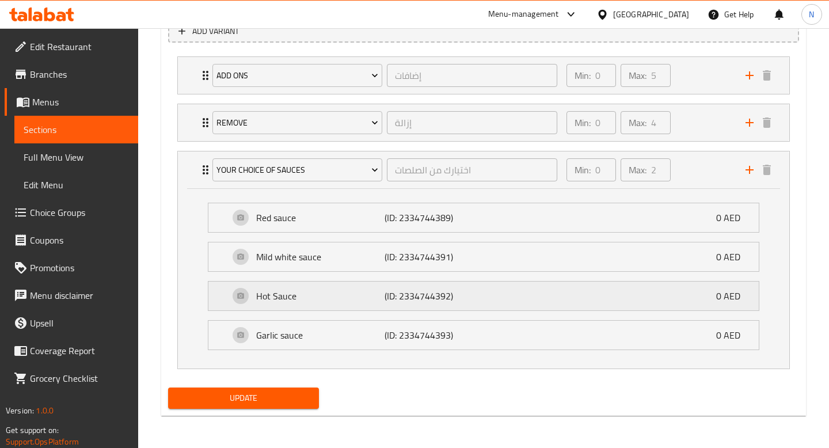
click at [439, 303] on p "(ID: 2334744392)" at bounding box center [427, 296] width 85 height 14
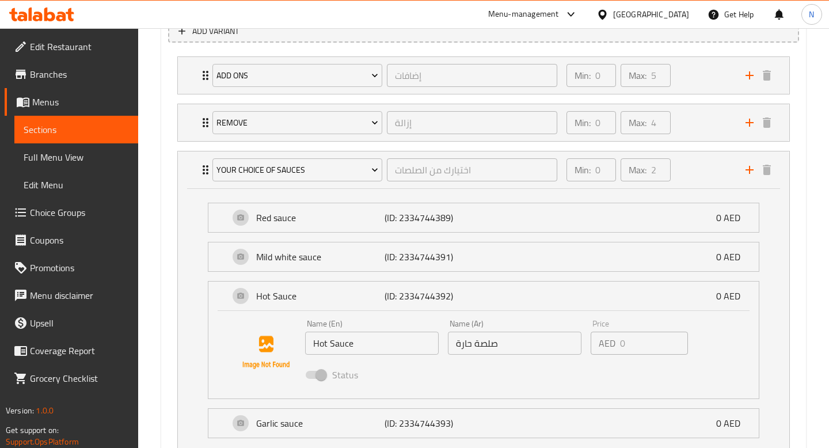
click at [489, 238] on li "Mild white sauce (ID: 2334744391) 0 AED Name (En) Mild white sauce Name (En) Na…" at bounding box center [484, 256] width 570 height 39
click at [489, 254] on div "Mild white sauce (ID: 2334744391) 0 AED" at bounding box center [487, 256] width 516 height 29
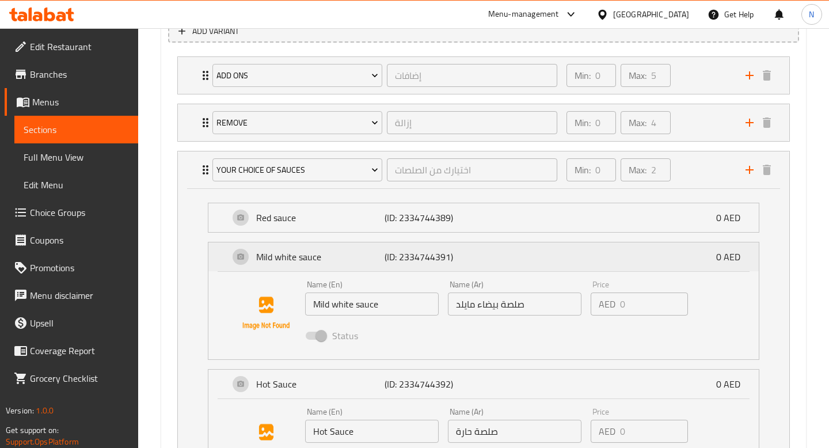
click at [489, 256] on div "Mild white sauce (ID: 2334744391) 0 AED" at bounding box center [487, 256] width 516 height 29
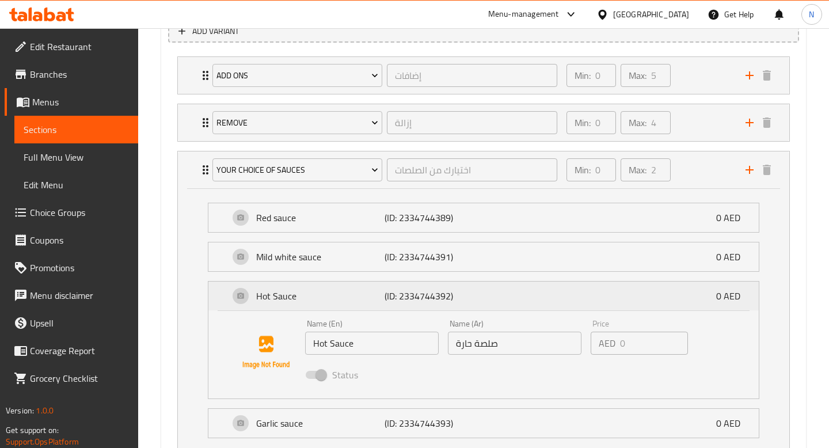
click at [474, 286] on div "Hot Sauce (ID: 2334744392) 0 AED" at bounding box center [487, 296] width 516 height 29
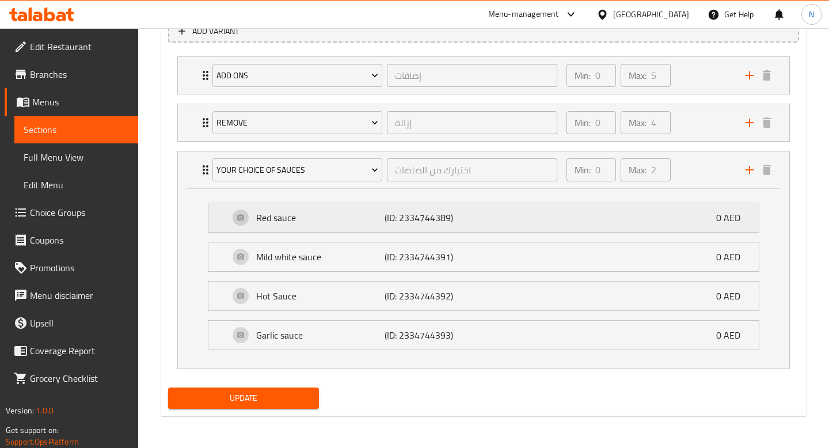
click at [495, 215] on div "Red sauce (ID: 2334744389) 0 AED" at bounding box center [487, 217] width 516 height 29
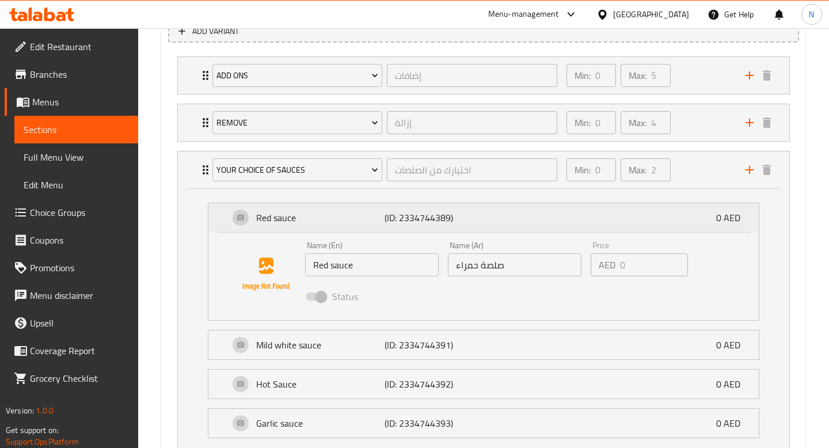
click at [495, 215] on div "Red sauce (ID: 2334744389) 0 AED" at bounding box center [487, 217] width 516 height 29
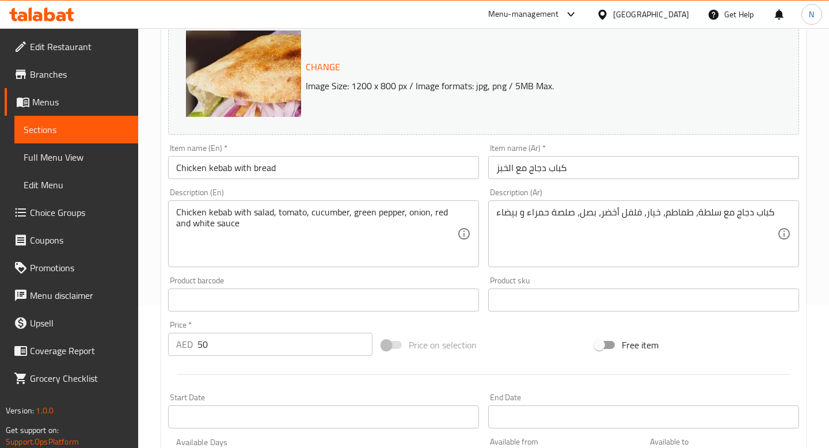
scroll to position [0, 0]
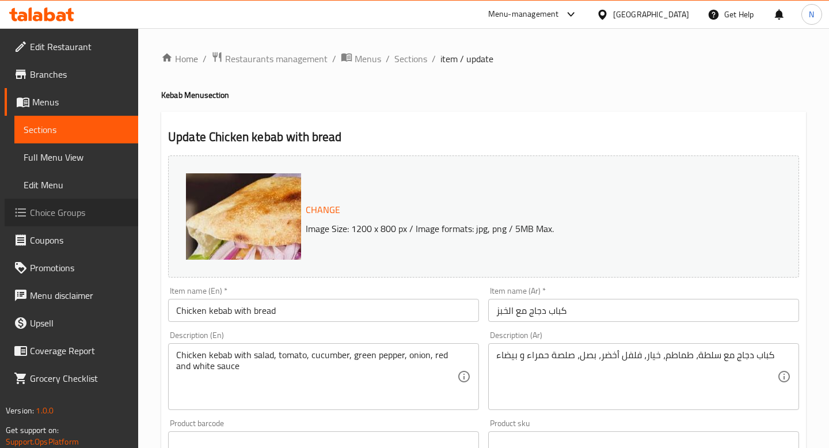
click at [57, 216] on span "Choice Groups" at bounding box center [79, 213] width 99 height 14
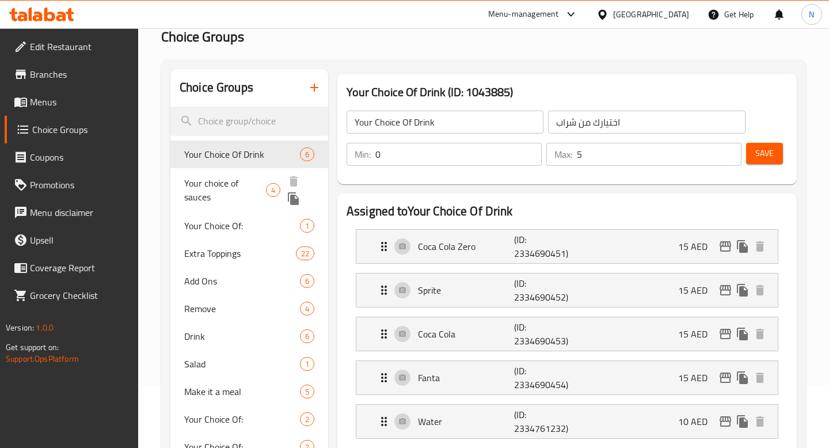
scroll to position [161, 0]
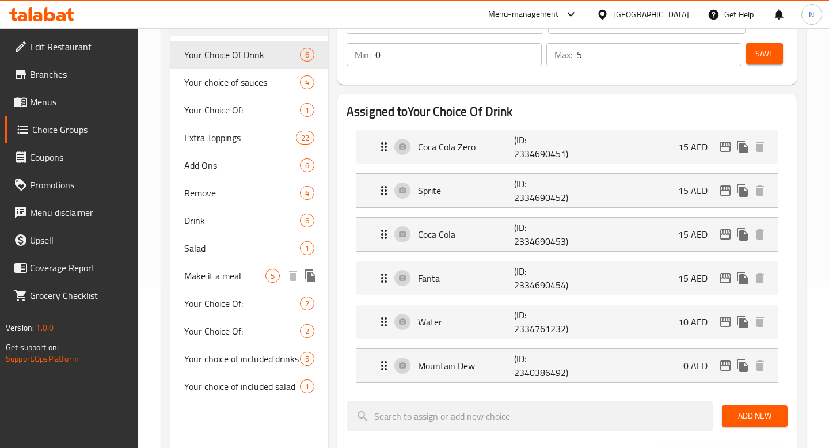
click at [237, 281] on span "Make it a meal" at bounding box center [224, 276] width 81 height 14
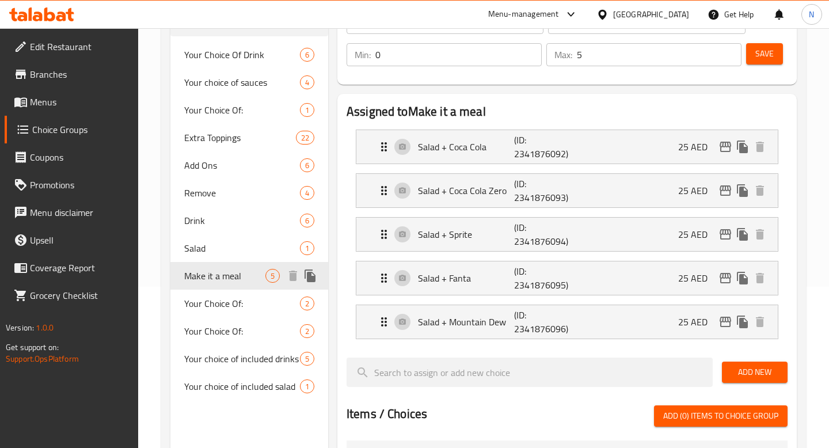
type input "Make it a meal"
type input "اجعلها وجبة"
type input "1"
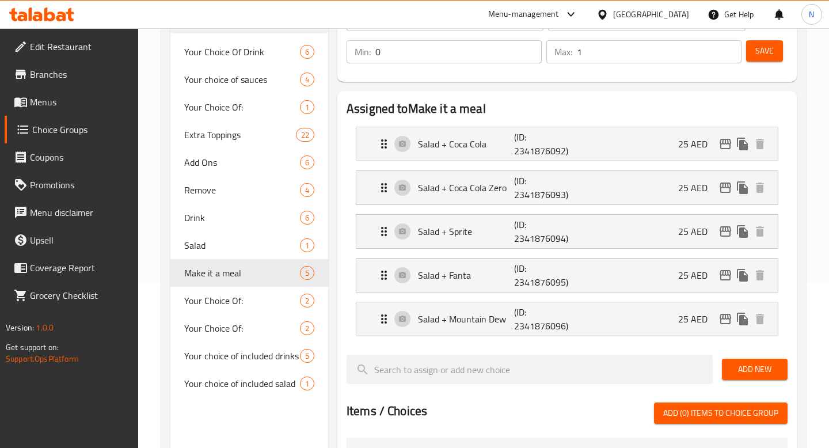
scroll to position [204, 0]
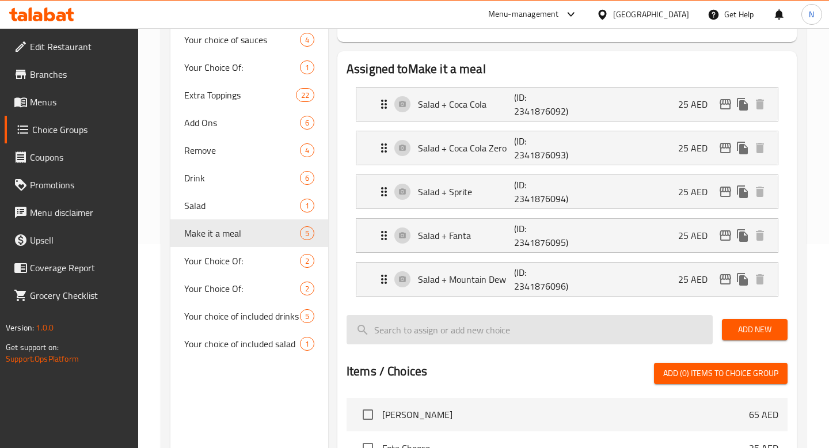
click at [470, 331] on input "search" at bounding box center [530, 329] width 366 height 29
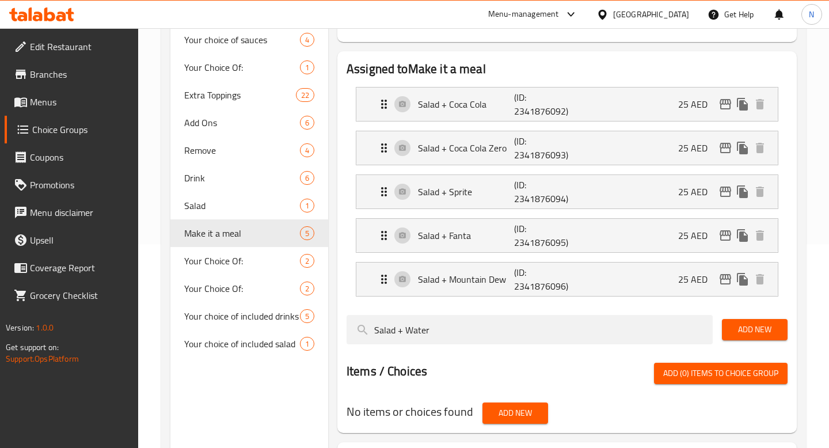
type input "Salad + Water"
click at [763, 330] on span "Add New" at bounding box center [754, 329] width 47 height 14
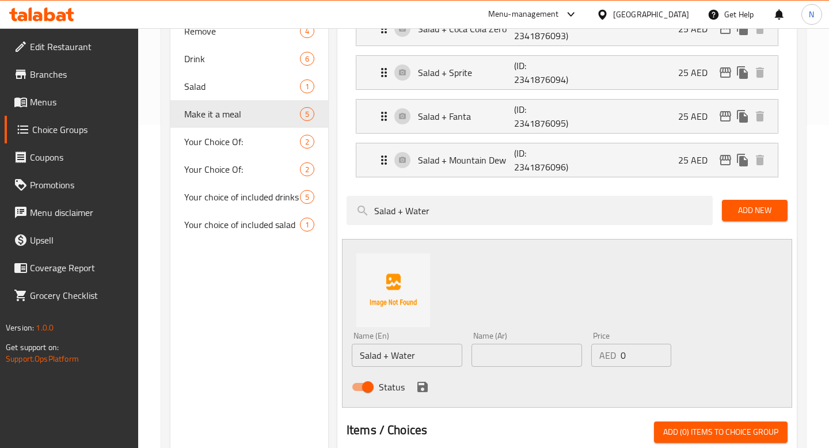
scroll to position [330, 0]
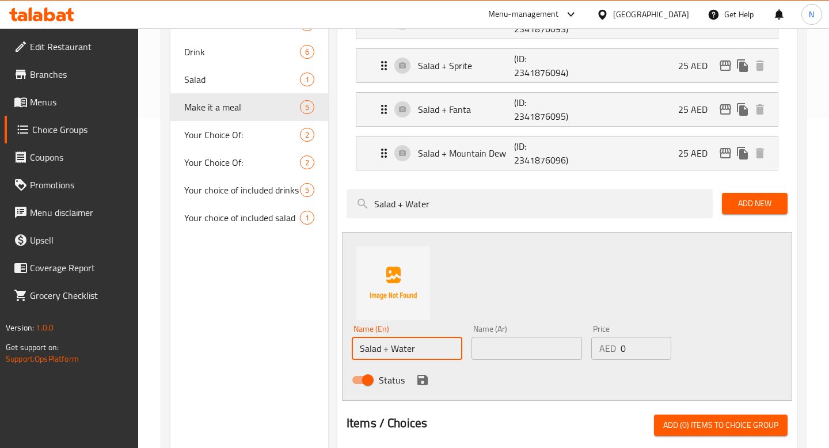
click at [440, 354] on input "Salad + Water" at bounding box center [407, 348] width 111 height 23
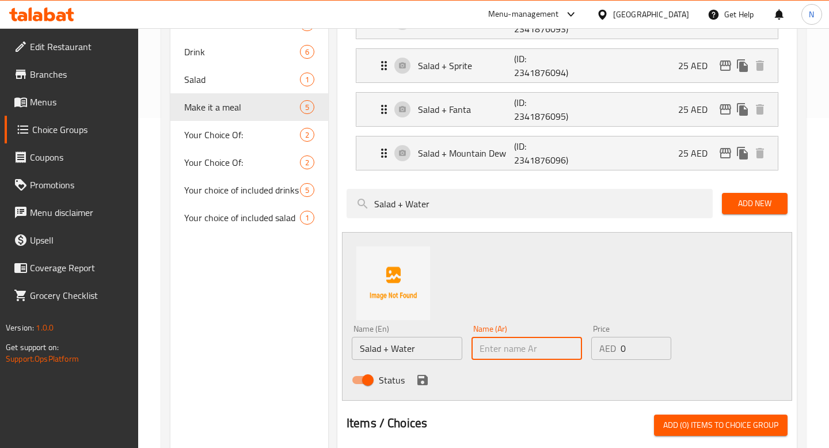
click at [518, 343] on input "text" at bounding box center [526, 348] width 111 height 23
paste input "سلطة + ماء"
type input "سلطة + ماء"
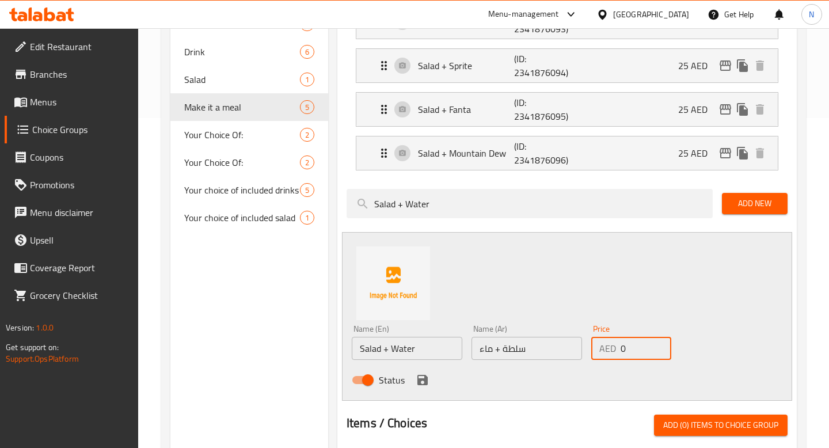
click at [623, 345] on input "0" at bounding box center [646, 348] width 51 height 23
type input "25"
click at [418, 377] on icon "save" at bounding box center [423, 380] width 14 height 14
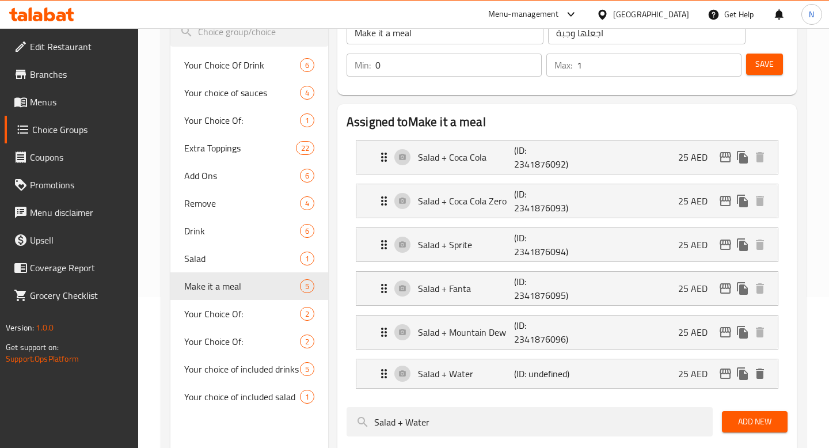
scroll to position [0, 0]
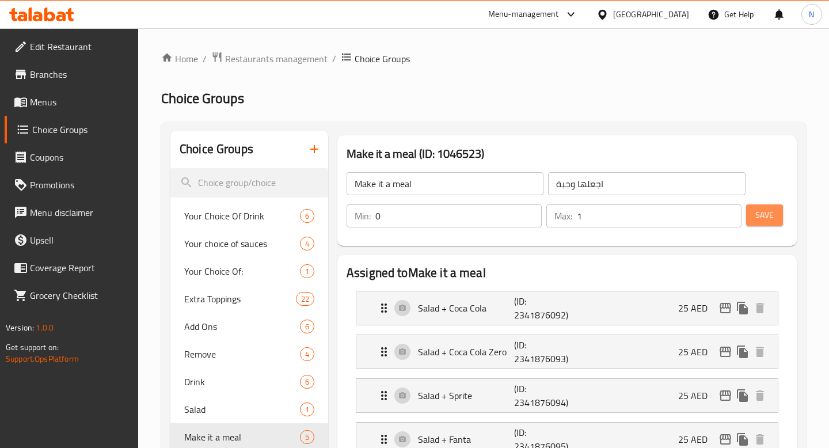
click at [758, 224] on button "Save" at bounding box center [764, 214] width 37 height 21
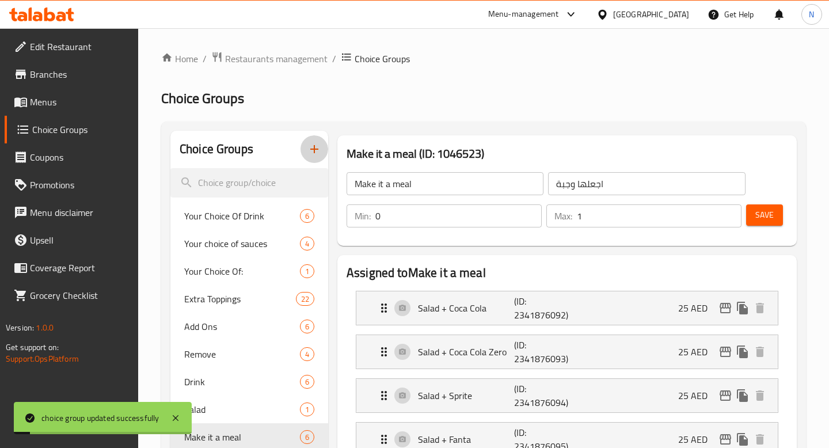
click at [320, 146] on icon "button" at bounding box center [314, 149] width 14 height 14
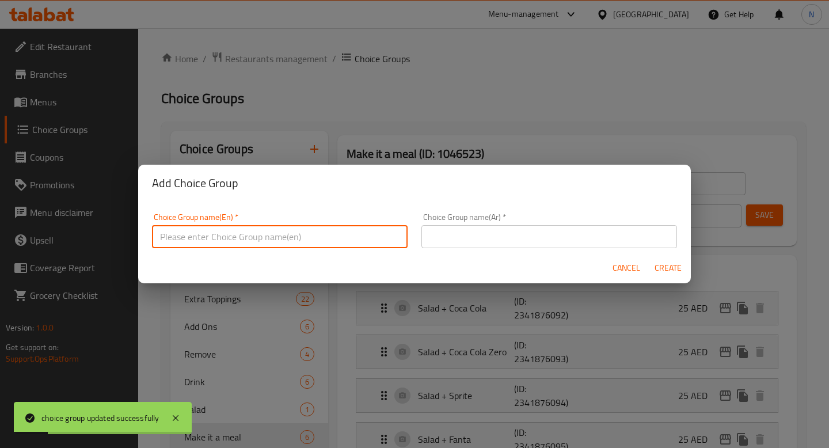
click at [314, 235] on input "text" at bounding box center [280, 236] width 256 height 23
click at [230, 239] on input "Make it a meal" at bounding box center [280, 236] width 256 height 23
click at [201, 238] on input "Make it a meal" at bounding box center [280, 236] width 256 height 23
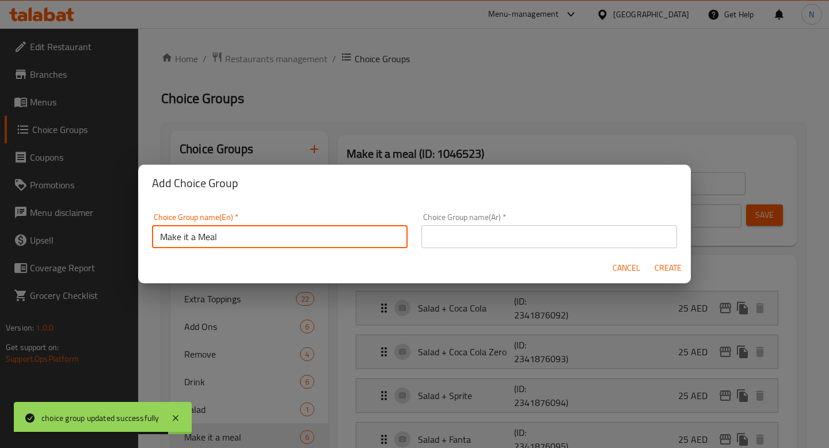
click at [185, 238] on input "Make it a Meal" at bounding box center [280, 236] width 256 height 23
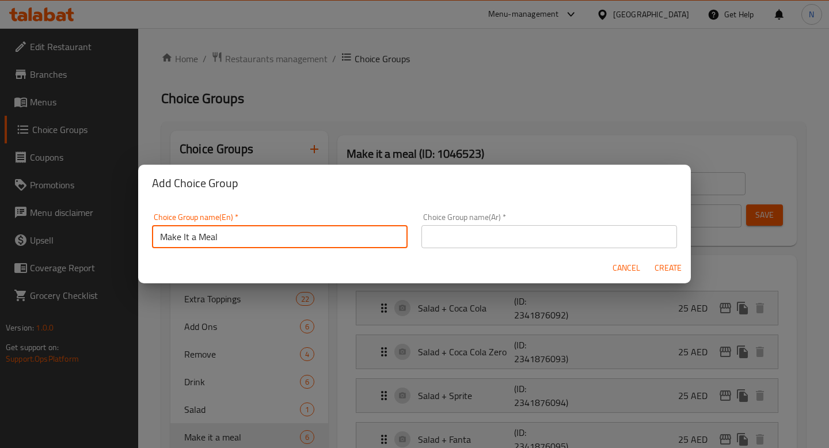
click at [195, 236] on input "Make It a Meal" at bounding box center [280, 236] width 256 height 23
click at [241, 236] on input "Make It A Meal" at bounding box center [280, 236] width 256 height 23
type input "Make It A Meal"
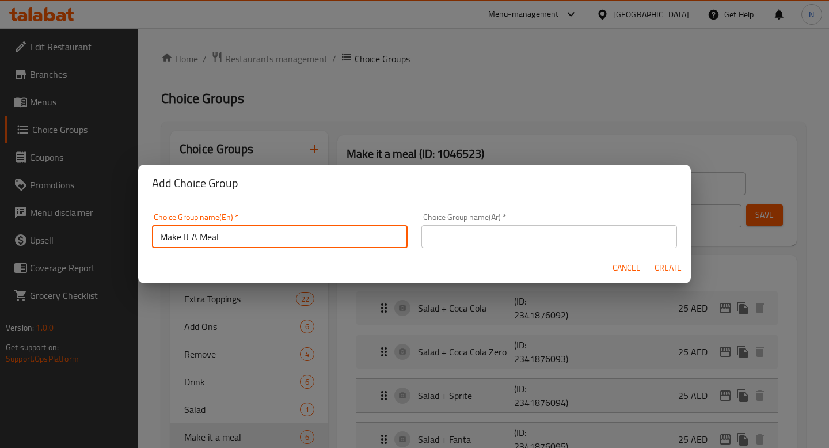
click at [479, 245] on input "text" at bounding box center [549, 236] width 256 height 23
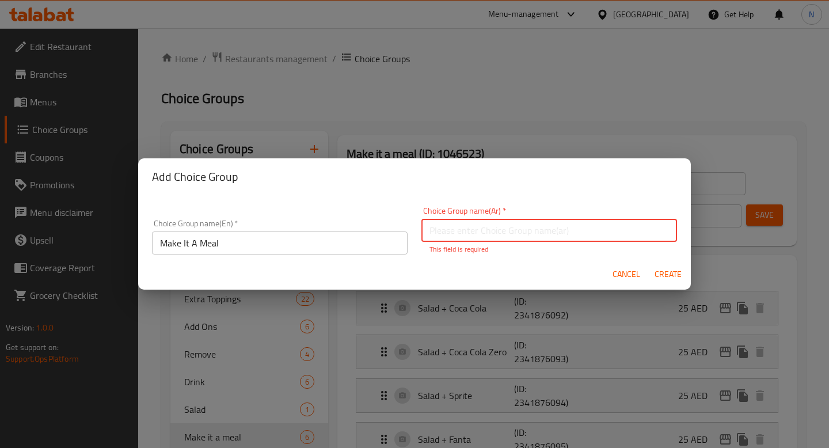
paste input "اجعلها وجبة"
type input "اجعلها وجبة"
click at [665, 271] on span "Create" at bounding box center [668, 274] width 28 height 14
type input "Make It A Meal"
type input "0"
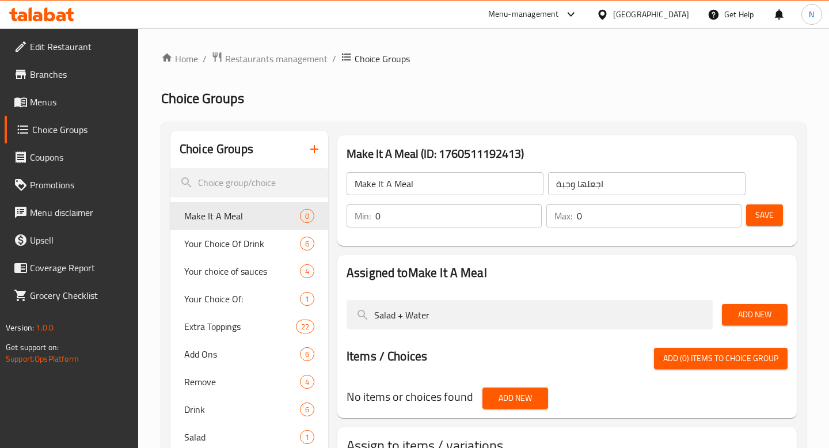
click at [618, 225] on input "0" at bounding box center [659, 215] width 165 height 23
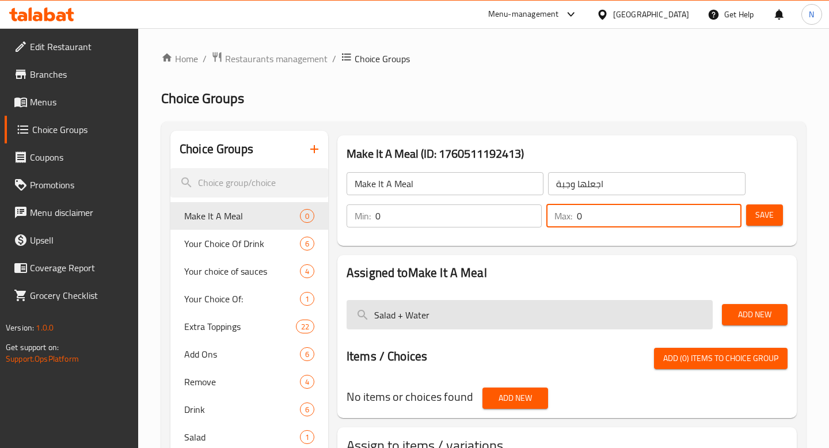
click at [463, 305] on input "Salad + Water" at bounding box center [530, 314] width 366 height 29
paste input "French Fries + Coca Cola"
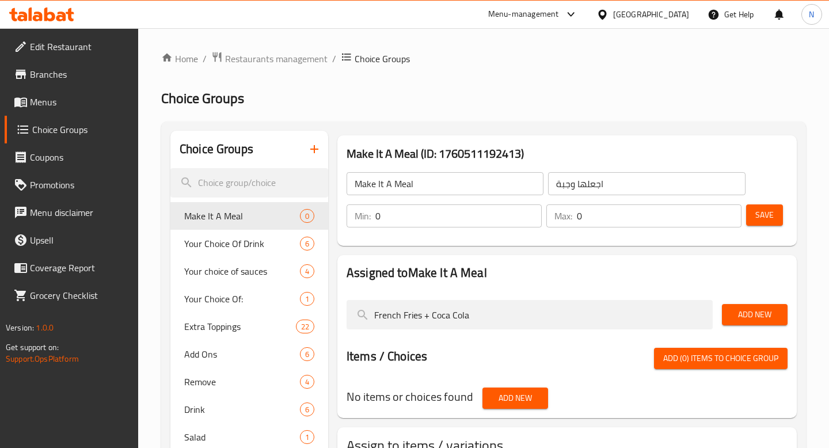
type input "French Fries + Coca Cola"
click at [736, 317] on span "Add New" at bounding box center [754, 314] width 47 height 14
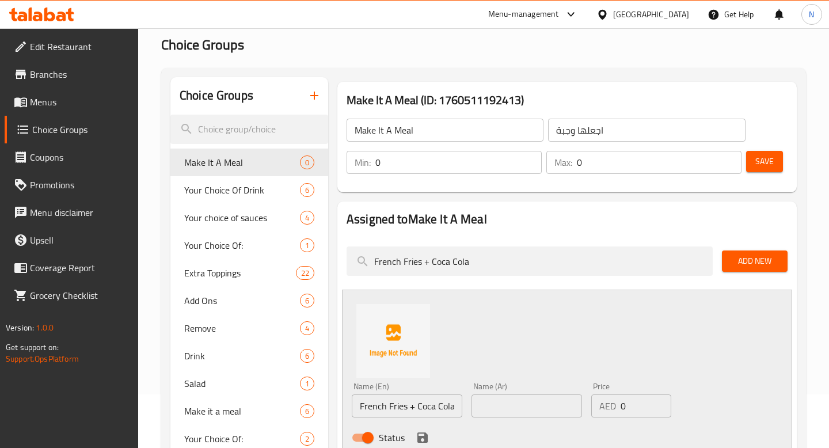
scroll to position [130, 0]
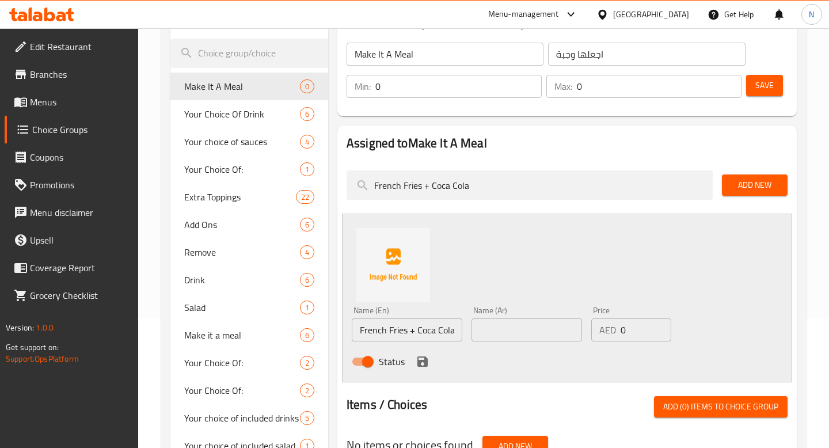
click at [495, 332] on input "text" at bounding box center [526, 329] width 111 height 23
paste input "بطاطا مقلية + كوكا كولا"
type input "بطاطا مقلية + كوكا كولا"
click at [633, 328] on input "0" at bounding box center [646, 329] width 51 height 23
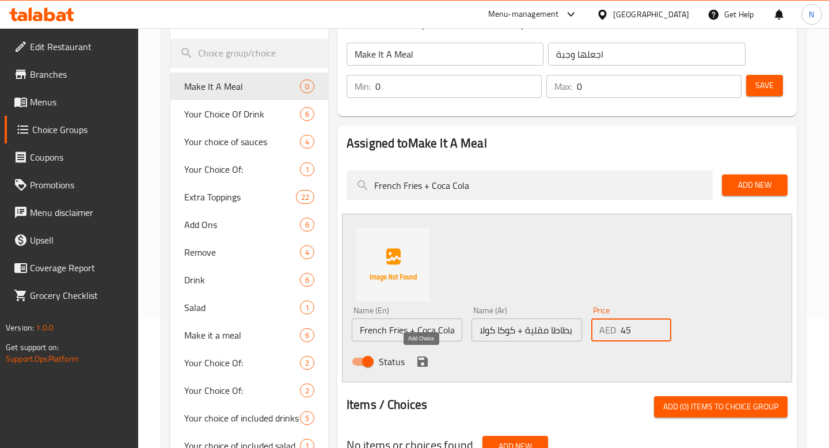
type input "45"
click at [424, 360] on icon "save" at bounding box center [422, 361] width 10 height 10
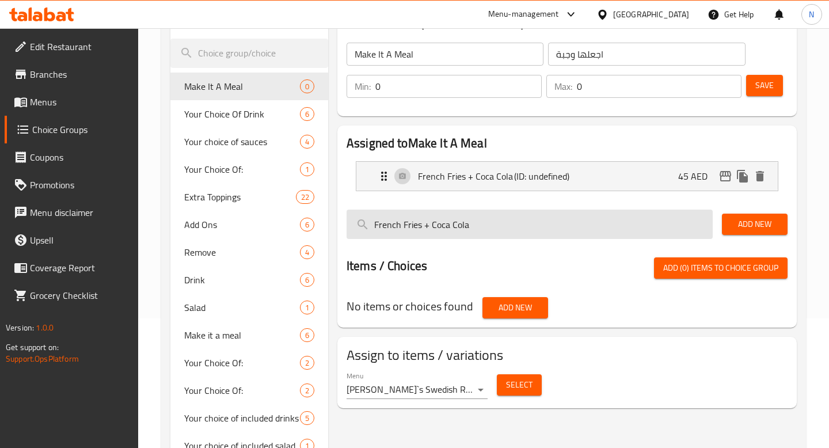
click at [486, 227] on input "French Fries + Coca Cola" at bounding box center [530, 224] width 366 height 29
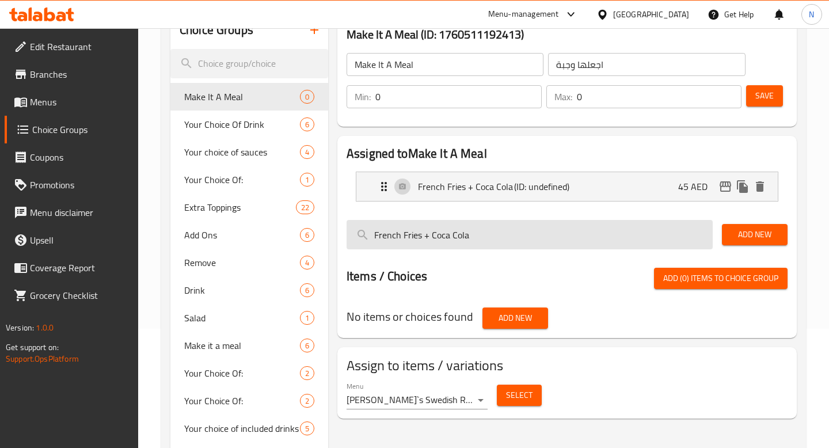
click at [476, 234] on input "French Fries + Coca Cola" at bounding box center [530, 234] width 366 height 29
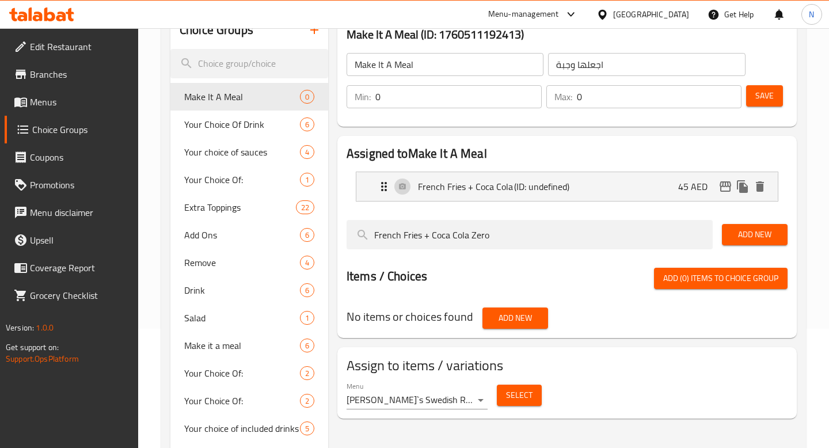
type input "French Fries + Coca Cola Zero"
click at [775, 230] on span "Add New" at bounding box center [754, 234] width 47 height 14
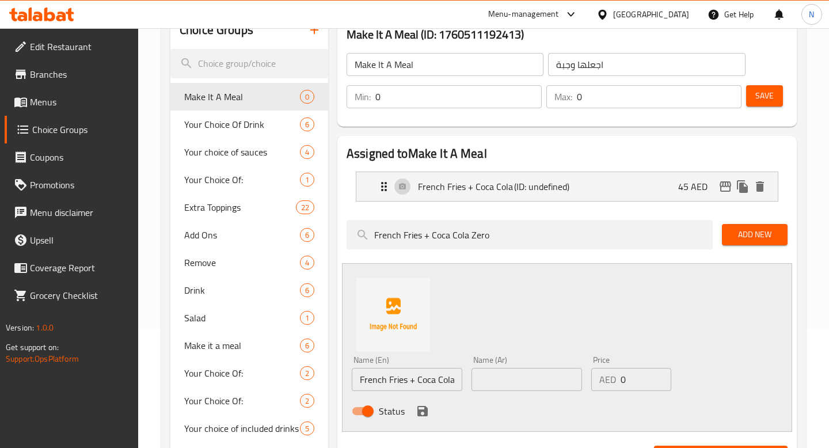
click at [526, 389] on input "text" at bounding box center [526, 379] width 111 height 23
paste input "بطاطا مقلية + كوكا كولا زيرو"
type input "بطاطا مقلية + كوكا كولا زيرو"
click at [623, 378] on input "0" at bounding box center [646, 379] width 51 height 23
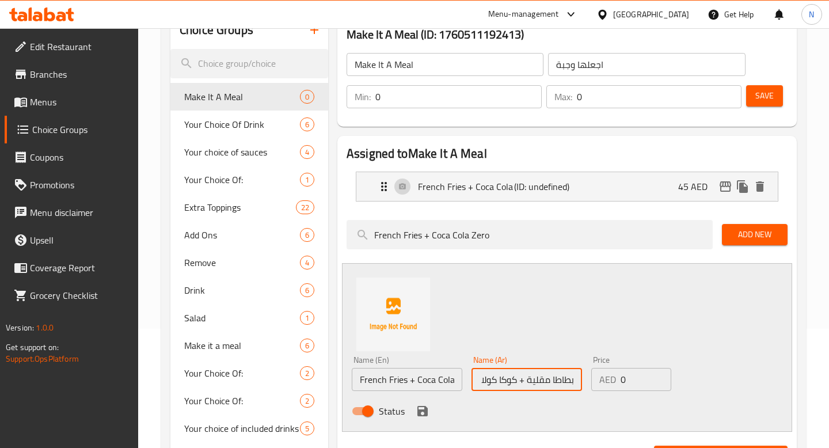
scroll to position [0, 0]
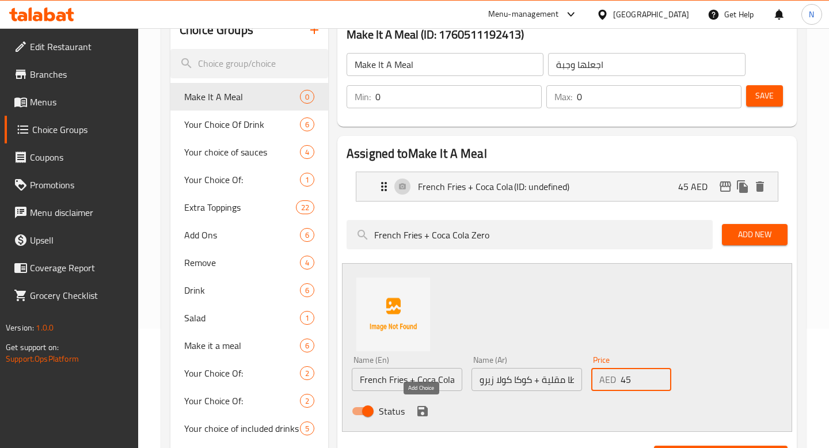
type input "45"
click at [428, 409] on button "save" at bounding box center [422, 410] width 17 height 17
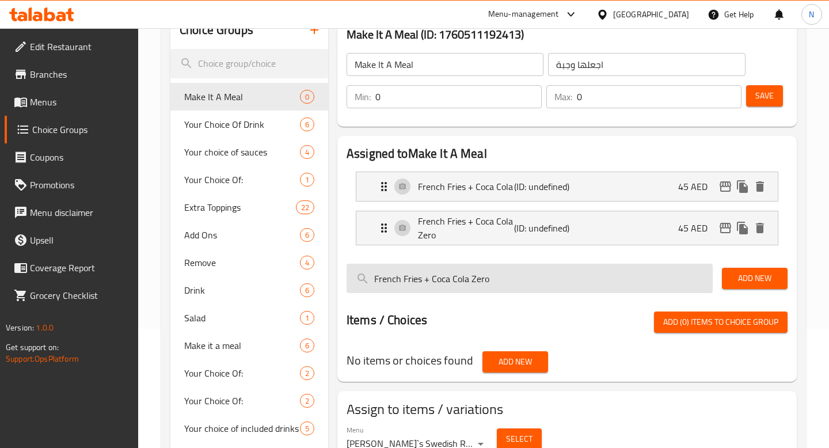
click at [423, 285] on input "French Fries + Coca Cola Zero" at bounding box center [530, 278] width 366 height 29
paste input "Sprite"
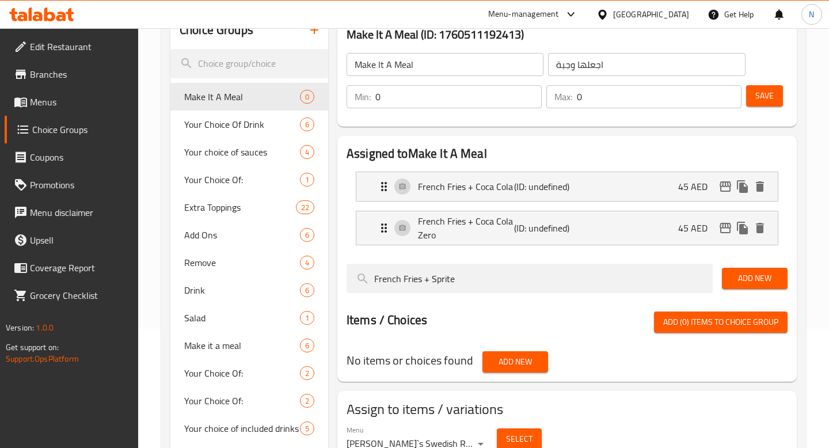
type input "French Fries + Sprite"
click at [756, 281] on span "Add New" at bounding box center [754, 278] width 47 height 14
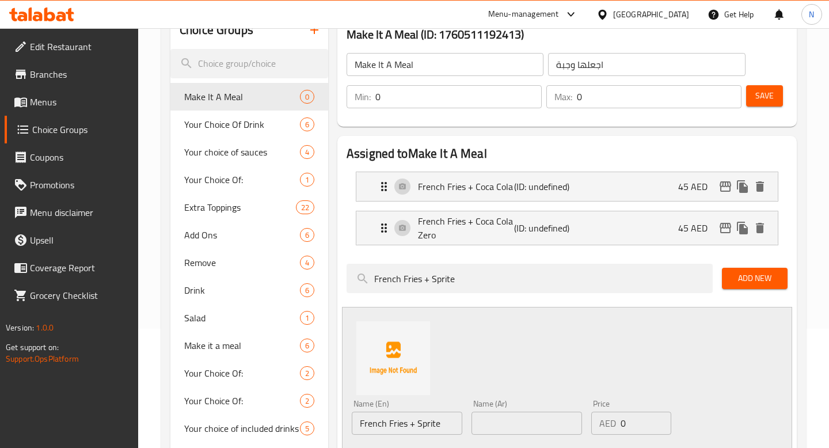
click at [504, 417] on input "text" at bounding box center [526, 423] width 111 height 23
paste input "بطاطا [GEOGRAPHIC_DATA] + سبرايت"
type input "بطاطا [GEOGRAPHIC_DATA] + سبرايت"
click at [638, 428] on input "0" at bounding box center [646, 423] width 51 height 23
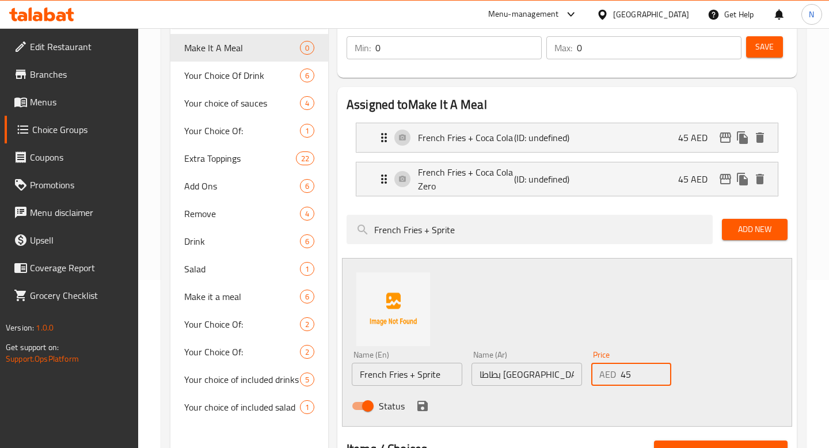
scroll to position [170, 0]
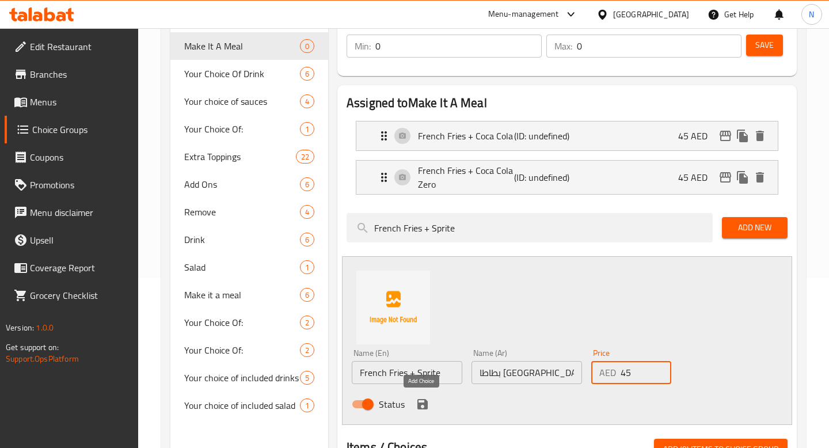
type input "45"
click at [420, 404] on icon "save" at bounding box center [422, 404] width 10 height 10
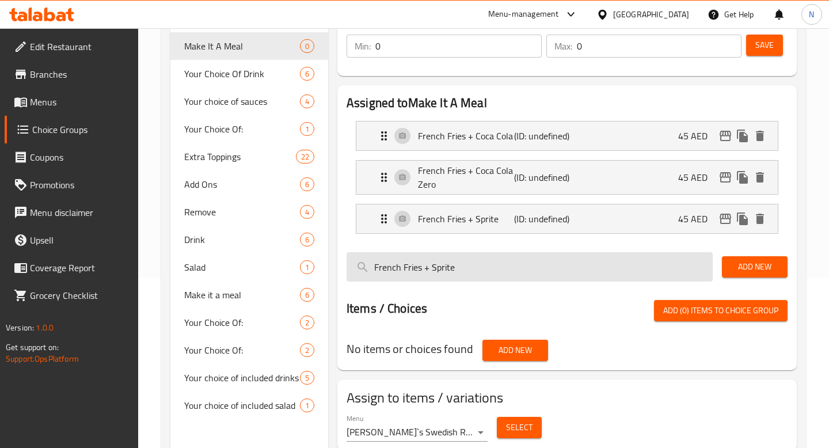
click at [455, 260] on input "French Fries + Sprite" at bounding box center [530, 266] width 366 height 29
paste input "Fanta"
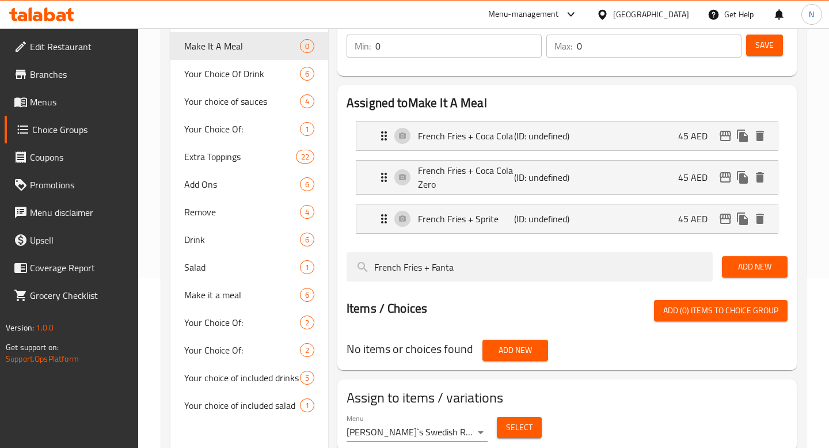
type input "French Fries + Fanta"
click at [735, 260] on span "Add New" at bounding box center [754, 267] width 47 height 14
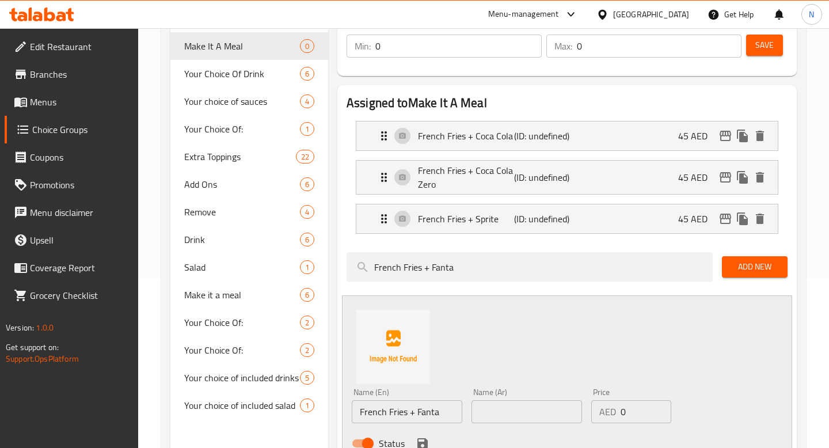
click at [498, 410] on input "text" at bounding box center [526, 411] width 111 height 23
paste input "بطاطا مقلية + فانتا"
type input "بطاطا مقلية + فانتا"
click at [636, 413] on input "0" at bounding box center [646, 411] width 51 height 23
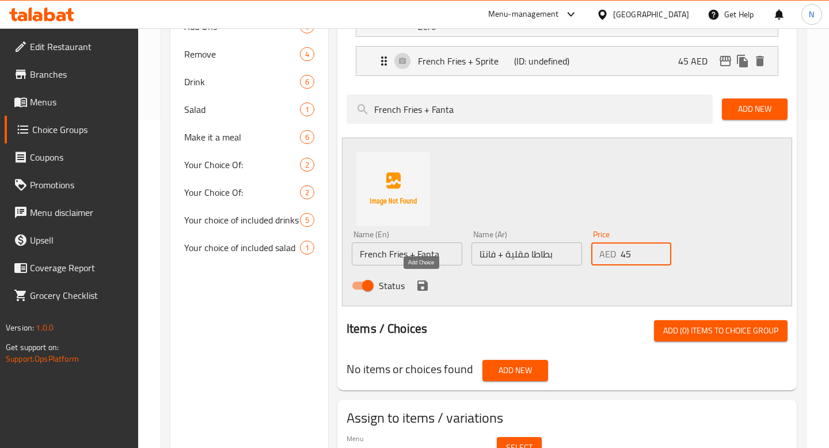
type input "45"
click at [423, 283] on icon "save" at bounding box center [422, 285] width 10 height 10
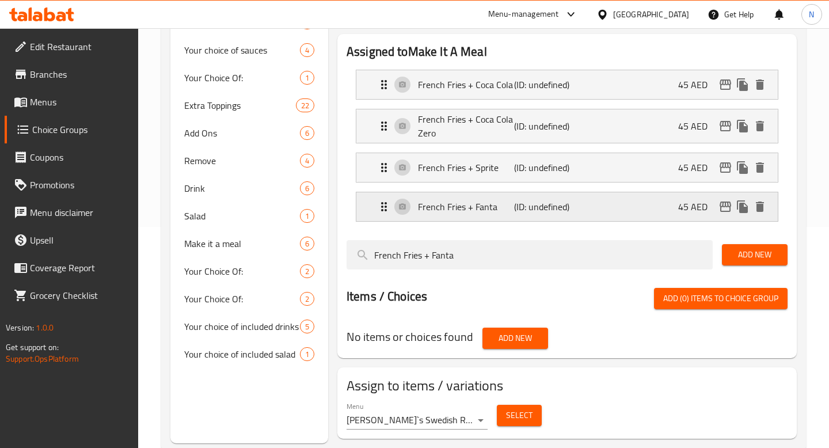
scroll to position [219, 0]
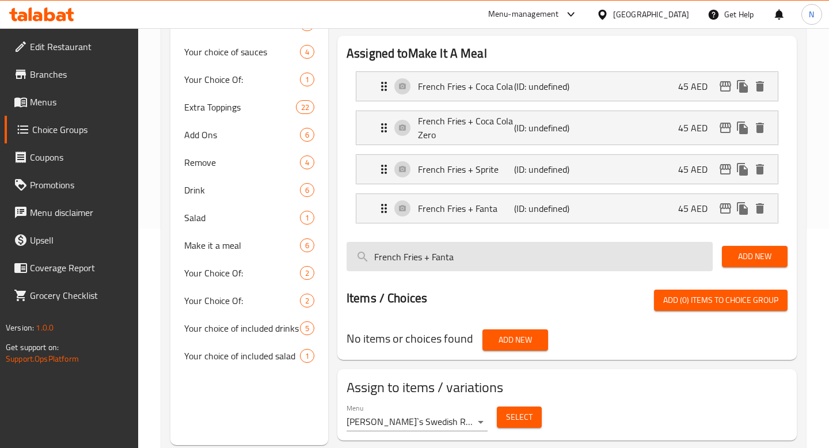
click at [465, 263] on input "French Fries + Fanta" at bounding box center [530, 256] width 366 height 29
paste input "Mountain Dew"
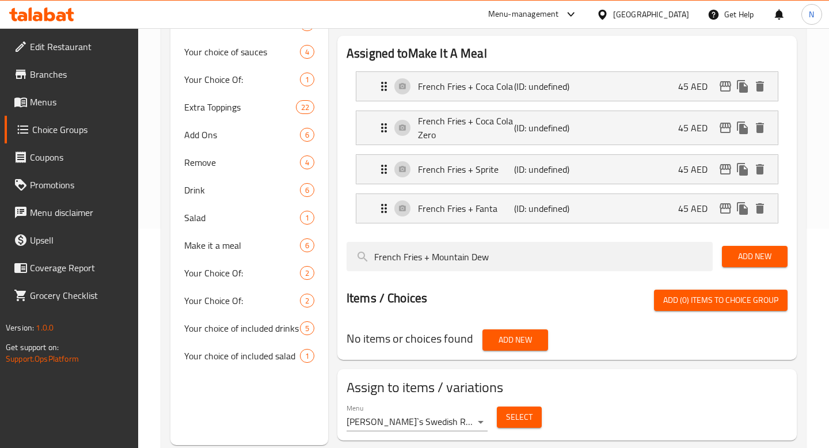
type input "French Fries + Mountain Dew"
click at [750, 251] on span "Add New" at bounding box center [754, 256] width 47 height 14
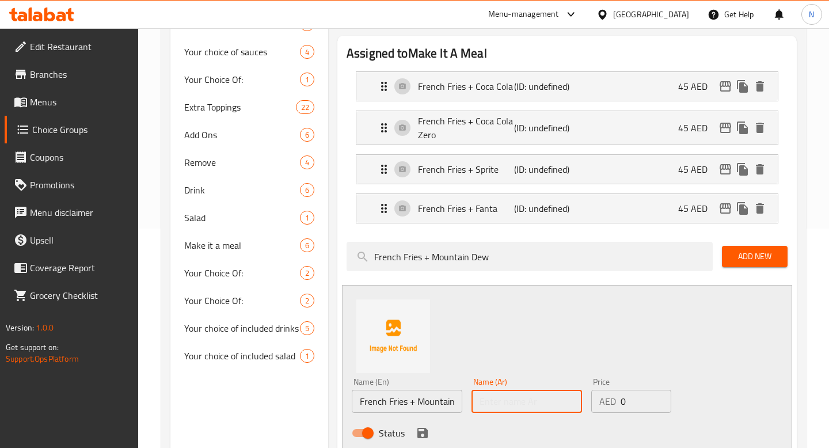
click at [497, 400] on input "text" at bounding box center [526, 401] width 111 height 23
paste input "بطاطا مقلية + ماونتن ديو"
type input "بطاطا مقلية + ماونتن ديو"
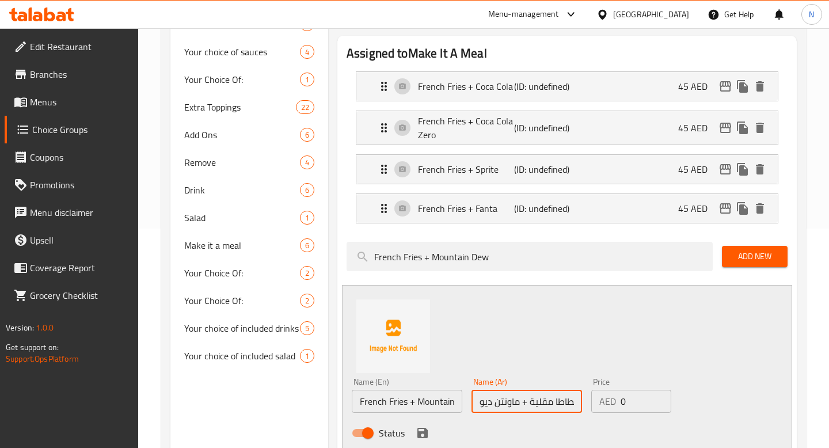
click at [637, 404] on input "0" at bounding box center [646, 401] width 51 height 23
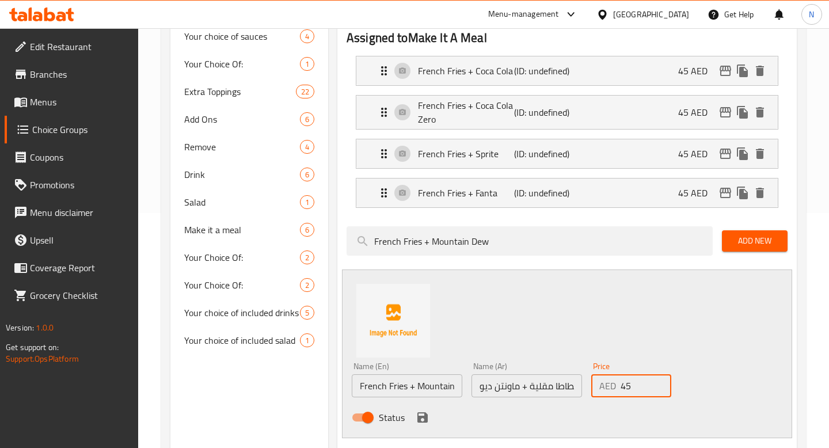
scroll to position [237, 0]
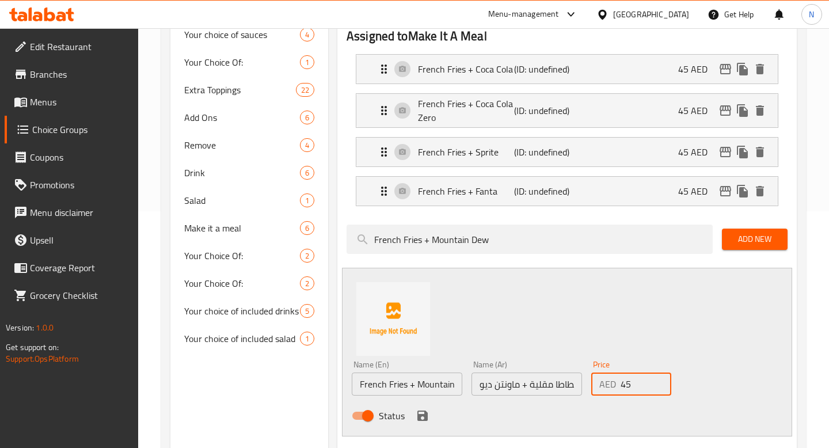
type input "45"
click at [418, 421] on icon "save" at bounding box center [423, 416] width 14 height 14
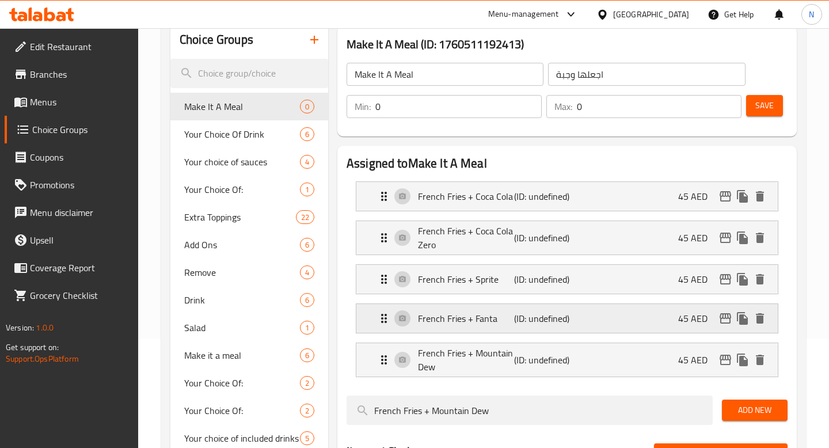
scroll to position [115, 0]
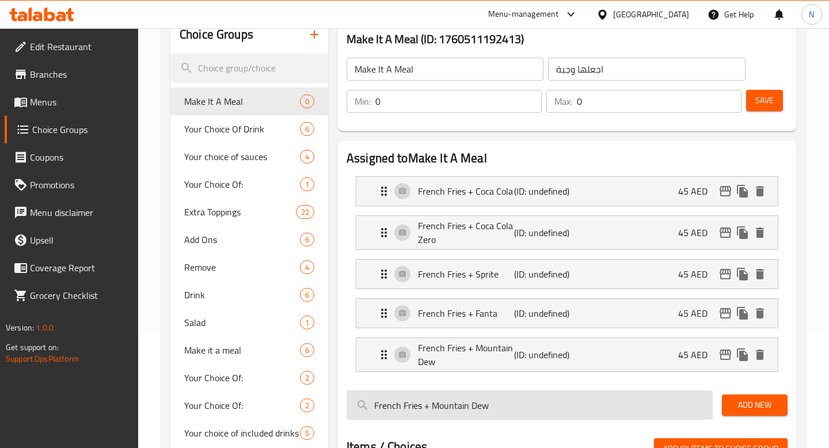
click at [495, 394] on input "French Fries + Mountain Dew" at bounding box center [530, 404] width 366 height 29
paste input "search"
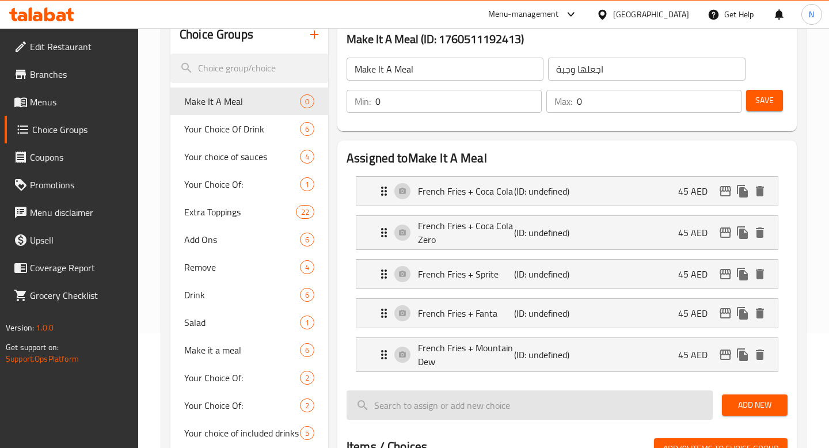
click at [382, 400] on input "search" at bounding box center [530, 404] width 366 height 29
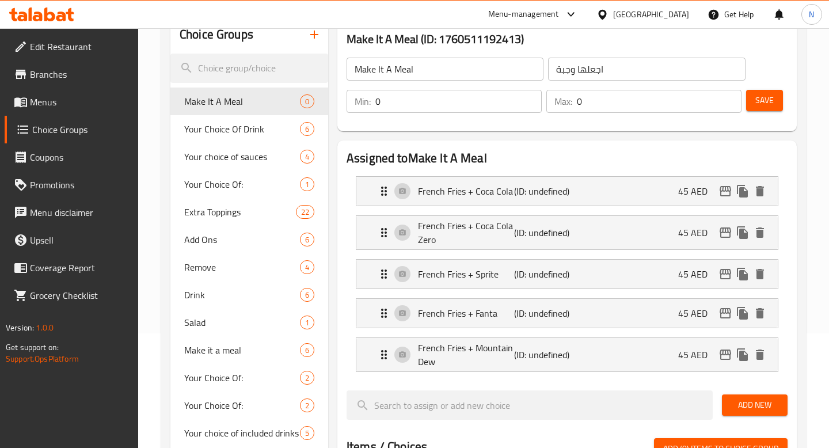
paste input "French Fries + Water"
type input "French Fries + Water"
click at [760, 399] on span "Add New" at bounding box center [754, 405] width 47 height 14
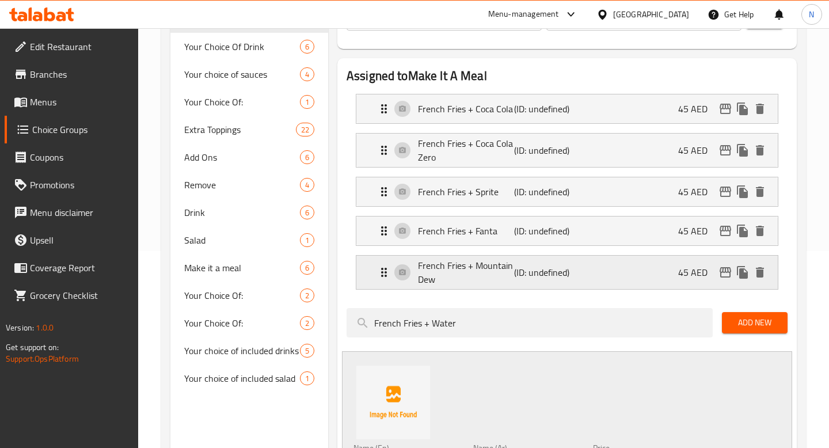
scroll to position [274, 0]
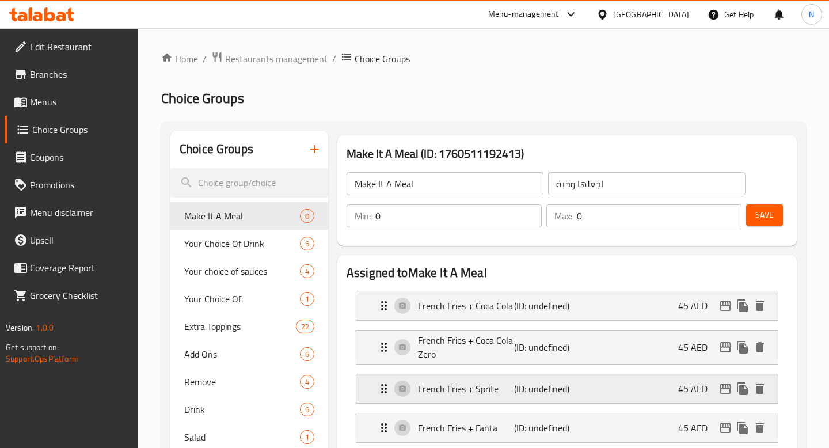
scroll to position [274, 0]
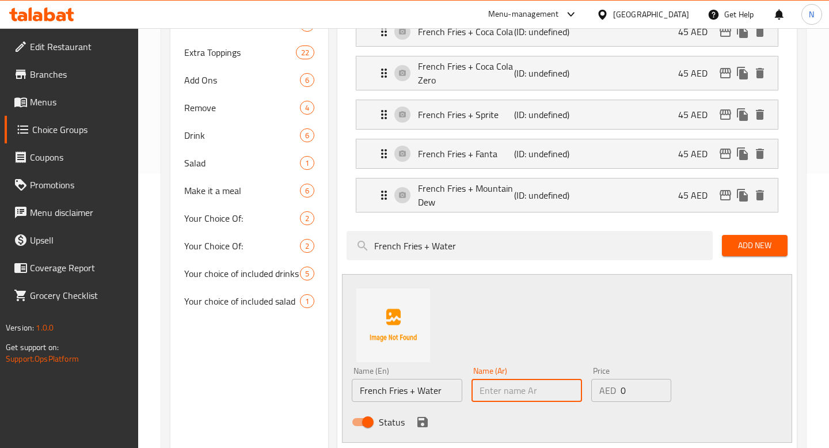
paste input "بطاطا مقلية + ماء"
type input "بطاطا مقلية + ماء"
click at [626, 393] on input "0" at bounding box center [646, 390] width 51 height 23
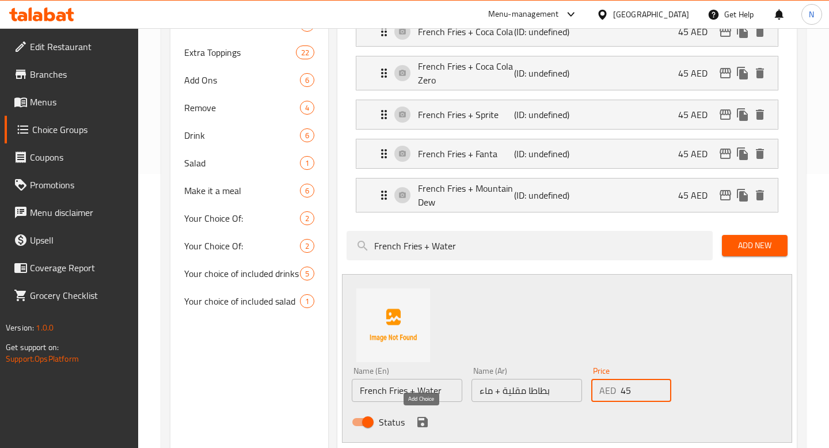
type input "45"
click at [418, 418] on icon "save" at bounding box center [423, 422] width 14 height 14
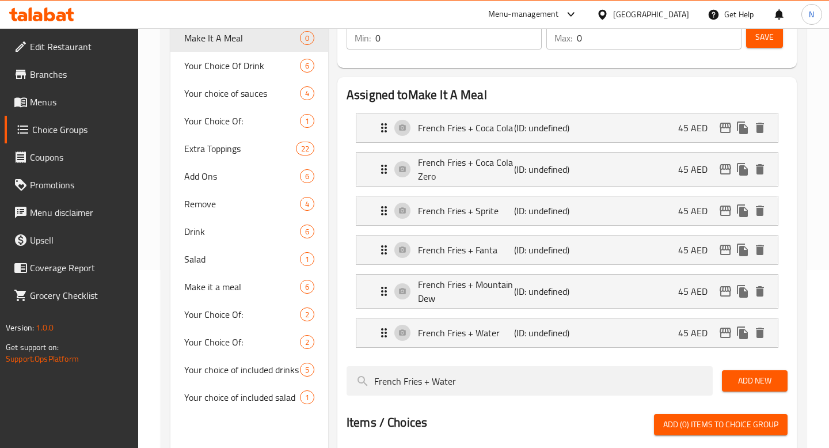
scroll to position [0, 0]
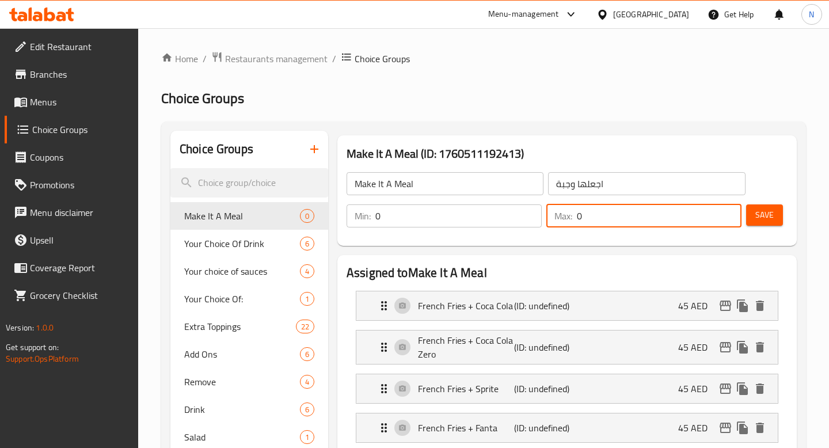
click at [599, 211] on input "0" at bounding box center [659, 215] width 165 height 23
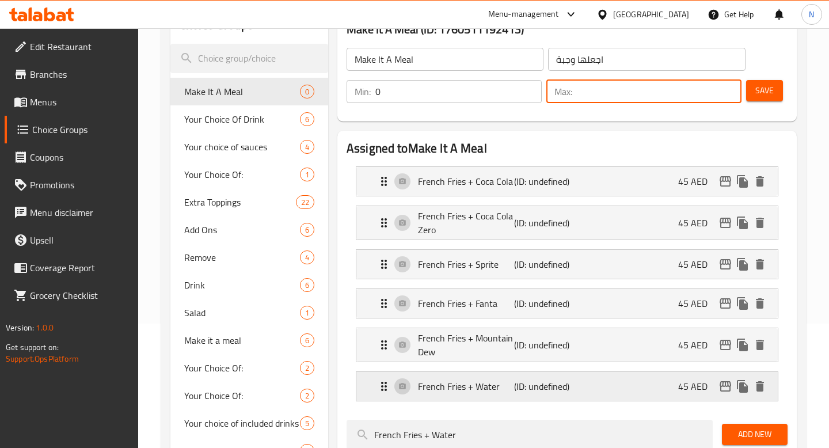
scroll to position [92, 0]
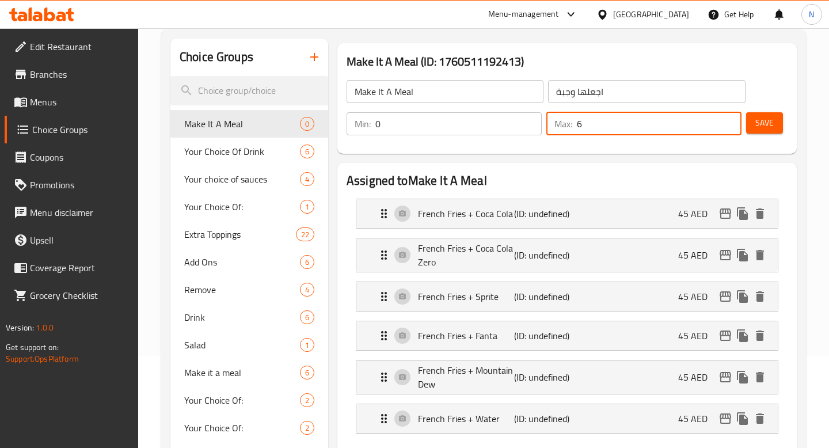
type input "6"
click at [765, 114] on button "Save" at bounding box center [764, 122] width 37 height 21
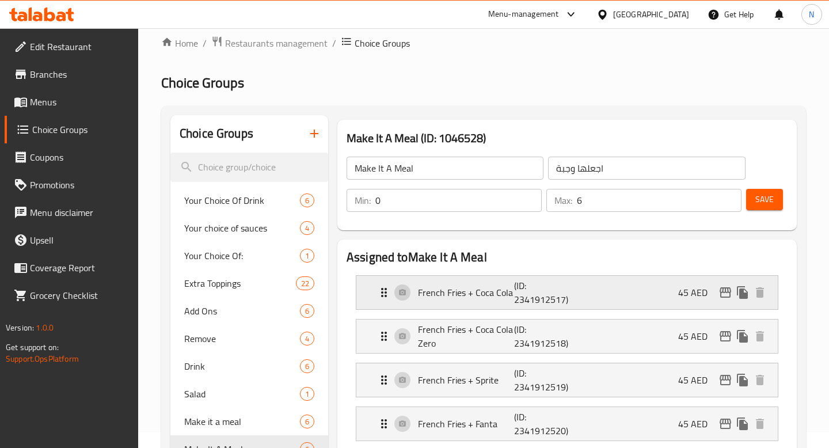
scroll to position [0, 0]
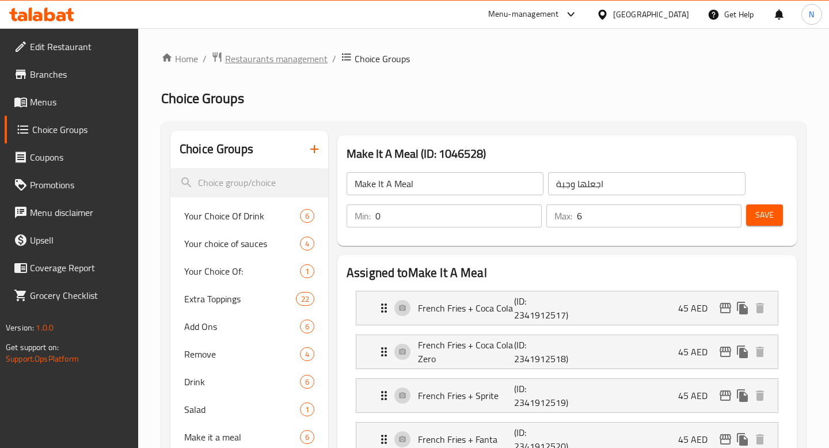
click at [286, 53] on span "Restaurants management" at bounding box center [276, 59] width 102 height 14
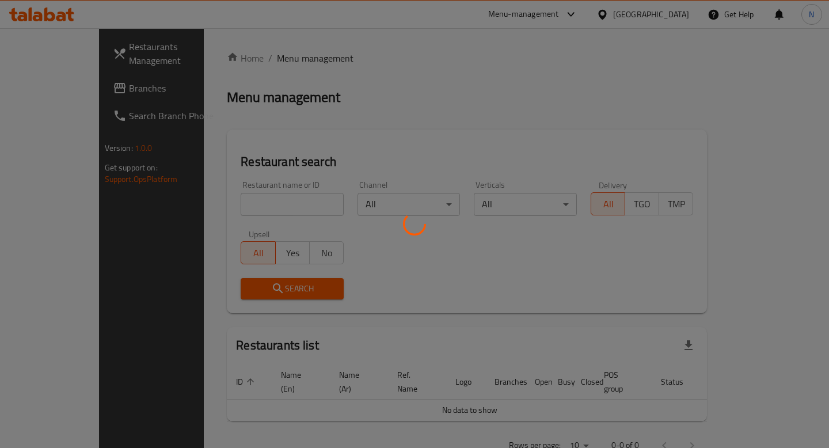
click at [254, 201] on div at bounding box center [414, 224] width 829 height 448
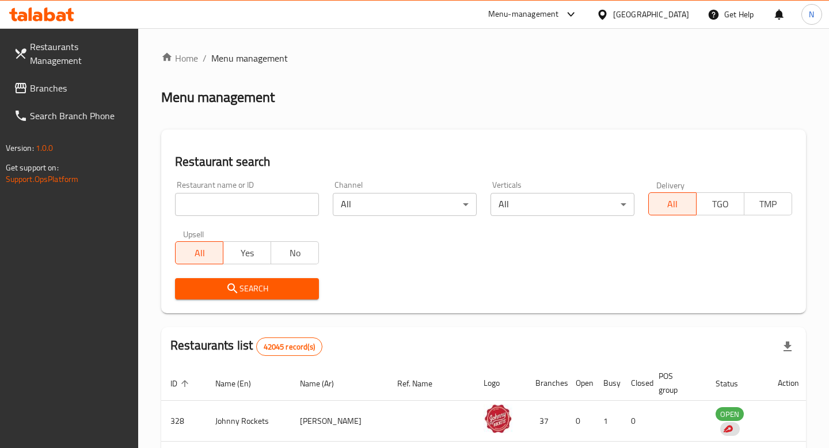
click at [254, 201] on input "search" at bounding box center [247, 204] width 144 height 23
click at [275, 252] on button "No" at bounding box center [295, 252] width 48 height 23
click at [188, 254] on span "All" at bounding box center [199, 253] width 39 height 17
click at [236, 213] on input "tony" at bounding box center [247, 204] width 144 height 23
type input "[PERSON_NAME]'s Swedish Restaurant"
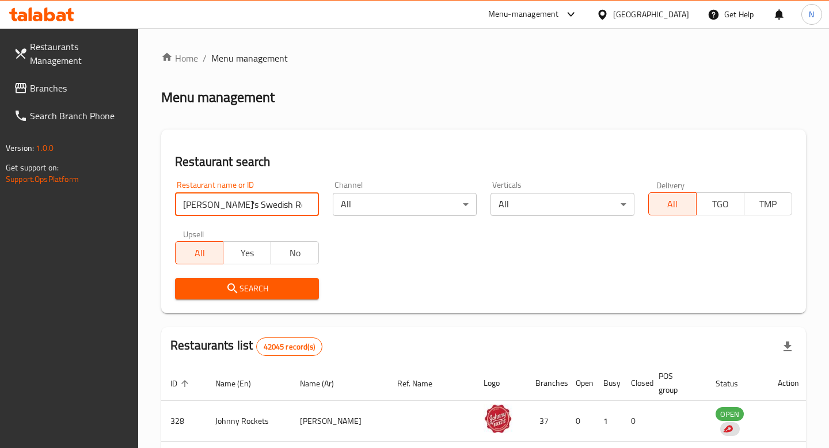
click at [261, 279] on button "Search" at bounding box center [247, 288] width 144 height 21
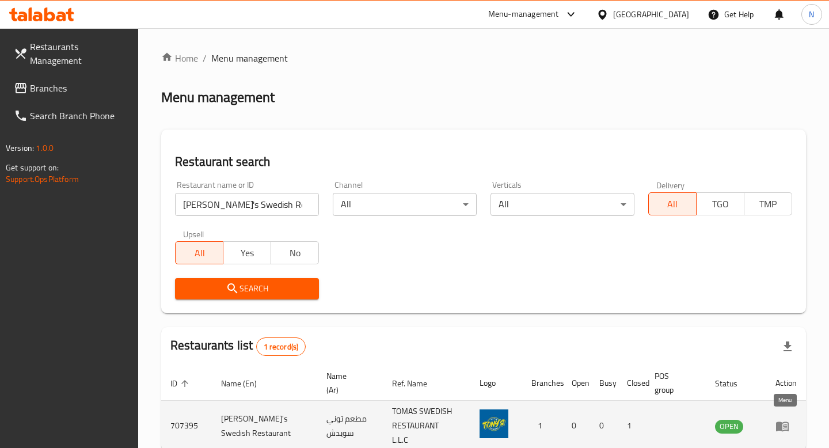
click at [780, 421] on icon "enhanced table" at bounding box center [782, 426] width 13 height 10
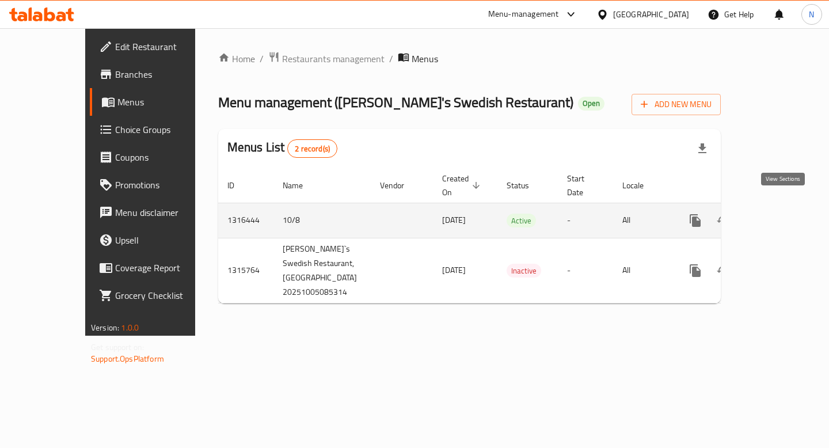
click at [782, 215] on icon "enhanced table" at bounding box center [778, 220] width 10 height 10
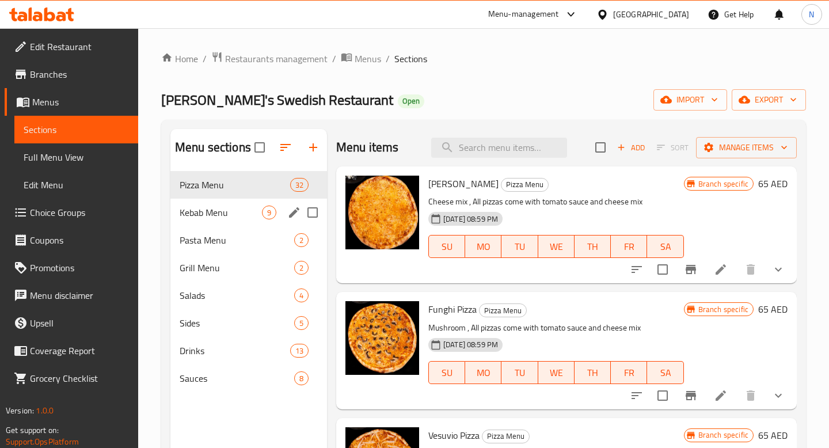
click at [206, 220] on div "Kebab Menu 9" at bounding box center [248, 213] width 157 height 28
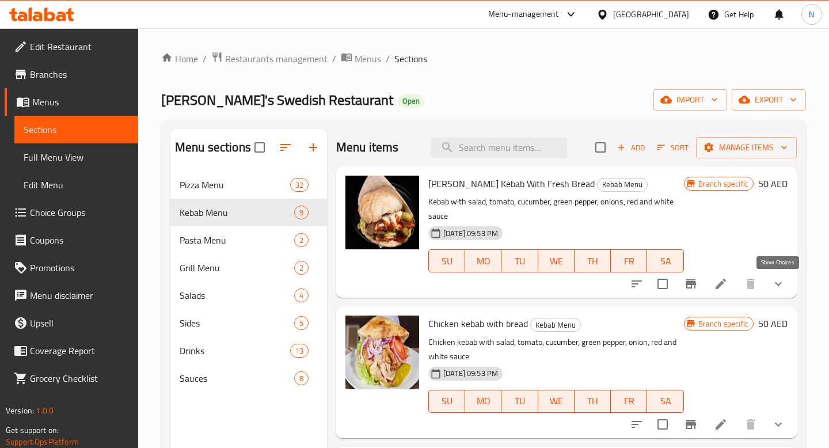
click at [781, 282] on icon "show more" at bounding box center [778, 284] width 14 height 14
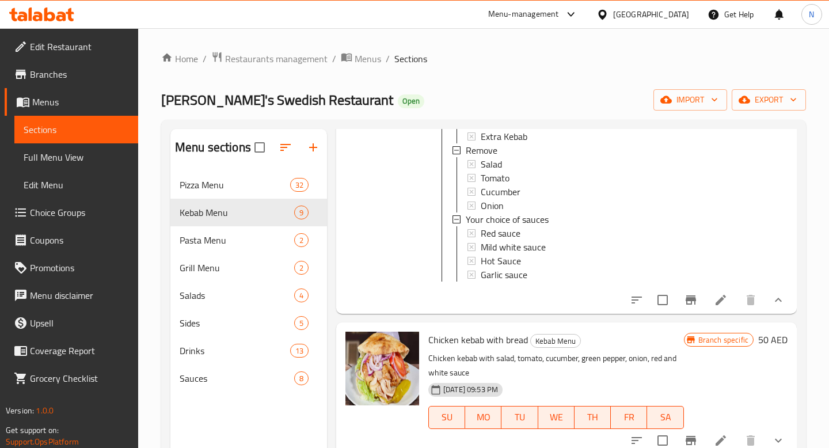
scroll to position [326, 0]
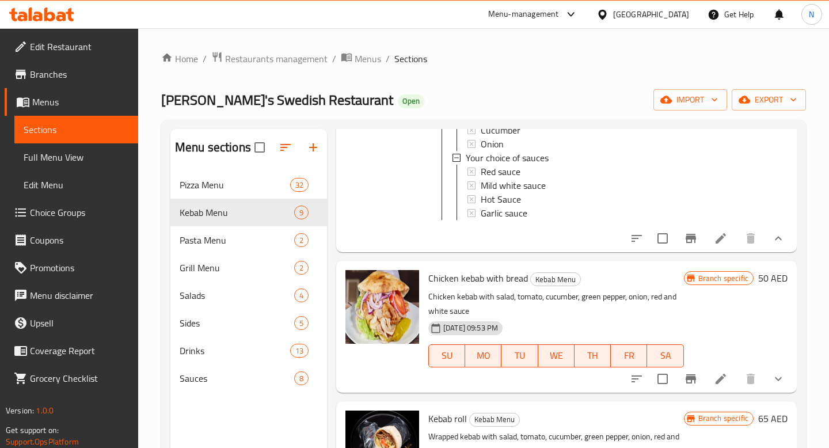
click at [775, 244] on icon "show more" at bounding box center [778, 238] width 14 height 14
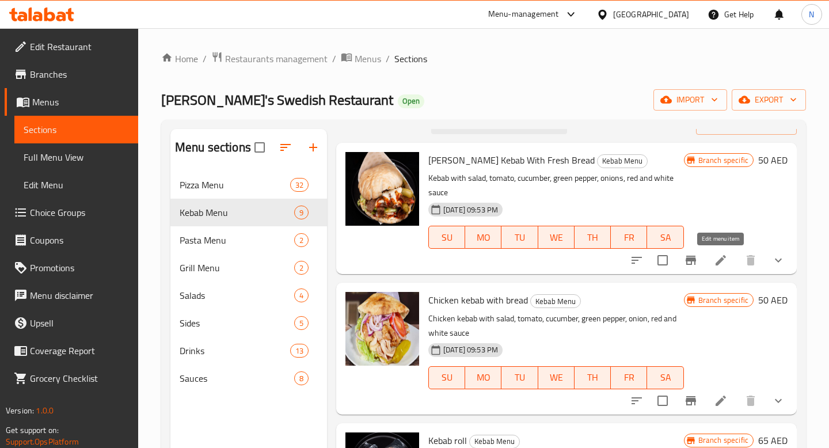
scroll to position [0, 0]
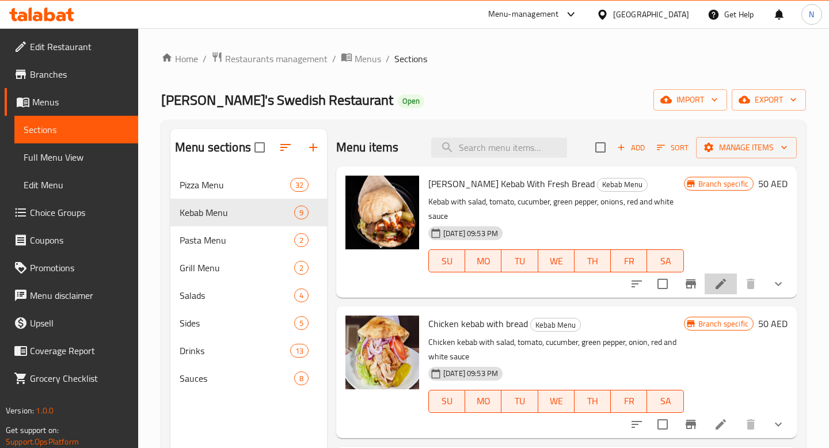
click at [718, 291] on li at bounding box center [721, 283] width 32 height 21
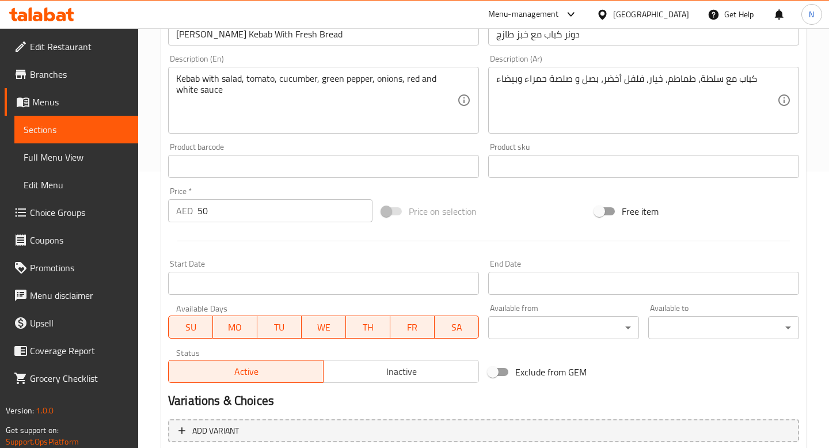
scroll to position [496, 0]
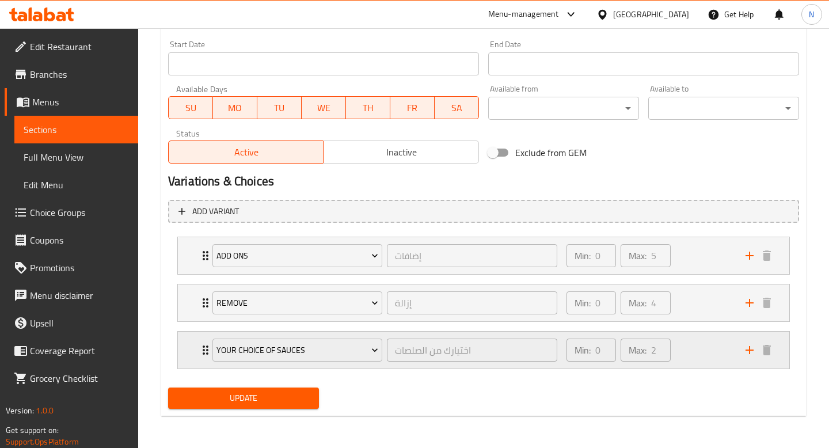
click at [749, 350] on icon "add" at bounding box center [750, 350] width 8 height 8
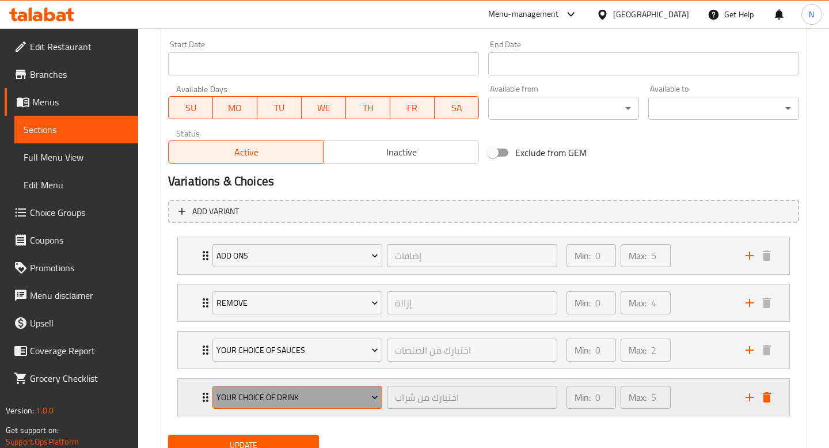
click at [353, 396] on span "Your Choice Of Drink" at bounding box center [297, 397] width 162 height 14
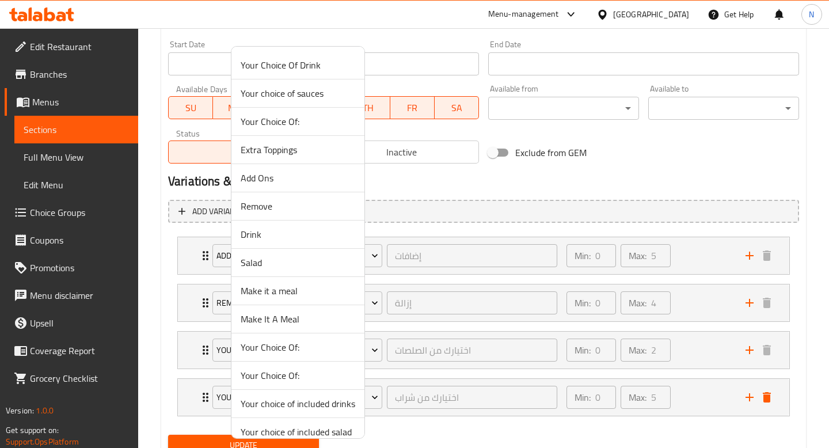
click at [305, 311] on li "Make It A Meal" at bounding box center [297, 319] width 133 height 28
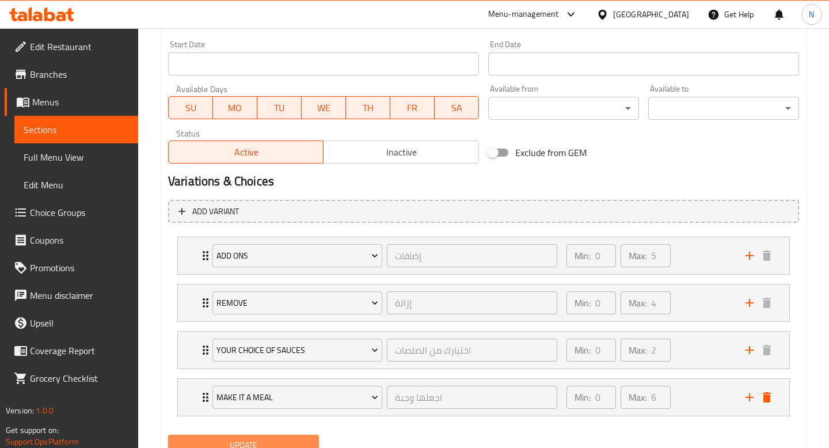
click at [287, 440] on span "Update" at bounding box center [243, 445] width 132 height 14
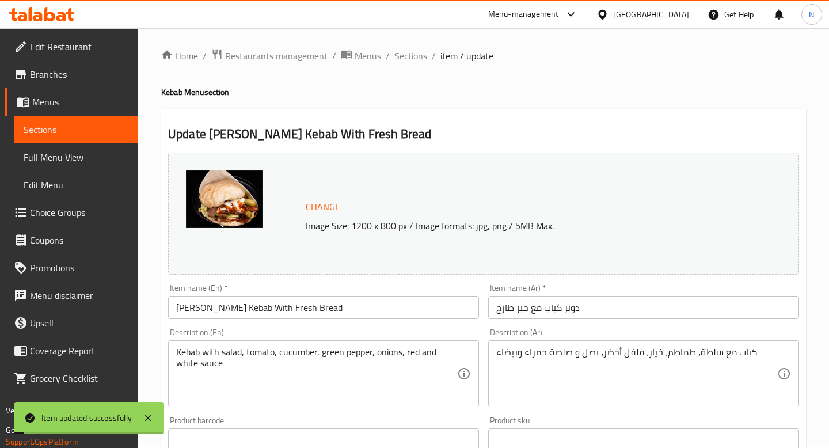
scroll to position [0, 0]
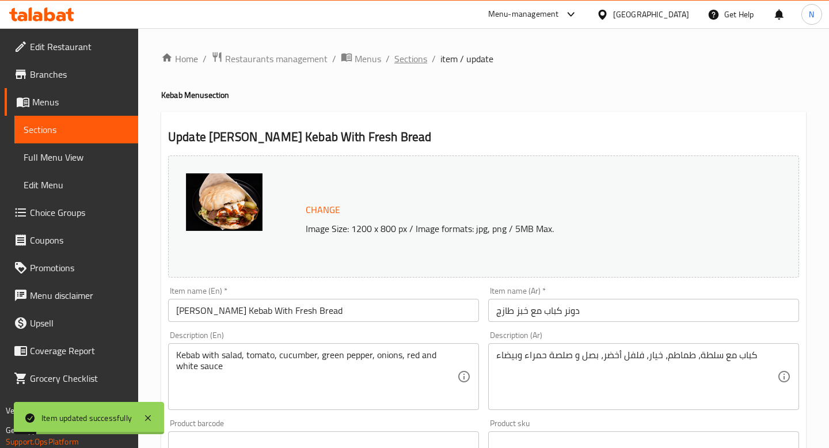
click at [407, 62] on span "Sections" at bounding box center [410, 59] width 33 height 14
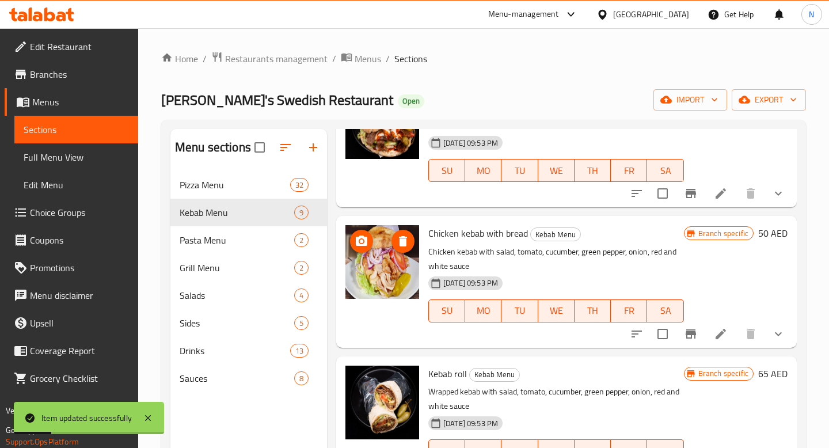
scroll to position [100, 0]
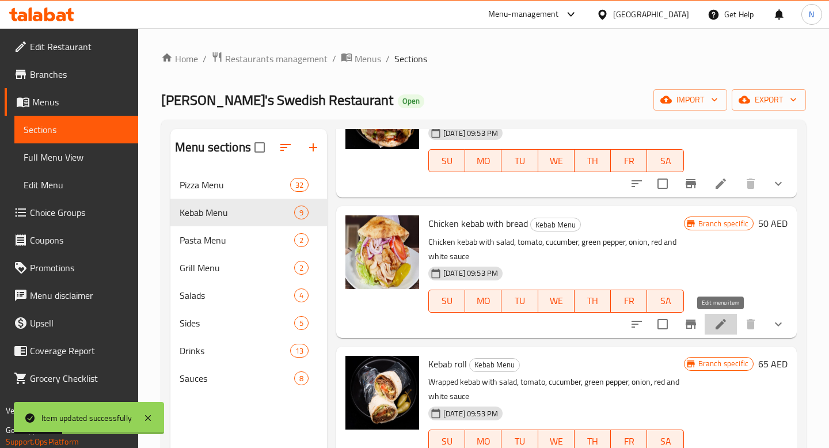
click at [717, 323] on icon at bounding box center [721, 324] width 14 height 14
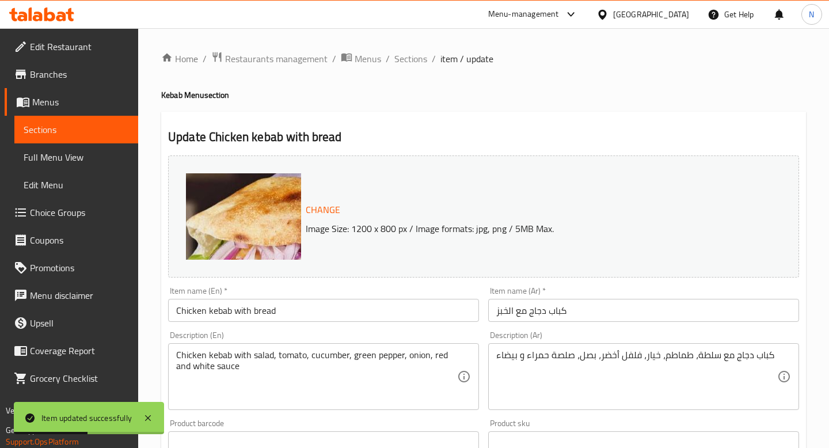
scroll to position [496, 0]
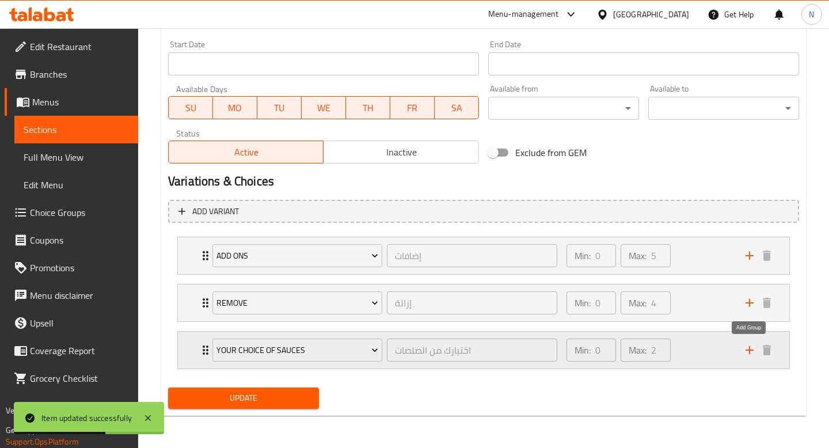
click at [745, 355] on icon "add" at bounding box center [750, 350] width 14 height 14
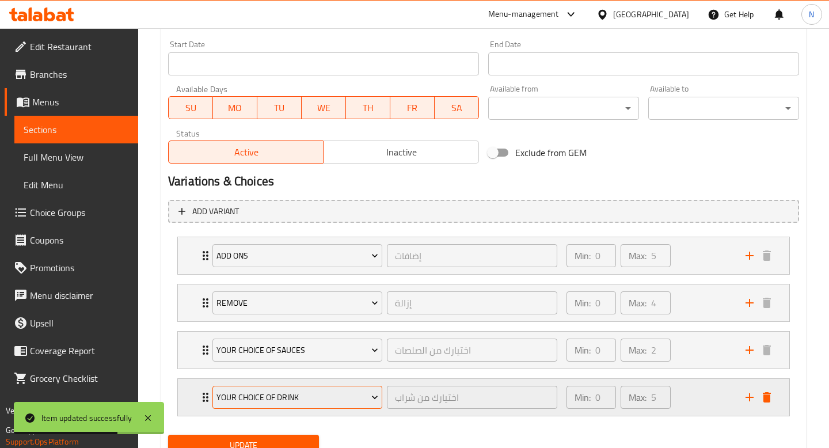
click at [364, 403] on span "Your Choice Of Drink" at bounding box center [297, 397] width 162 height 14
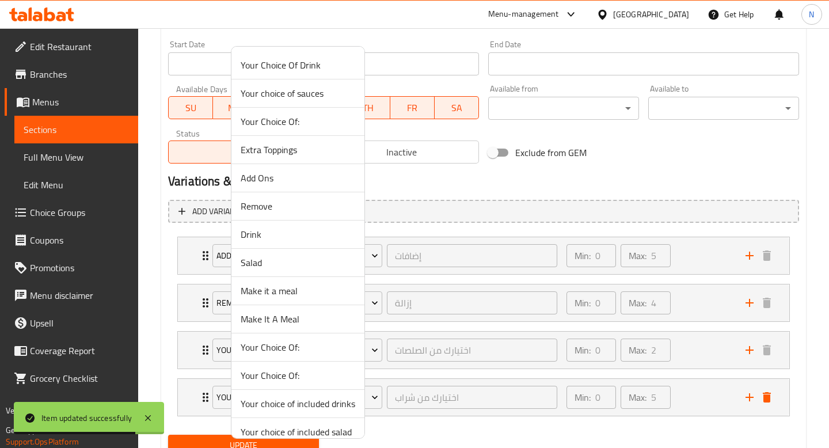
click at [319, 315] on span "Make It A Meal" at bounding box center [298, 319] width 115 height 14
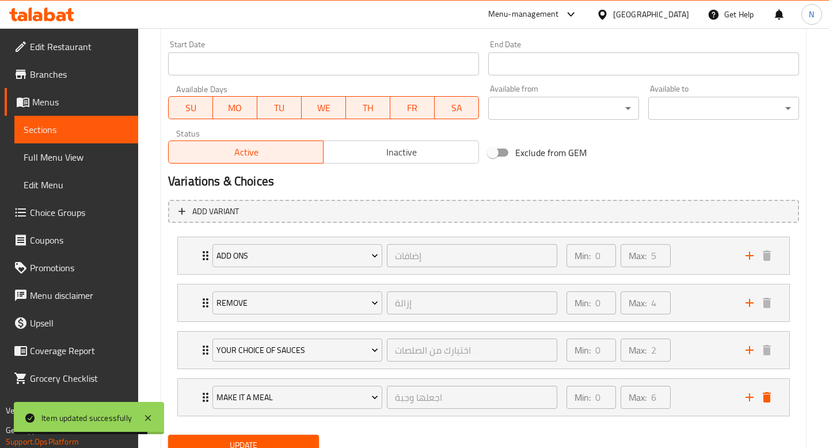
click at [287, 436] on button "Update" at bounding box center [243, 445] width 151 height 21
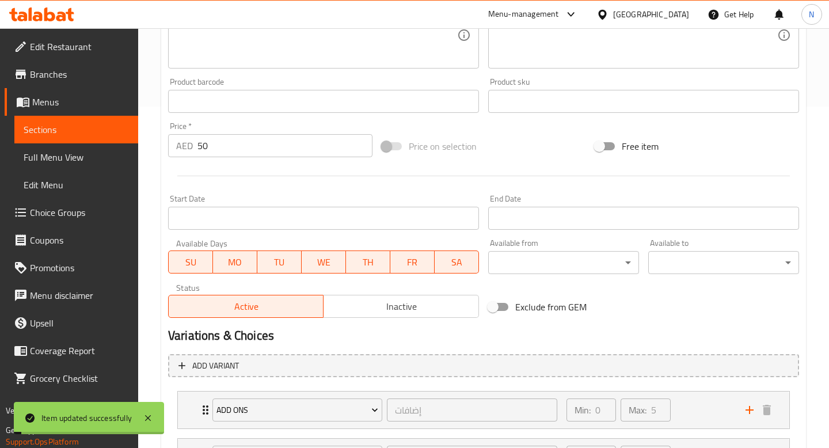
scroll to position [0, 0]
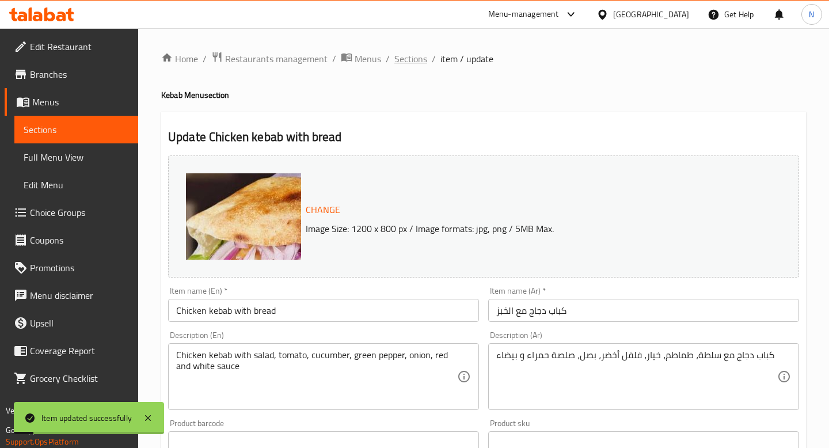
click at [416, 57] on span "Sections" at bounding box center [410, 59] width 33 height 14
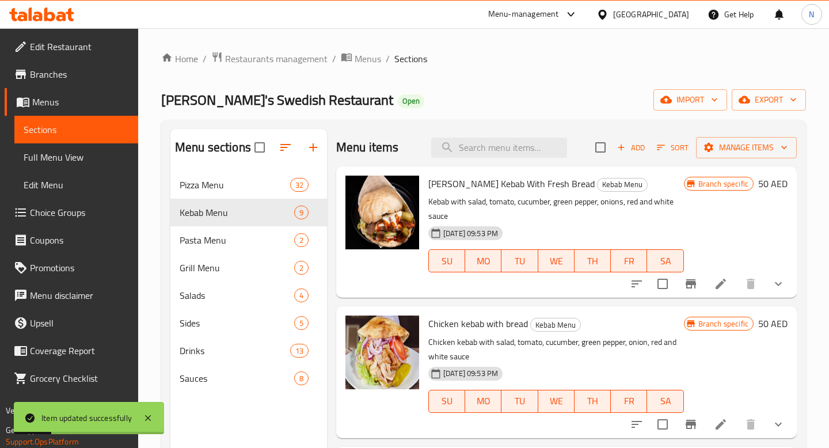
click at [783, 275] on button "show more" at bounding box center [779, 284] width 28 height 28
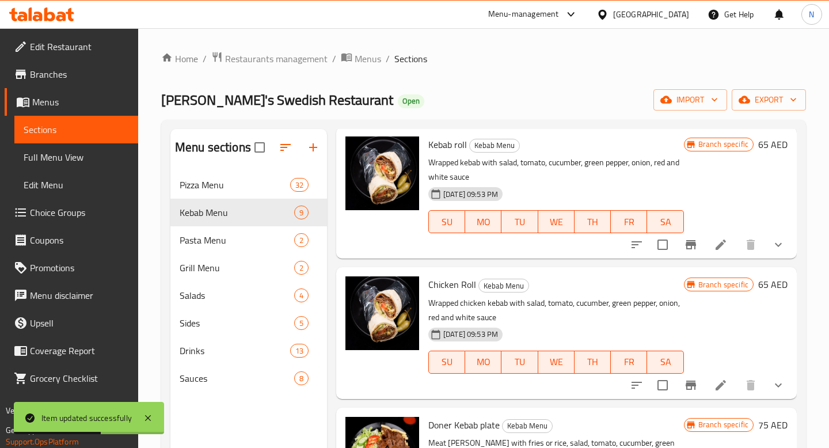
scroll to position [694, 0]
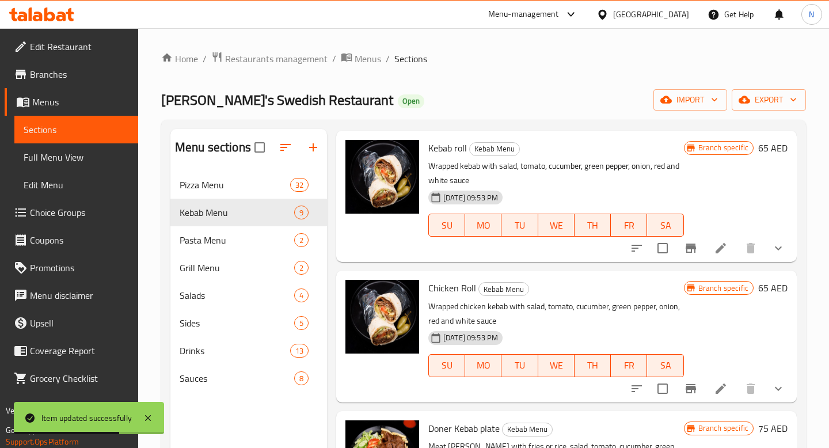
click at [716, 247] on icon at bounding box center [721, 248] width 14 height 14
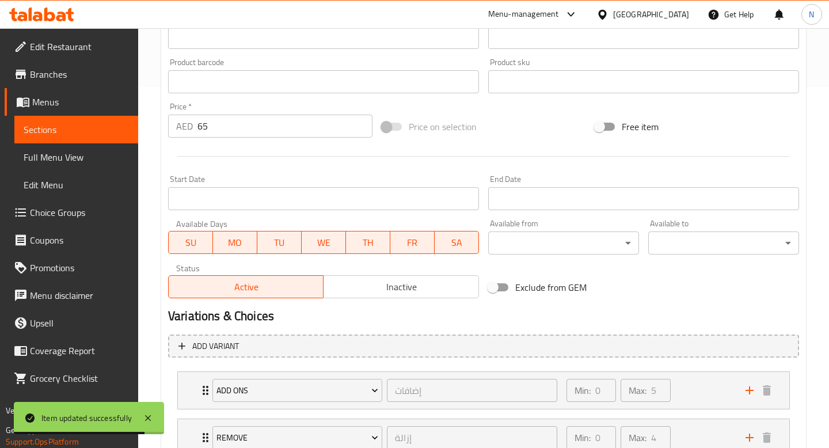
scroll to position [496, 0]
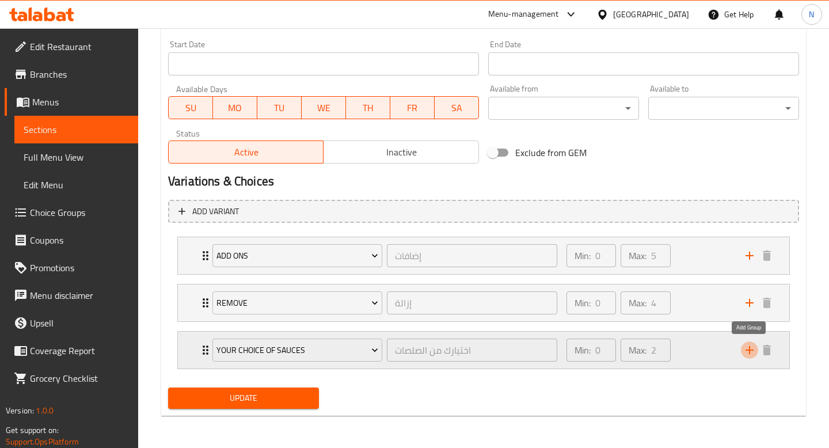
click at [747, 351] on icon "add" at bounding box center [750, 350] width 14 height 14
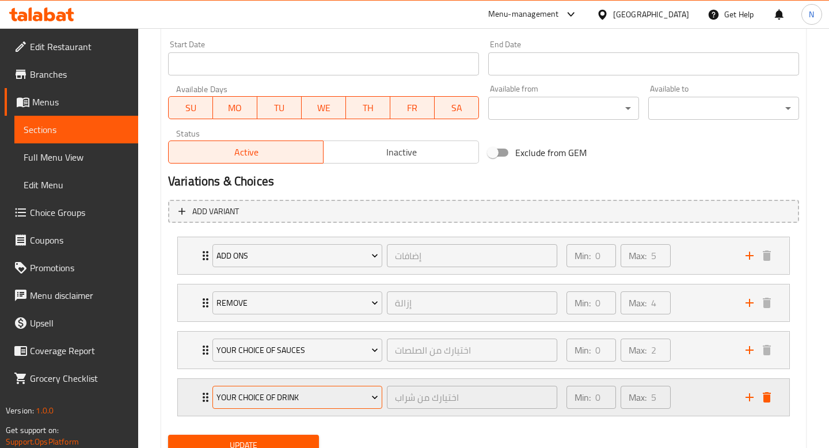
click at [359, 392] on span "Your Choice Of Drink" at bounding box center [297, 397] width 162 height 14
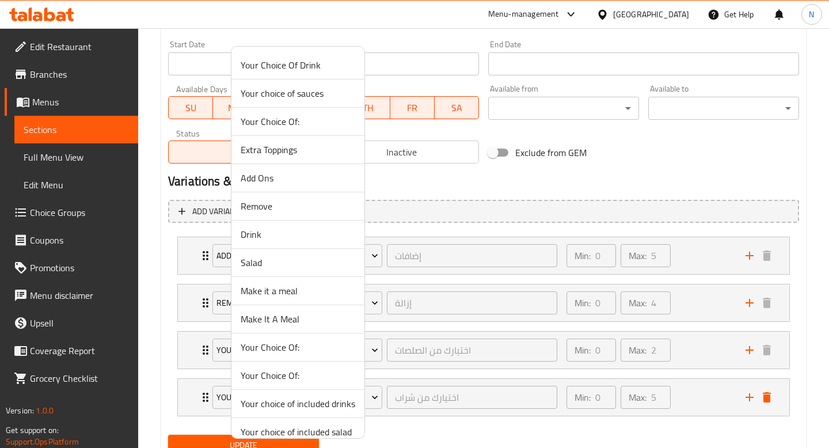
click at [325, 314] on span "Make It A Meal" at bounding box center [298, 319] width 115 height 14
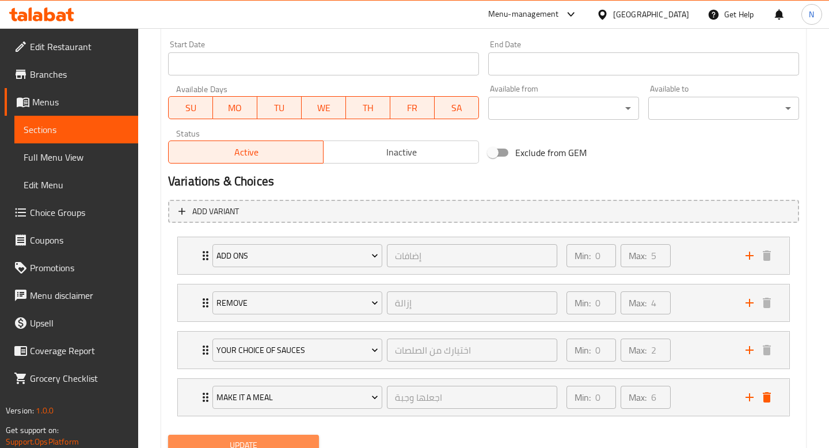
click at [290, 442] on span "Update" at bounding box center [243, 445] width 132 height 14
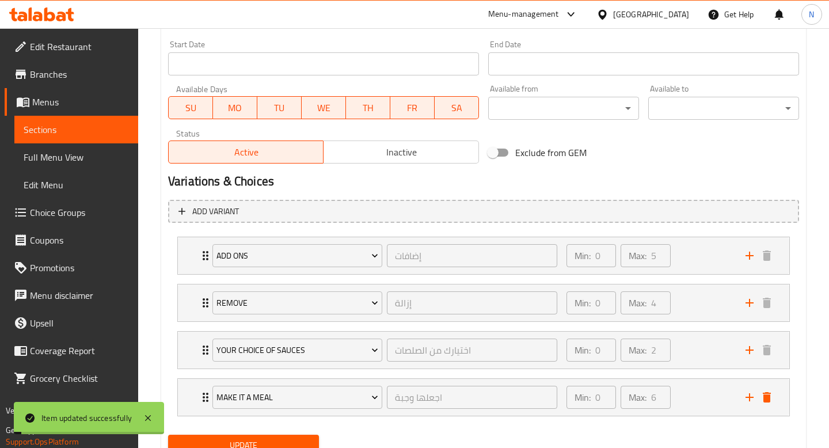
scroll to position [0, 0]
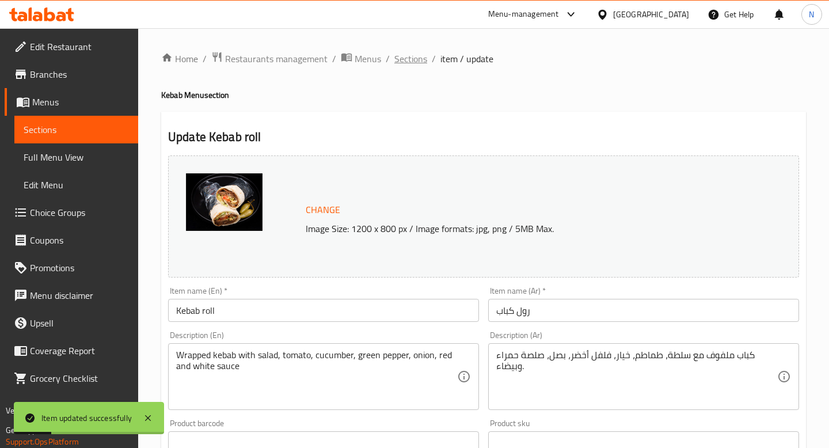
click at [412, 57] on span "Sections" at bounding box center [410, 59] width 33 height 14
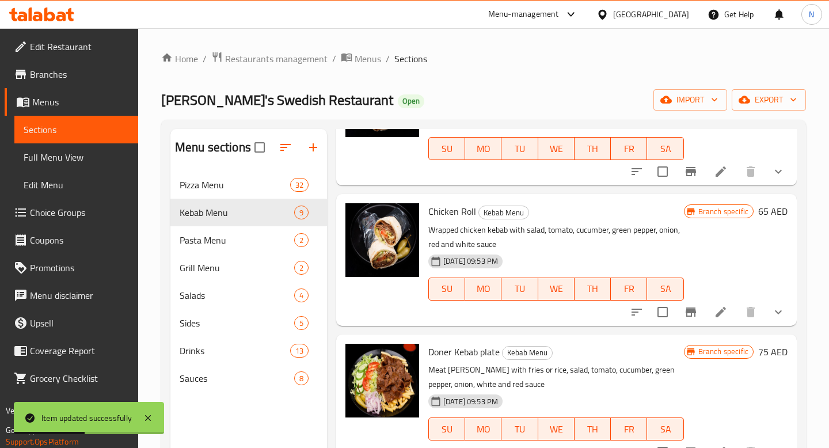
scroll to position [410, 0]
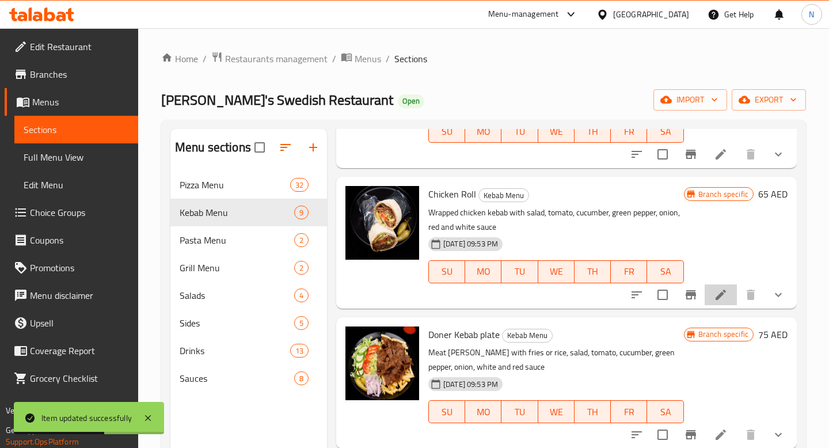
click at [729, 287] on li at bounding box center [721, 294] width 32 height 21
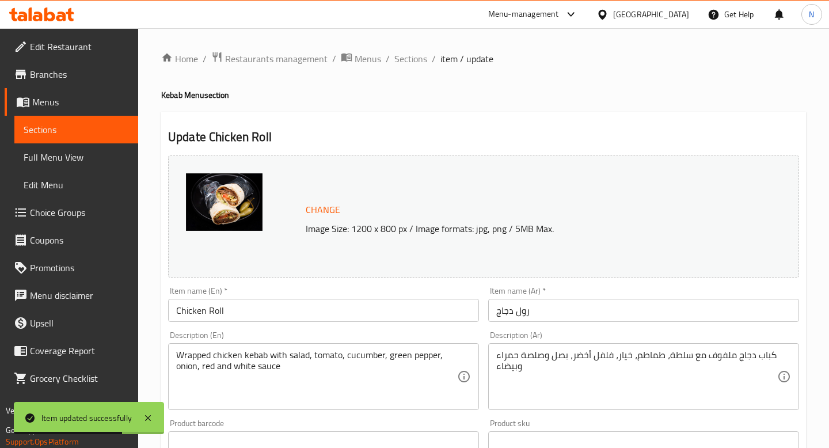
scroll to position [496, 0]
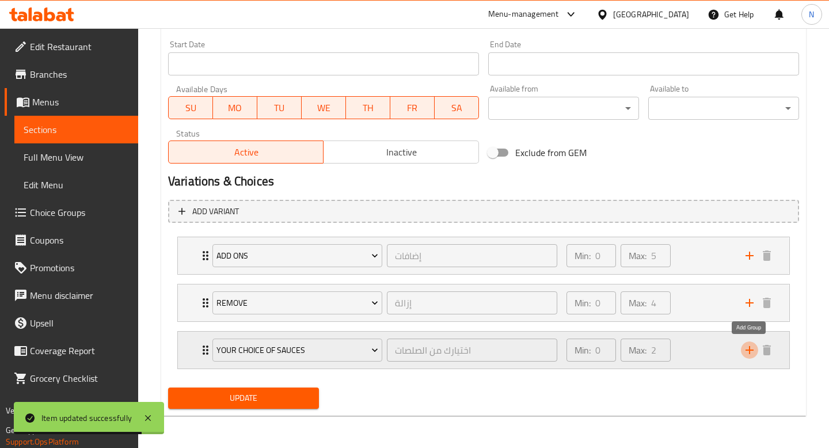
click at [748, 354] on icon "add" at bounding box center [750, 350] width 14 height 14
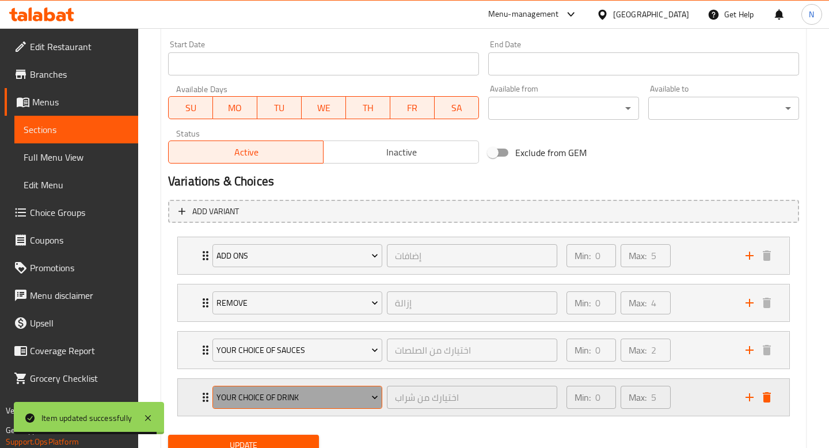
click at [321, 400] on span "Your Choice Of Drink" at bounding box center [297, 397] width 162 height 14
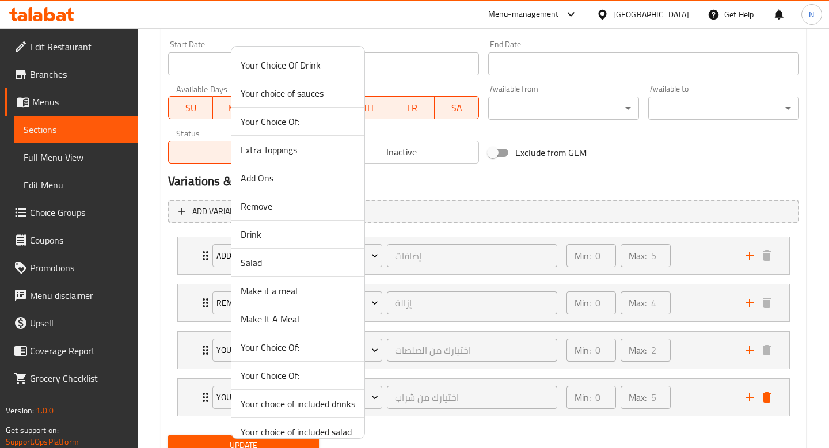
click at [324, 314] on span "Make It A Meal" at bounding box center [298, 319] width 115 height 14
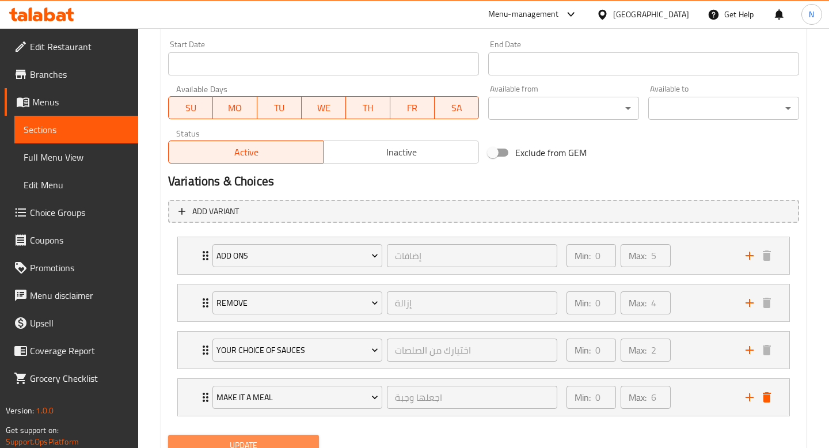
click at [282, 435] on button "Update" at bounding box center [243, 445] width 151 height 21
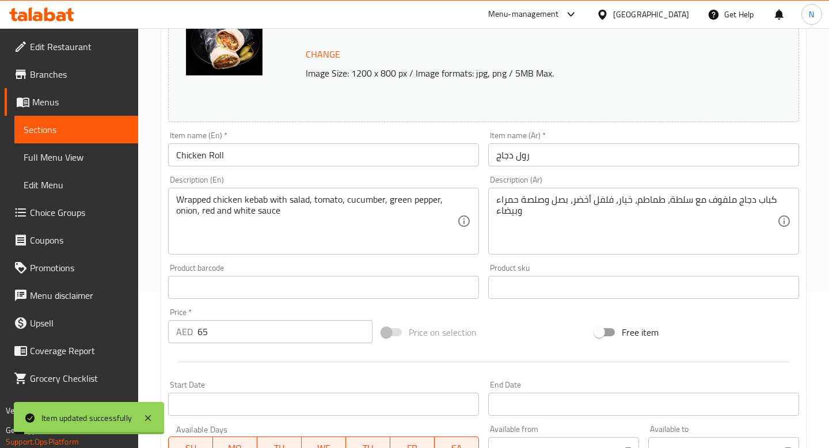
scroll to position [0, 0]
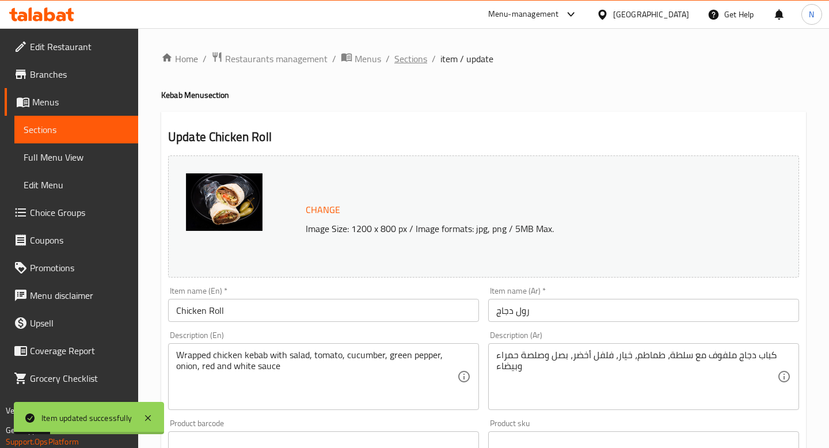
click at [414, 58] on span "Sections" at bounding box center [410, 59] width 33 height 14
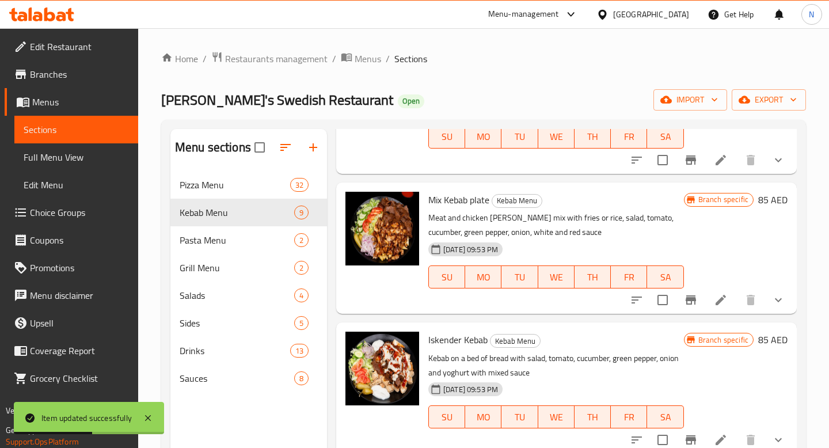
scroll to position [529, 0]
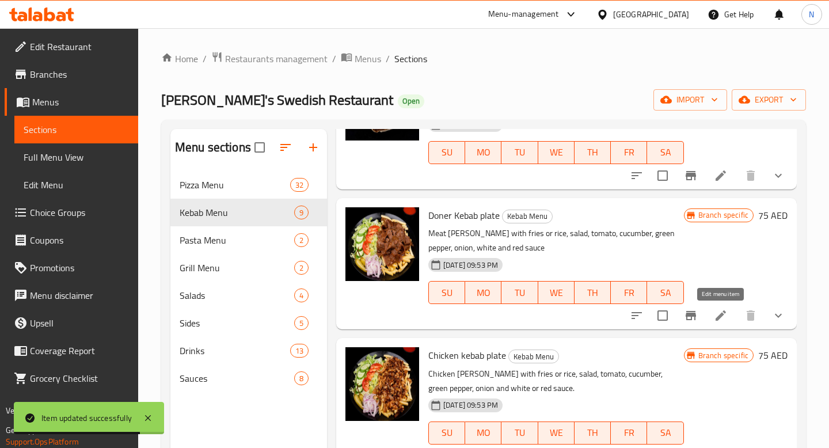
click at [721, 314] on icon at bounding box center [721, 315] width 10 height 10
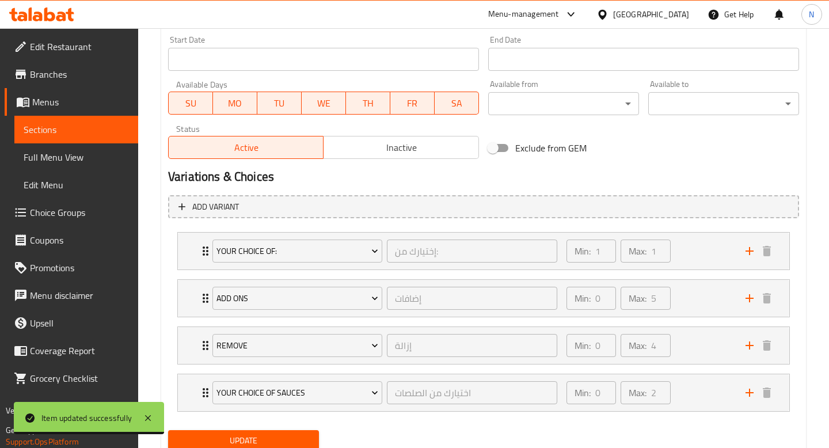
scroll to position [543, 0]
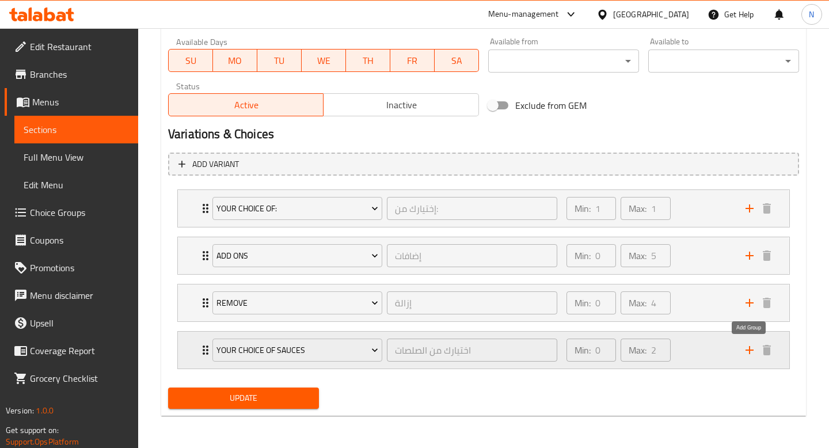
click at [749, 348] on icon "add" at bounding box center [750, 350] width 8 height 8
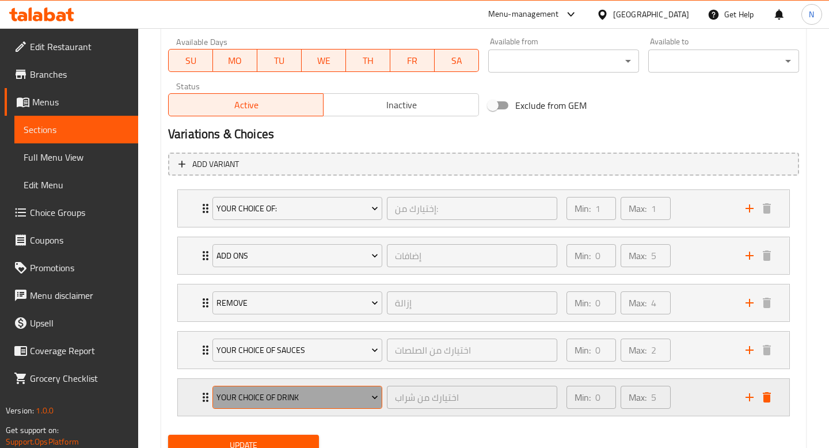
click at [363, 404] on span "Your Choice Of Drink" at bounding box center [297, 397] width 162 height 14
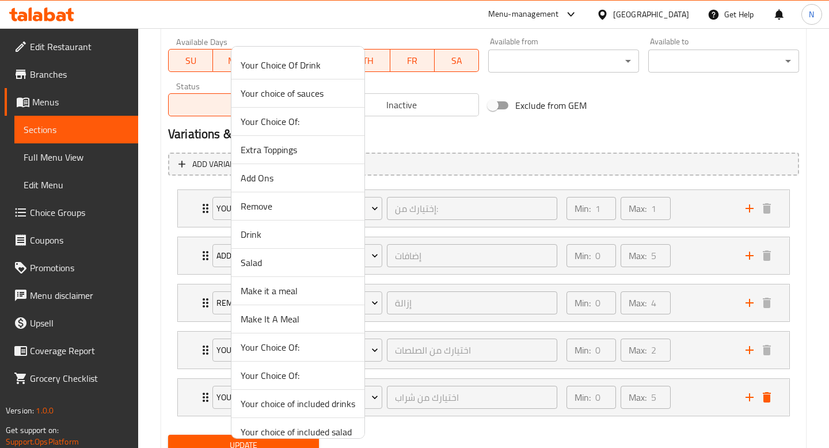
click at [314, 319] on span "Make It A Meal" at bounding box center [298, 319] width 115 height 14
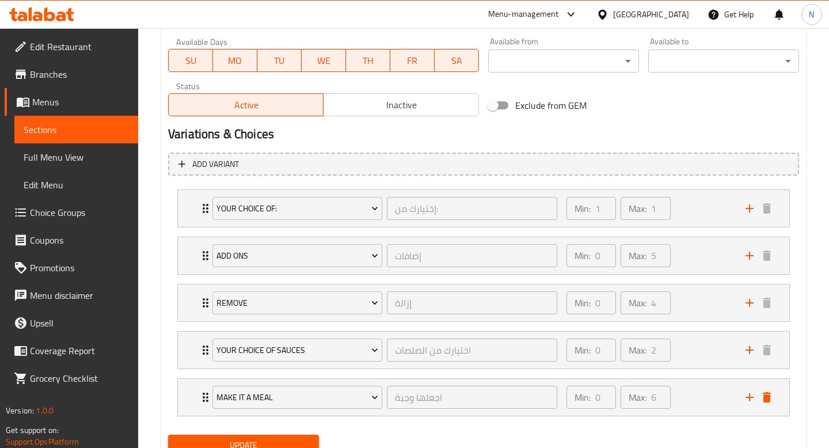
click at [296, 435] on button "Update" at bounding box center [243, 445] width 151 height 21
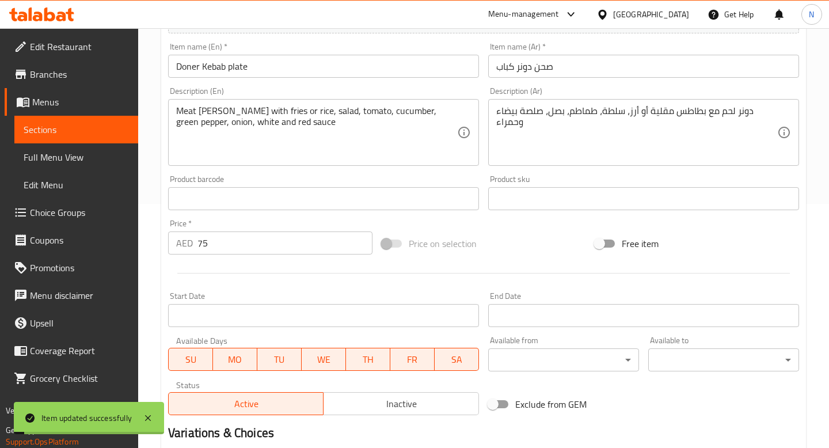
scroll to position [0, 0]
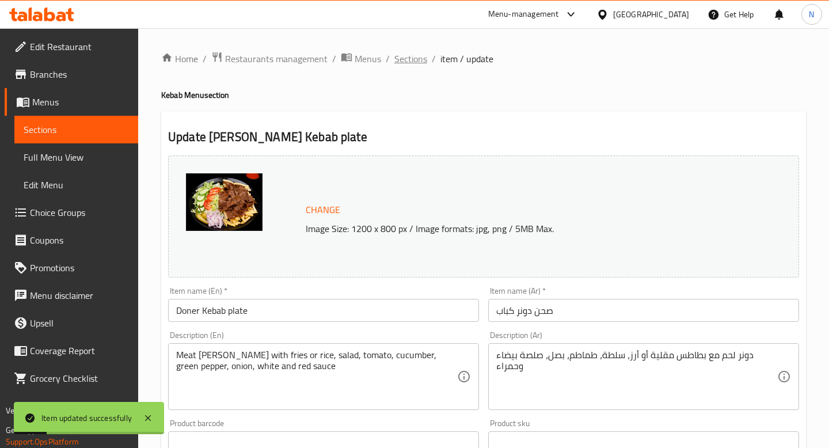
click at [410, 59] on span "Sections" at bounding box center [410, 59] width 33 height 14
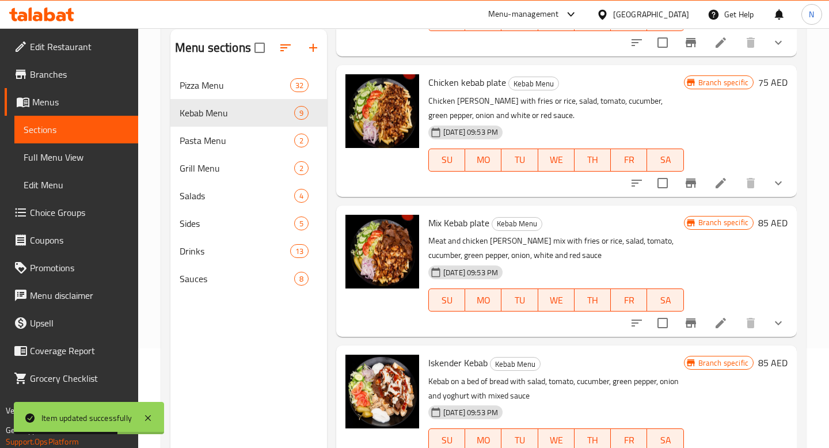
scroll to position [698, 0]
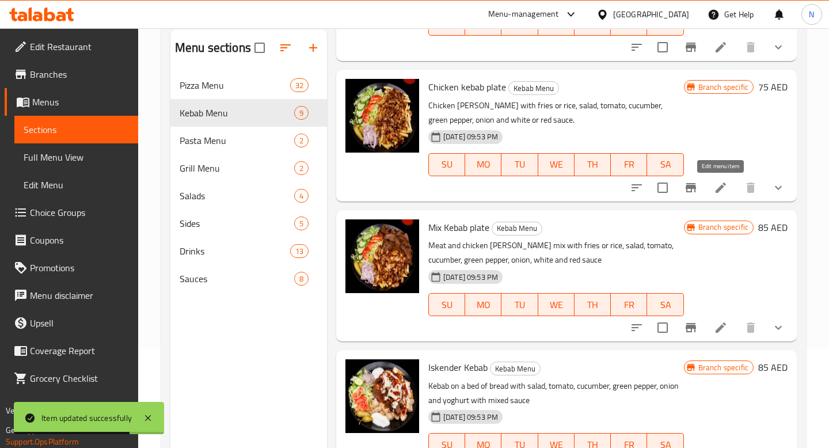
click at [727, 184] on icon at bounding box center [721, 188] width 14 height 14
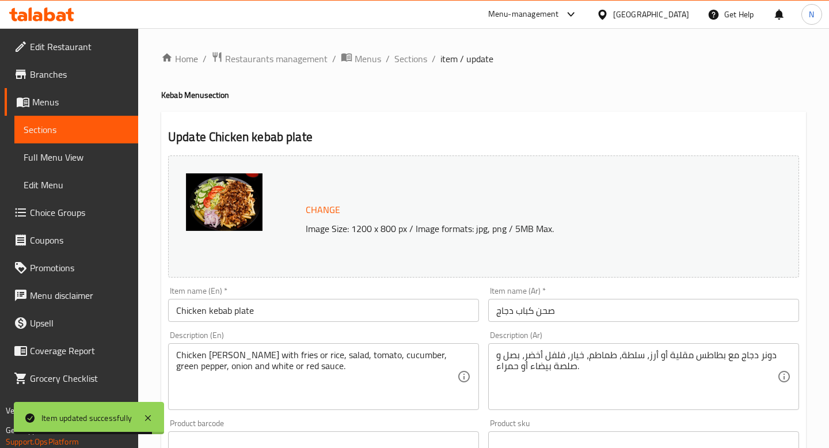
scroll to position [543, 0]
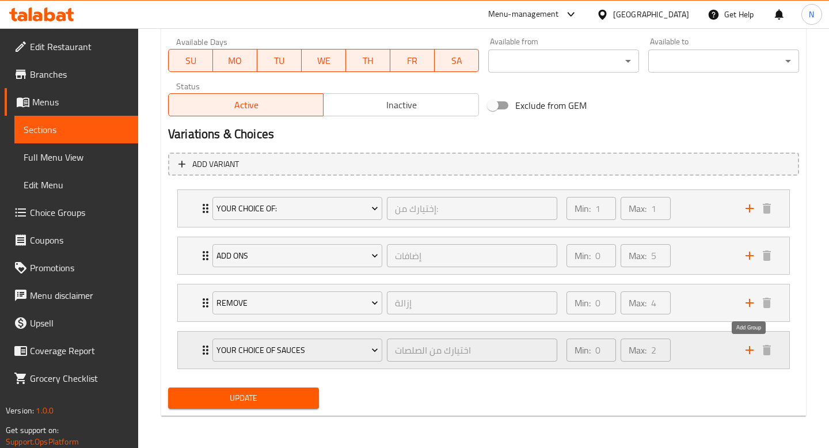
click at [747, 356] on icon "add" at bounding box center [750, 350] width 14 height 14
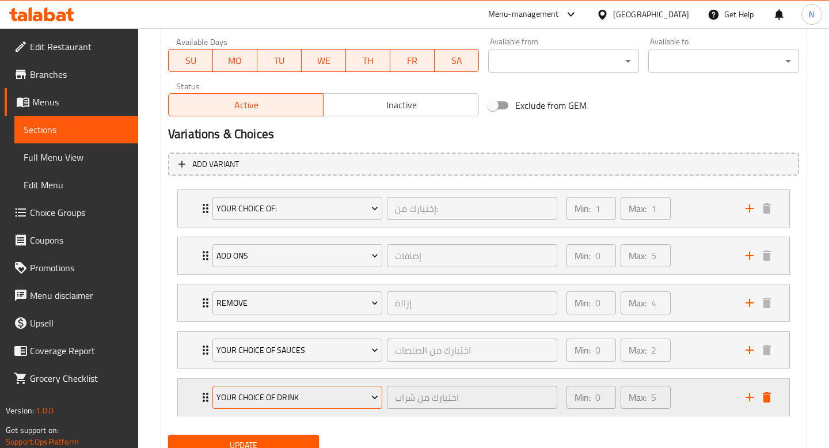
click at [352, 396] on span "Your Choice Of Drink" at bounding box center [297, 397] width 162 height 14
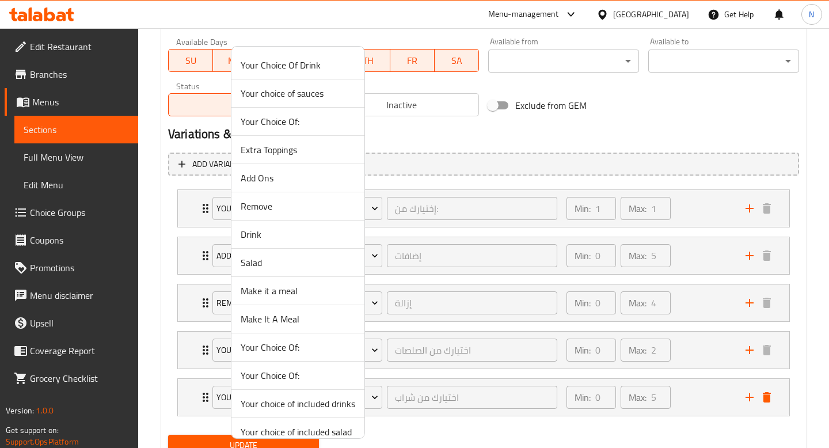
click at [313, 317] on span "Make It A Meal" at bounding box center [298, 319] width 115 height 14
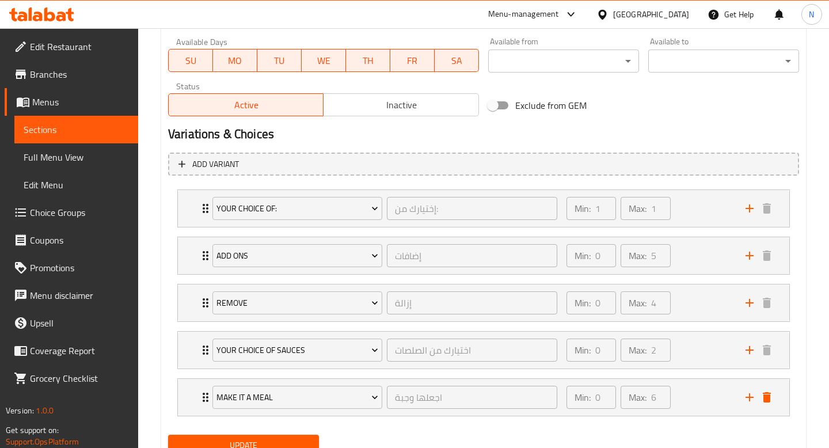
click at [285, 438] on span "Update" at bounding box center [243, 445] width 132 height 14
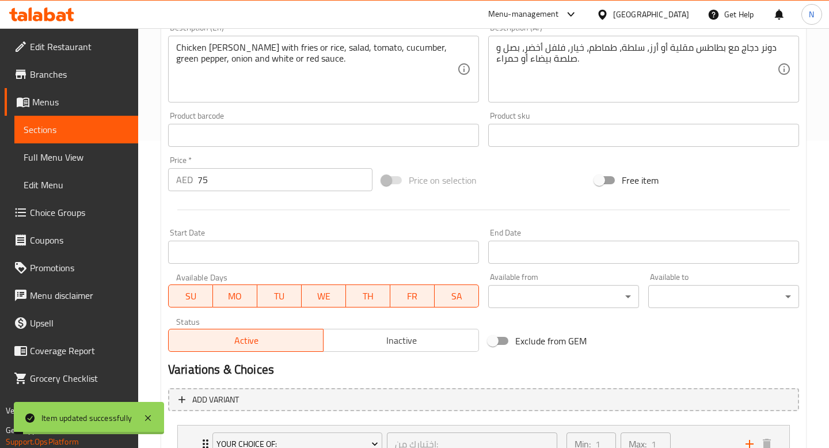
scroll to position [0, 0]
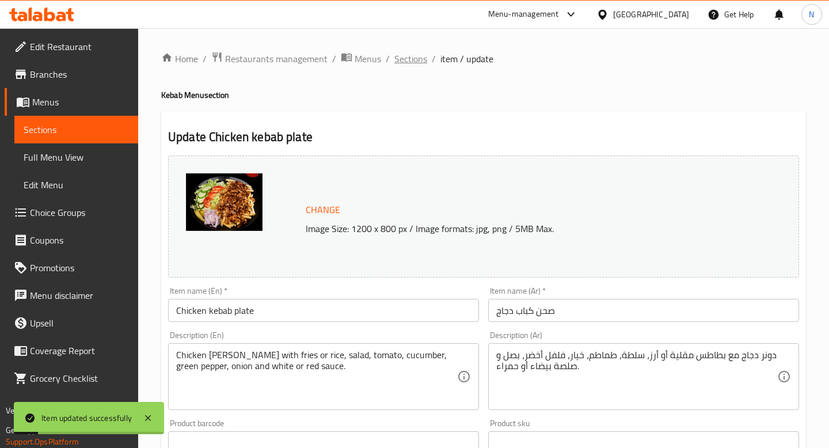
click at [406, 60] on span "Sections" at bounding box center [410, 59] width 33 height 14
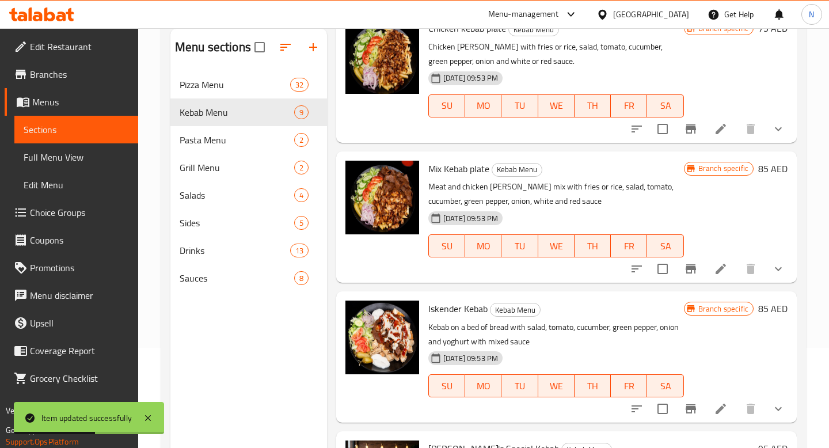
scroll to position [842, 0]
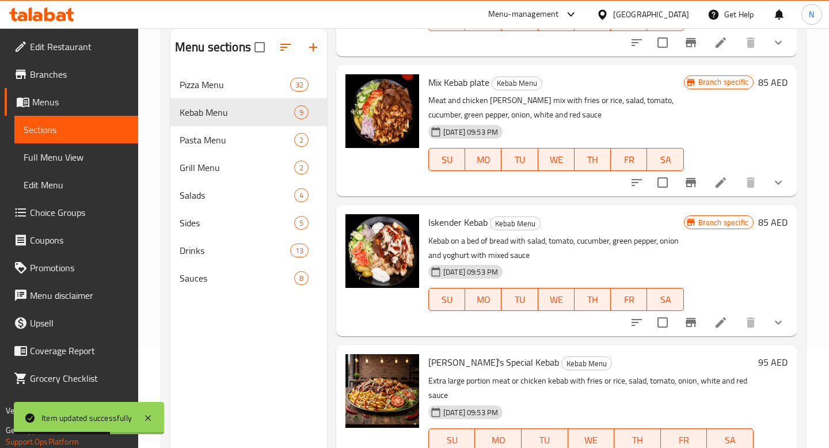
click at [728, 177] on li at bounding box center [721, 182] width 32 height 21
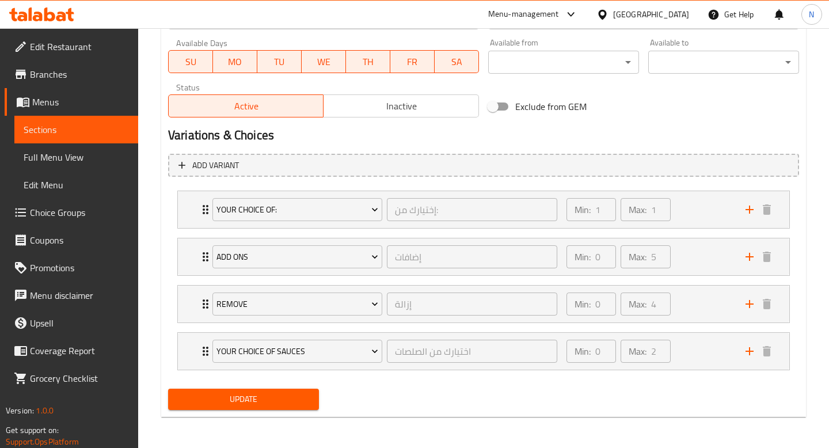
scroll to position [543, 0]
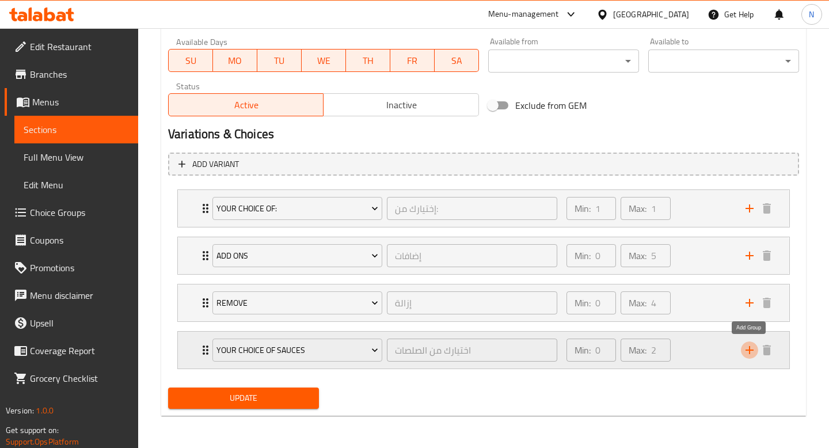
click at [748, 350] on icon "add" at bounding box center [750, 350] width 8 height 8
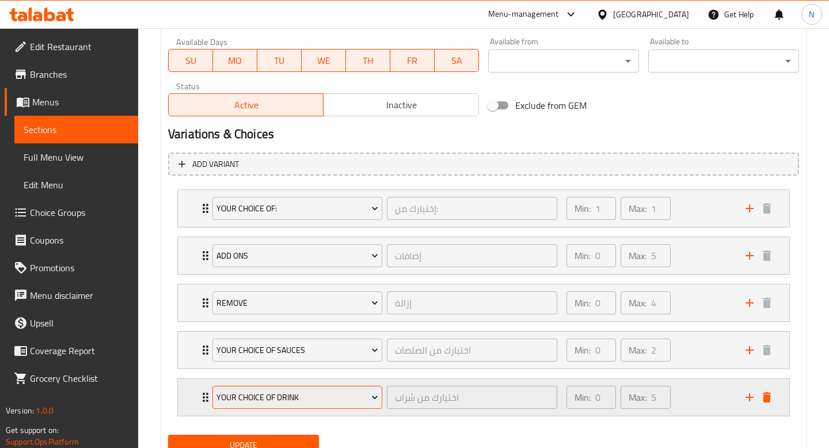
click at [344, 408] on button "Your Choice Of Drink" at bounding box center [297, 397] width 170 height 23
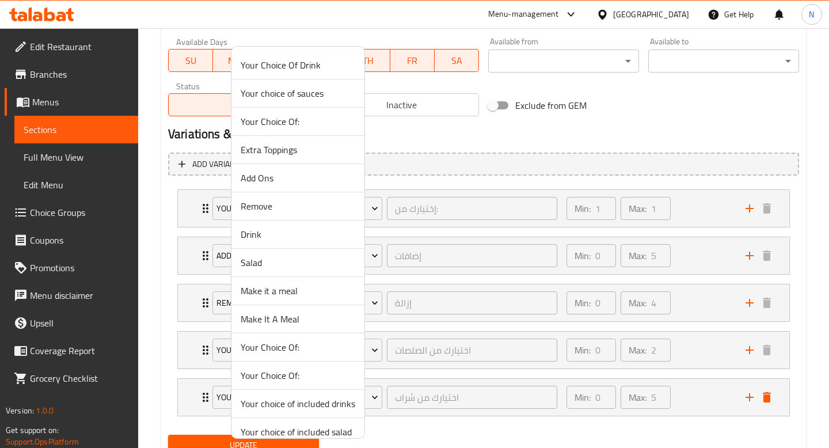
click at [291, 314] on span "Make It A Meal" at bounding box center [298, 319] width 115 height 14
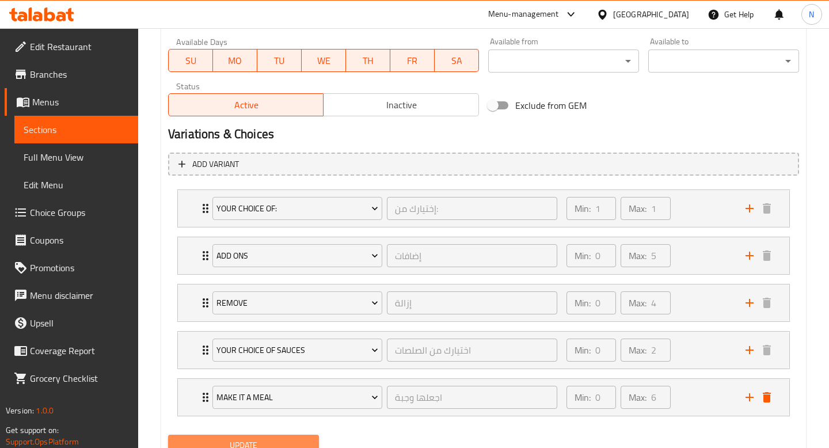
click at [280, 439] on span "Update" at bounding box center [243, 445] width 132 height 14
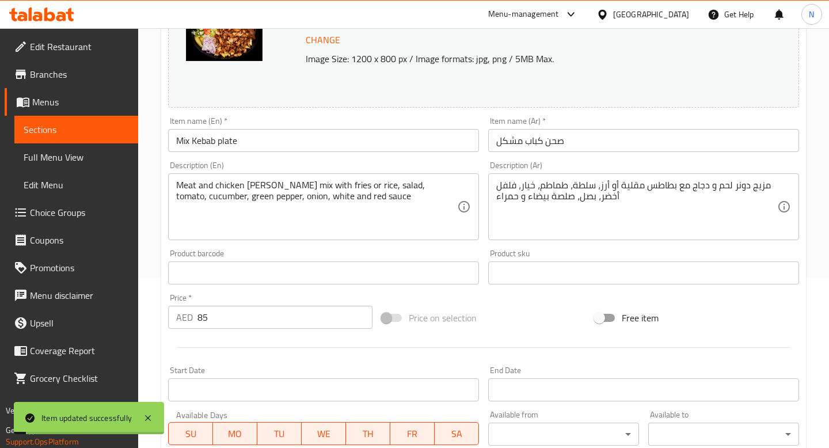
scroll to position [0, 0]
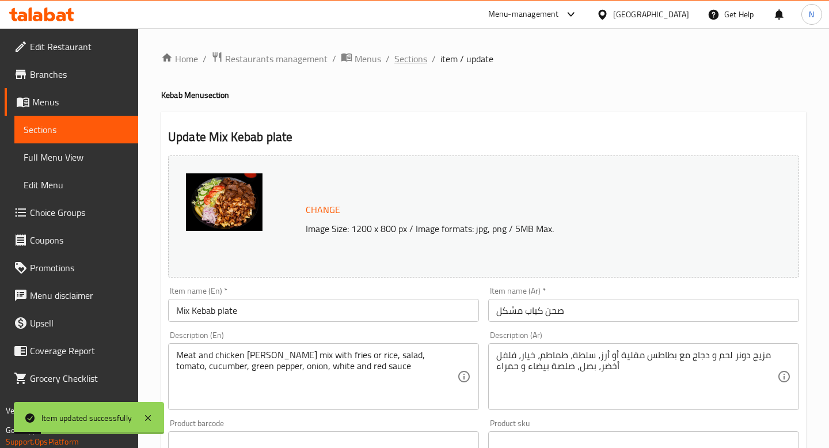
click at [412, 58] on span "Sections" at bounding box center [410, 59] width 33 height 14
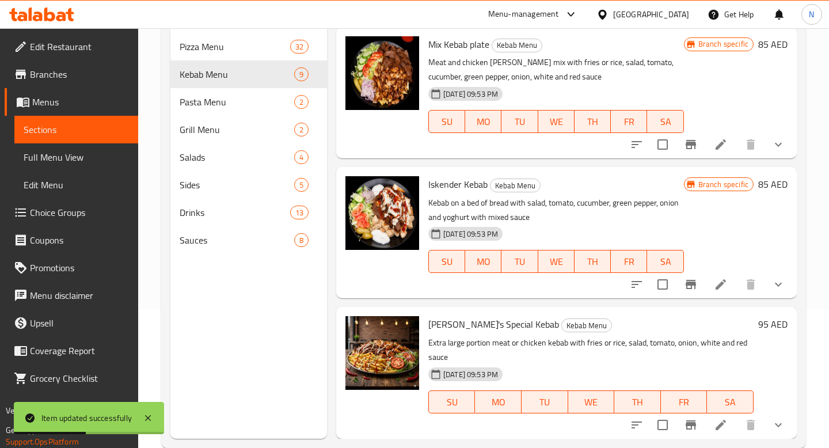
scroll to position [161, 0]
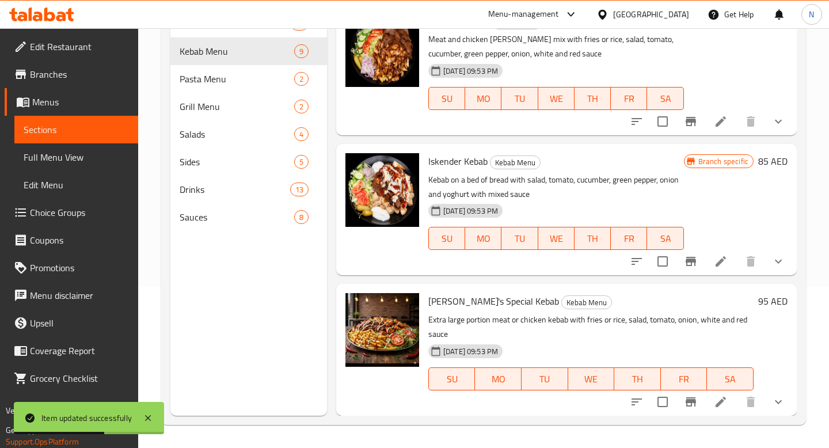
click at [719, 264] on icon at bounding box center [721, 261] width 10 height 10
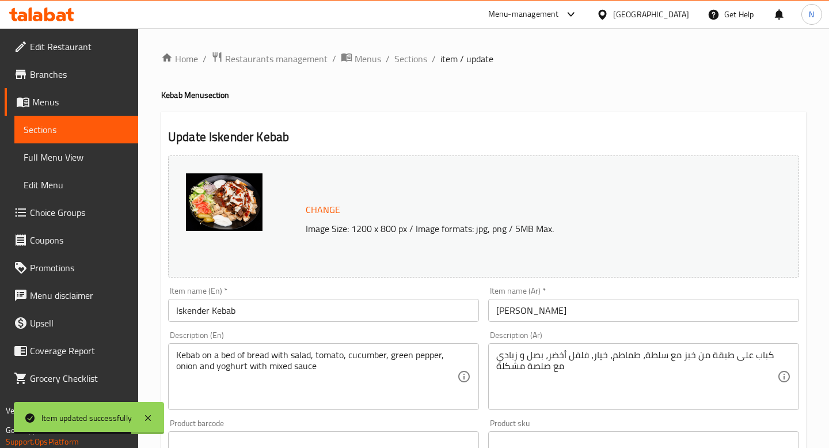
scroll to position [496, 0]
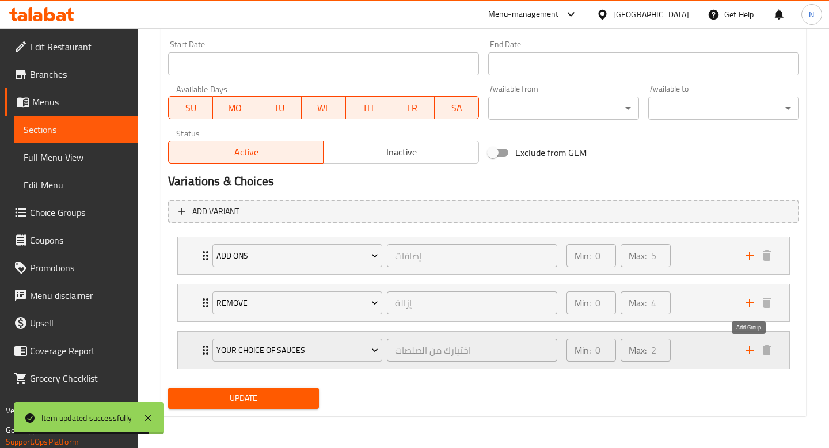
click at [752, 347] on icon "add" at bounding box center [750, 350] width 14 height 14
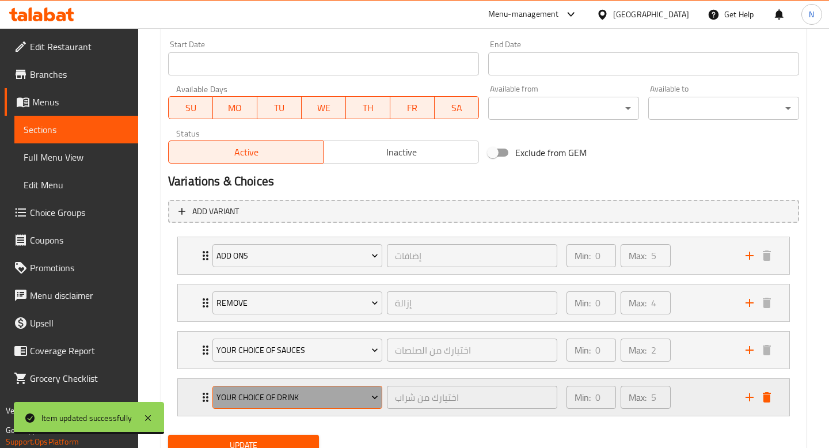
click at [293, 399] on span "Your Choice Of Drink" at bounding box center [297, 397] width 162 height 14
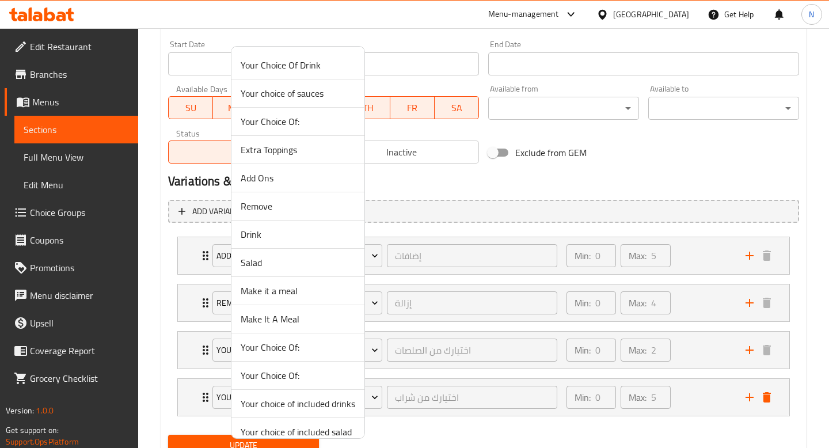
click at [291, 324] on span "Make It A Meal" at bounding box center [298, 319] width 115 height 14
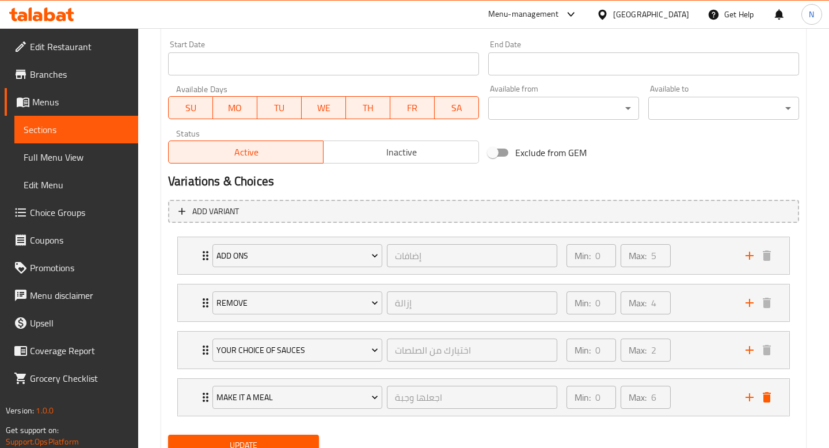
click at [292, 439] on span "Update" at bounding box center [243, 445] width 132 height 14
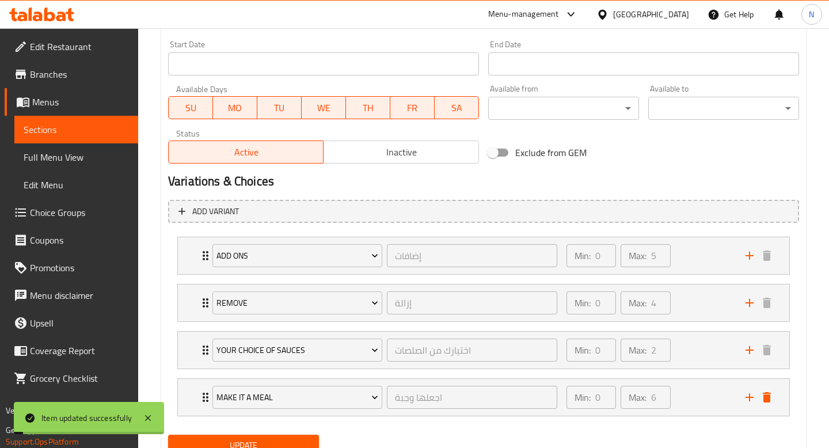
scroll to position [0, 0]
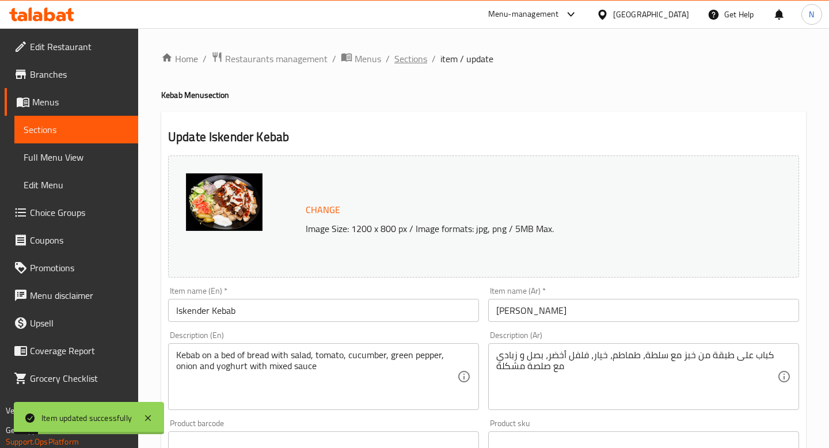
click at [408, 58] on span "Sections" at bounding box center [410, 59] width 33 height 14
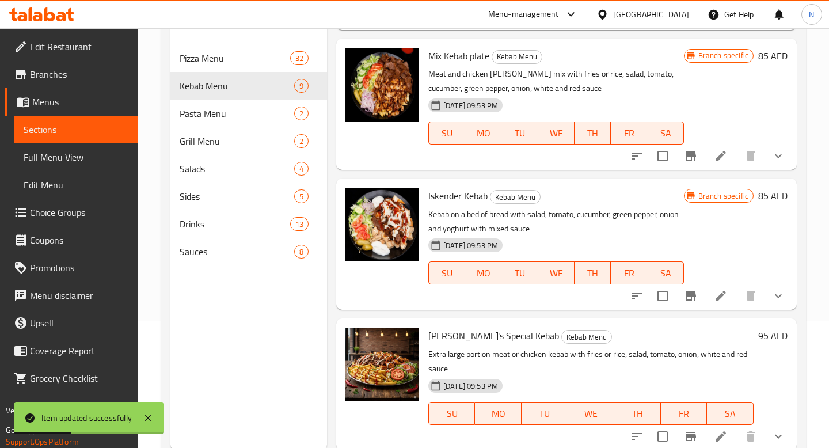
scroll to position [161, 0]
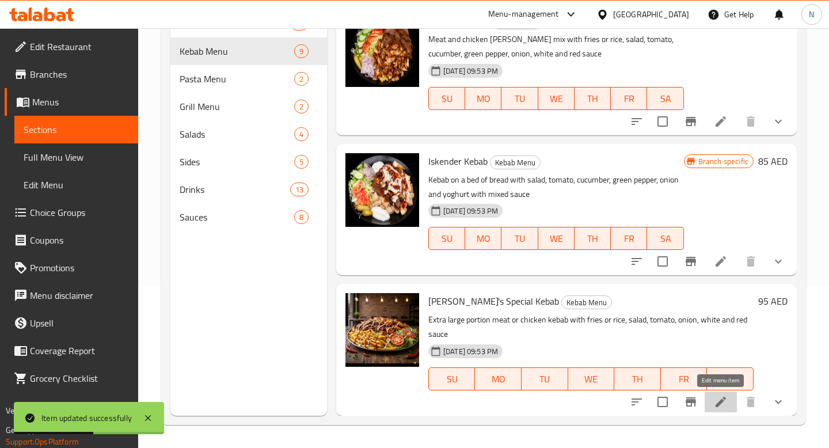
click at [725, 400] on icon at bounding box center [721, 402] width 14 height 14
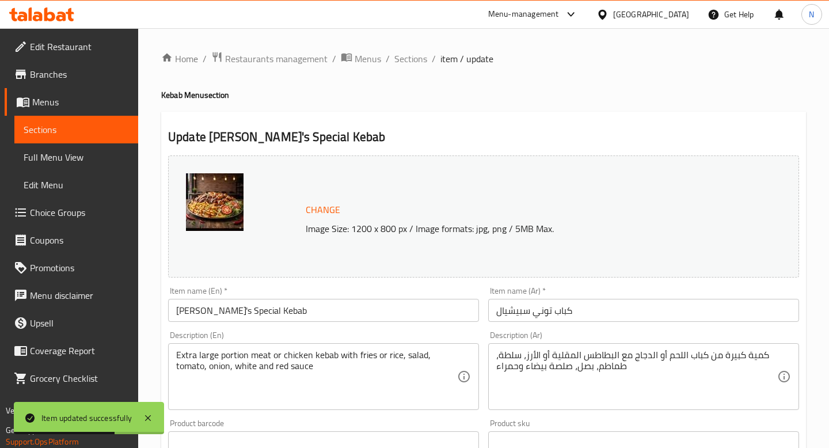
scroll to position [590, 0]
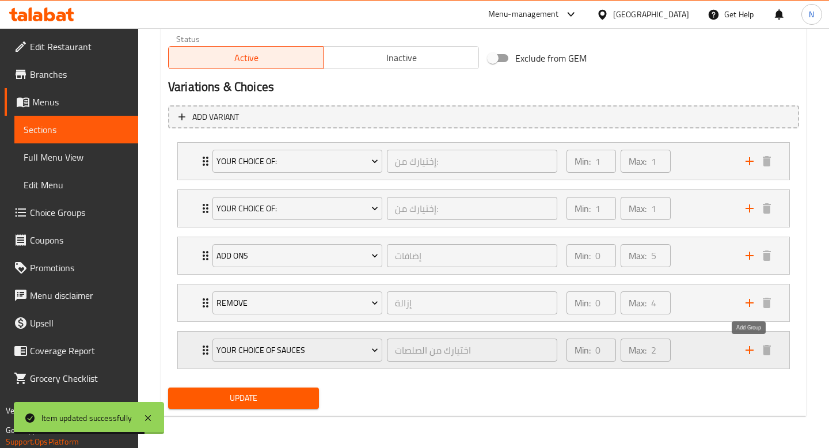
click at [750, 348] on icon "add" at bounding box center [750, 350] width 14 height 14
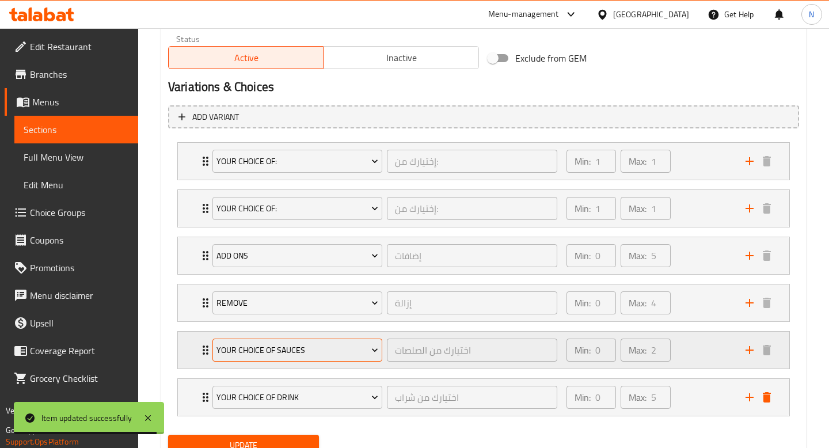
scroll to position [637, 0]
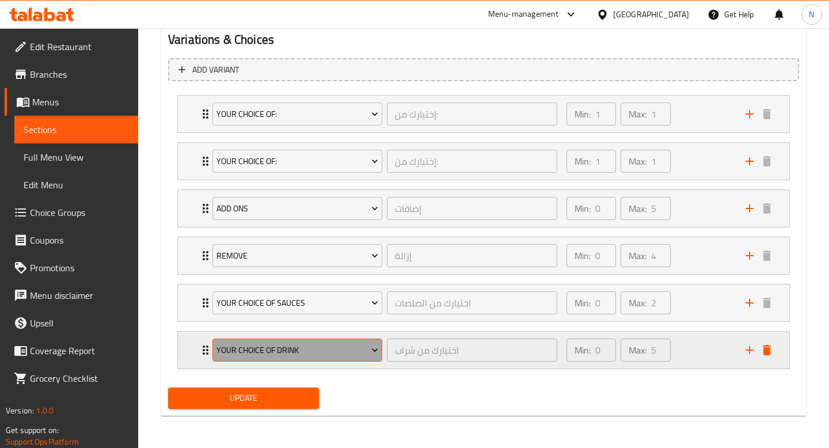
click at [334, 354] on span "Your Choice Of Drink" at bounding box center [297, 350] width 162 height 14
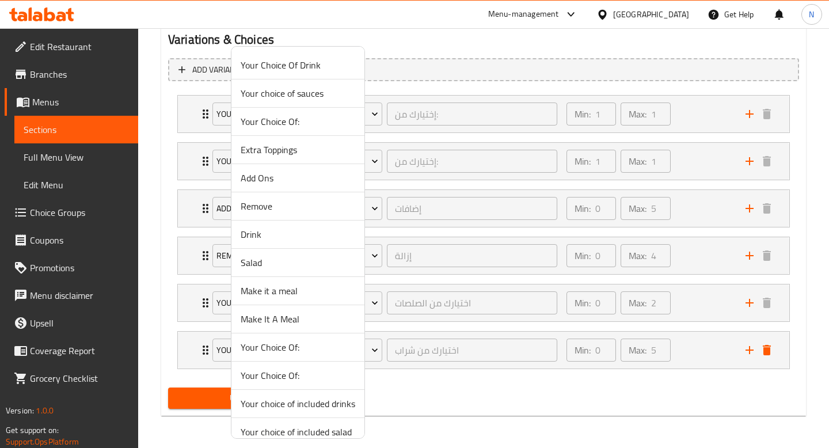
click at [298, 318] on span "Make It A Meal" at bounding box center [298, 319] width 115 height 14
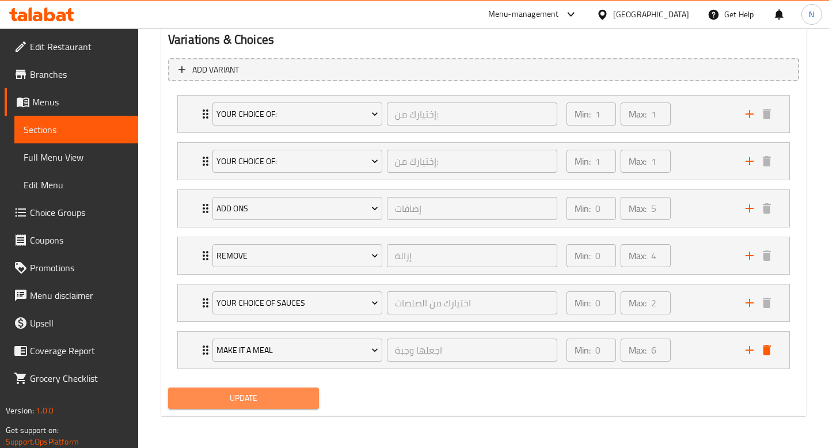
click at [273, 401] on span "Update" at bounding box center [243, 398] width 132 height 14
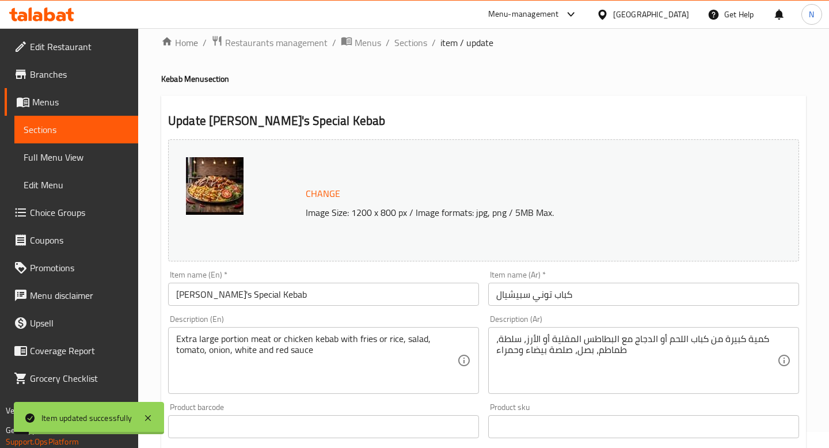
scroll to position [0, 0]
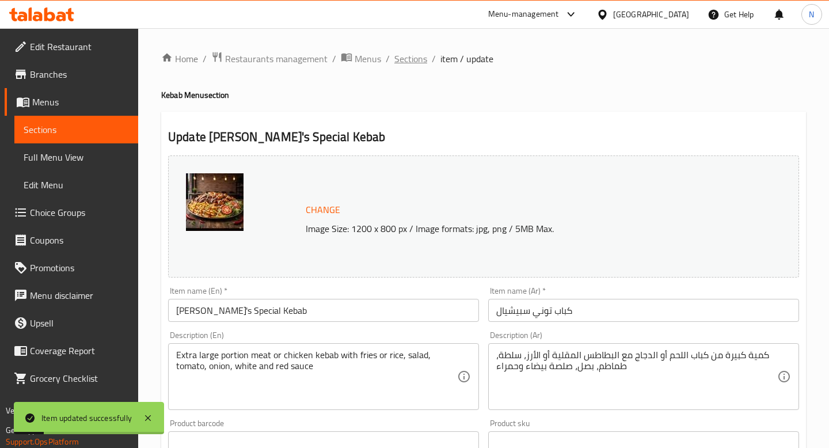
click at [415, 60] on span "Sections" at bounding box center [410, 59] width 33 height 14
